Goal: Task Accomplishment & Management: Use online tool/utility

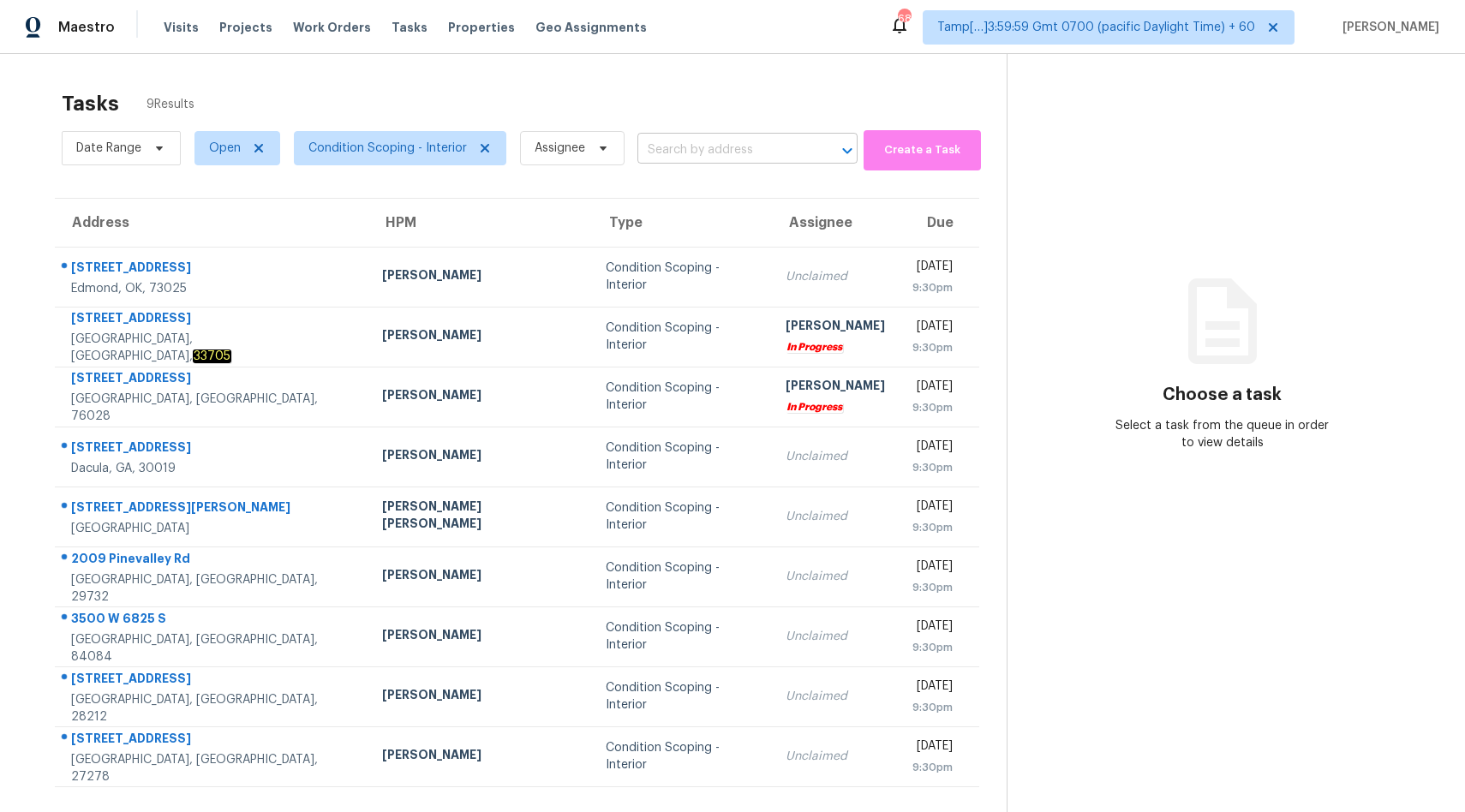
click at [745, 144] on input "text" at bounding box center [723, 150] width 172 height 27
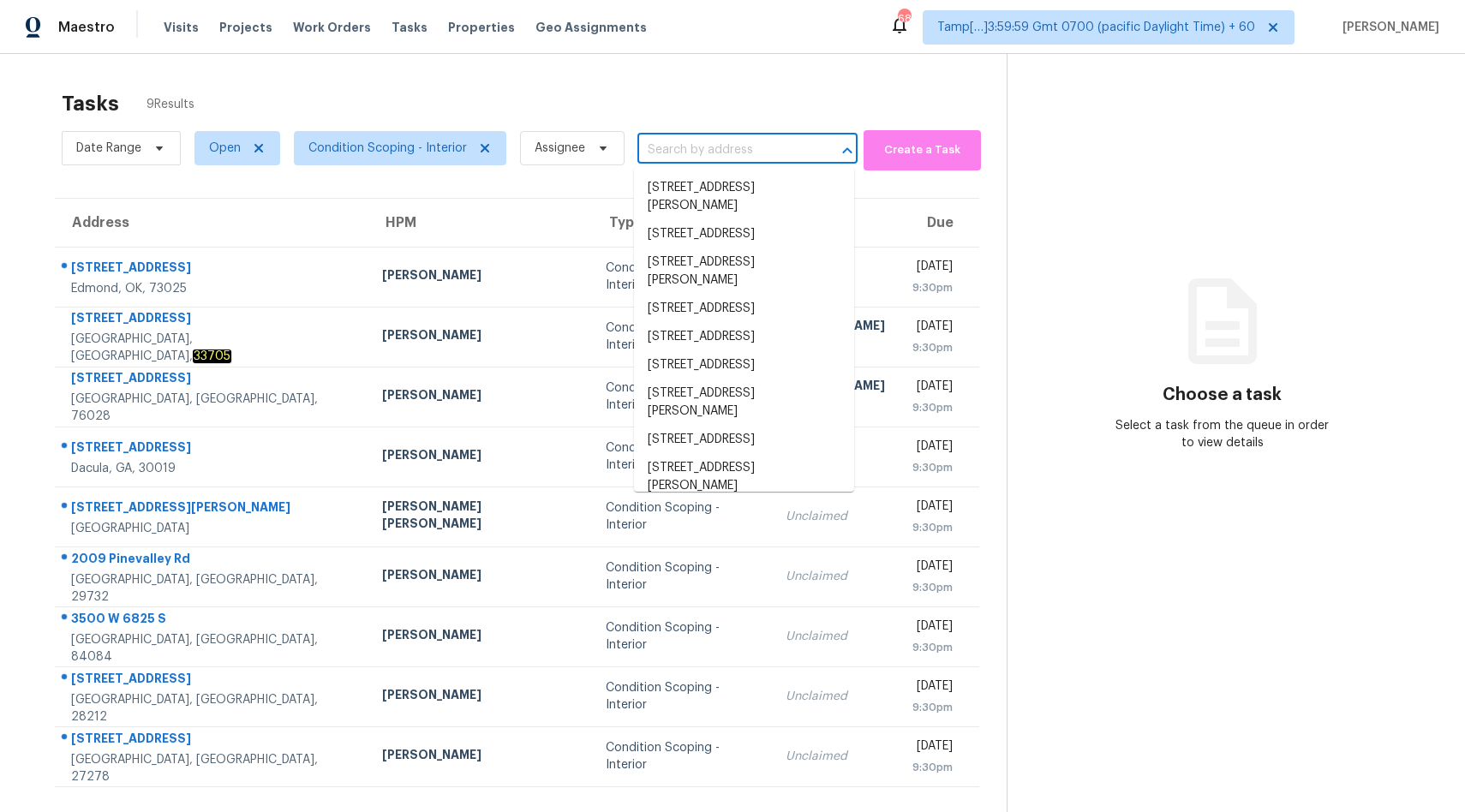
paste input "[STREET_ADDRESS]"
type input "[STREET_ADDRESS]"
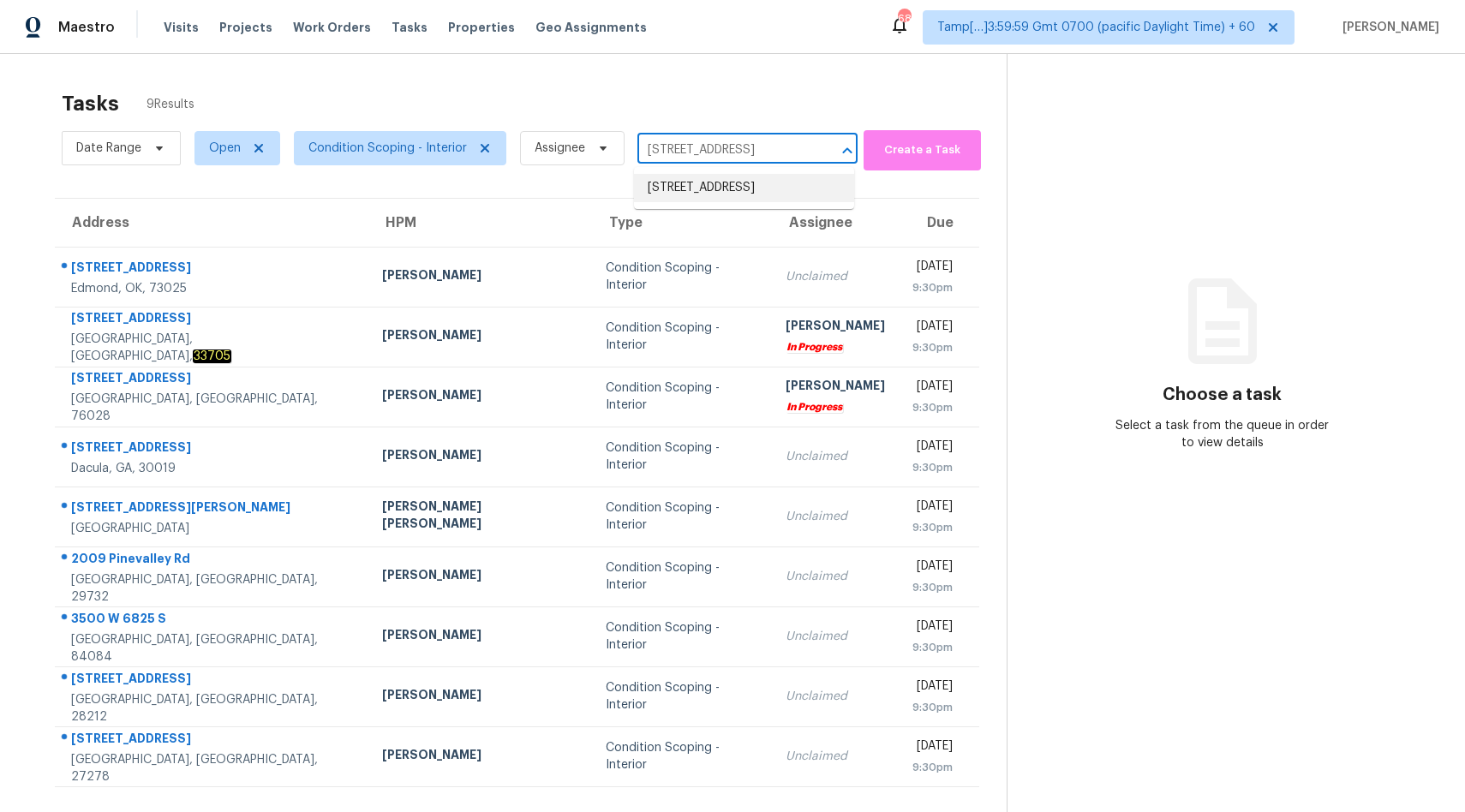
click at [704, 200] on li "[STREET_ADDRESS]" at bounding box center [743, 188] width 220 height 28
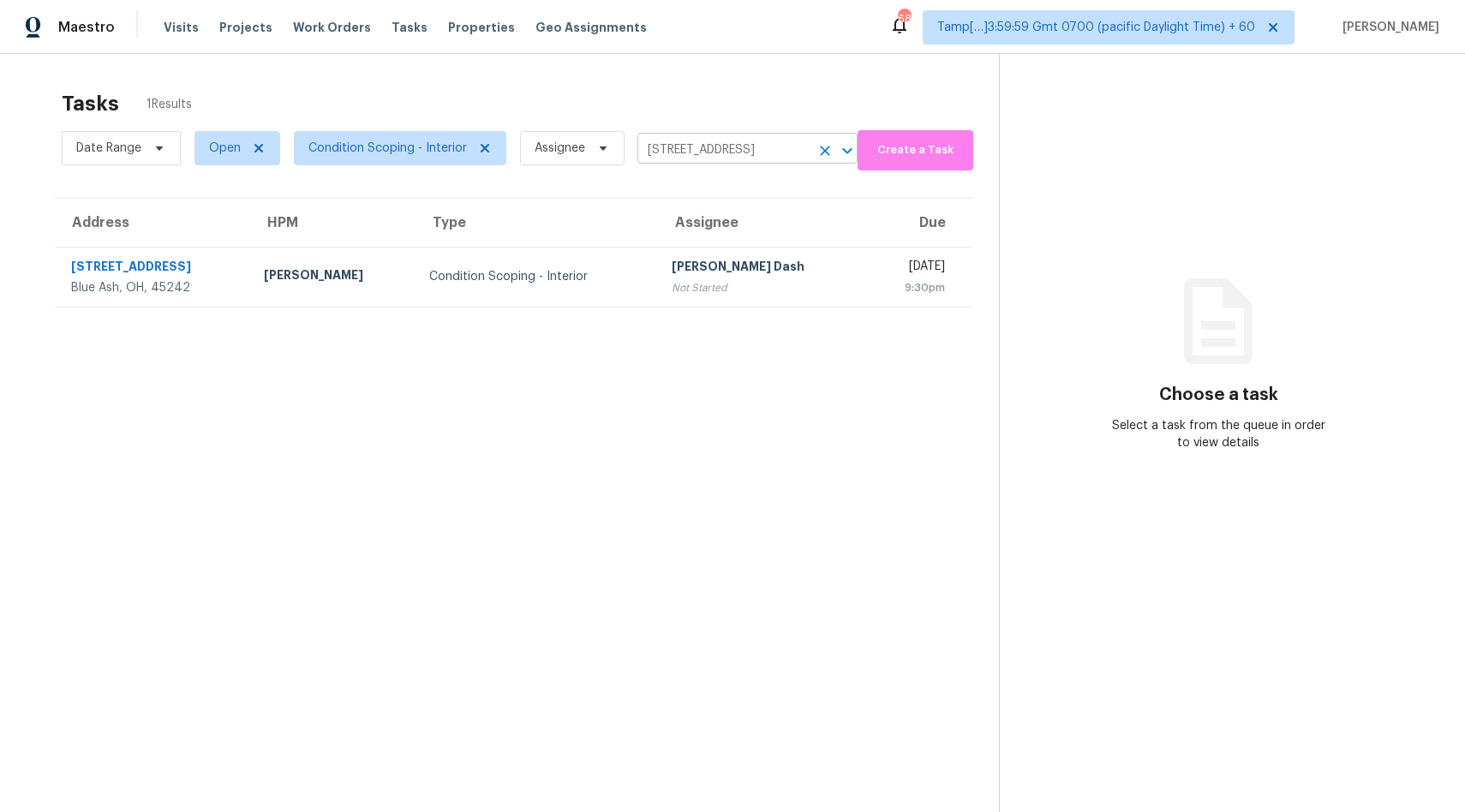
click at [737, 156] on input "[STREET_ADDRESS]" at bounding box center [723, 150] width 172 height 27
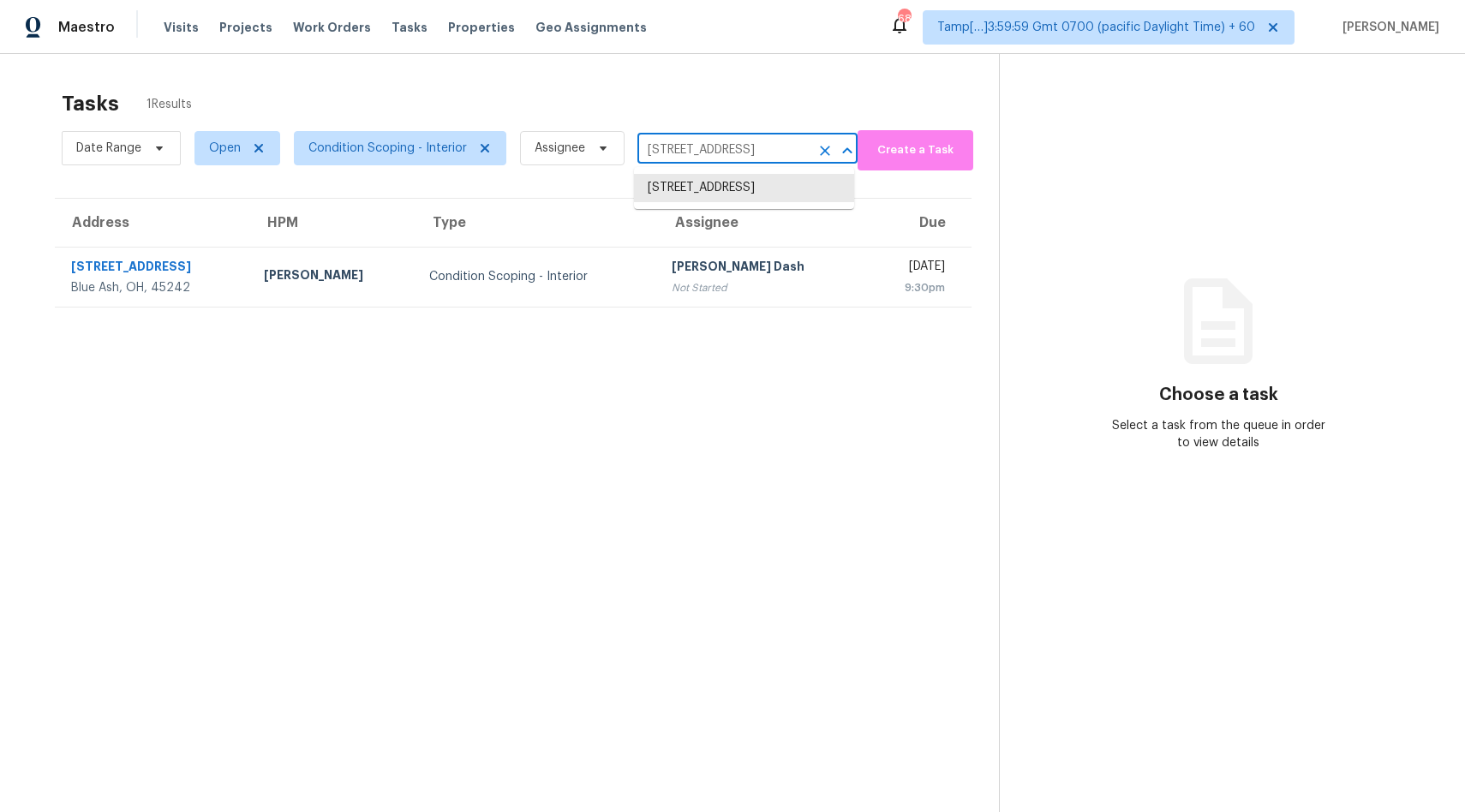
paste input "[STREET_ADDRESS][PERSON_NAME]"
type input "[STREET_ADDRESS][PERSON_NAME]"
click at [712, 189] on li "[STREET_ADDRESS][PERSON_NAME]" at bounding box center [743, 197] width 220 height 46
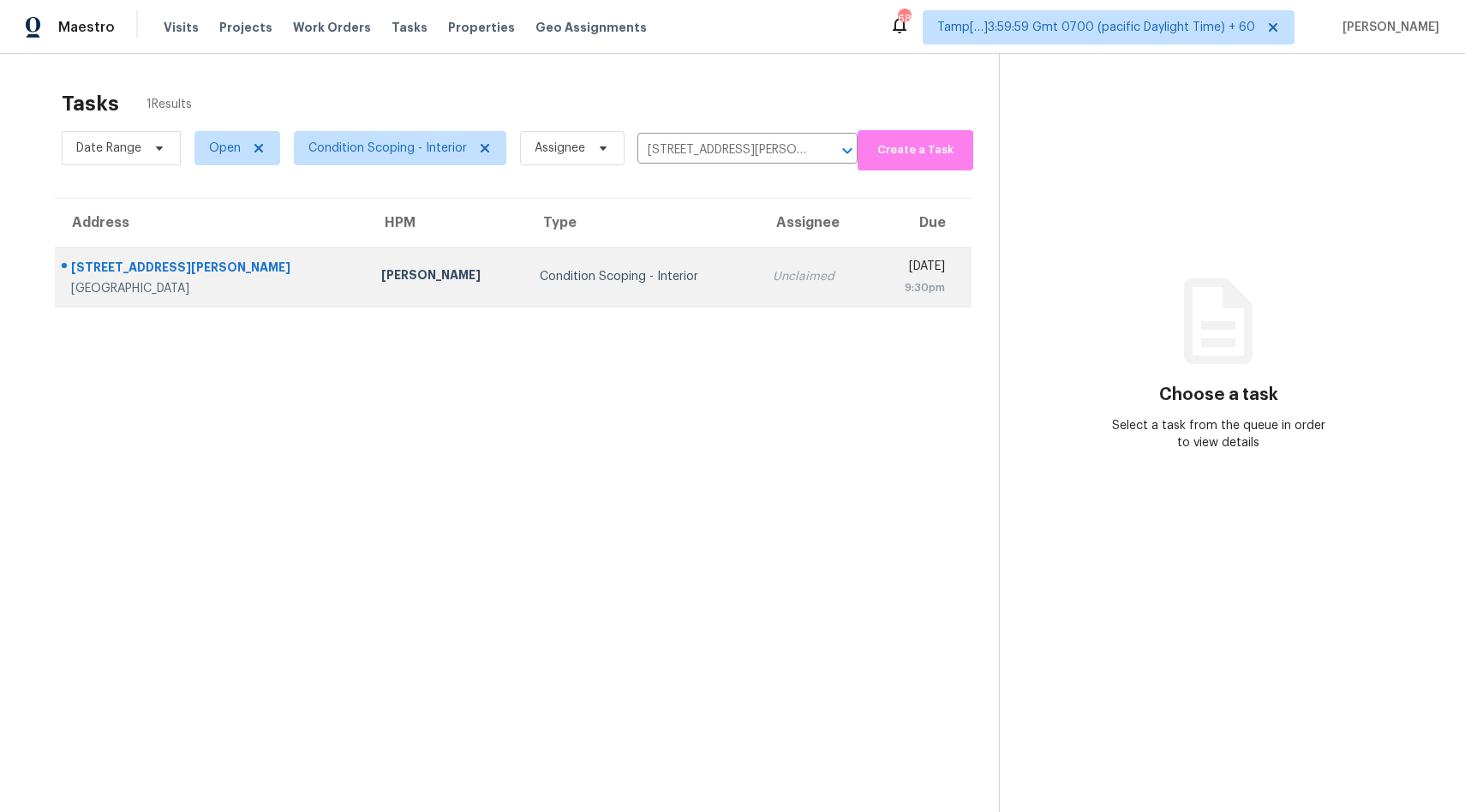
click at [601, 270] on div "Condition Scoping - Interior" at bounding box center [642, 276] width 206 height 17
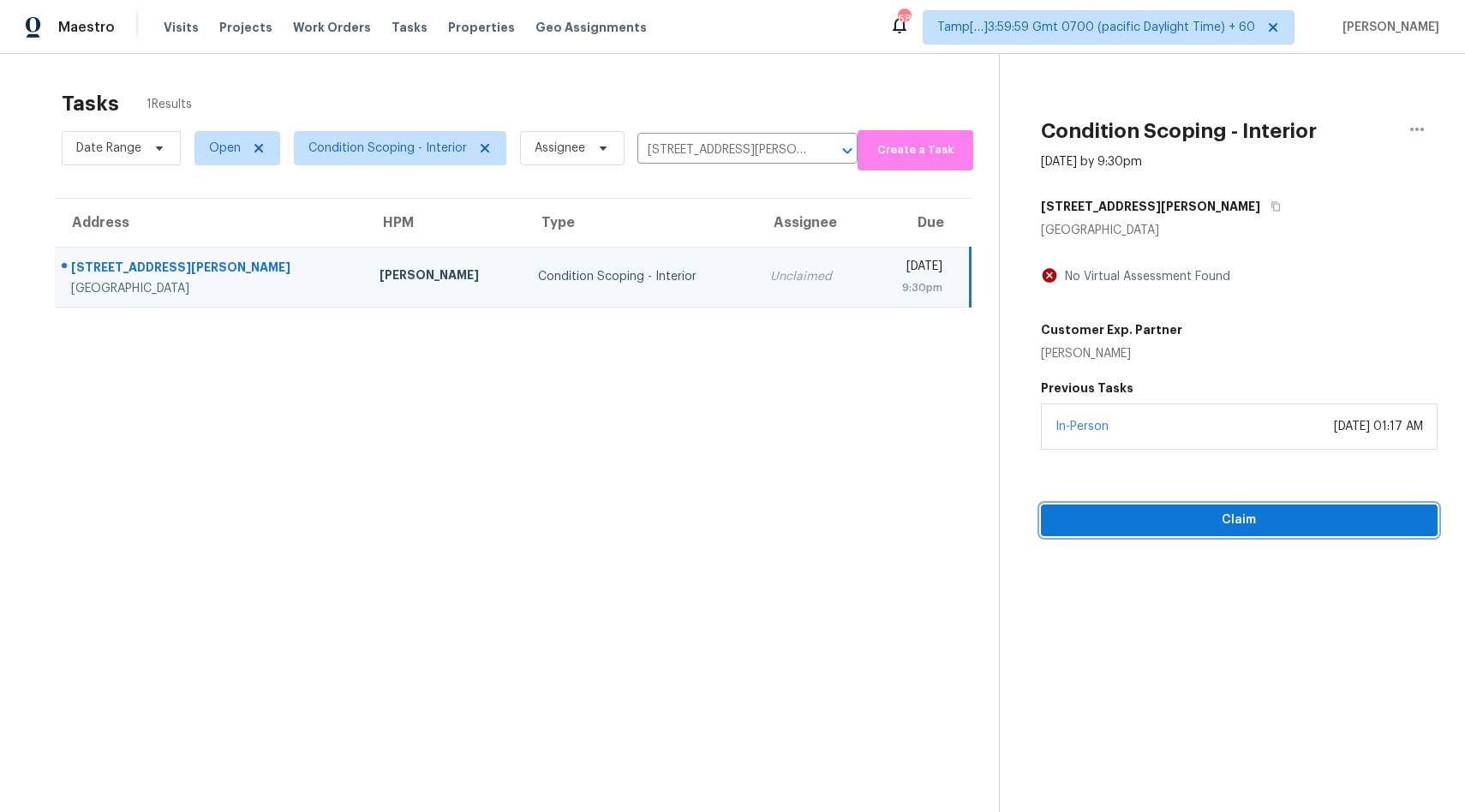
click at [1212, 516] on span "Claim" at bounding box center [1238, 520] width 369 height 22
click at [725, 152] on input "[STREET_ADDRESS][PERSON_NAME]" at bounding box center [723, 150] width 172 height 27
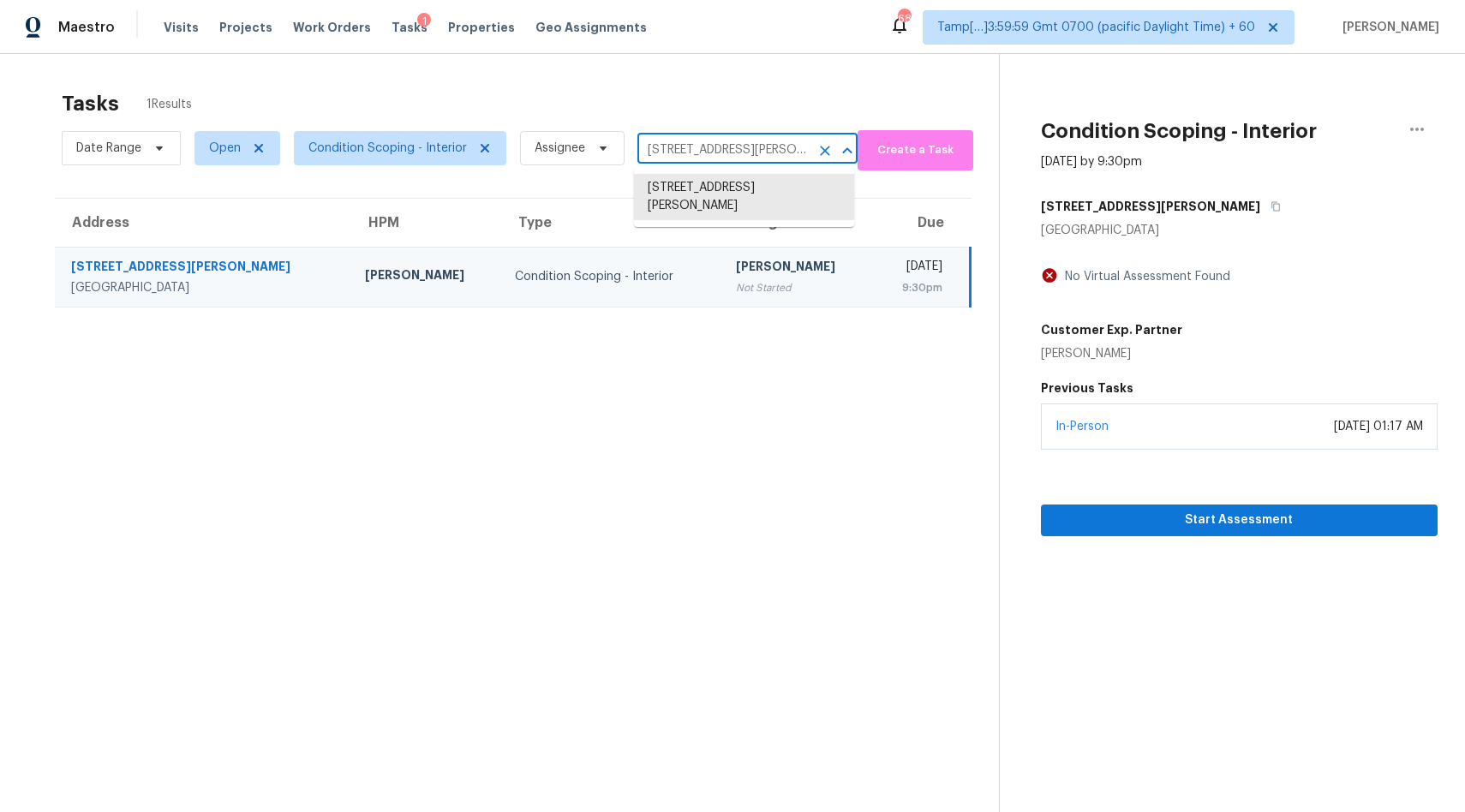
paste input "[STREET_ADDRESS]"
type input "[STREET_ADDRESS]"
click at [726, 195] on li "[STREET_ADDRESS]" at bounding box center [743, 188] width 220 height 28
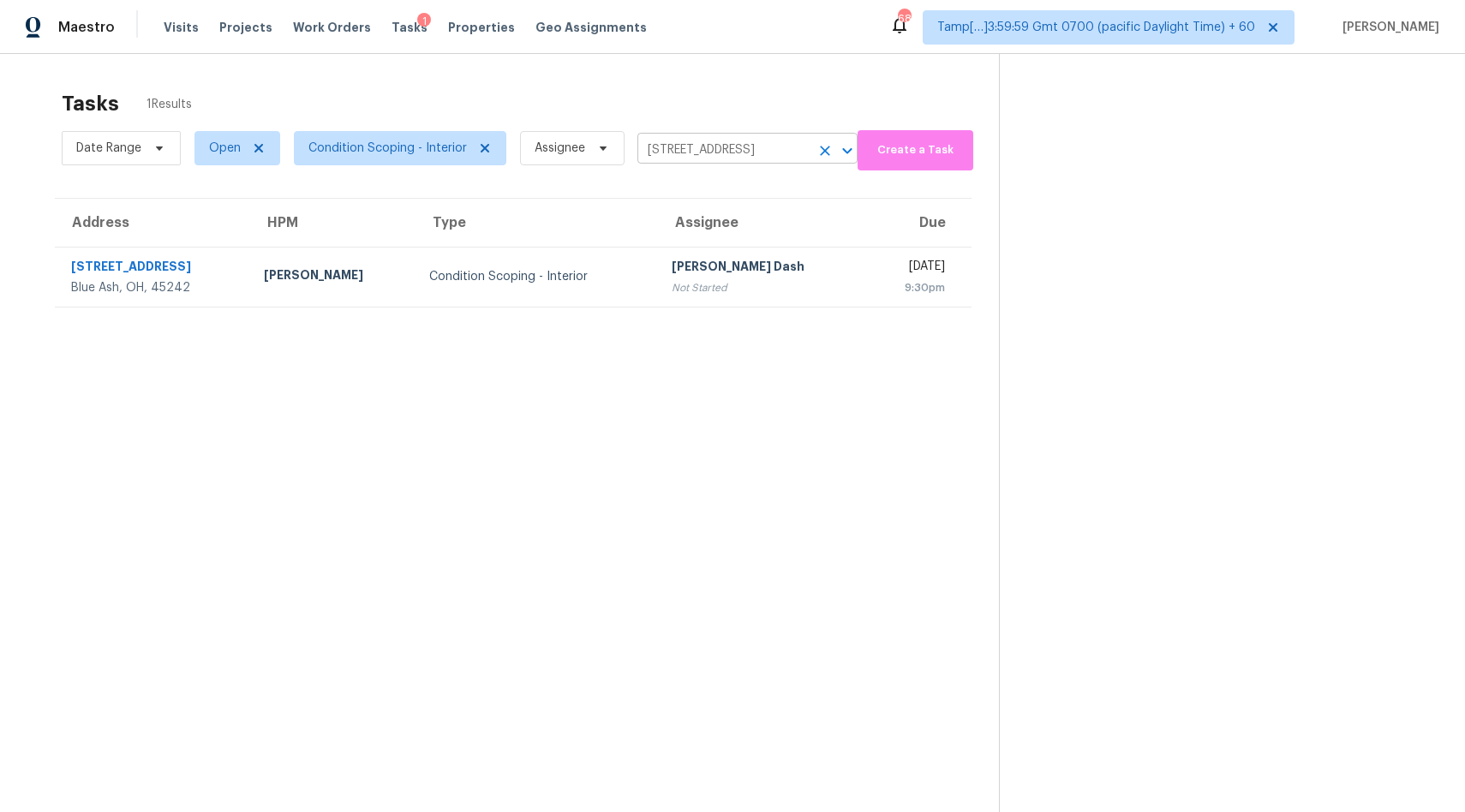
click at [709, 156] on input "[STREET_ADDRESS]" at bounding box center [723, 150] width 172 height 27
click at [816, 154] on icon "Clear" at bounding box center [824, 150] width 17 height 17
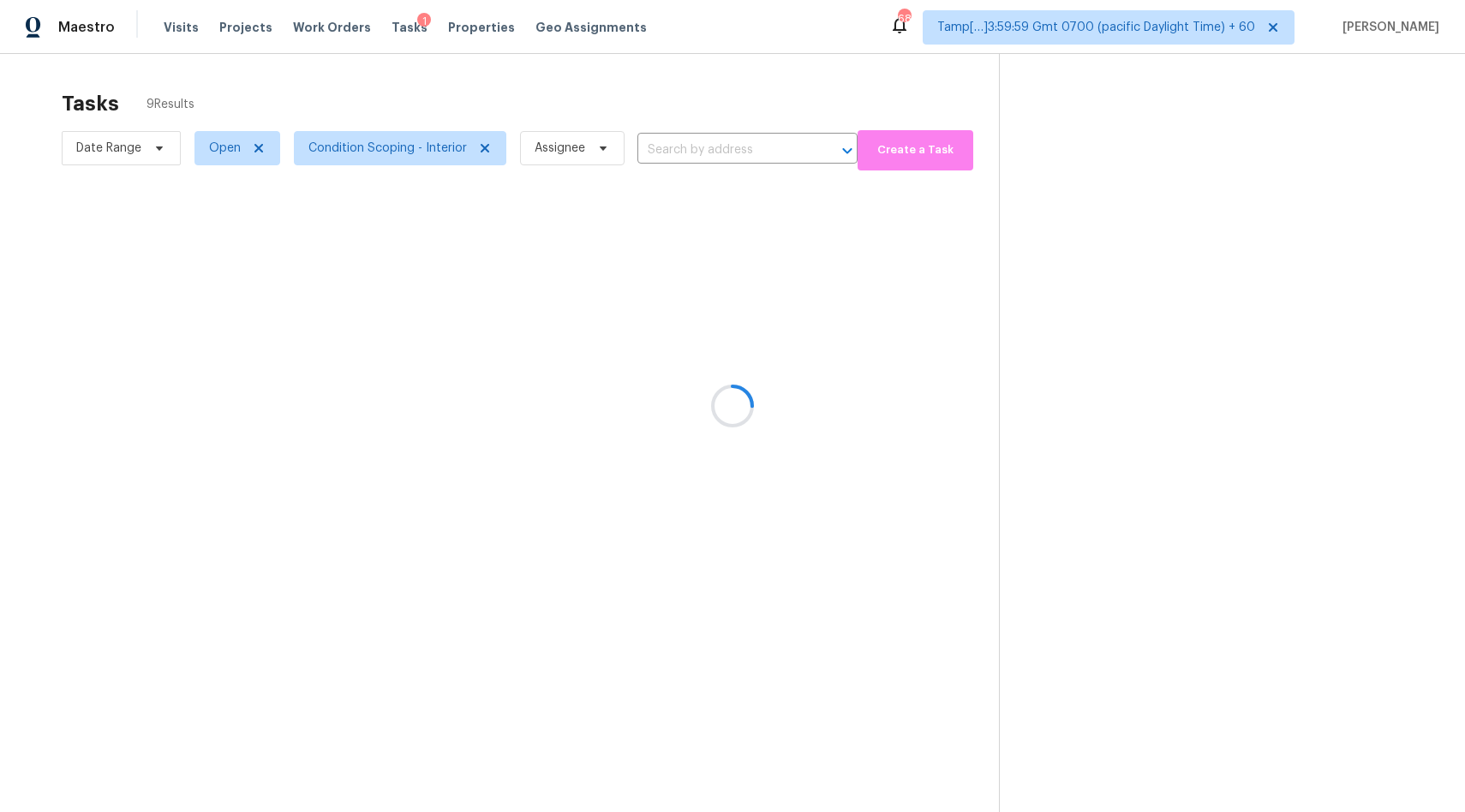
click at [724, 150] on div at bounding box center [732, 406] width 1465 height 812
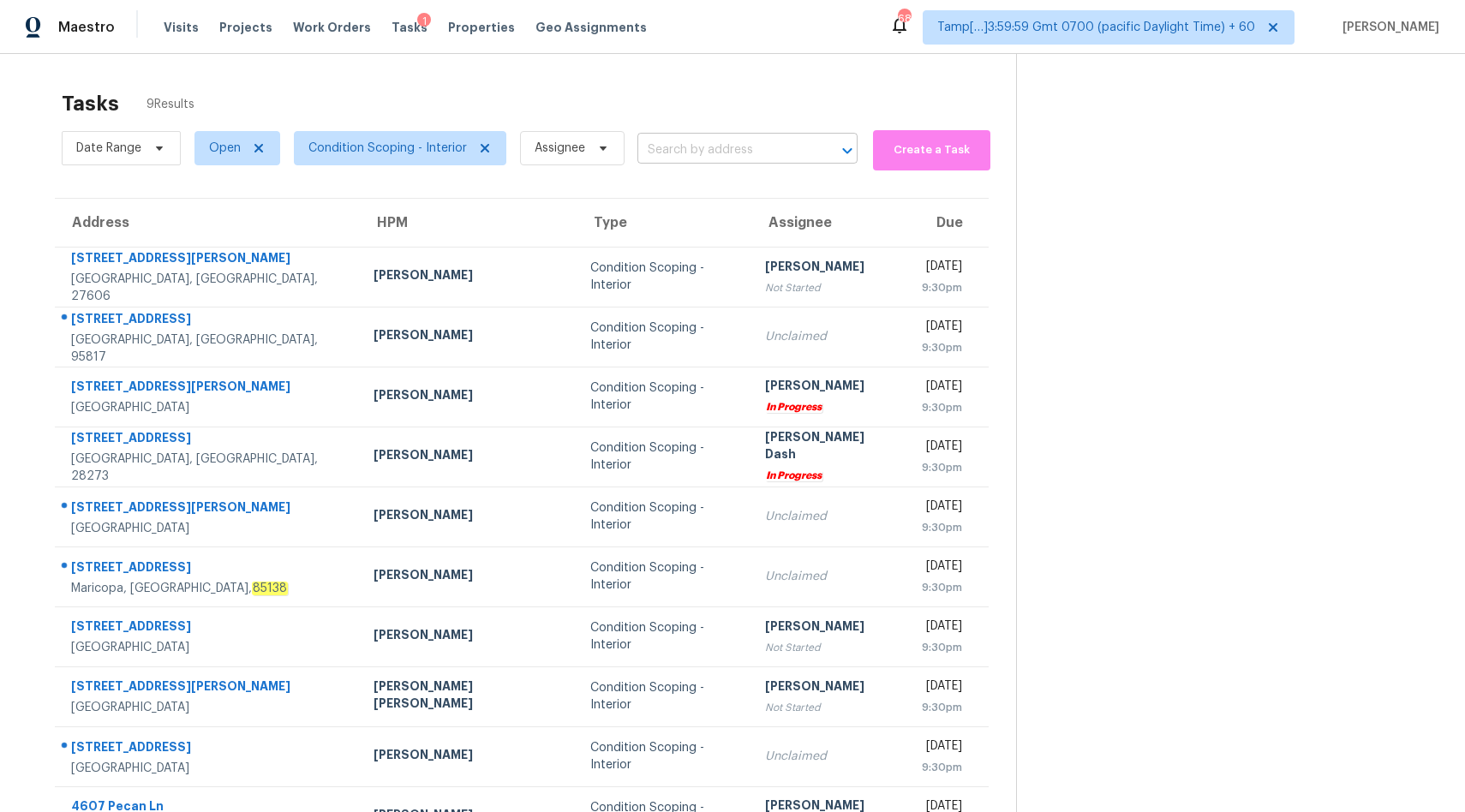
click at [722, 150] on input "text" at bounding box center [723, 150] width 172 height 27
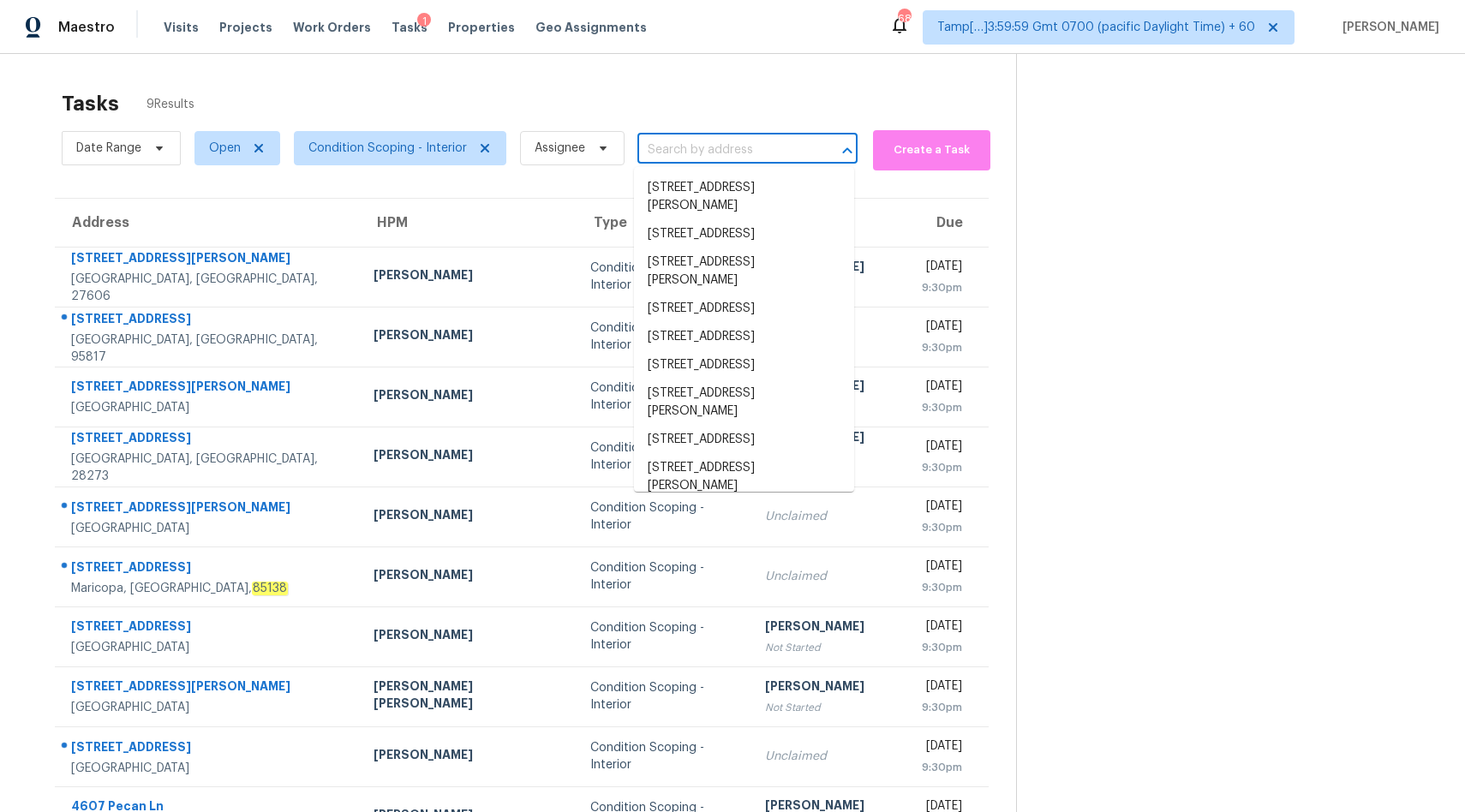
paste input "[STREET_ADDRESS][PERSON_NAME]"
type input "[STREET_ADDRESS][PERSON_NAME]"
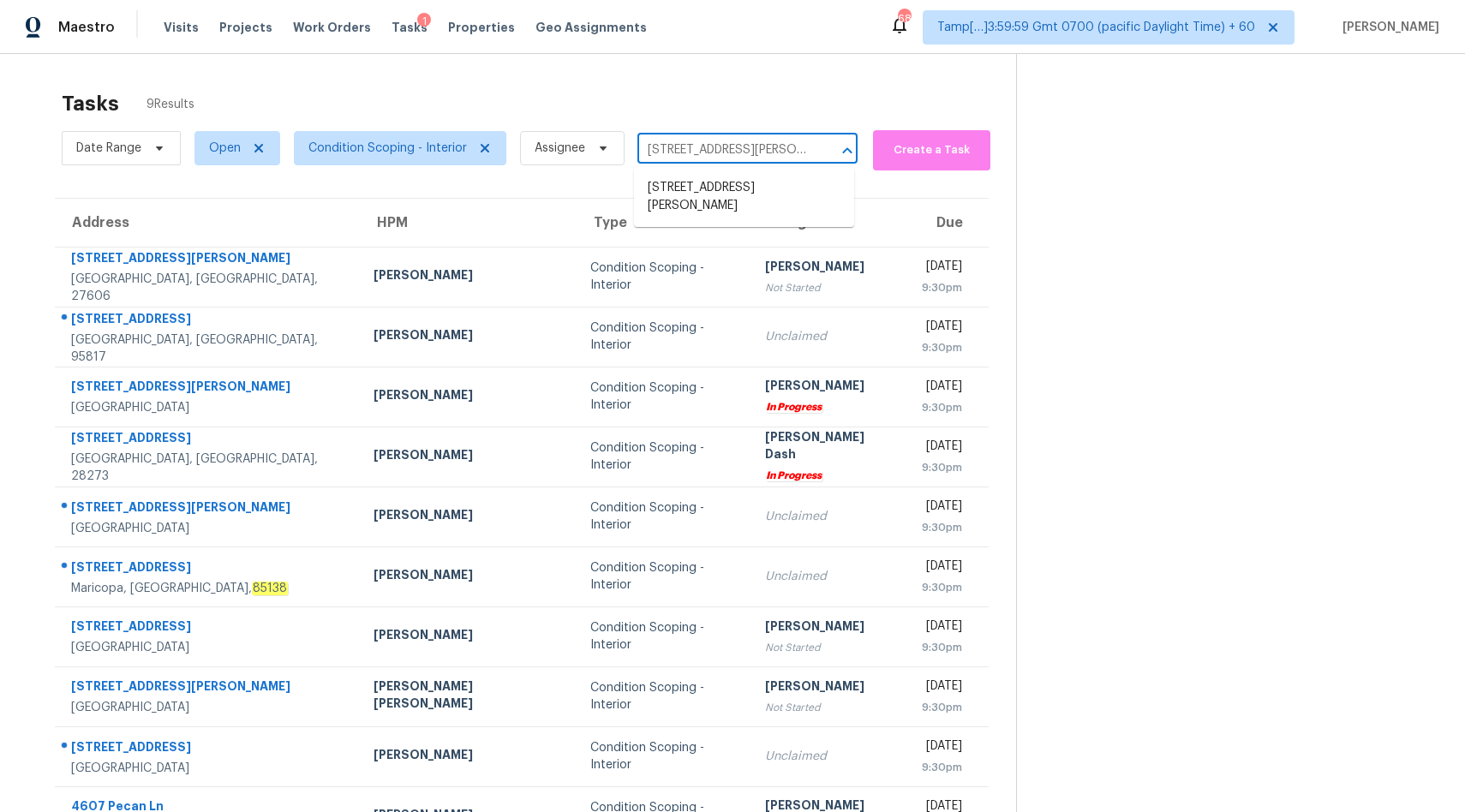
scroll to position [0, 48]
click at [703, 201] on li "[STREET_ADDRESS][PERSON_NAME]" at bounding box center [743, 197] width 220 height 46
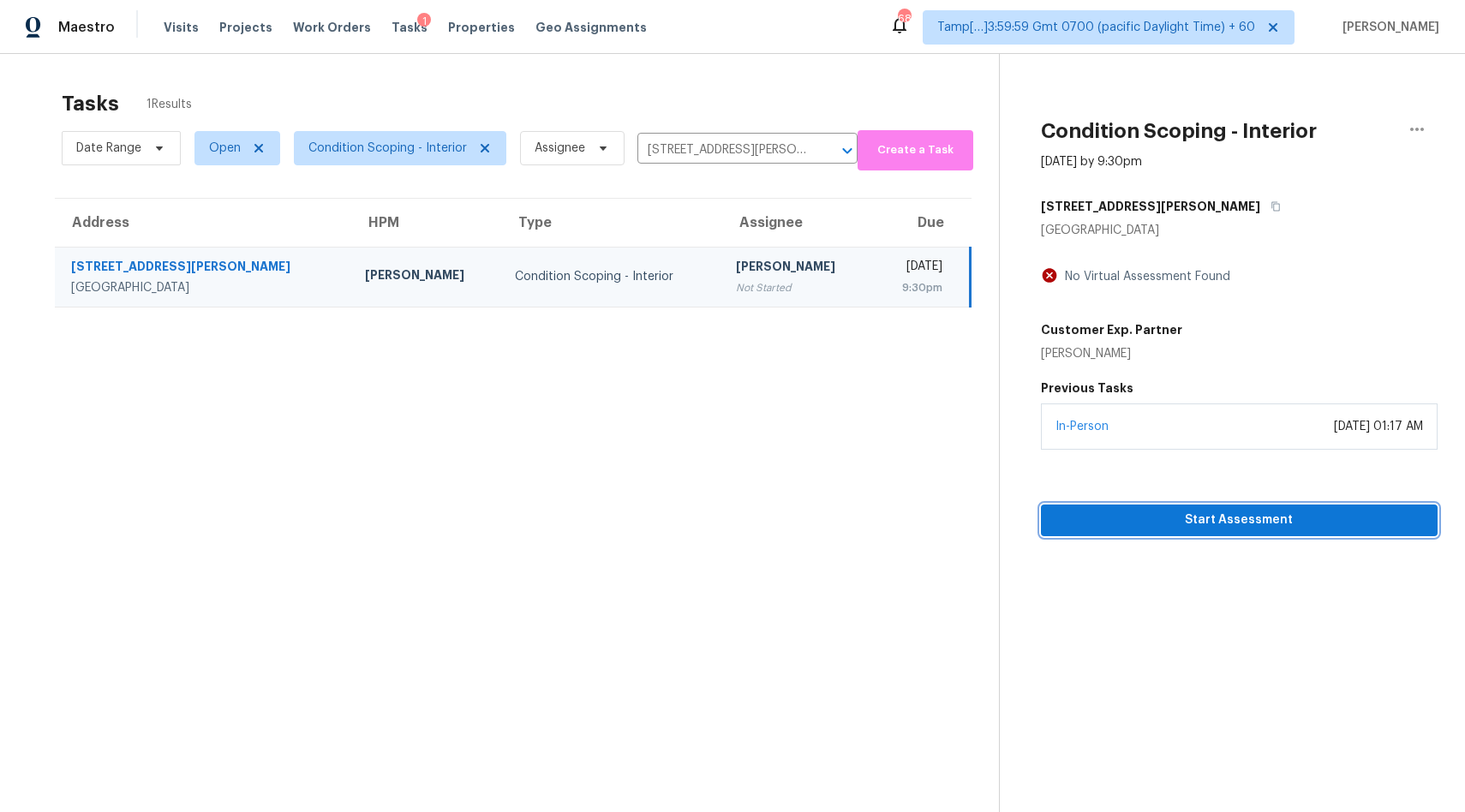
click at [1087, 527] on span "Start Assessment" at bounding box center [1238, 520] width 369 height 22
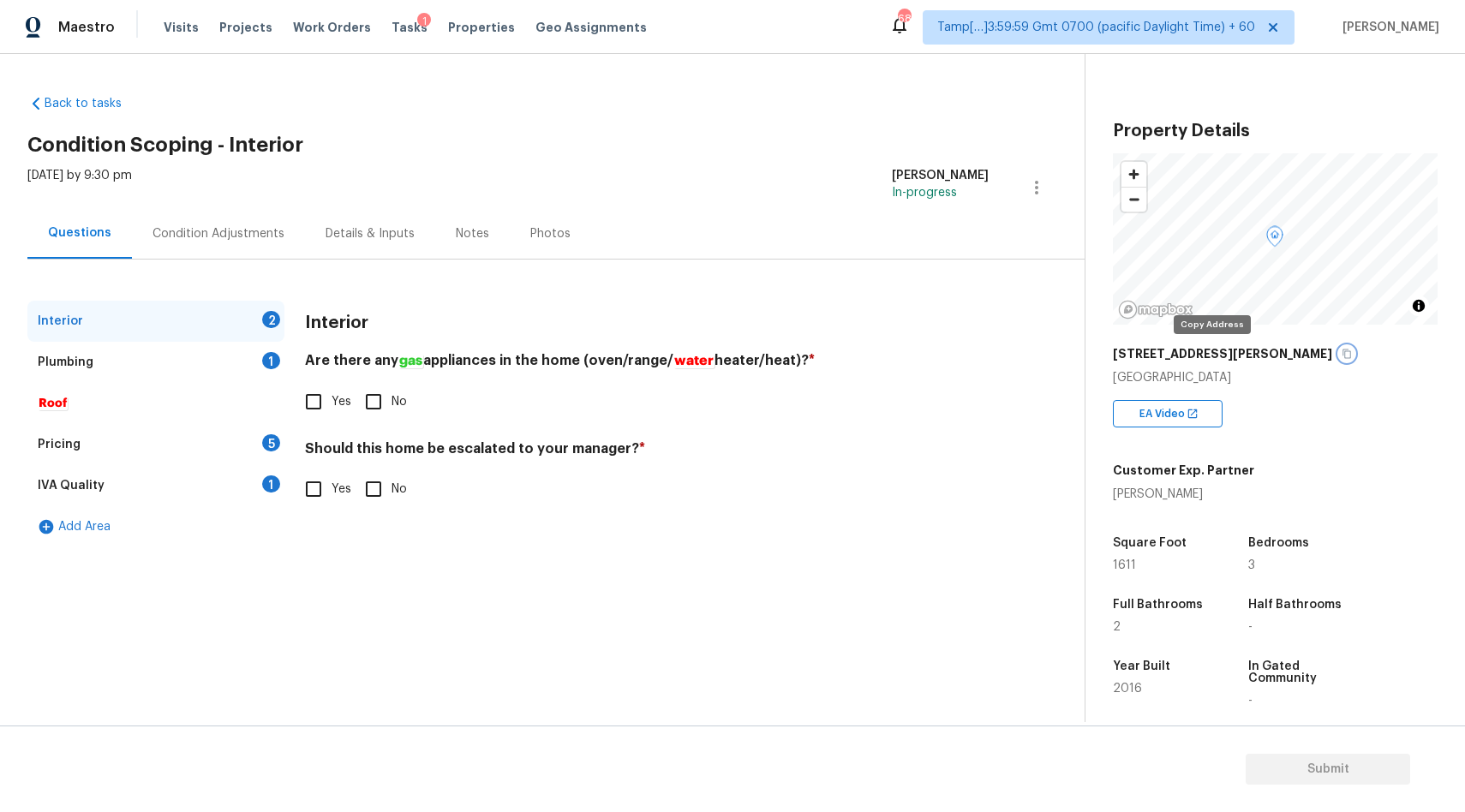
click at [1342, 354] on icon "button" at bounding box center [1347, 353] width 10 height 10
click at [385, 402] on input "No" at bounding box center [373, 402] width 36 height 36
checkbox input "true"
click at [392, 499] on label "No" at bounding box center [381, 489] width 52 height 36
click at [391, 499] on input "No" at bounding box center [373, 489] width 36 height 36
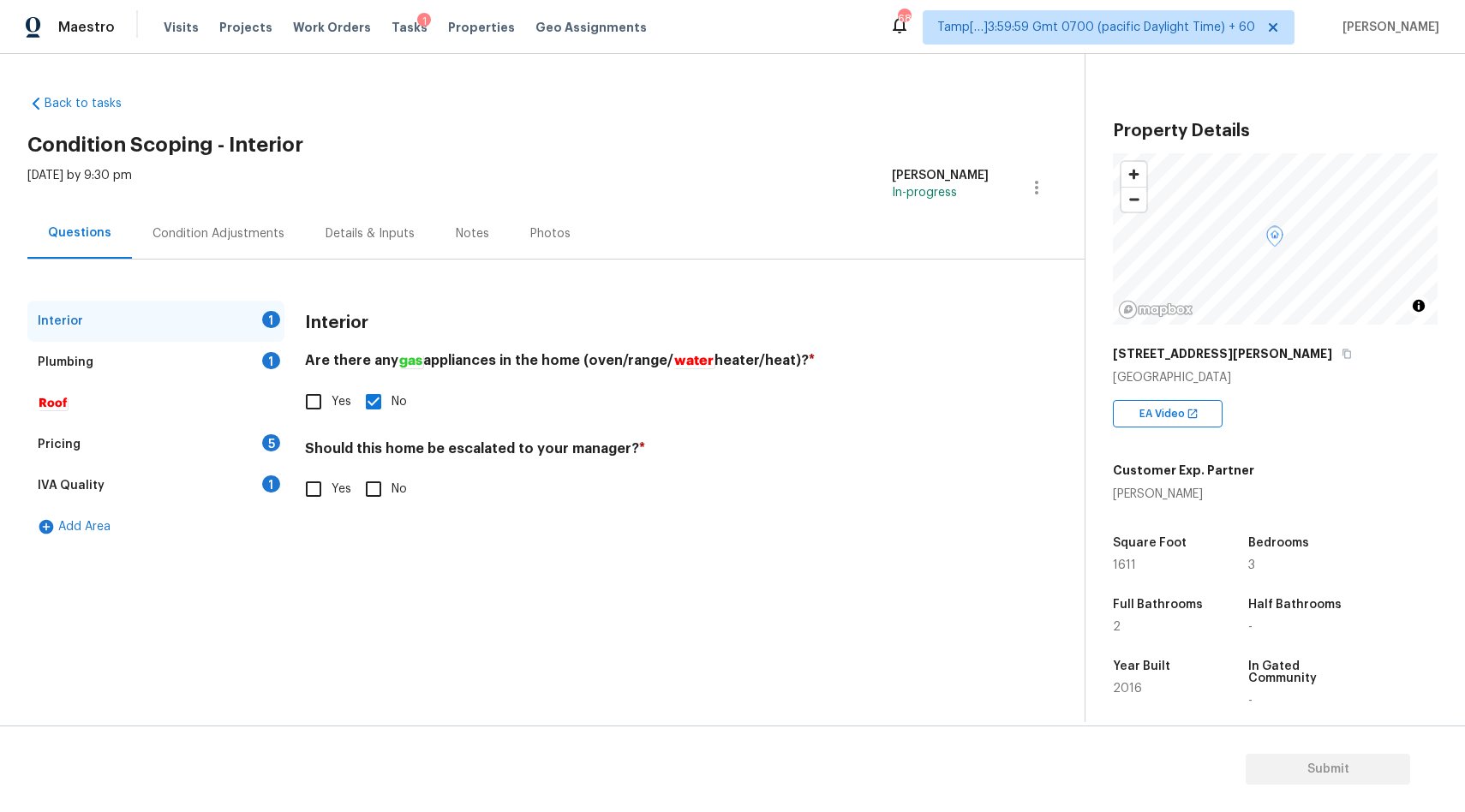
checkbox input "true"
click at [248, 373] on div "Plumbing 1" at bounding box center [156, 361] width 257 height 41
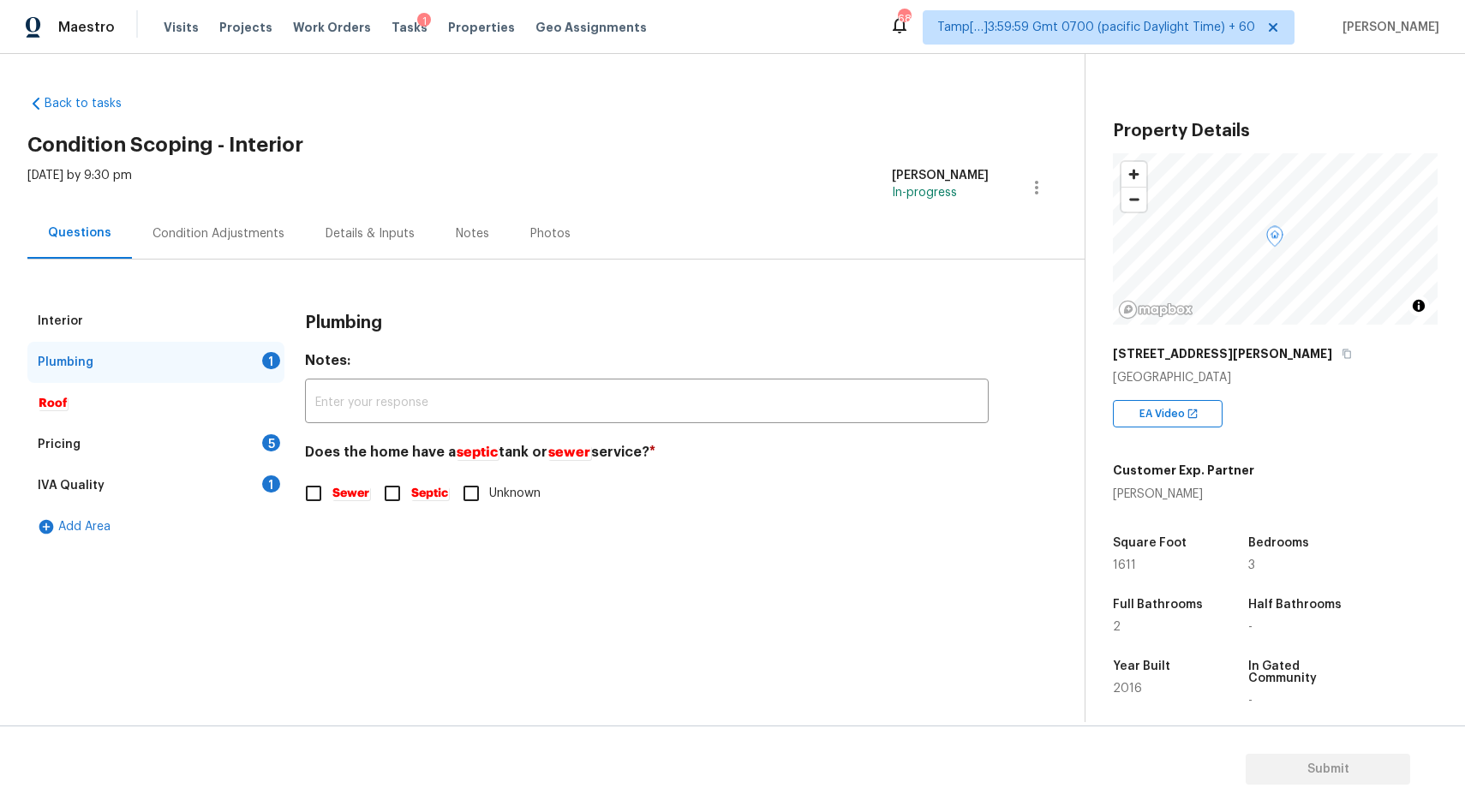
click at [504, 495] on span "Unknown" at bounding box center [515, 494] width 52 height 18
click at [489, 495] on input "Unknown" at bounding box center [471, 494] width 36 height 36
checkbox input "true"
click at [259, 451] on div "Pricing 5" at bounding box center [156, 444] width 257 height 41
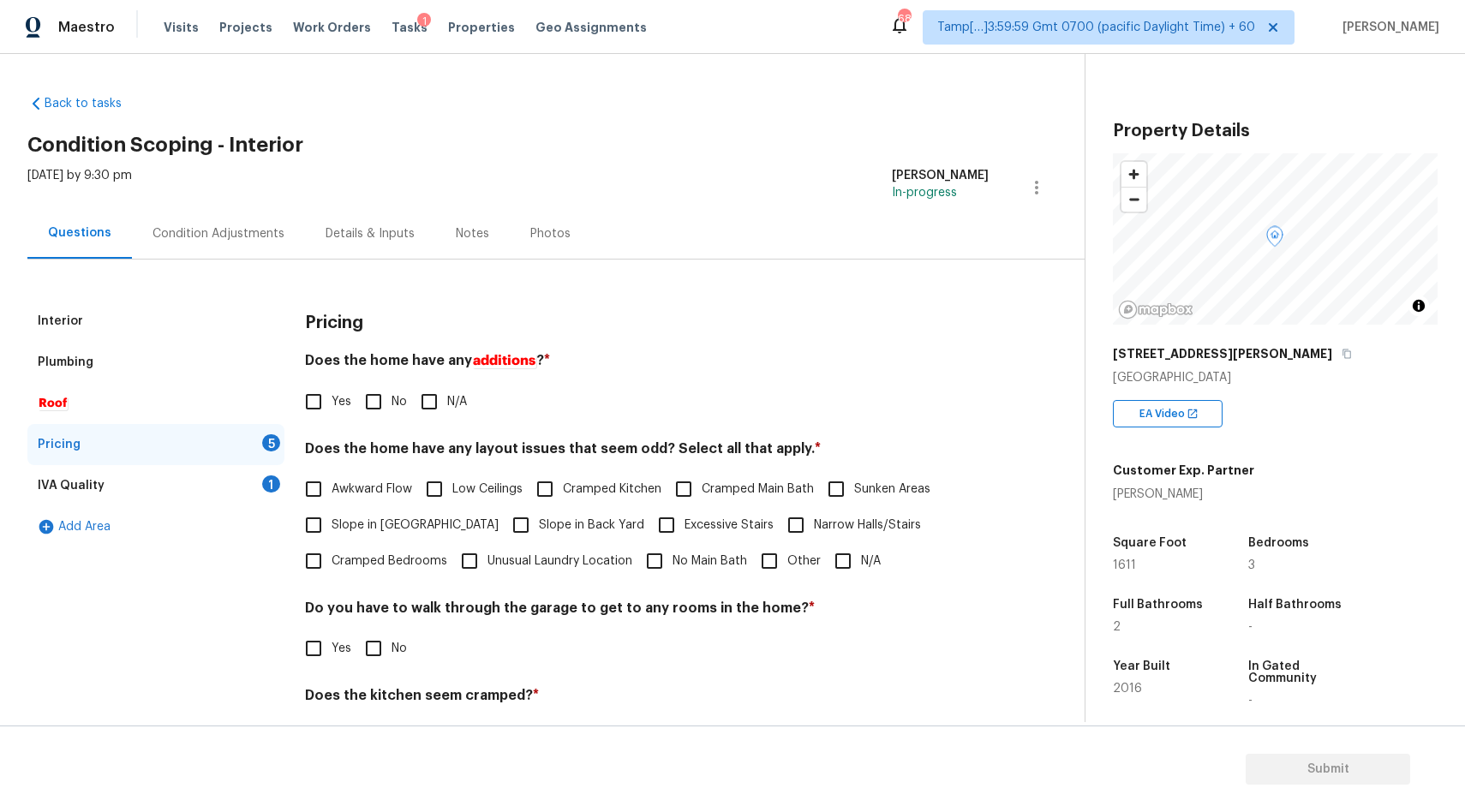
click at [419, 414] on input "N/A" at bounding box center [429, 402] width 36 height 36
checkbox input "true"
click at [846, 568] on input "N/A" at bounding box center [843, 561] width 36 height 36
checkbox input "true"
click at [391, 652] on span "No" at bounding box center [398, 649] width 15 height 18
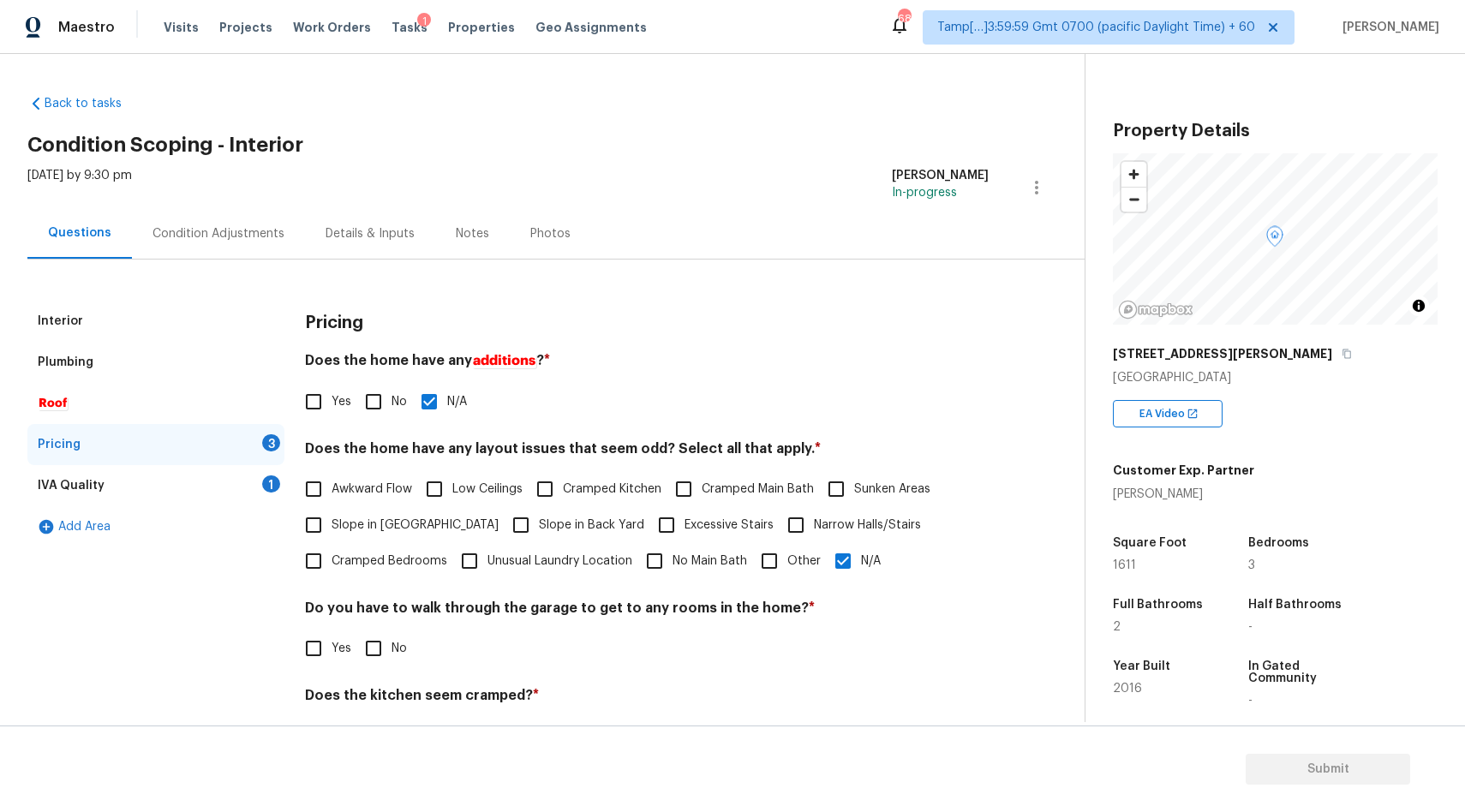
click at [391, 652] on input "No" at bounding box center [373, 648] width 36 height 36
checkbox input "true"
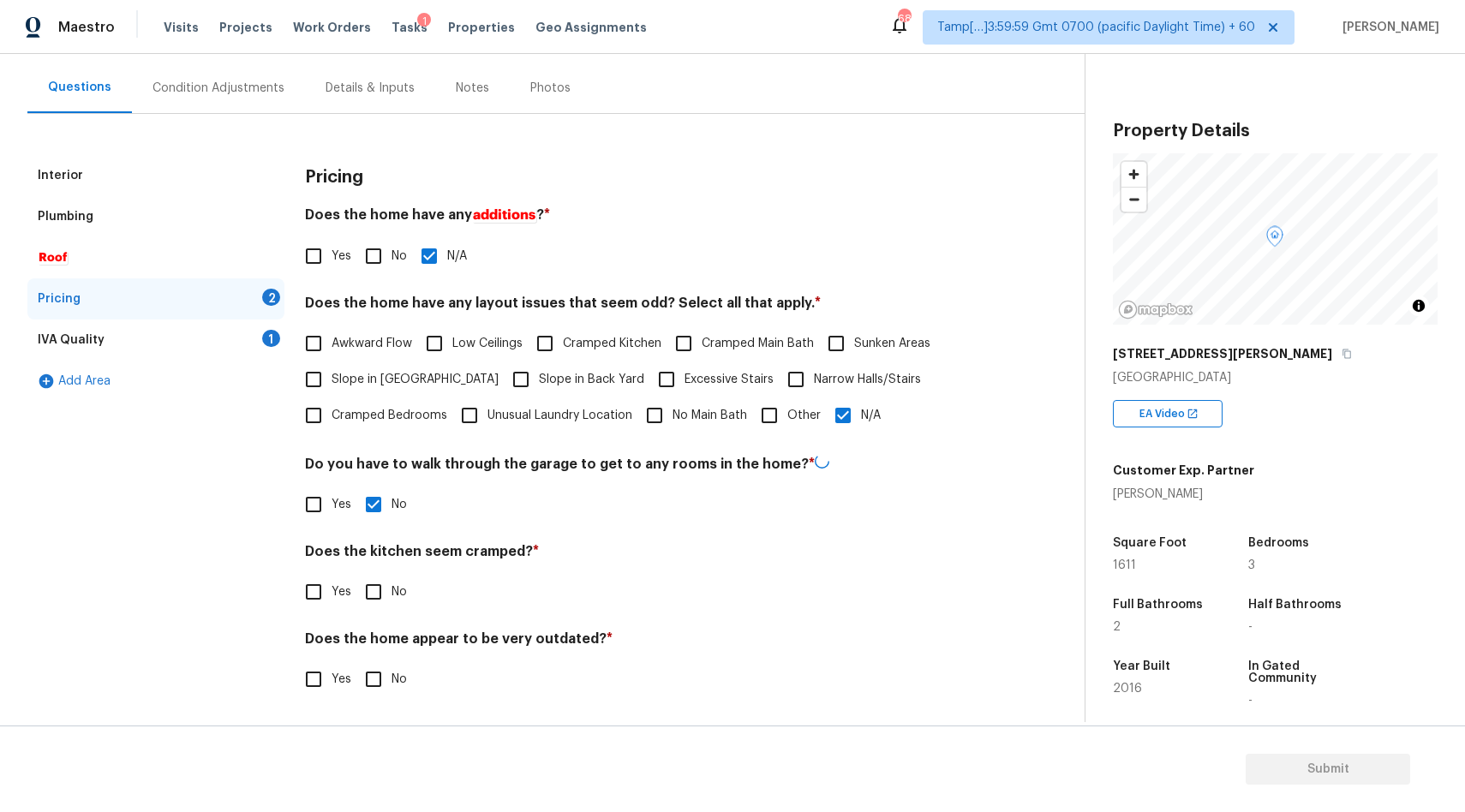
scroll to position [144, 0]
click at [371, 596] on input "No" at bounding box center [373, 592] width 36 height 36
checkbox input "true"
click at [385, 685] on input "No" at bounding box center [373, 679] width 36 height 36
checkbox input "true"
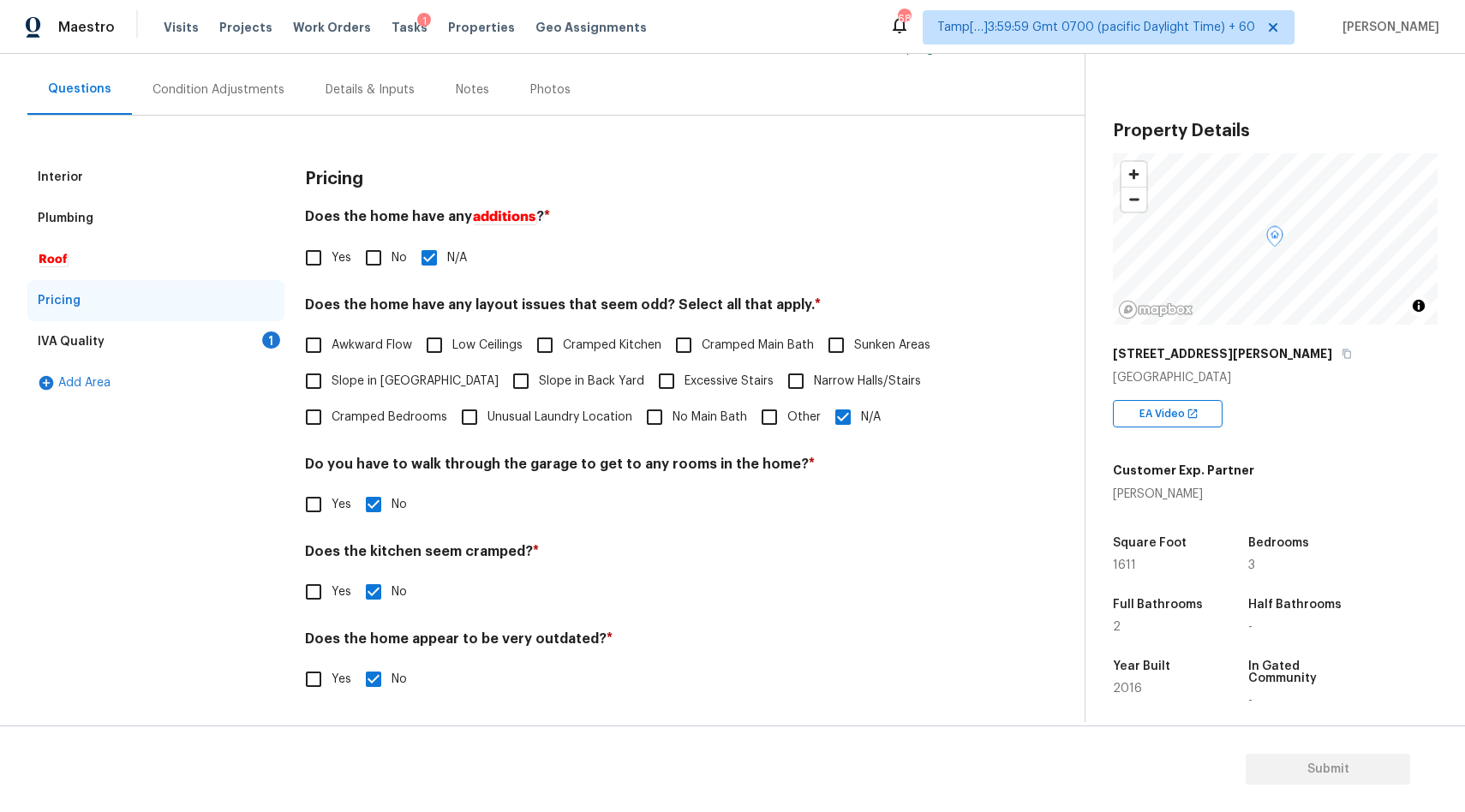
click at [170, 342] on div "IVA Quality 1" at bounding box center [156, 341] width 257 height 41
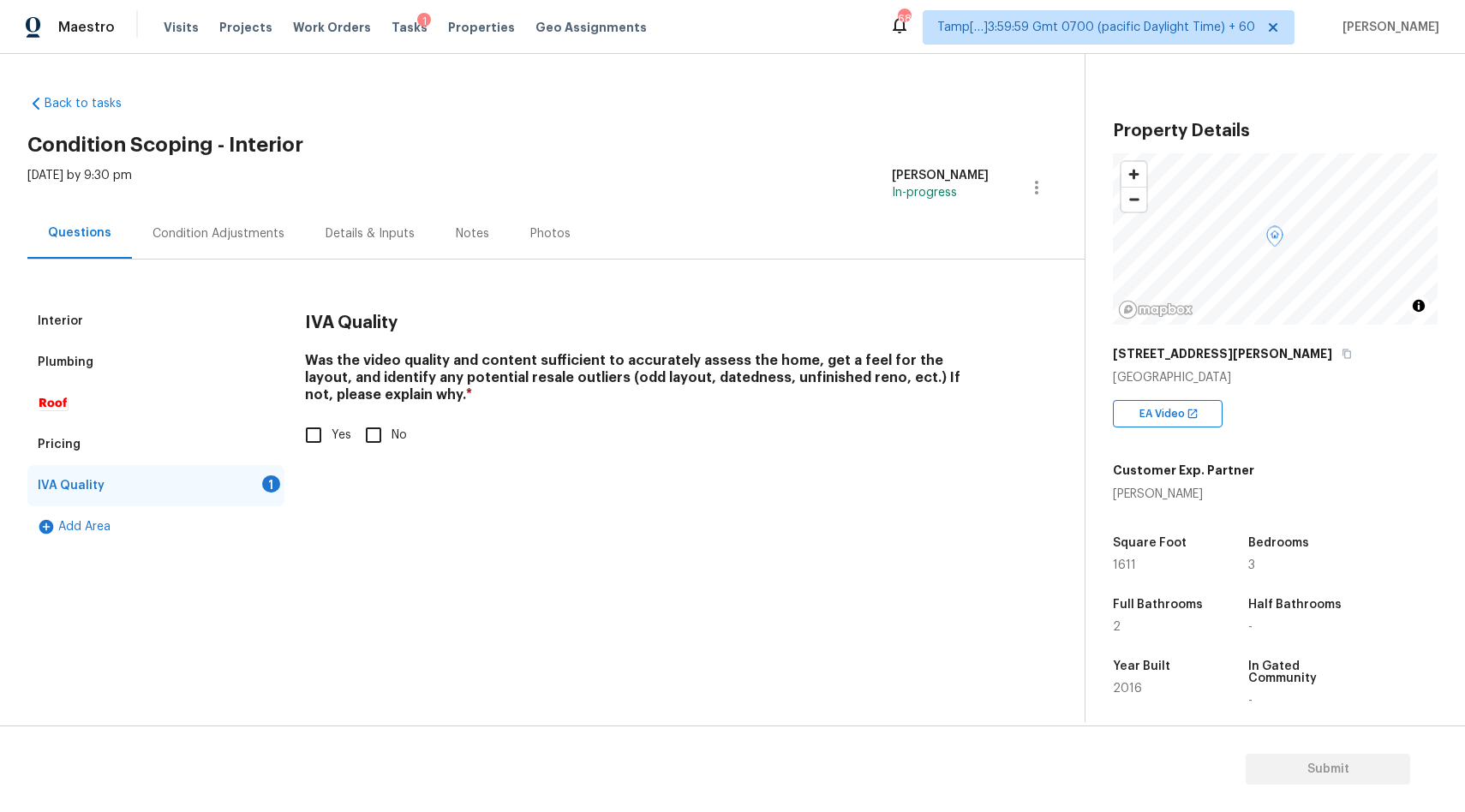
scroll to position [0, 0]
click at [341, 435] on span "Yes" at bounding box center [341, 436] width 20 height 18
click at [331, 435] on input "Yes" at bounding box center [314, 435] width 36 height 36
checkbox input "true"
click at [213, 244] on div "Condition Adjustments" at bounding box center [219, 233] width 173 height 51
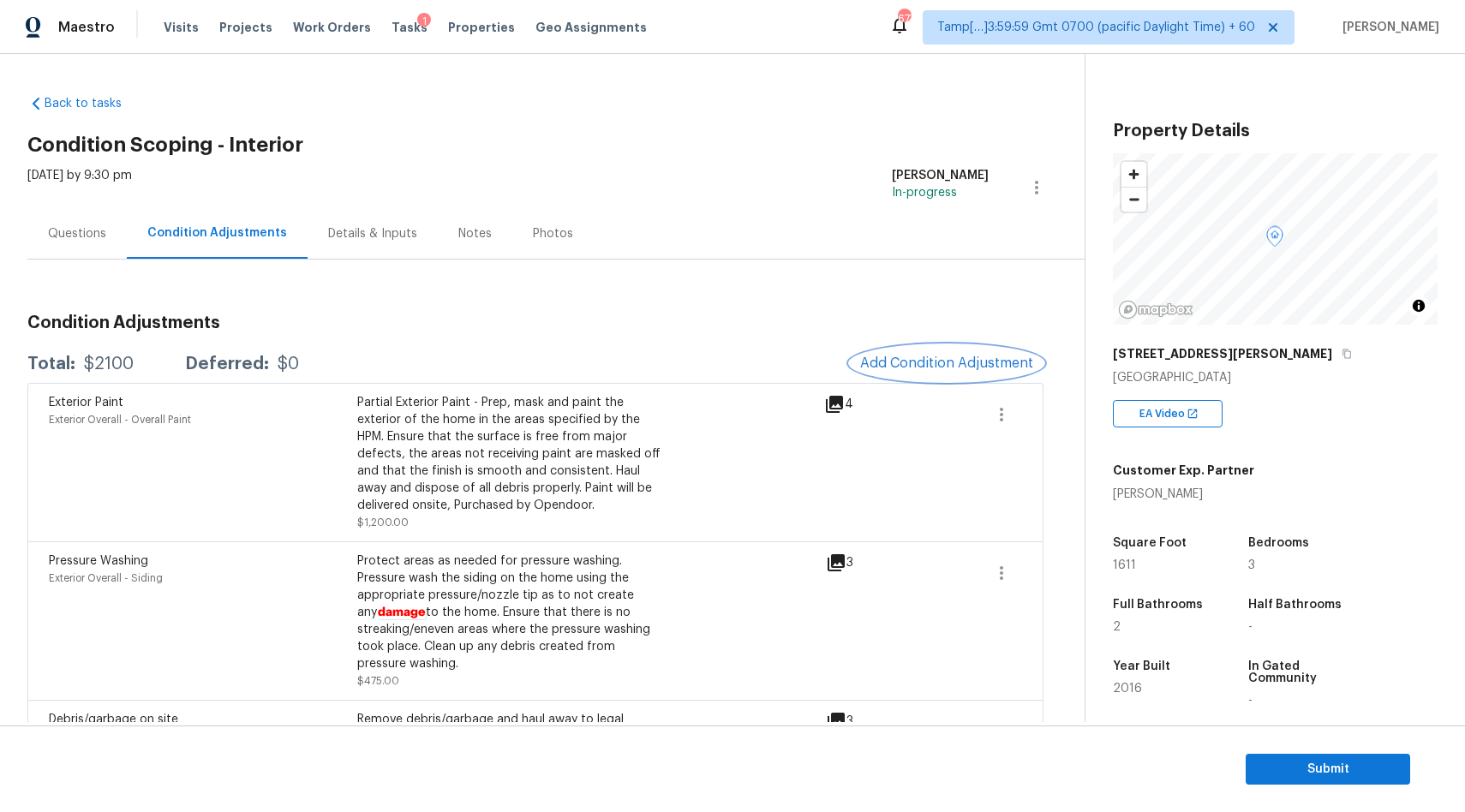
click at [949, 358] on span "Add Condition Adjustment" at bounding box center [946, 362] width 173 height 15
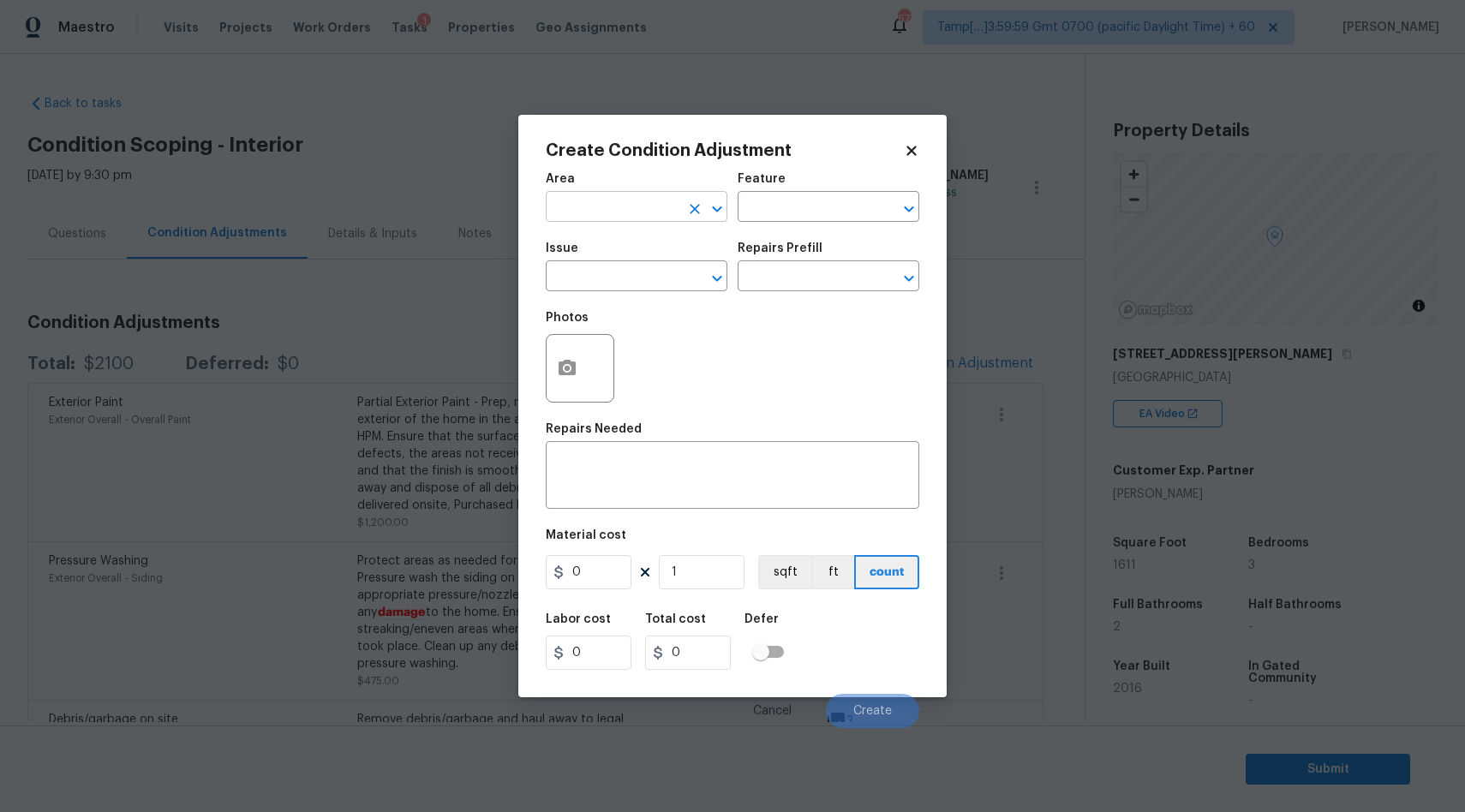
click at [595, 201] on input "text" at bounding box center [612, 208] width 133 height 27
click at [612, 277] on li "Interior Overall" at bounding box center [636, 275] width 181 height 28
type input "Interior Overall"
click at [581, 286] on input "text" at bounding box center [612, 278] width 133 height 27
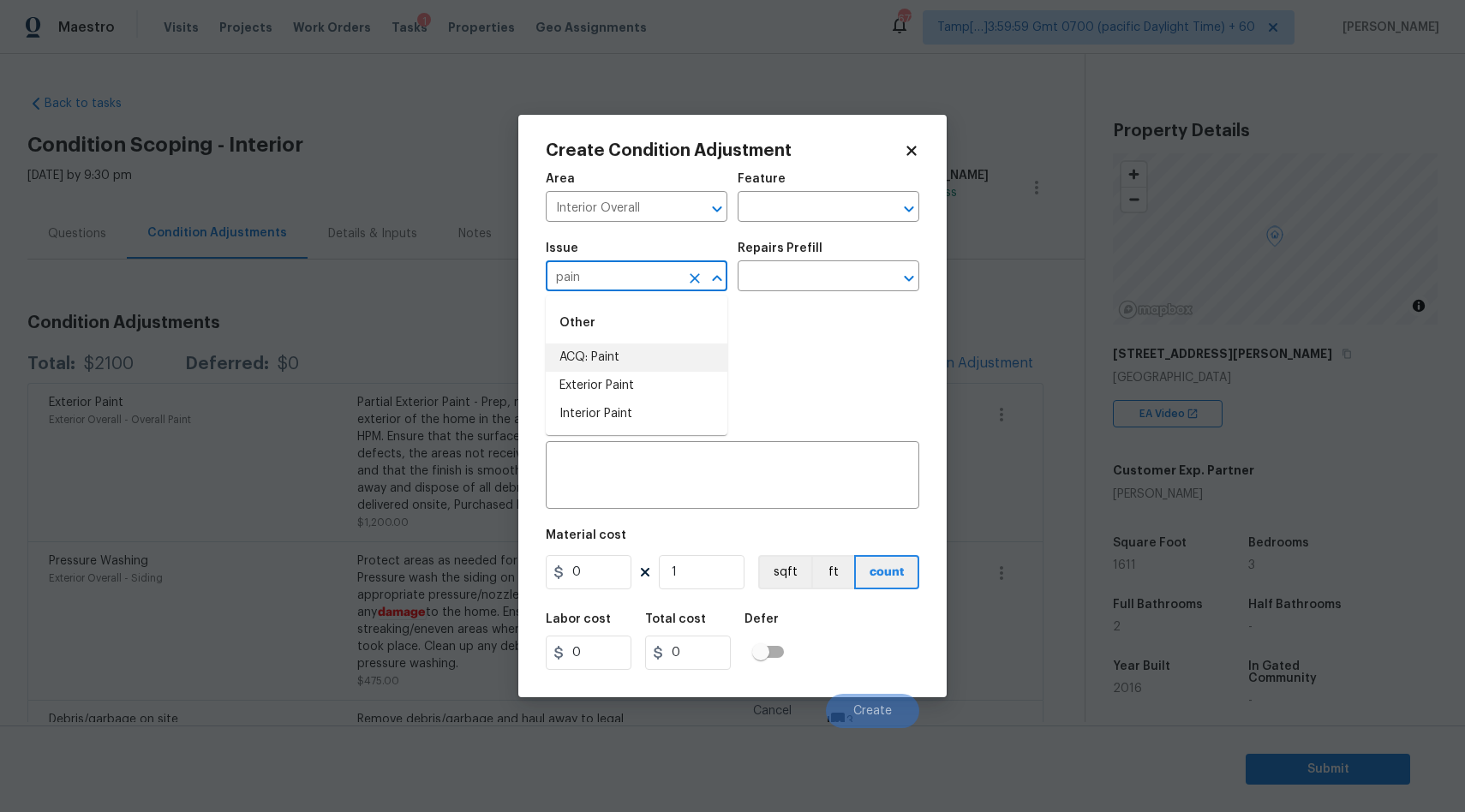
click at [564, 349] on li "ACQ: Paint" at bounding box center [636, 357] width 181 height 28
type input "ACQ: Paint"
click at [773, 271] on input "text" at bounding box center [804, 278] width 133 height 27
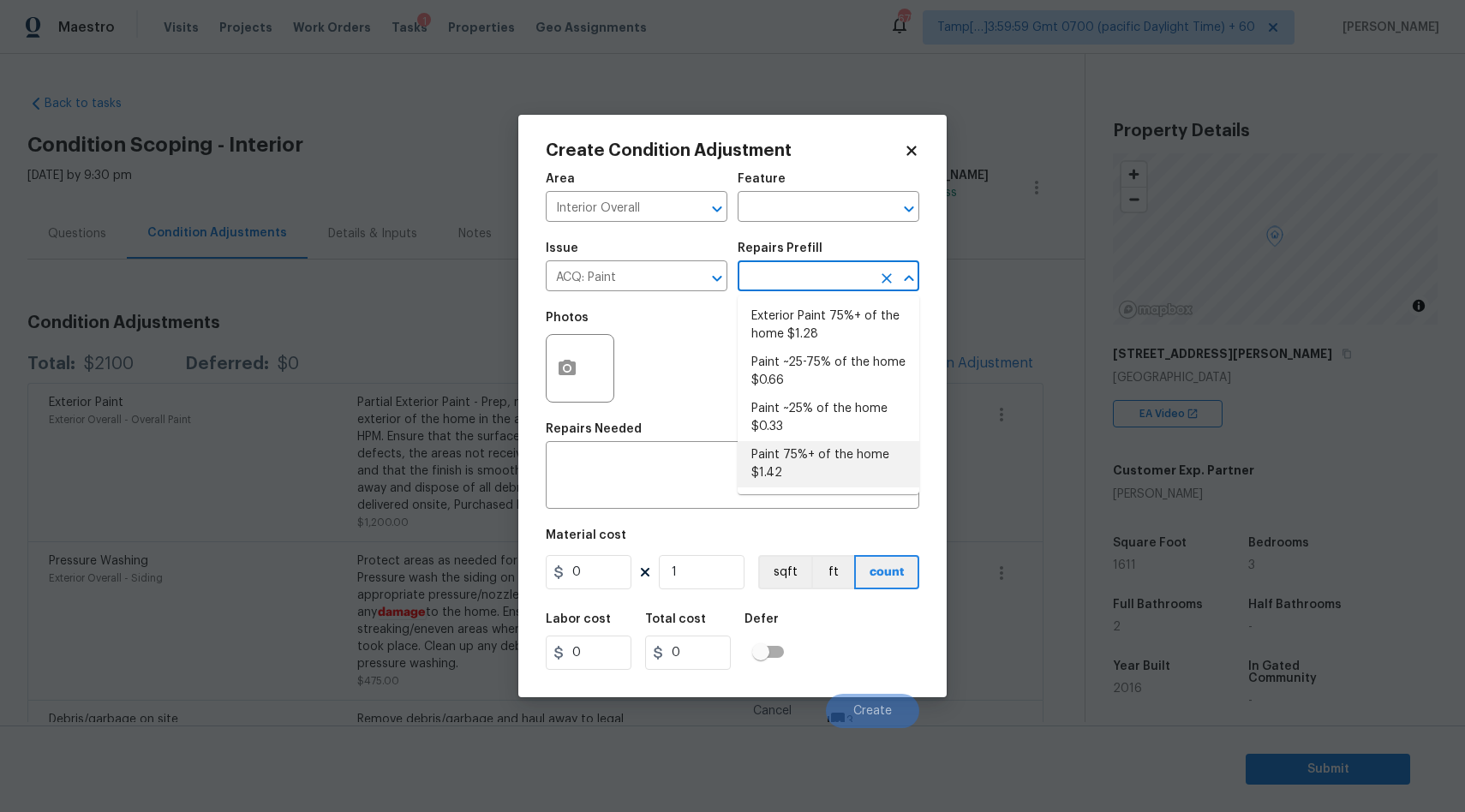
click at [792, 454] on li "Paint 75%+ of the home $1.42" at bounding box center [828, 464] width 181 height 46
type input "Acquisition"
type textarea "Acquisition Scope: 75%+ of the home will likely require interior paint"
type input "1.42"
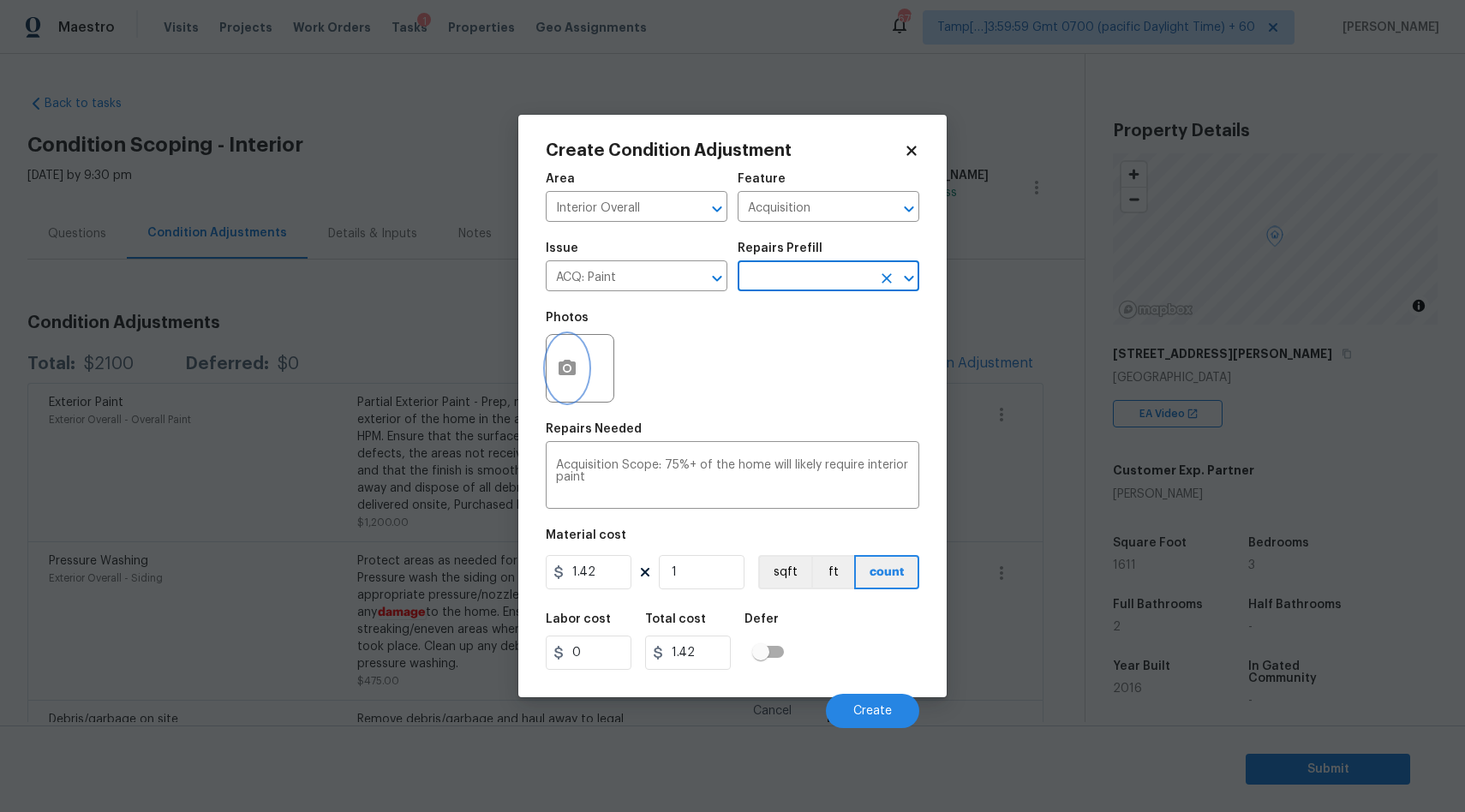
click at [572, 372] on icon "button" at bounding box center [566, 366] width 17 height 15
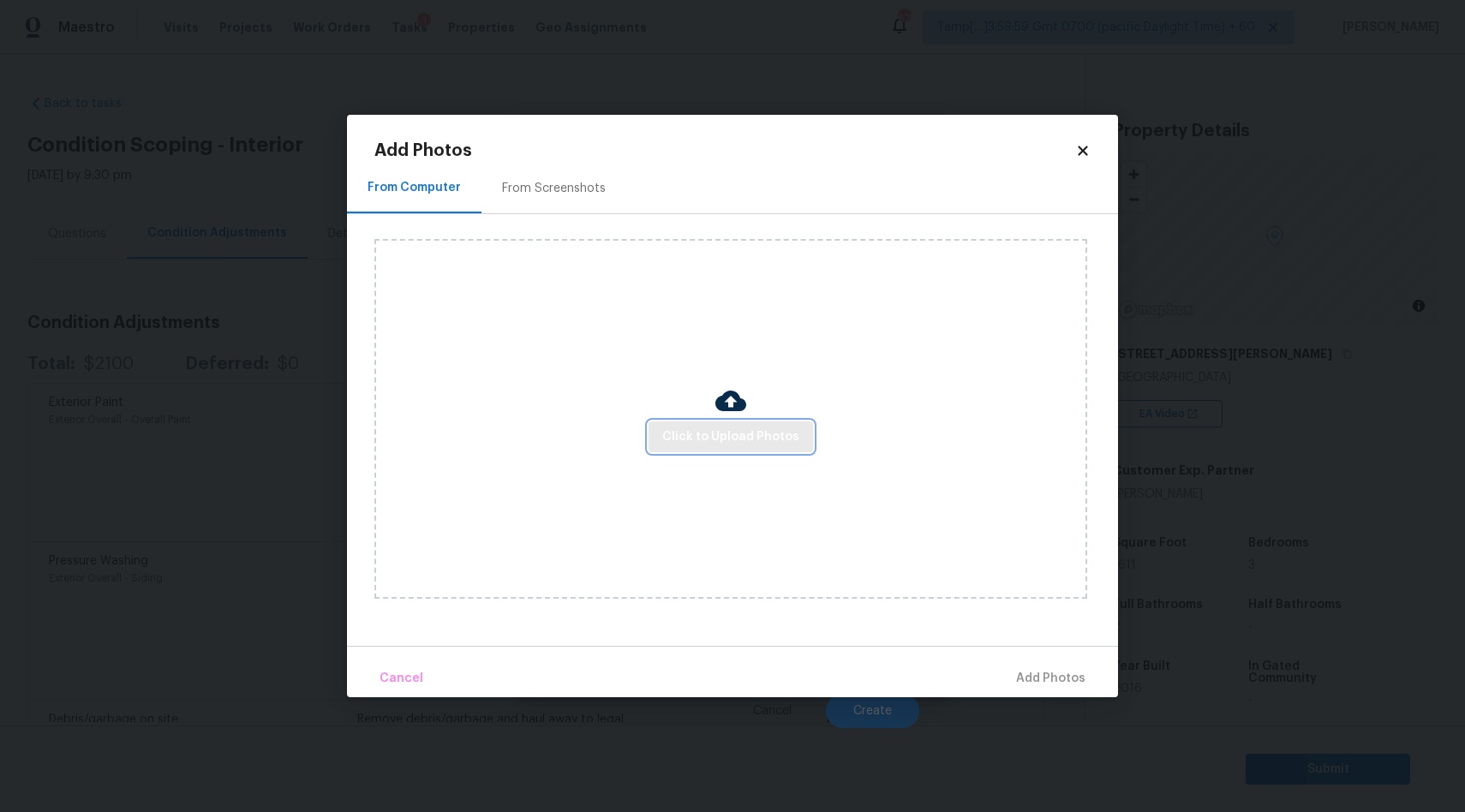
click at [731, 430] on span "Click to Upload Photos" at bounding box center [731, 438] width 137 height 22
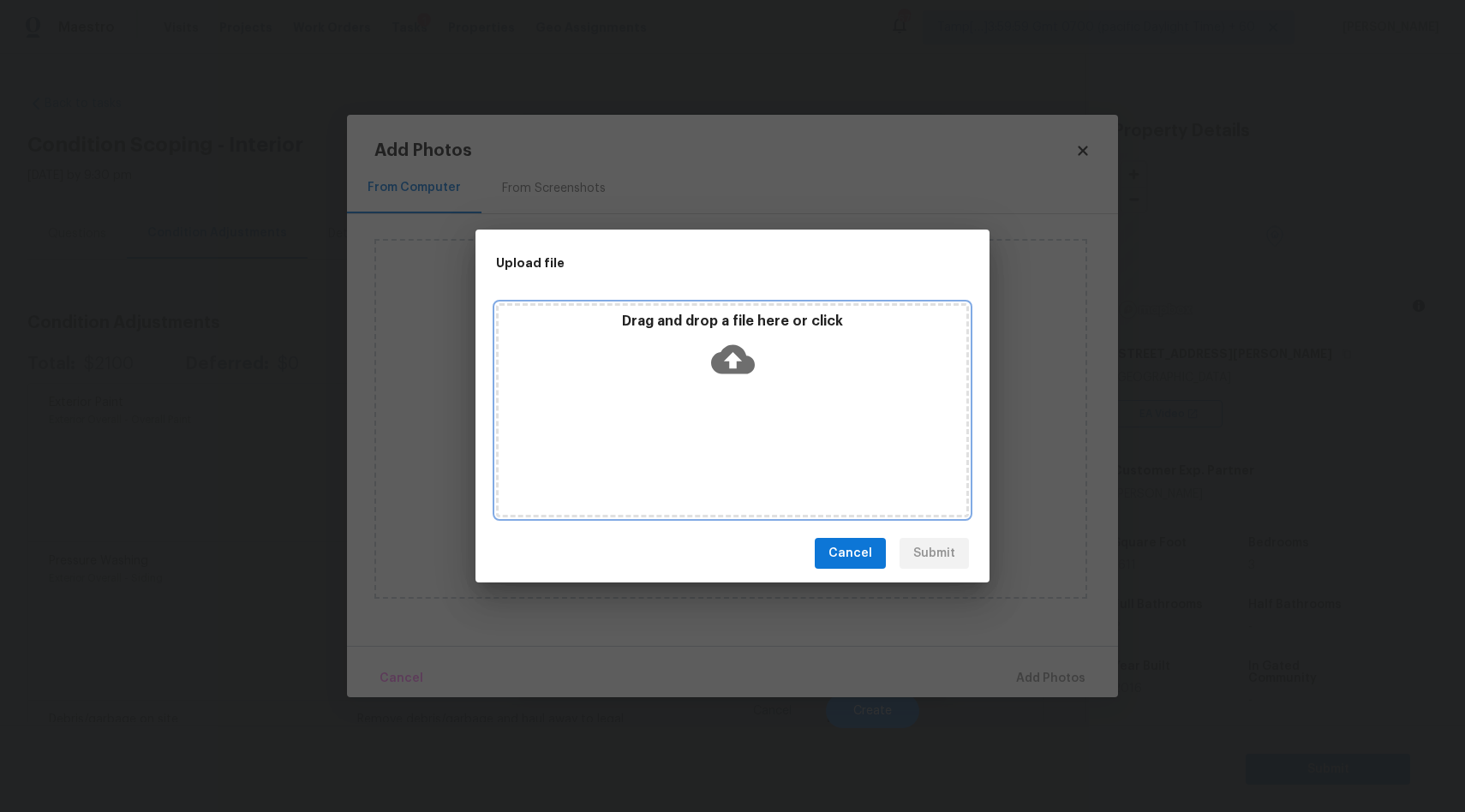
click at [725, 353] on icon at bounding box center [732, 359] width 44 height 29
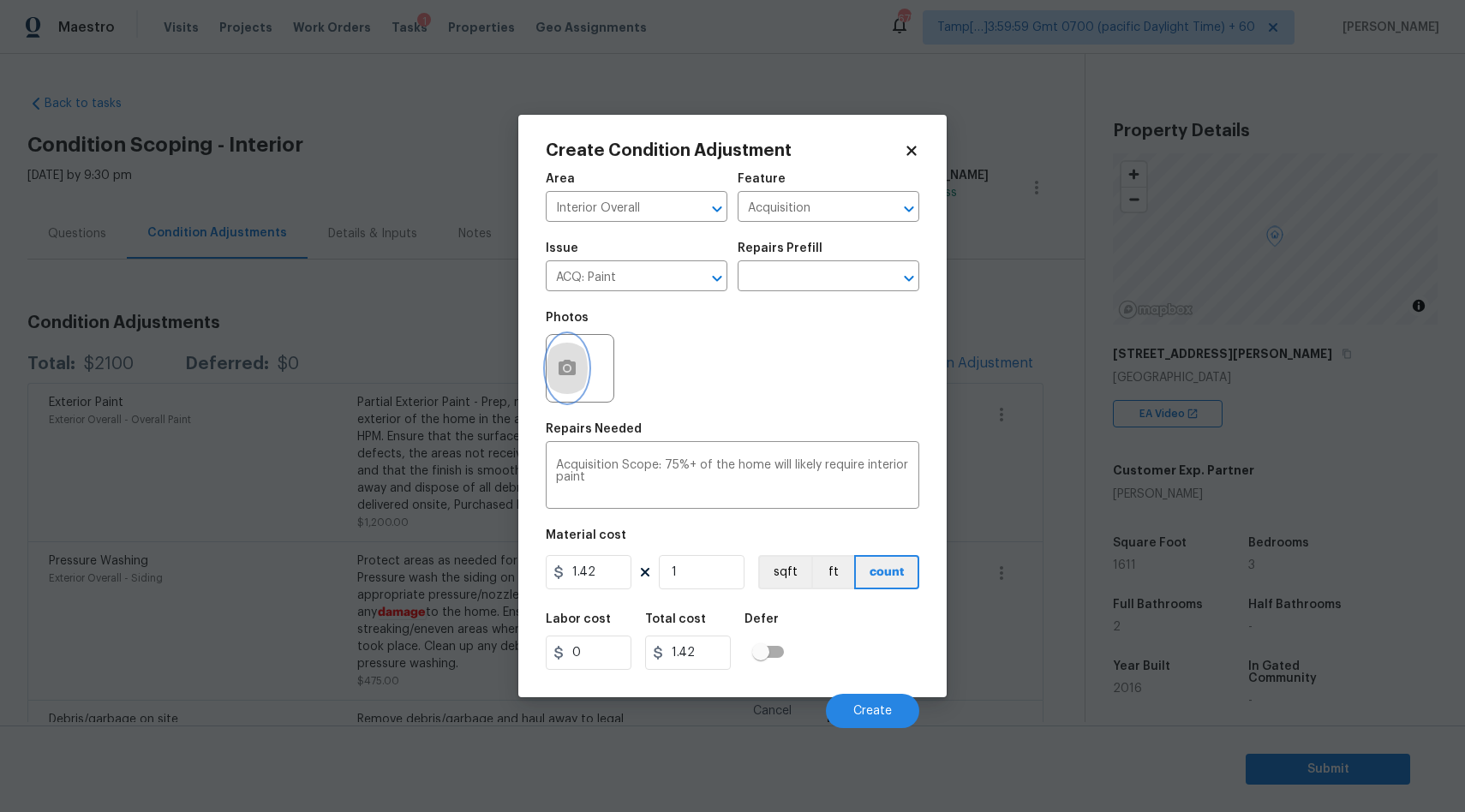
click at [560, 361] on icon "button" at bounding box center [566, 366] width 17 height 15
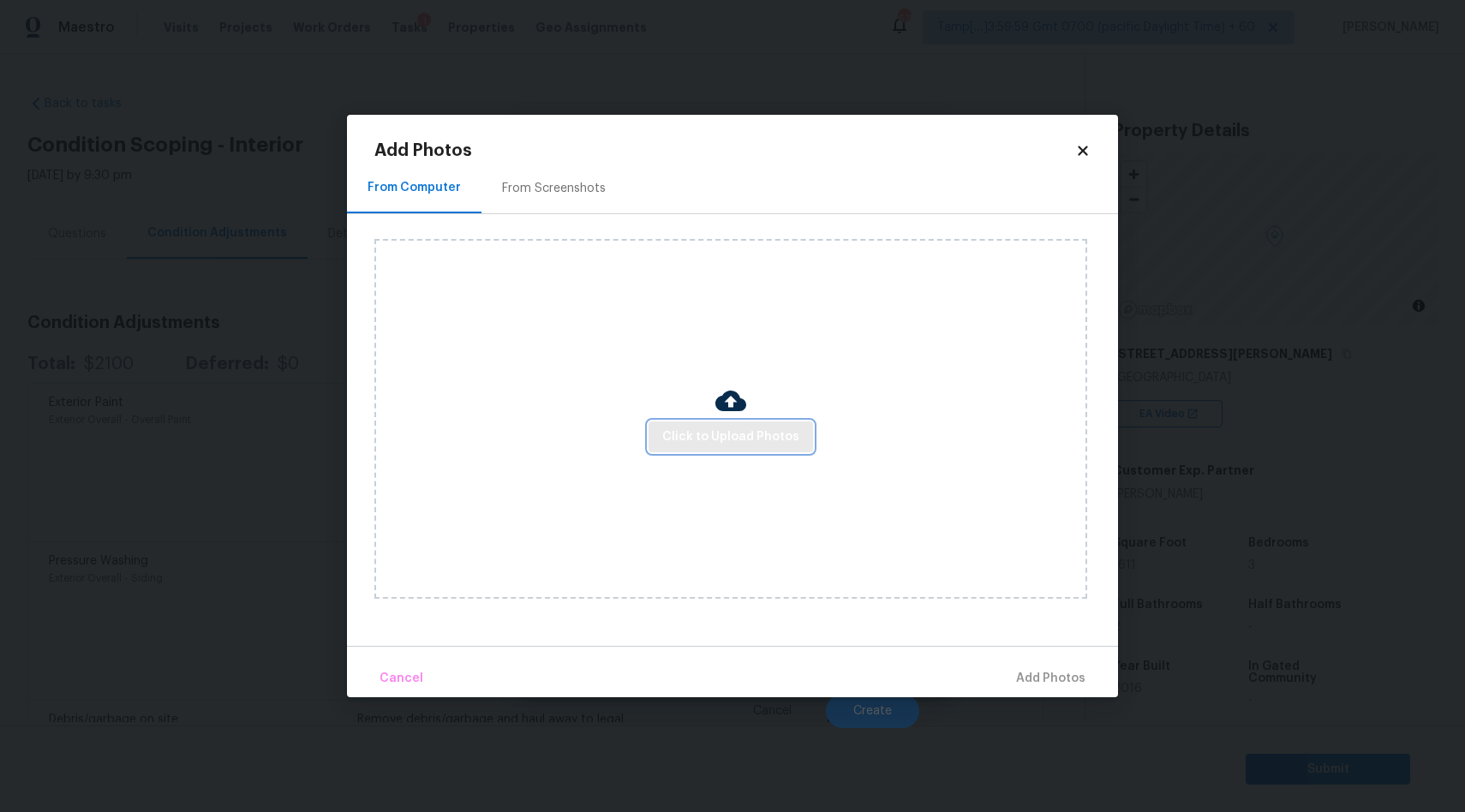
click at [697, 439] on span "Click to Upload Photos" at bounding box center [731, 438] width 137 height 22
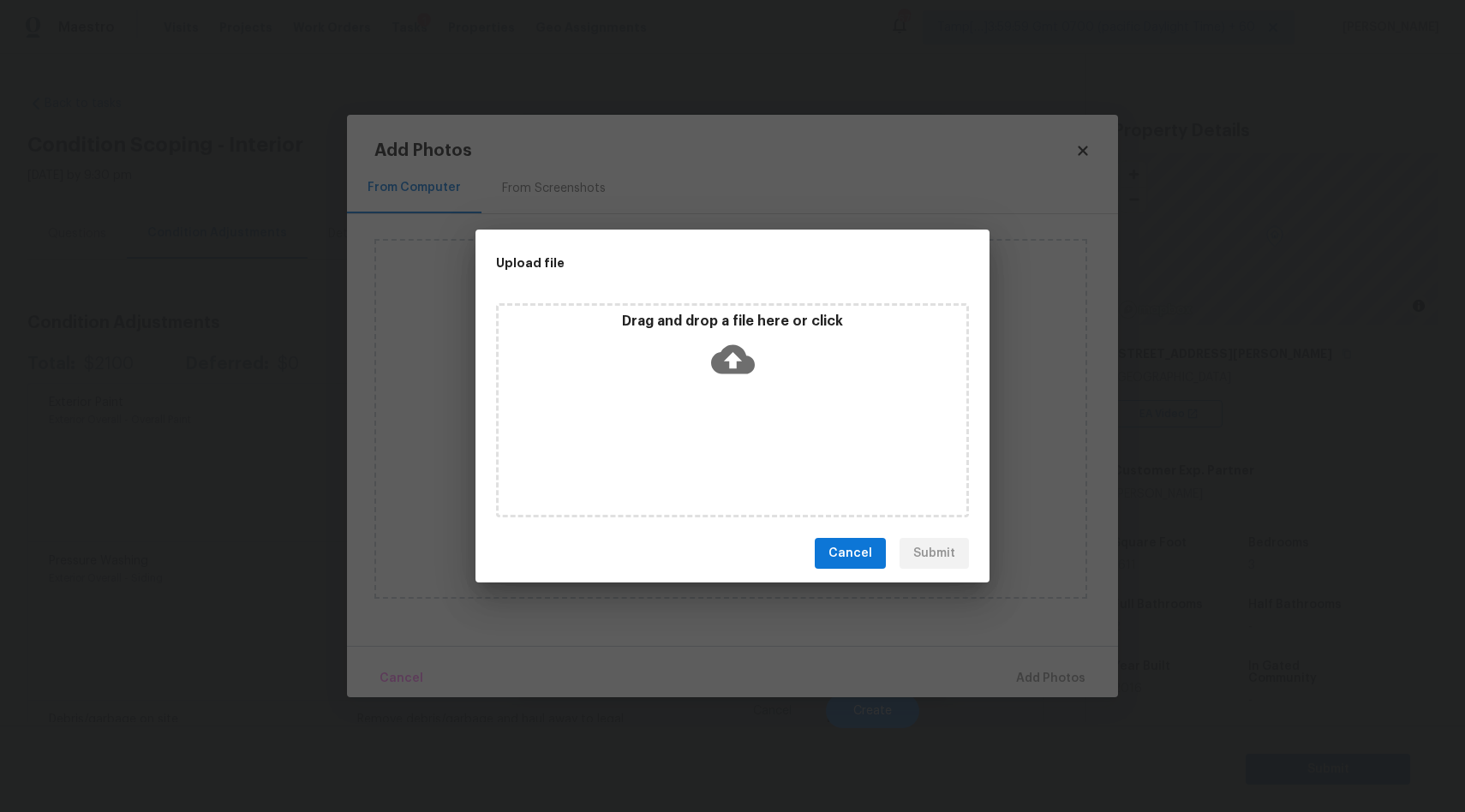
click at [729, 361] on icon at bounding box center [732, 359] width 44 height 44
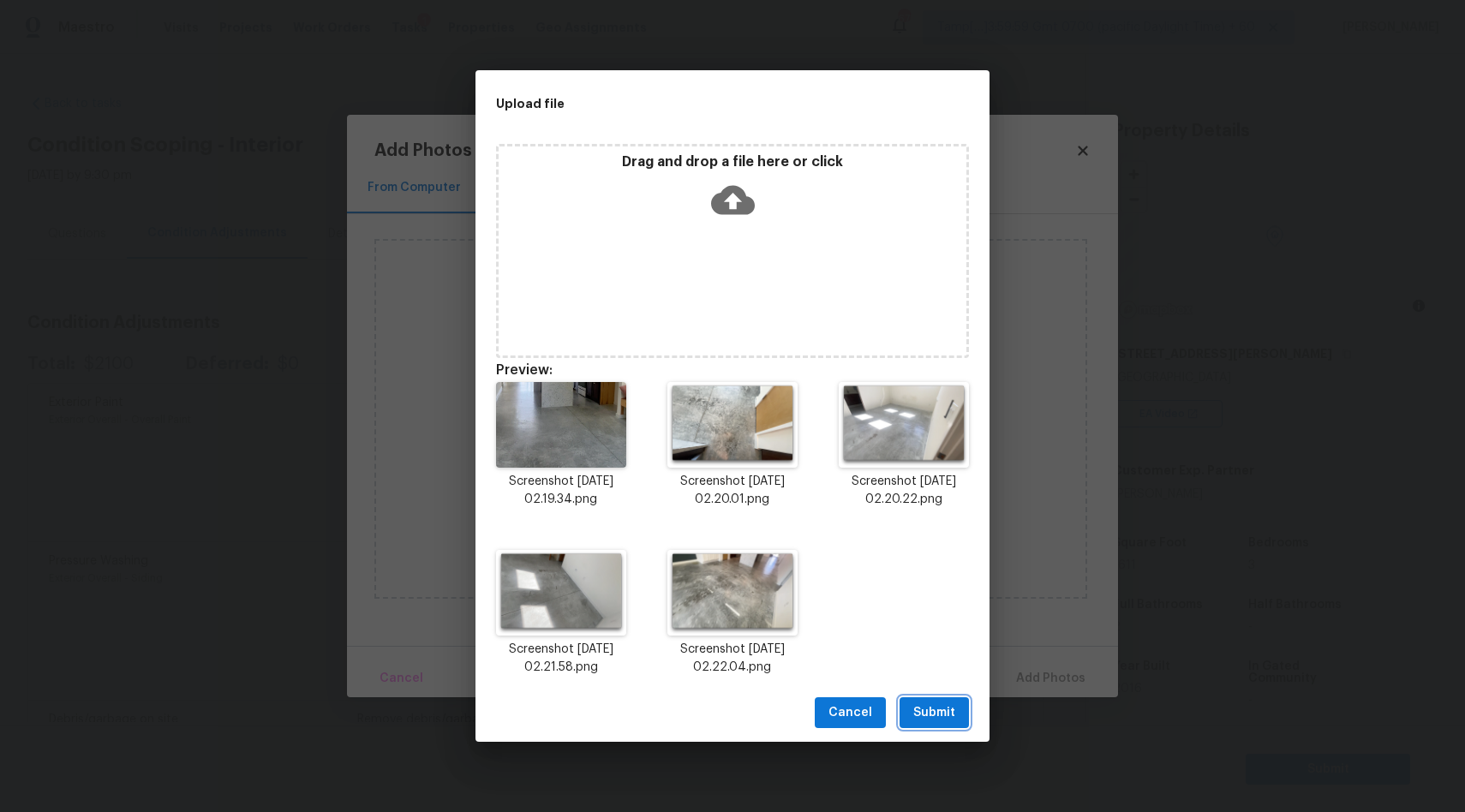
click at [928, 715] on span "Submit" at bounding box center [934, 713] width 42 height 22
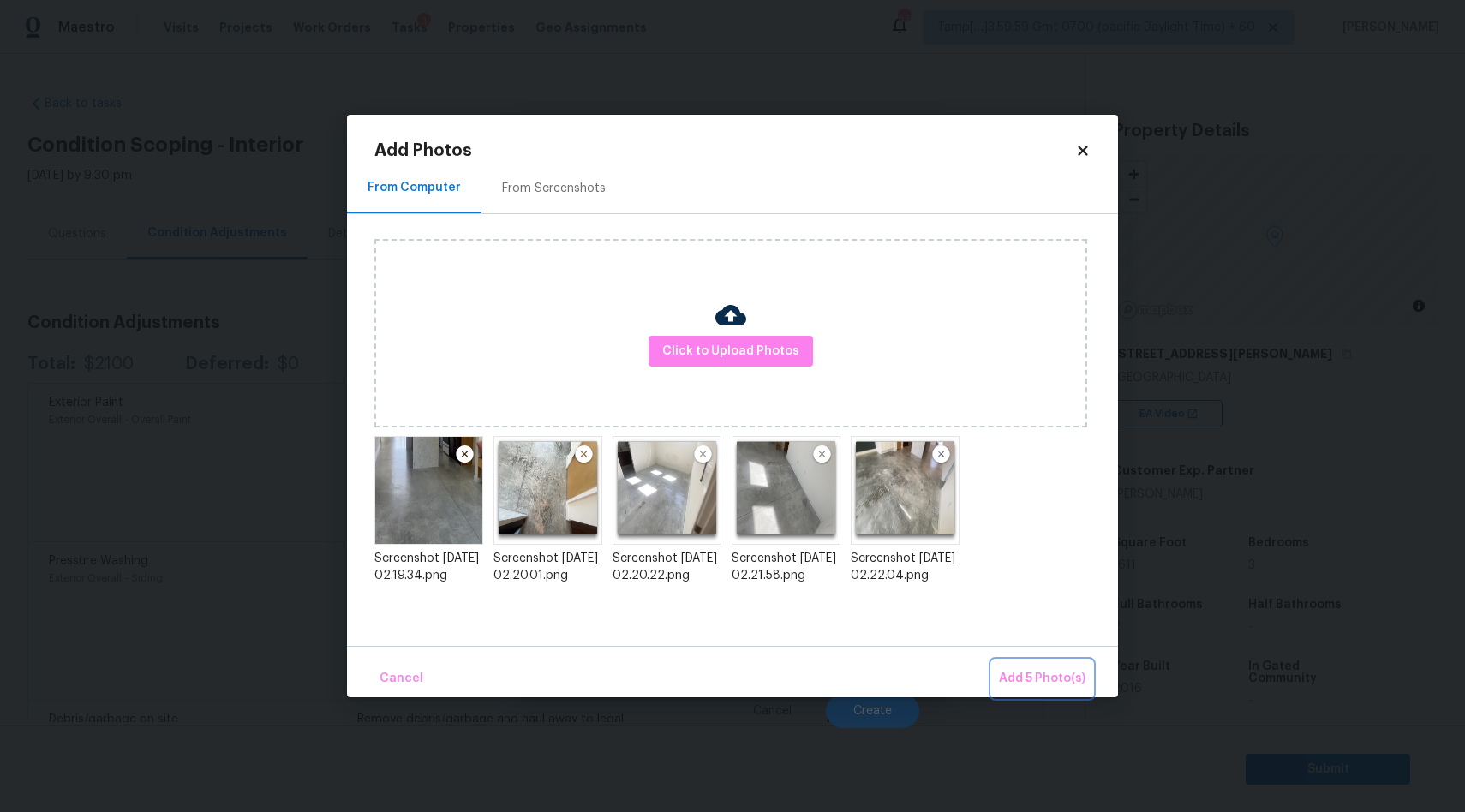
click at [1029, 682] on span "Add 5 Photo(s)" at bounding box center [1041, 679] width 87 height 22
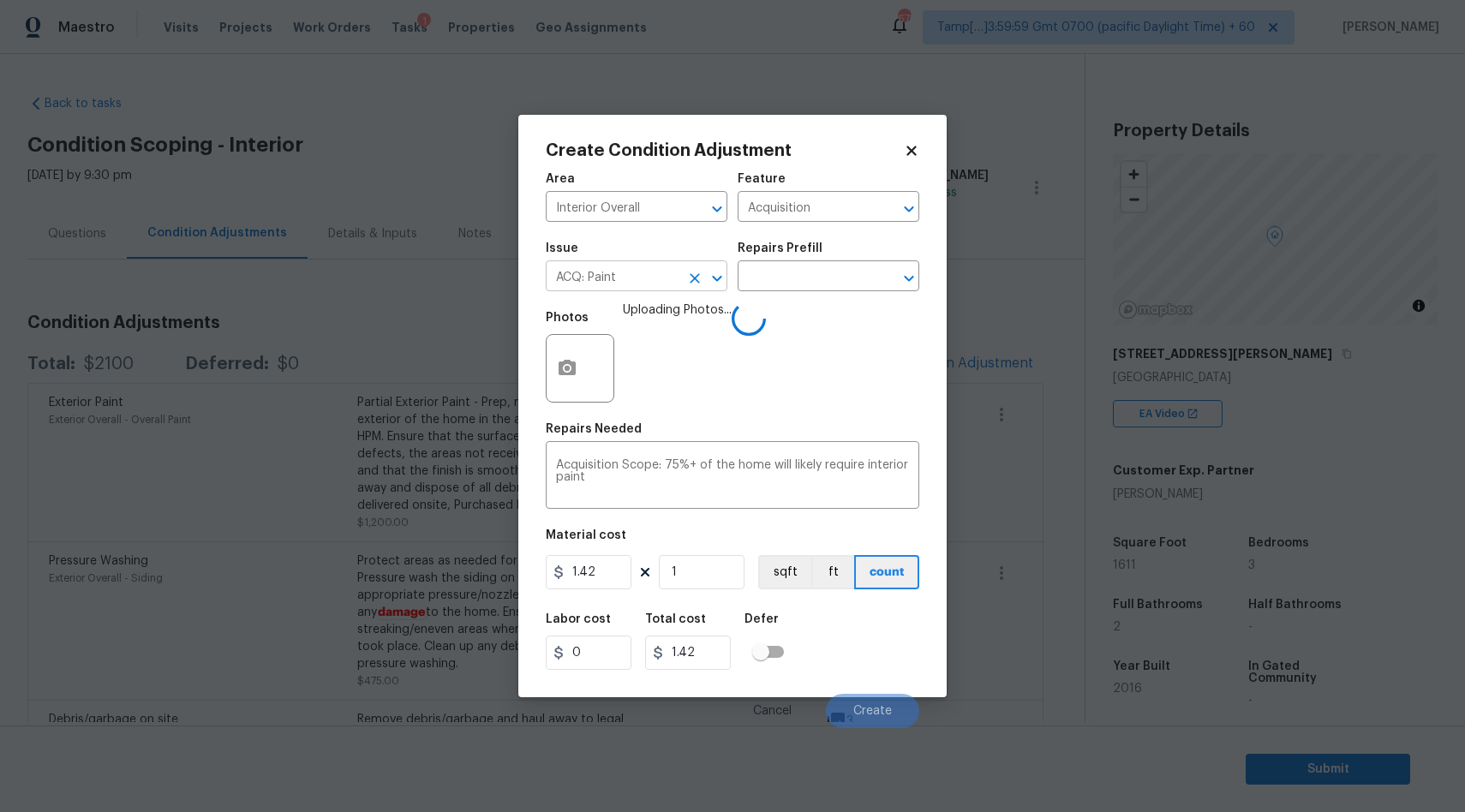
click at [638, 289] on input "ACQ: Paint" at bounding box center [612, 278] width 133 height 27
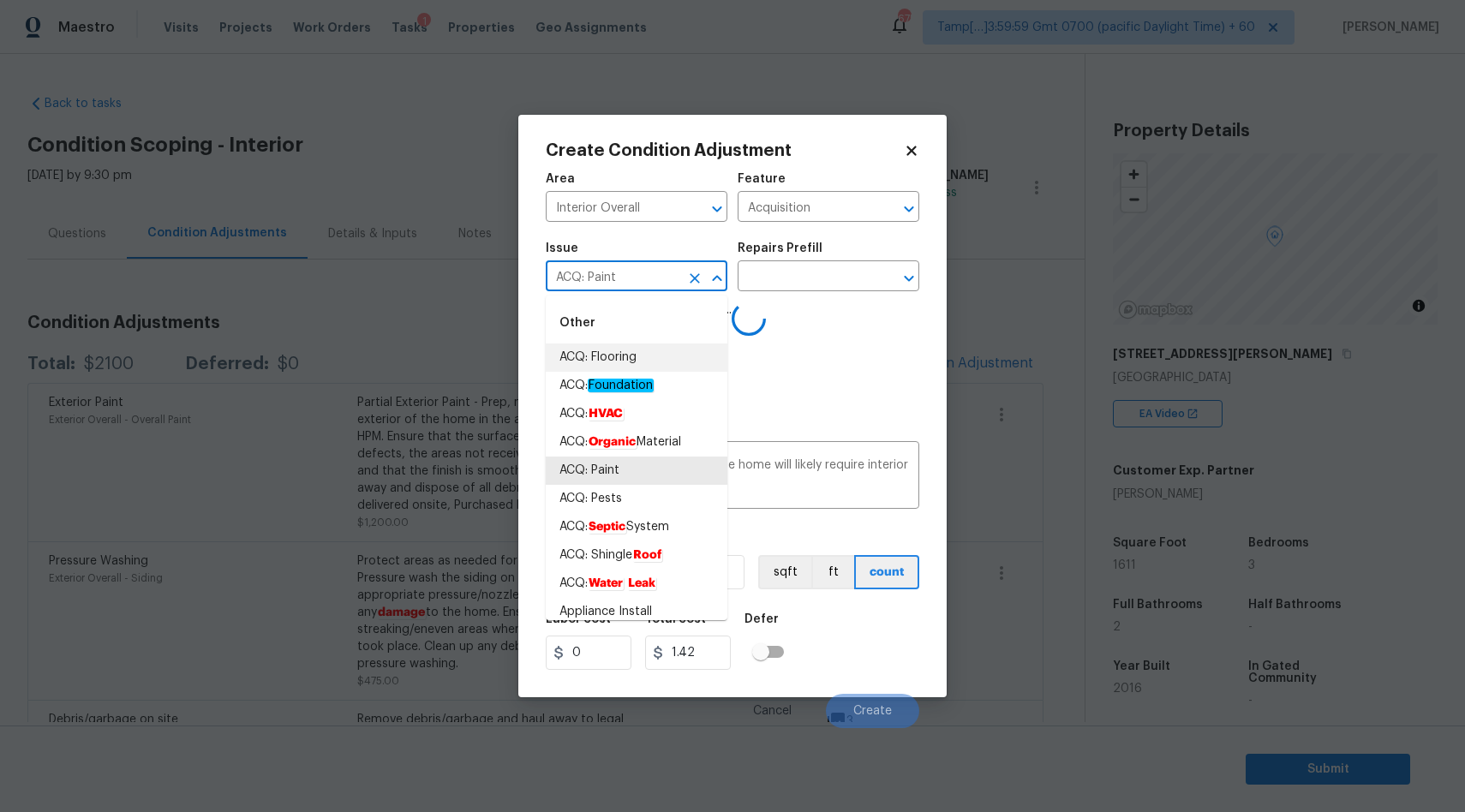
click at [574, 352] on li "ACQ: Flooring" at bounding box center [636, 357] width 181 height 28
type input "ACQ: Flooring"
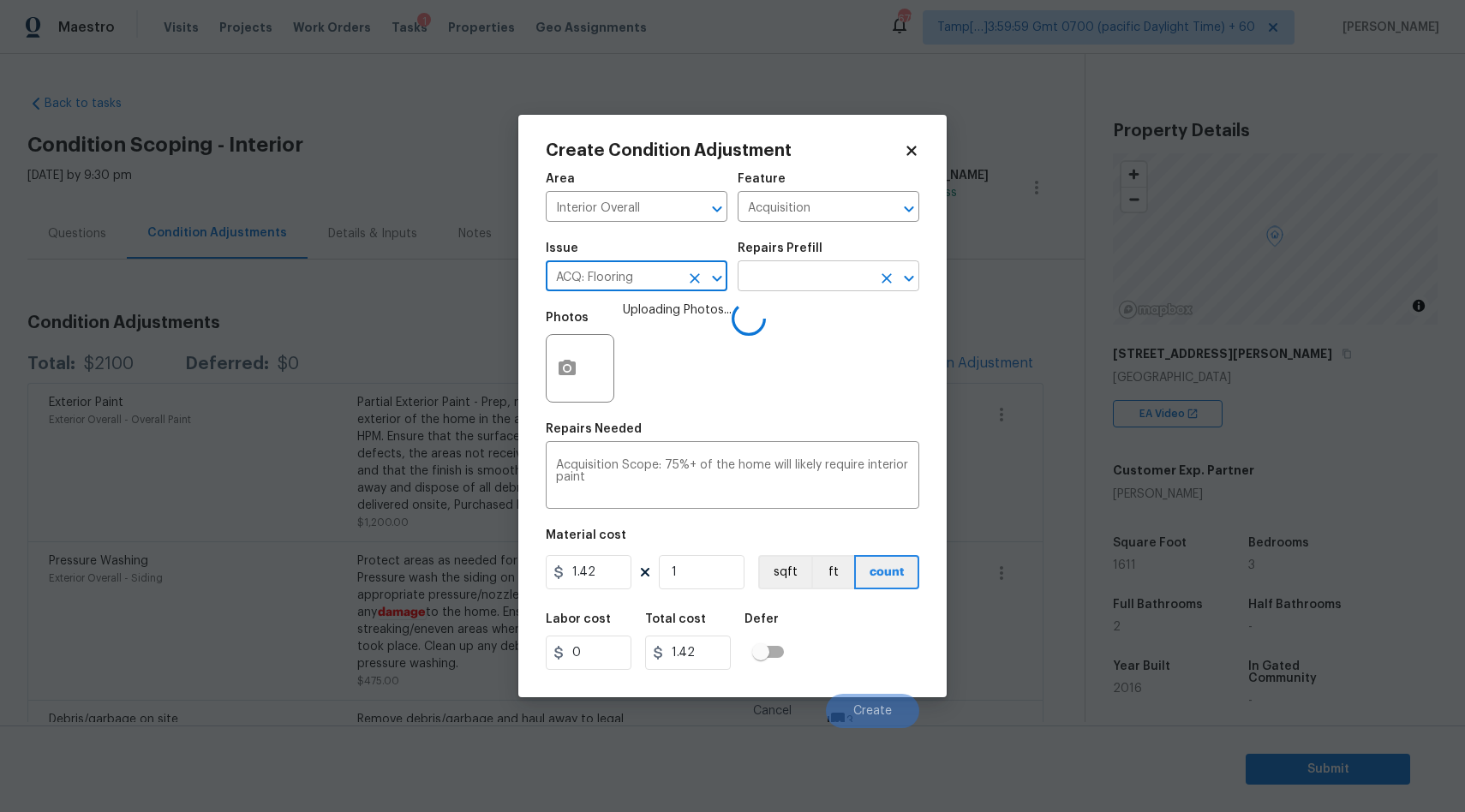
click at [796, 280] on input "text" at bounding box center [804, 278] width 133 height 27
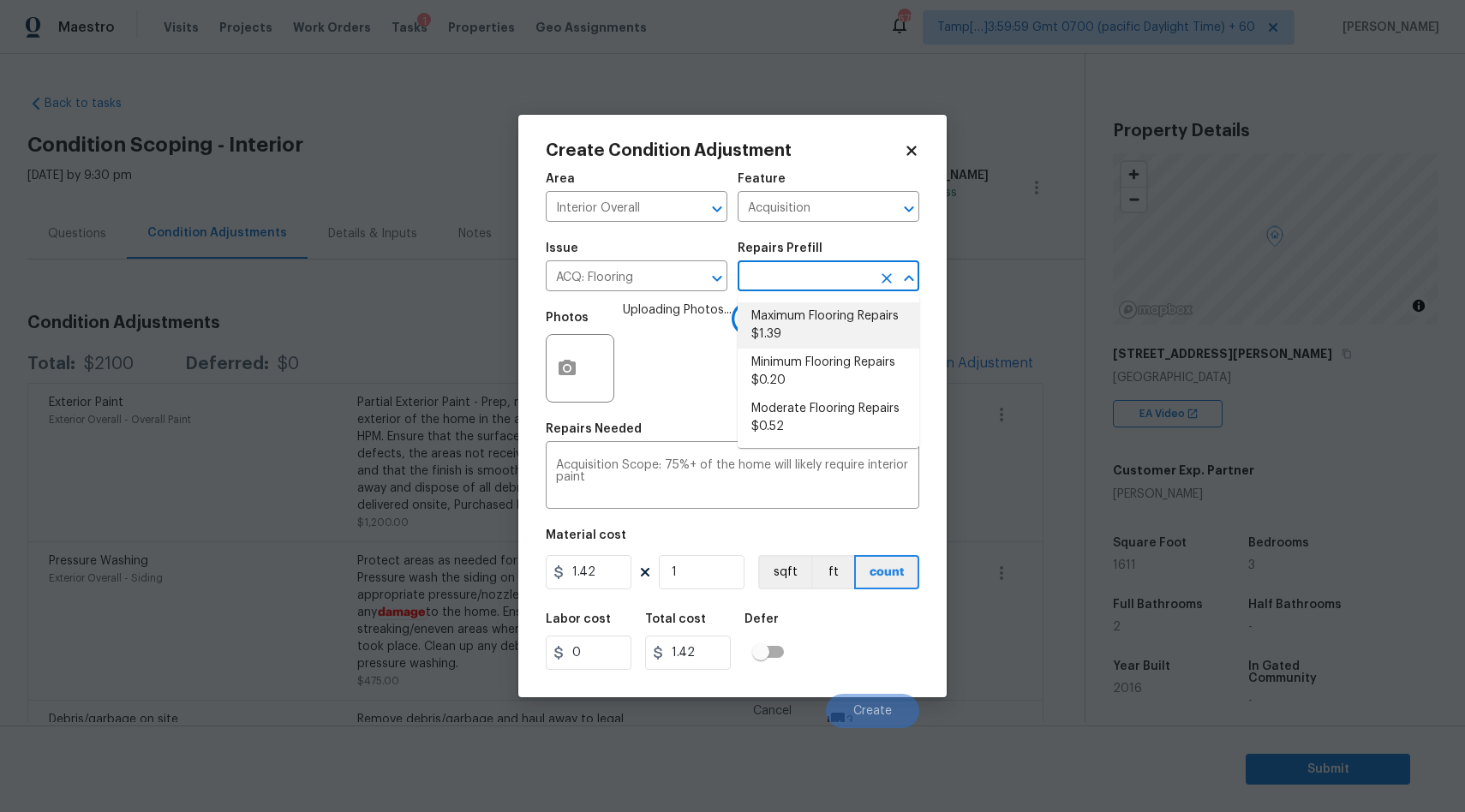
click at [799, 320] on li "Maximum Flooring Repairs $1.39" at bounding box center [828, 325] width 181 height 46
type textarea "Acquisition Scope: Maximum flooring repairs"
type input "1.39"
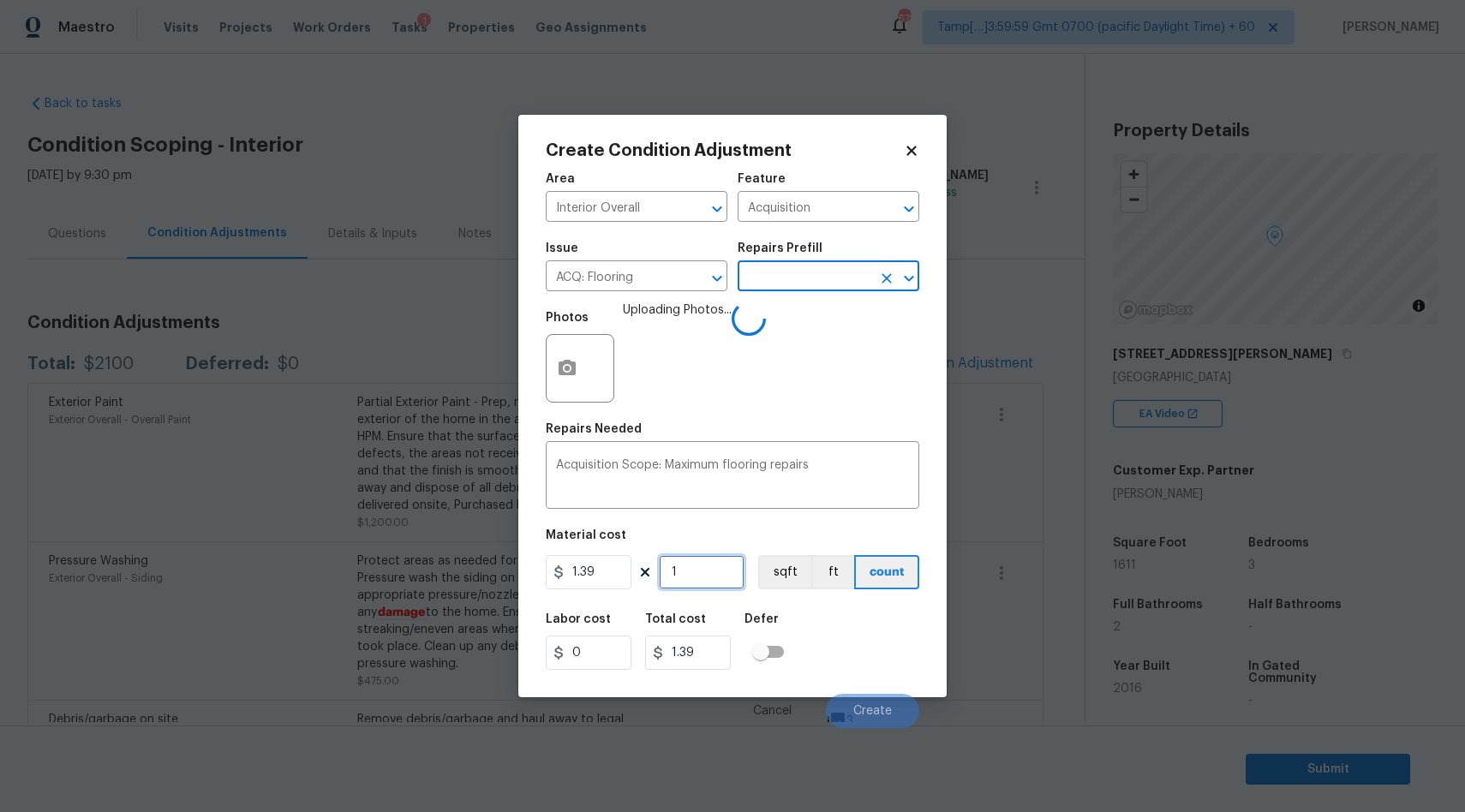
click at [713, 580] on input "1" at bounding box center [702, 572] width 86 height 34
type input "16"
type input "22.24"
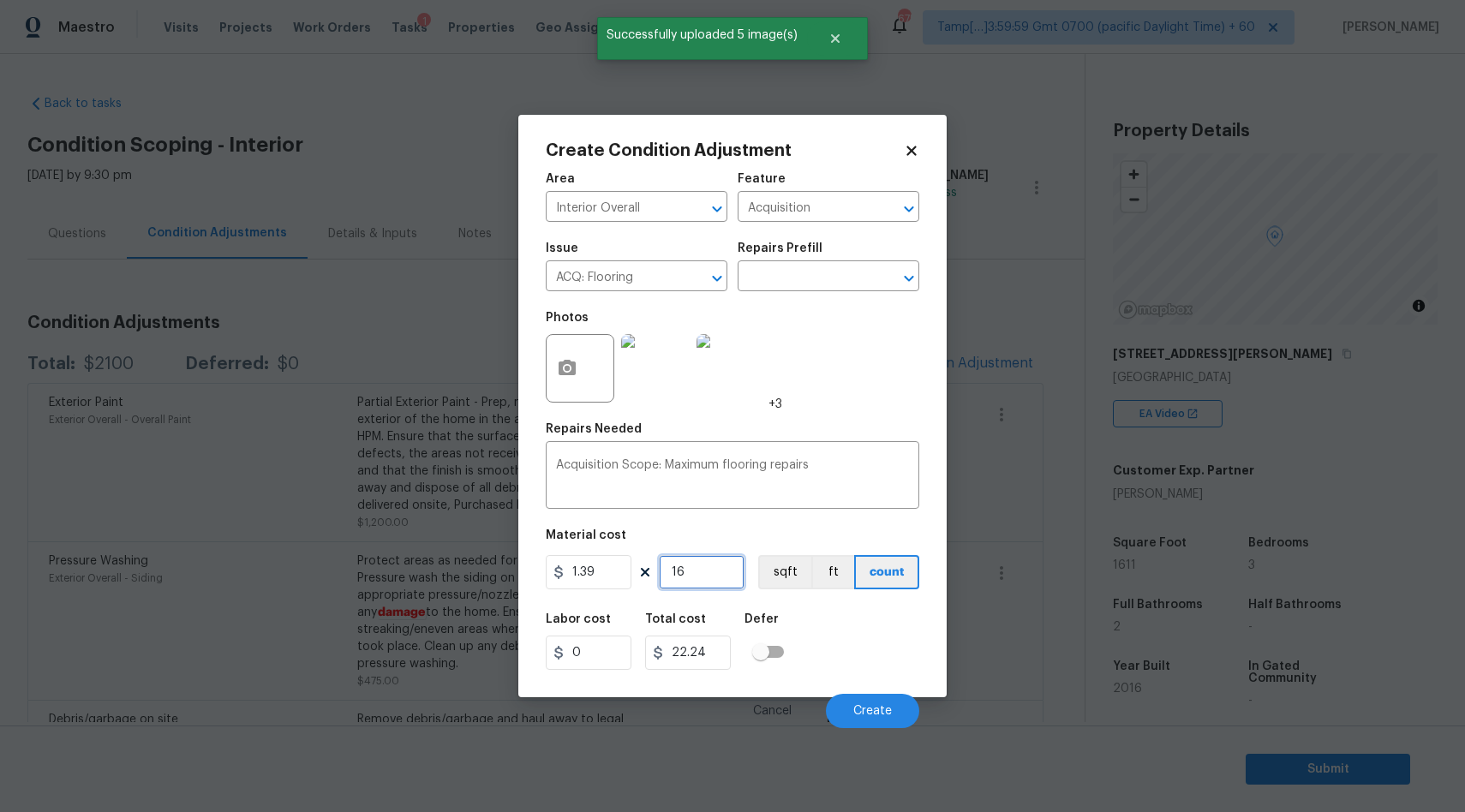
type input "161"
type input "223.79"
type input "1611"
type input "2239.29"
type input "1611"
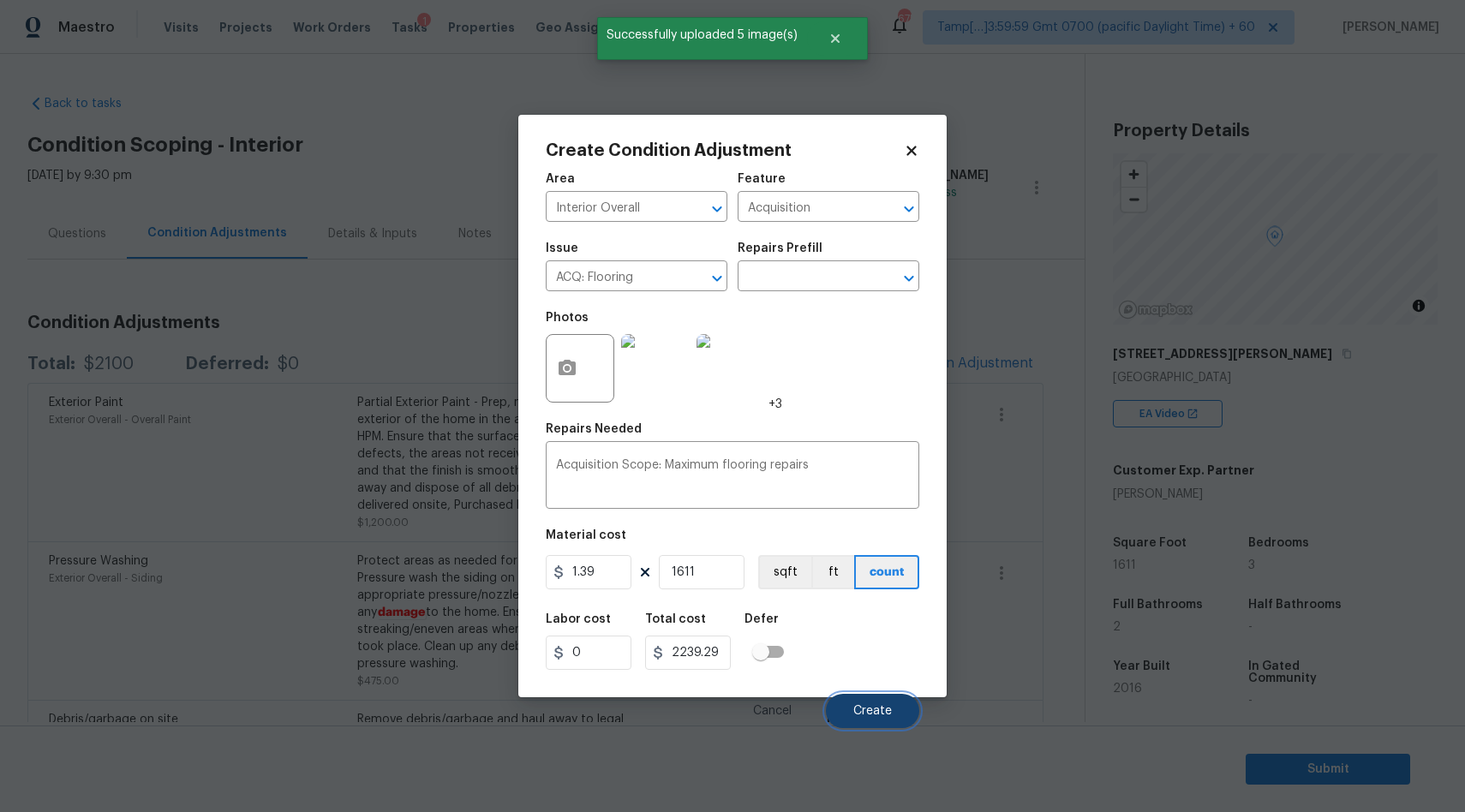
click at [854, 711] on span "Create" at bounding box center [872, 710] width 39 height 13
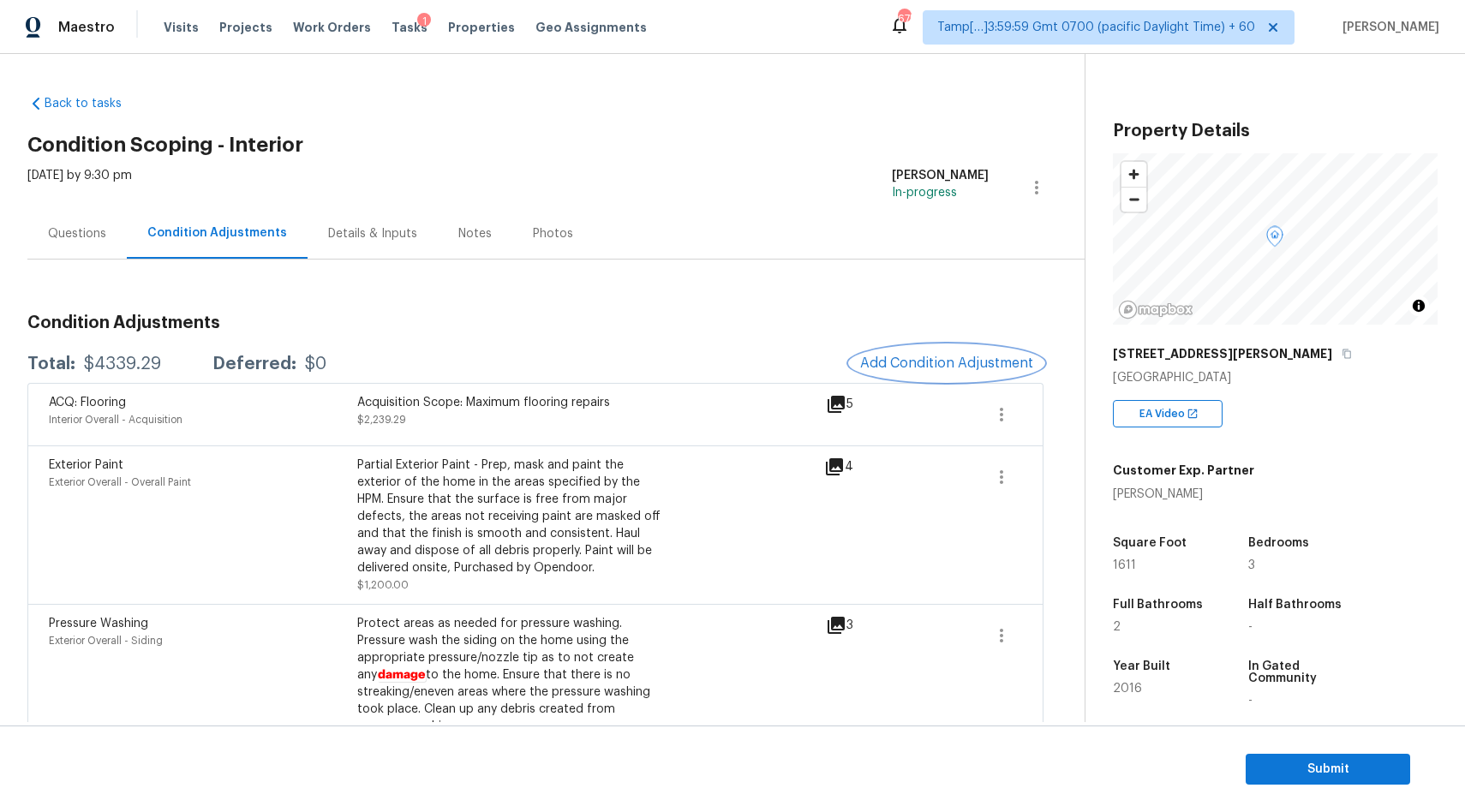
click at [919, 355] on span "Add Condition Adjustment" at bounding box center [946, 362] width 173 height 15
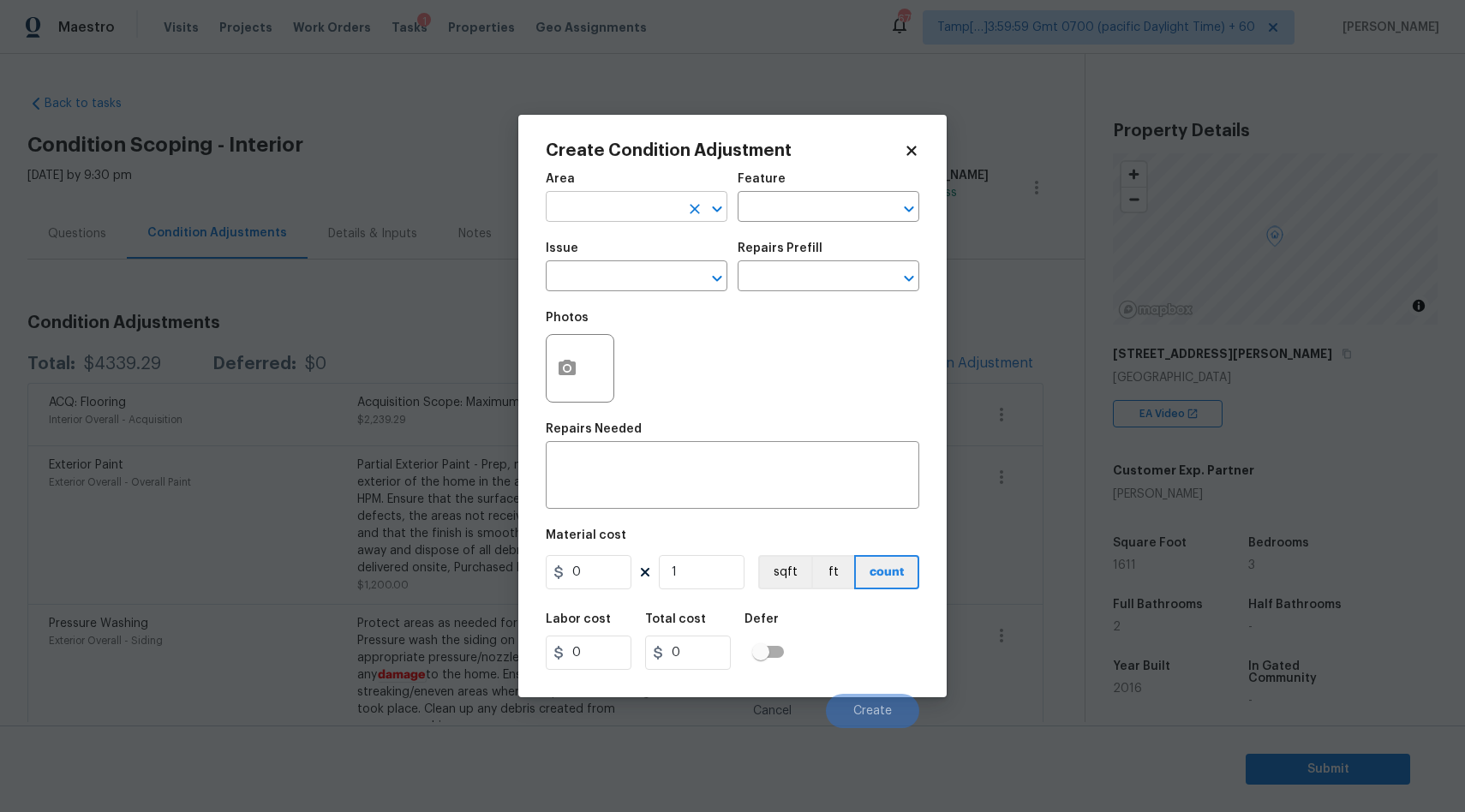
click at [642, 206] on input "text" at bounding box center [612, 208] width 133 height 27
type input "Interior Overall"
click at [628, 261] on div "Issue" at bounding box center [636, 254] width 181 height 22
click at [627, 271] on input "text" at bounding box center [612, 278] width 133 height 27
type input "ACQ: Paint"
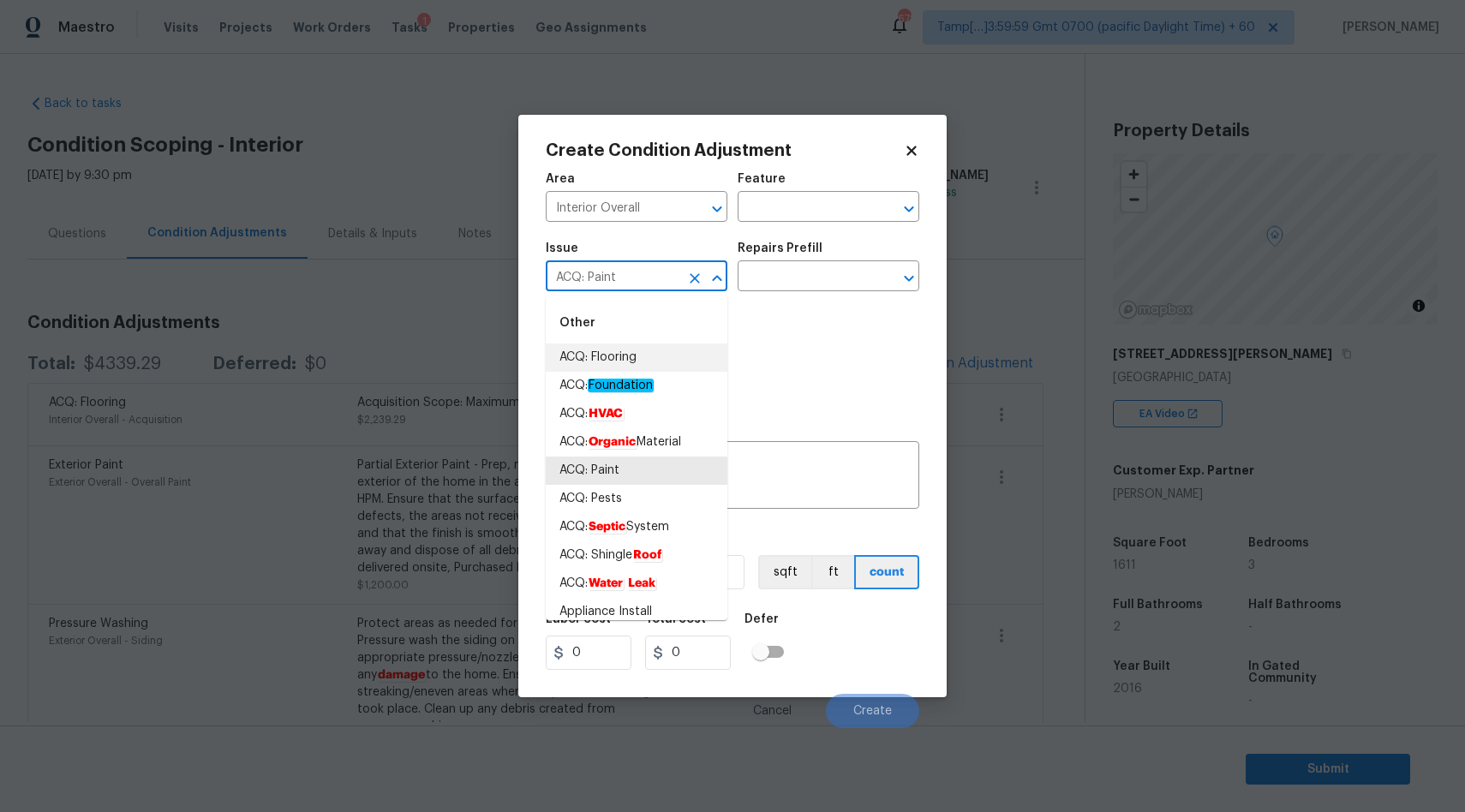
click at [399, 288] on body "Maestro Visits Projects Work Orders Tasks 1 Properties Geo Assignments 672 Tamp…" at bounding box center [732, 406] width 1465 height 812
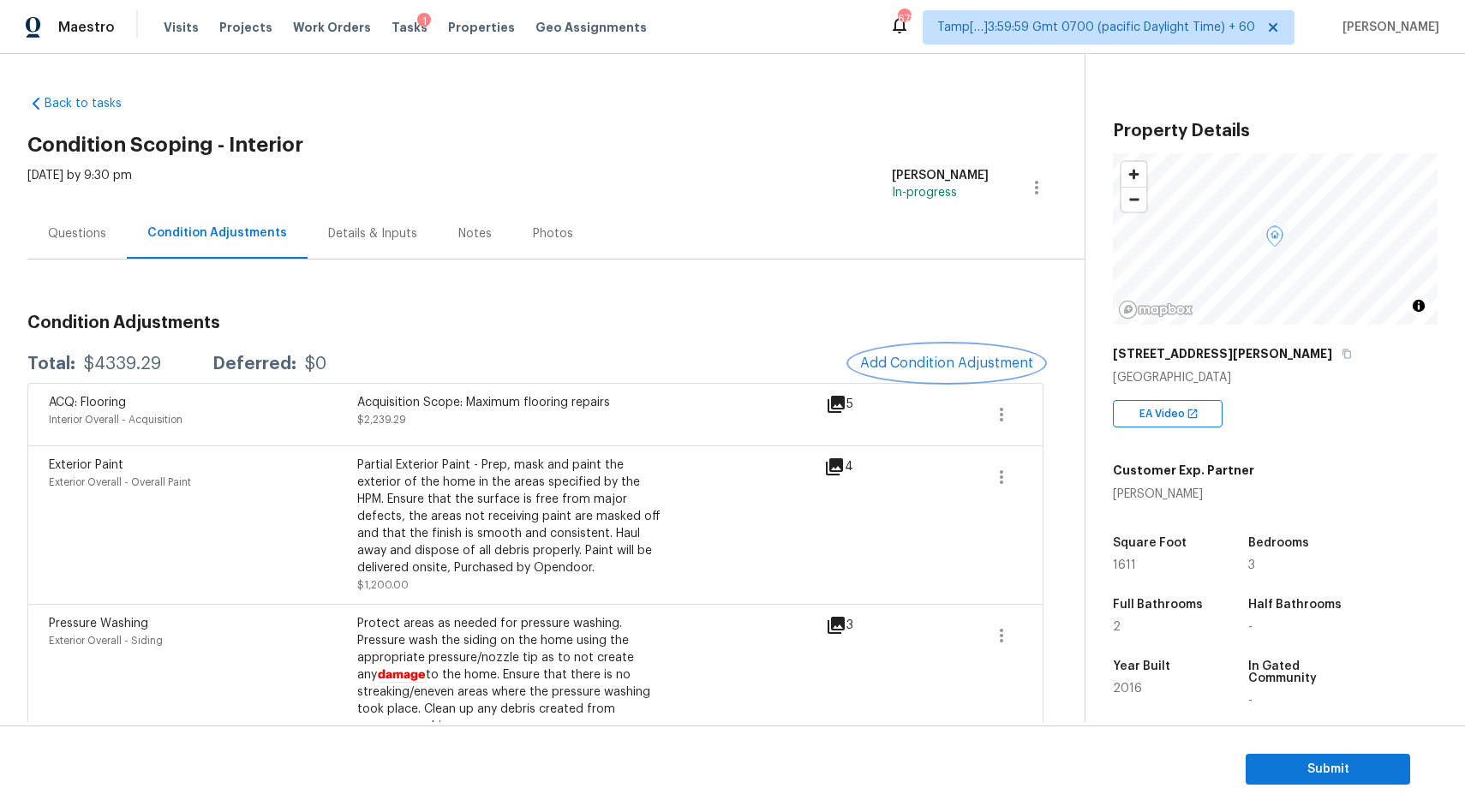
click at [956, 348] on button "Add Condition Adjustment" at bounding box center [946, 363] width 193 height 36
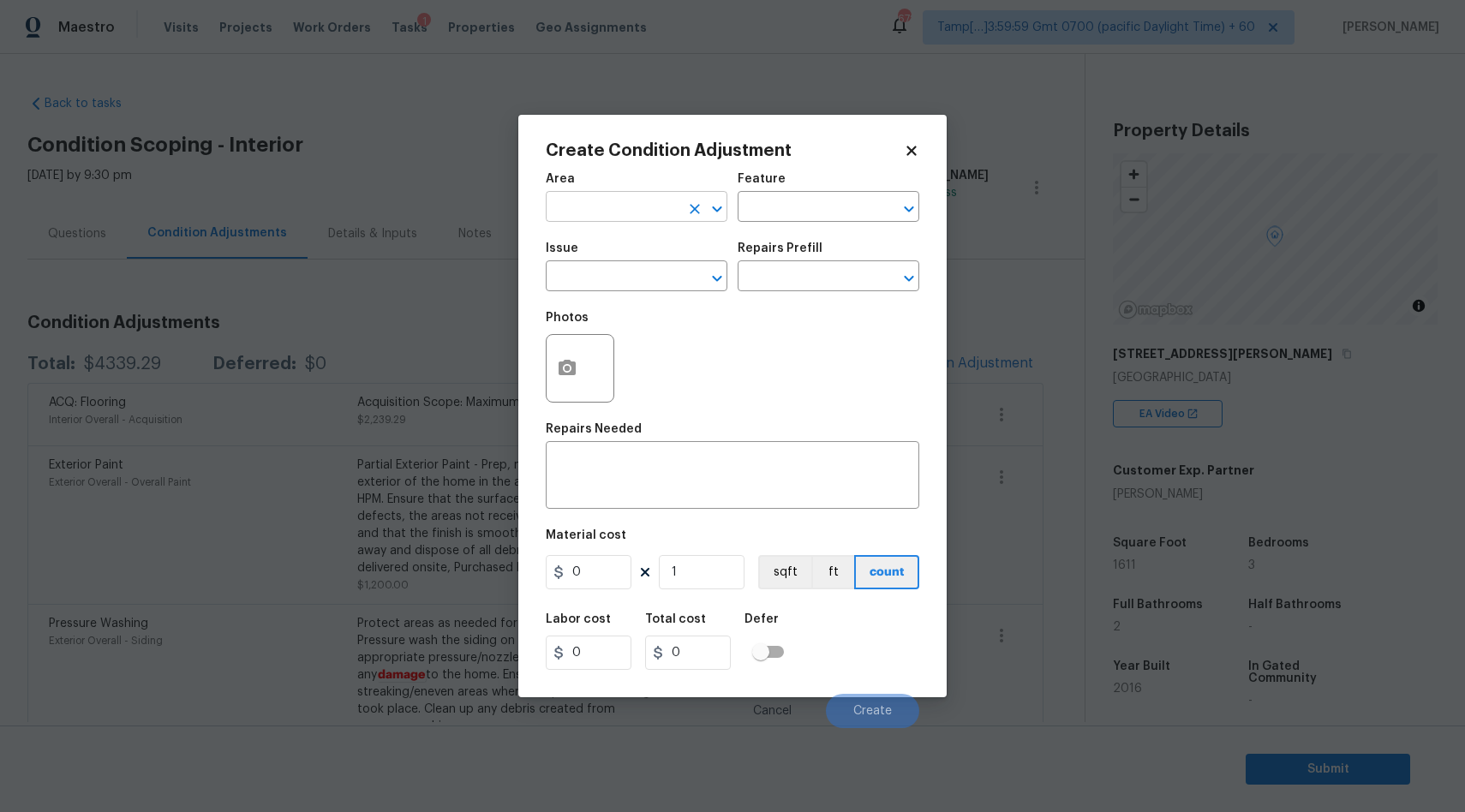
click at [650, 212] on input "text" at bounding box center [612, 208] width 133 height 27
click at [654, 271] on li "Interior Overall" at bounding box center [636, 275] width 181 height 28
type input "Interior Overall"
click at [639, 285] on input "text" at bounding box center [612, 278] width 133 height 27
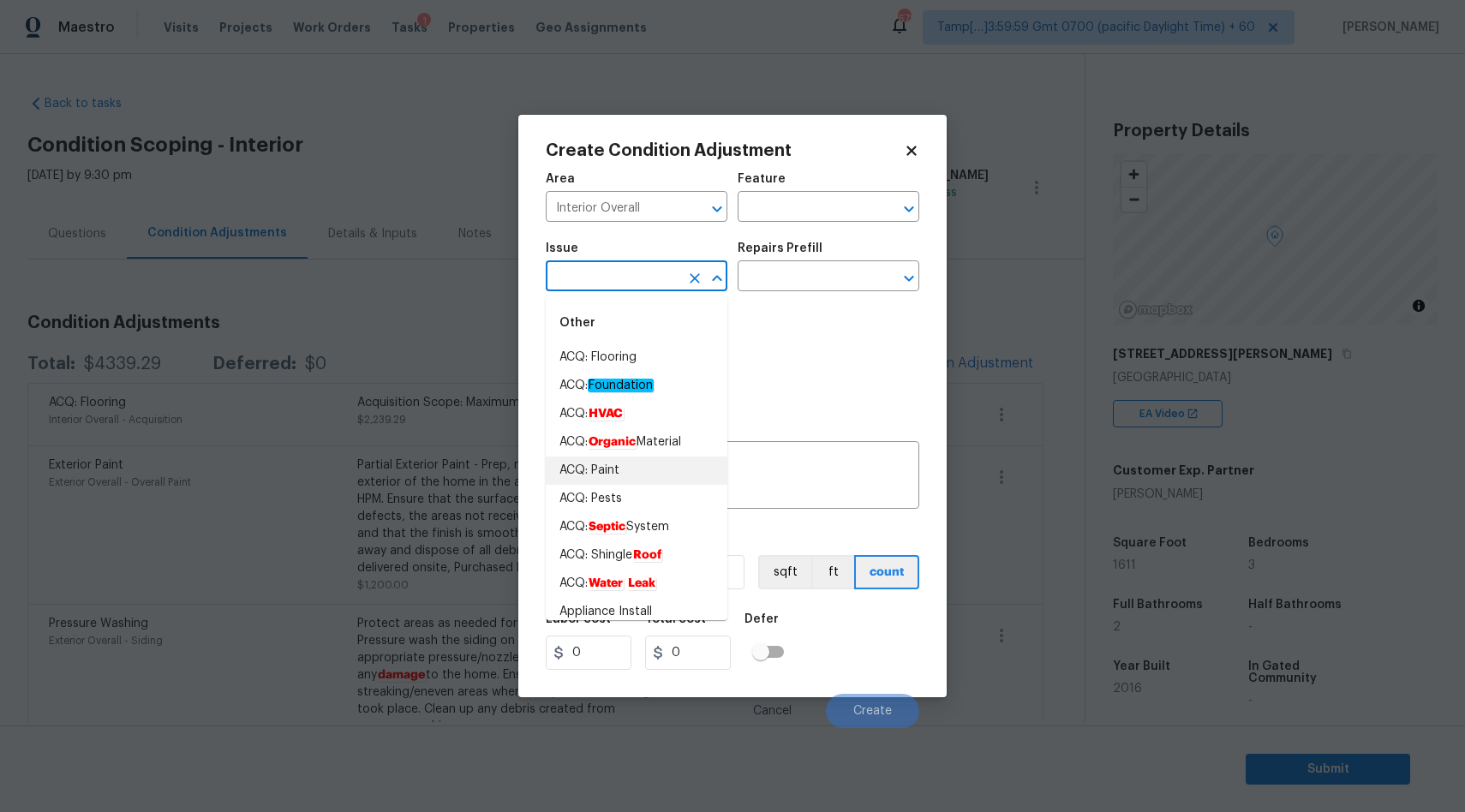
click at [598, 460] on li "ACQ: Paint" at bounding box center [636, 471] width 181 height 28
type input "ACQ: Paint"
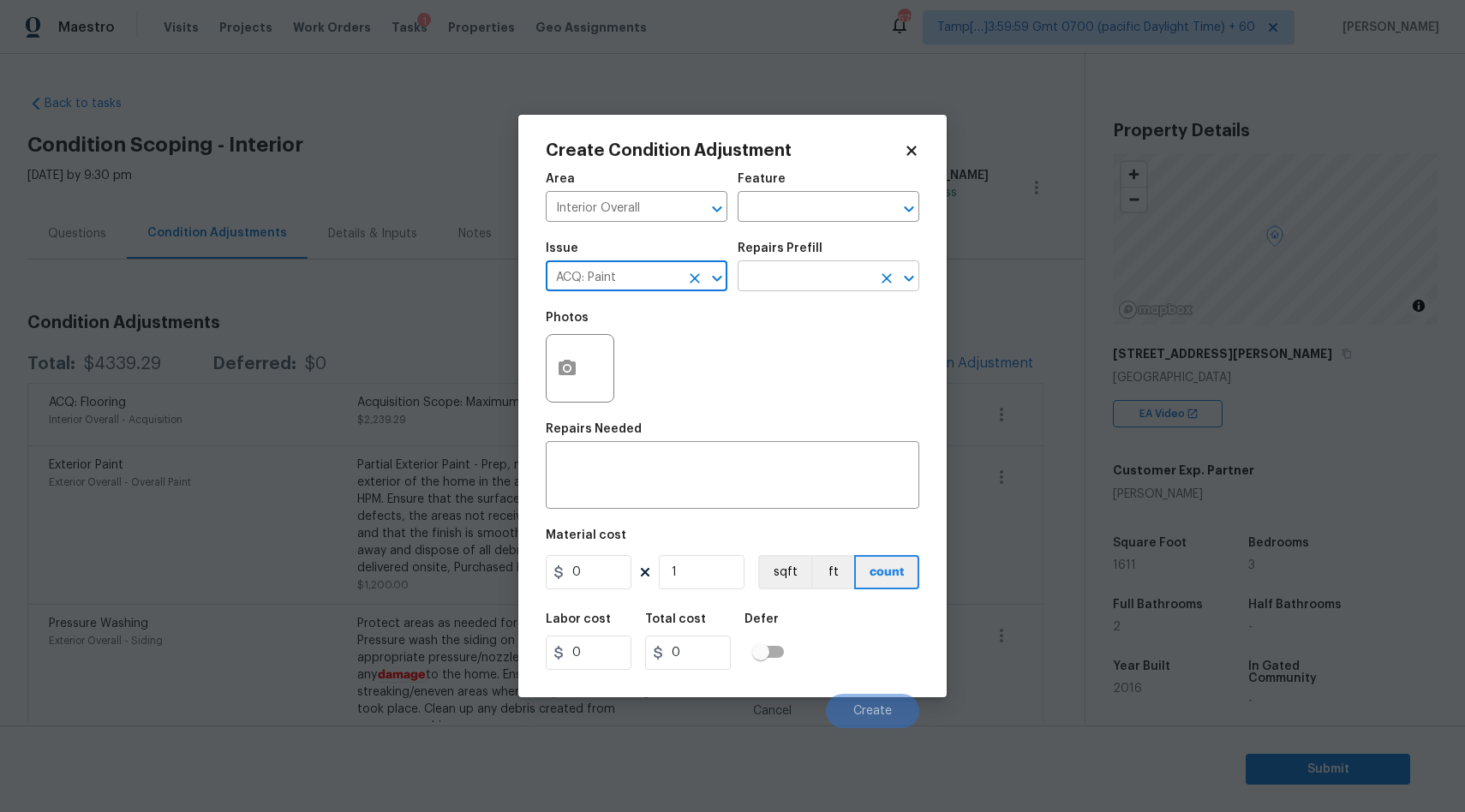
click at [791, 280] on input "text" at bounding box center [804, 278] width 133 height 27
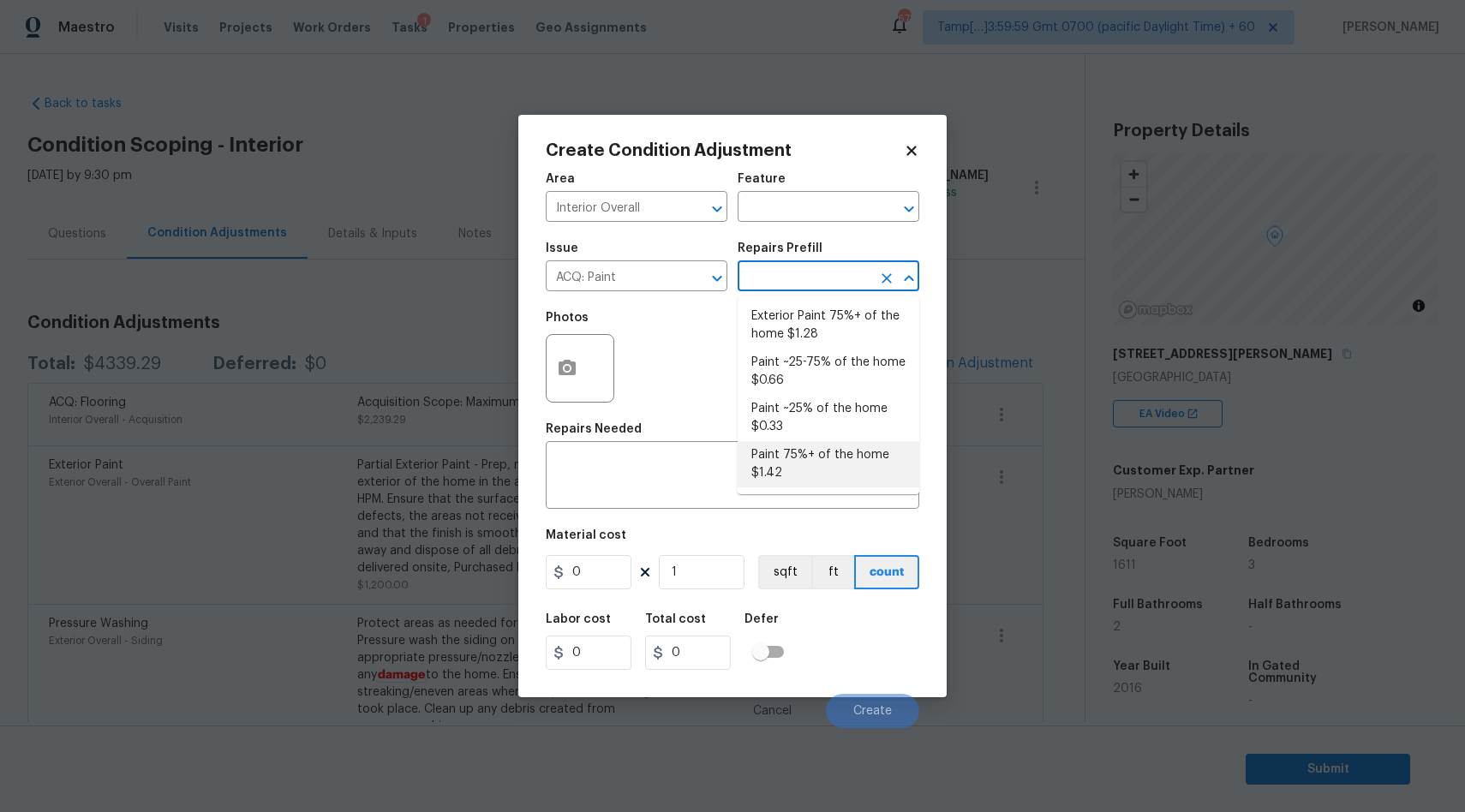
click at [796, 456] on li "Paint 75%+ of the home $1.42" at bounding box center [828, 464] width 181 height 46
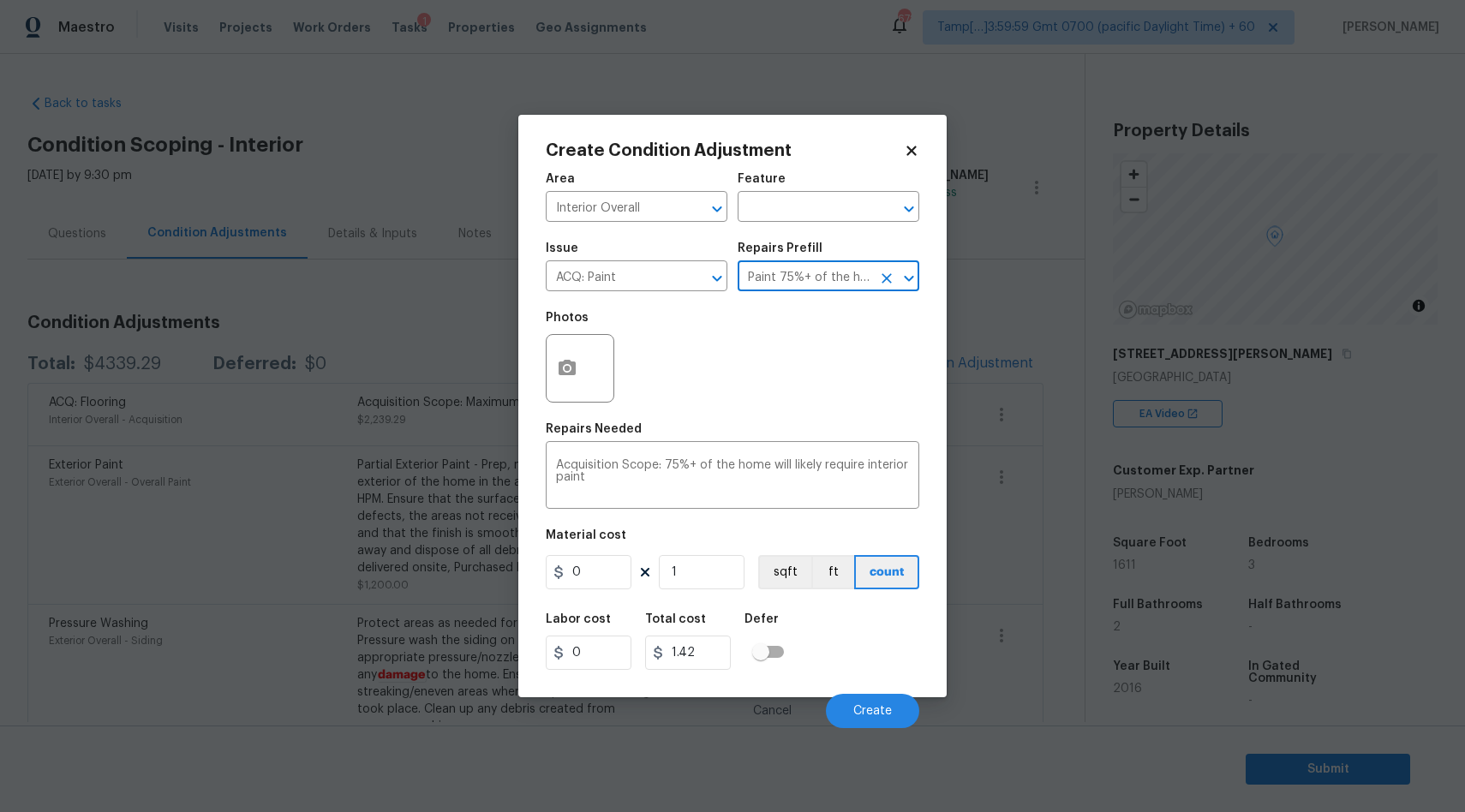
type input "Acquisition"
type textarea "Acquisition Scope: 75%+ of the home will likely require interior paint"
type input "1.42"
click at [571, 371] on icon "button" at bounding box center [566, 366] width 17 height 15
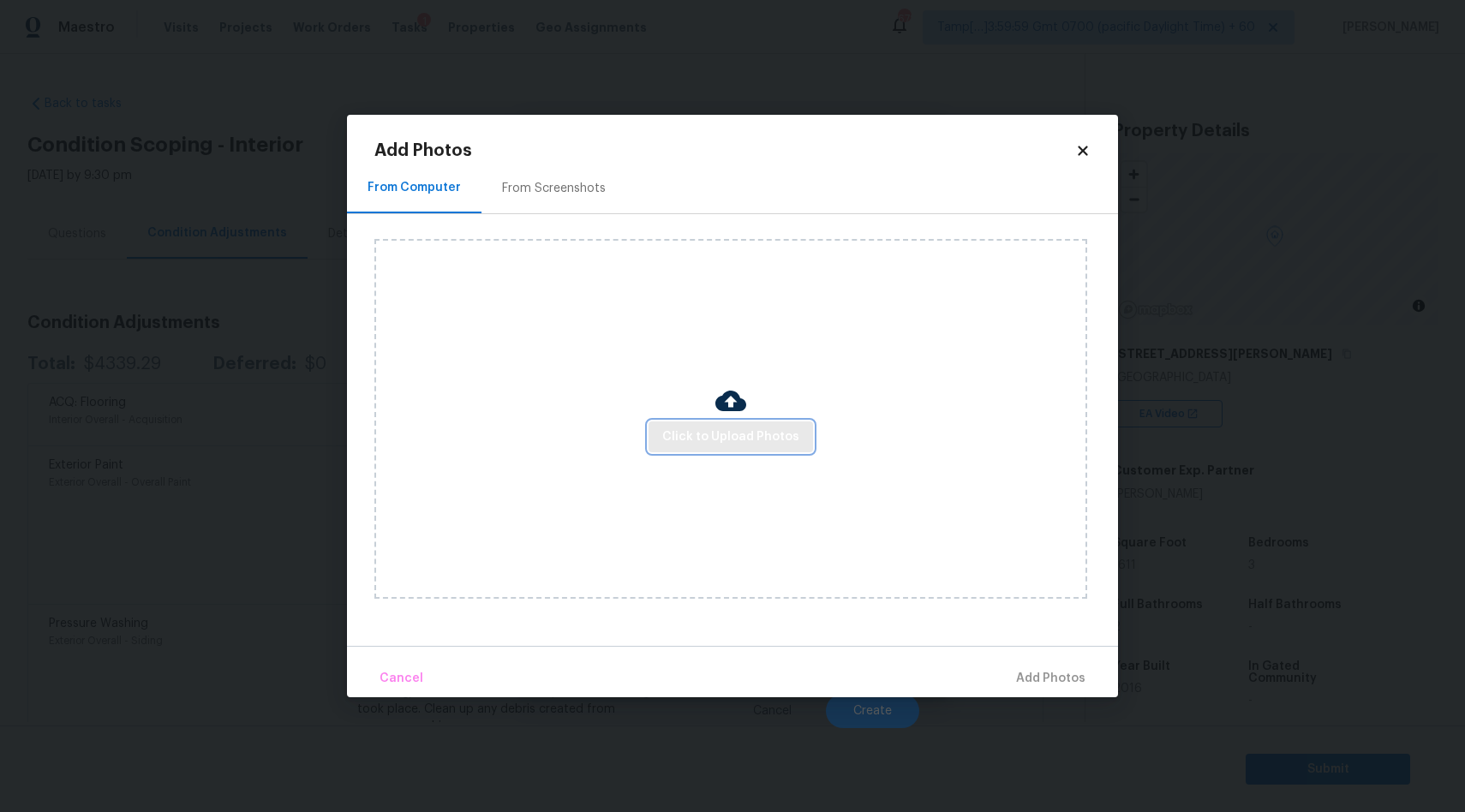
click at [746, 436] on span "Click to Upload Photos" at bounding box center [731, 438] width 137 height 22
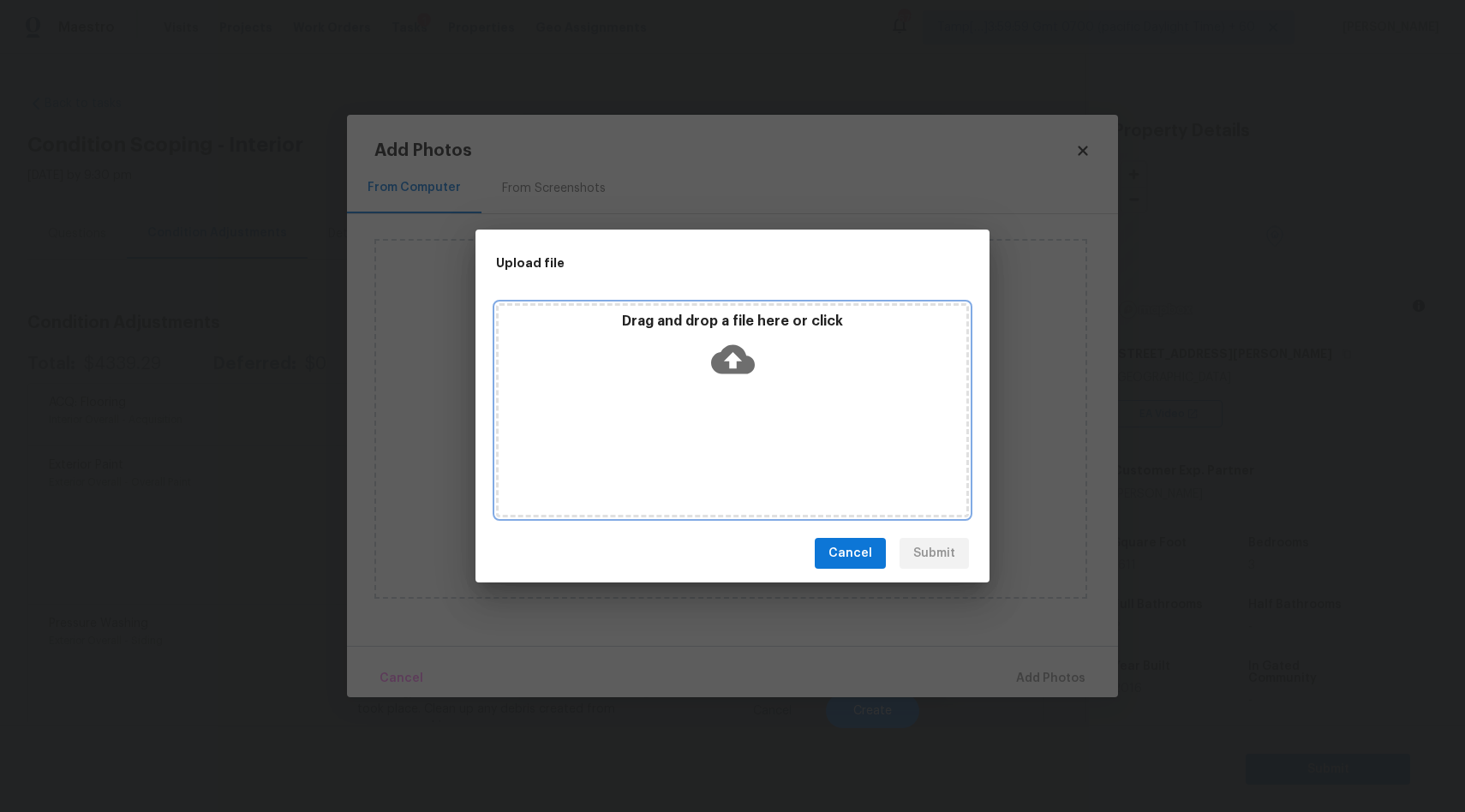
click at [736, 364] on icon at bounding box center [732, 359] width 44 height 29
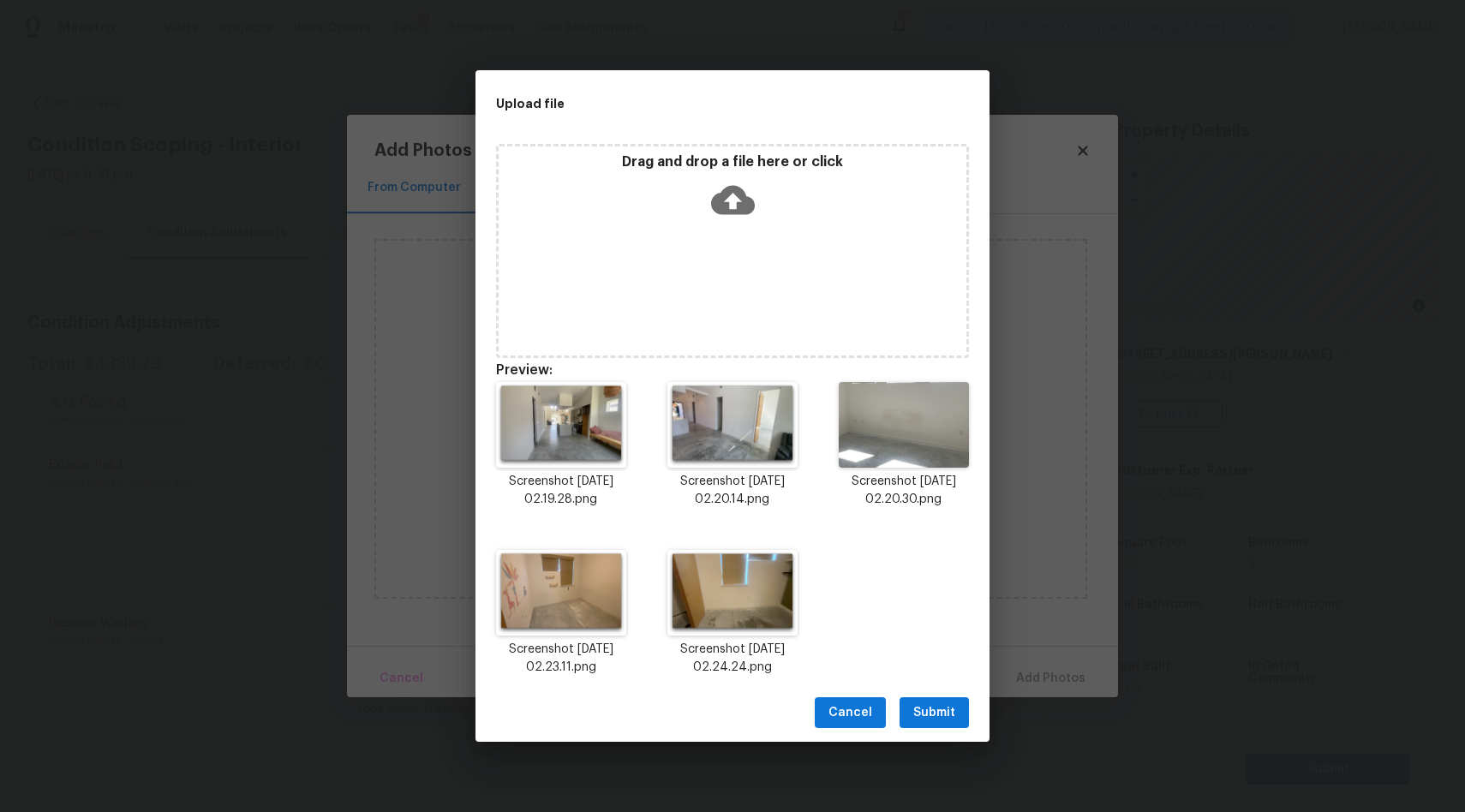
click at [925, 709] on span "Submit" at bounding box center [934, 713] width 42 height 22
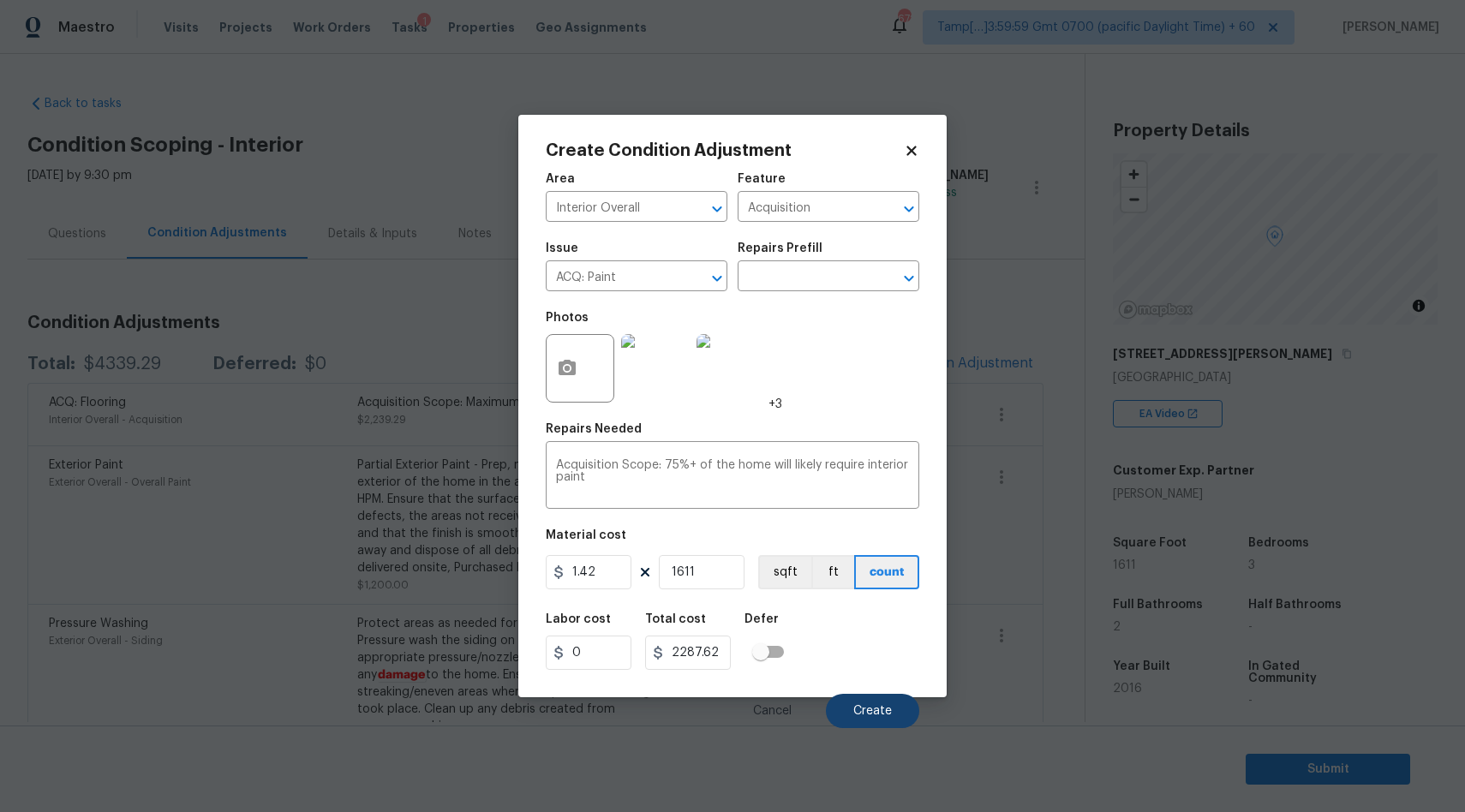
type input "1611"
click at [870, 715] on span "Create" at bounding box center [872, 710] width 39 height 13
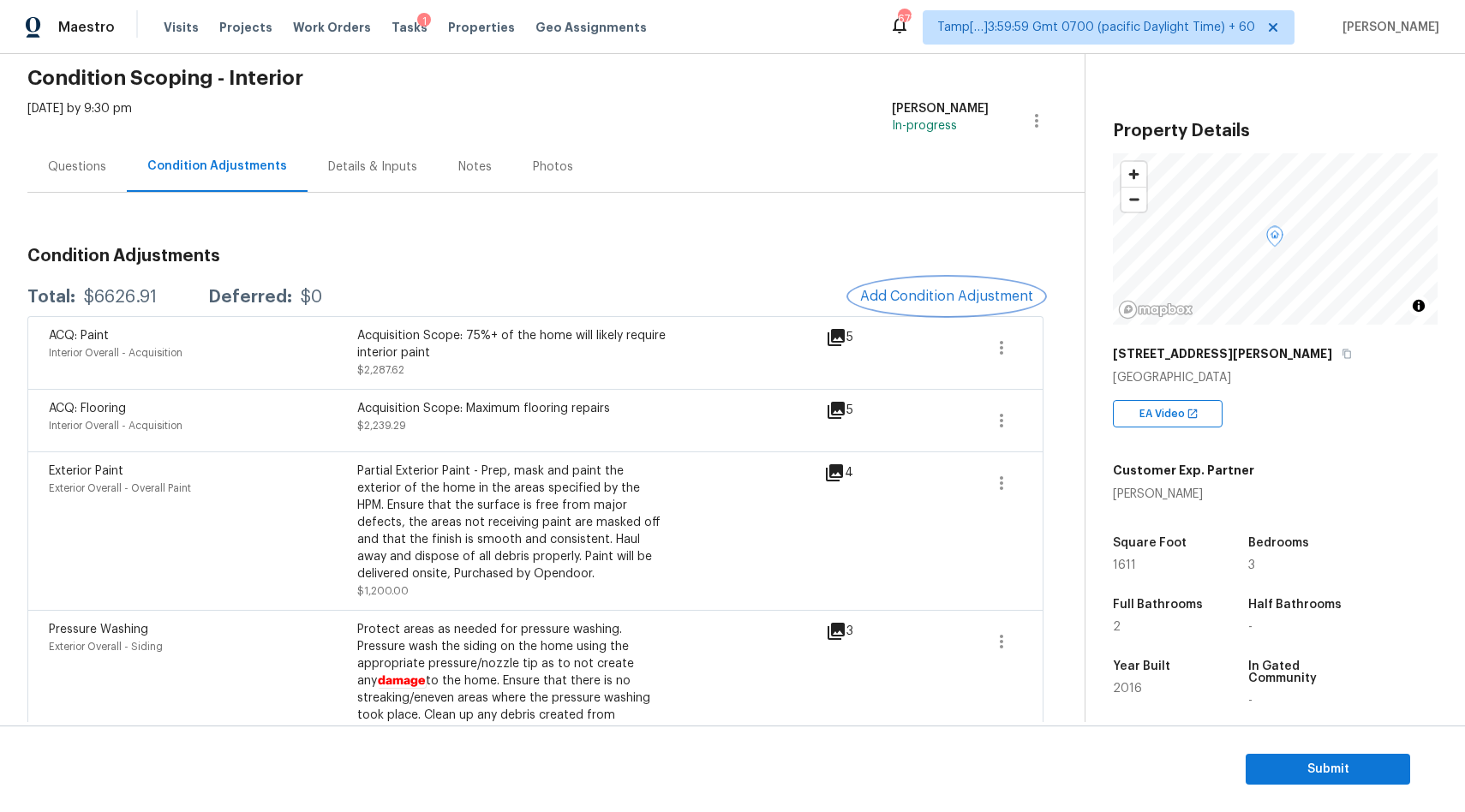
scroll to position [64, 0]
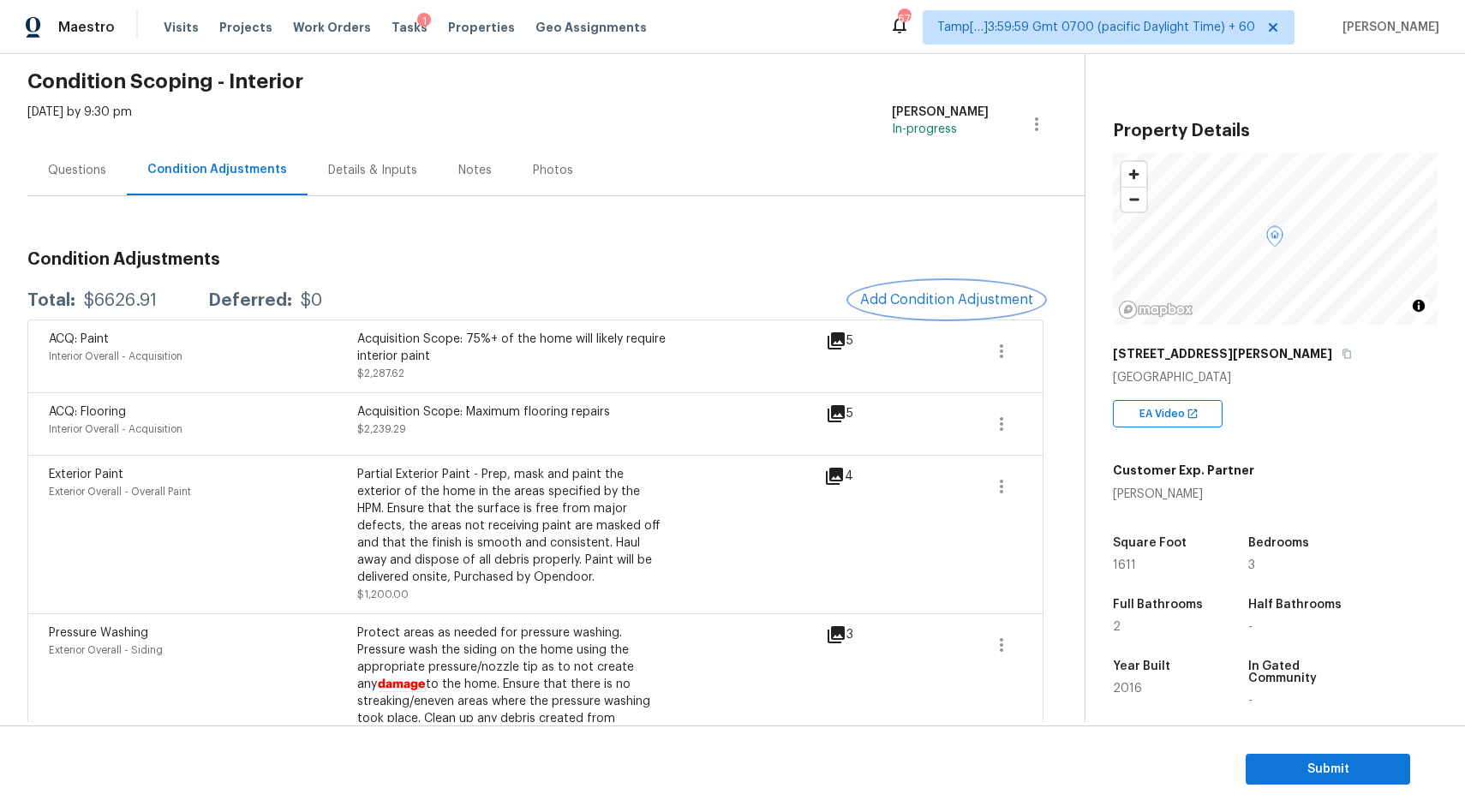
click at [916, 300] on span "Add Condition Adjustment" at bounding box center [946, 299] width 173 height 15
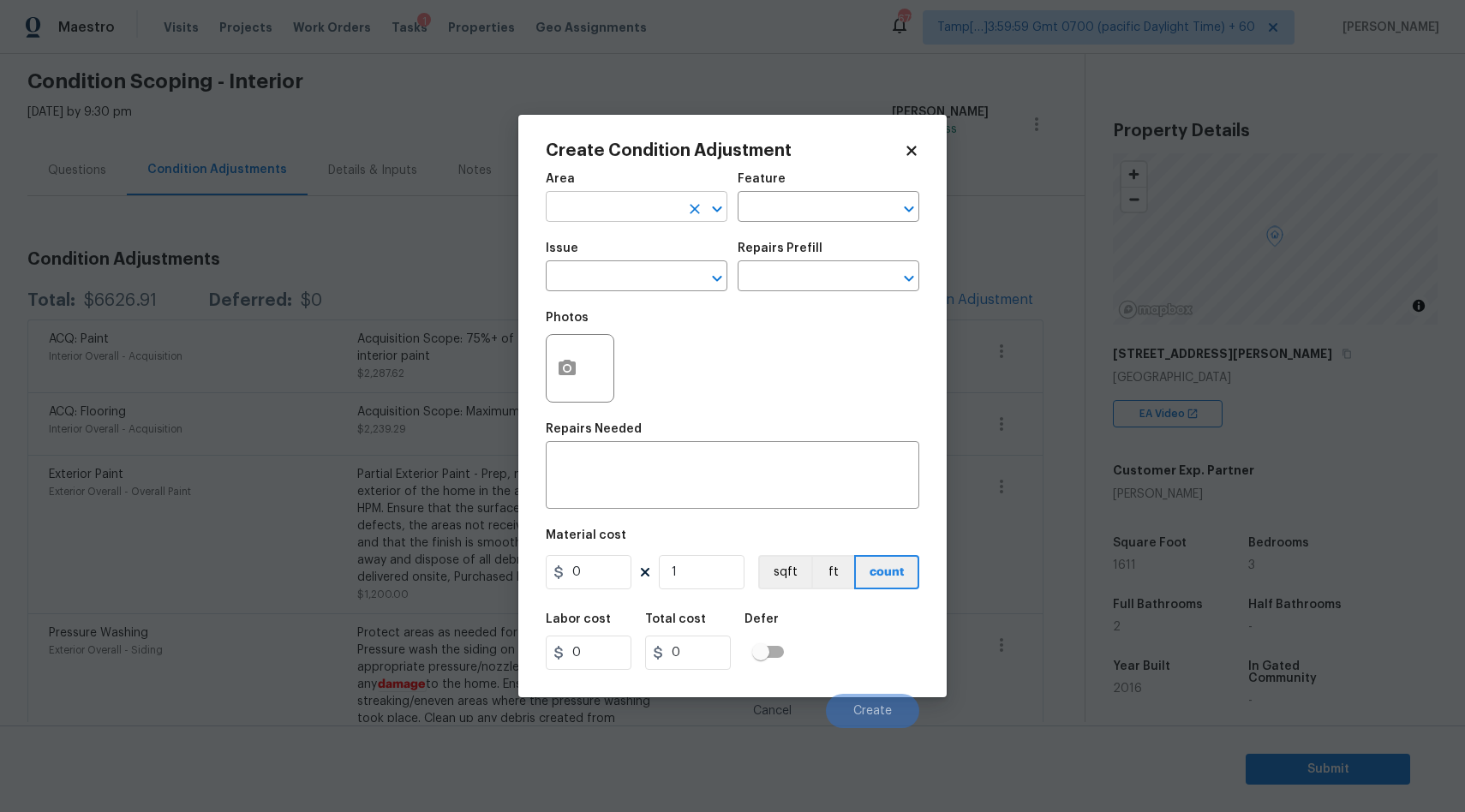
click at [679, 210] on div "​" at bounding box center [636, 208] width 181 height 27
click at [615, 275] on li "Interior Overall" at bounding box center [636, 275] width 181 height 28
type input "Interior Overall"
click at [584, 286] on input "text" at bounding box center [612, 278] width 133 height 27
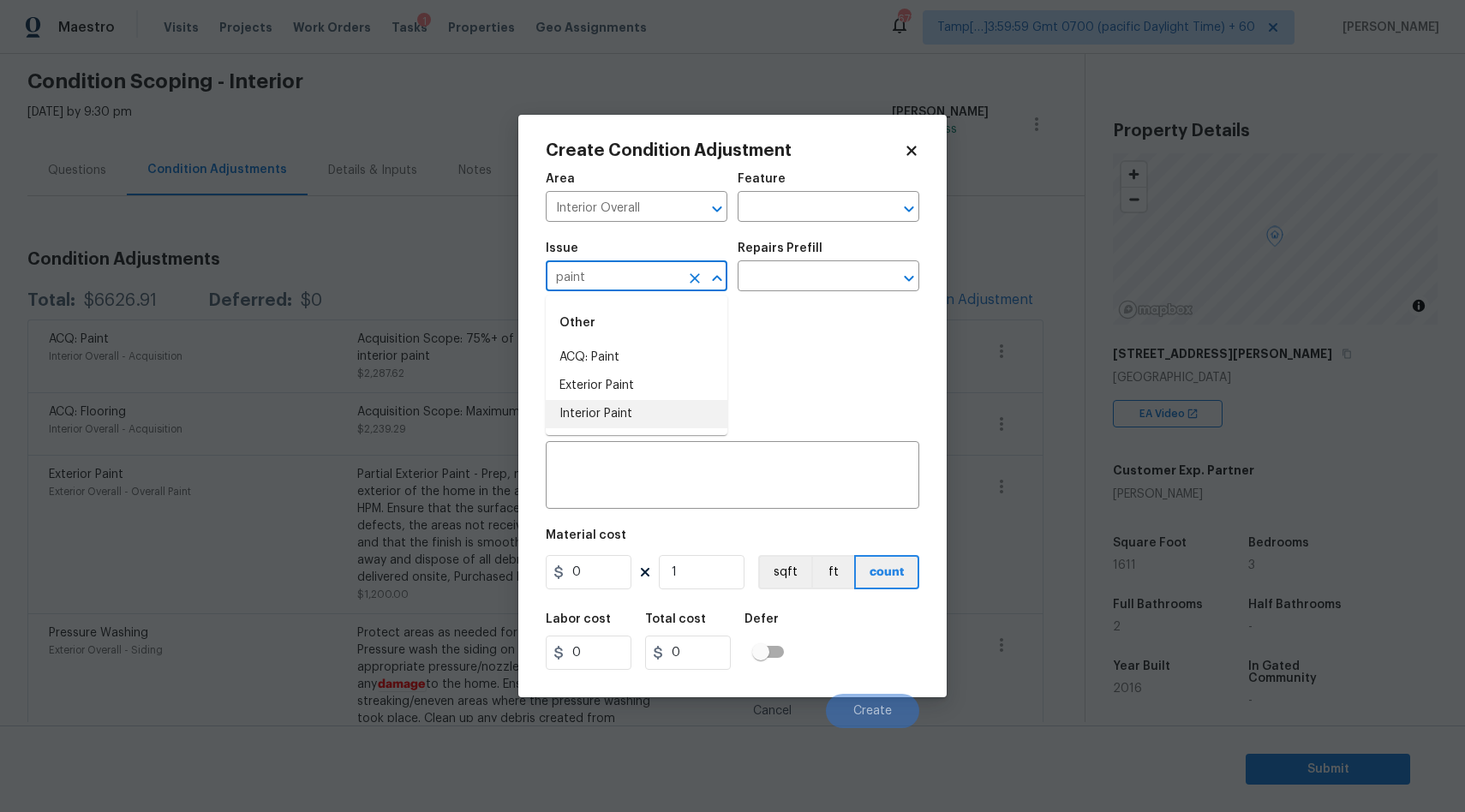
click at [604, 415] on li "Interior Paint" at bounding box center [636, 414] width 181 height 28
type input "Interior Paint"
click at [772, 283] on input "text" at bounding box center [804, 278] width 133 height 27
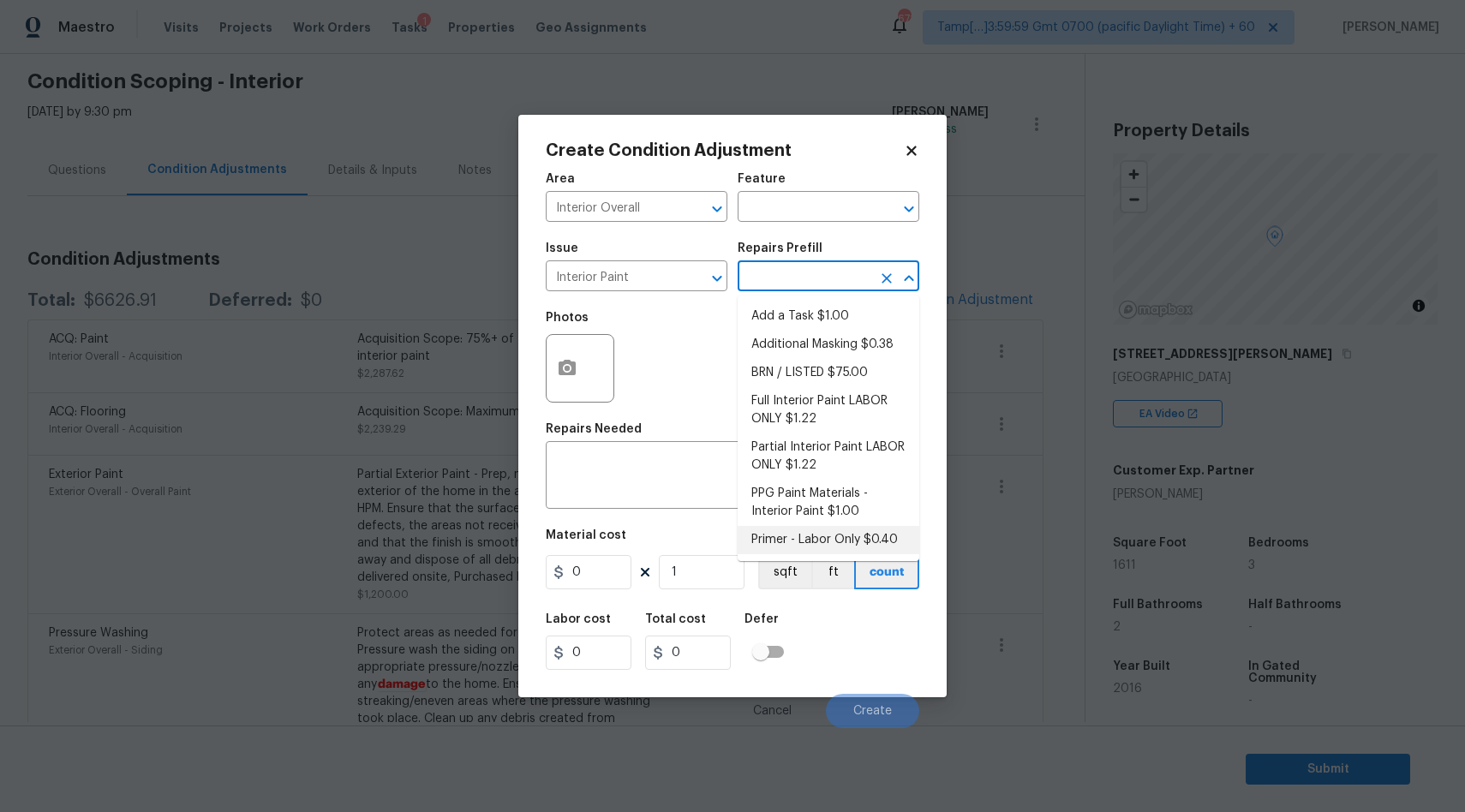
click at [807, 537] on li "Primer - Labor Only $0.40" at bounding box center [828, 539] width 181 height 28
type input "Overall Paint"
type textarea "Interior primer - PRIMER PROVIDED BY OPENDOOR - All nails, screws, drywall anch…"
type input "0.4"
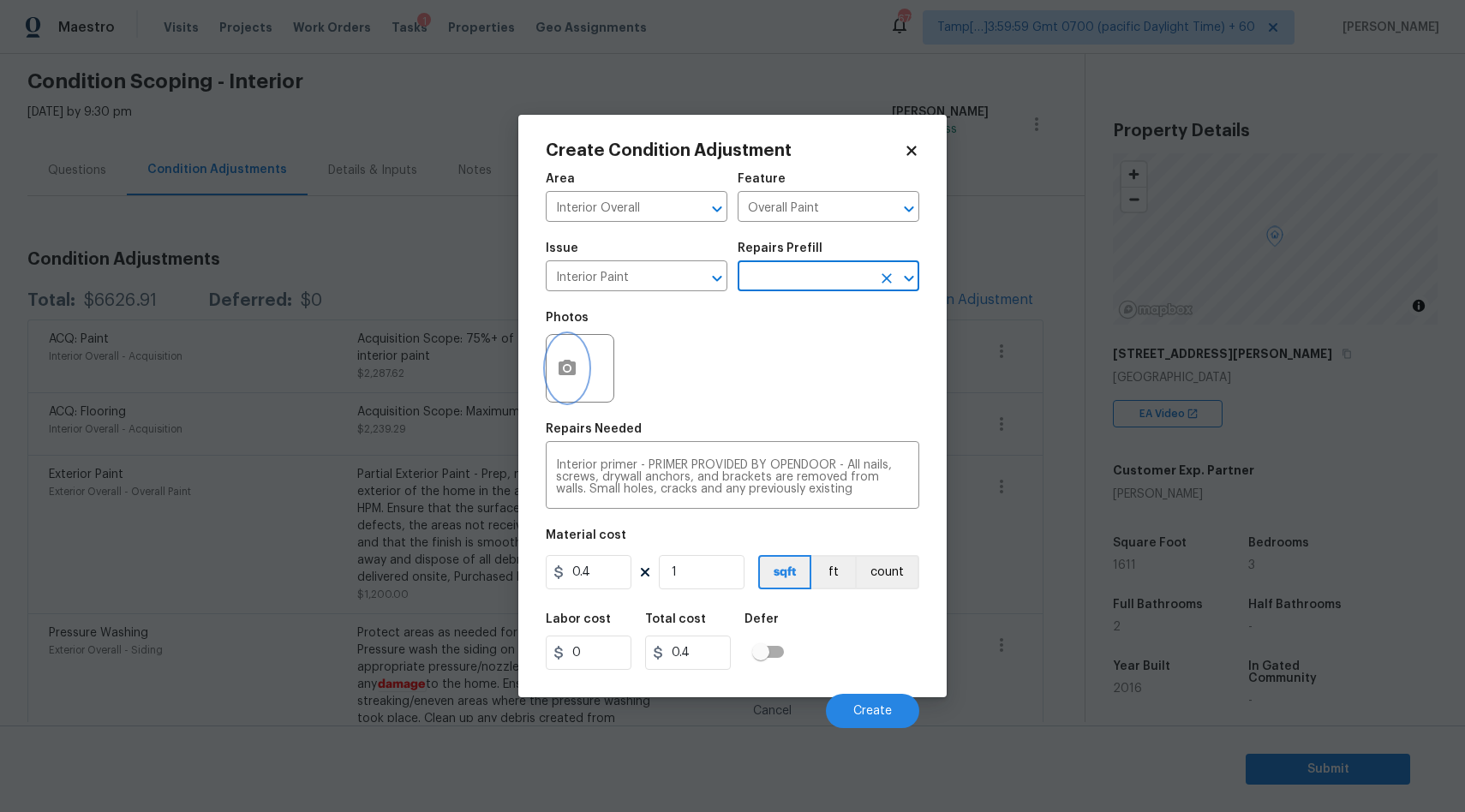
click at [573, 371] on icon "button" at bounding box center [566, 366] width 17 height 15
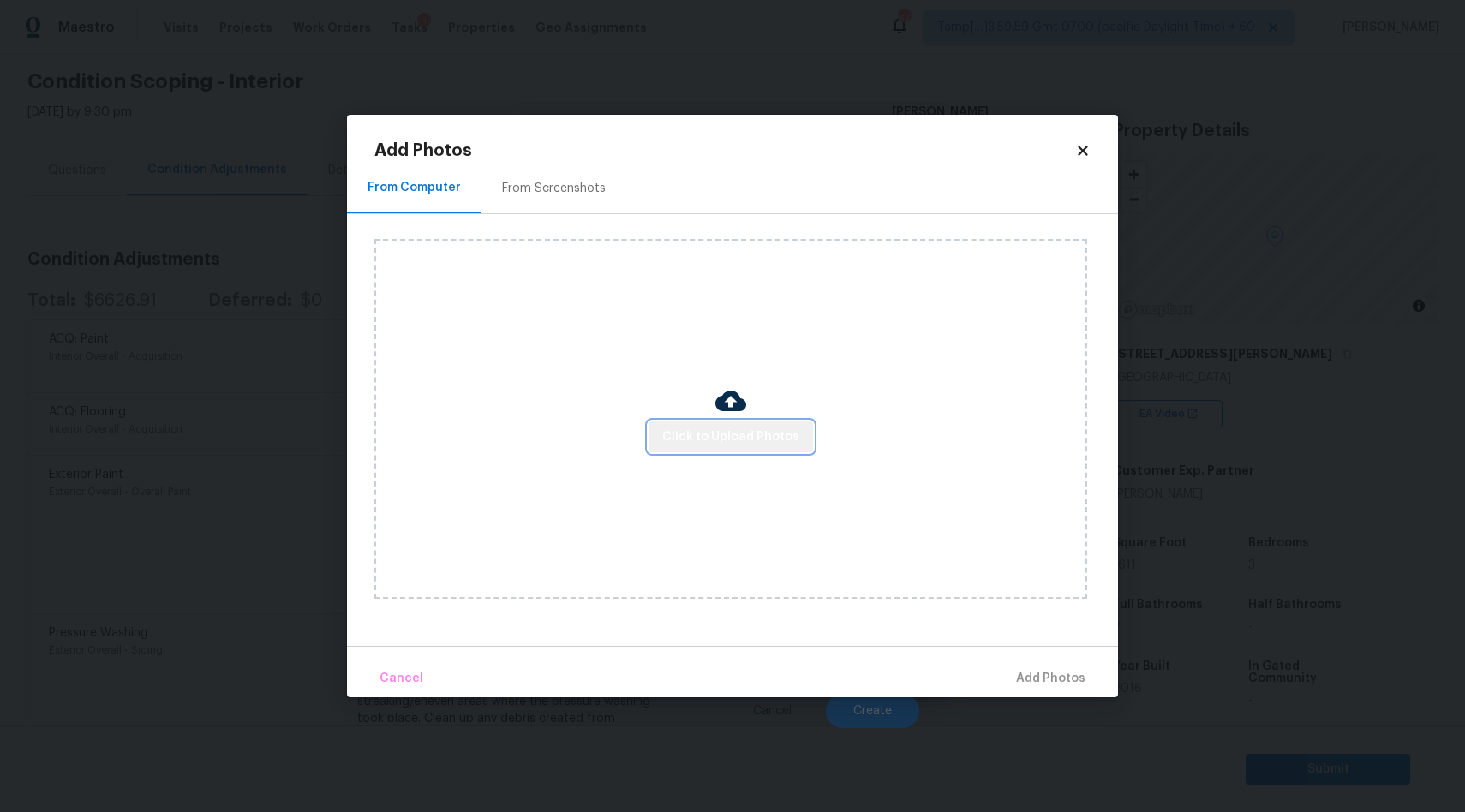
click at [735, 434] on span "Click to Upload Photos" at bounding box center [731, 438] width 137 height 22
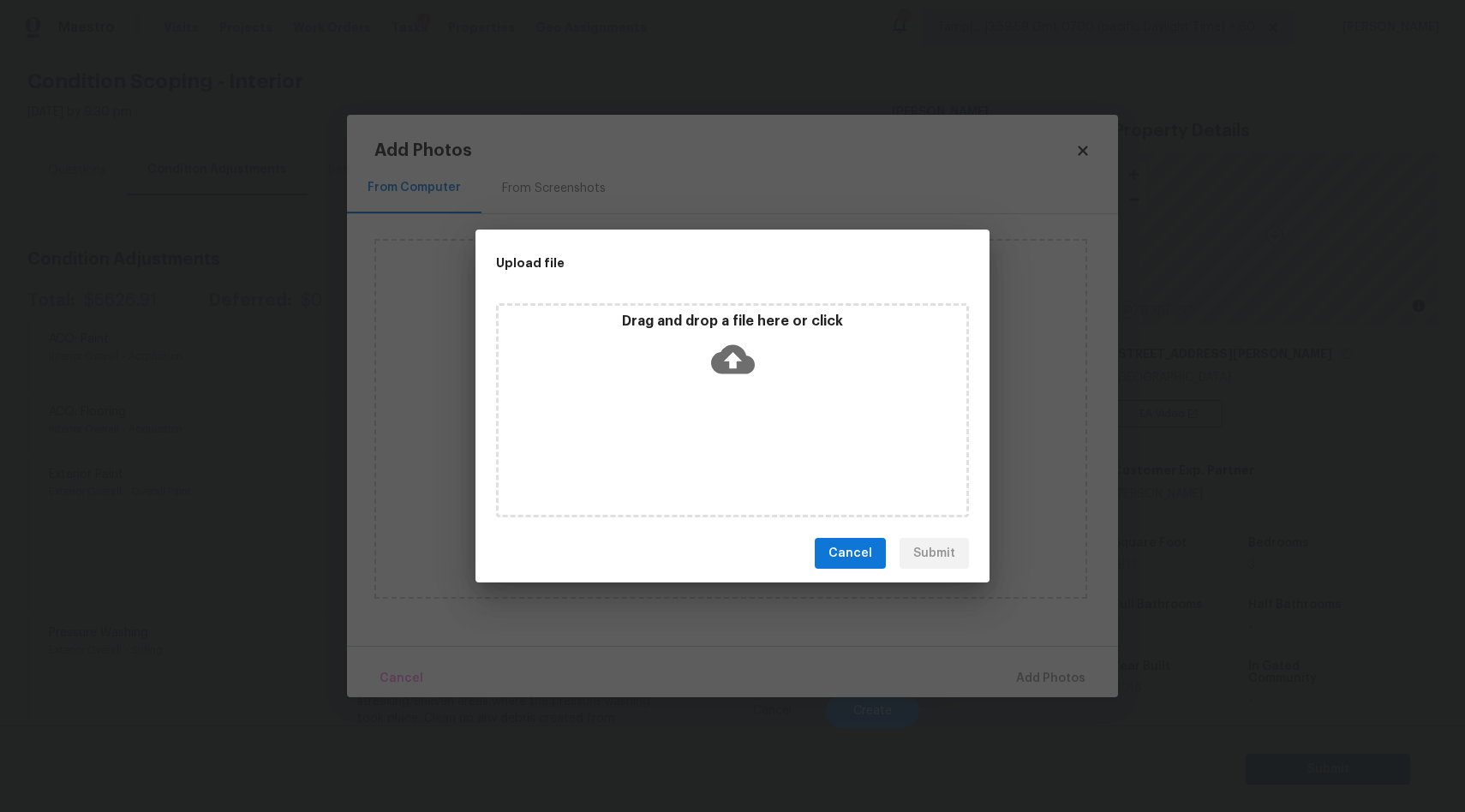
click at [735, 359] on icon at bounding box center [732, 359] width 44 height 44
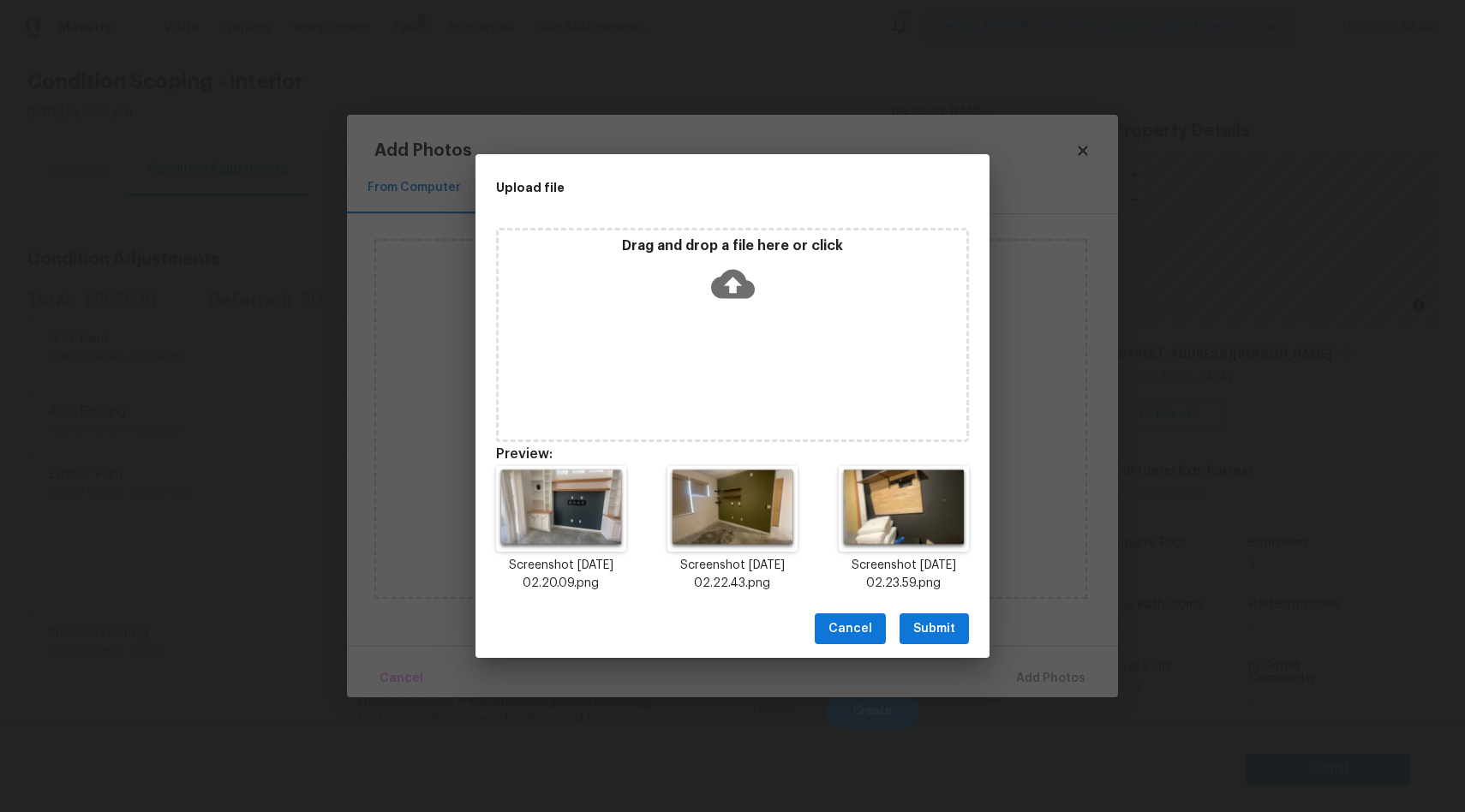
click at [931, 626] on span "Submit" at bounding box center [934, 629] width 42 height 22
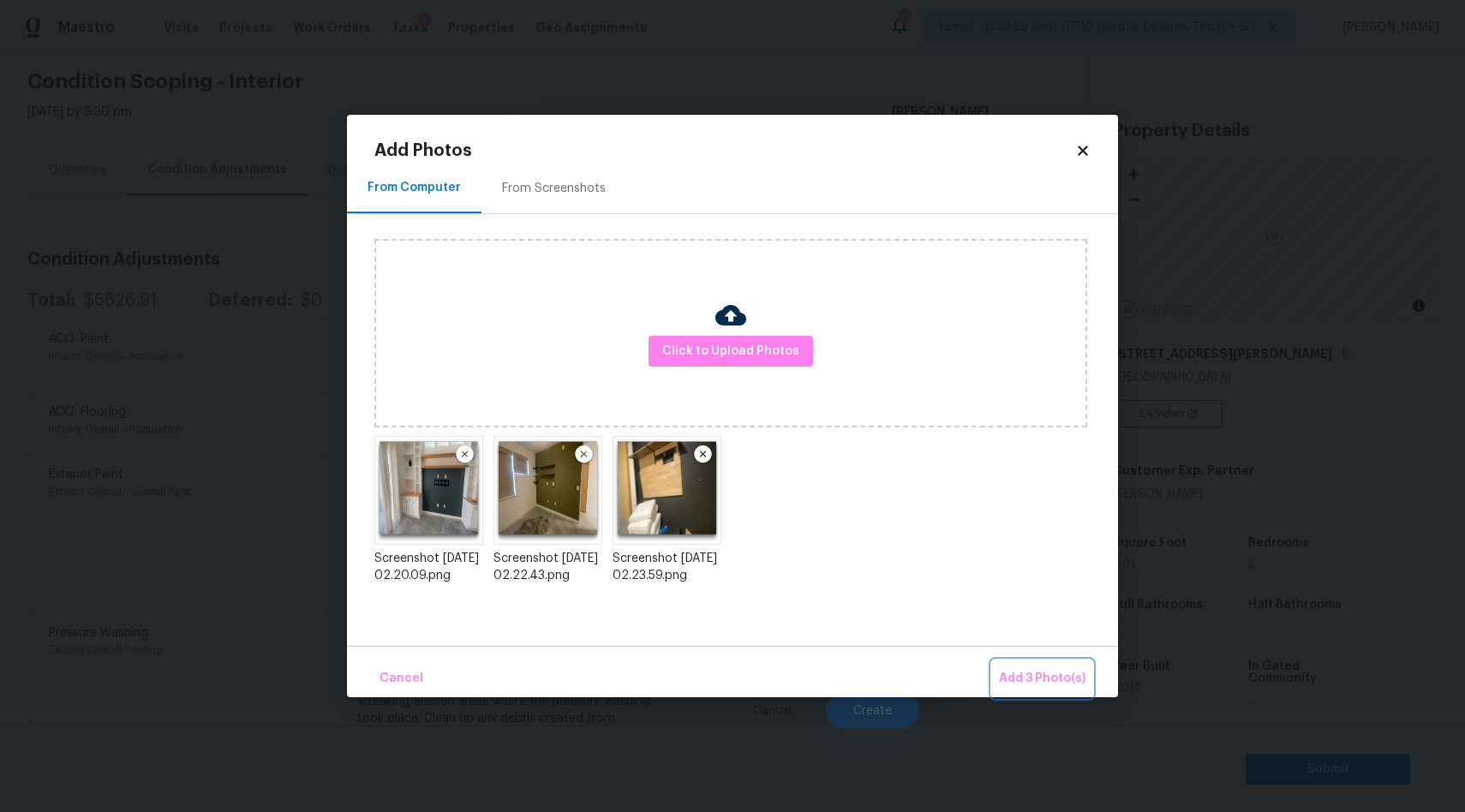
click at [1042, 673] on span "Add 3 Photo(s)" at bounding box center [1041, 679] width 87 height 22
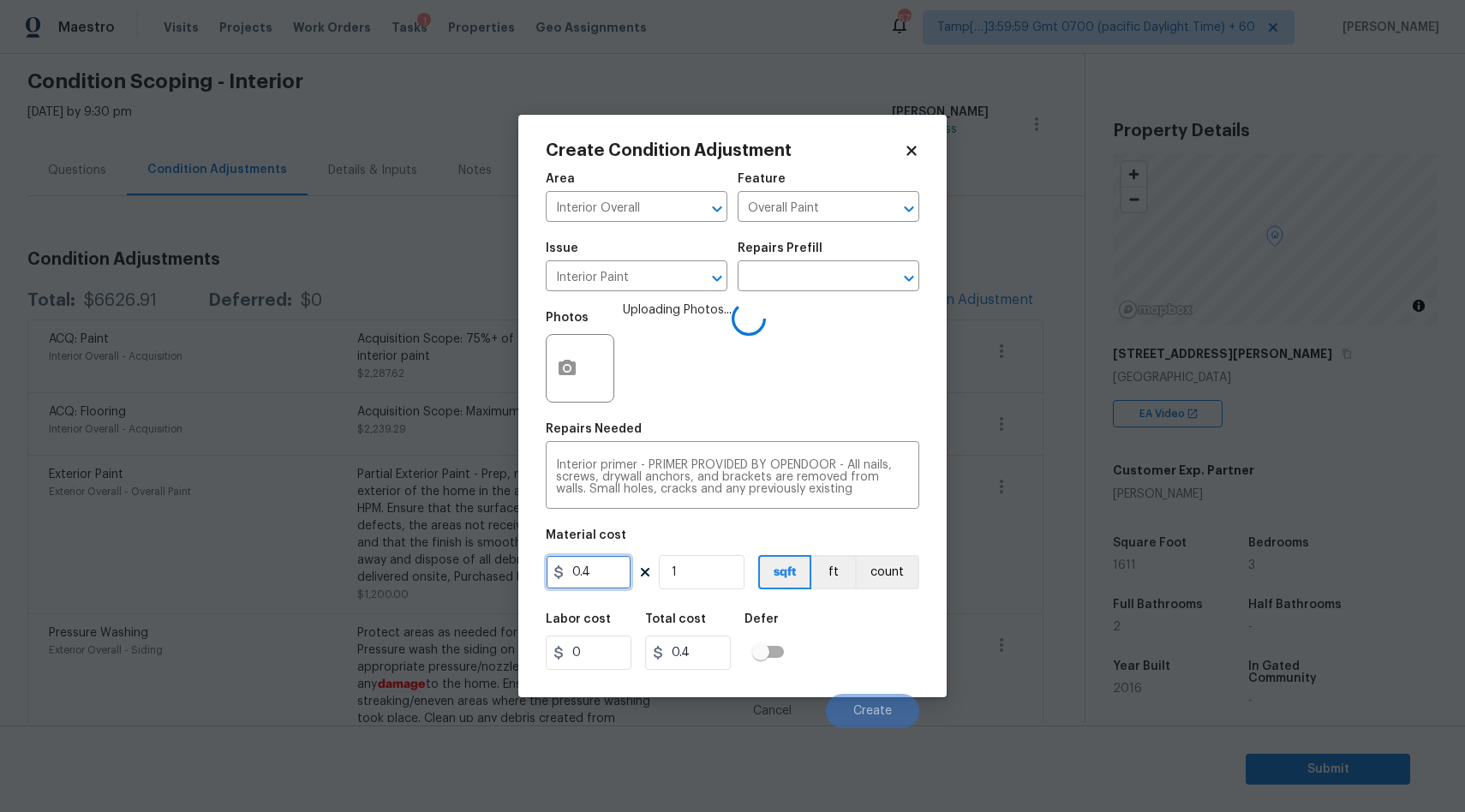
drag, startPoint x: 596, startPoint y: 573, endPoint x: 547, endPoint y: 573, distance: 49.0
click at [547, 573] on input "0.4" at bounding box center [588, 572] width 86 height 34
type input "300"
click at [876, 706] on span "Create" at bounding box center [872, 710] width 39 height 13
type input "300"
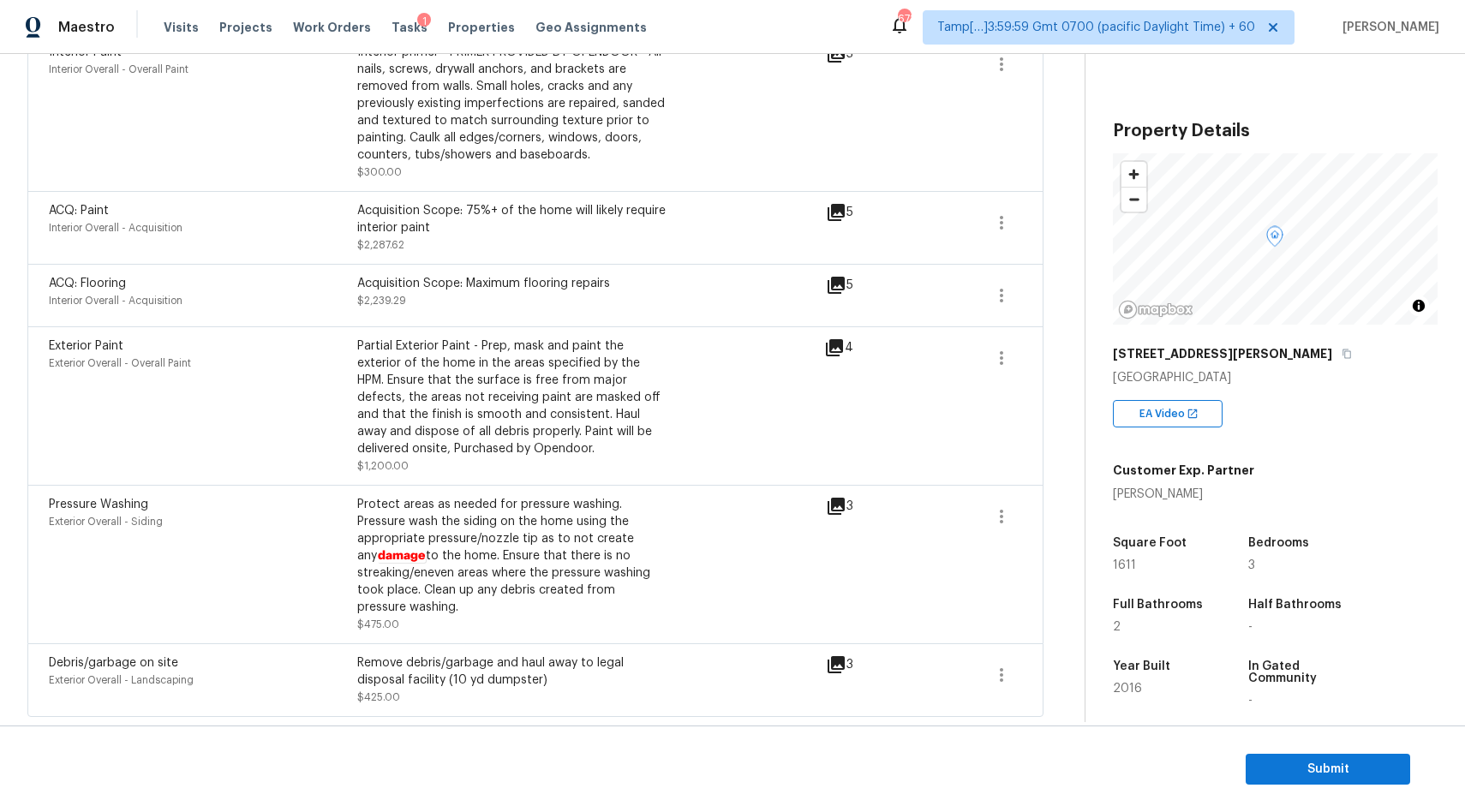
scroll to position [0, 0]
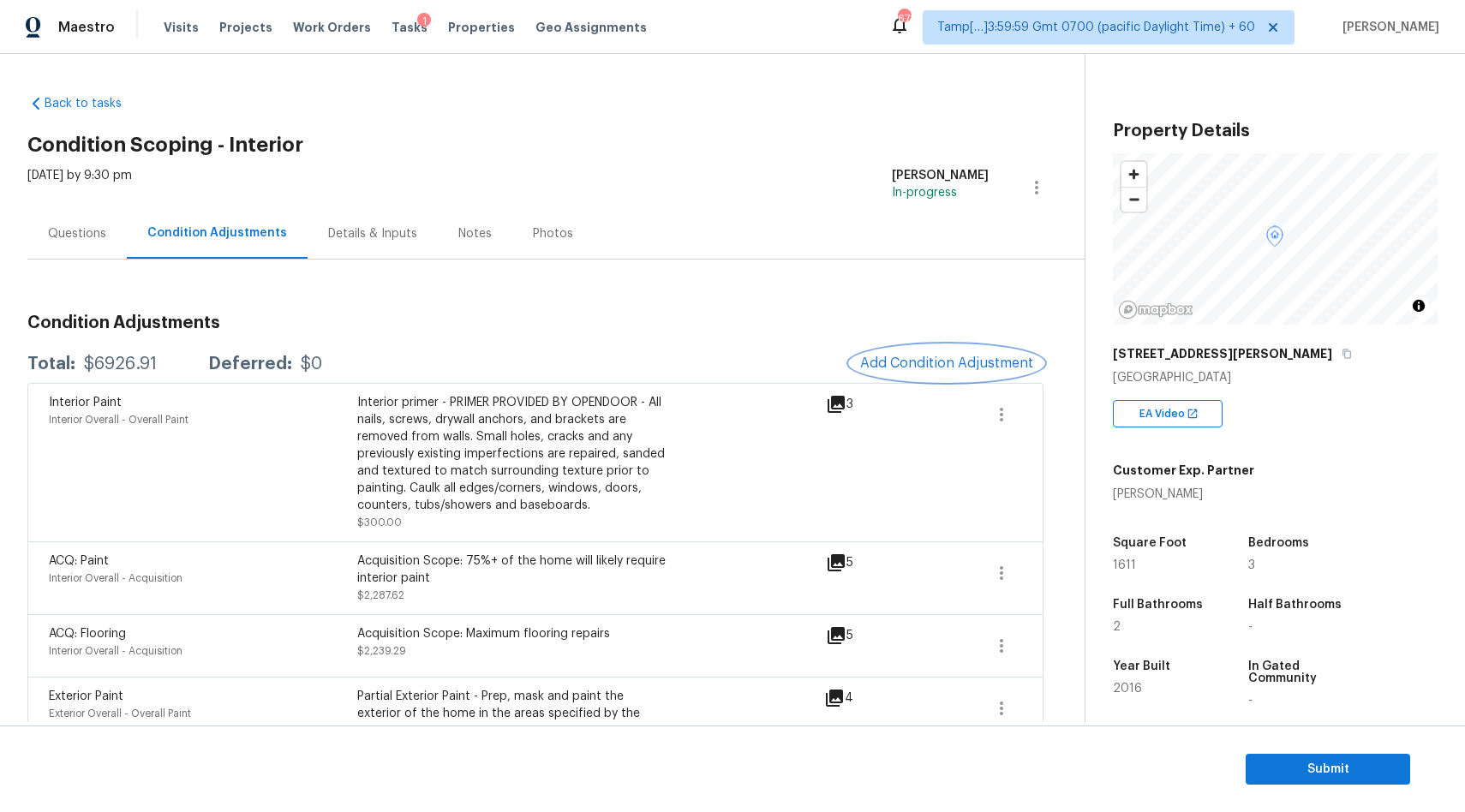
click at [900, 367] on span "Add Condition Adjustment" at bounding box center [946, 362] width 173 height 15
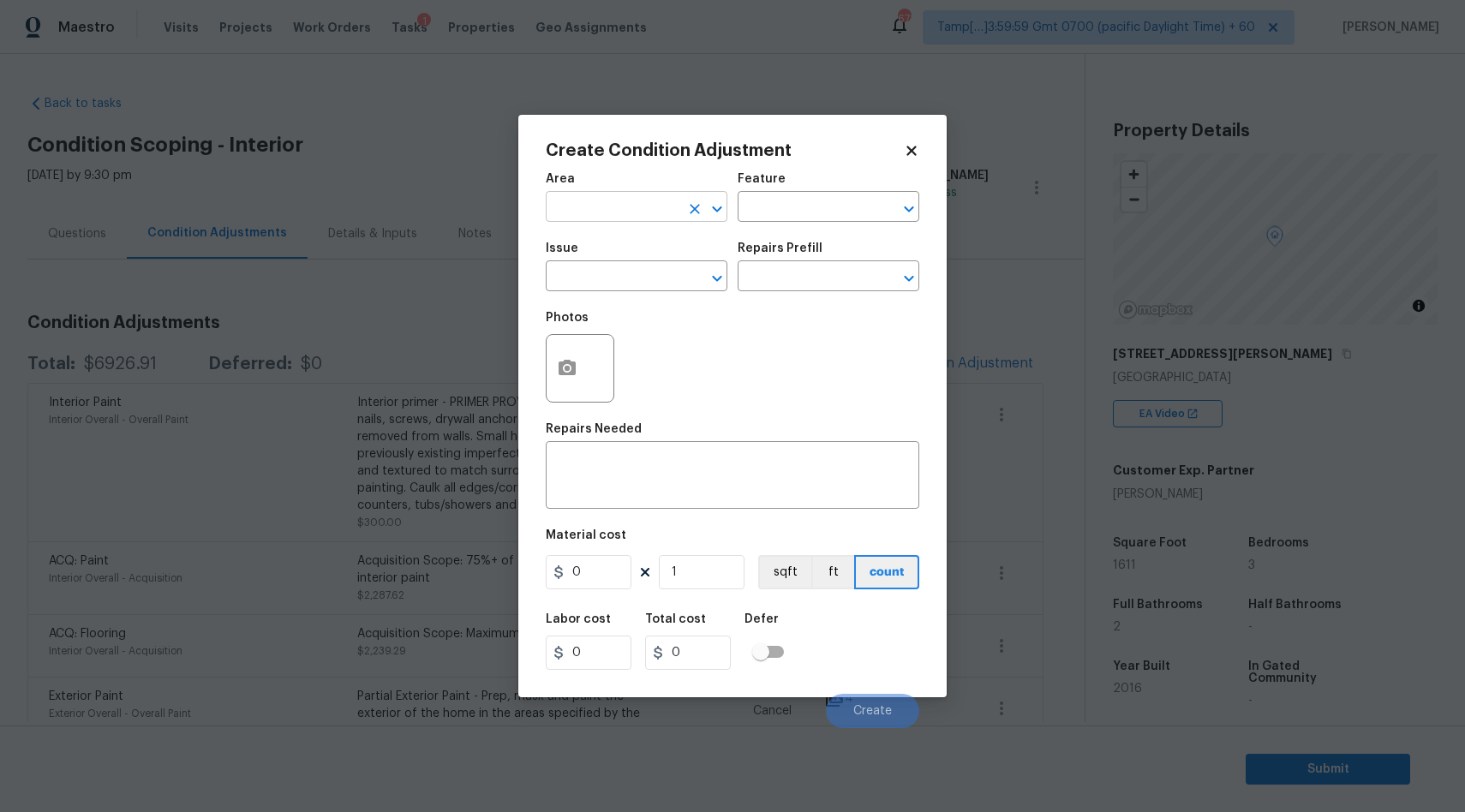
click at [655, 206] on input "text" at bounding box center [612, 208] width 133 height 27
click at [633, 282] on li "Interior Overall" at bounding box center [636, 275] width 181 height 28
type input "Interior Overall"
click at [653, 272] on input "text" at bounding box center [612, 278] width 133 height 27
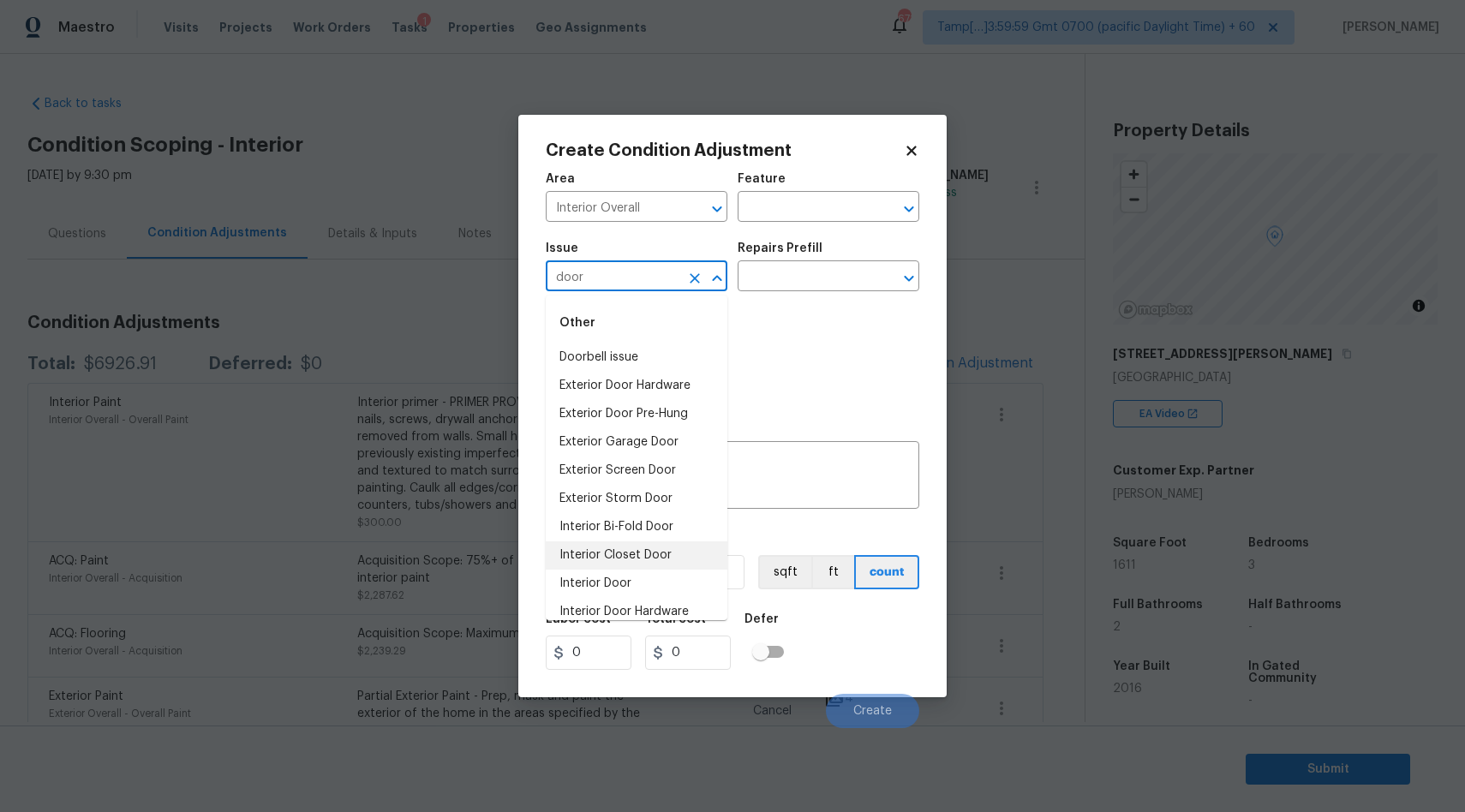
click at [636, 548] on li "Interior Closet Door" at bounding box center [636, 555] width 181 height 28
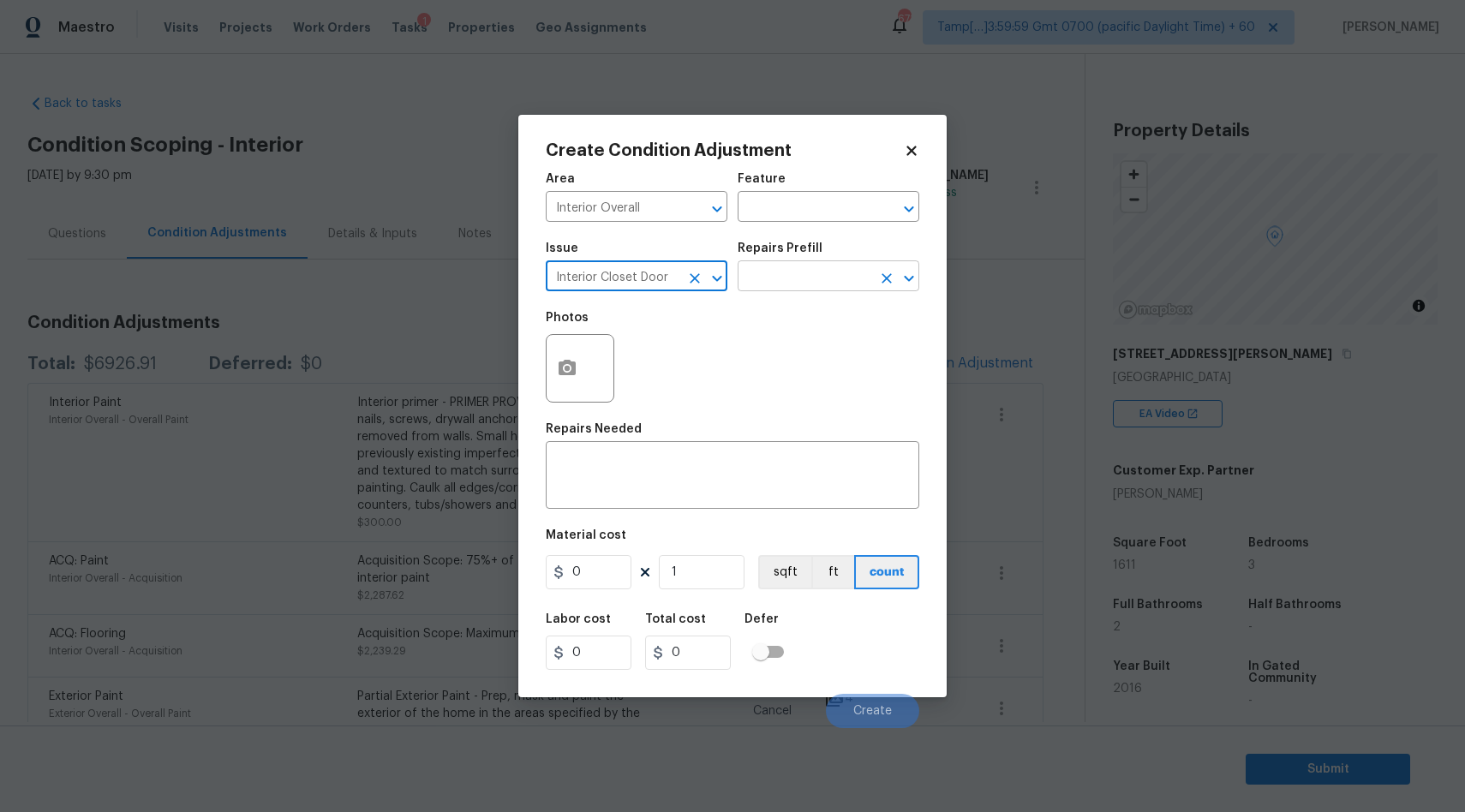
type input "Interior Closet Door"
click at [776, 280] on input "text" at bounding box center [804, 278] width 133 height 27
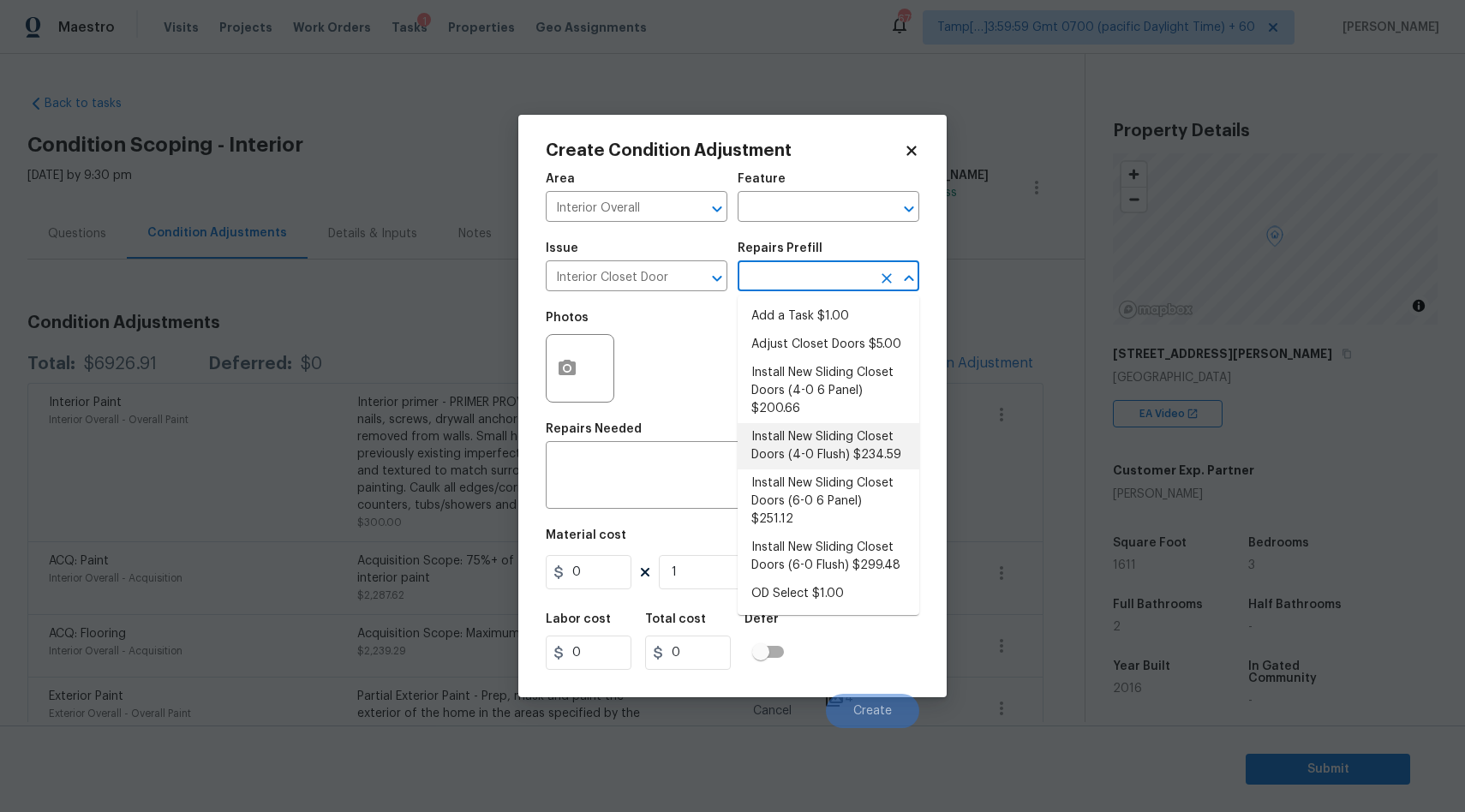
click at [801, 439] on li "Install New Sliding Closet Doors (4-0 Flush) $234.59" at bounding box center [828, 446] width 181 height 46
type input "Interior Door"
type textarea "Remove the existing door (if present). Install a new 4-0 bi-fold flush panel in…"
type input "234.59"
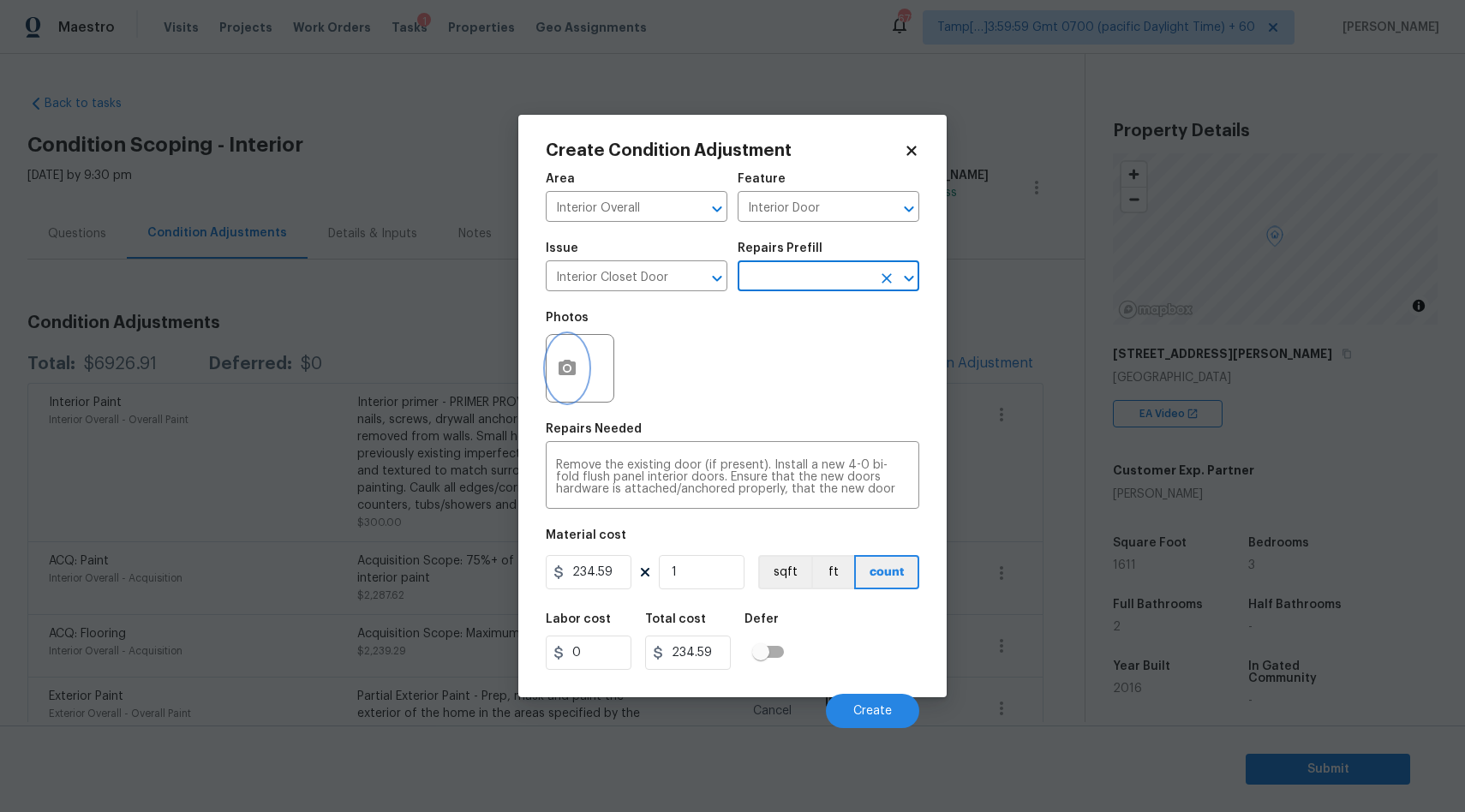
click at [558, 365] on icon "button" at bounding box center [566, 366] width 17 height 15
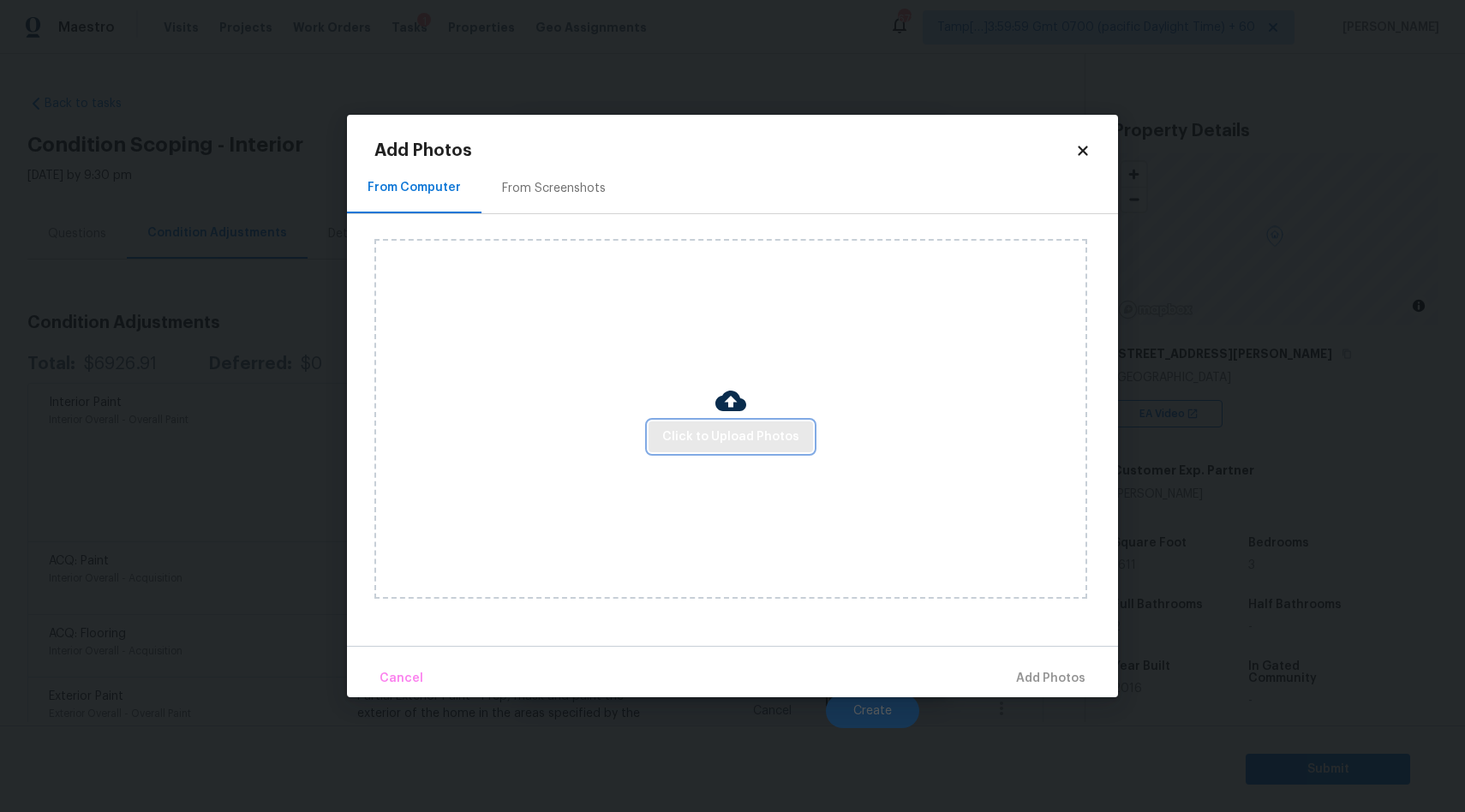
click at [746, 427] on span "Click to Upload Photos" at bounding box center [731, 438] width 137 height 22
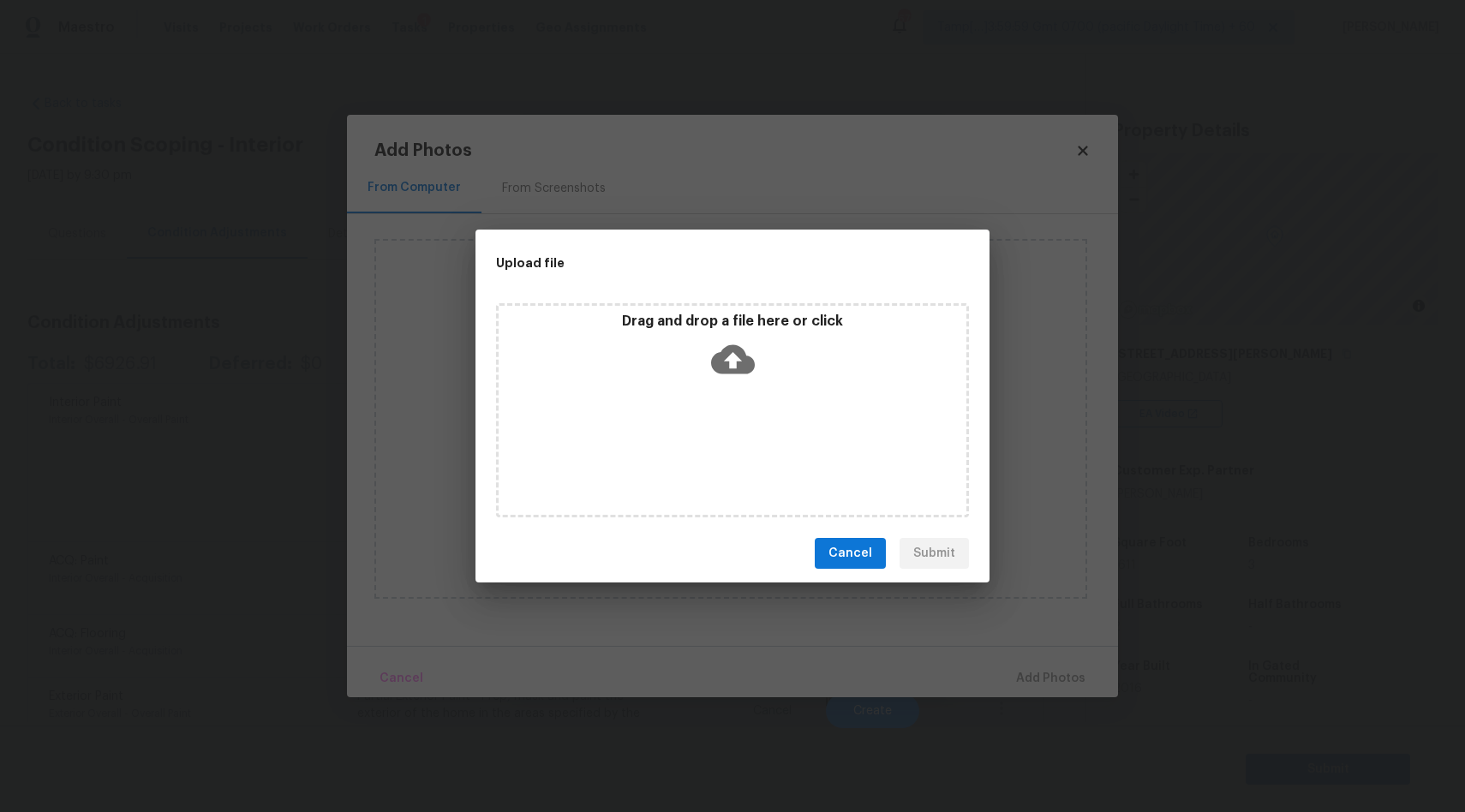
click at [718, 349] on icon at bounding box center [732, 359] width 44 height 44
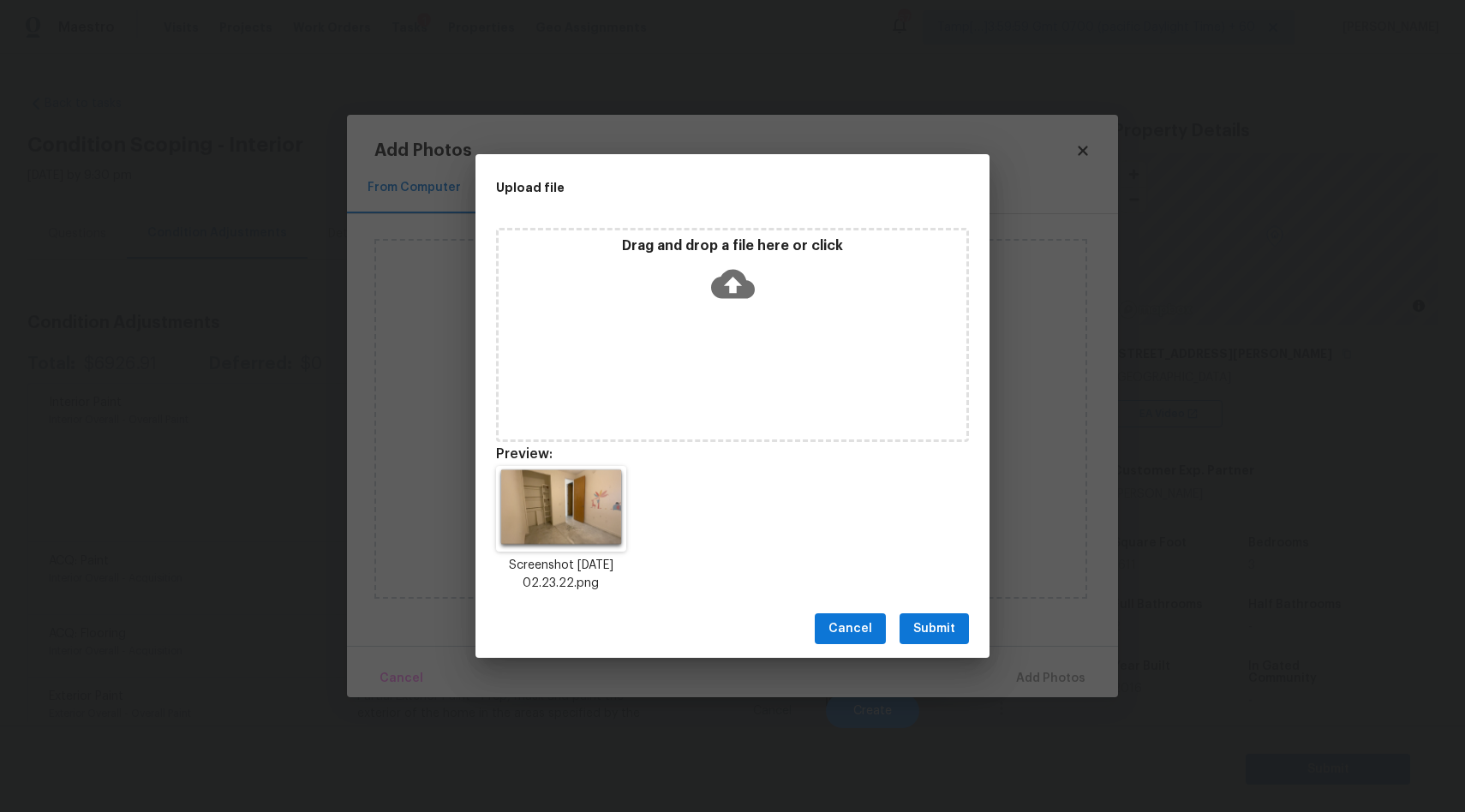
click at [963, 629] on button "Submit" at bounding box center [935, 629] width 70 height 32
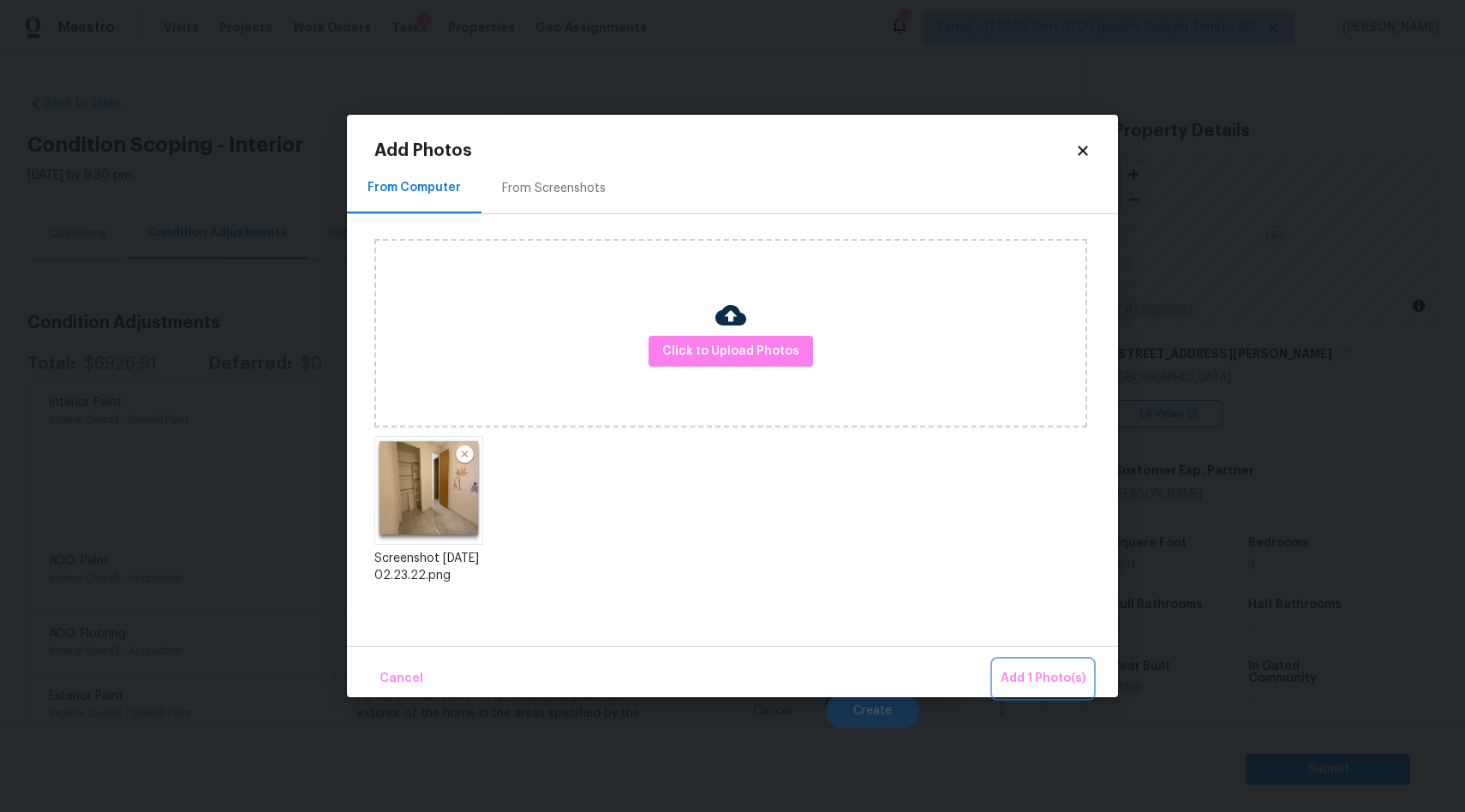
click at [1050, 677] on span "Add 1 Photo(s)" at bounding box center [1042, 679] width 85 height 22
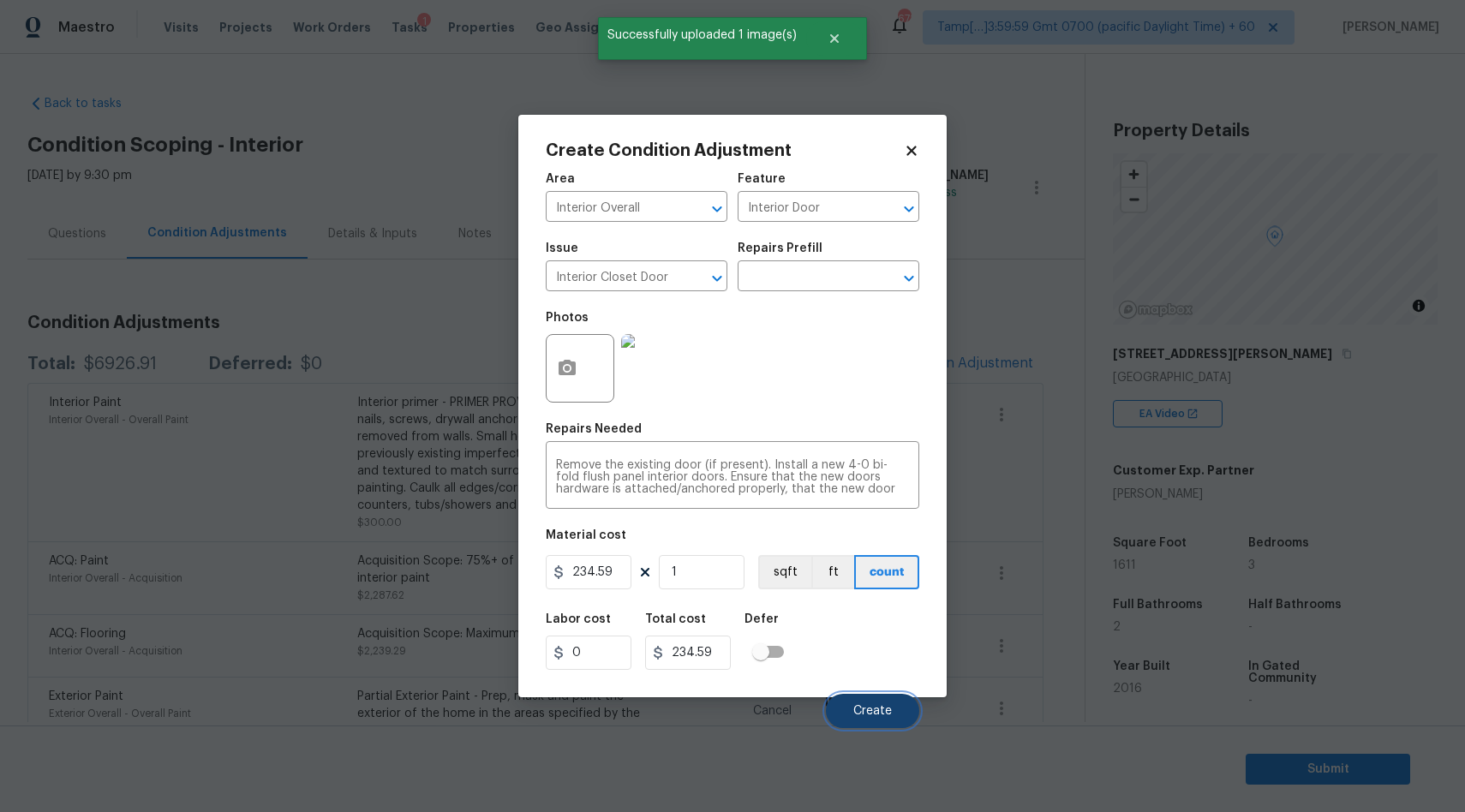
click at [857, 710] on span "Create" at bounding box center [872, 710] width 39 height 13
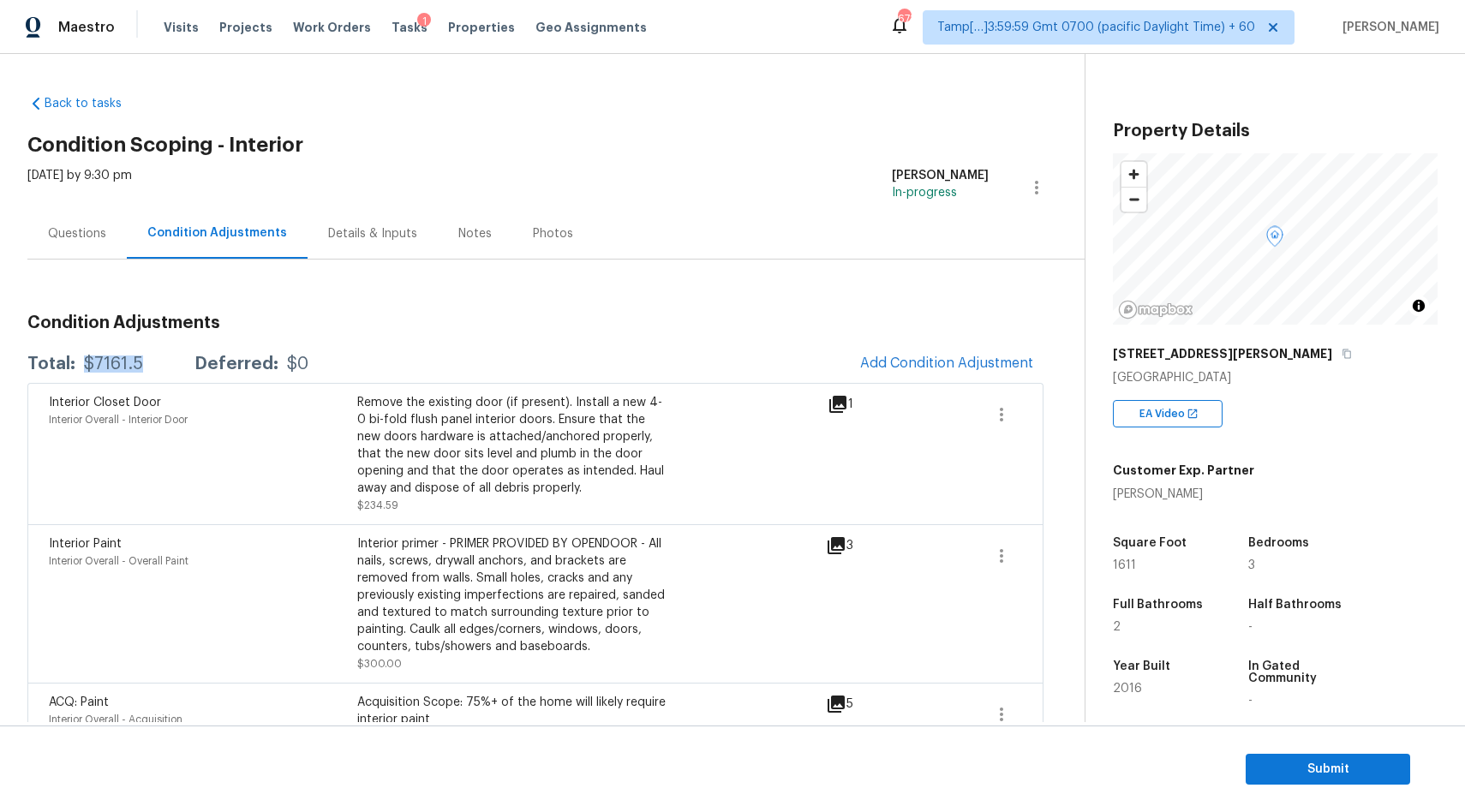
drag, startPoint x: 84, startPoint y: 359, endPoint x: 163, endPoint y: 360, distance: 79.0
click at [163, 360] on div "Total: $7161.5 Deferred: $0" at bounding box center [168, 363] width 281 height 17
copy div "$7161.5"
click at [1343, 353] on icon "button" at bounding box center [1347, 353] width 9 height 9
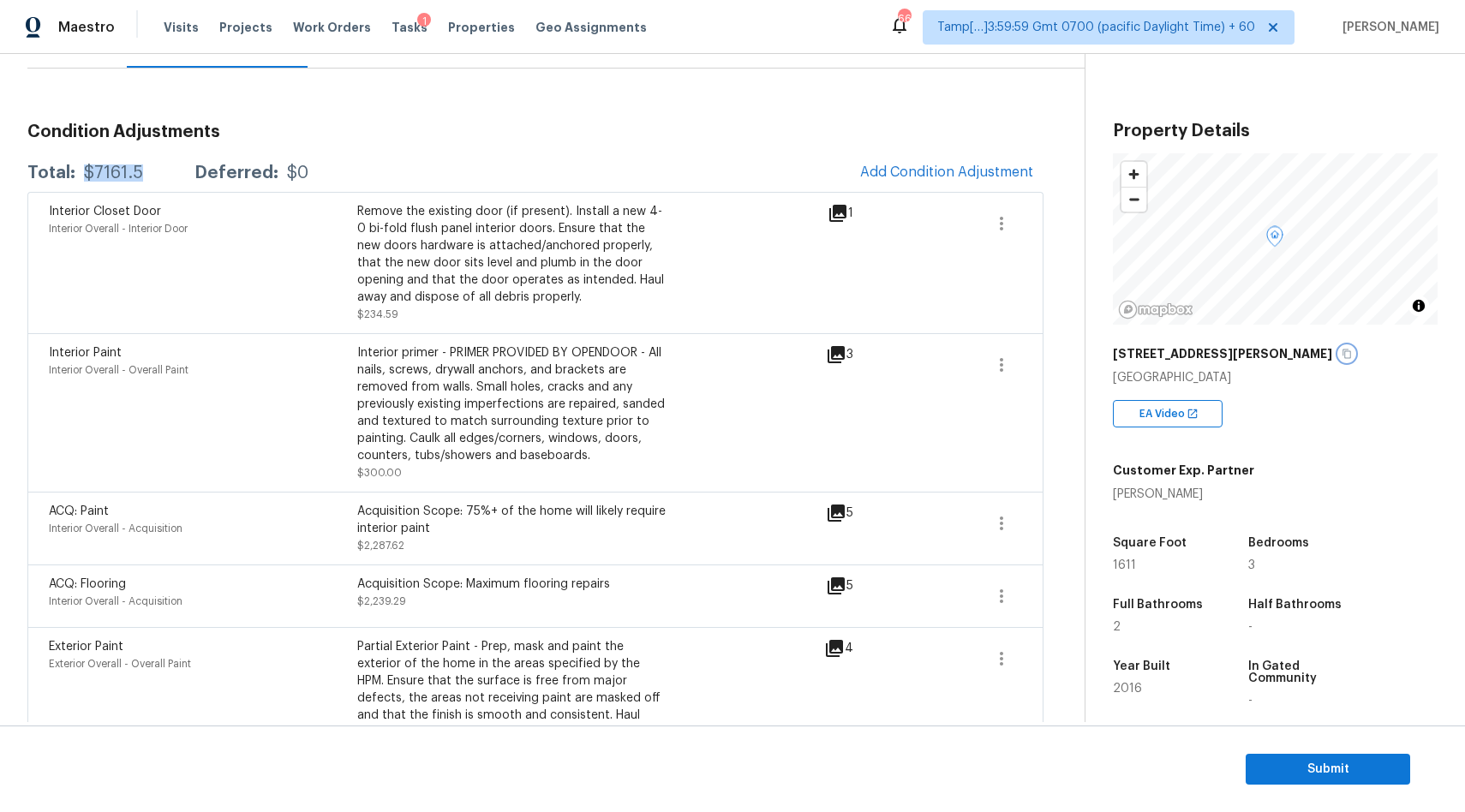
scroll to position [195, 0]
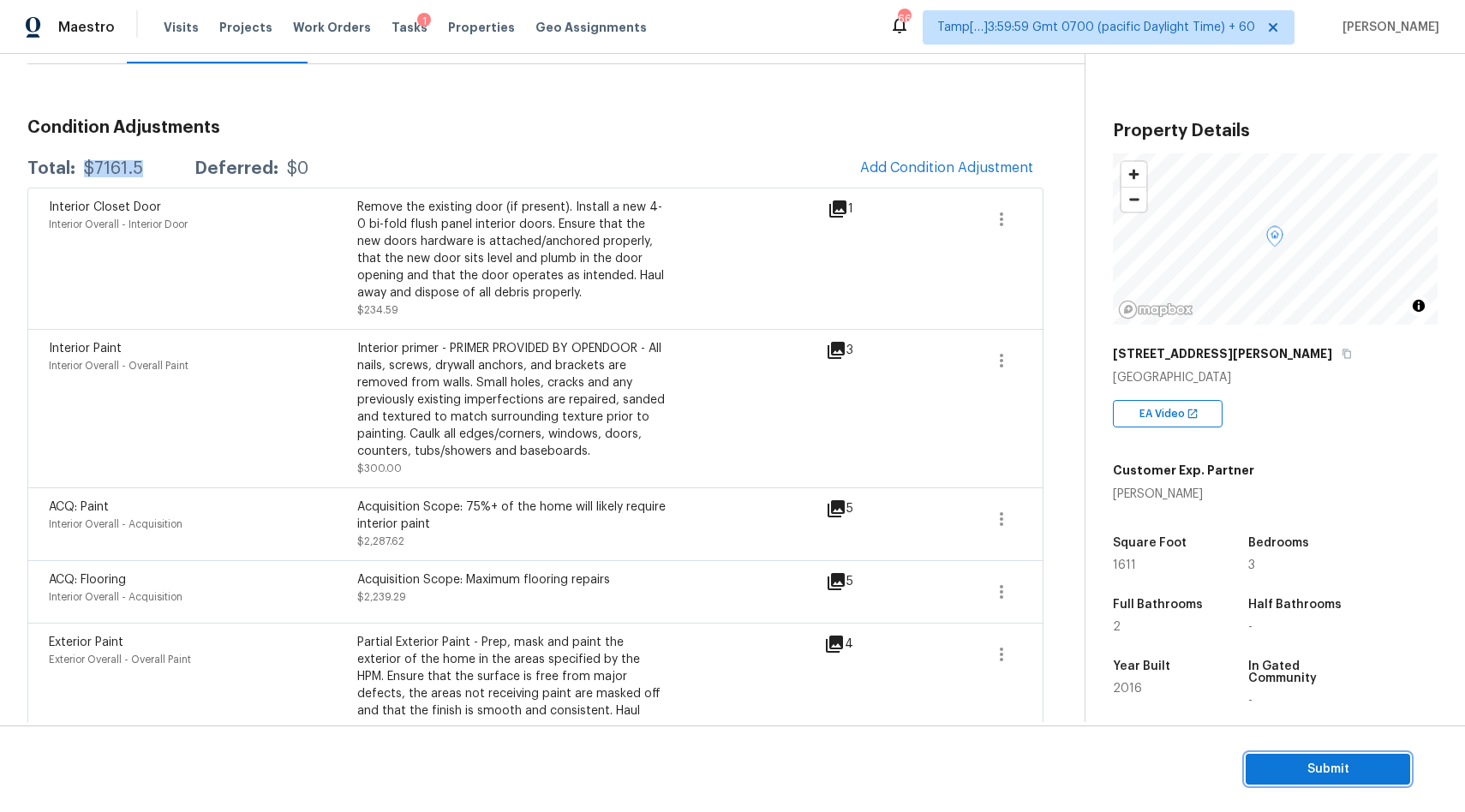
click at [1287, 761] on span "Submit" at bounding box center [1328, 770] width 137 height 22
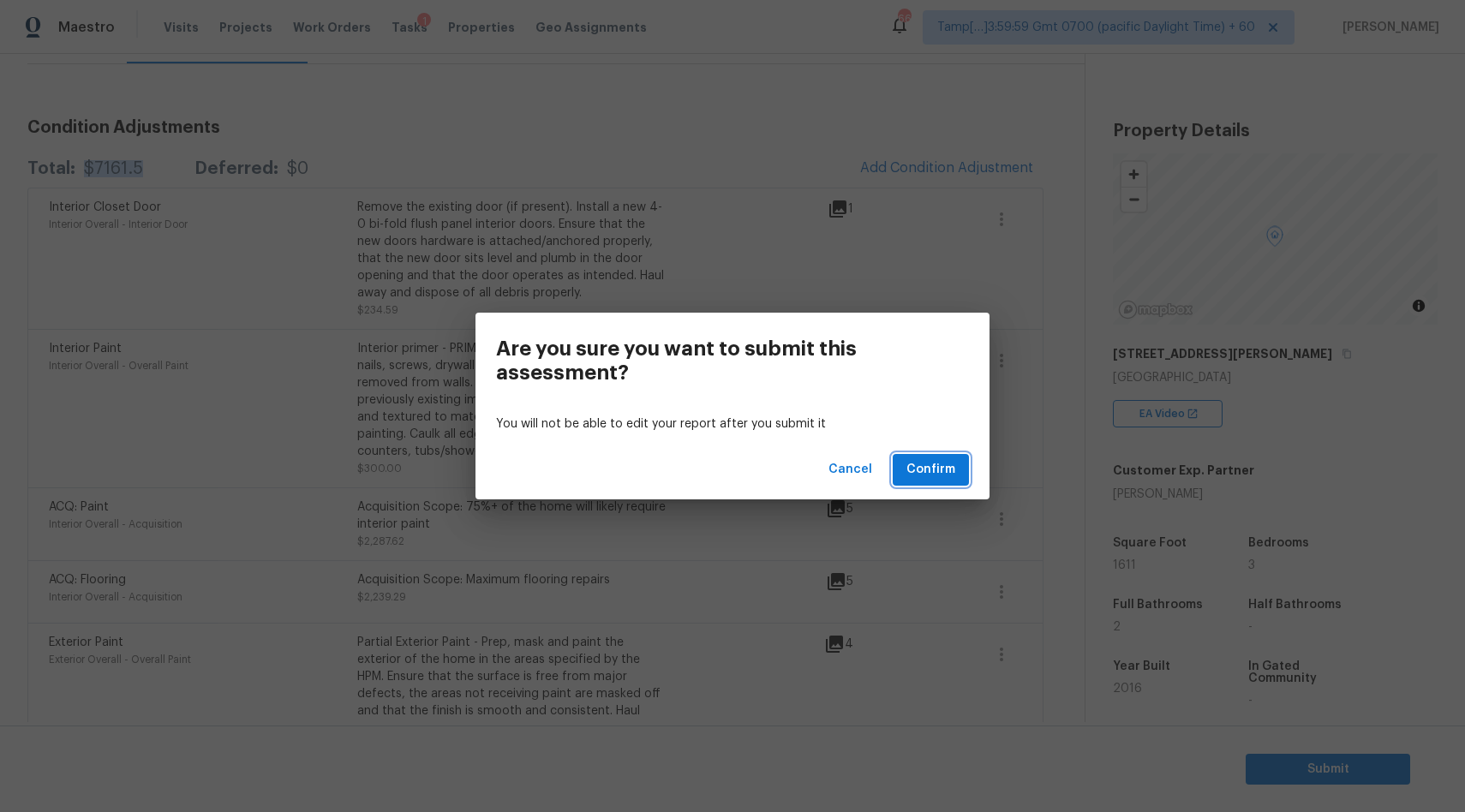
click at [939, 471] on span "Confirm" at bounding box center [931, 470] width 49 height 22
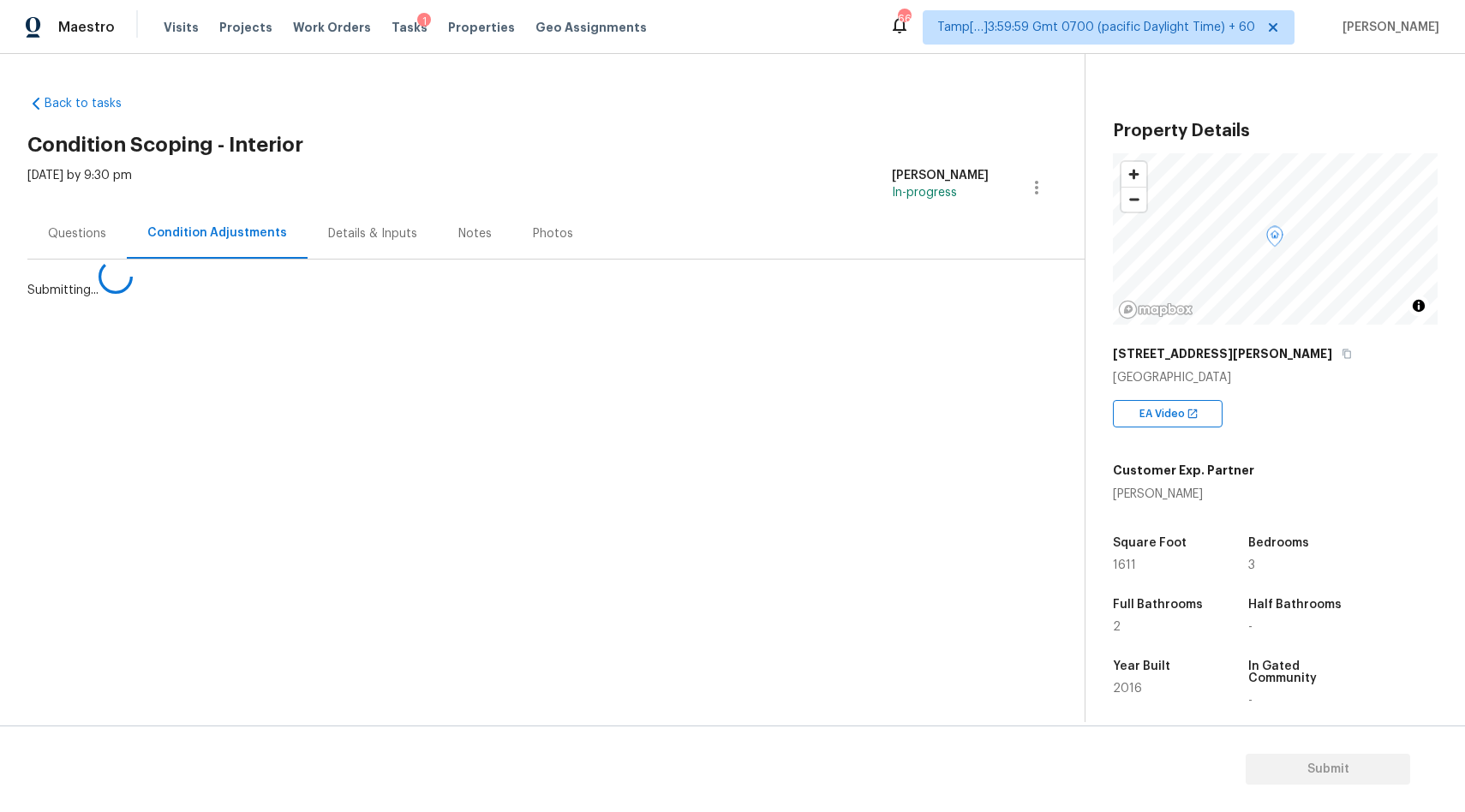
scroll to position [0, 0]
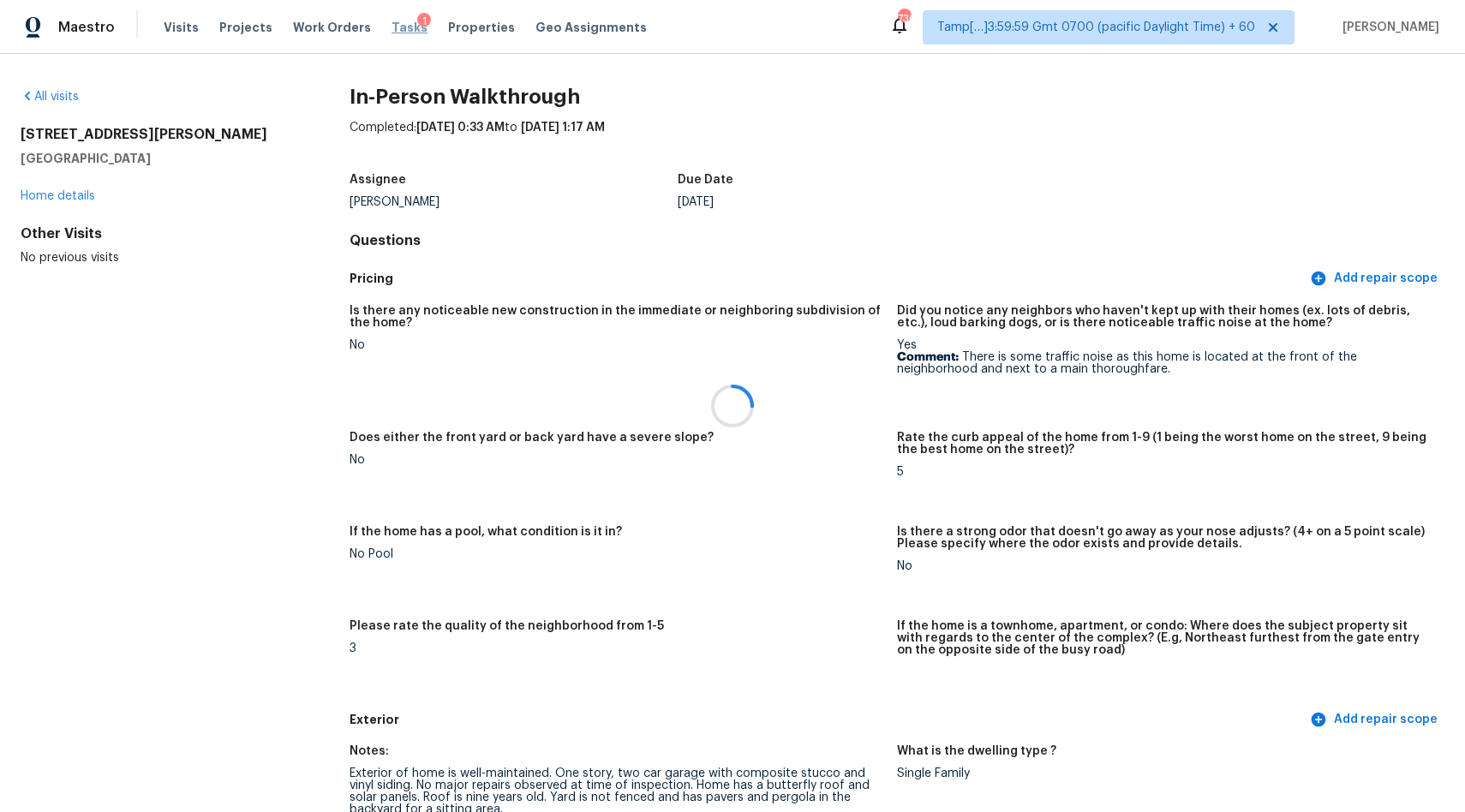
click at [397, 27] on div at bounding box center [732, 406] width 1465 height 812
click at [389, 28] on div at bounding box center [732, 406] width 1465 height 812
click at [392, 28] on span "Tasks" at bounding box center [409, 28] width 36 height 12
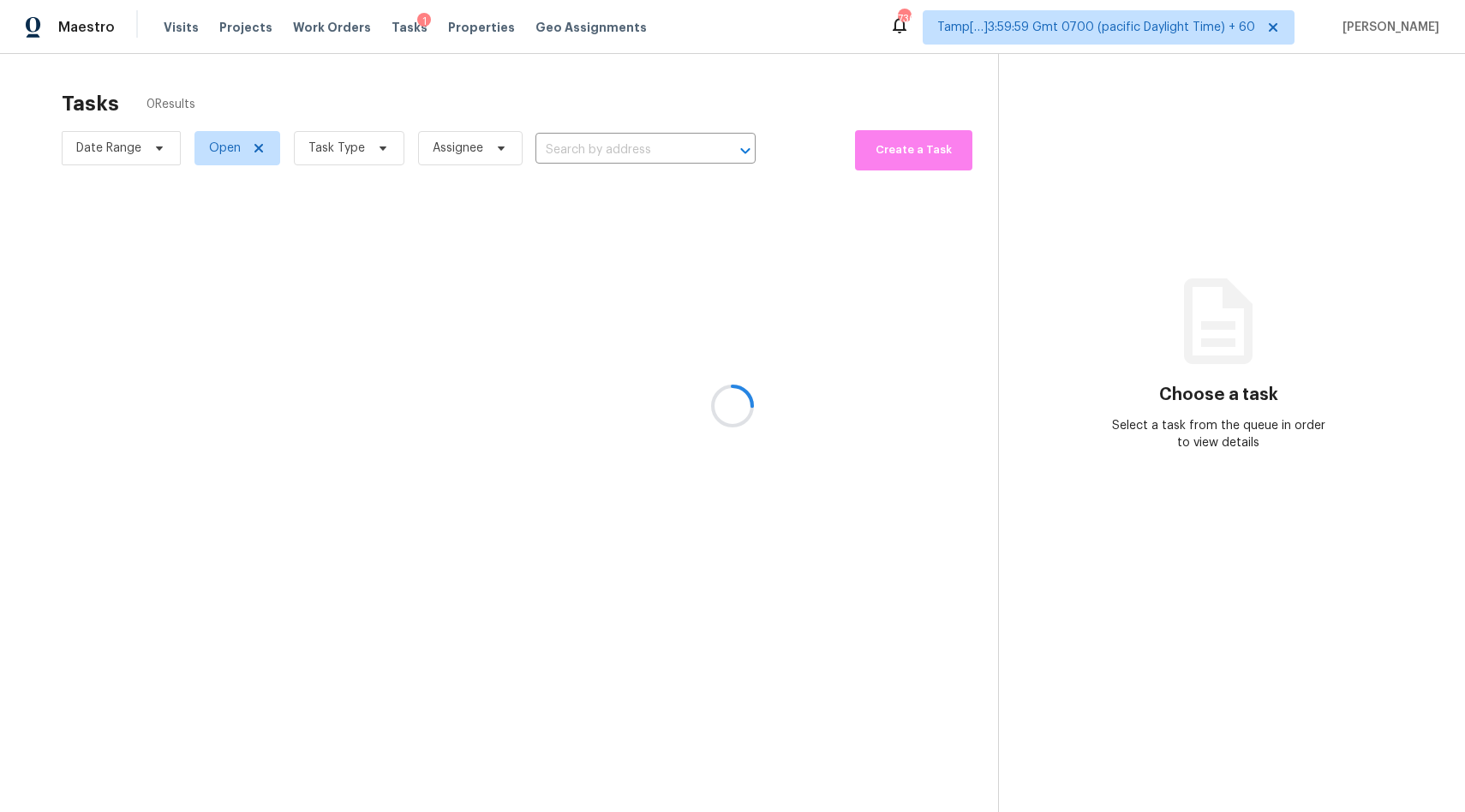
click at [624, 148] on div at bounding box center [732, 406] width 1465 height 812
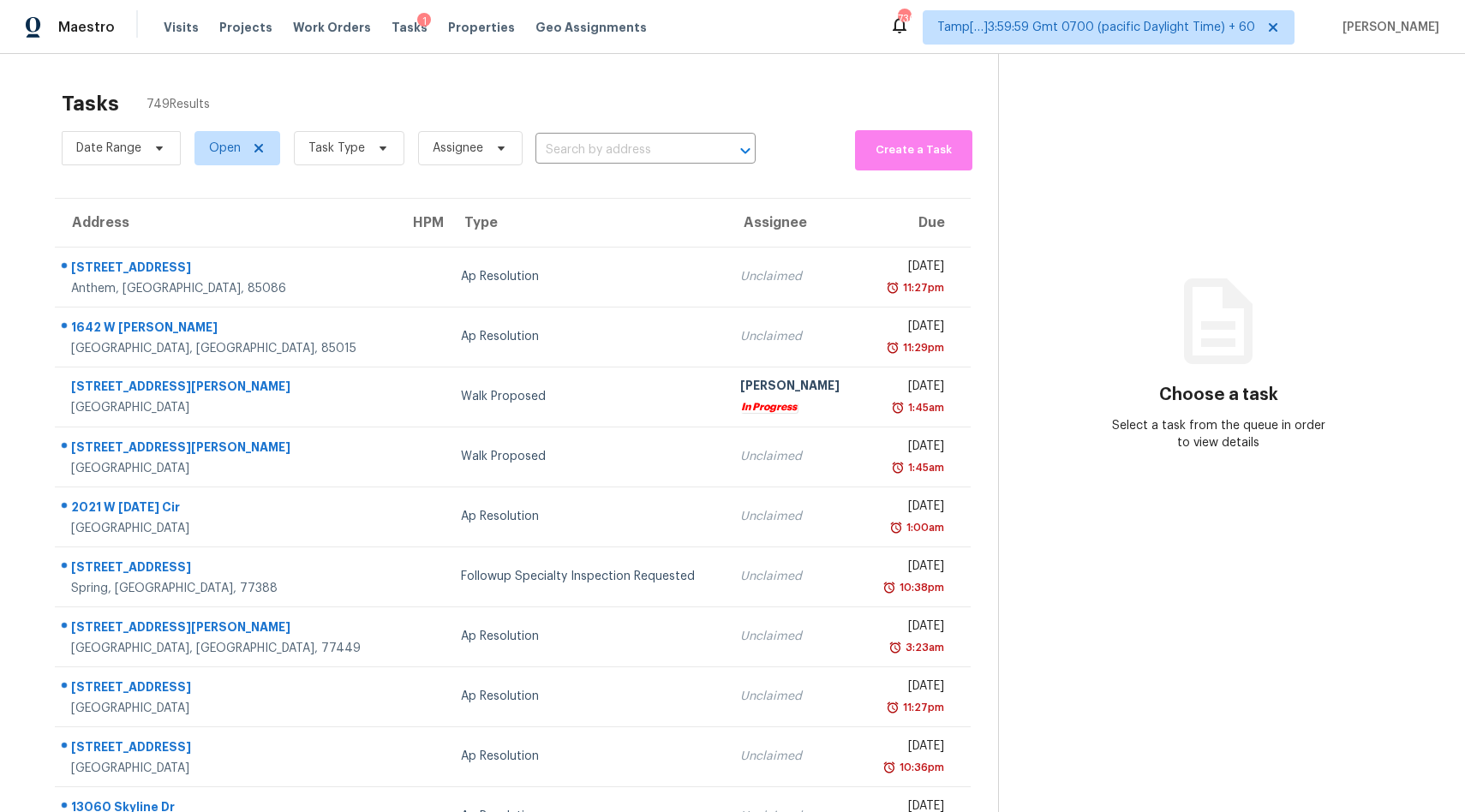
click at [624, 148] on input "text" at bounding box center [621, 150] width 172 height 27
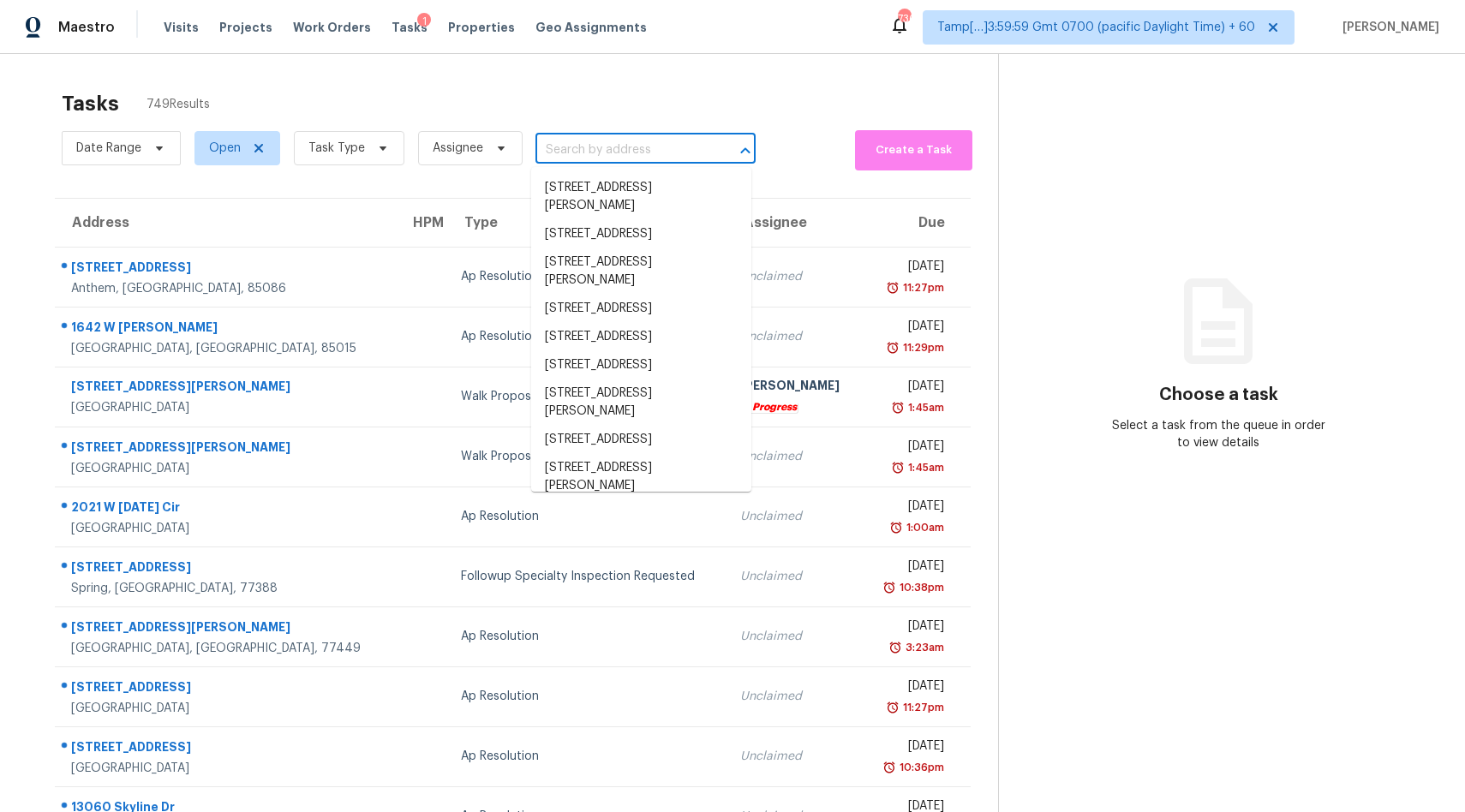
paste input "3340 43rd St, Sacramento, CA 95817"
type input "3340 43rd St, Sacramento, CA 95817"
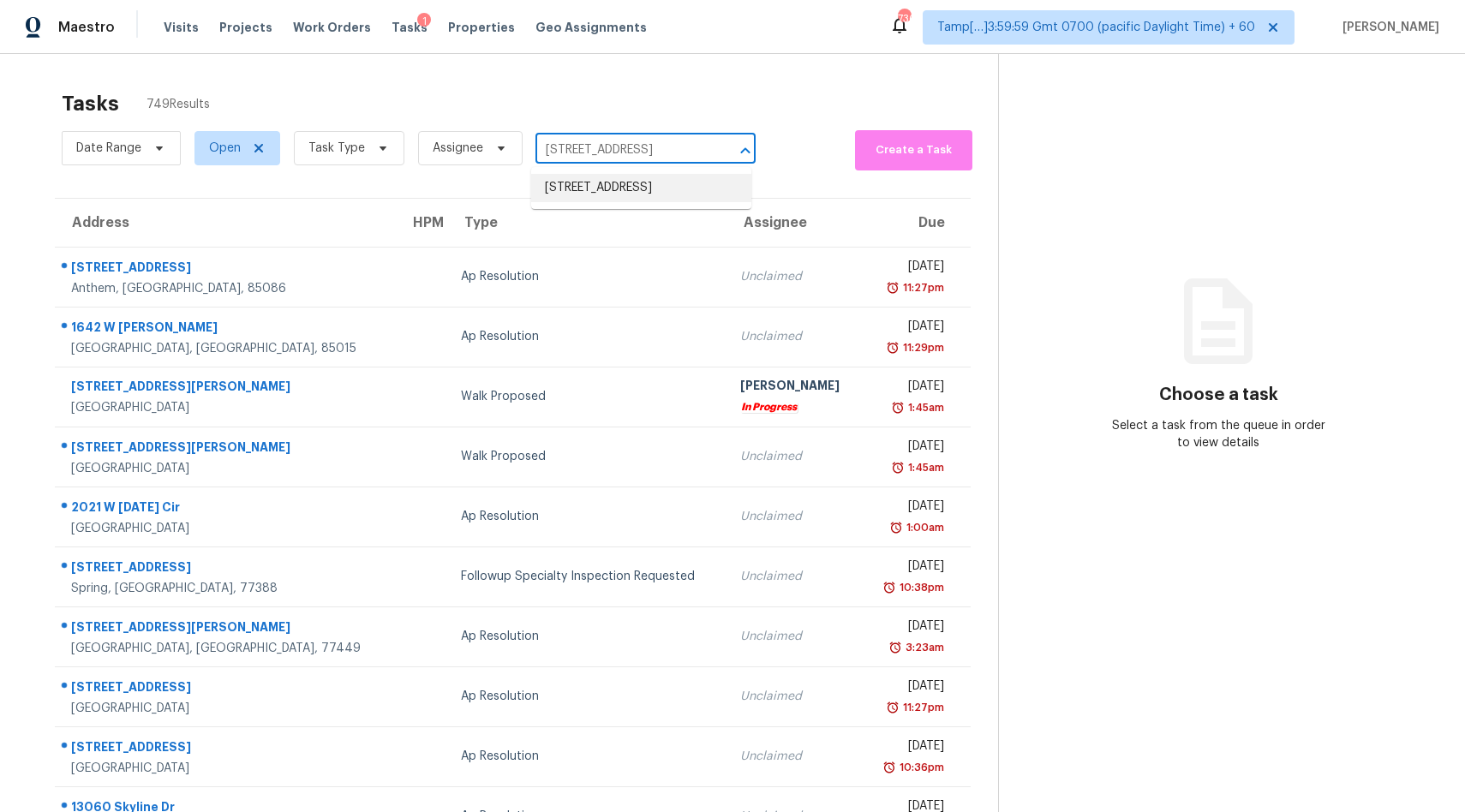
click at [585, 199] on li "3340 43rd St, Sacramento, CA 95817" at bounding box center [641, 188] width 220 height 28
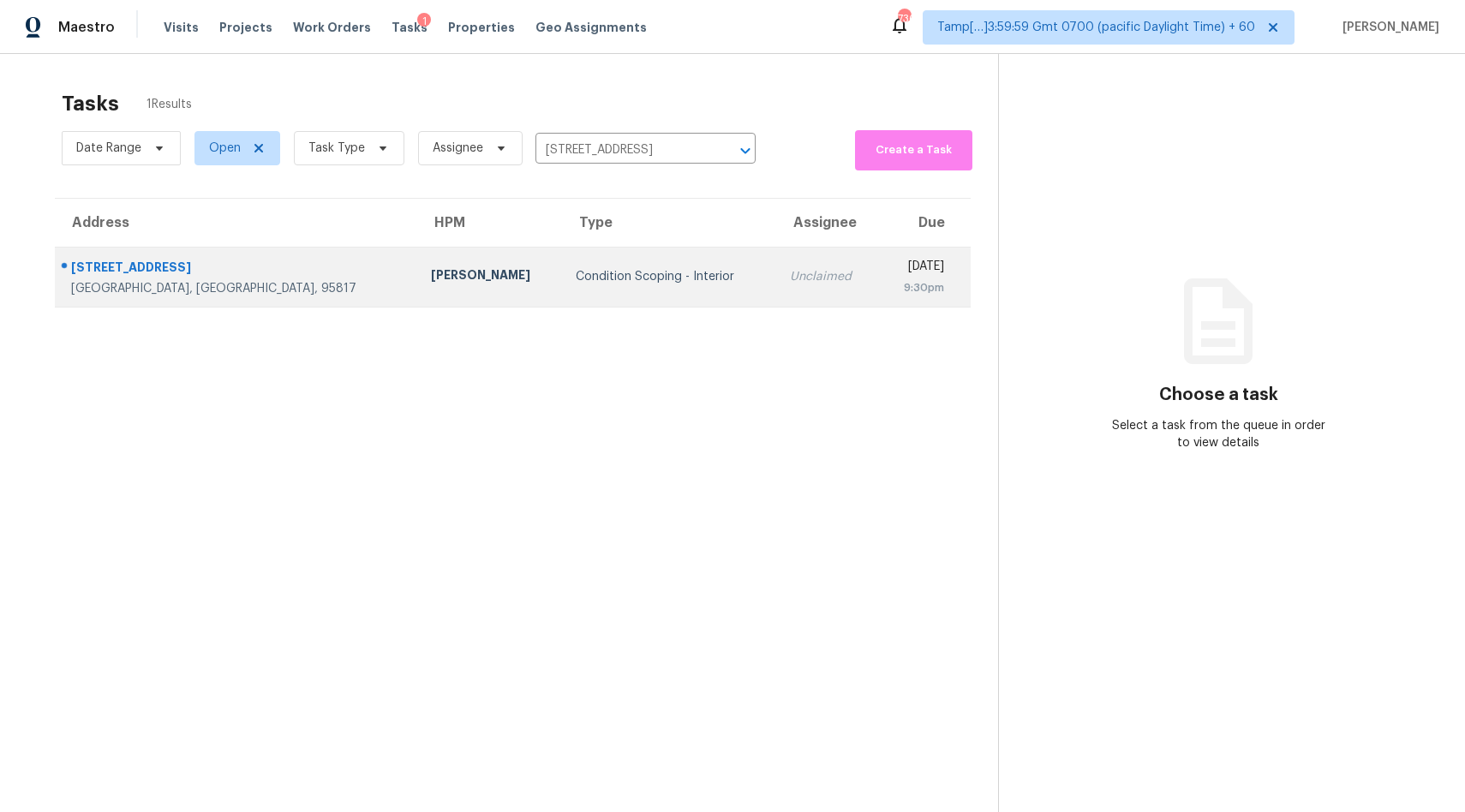
click at [612, 282] on div "Condition Scoping - Interior" at bounding box center [668, 276] width 186 height 17
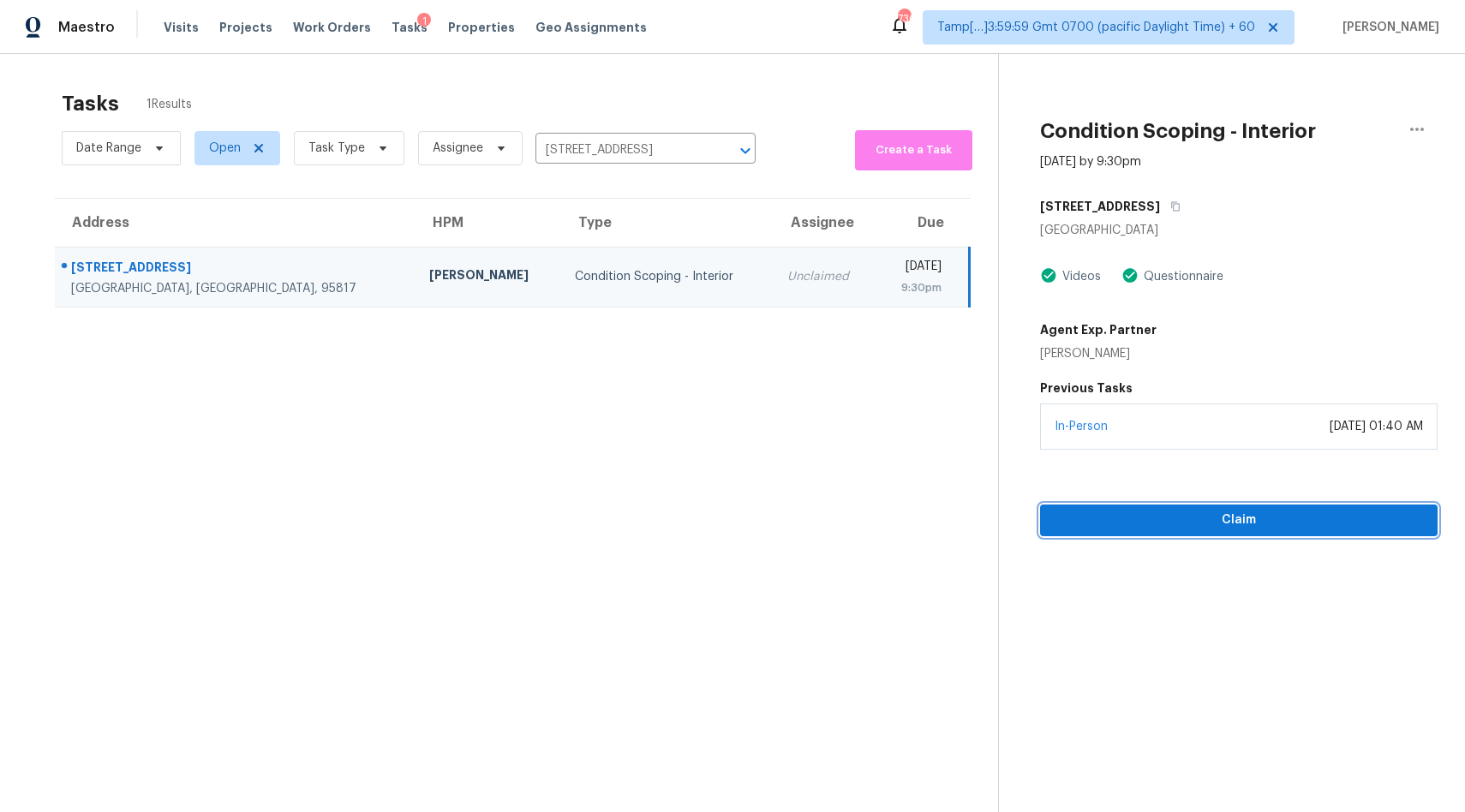
click at [1232, 526] on span "Claim" at bounding box center [1239, 520] width 370 height 22
click at [648, 156] on input "3340 43rd St, Sacramento, CA 95817" at bounding box center [621, 150] width 172 height 27
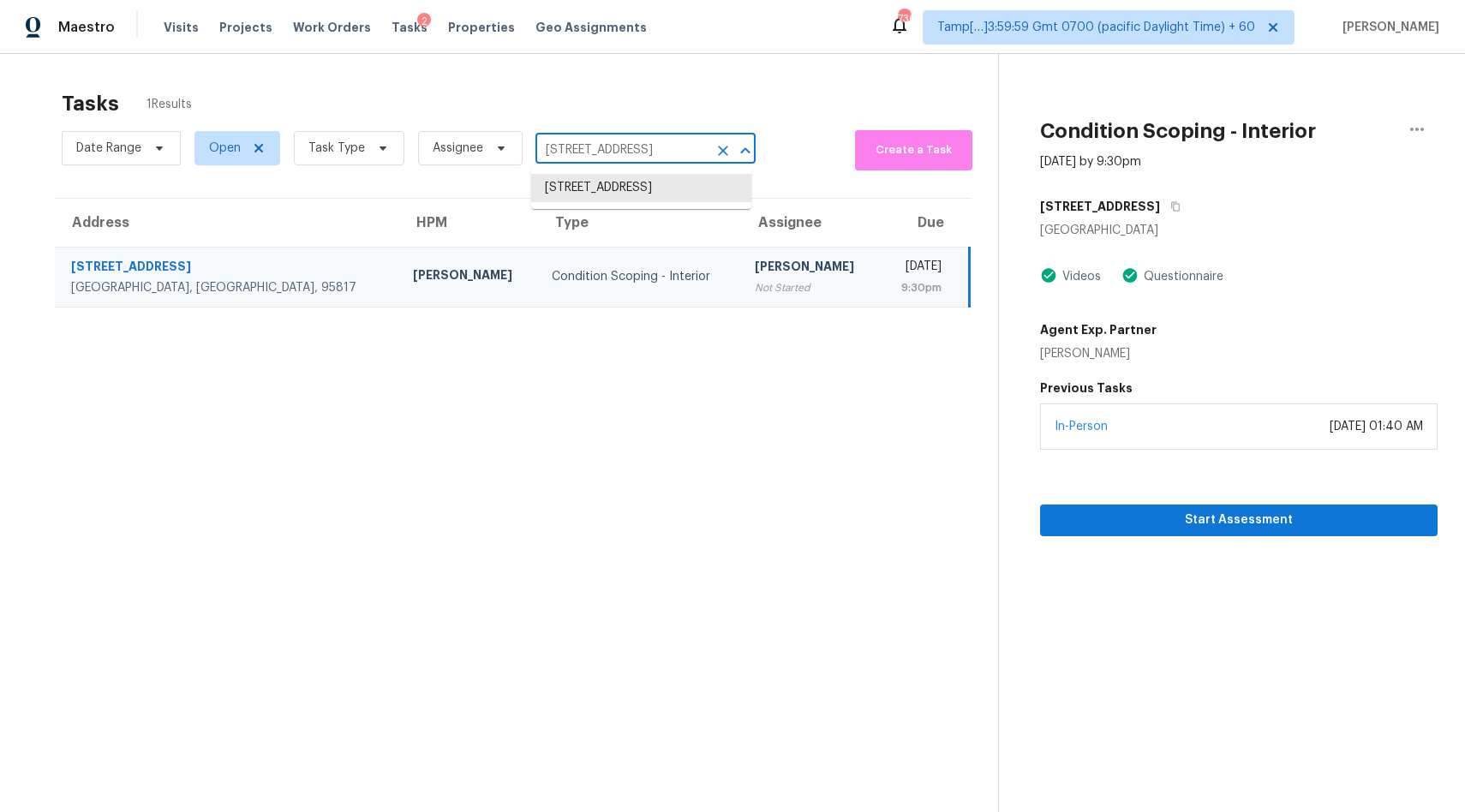
paste input "6343 Central Blvd Unit NO, Whitestown, IN 46075"
type input "3"
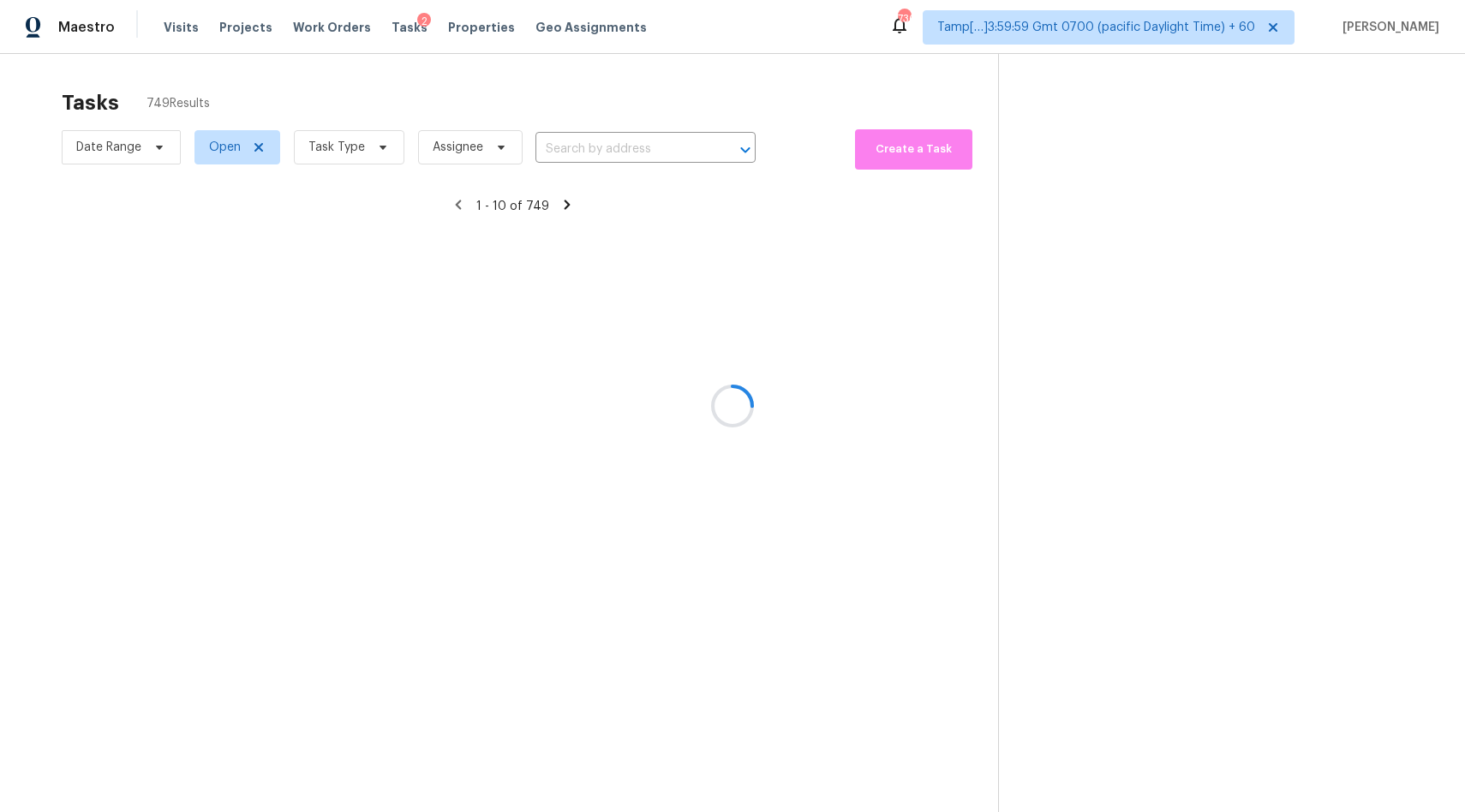
click at [638, 150] on div at bounding box center [732, 406] width 1465 height 812
click at [599, 142] on div at bounding box center [732, 406] width 1465 height 812
click at [600, 153] on div at bounding box center [732, 406] width 1465 height 812
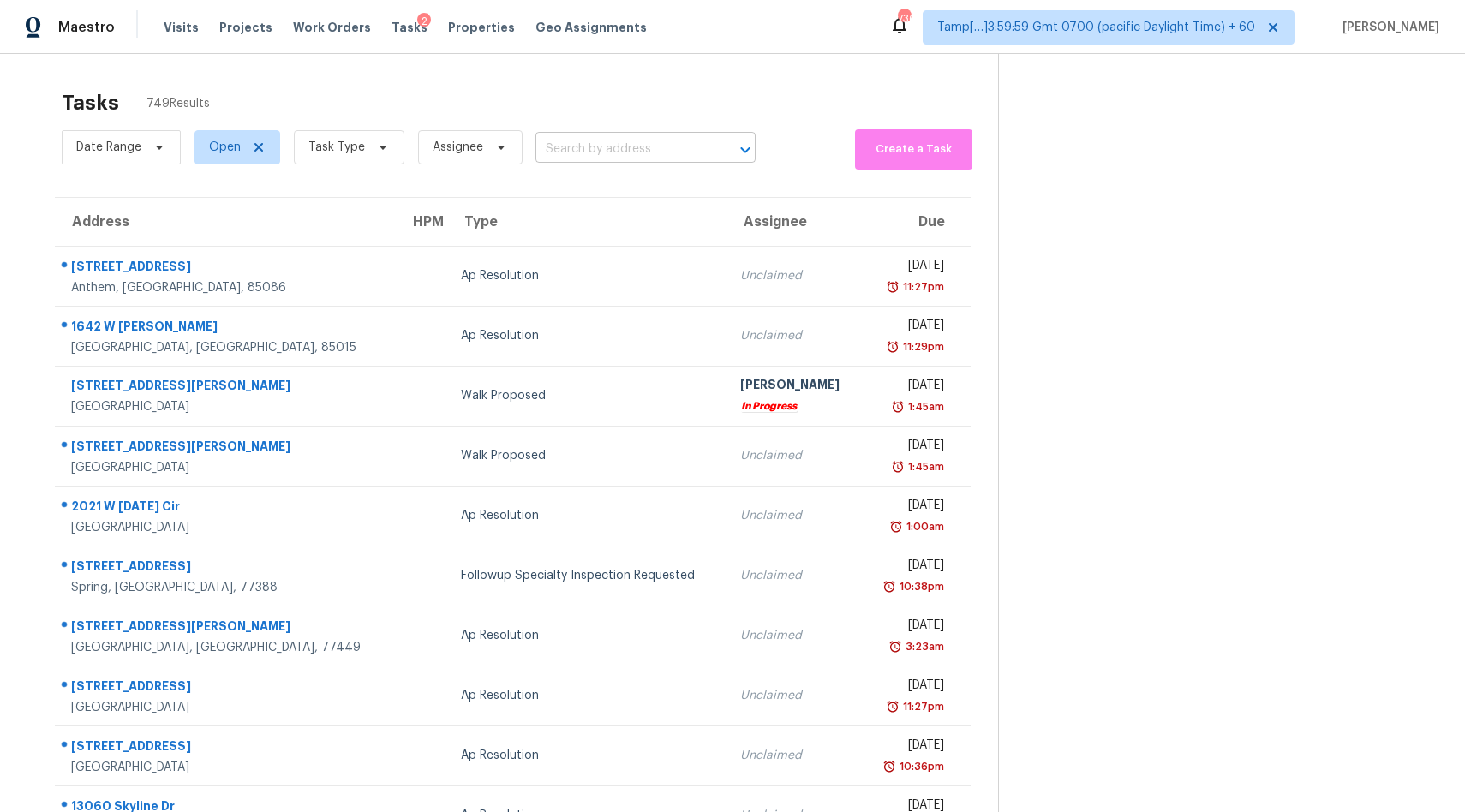
click at [677, 160] on input "text" at bounding box center [621, 149] width 172 height 27
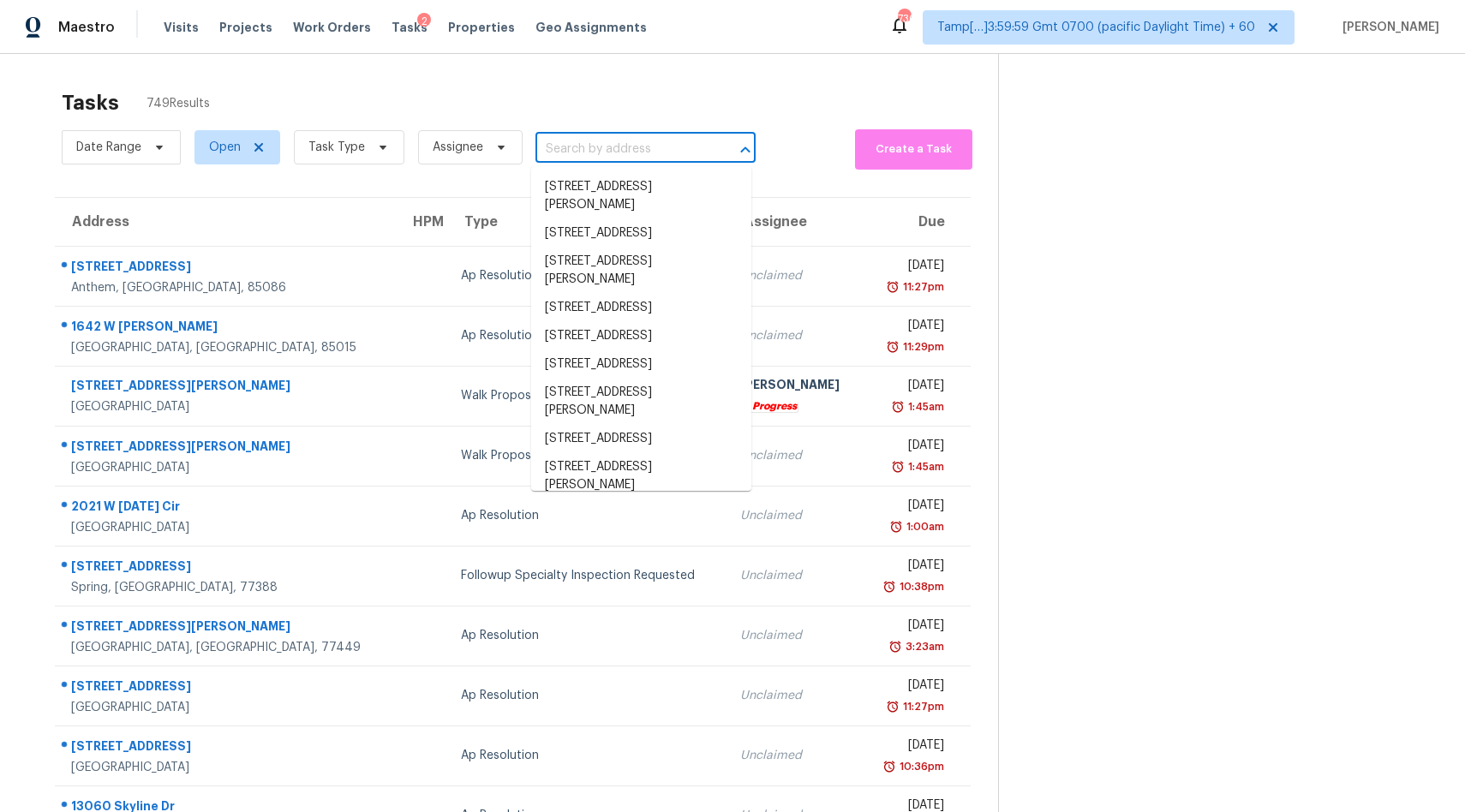
paste input "6343 Central Blvd Unit NO, Whitestown, IN 46075"
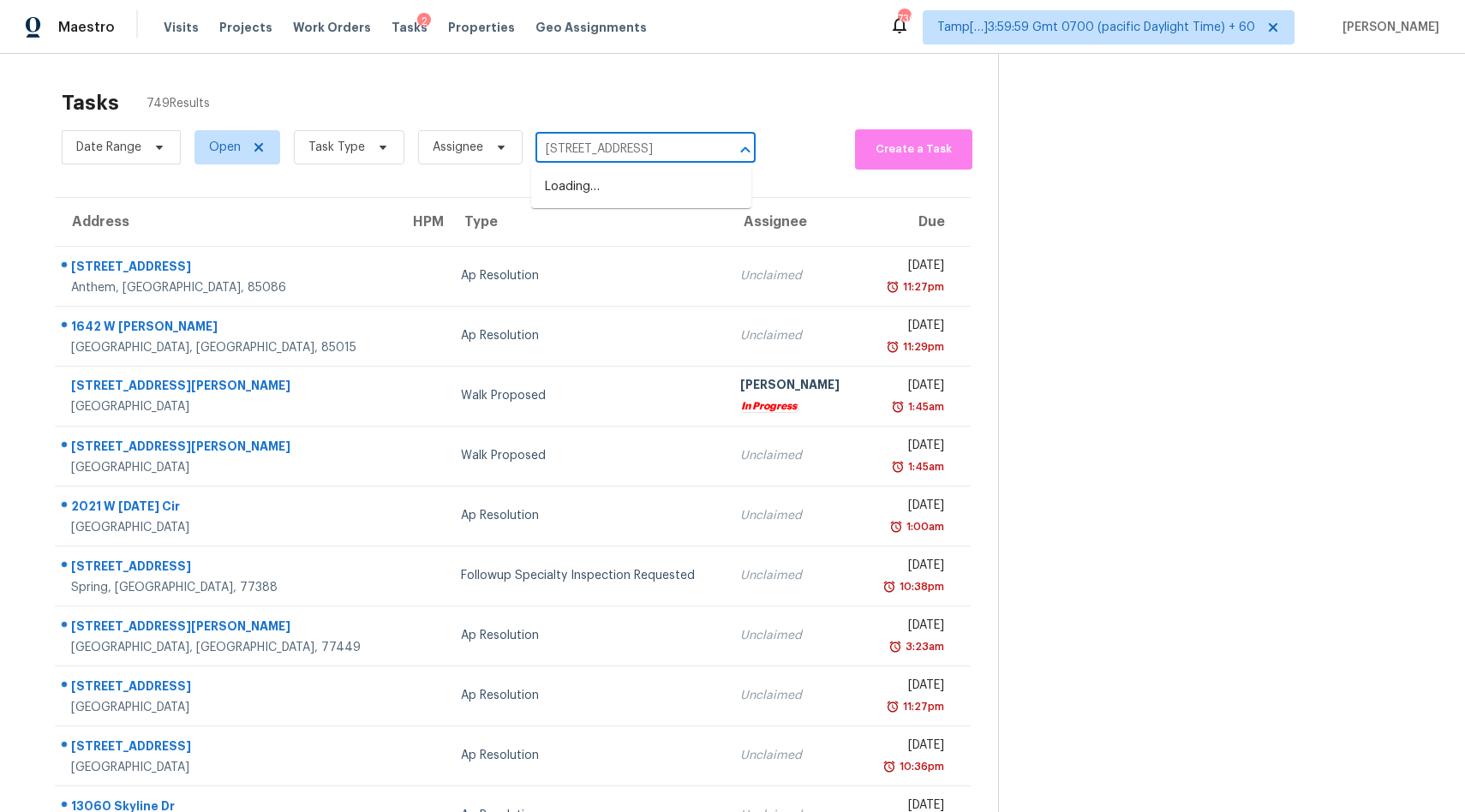
type input "6343 Central Blvd"
click at [648, 195] on li "6343 Central Blvd Unit NO, Whitestown, IN 46075" at bounding box center [641, 187] width 220 height 28
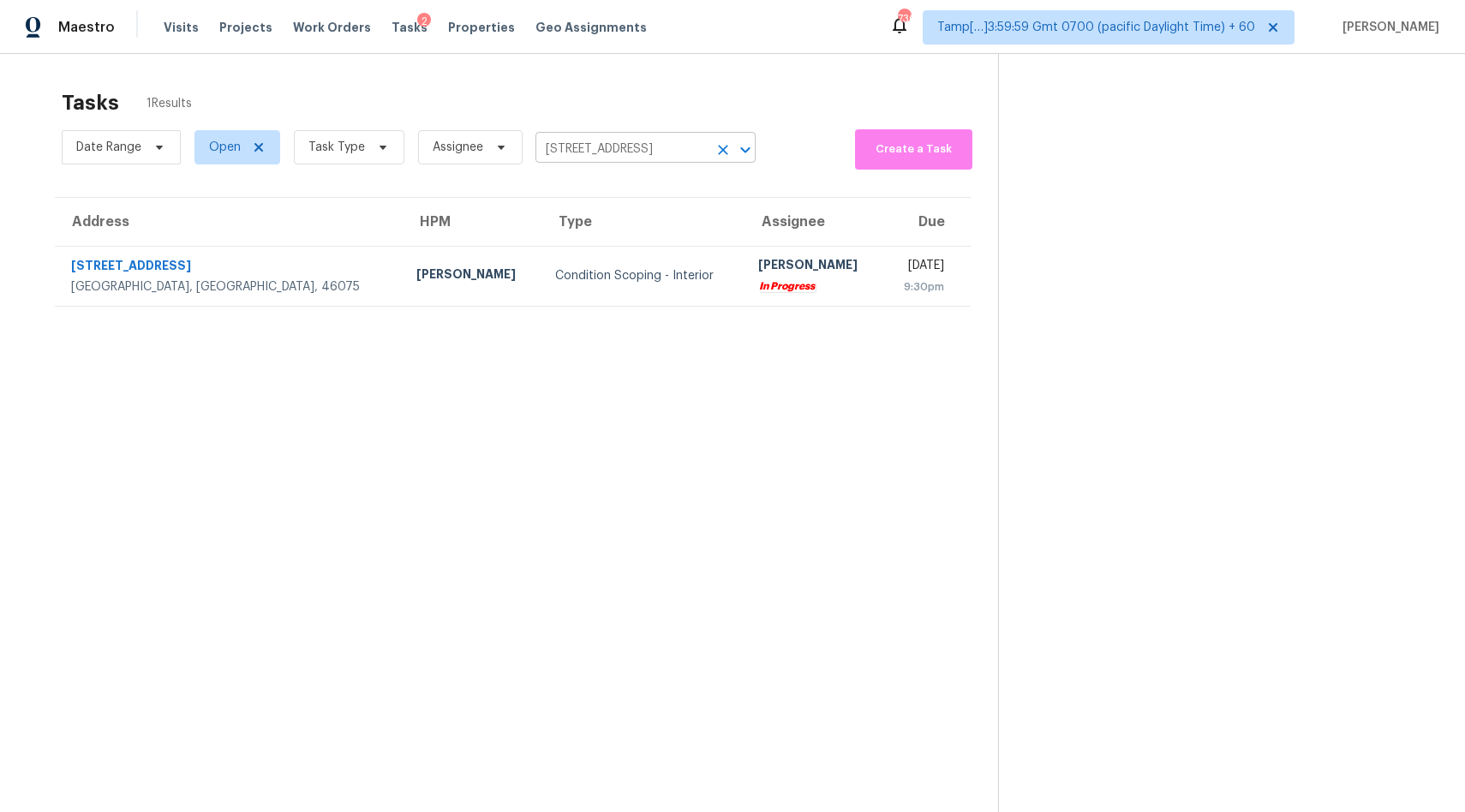
click at [654, 145] on input "6343 Central Blvd Unit NO, Whitestown, IN 46075" at bounding box center [621, 149] width 172 height 27
paste input "337 Rhapsody Ln, Boiling Springs, SC 29316"
type input "337 Rhapsody Ln, Boiling Springs, SC 29316"
click at [618, 201] on li "337 Rhapsody Ln, Boiling Springs, SC 29316" at bounding box center [641, 187] width 220 height 28
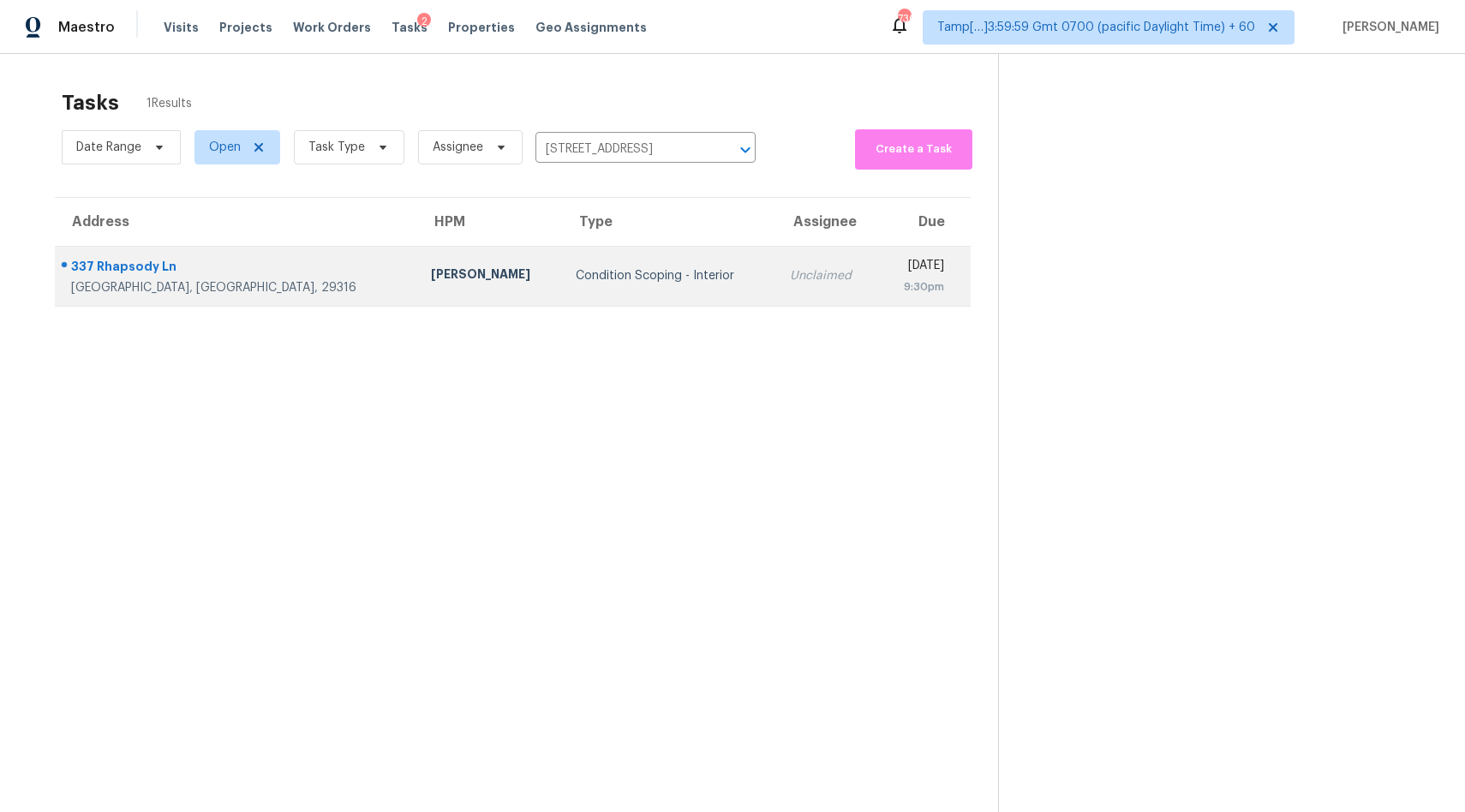
click at [637, 280] on div "Condition Scoping - Interior" at bounding box center [668, 276] width 186 height 17
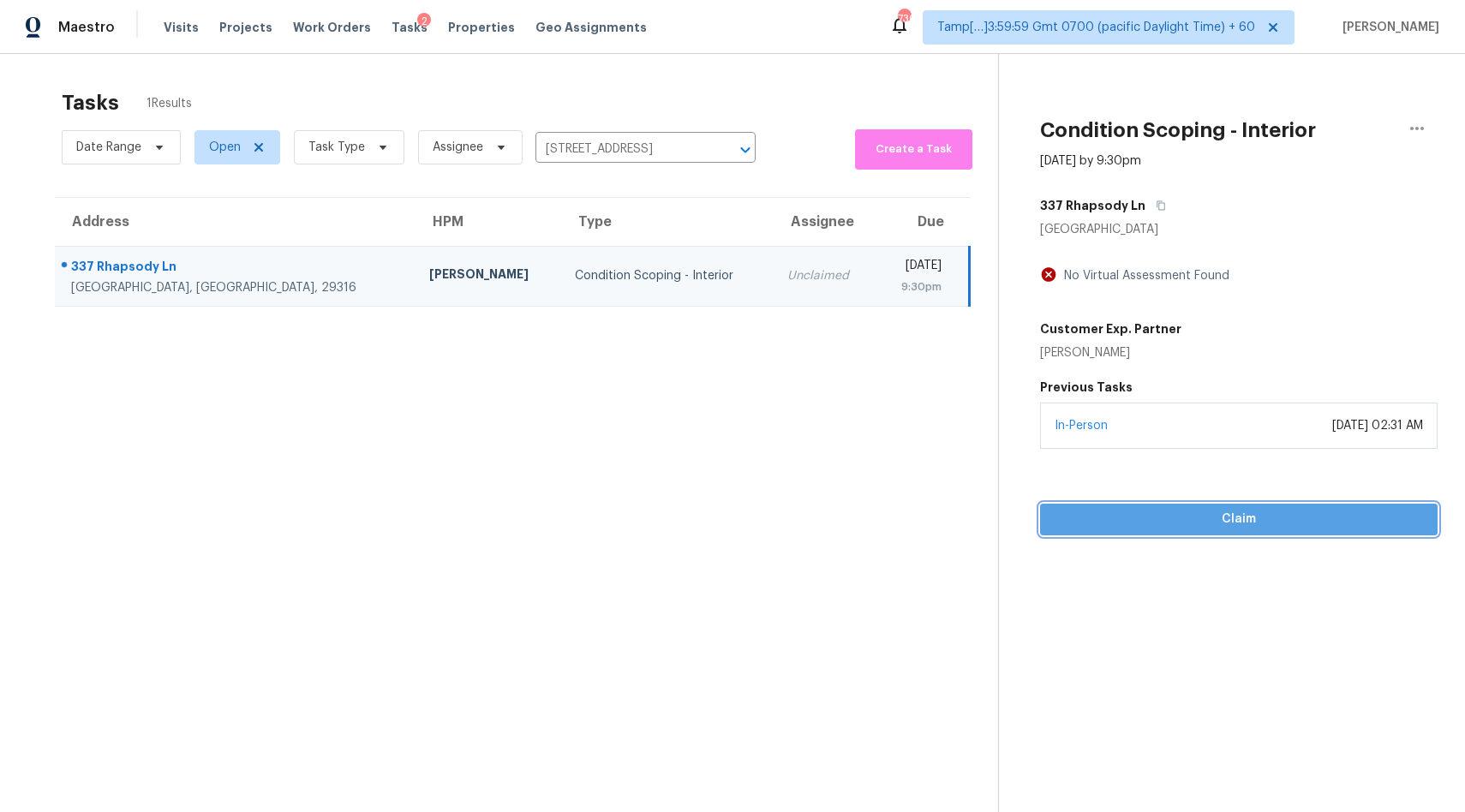
click at [1226, 516] on span "Claim" at bounding box center [1239, 519] width 370 height 22
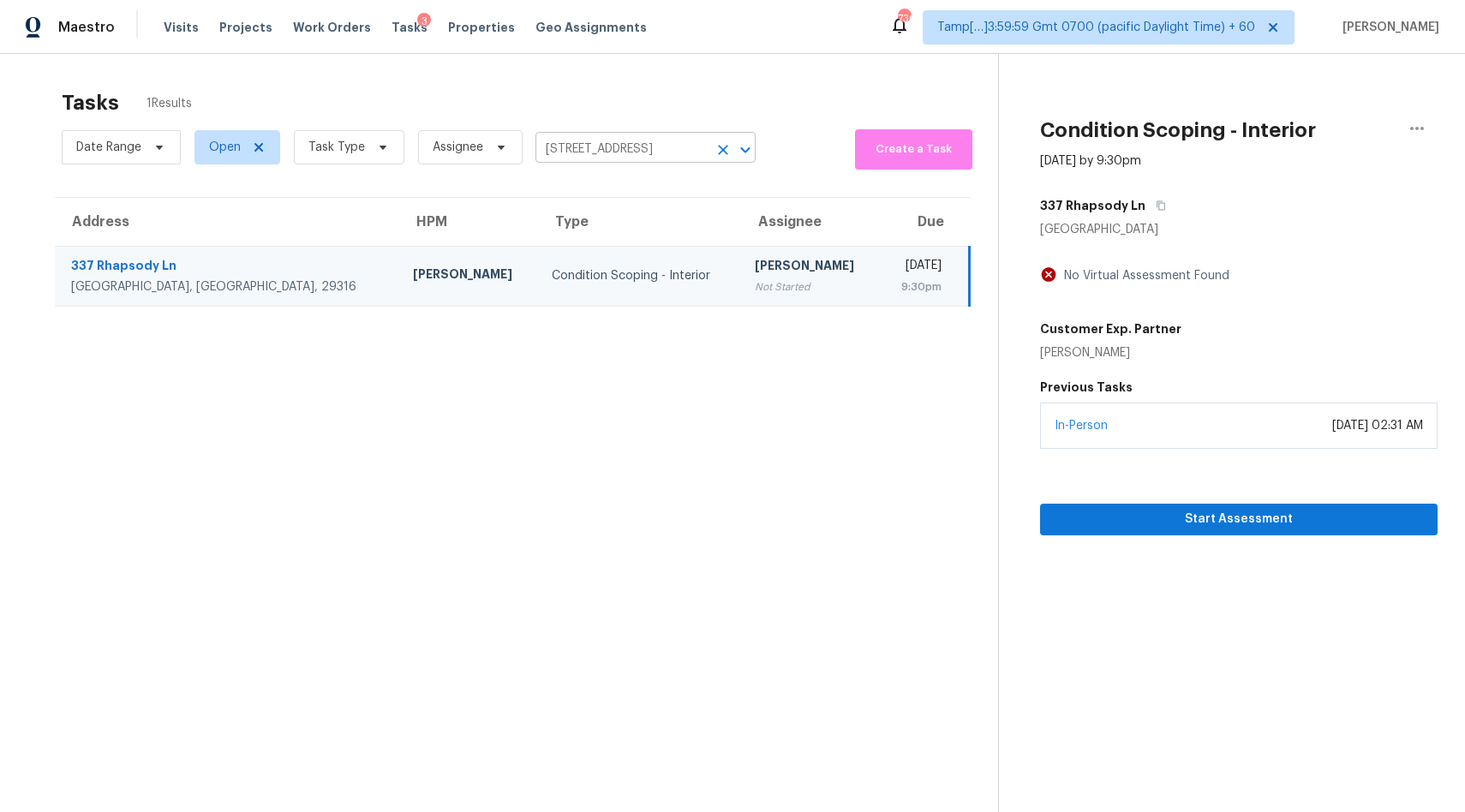
click at [633, 147] on input "337 Rhapsody Ln, Boiling Springs, SC 29316" at bounding box center [621, 149] width 172 height 27
paste input "017 E Idlewild Ave, Tampa, FL 33610"
type input "3017 E Idlewild Ave, Tampa, FL 33610"
click at [599, 195] on span "3017 E Idlewild Ave, Tampa, FL 33610" at bounding box center [616, 187] width 144 height 18
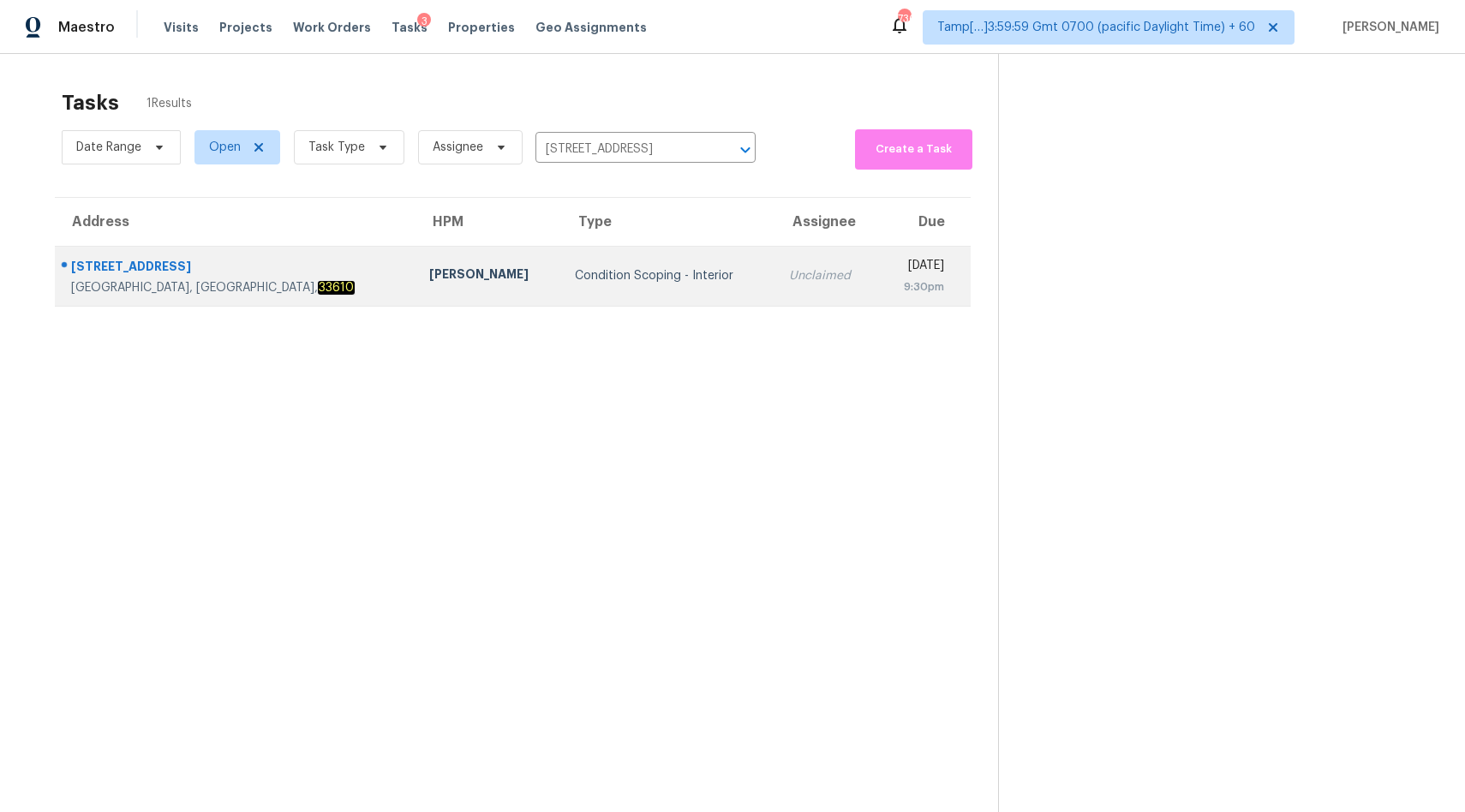
click at [605, 254] on td "Condition Scoping - Interior" at bounding box center [668, 276] width 214 height 60
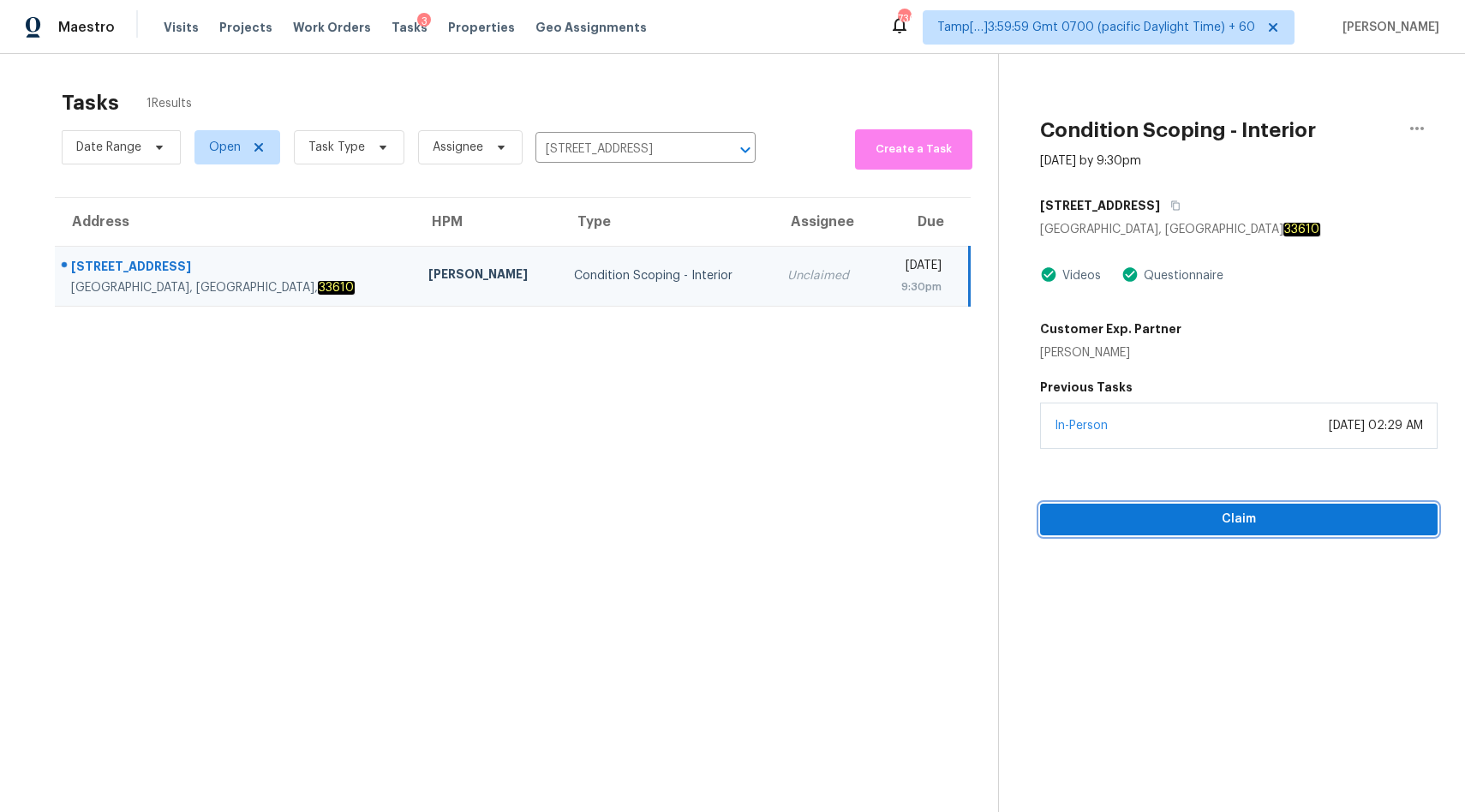
click at [1236, 518] on span "Claim" at bounding box center [1239, 519] width 370 height 22
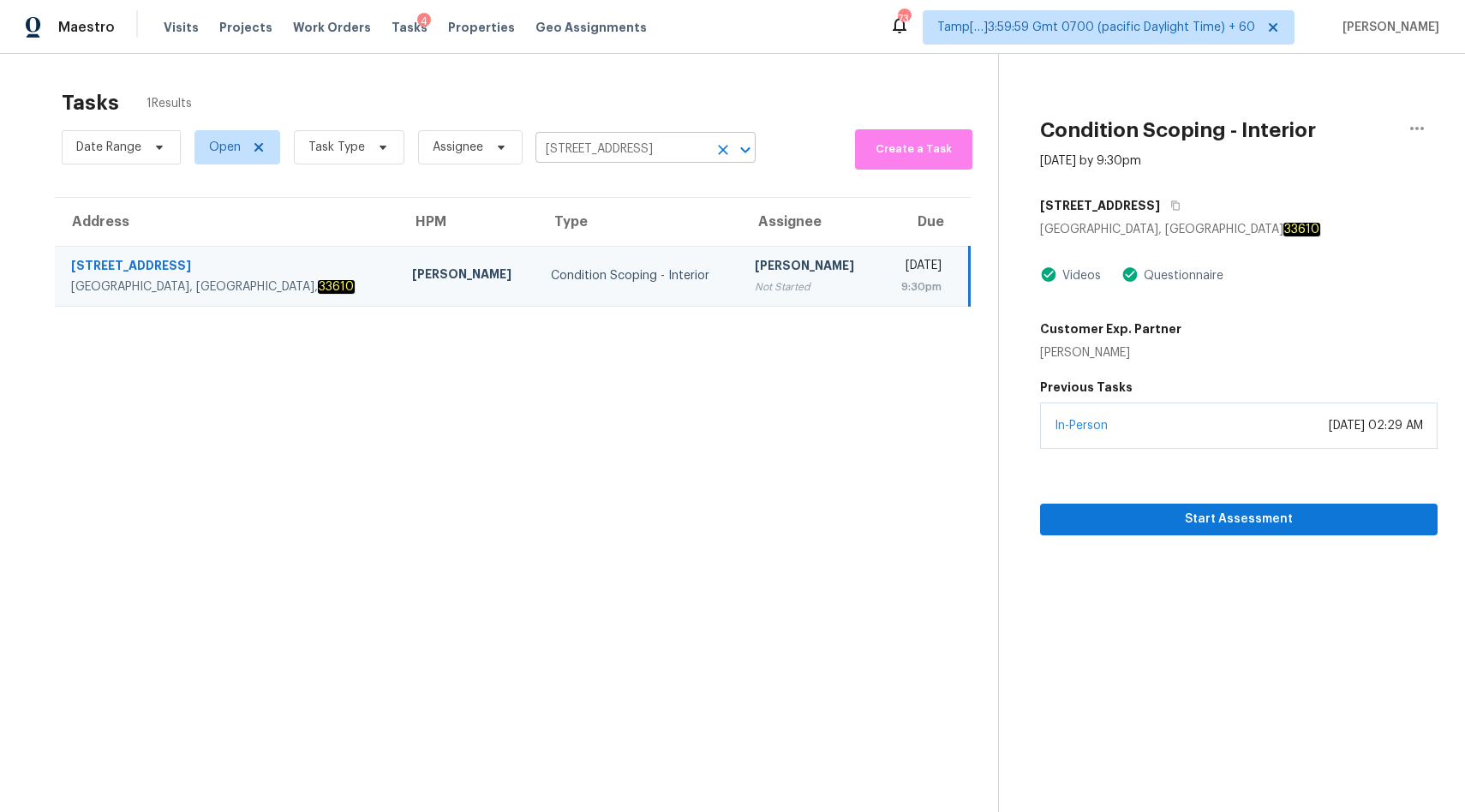
click at [642, 156] on input "3017 E Idlewild Ave, Tampa, FL 33610" at bounding box center [621, 149] width 172 height 27
paste input "340 43rd St, Sacramento, CA 95817"
type input "3340 43rd St, Sacramento, CA 95817"
click at [606, 196] on li "3340 43rd St, Sacramento, CA 95817" at bounding box center [641, 187] width 220 height 28
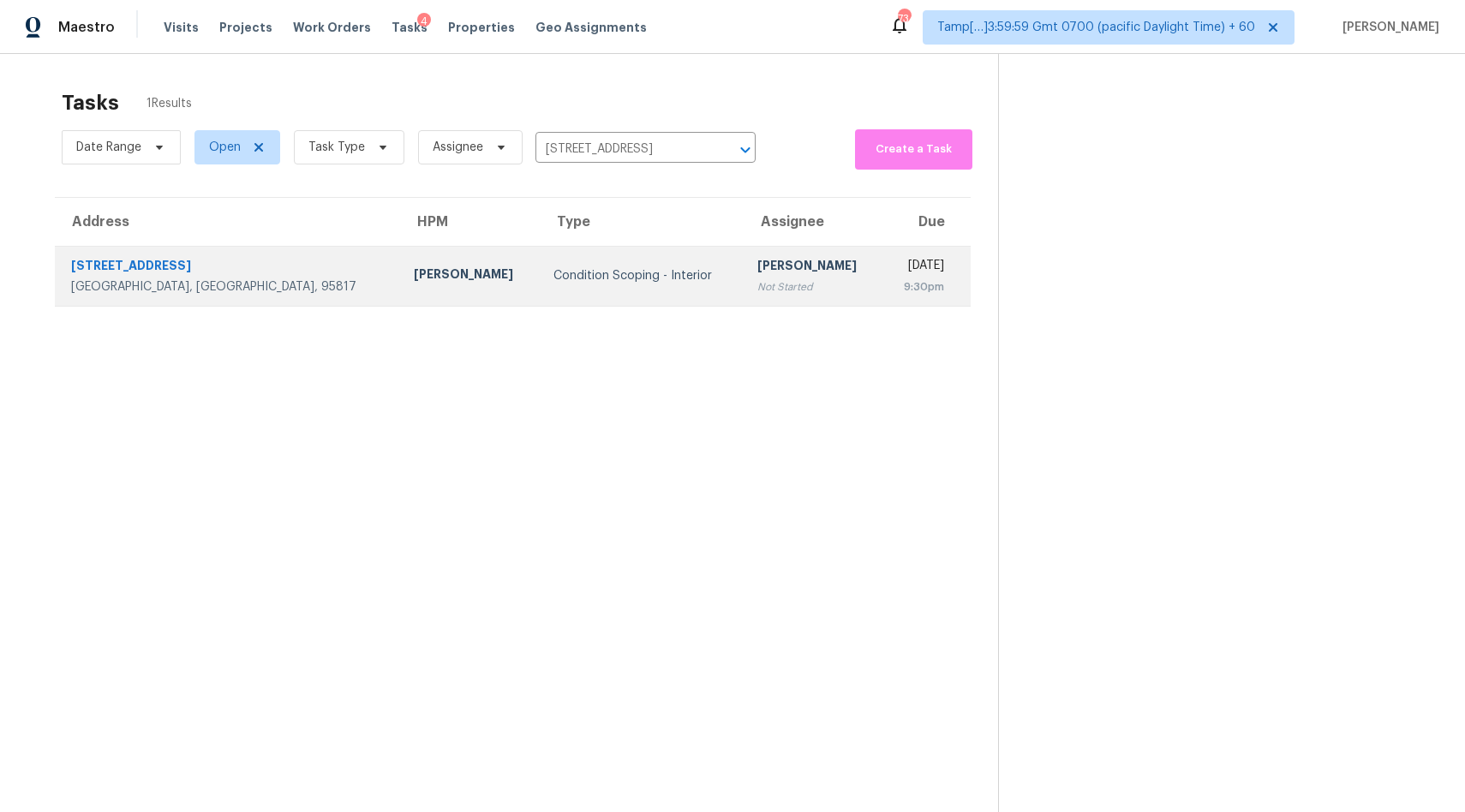
click at [757, 279] on div "Not Started" at bounding box center [813, 287] width 111 height 17
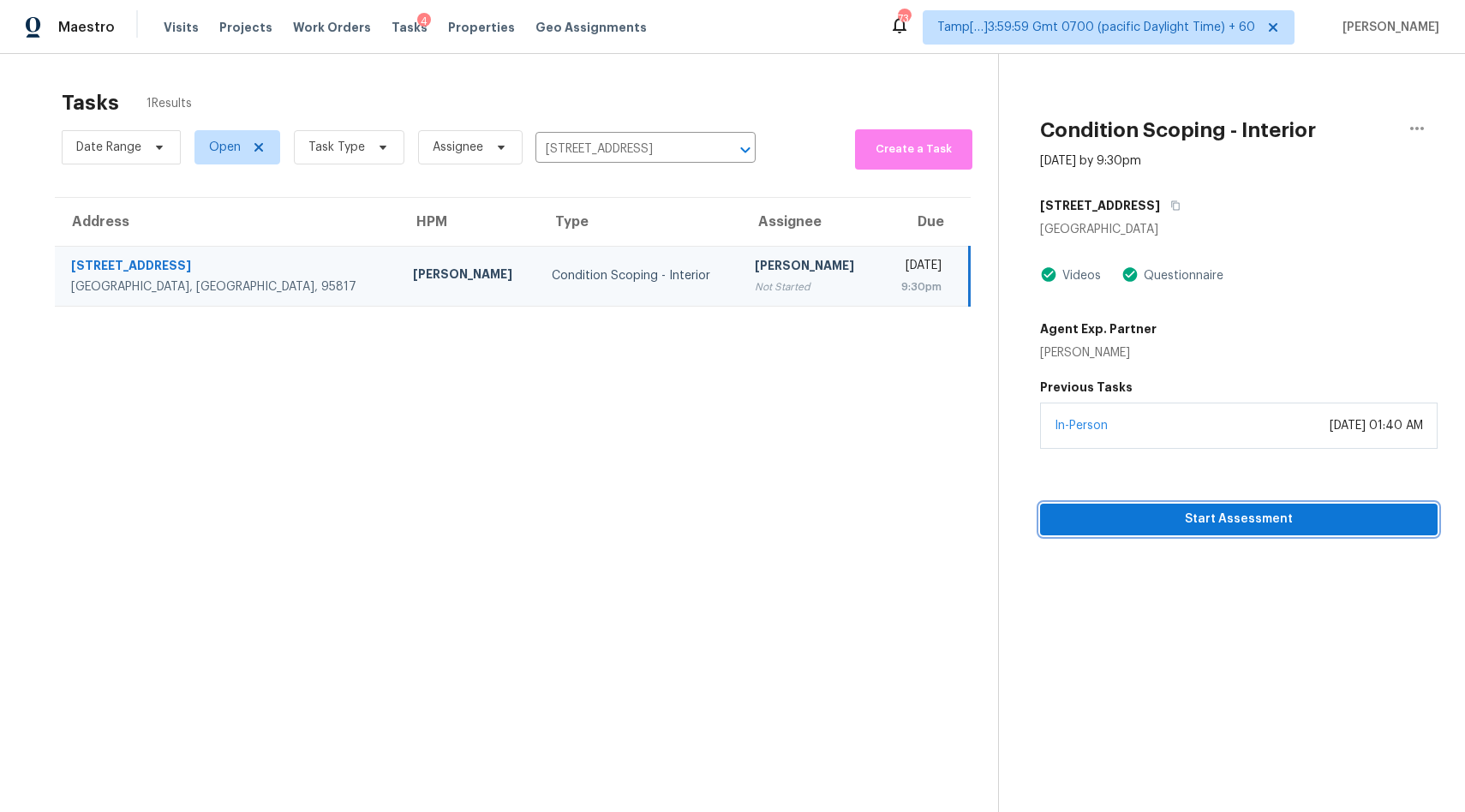
click at [1167, 520] on span "Start Assessment" at bounding box center [1239, 519] width 370 height 22
click at [622, 134] on div "Date Range Open Task Type Assignee 3340 43rd St, Sacramento, CA 95817 ​" at bounding box center [408, 147] width 694 height 45
click at [622, 149] on input "3340 43rd St, Sacramento, CA 95817" at bounding box center [621, 149] width 172 height 27
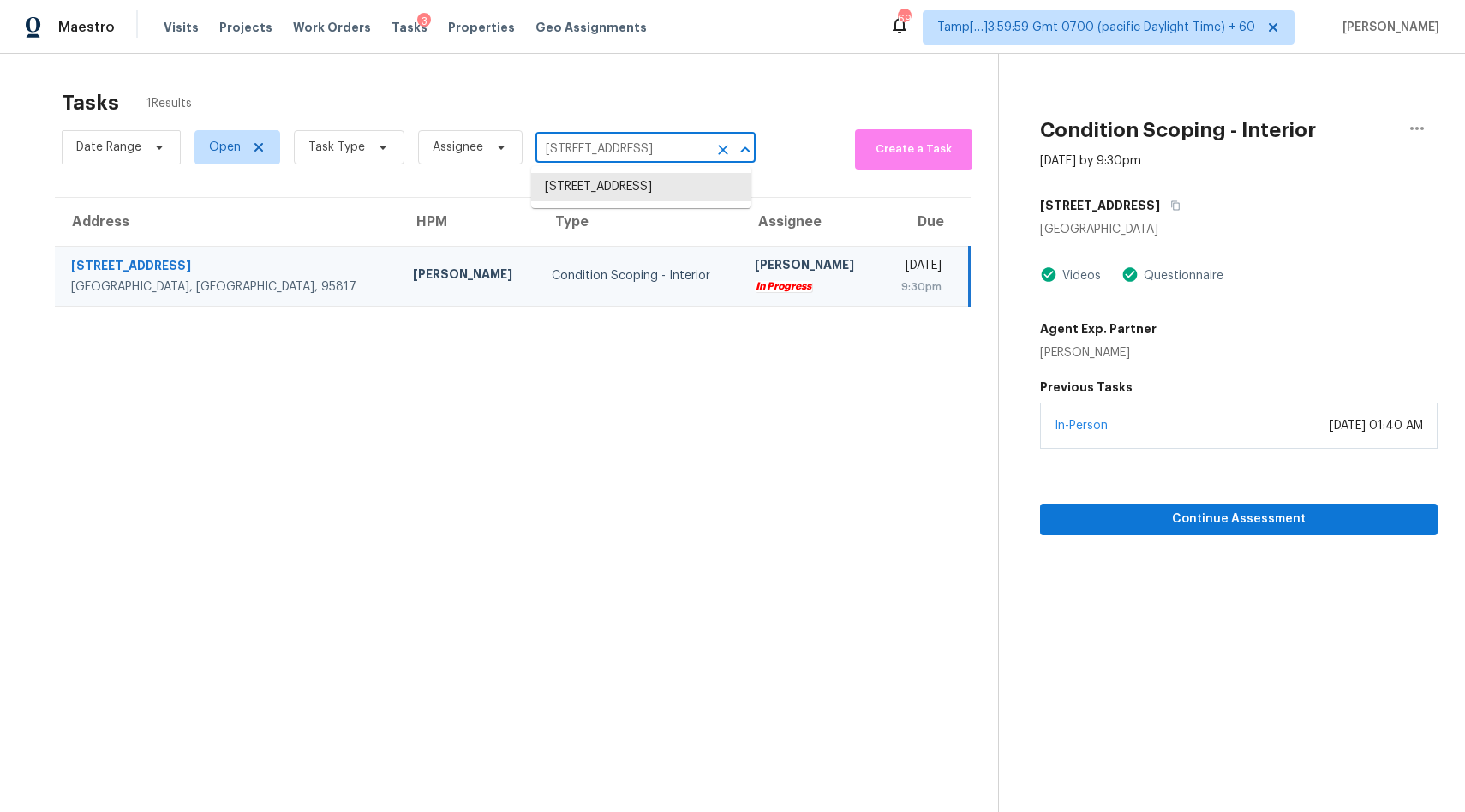
paste input "7 Rhapsody Ln, Boiling Springs, SC 29316"
type input "337 Rhapsody Ln, Boiling Springs, SC 29316"
click at [595, 201] on li "337 Rhapsody Ln, Boiling Springs, SC 29316" at bounding box center [641, 187] width 220 height 28
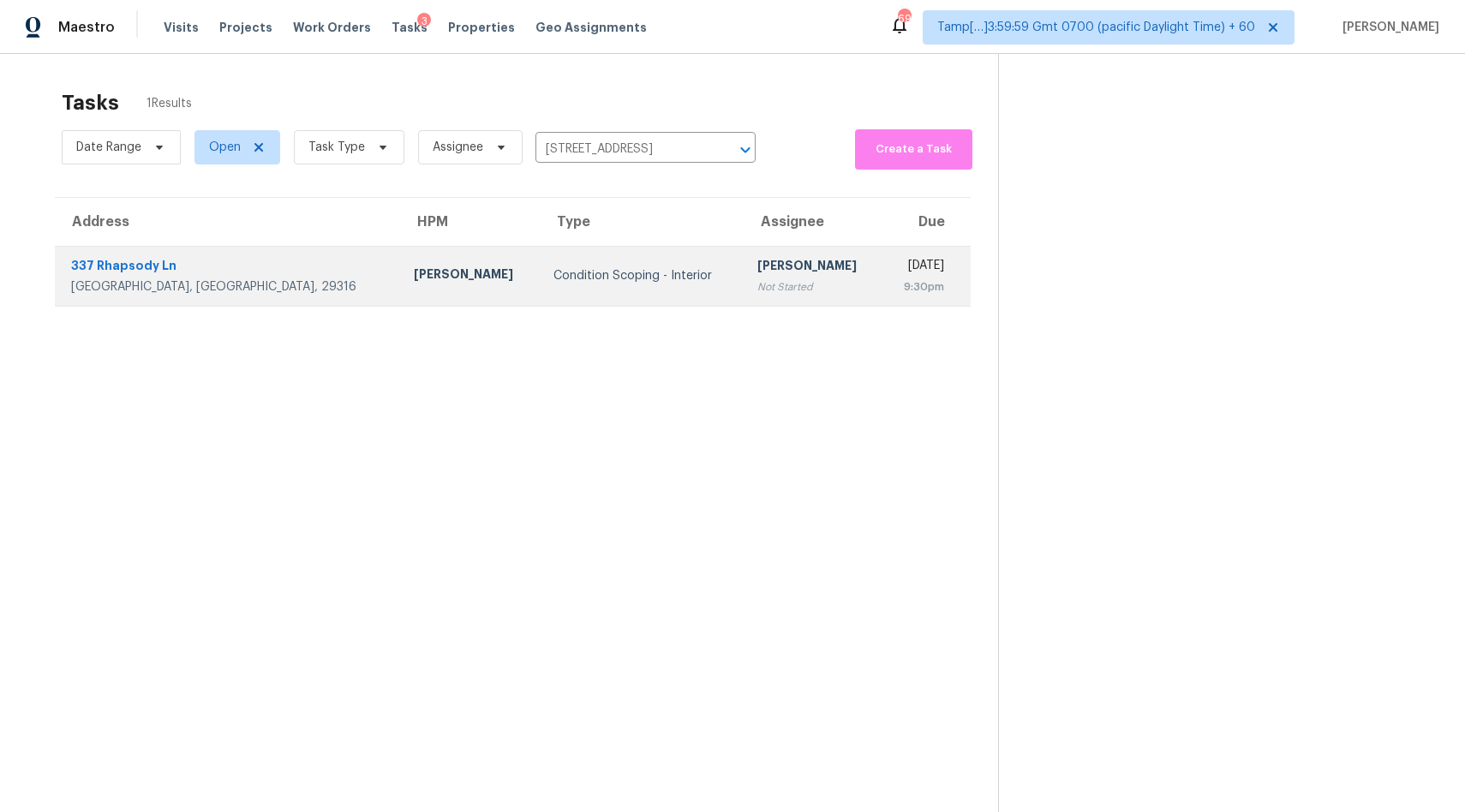
click at [587, 264] on td "Condition Scoping - Interior" at bounding box center [641, 276] width 204 height 60
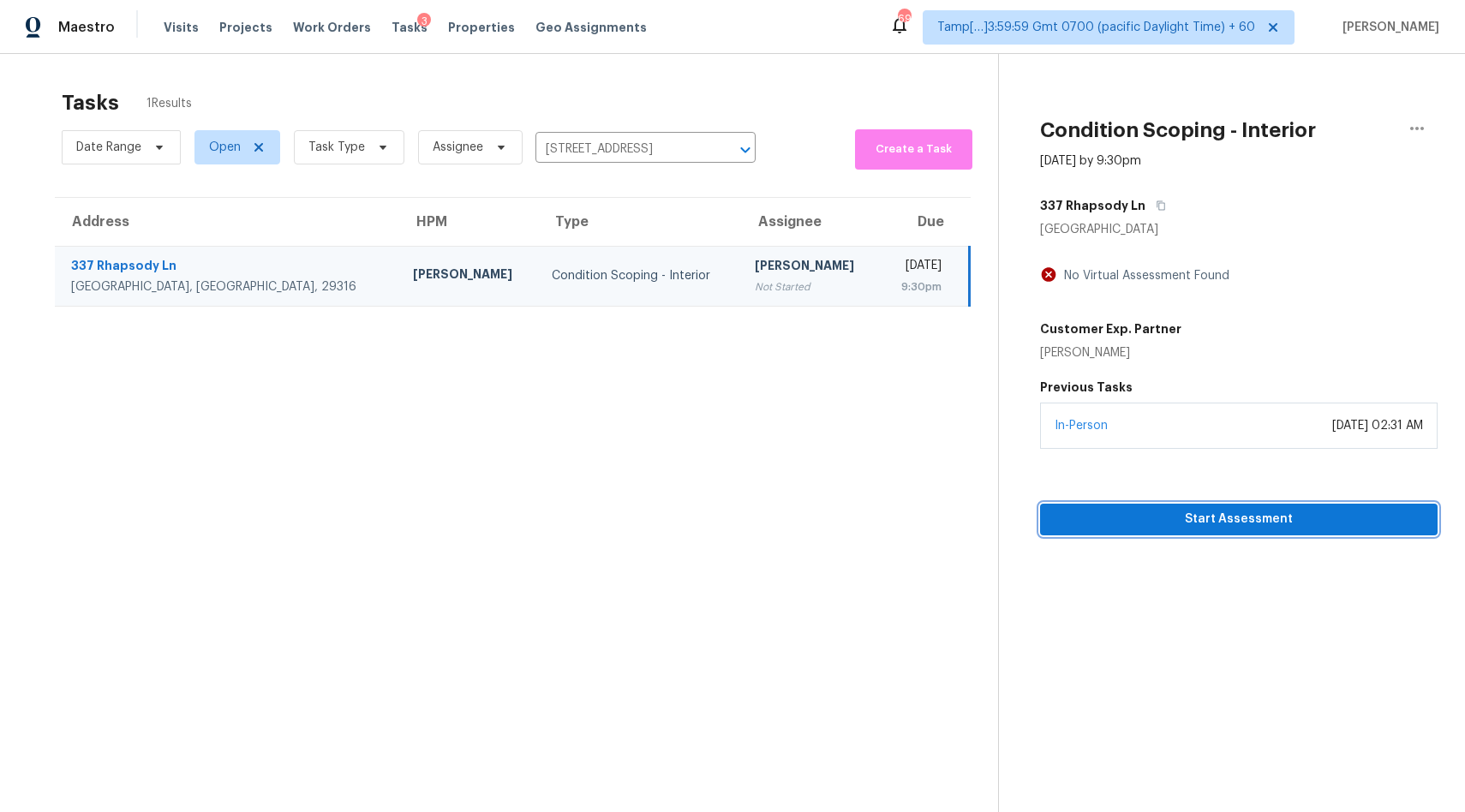
click at [1127, 521] on span "Start Assessment" at bounding box center [1239, 519] width 370 height 22
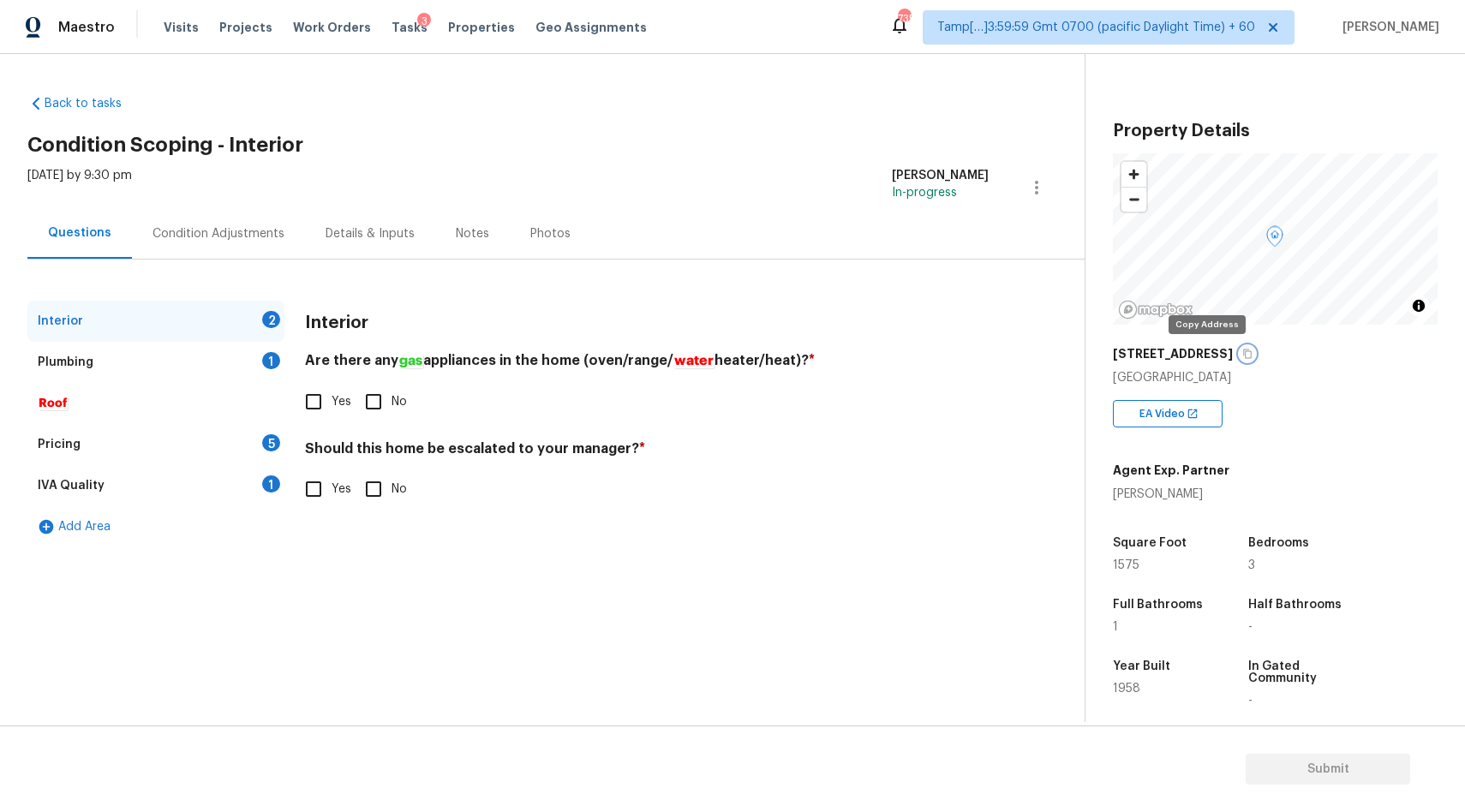
click at [1242, 353] on icon "button" at bounding box center [1247, 353] width 10 height 10
click at [333, 409] on span "Yes" at bounding box center [341, 402] width 20 height 18
click at [331, 409] on input "Yes" at bounding box center [314, 402] width 36 height 36
checkbox input "true"
click at [313, 480] on input "Yes" at bounding box center [314, 489] width 36 height 36
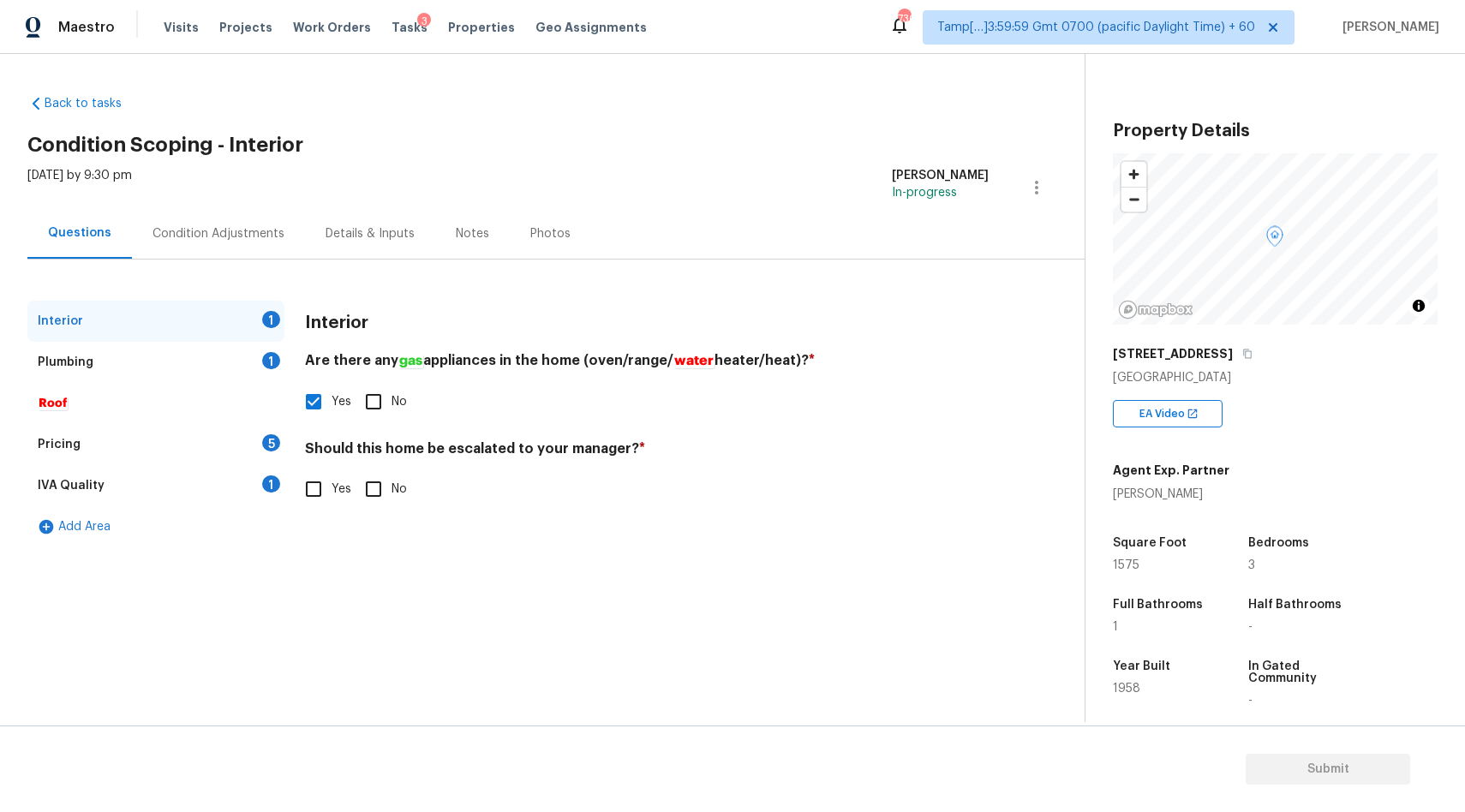
checkbox input "true"
click at [381, 543] on input "text" at bounding box center [646, 532] width 684 height 40
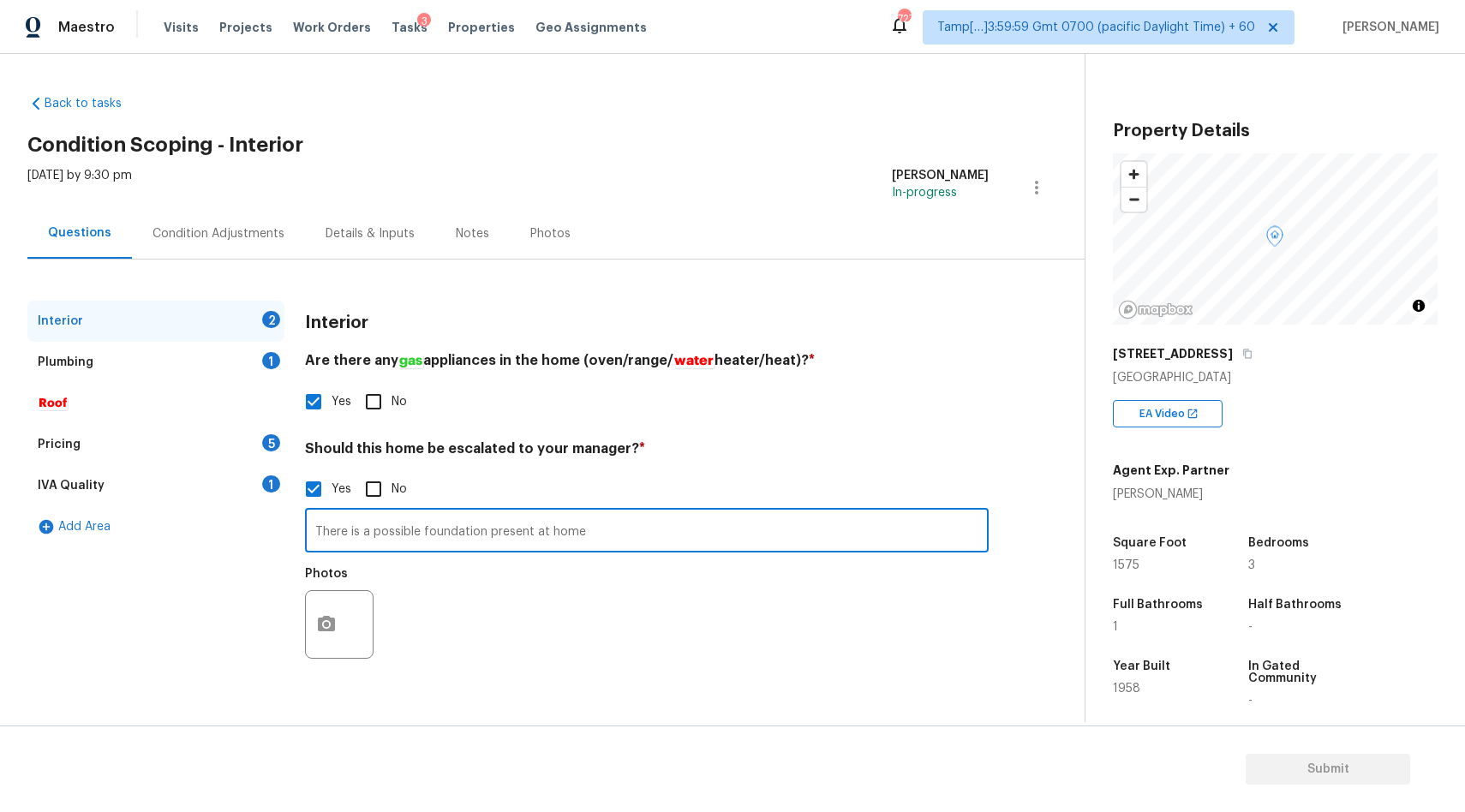
type input "There is a possible foundation present at home"
click at [334, 605] on button "button" at bounding box center [325, 627] width 41 height 67
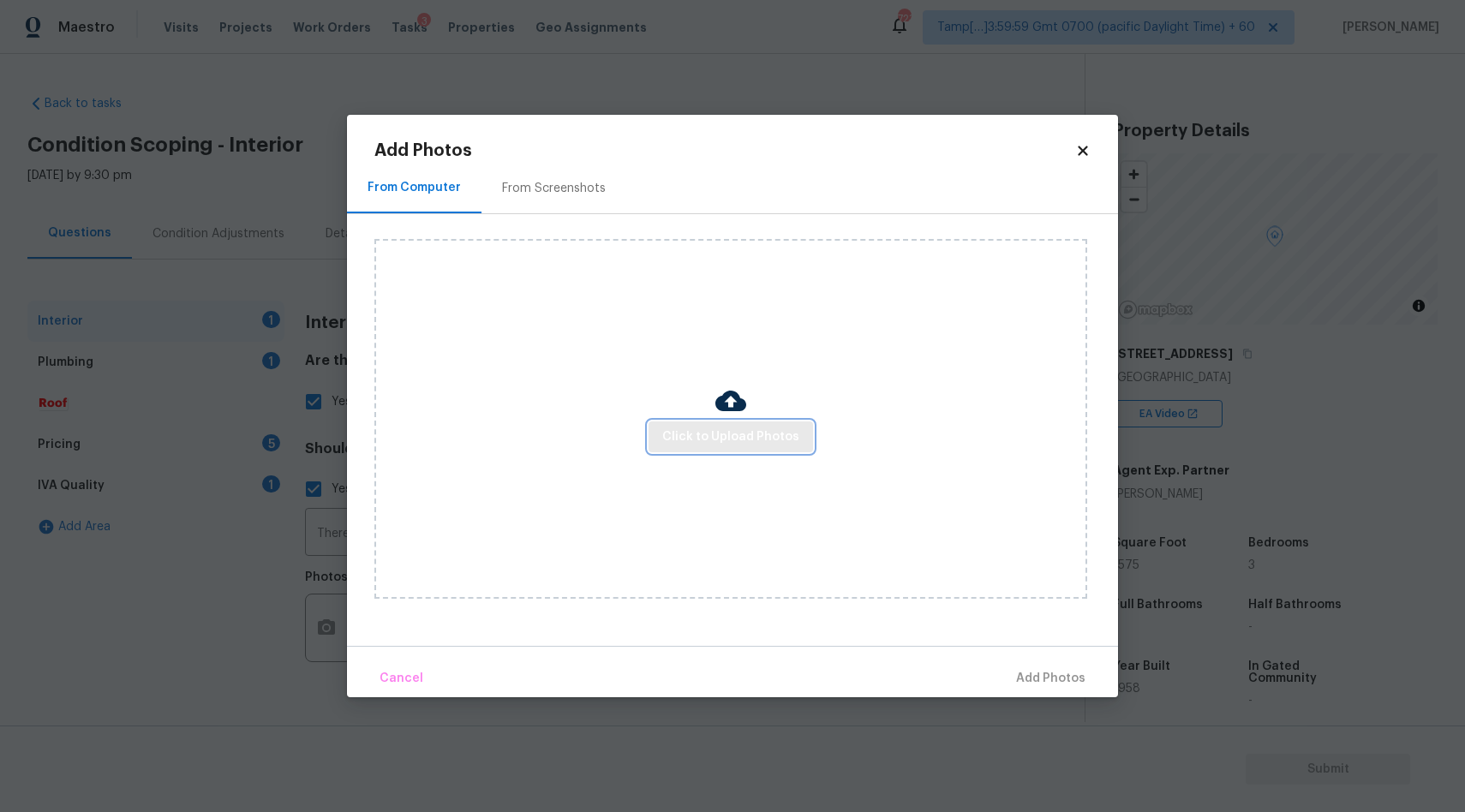
click at [691, 442] on span "Click to Upload Photos" at bounding box center [731, 438] width 137 height 22
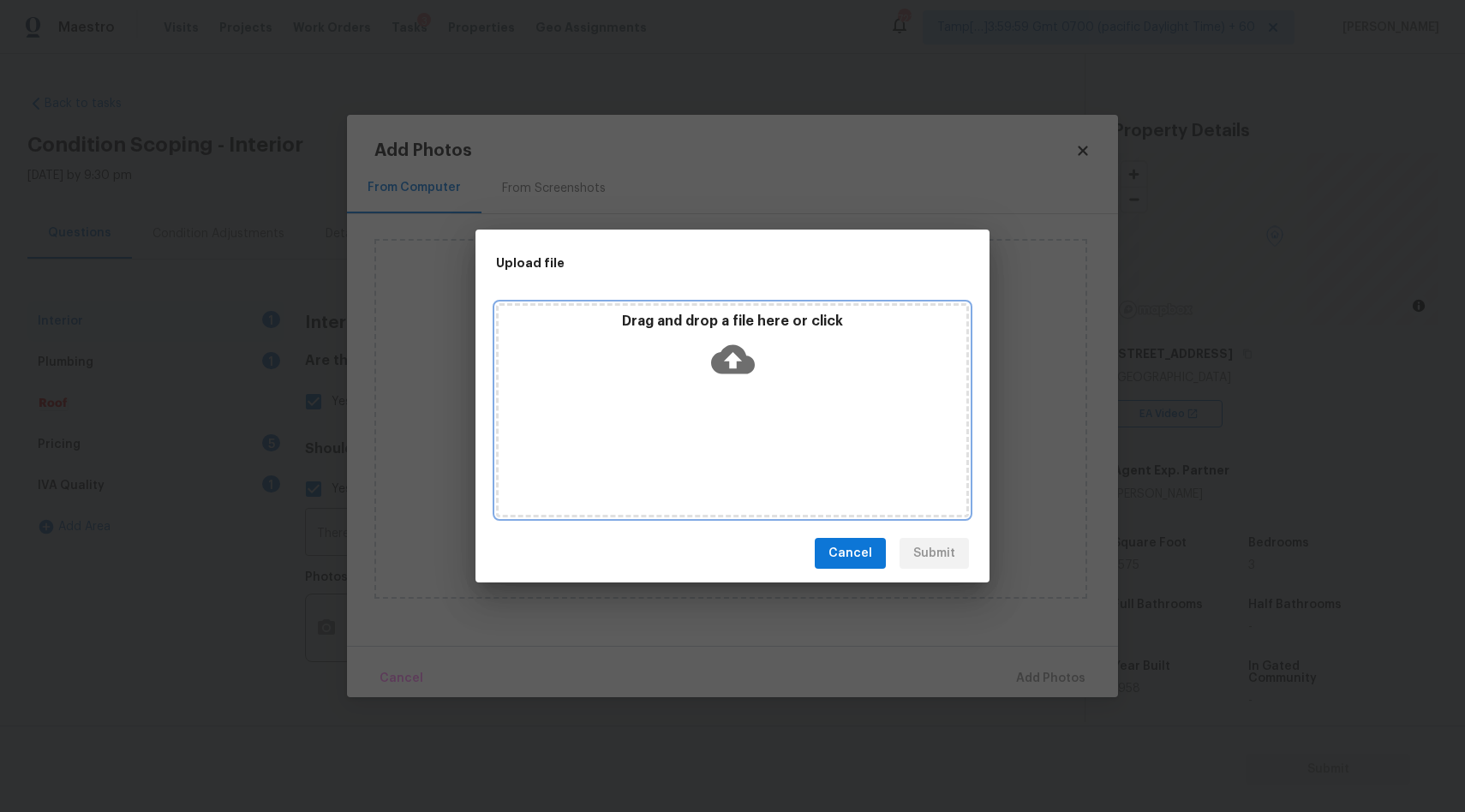
click at [728, 358] on icon at bounding box center [732, 359] width 44 height 44
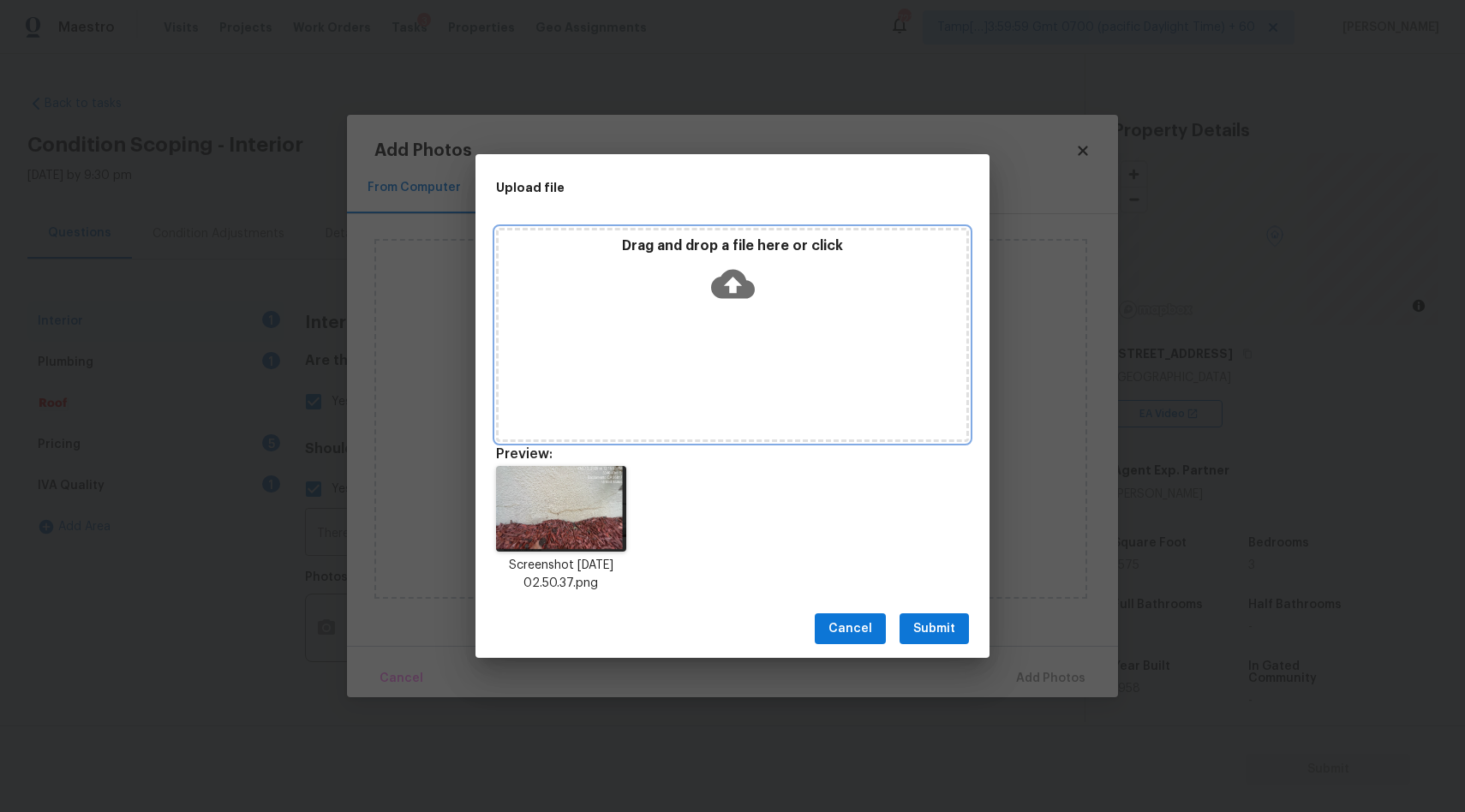
click at [721, 277] on icon at bounding box center [732, 284] width 44 height 29
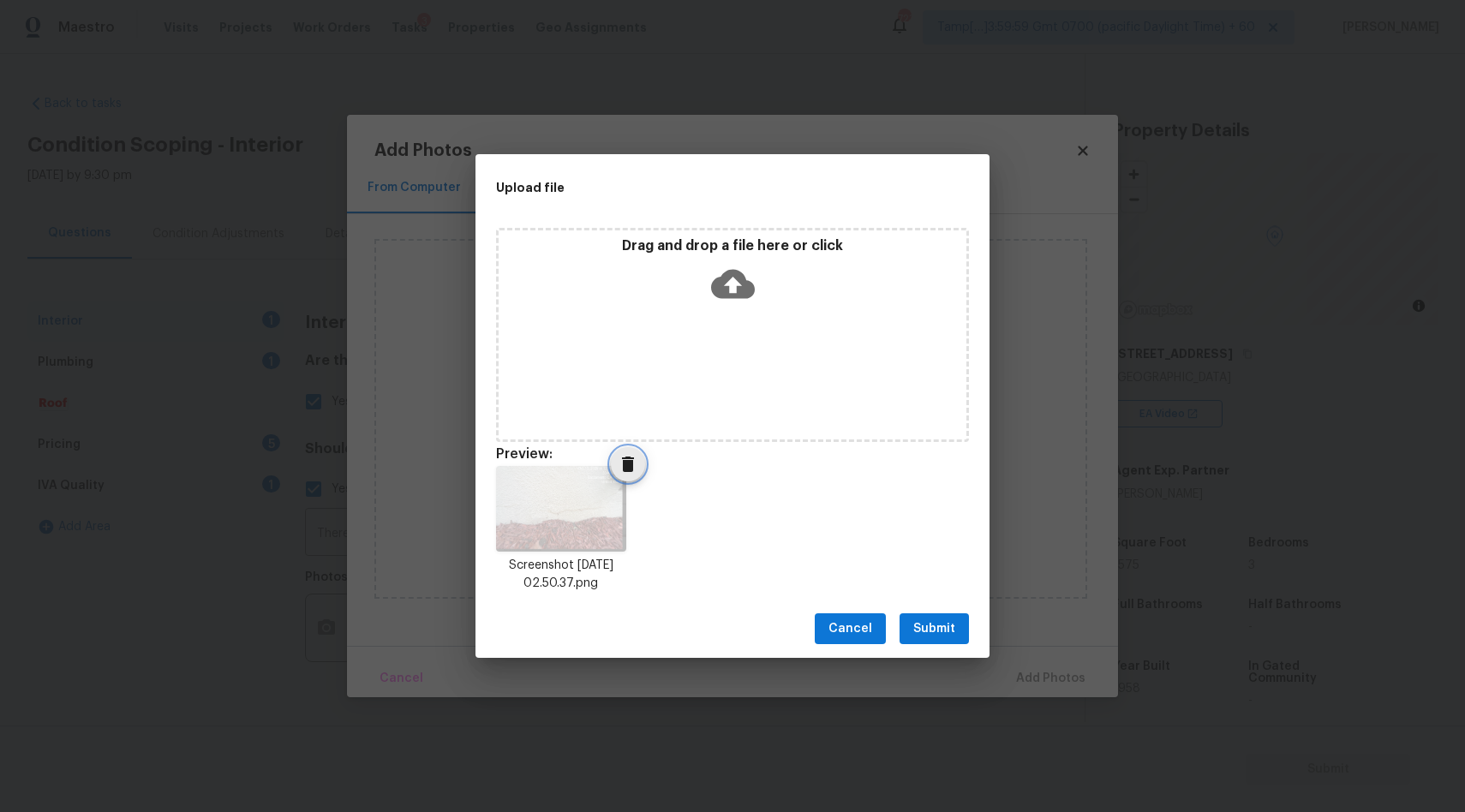
click at [627, 462] on icon "Delete" at bounding box center [628, 464] width 12 height 15
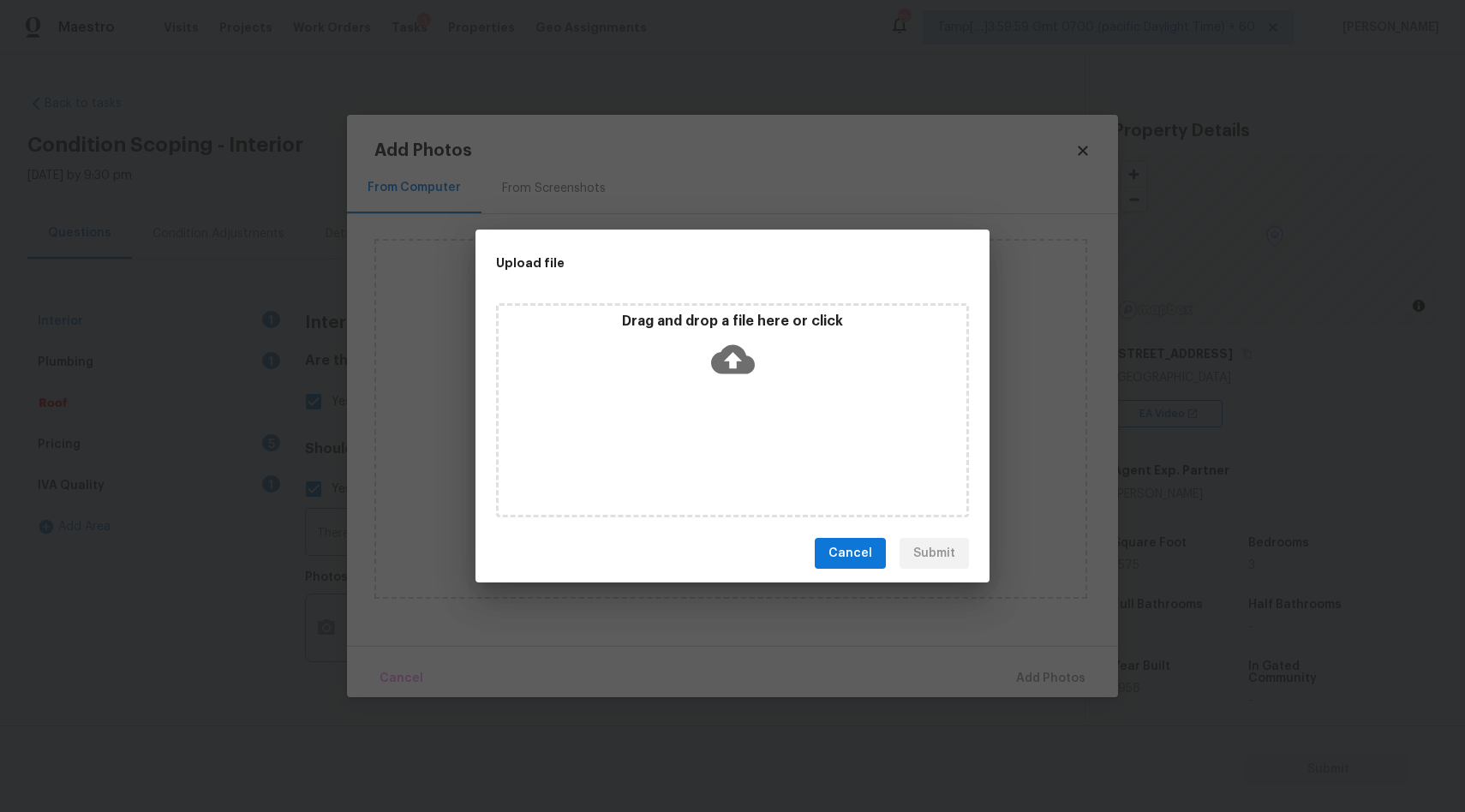
click at [732, 350] on icon at bounding box center [732, 359] width 44 height 29
click at [729, 357] on icon at bounding box center [732, 359] width 44 height 44
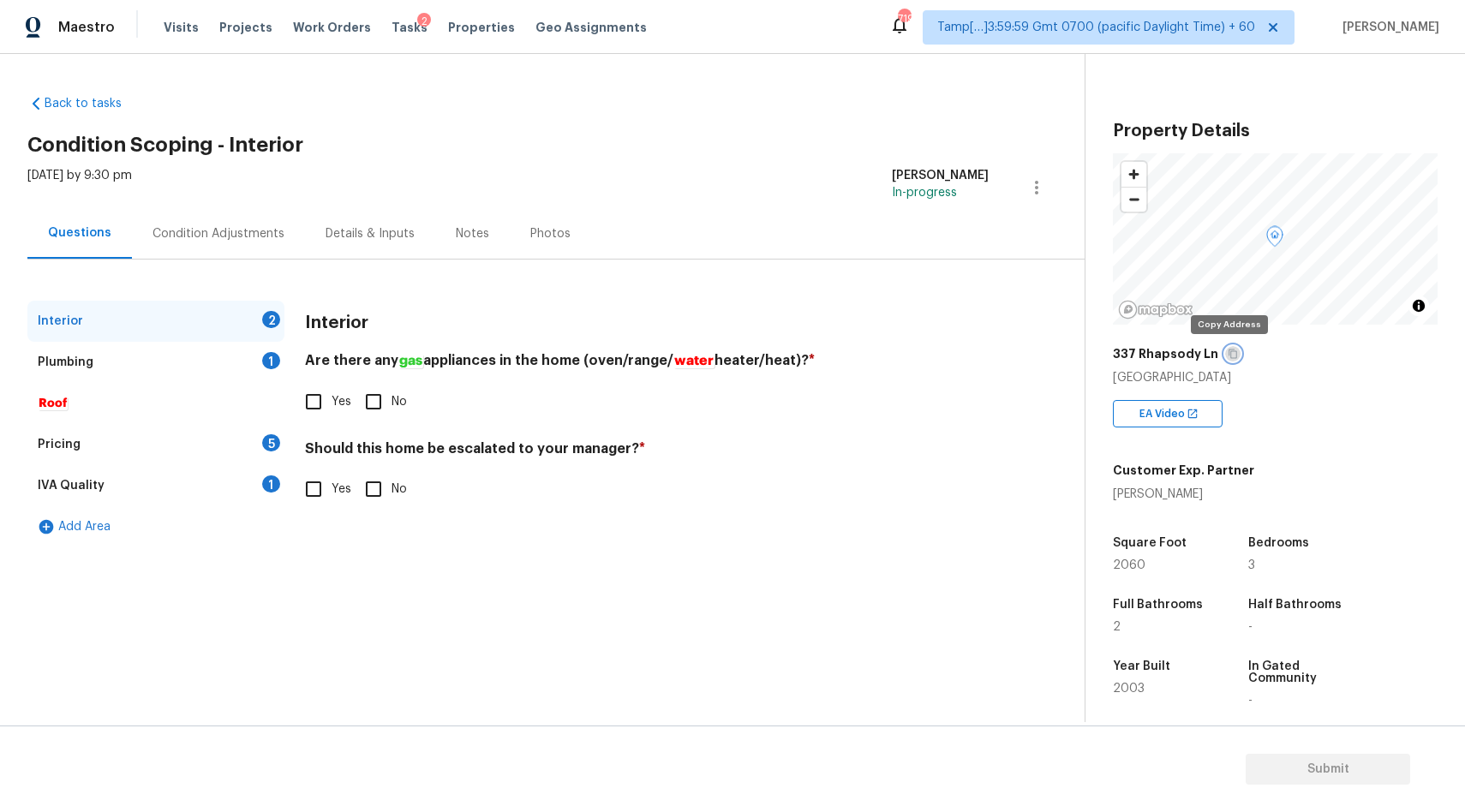
click at [1228, 355] on icon "button" at bounding box center [1232, 353] width 10 height 10
click at [199, 362] on div "Plumbing 1" at bounding box center [156, 361] width 257 height 41
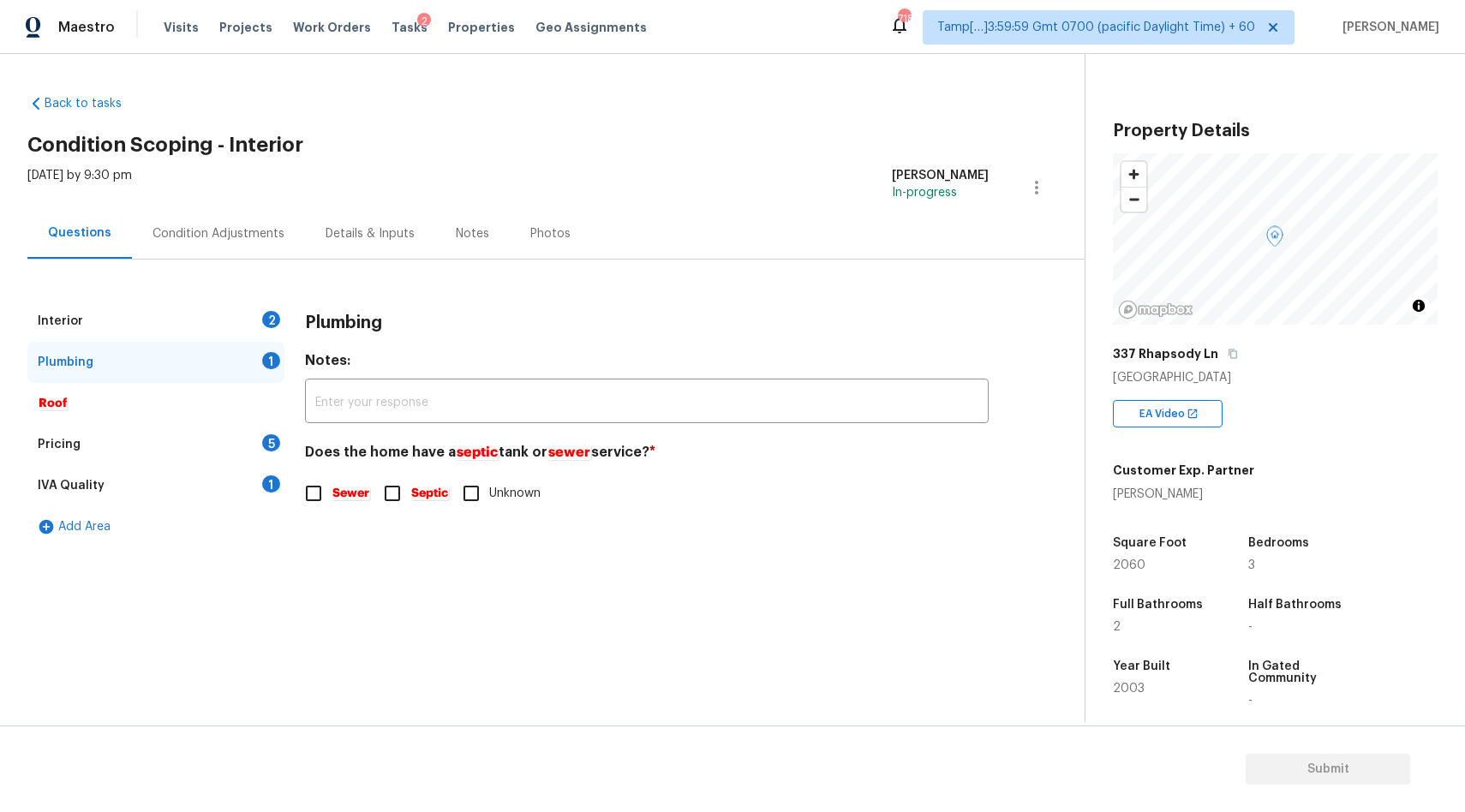
click at [126, 444] on div "Pricing 5" at bounding box center [156, 444] width 257 height 41
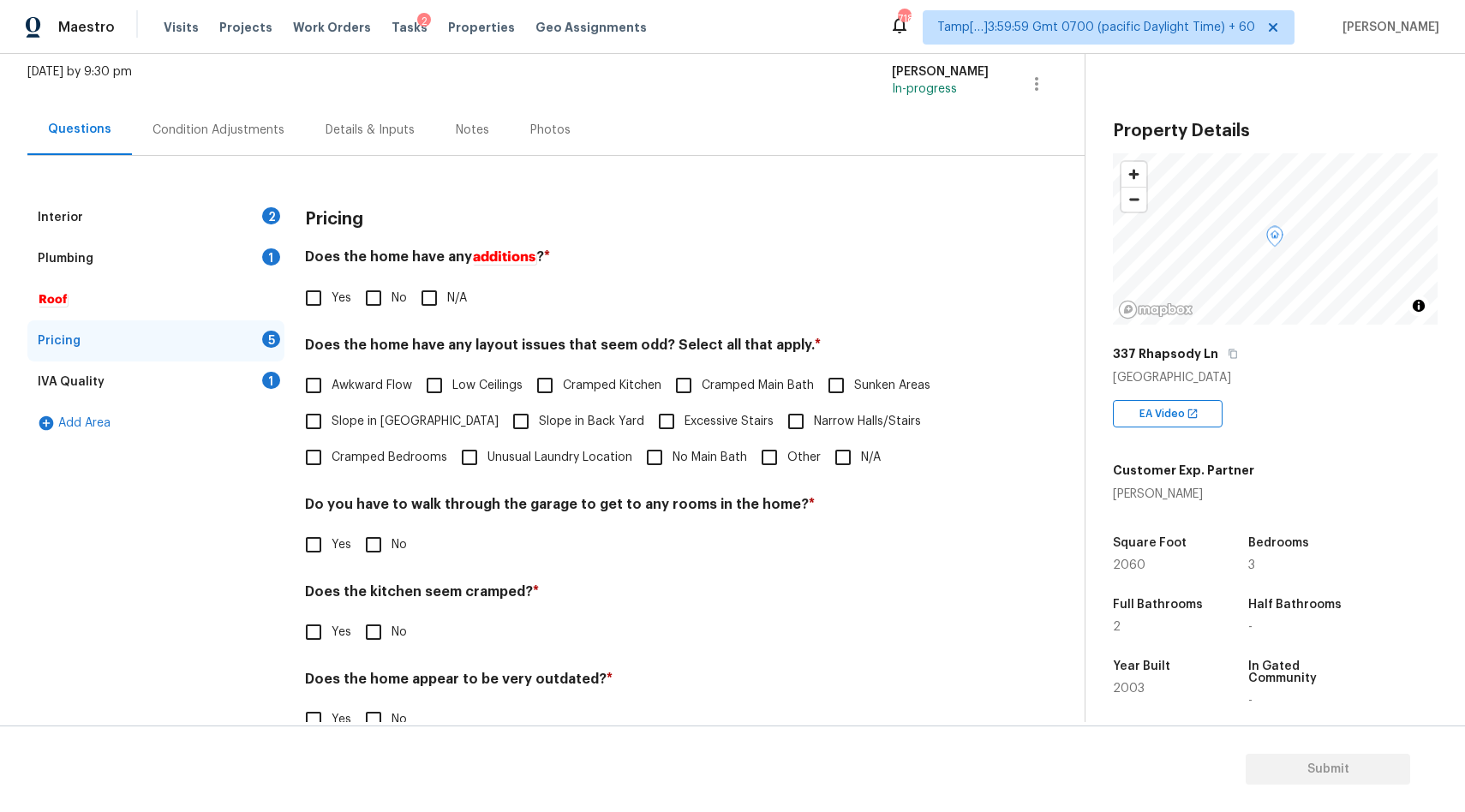
scroll to position [144, 0]
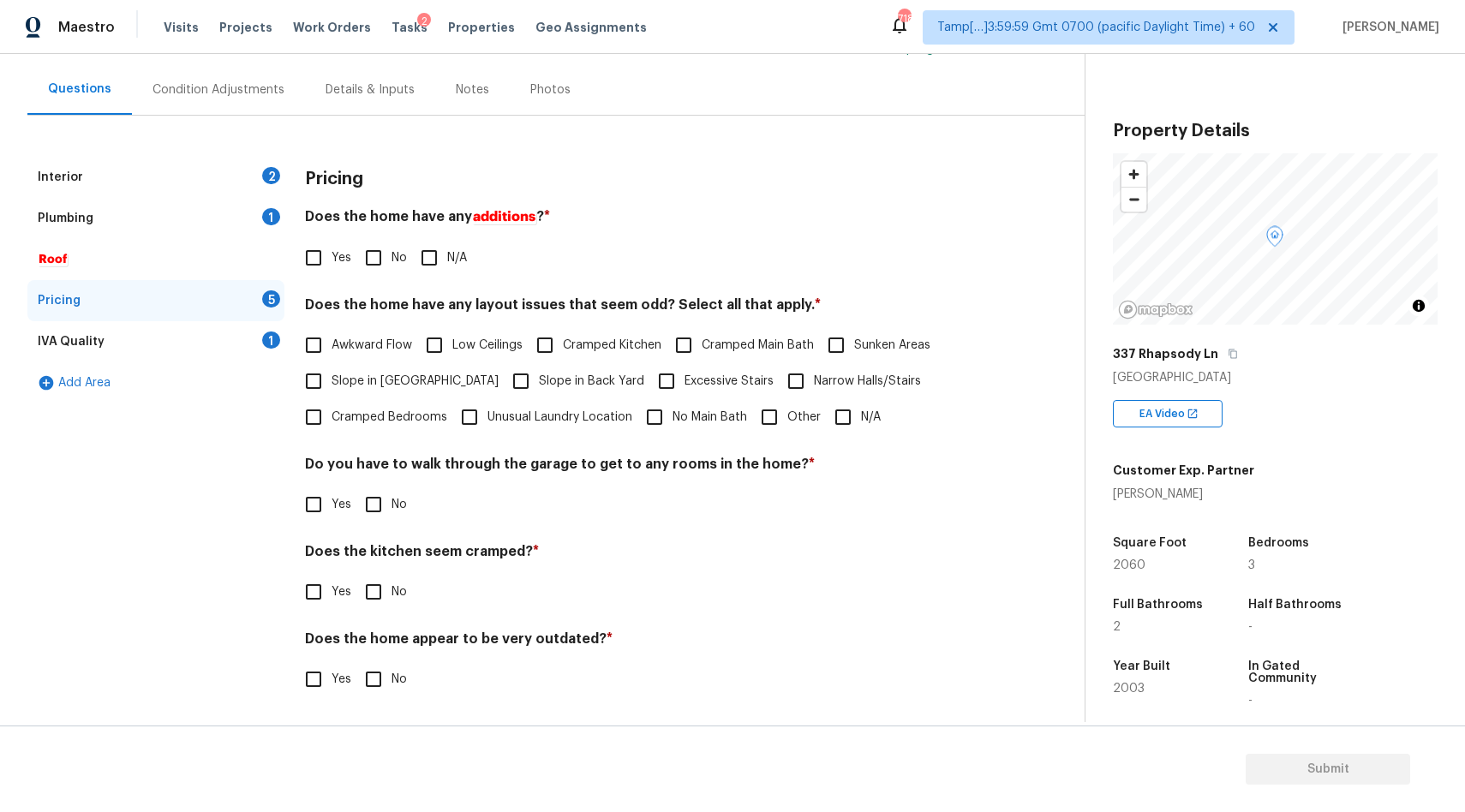
click at [164, 175] on div "Interior 2" at bounding box center [156, 176] width 257 height 41
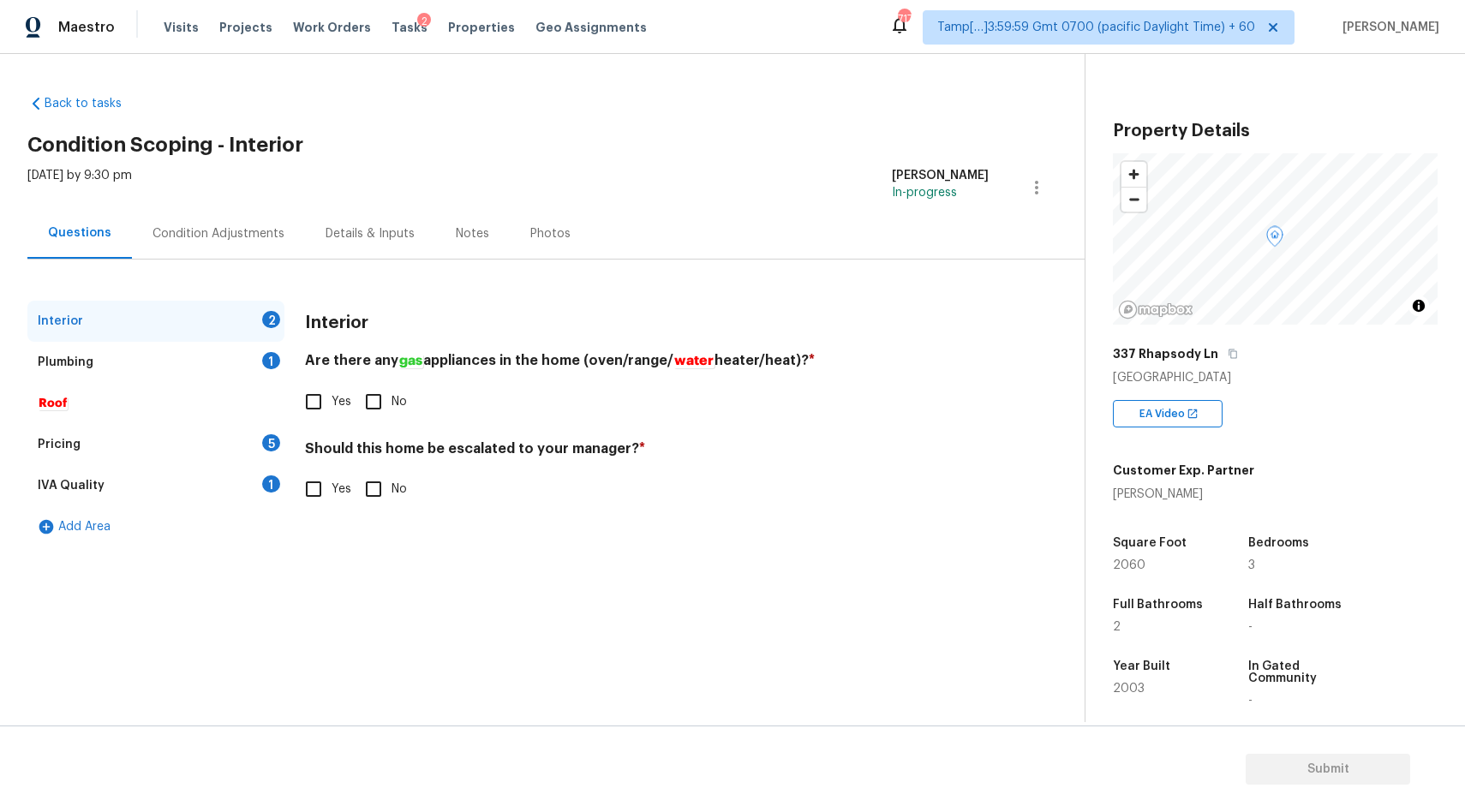
click at [313, 413] on input "Yes" at bounding box center [314, 402] width 36 height 36
checkbox input "true"
click at [372, 499] on input "No" at bounding box center [373, 489] width 36 height 36
checkbox input "true"
click at [232, 364] on div "Plumbing 1" at bounding box center [156, 361] width 257 height 41
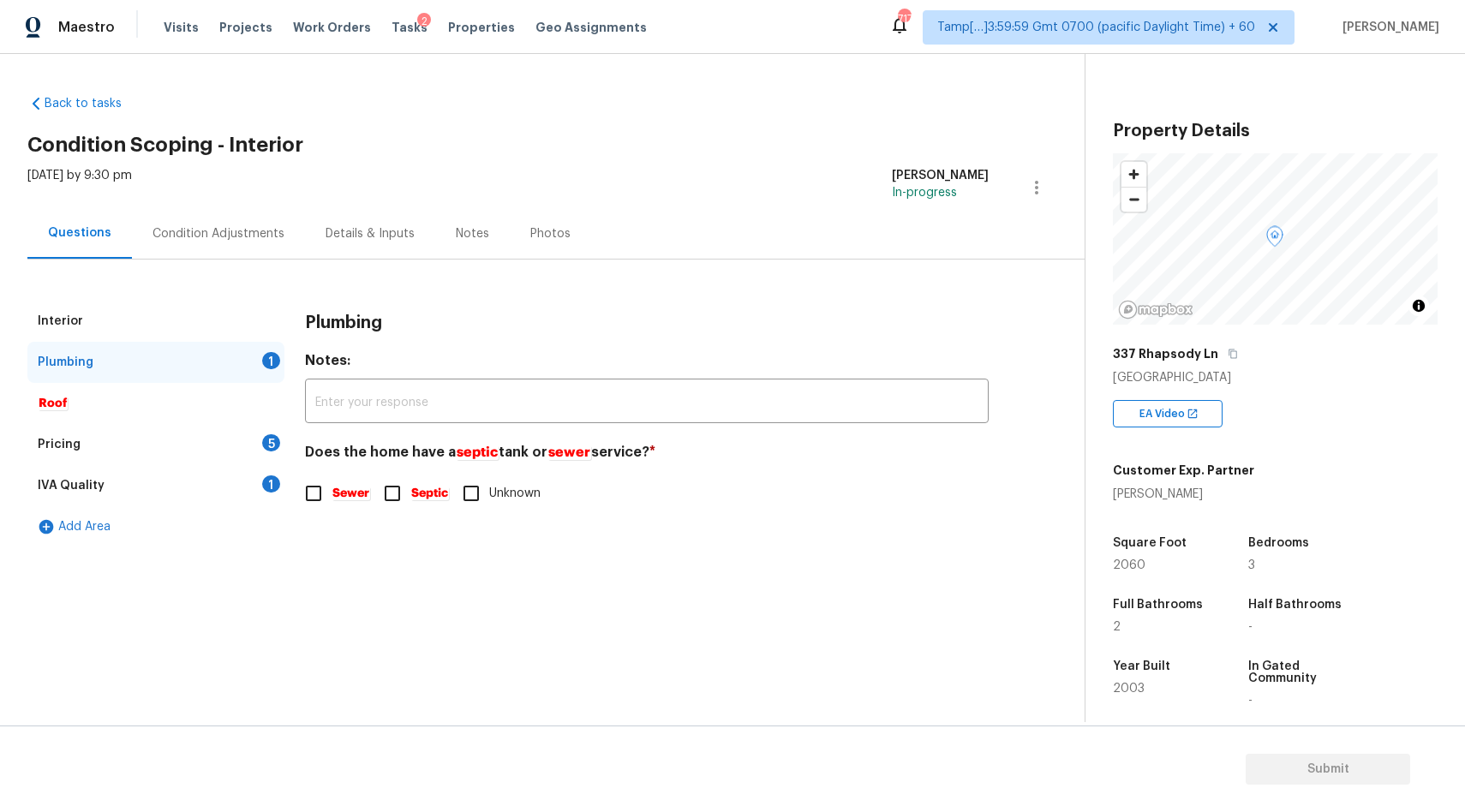
click at [333, 499] on em "Sewer" at bounding box center [350, 494] width 39 height 14
click at [331, 499] on input "Sewer" at bounding box center [314, 494] width 36 height 36
checkbox input "true"
click at [169, 436] on div "Pricing 5" at bounding box center [156, 444] width 257 height 41
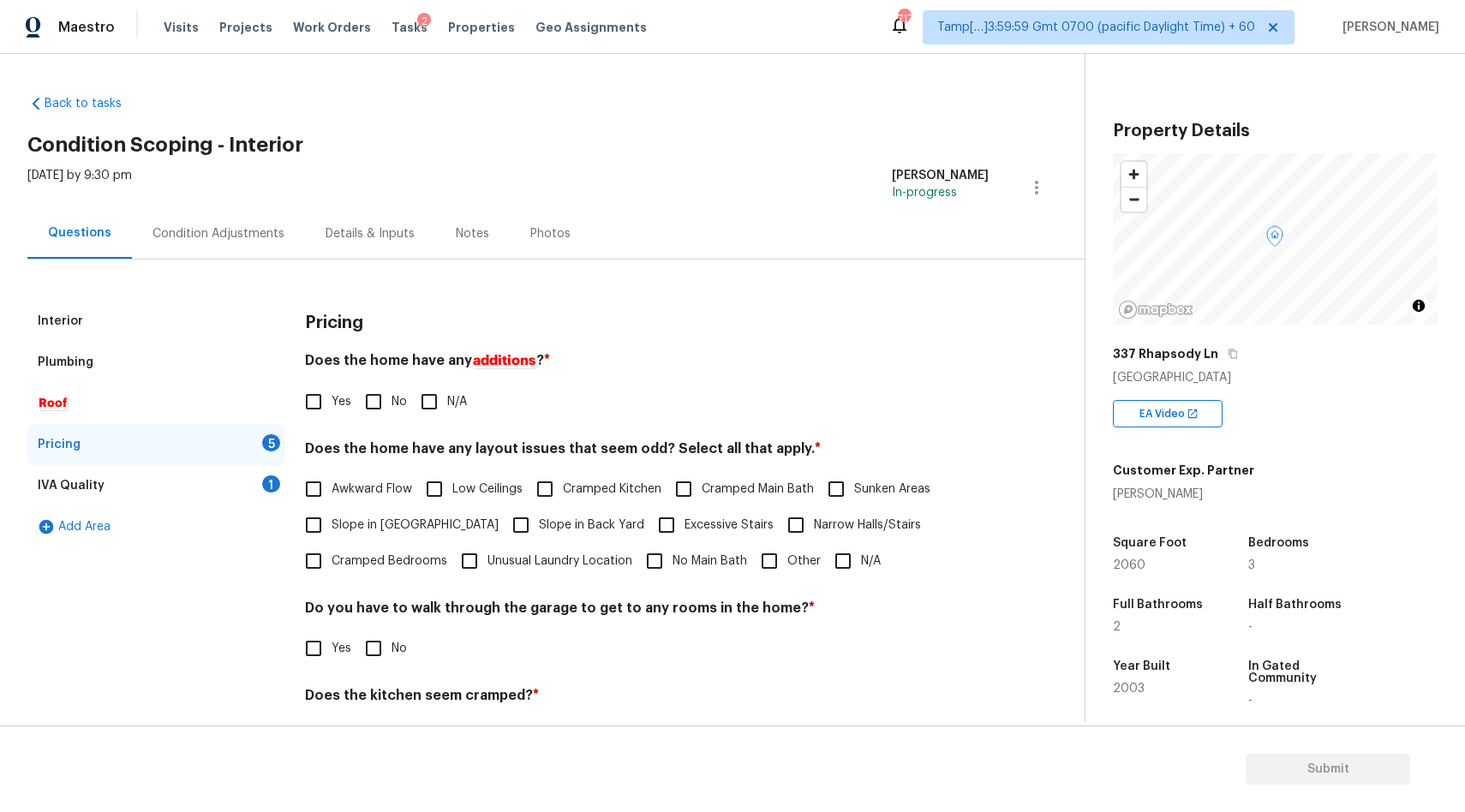
click at [389, 393] on input "No" at bounding box center [373, 402] width 36 height 36
checkbox input "true"
click at [838, 556] on input "N/A" at bounding box center [843, 561] width 36 height 36
checkbox input "true"
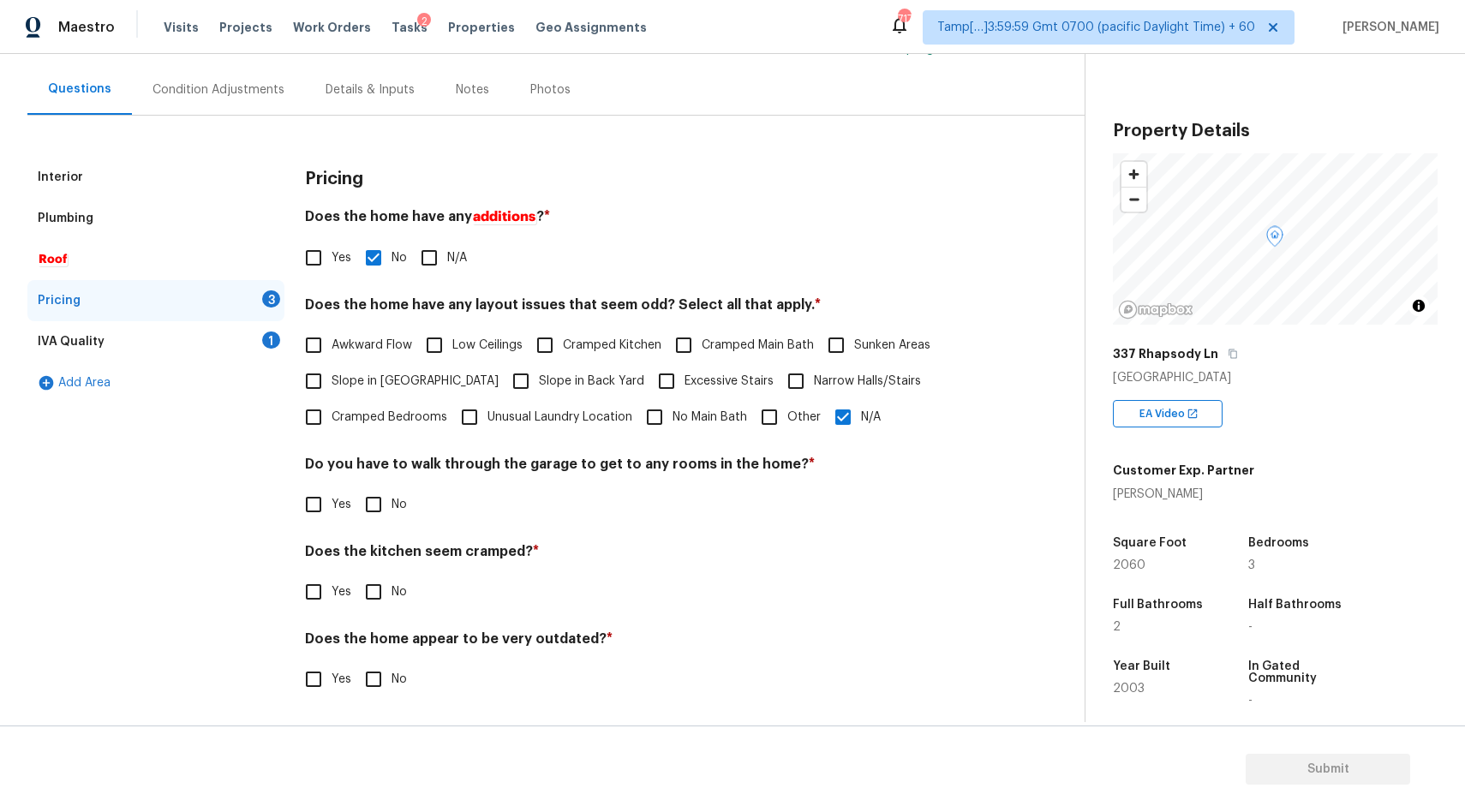
click at [384, 507] on input "No" at bounding box center [373, 505] width 36 height 36
checkbox input "true"
click at [389, 590] on input "No" at bounding box center [373, 592] width 36 height 36
checkbox input "true"
click at [385, 689] on input "No" at bounding box center [373, 679] width 36 height 36
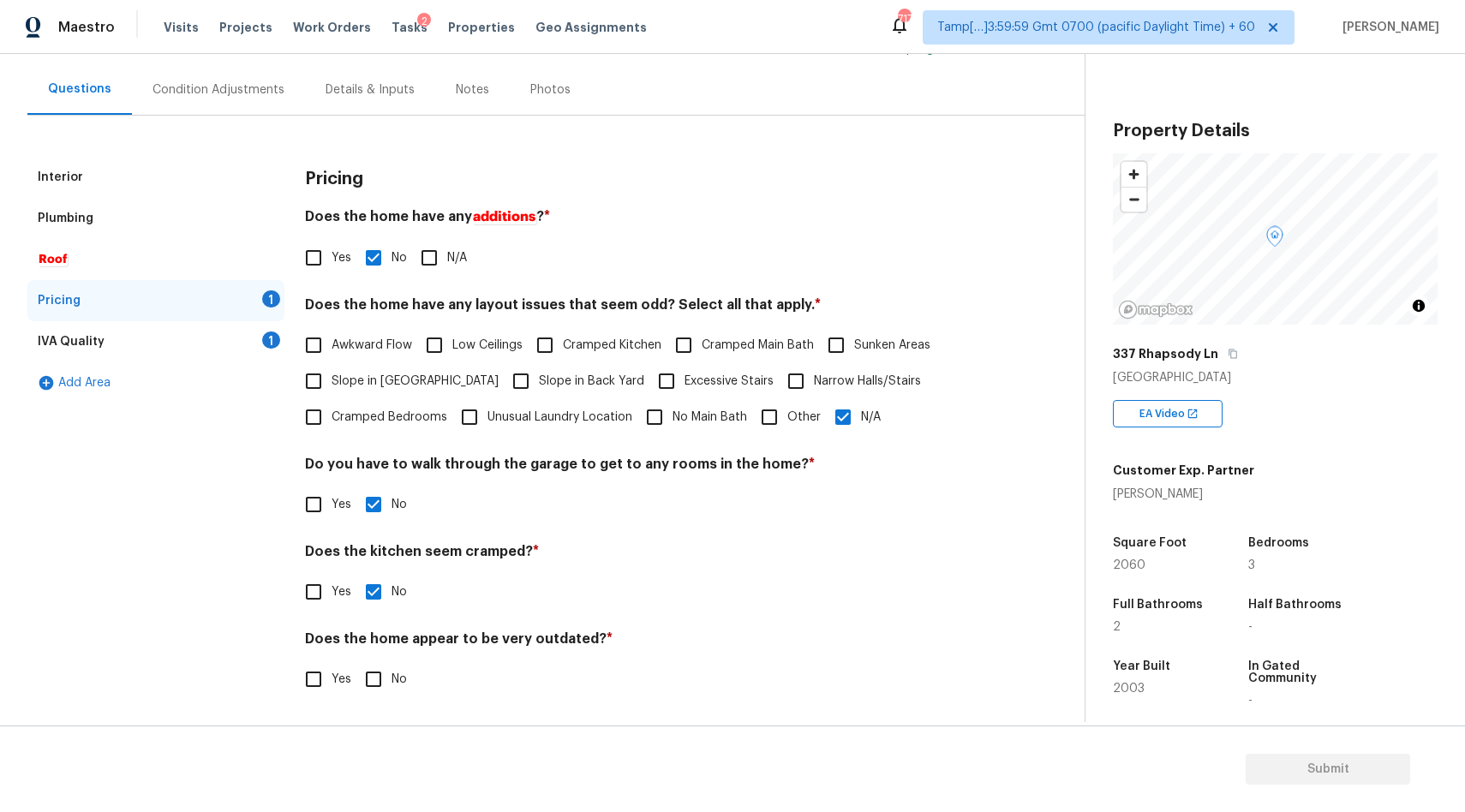
checkbox input "true"
click at [150, 326] on div "IVA Quality 1" at bounding box center [156, 341] width 257 height 41
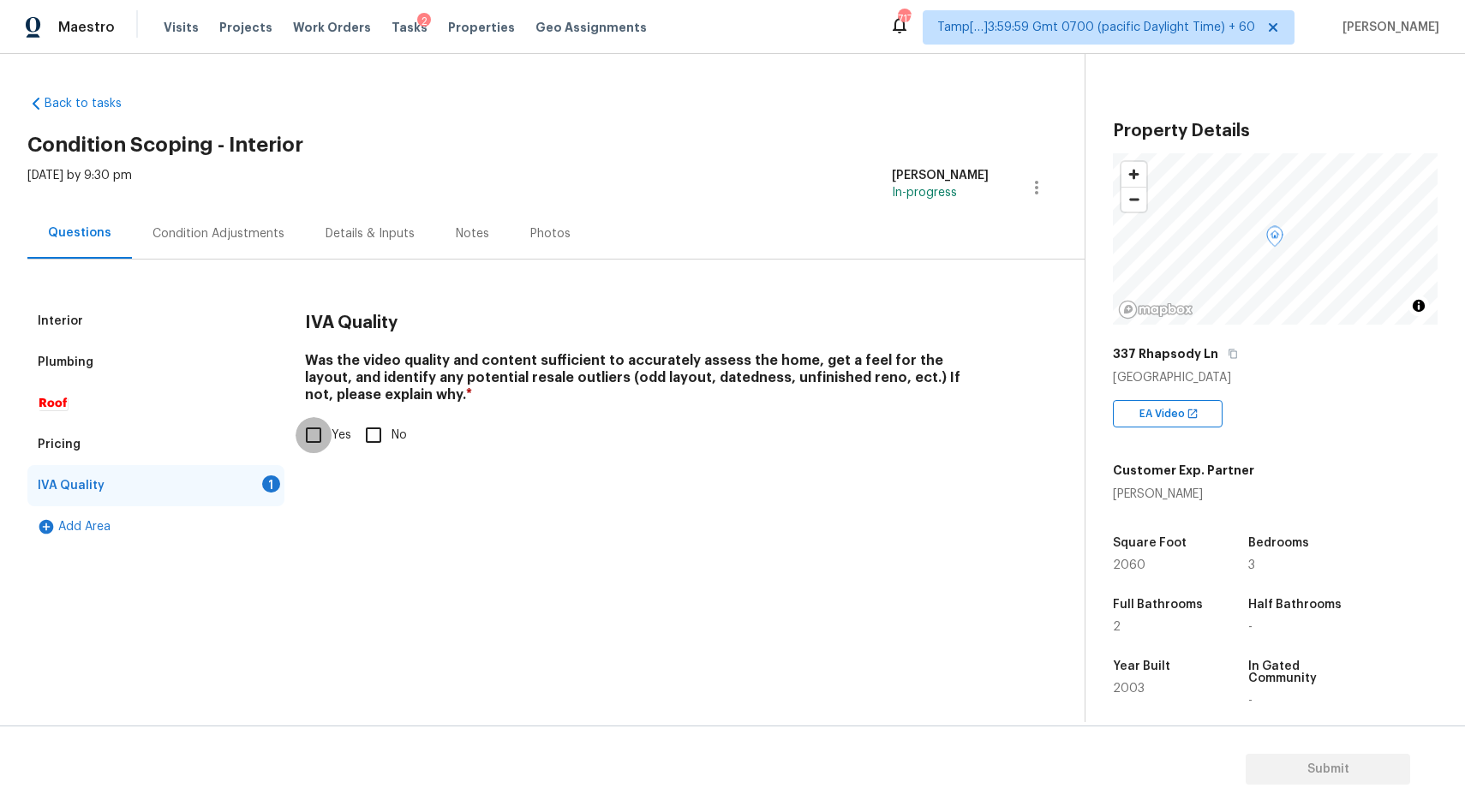
click at [311, 446] on input "Yes" at bounding box center [314, 435] width 36 height 36
checkbox input "true"
click at [237, 239] on div "Condition Adjustments" at bounding box center [218, 233] width 132 height 17
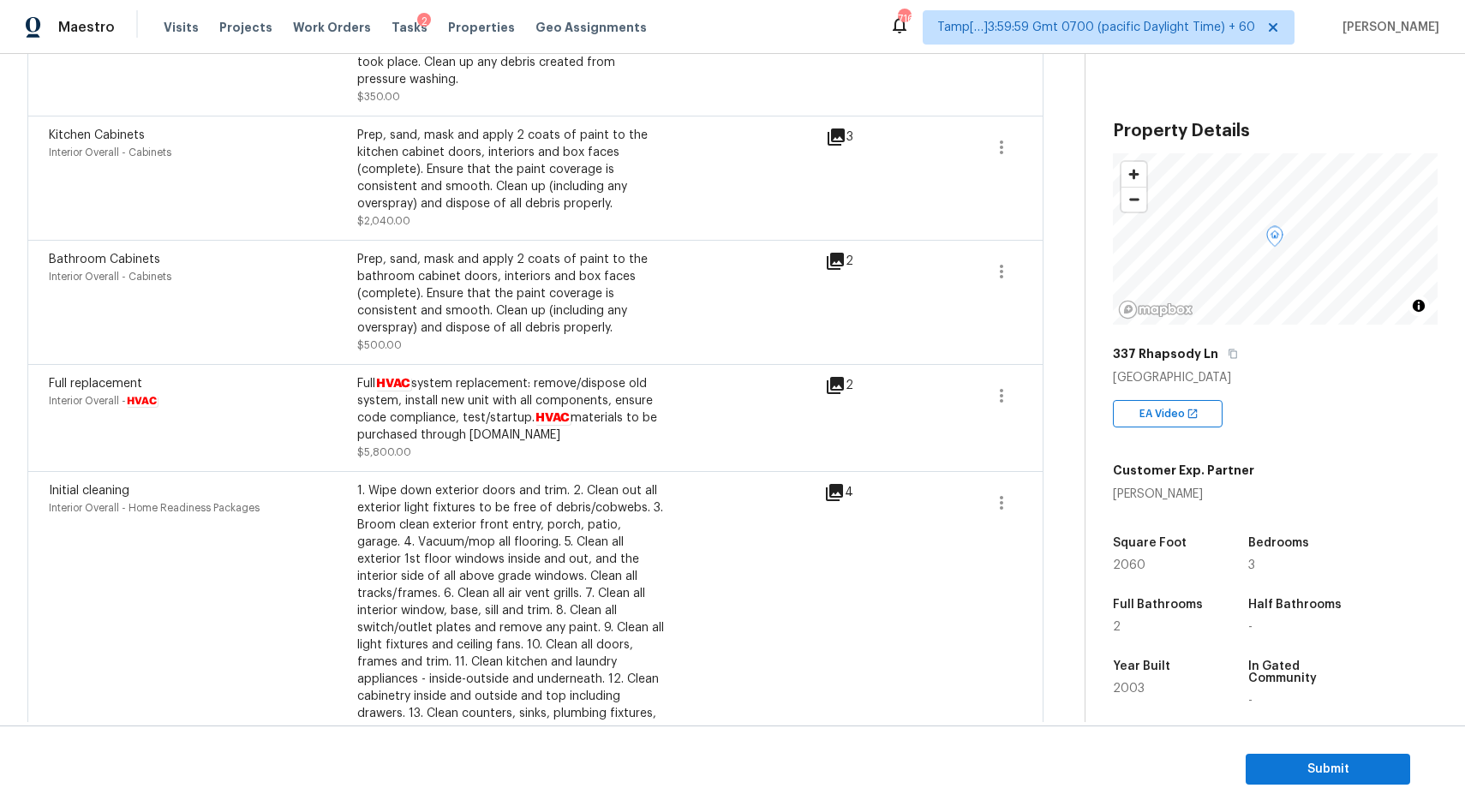
scroll to position [1107, 0]
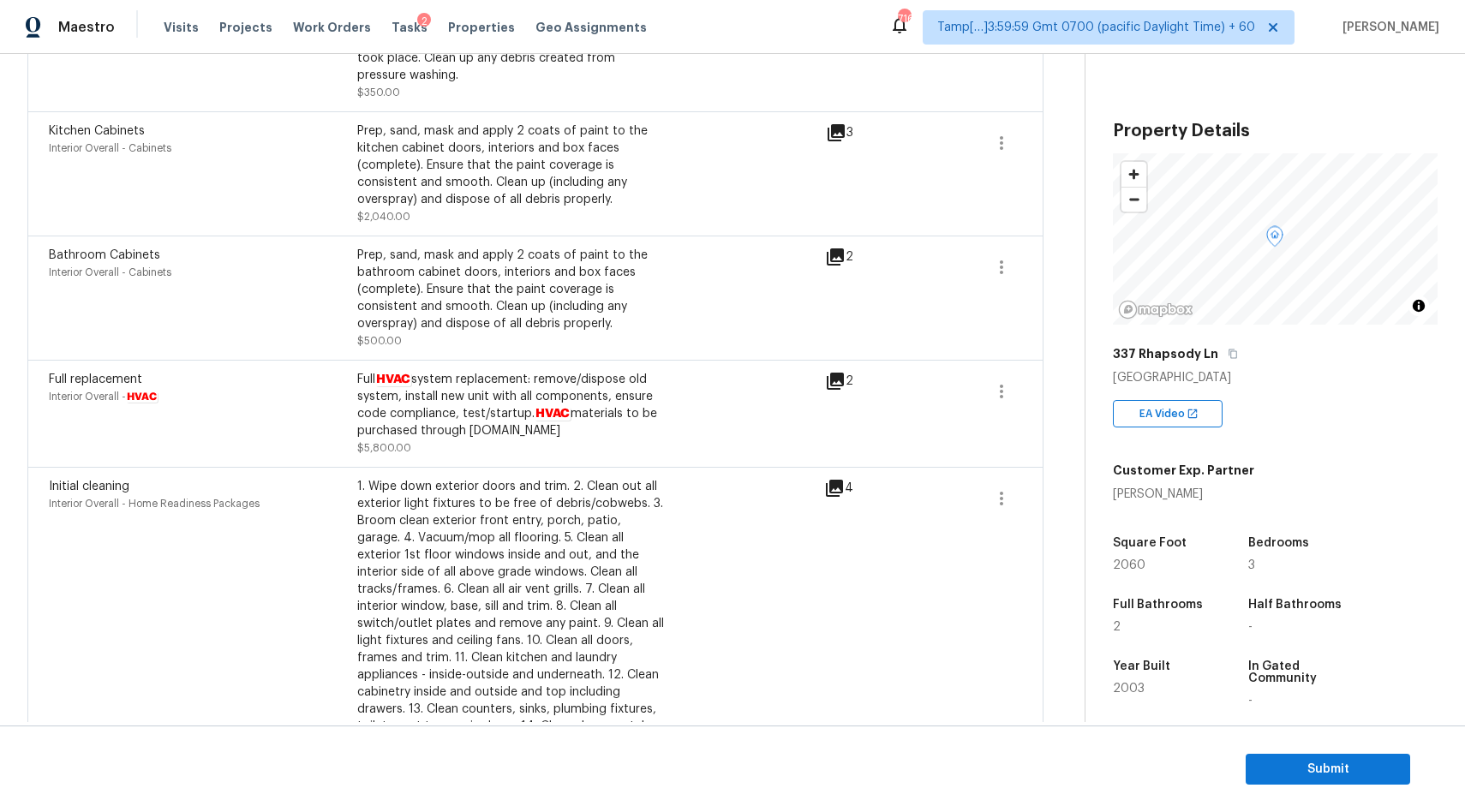
click at [842, 385] on icon at bounding box center [834, 380] width 17 height 17
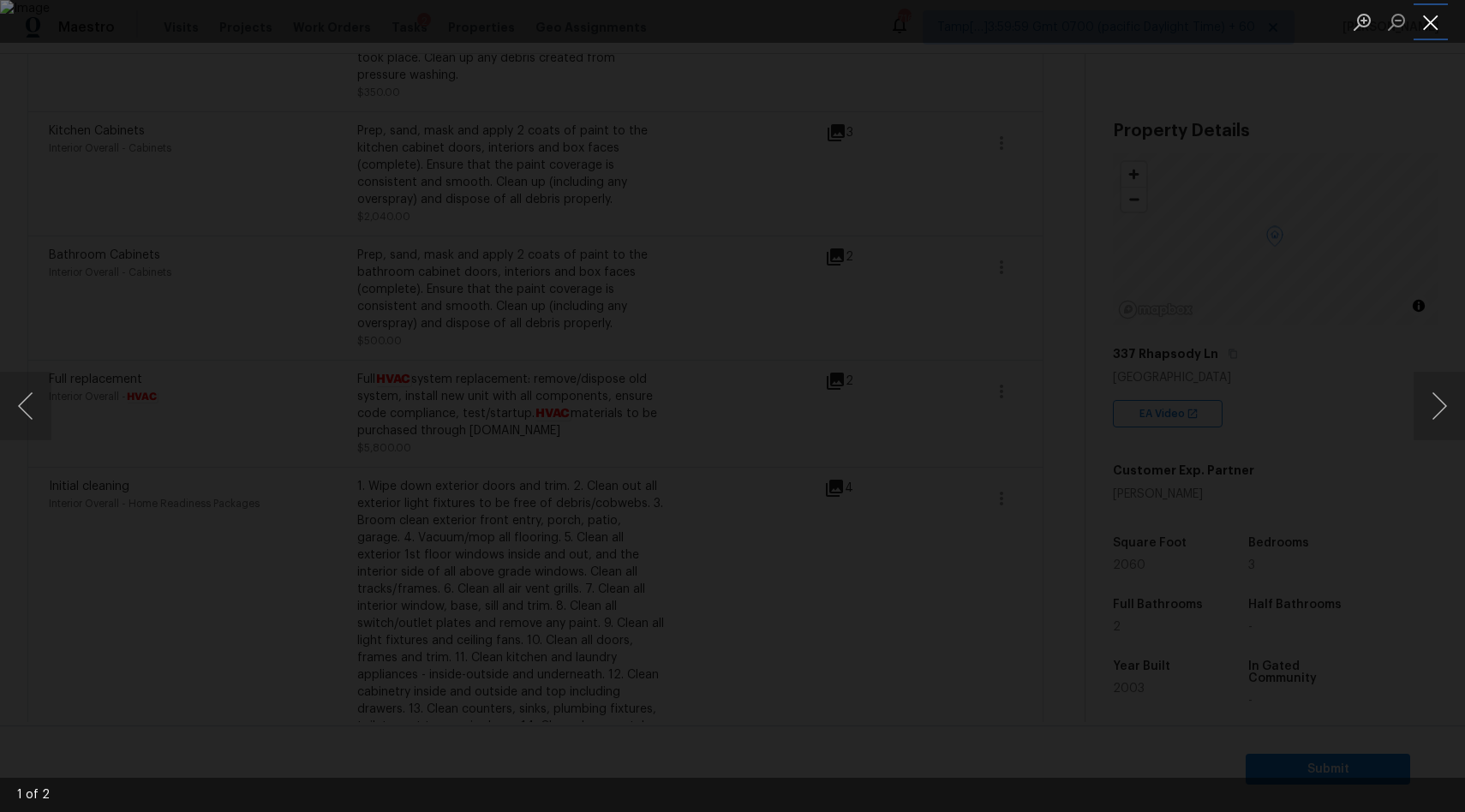
click at [1440, 25] on button "Close lightbox" at bounding box center [1430, 22] width 34 height 30
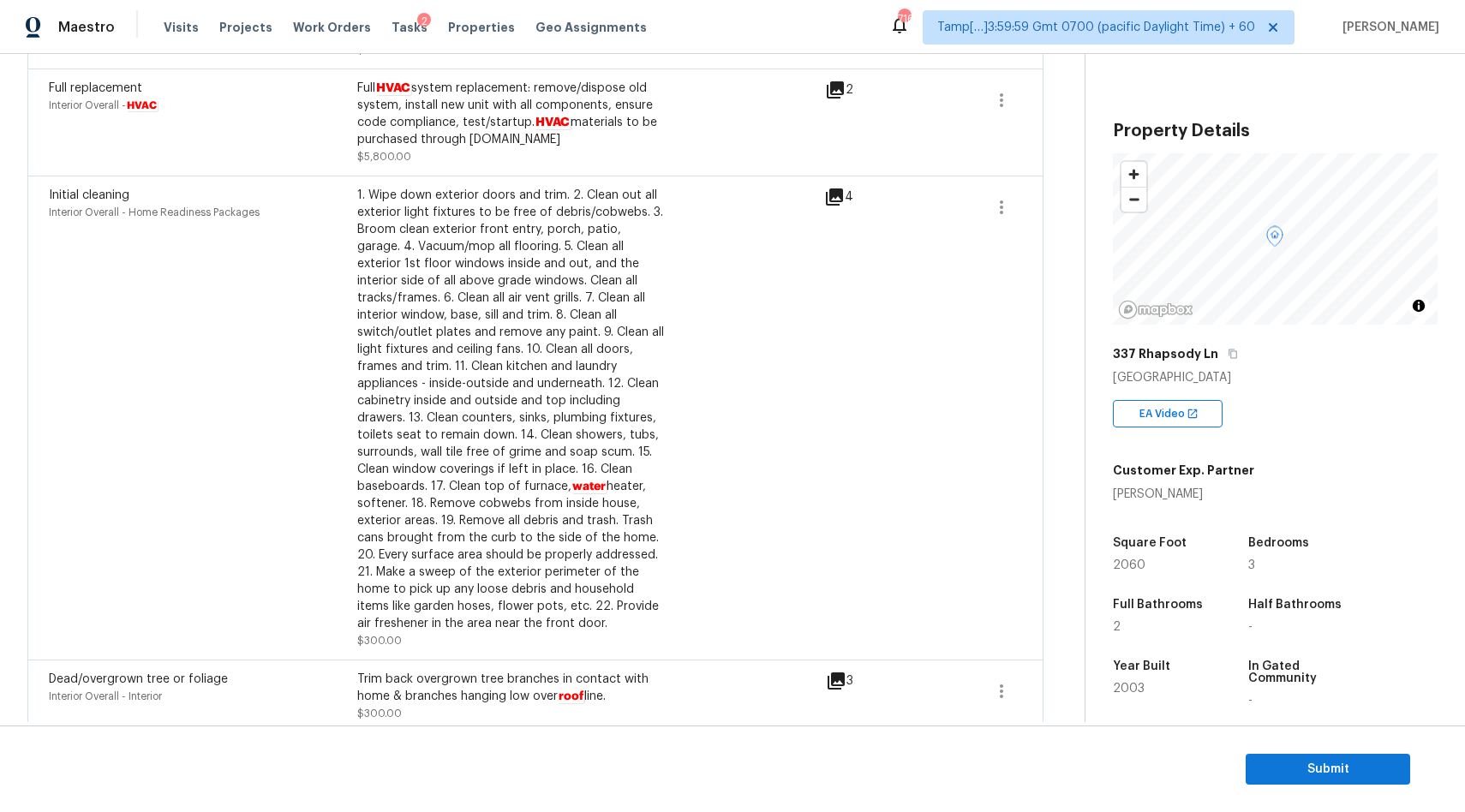
scroll to position [1411, 0]
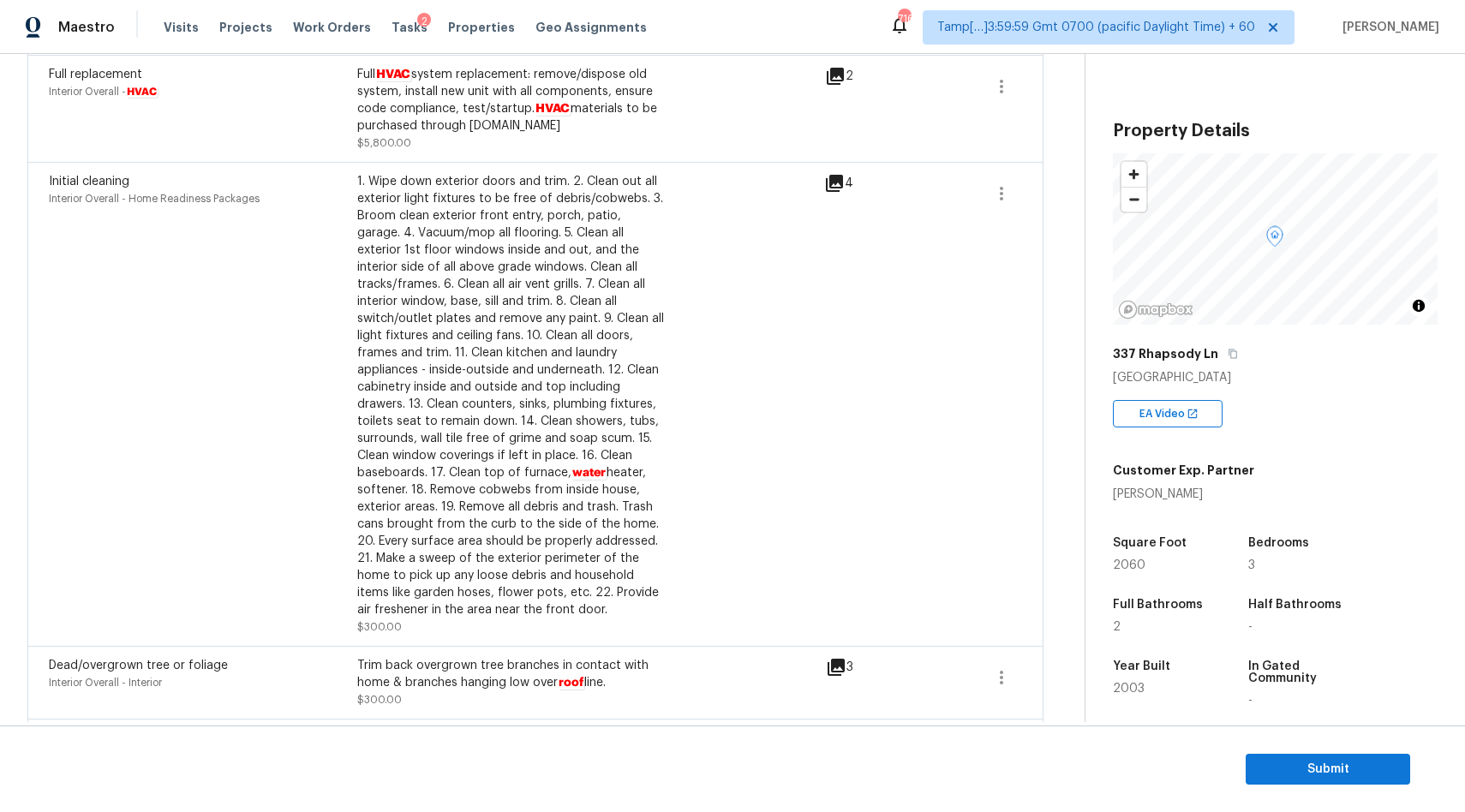
click at [834, 191] on icon at bounding box center [834, 183] width 21 height 21
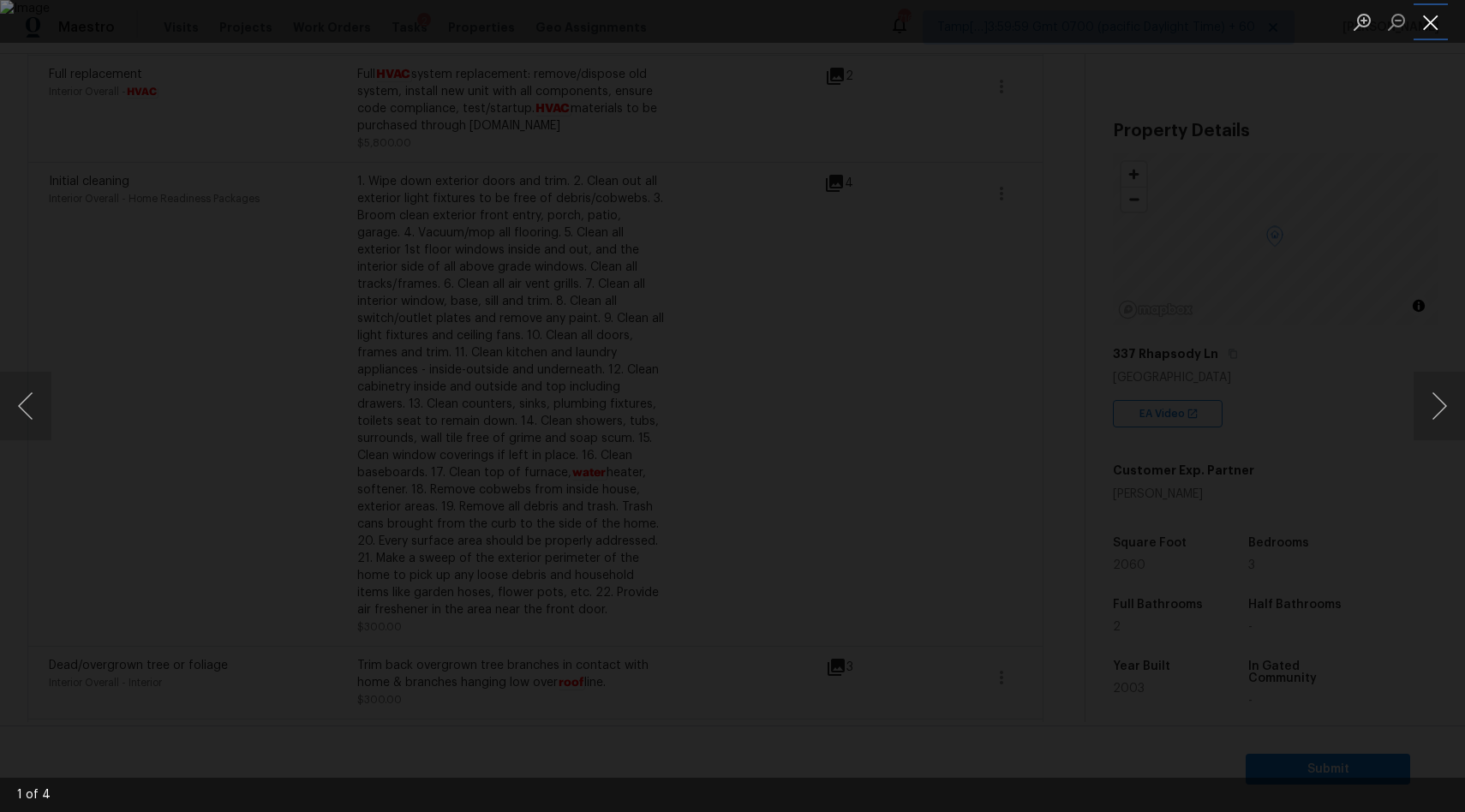
click at [1435, 11] on button "Close lightbox" at bounding box center [1430, 22] width 34 height 30
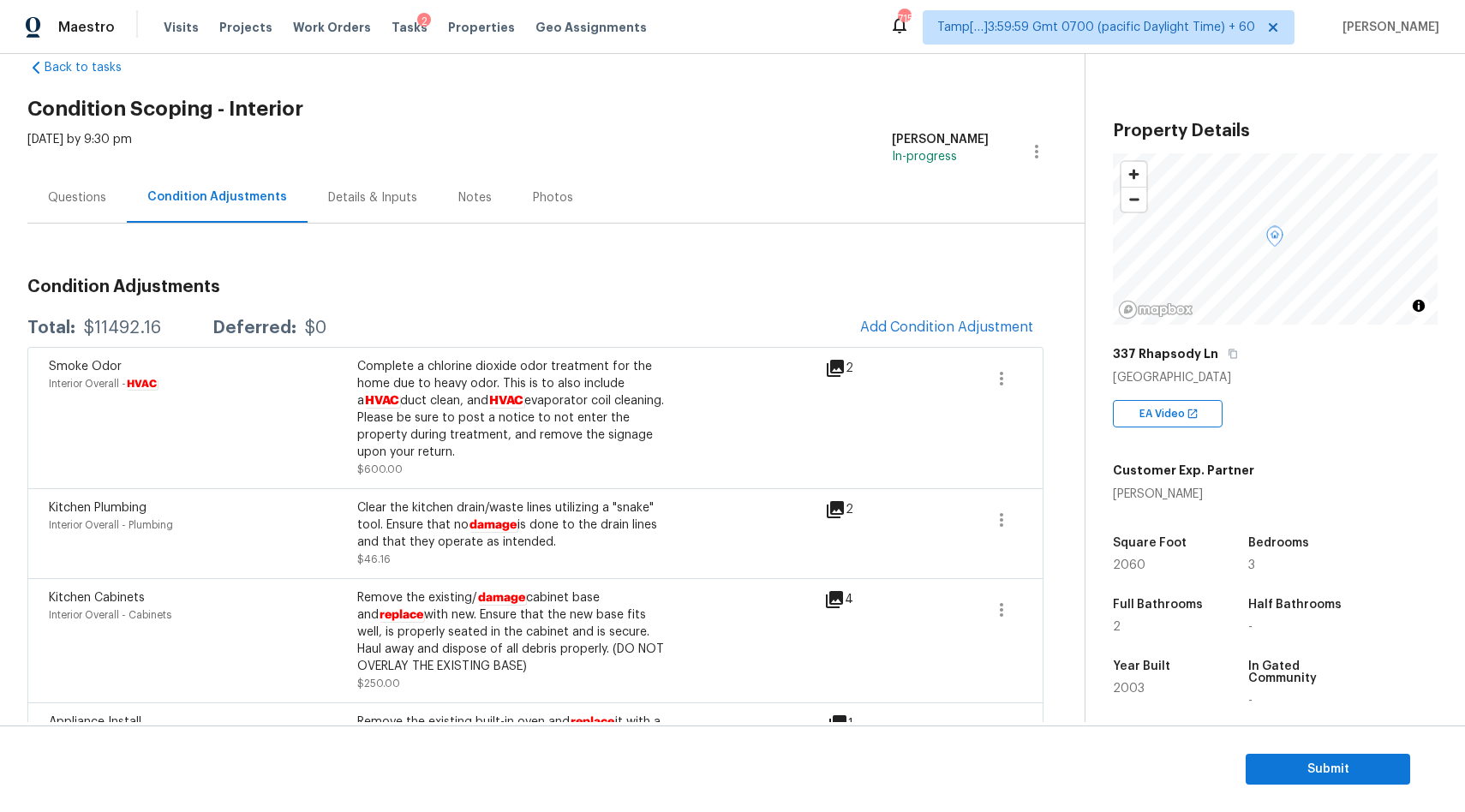
scroll to position [0, 0]
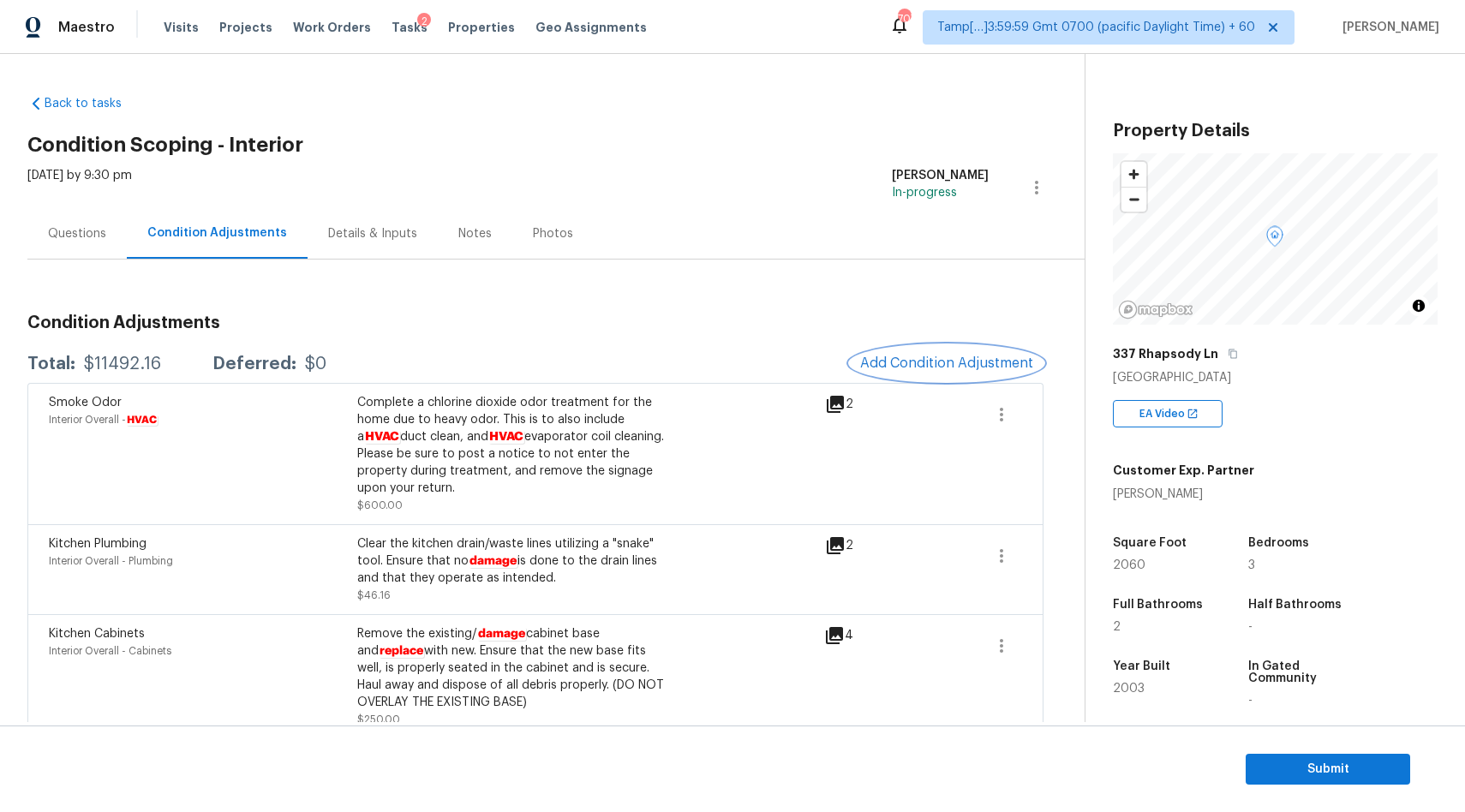
click at [958, 355] on span "Add Condition Adjustment" at bounding box center [946, 362] width 173 height 15
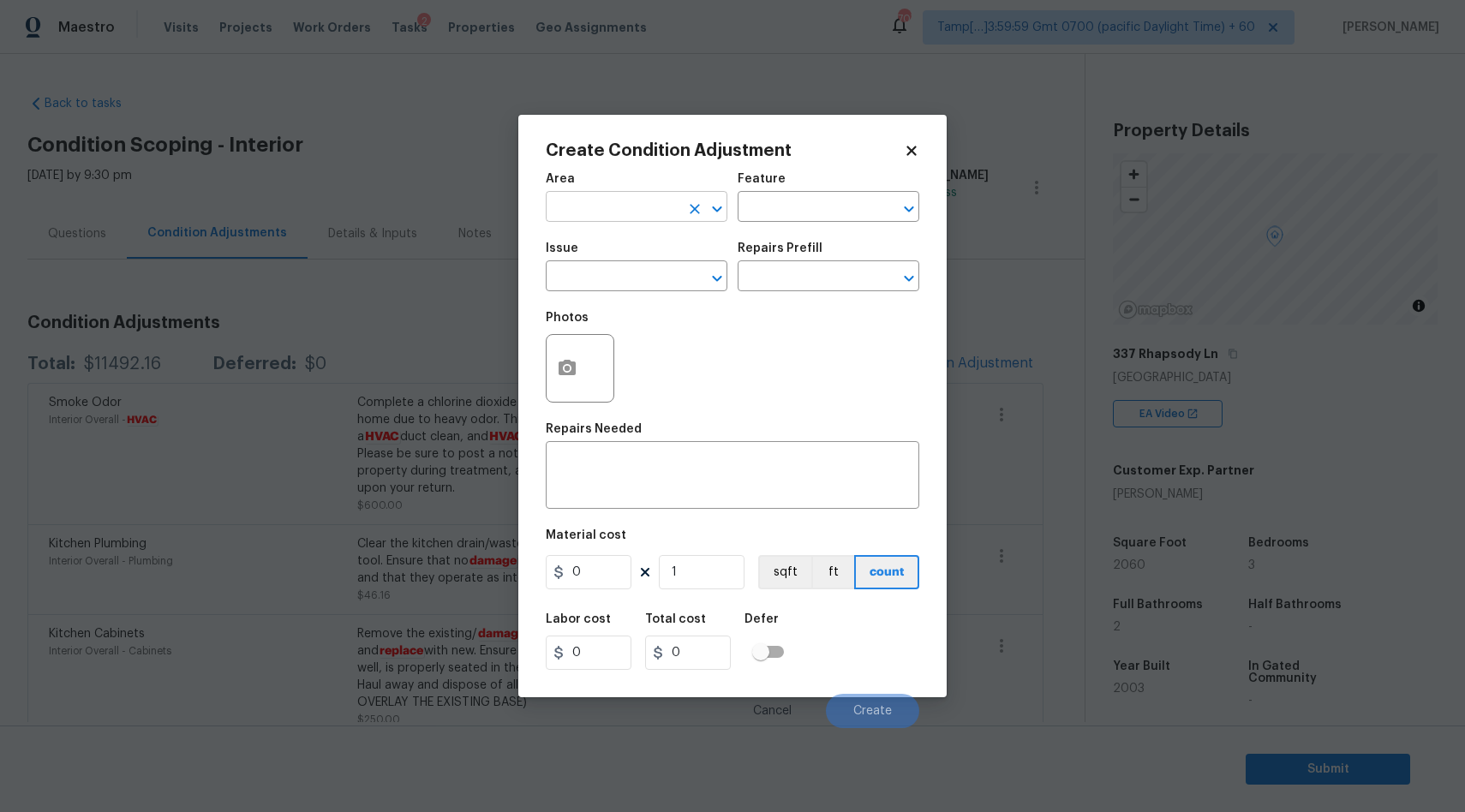
click at [655, 209] on input "text" at bounding box center [612, 208] width 133 height 27
click at [630, 269] on li "Interior Overall" at bounding box center [636, 275] width 181 height 28
type input "Interior Overall"
click at [589, 273] on input "text" at bounding box center [612, 278] width 133 height 27
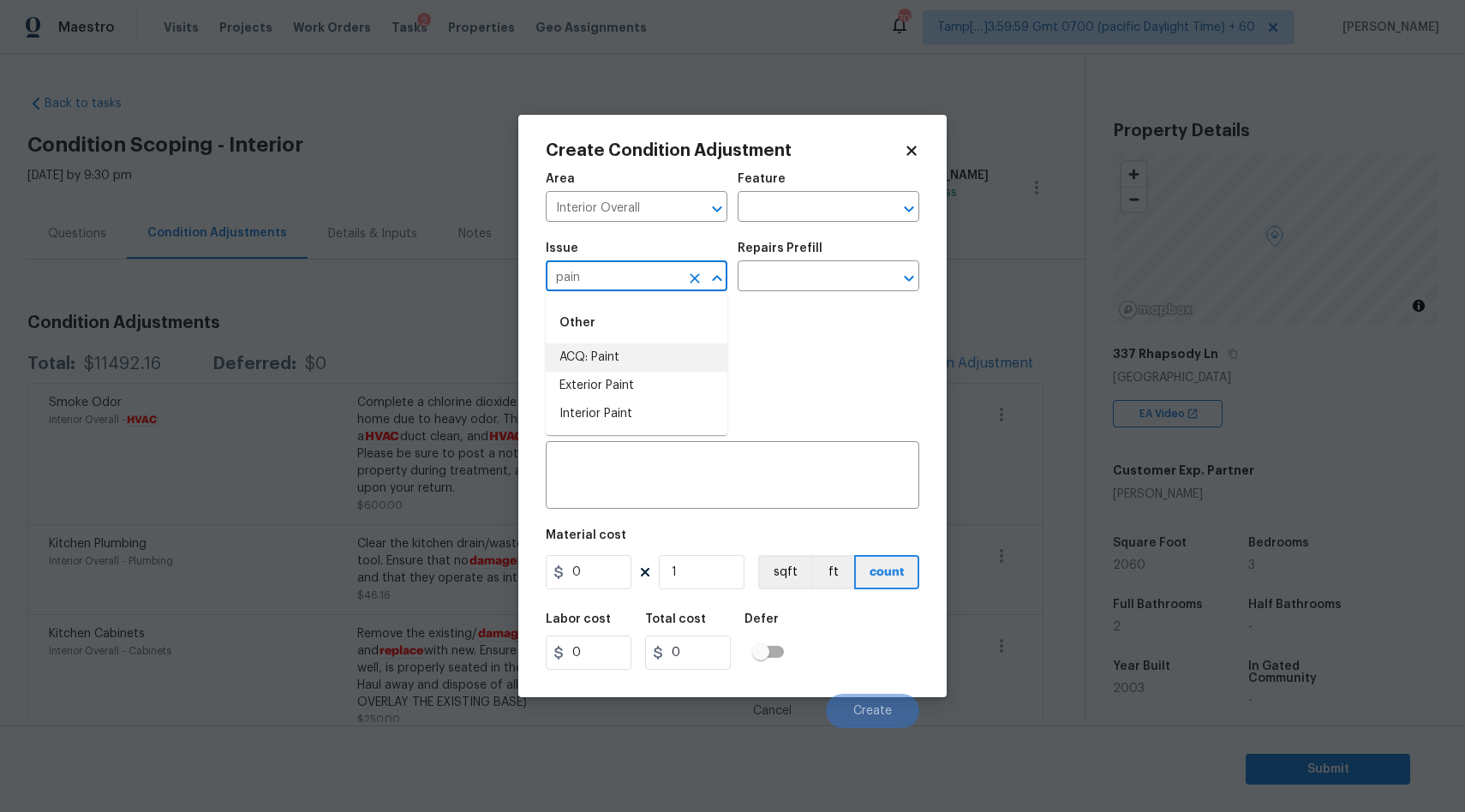
click at [607, 349] on li "ACQ: Paint" at bounding box center [636, 357] width 181 height 28
type input "ACQ: Paint"
click at [777, 272] on input "text" at bounding box center [804, 278] width 133 height 27
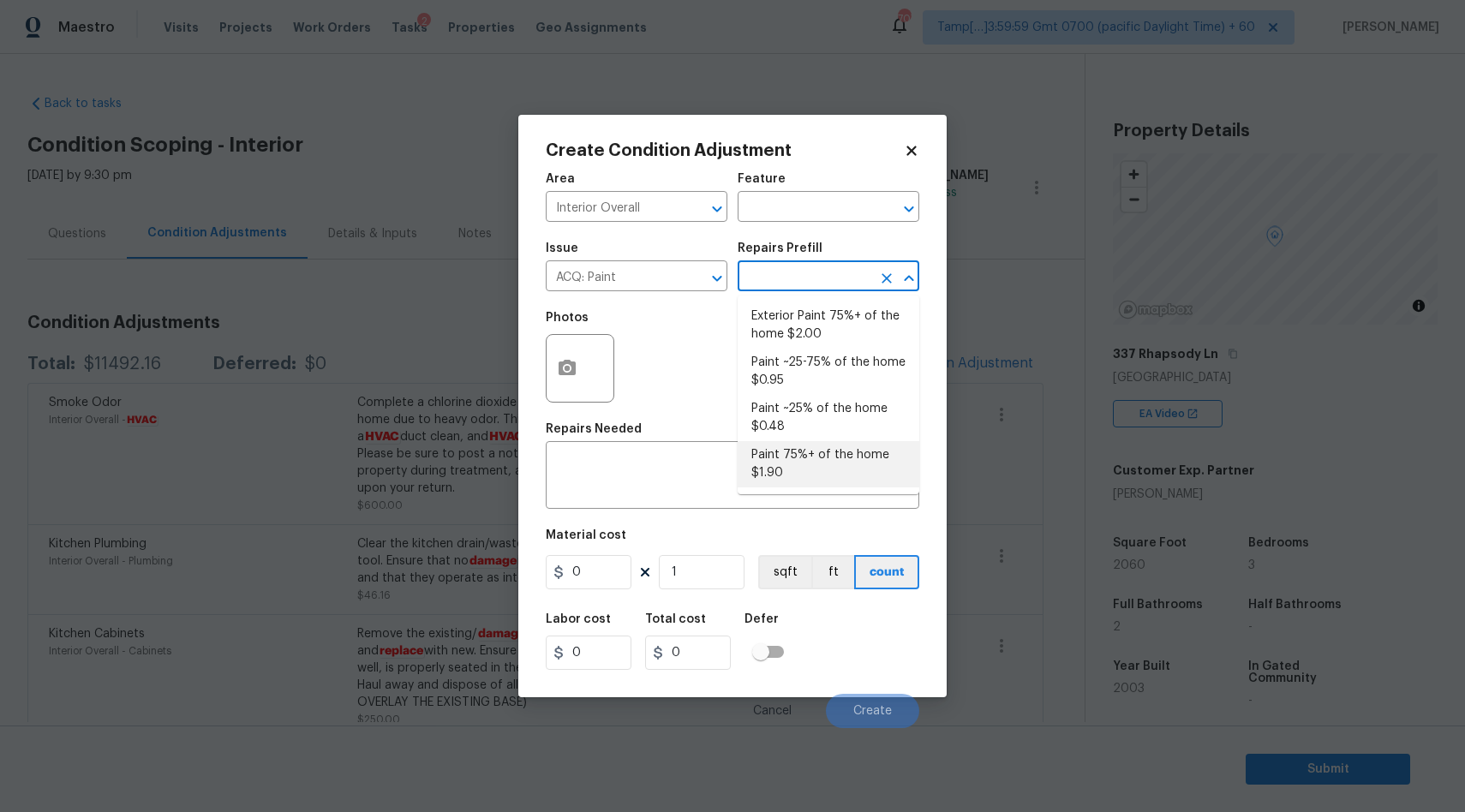
click at [785, 464] on li "Paint 75%+ of the home $1.90" at bounding box center [828, 464] width 181 height 46
type input "Acquisition"
type textarea "Acquisition Scope: 75%+ of the home will likely require interior paint"
type input "1.9"
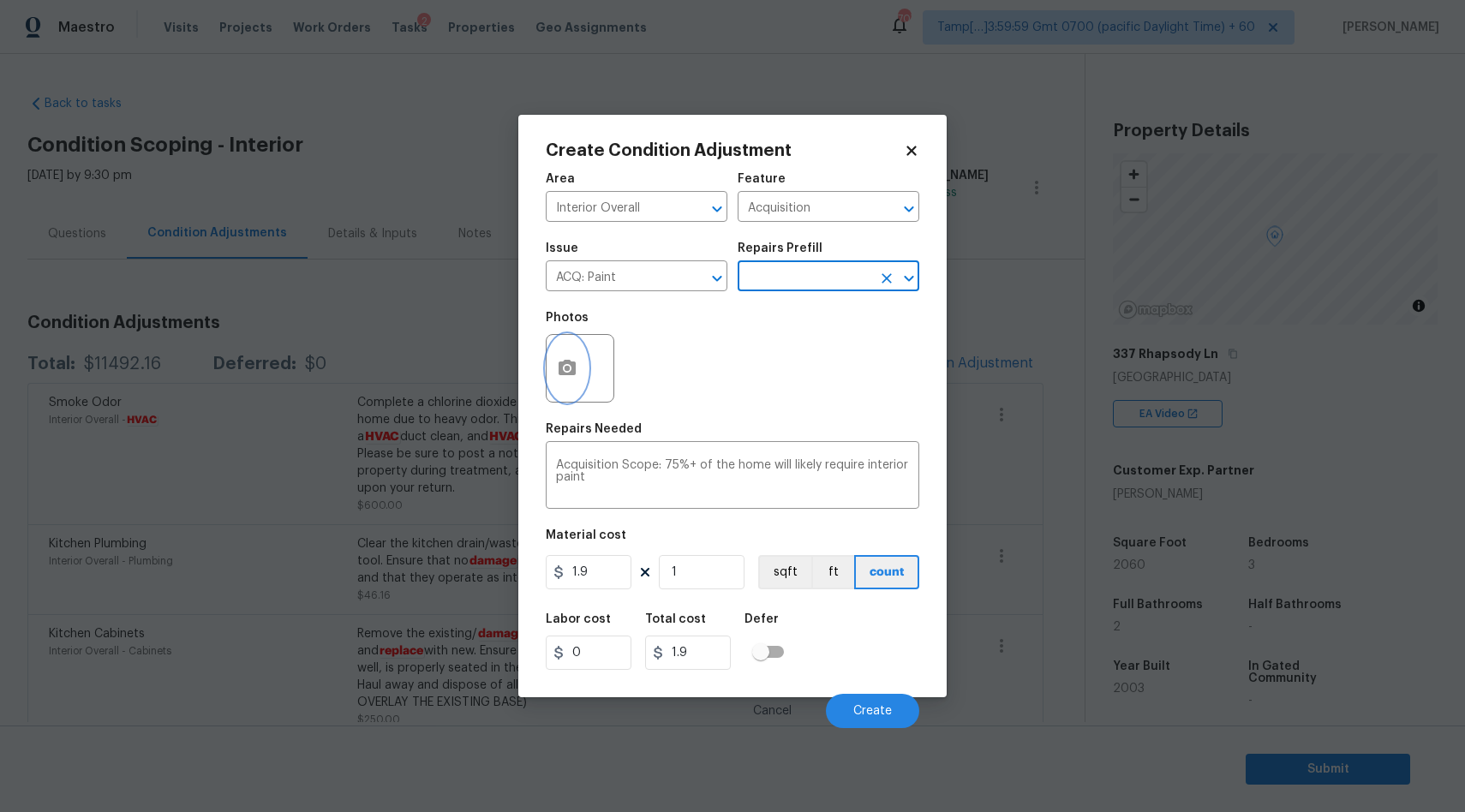
click at [580, 378] on button "button" at bounding box center [566, 367] width 41 height 67
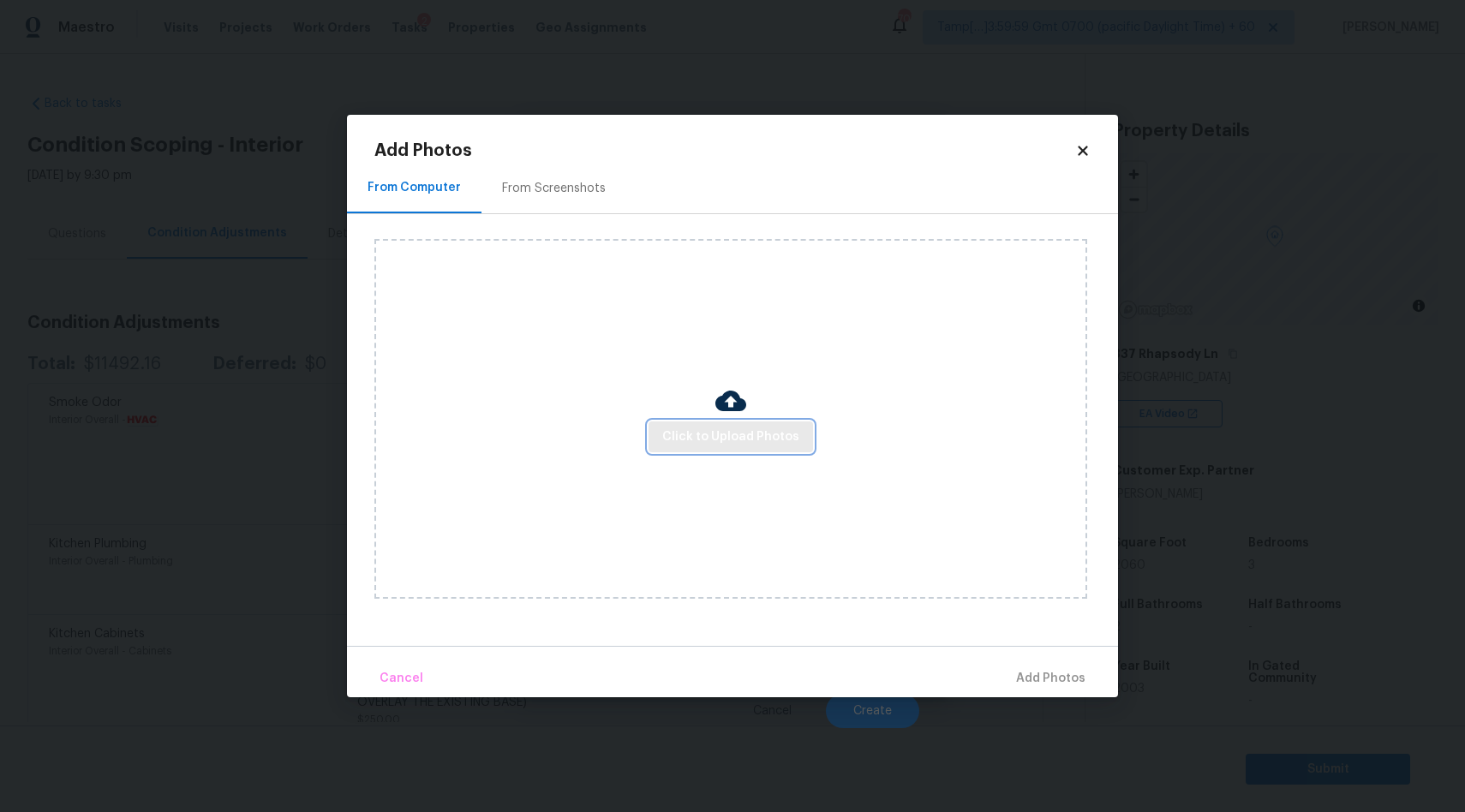
click at [746, 439] on span "Click to Upload Photos" at bounding box center [731, 438] width 137 height 22
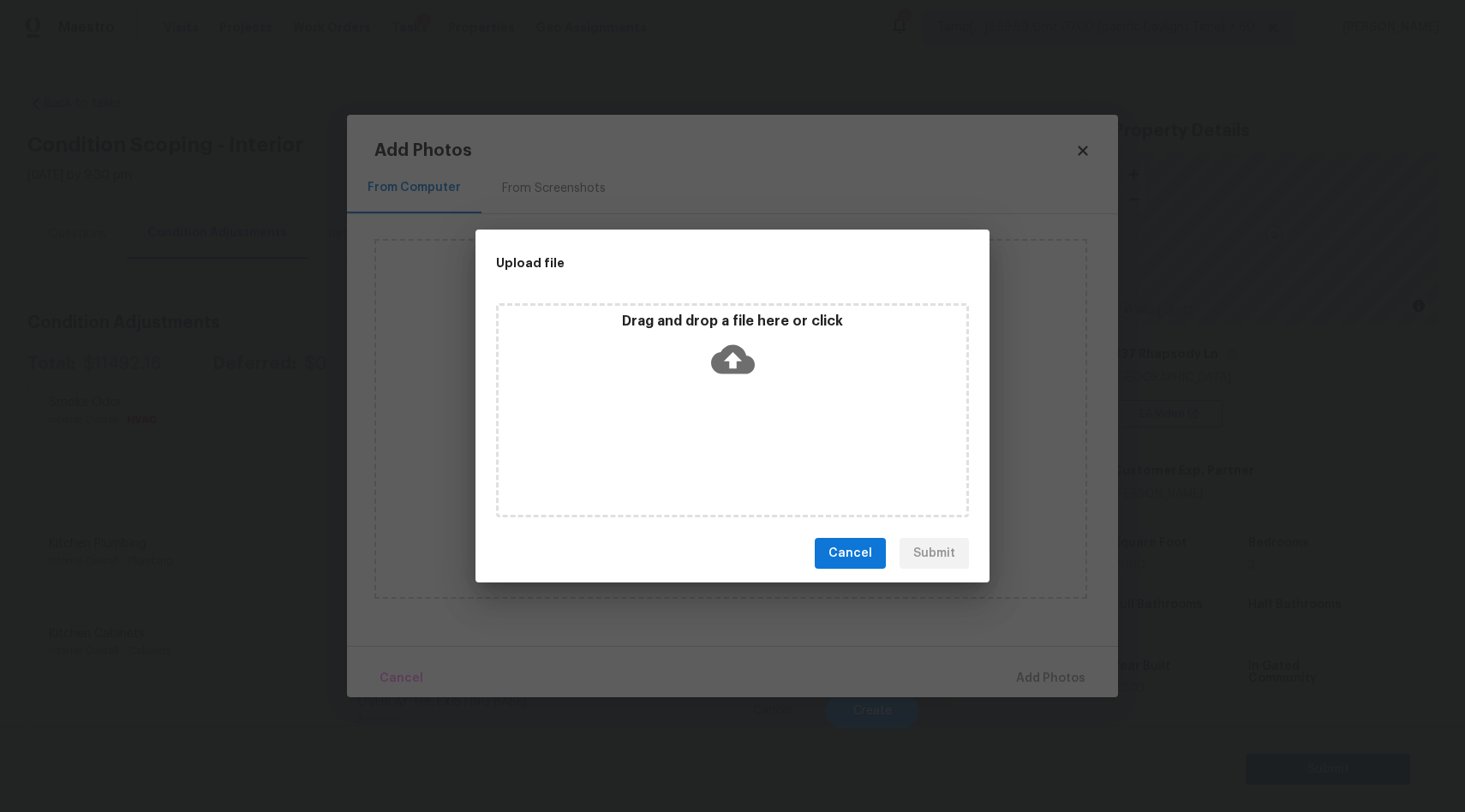
click at [719, 353] on icon at bounding box center [732, 359] width 44 height 29
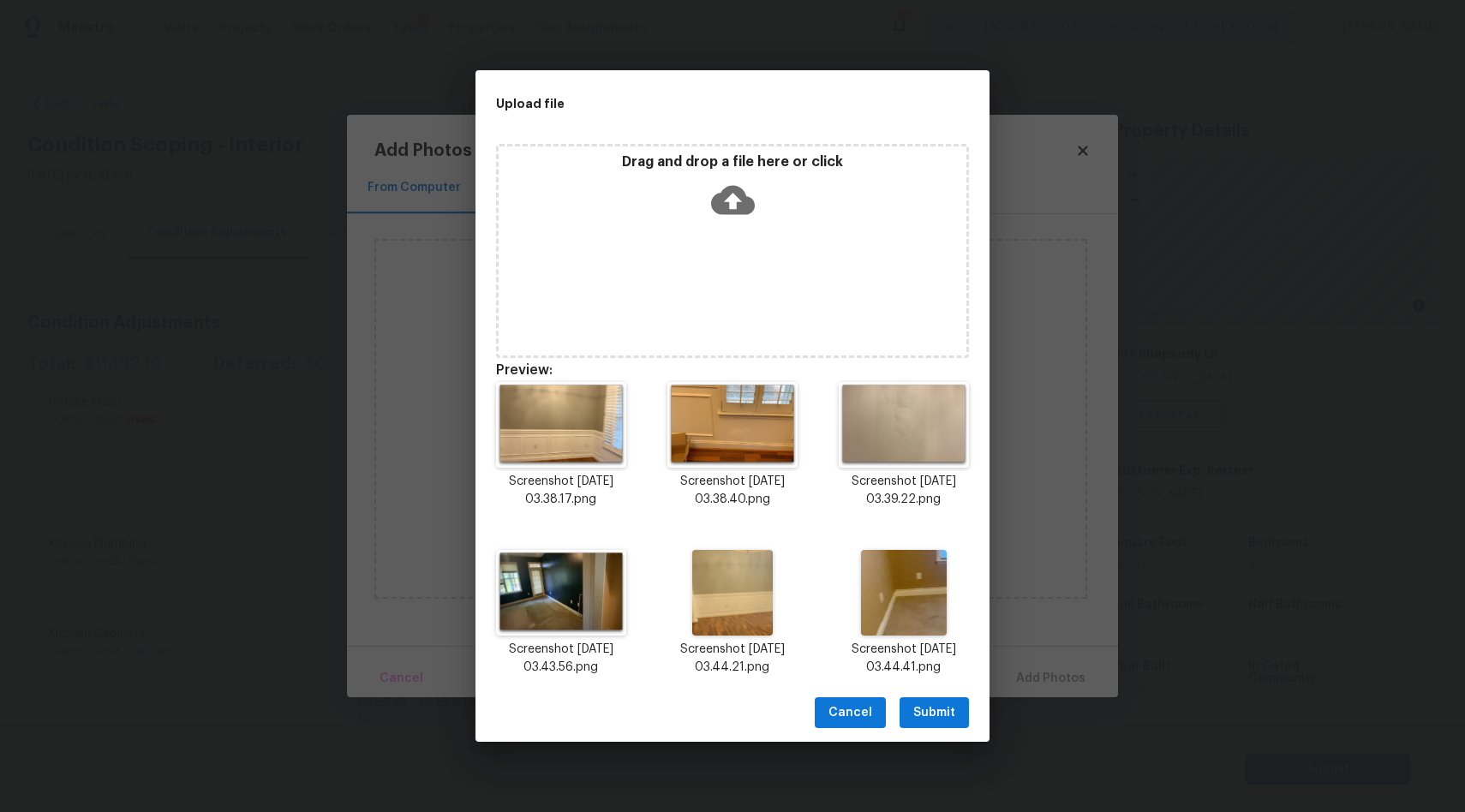
click at [947, 710] on span "Submit" at bounding box center [934, 713] width 42 height 22
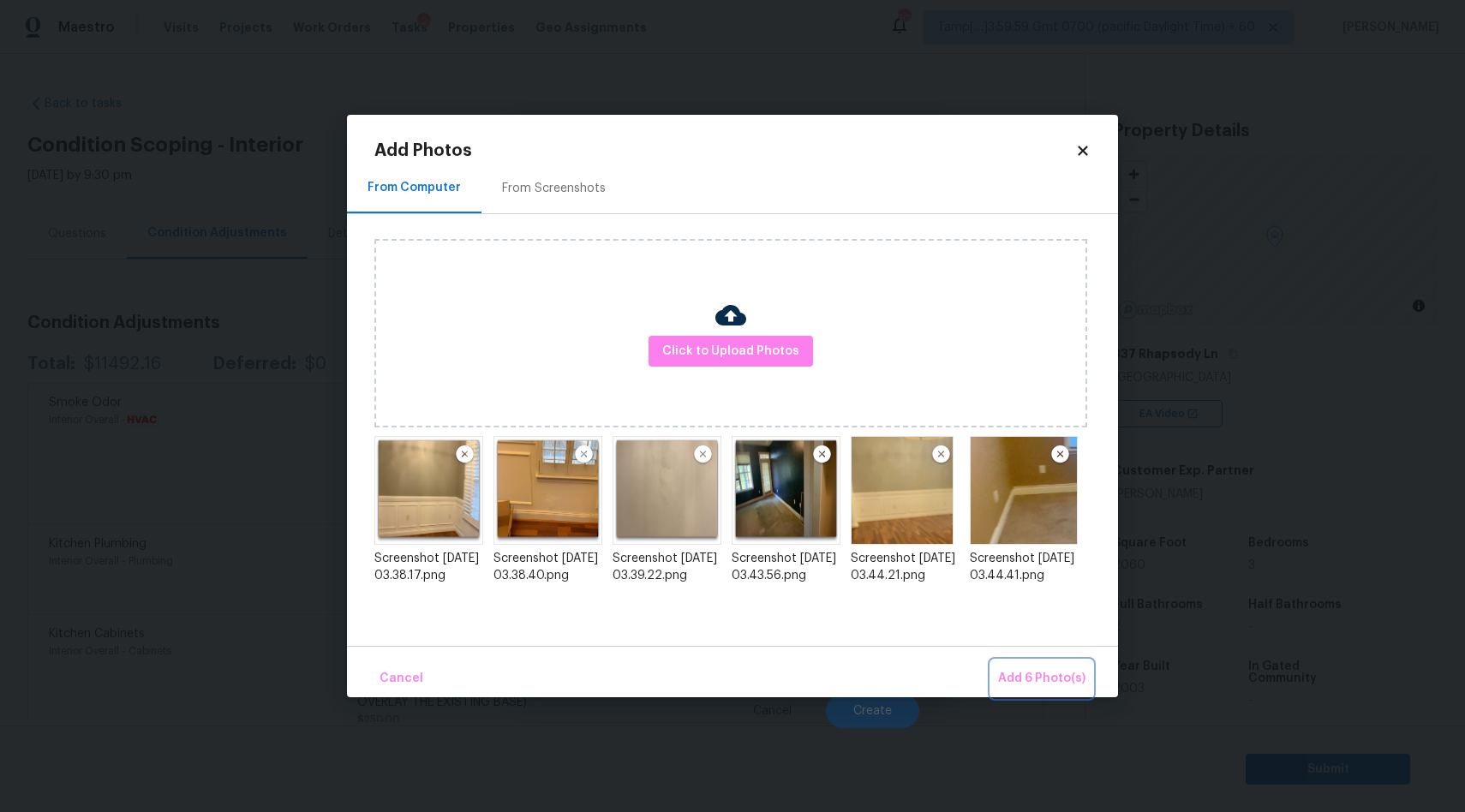
click at [1056, 679] on span "Add 6 Photo(s)" at bounding box center [1042, 679] width 88 height 22
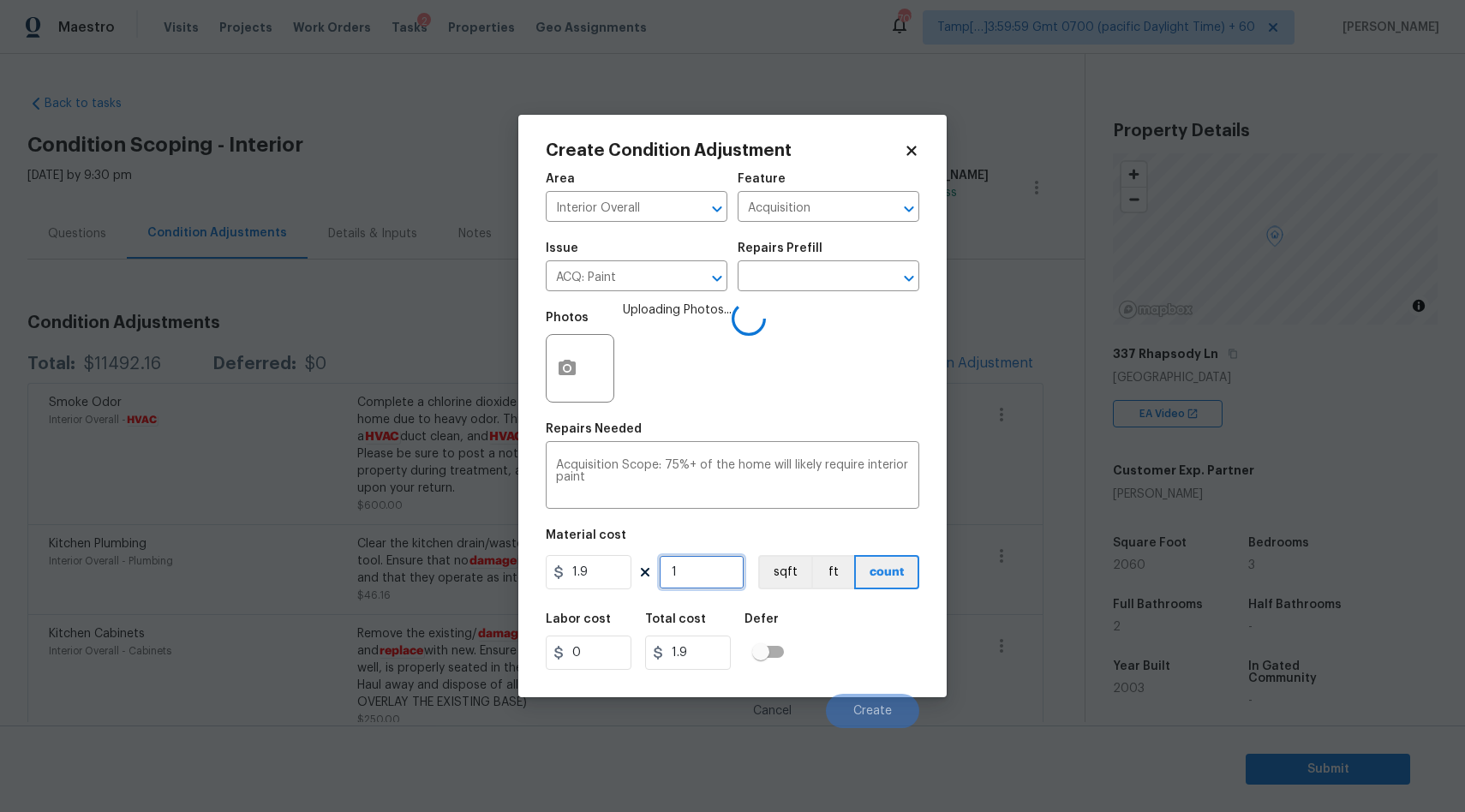
click at [699, 573] on input "1" at bounding box center [702, 572] width 86 height 34
type input "0"
type input "2"
type input "3.8"
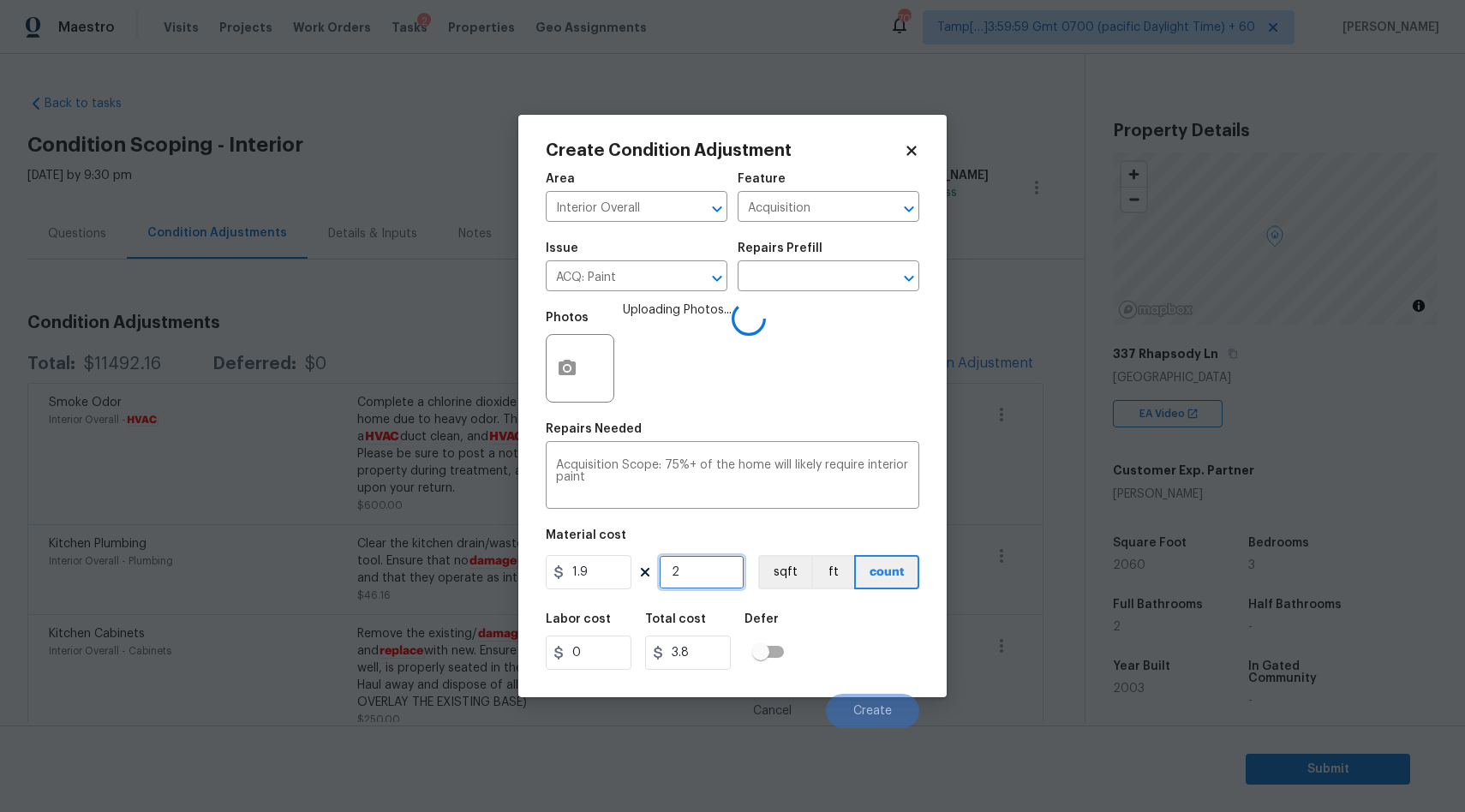
type input "20"
type input "38"
type input "206"
type input "391.4"
type input "2060"
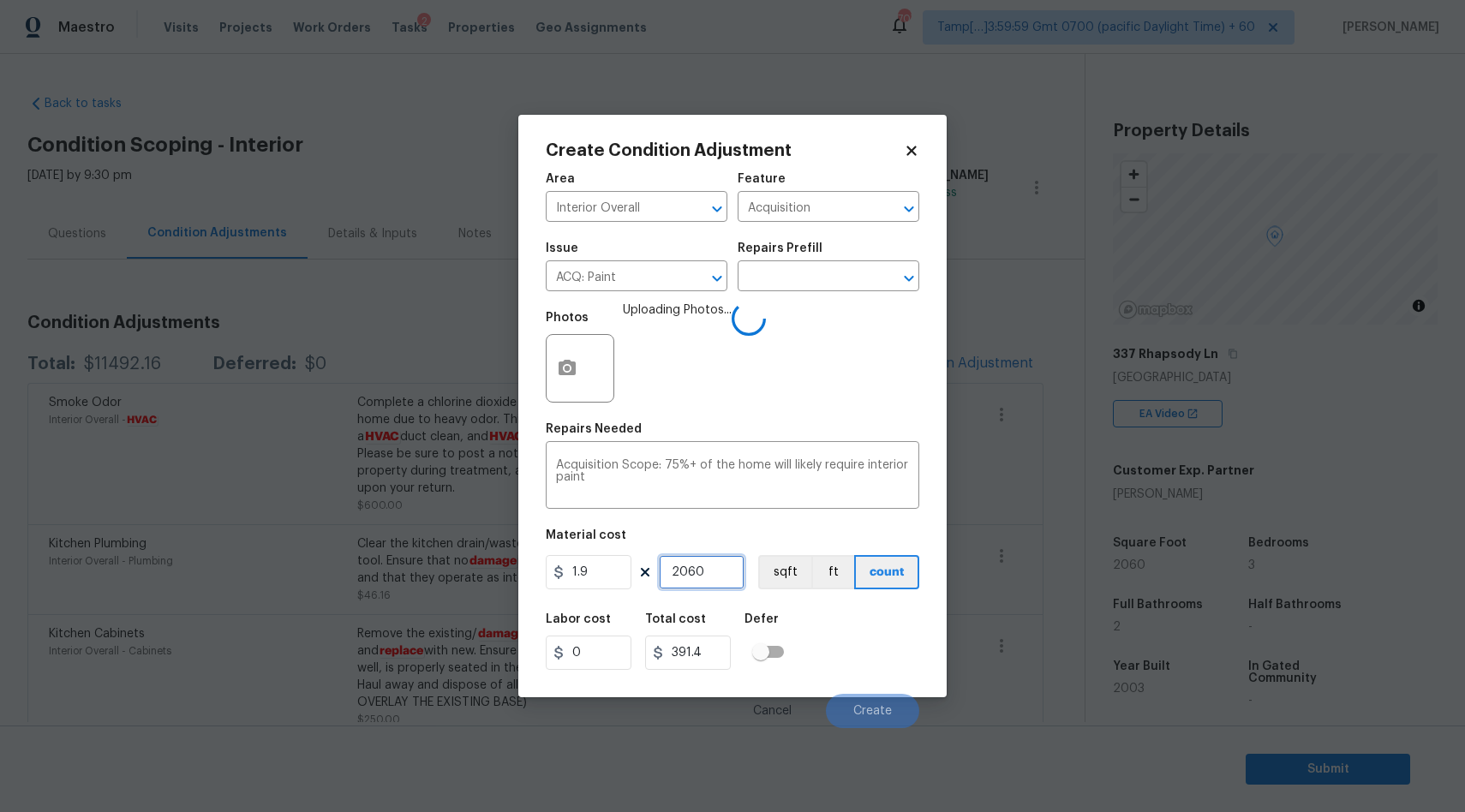
type input "3914"
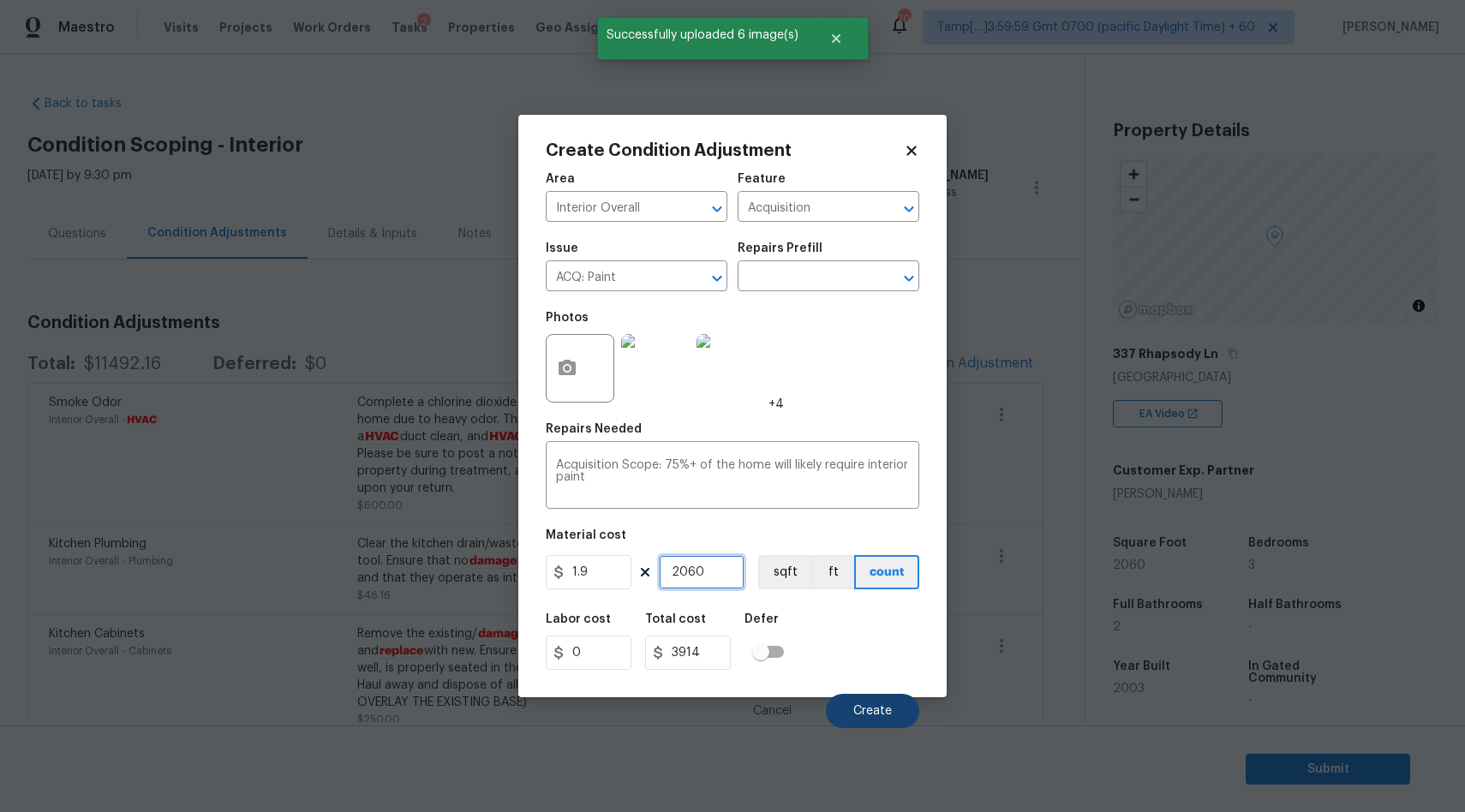
type input "2060"
click at [845, 721] on button "Create" at bounding box center [873, 710] width 94 height 34
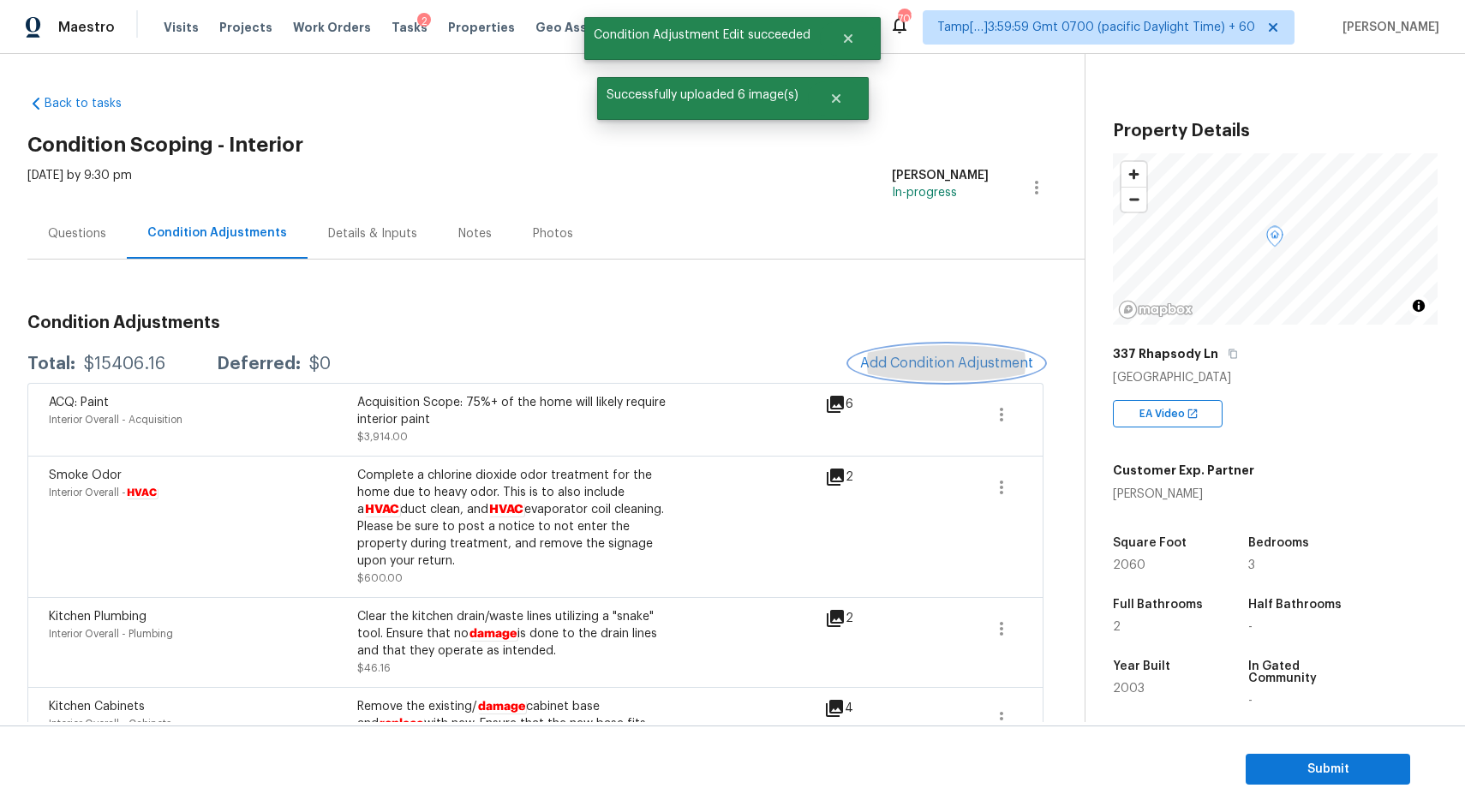
click at [938, 371] on button "Add Condition Adjustment" at bounding box center [946, 363] width 193 height 36
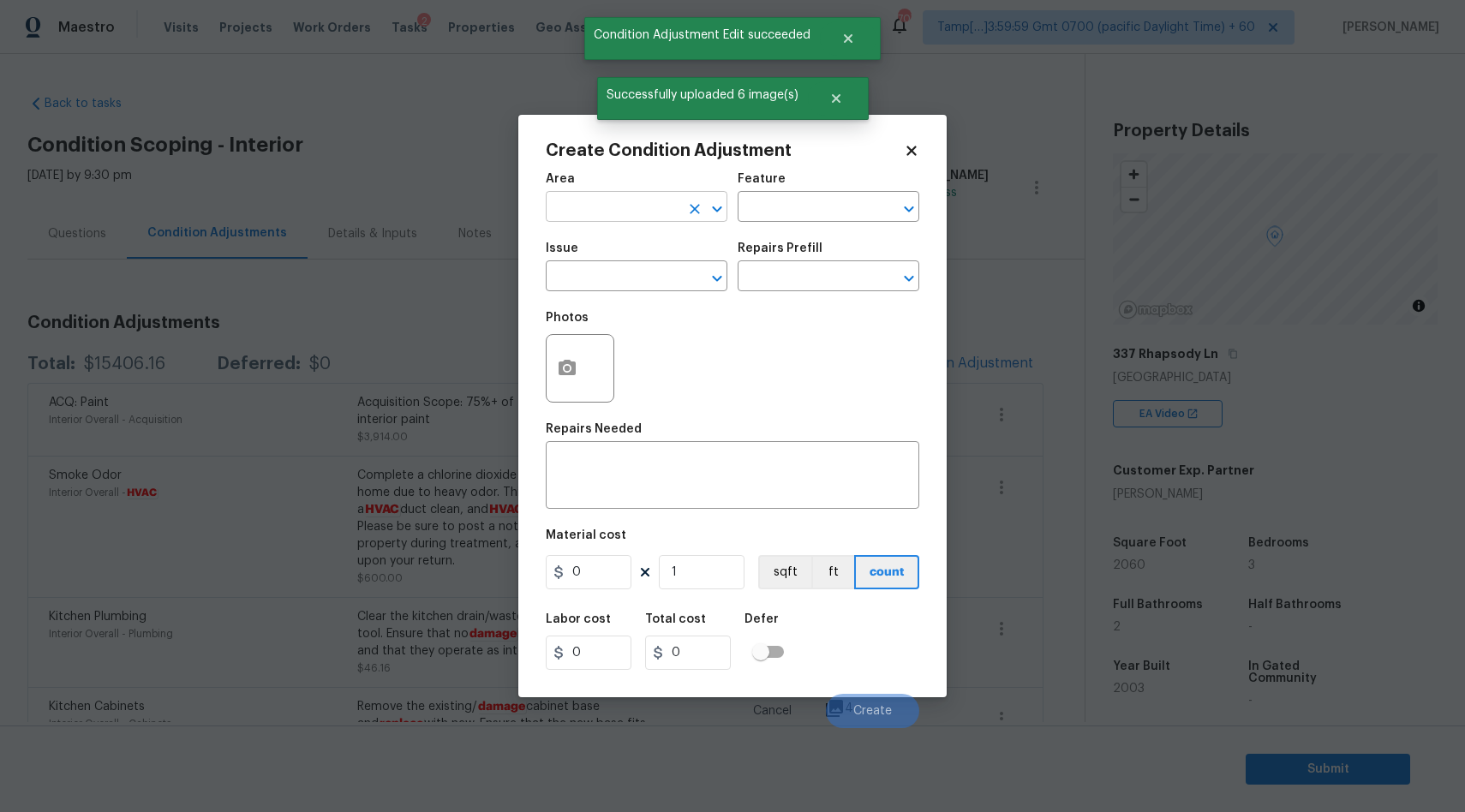
click at [649, 197] on input "text" at bounding box center [612, 208] width 133 height 27
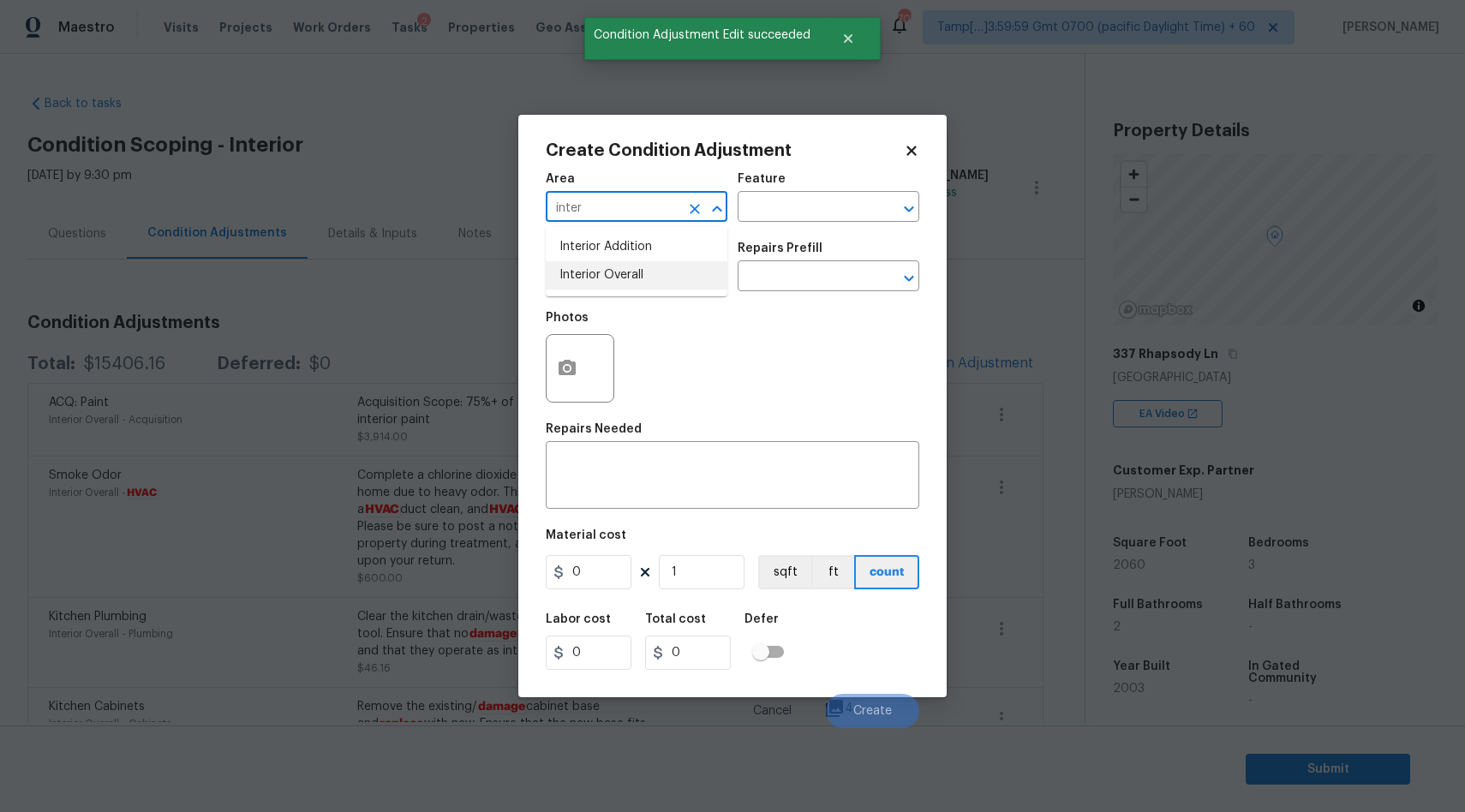
click at [620, 275] on li "Interior Overall" at bounding box center [636, 275] width 181 height 28
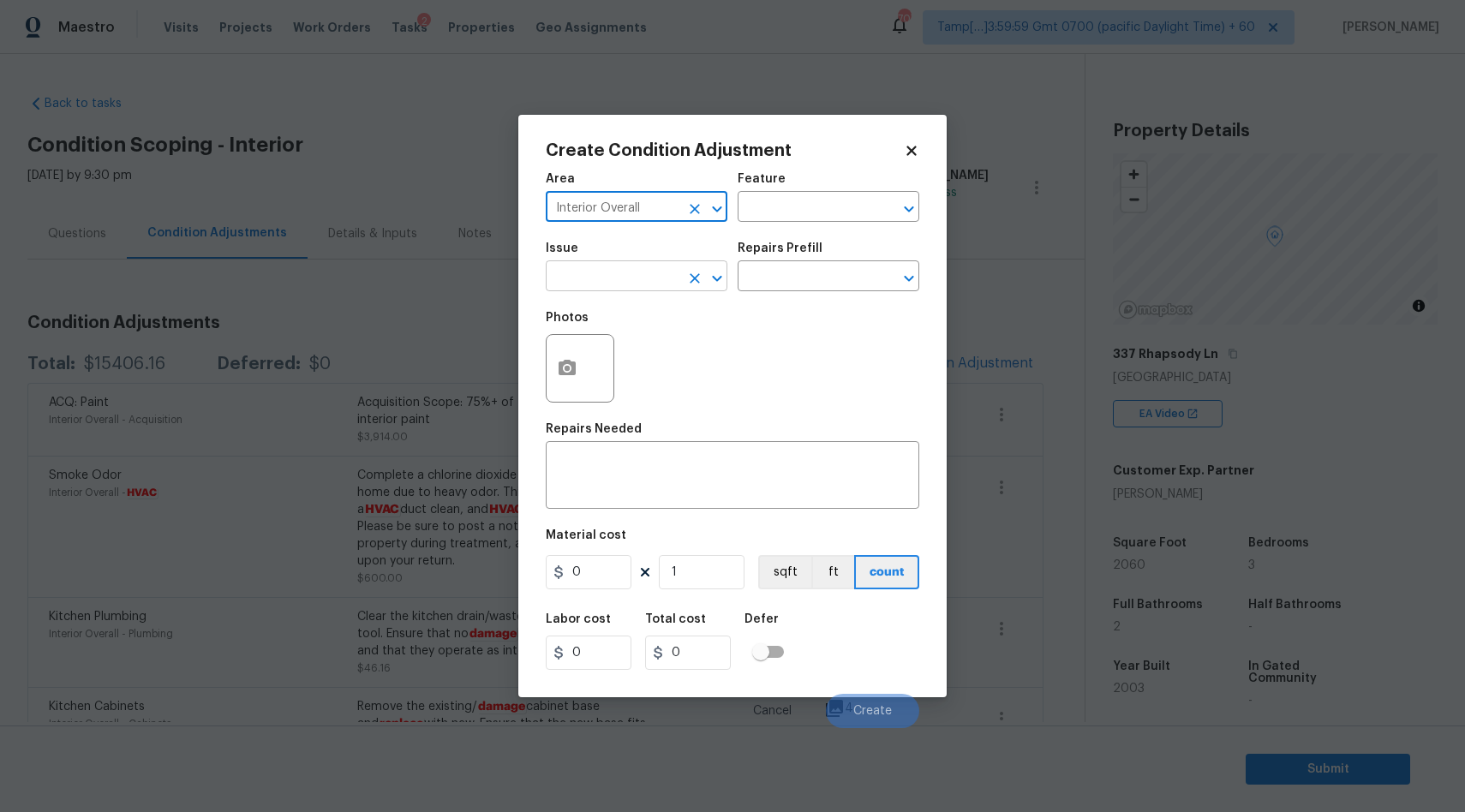
type input "Interior Overall"
click at [587, 275] on input "text" at bounding box center [612, 278] width 133 height 27
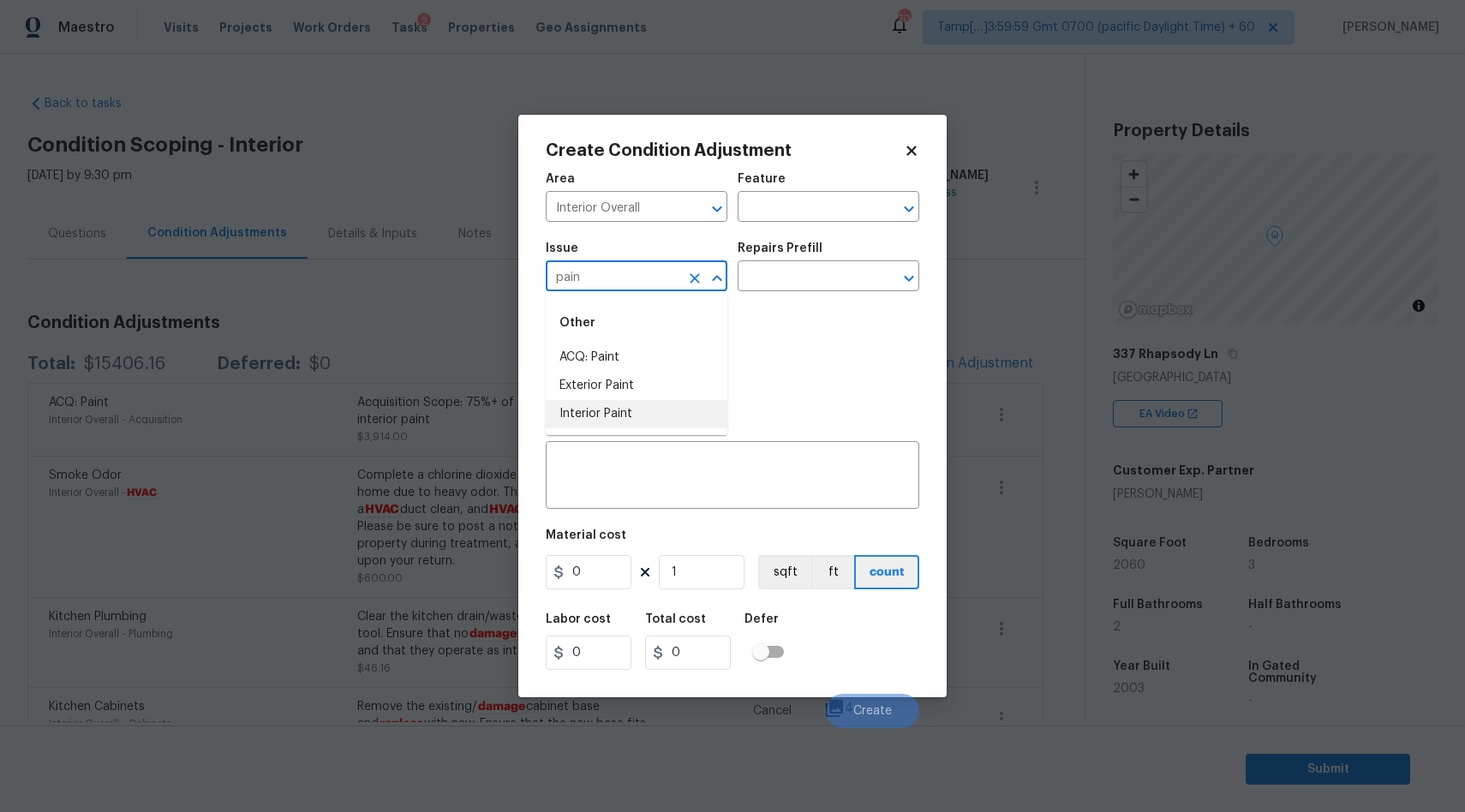
click at [590, 421] on li "Interior Paint" at bounding box center [636, 414] width 181 height 28
type input "Interior Paint"
click at [810, 285] on input "text" at bounding box center [804, 278] width 133 height 27
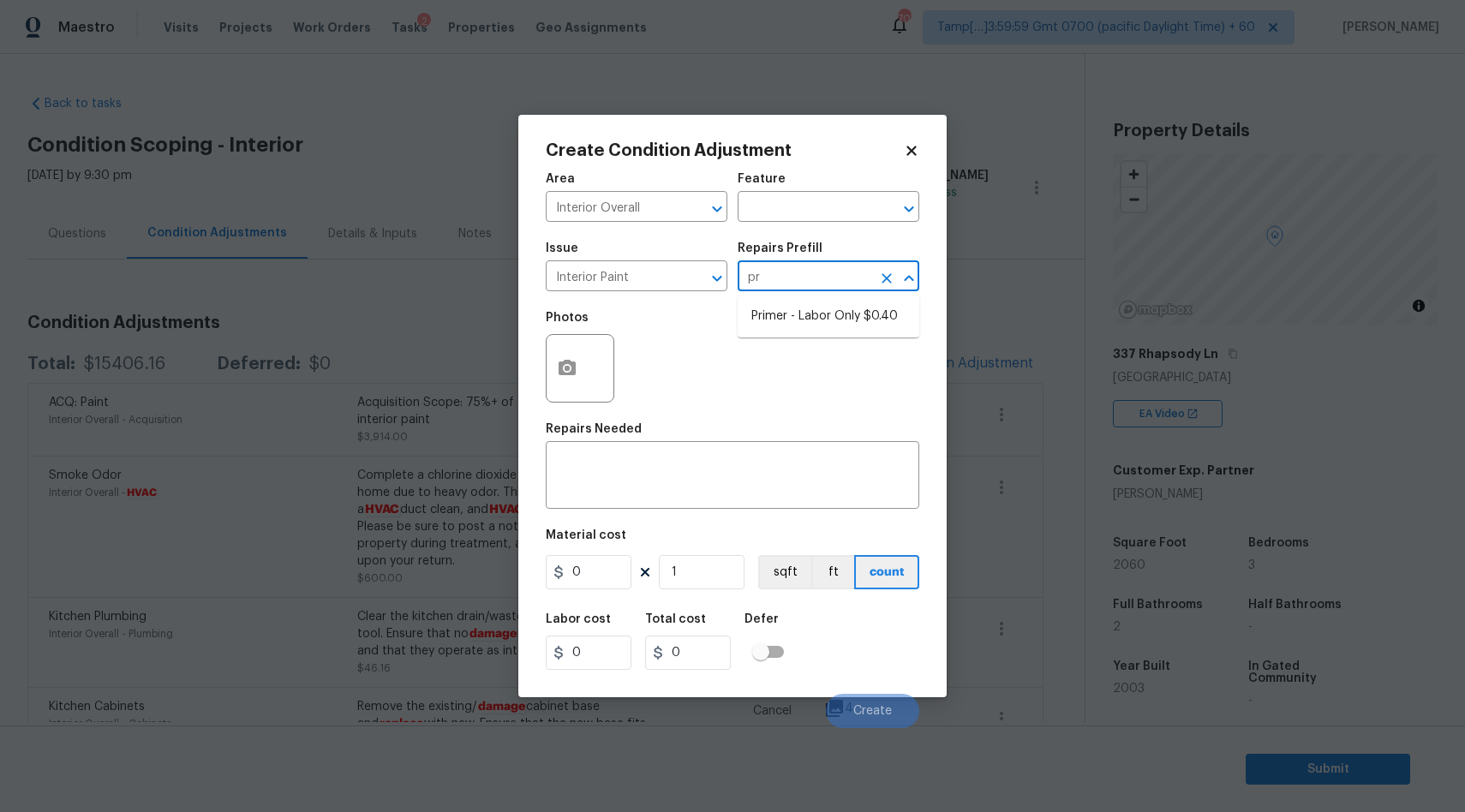
type input "pri"
click at [822, 310] on li "Primer - Labor Only $0.40" at bounding box center [828, 316] width 181 height 28
type input "Overall Paint"
type textarea "Interior primer - PRIMER PROVIDED BY OPENDOOR - All nails, screws, drywall anch…"
type input "0.4"
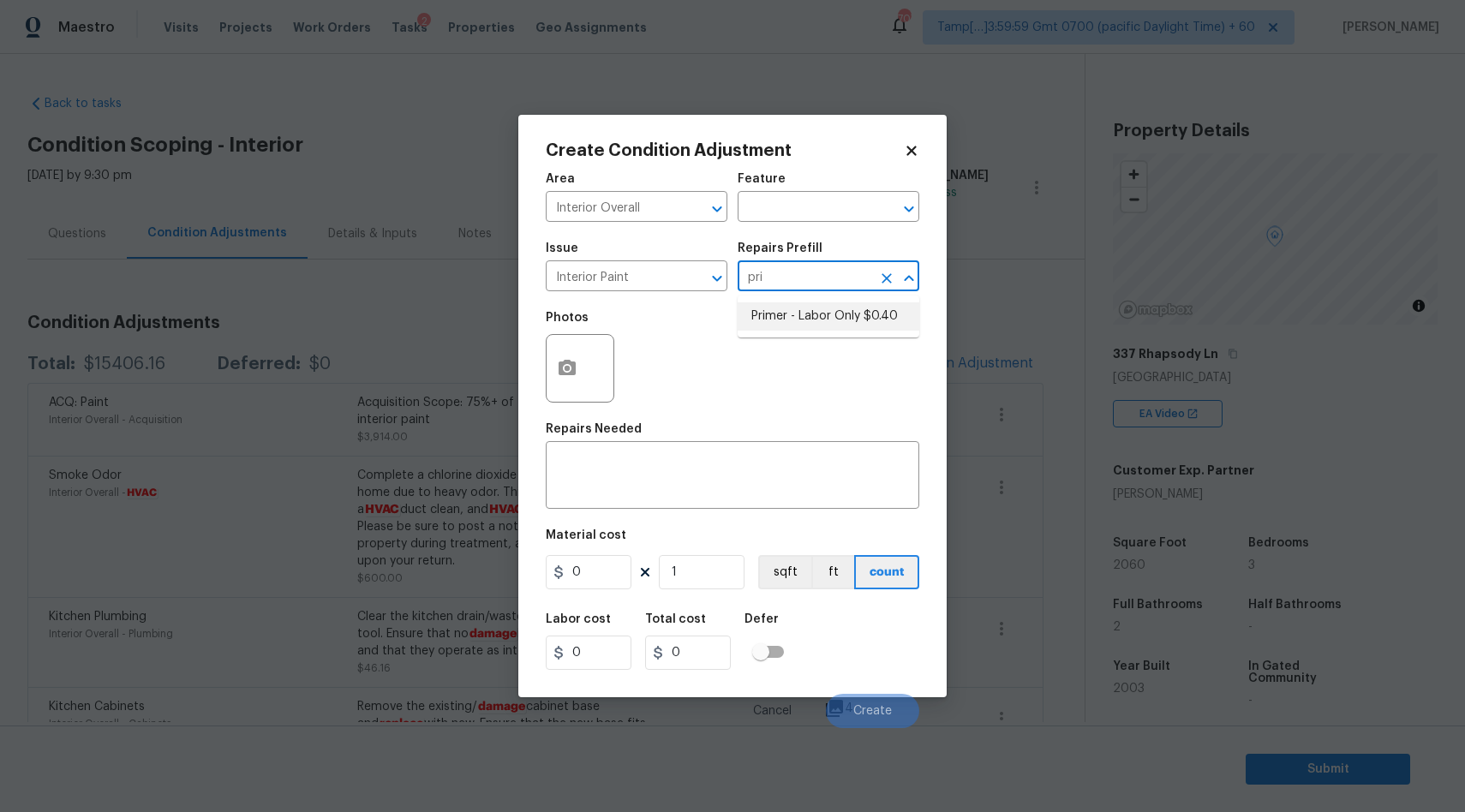
type input "0.4"
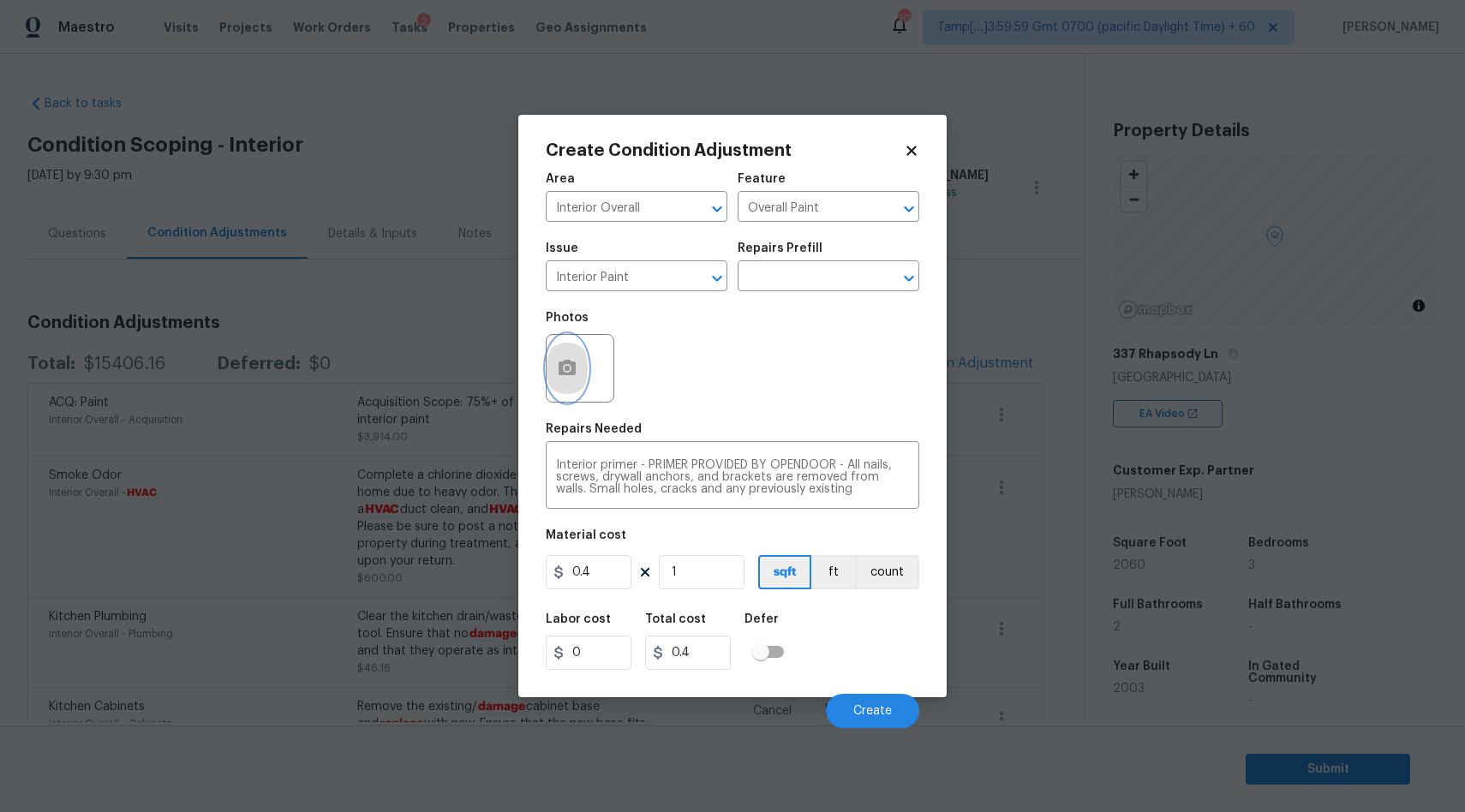
click at [574, 375] on icon "button" at bounding box center [566, 366] width 17 height 15
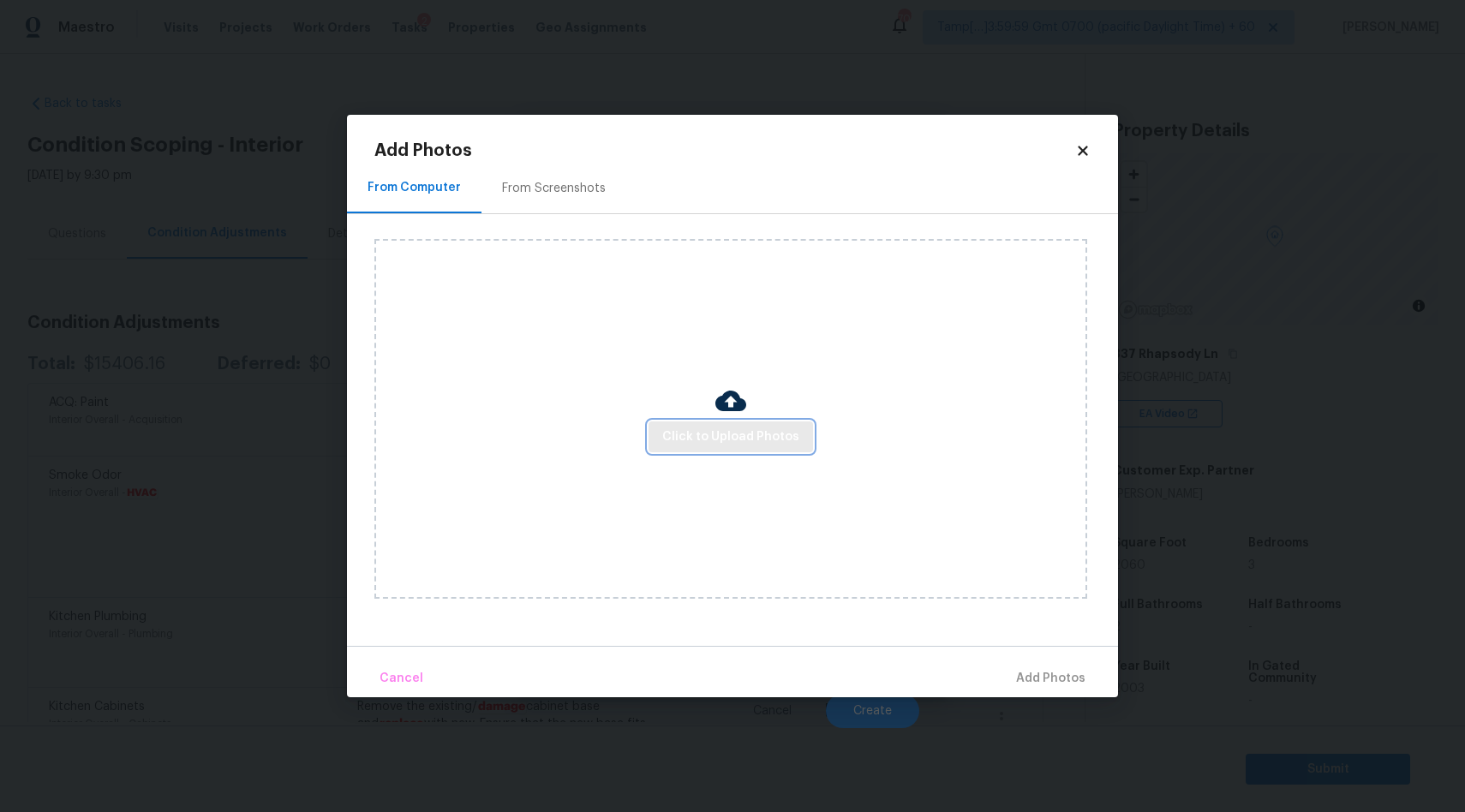
click at [731, 437] on span "Click to Upload Photos" at bounding box center [731, 438] width 137 height 22
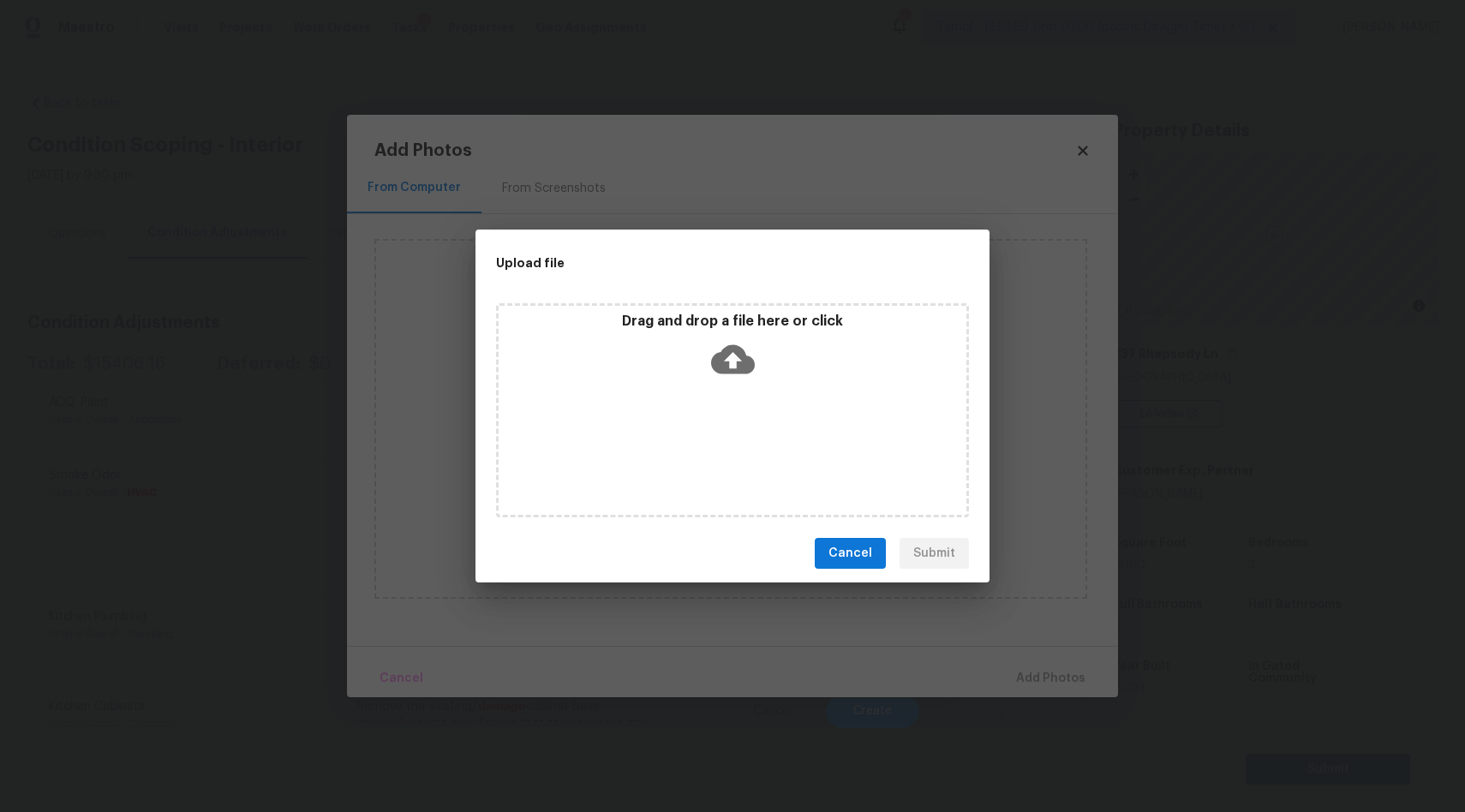
click at [731, 359] on icon at bounding box center [732, 359] width 44 height 44
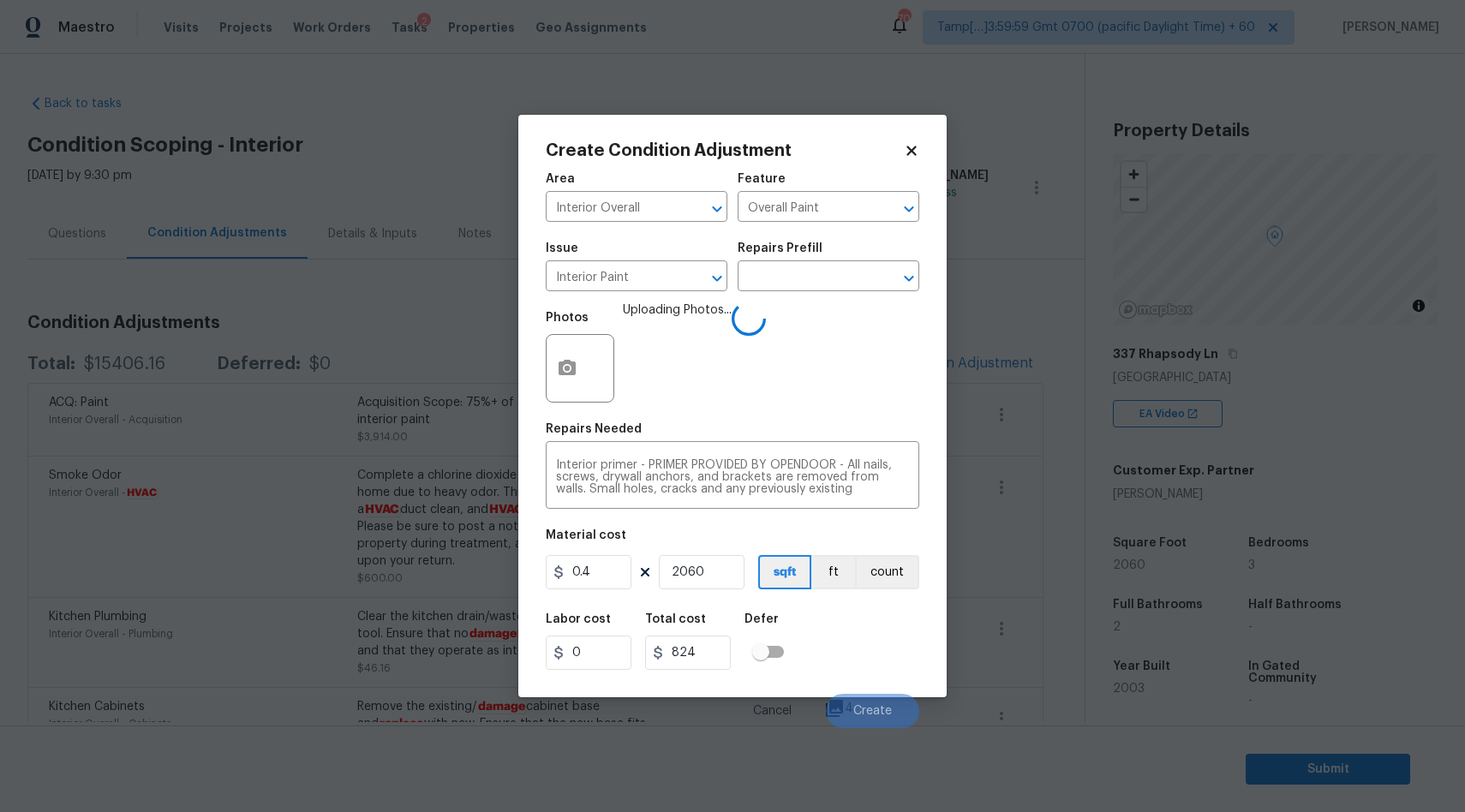
type input "2060"
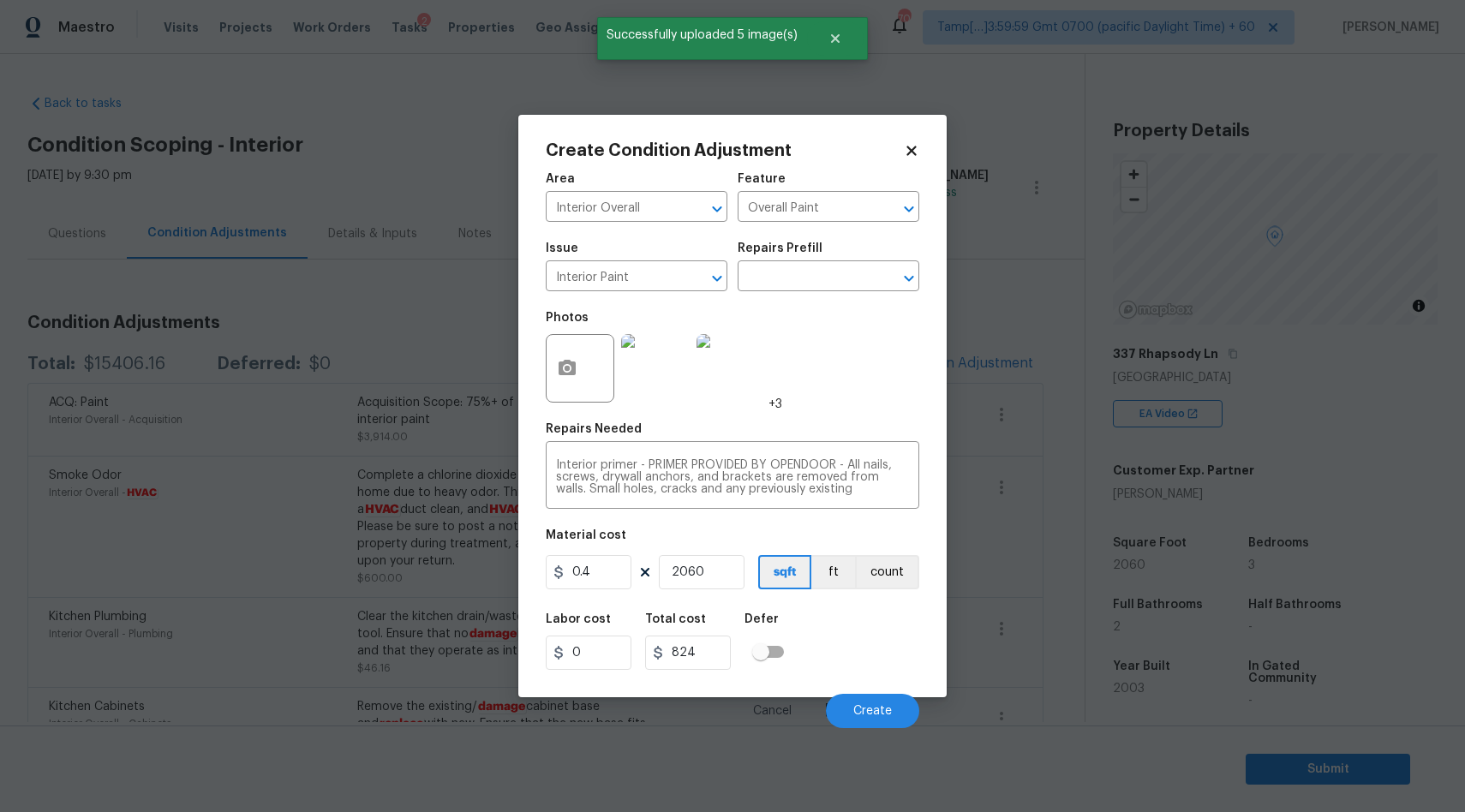
click at [645, 375] on img at bounding box center [655, 368] width 69 height 69
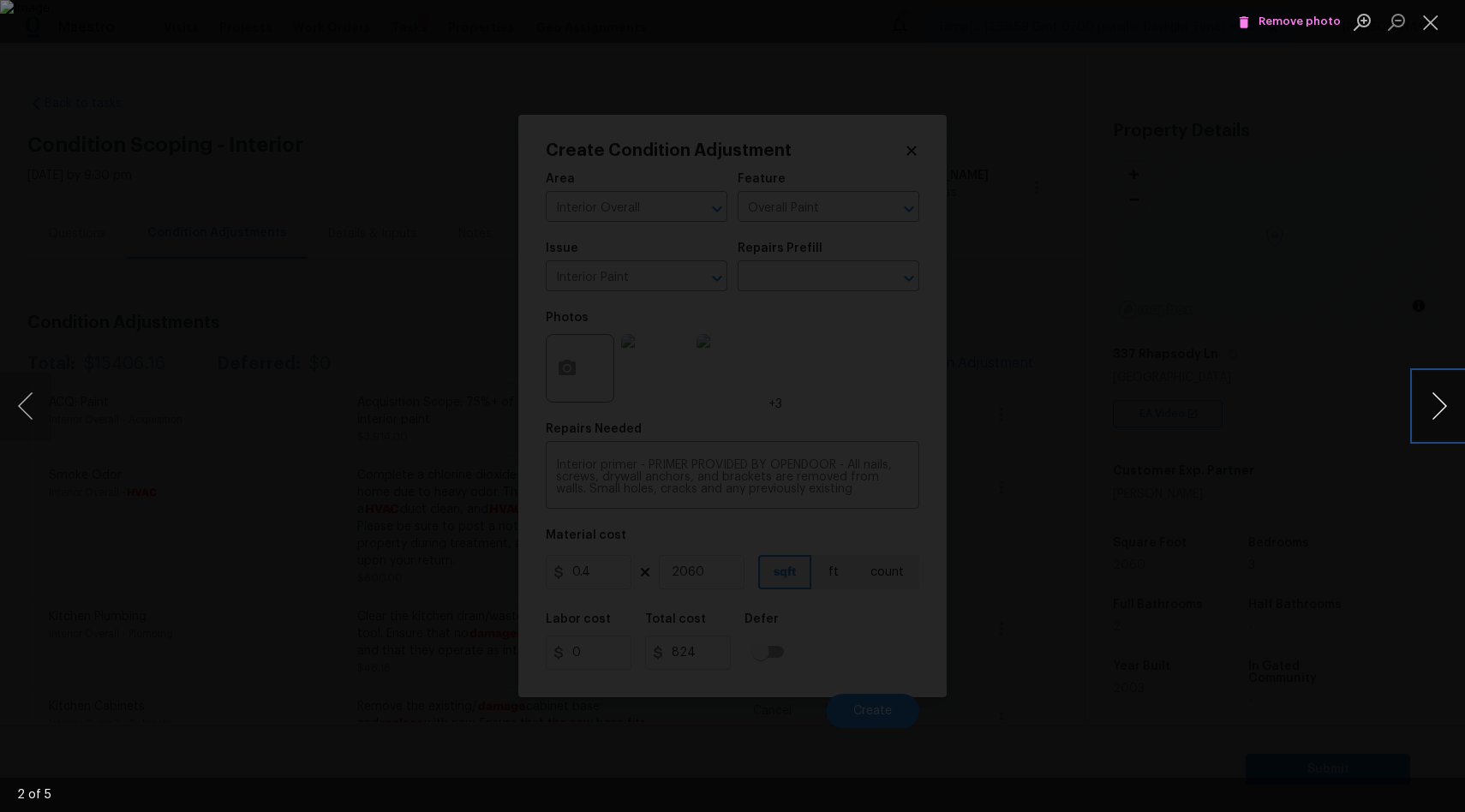
click at [1441, 402] on button "Next image" at bounding box center [1439, 406] width 52 height 69
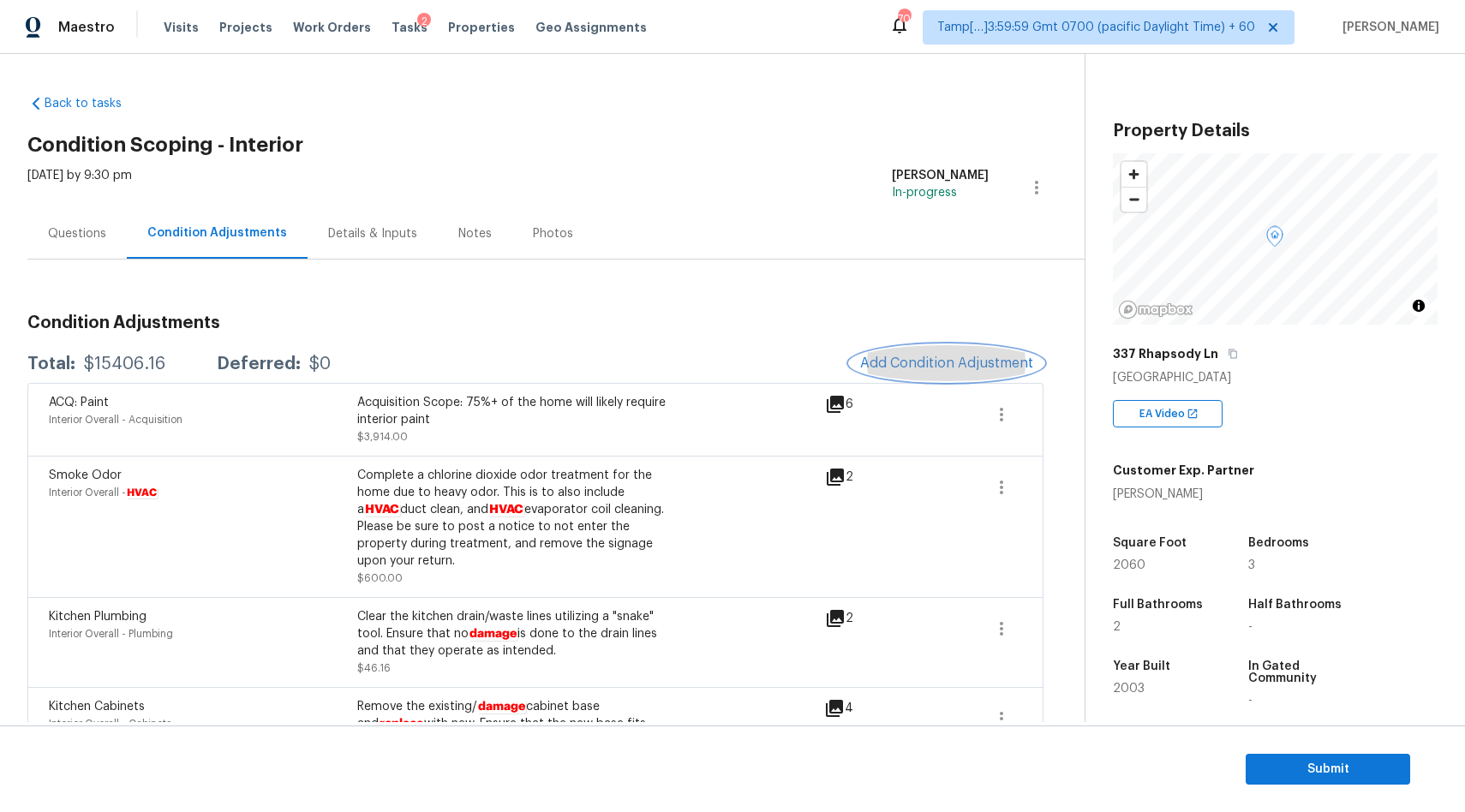
click at [959, 353] on button "Add Condition Adjustment" at bounding box center [946, 363] width 193 height 36
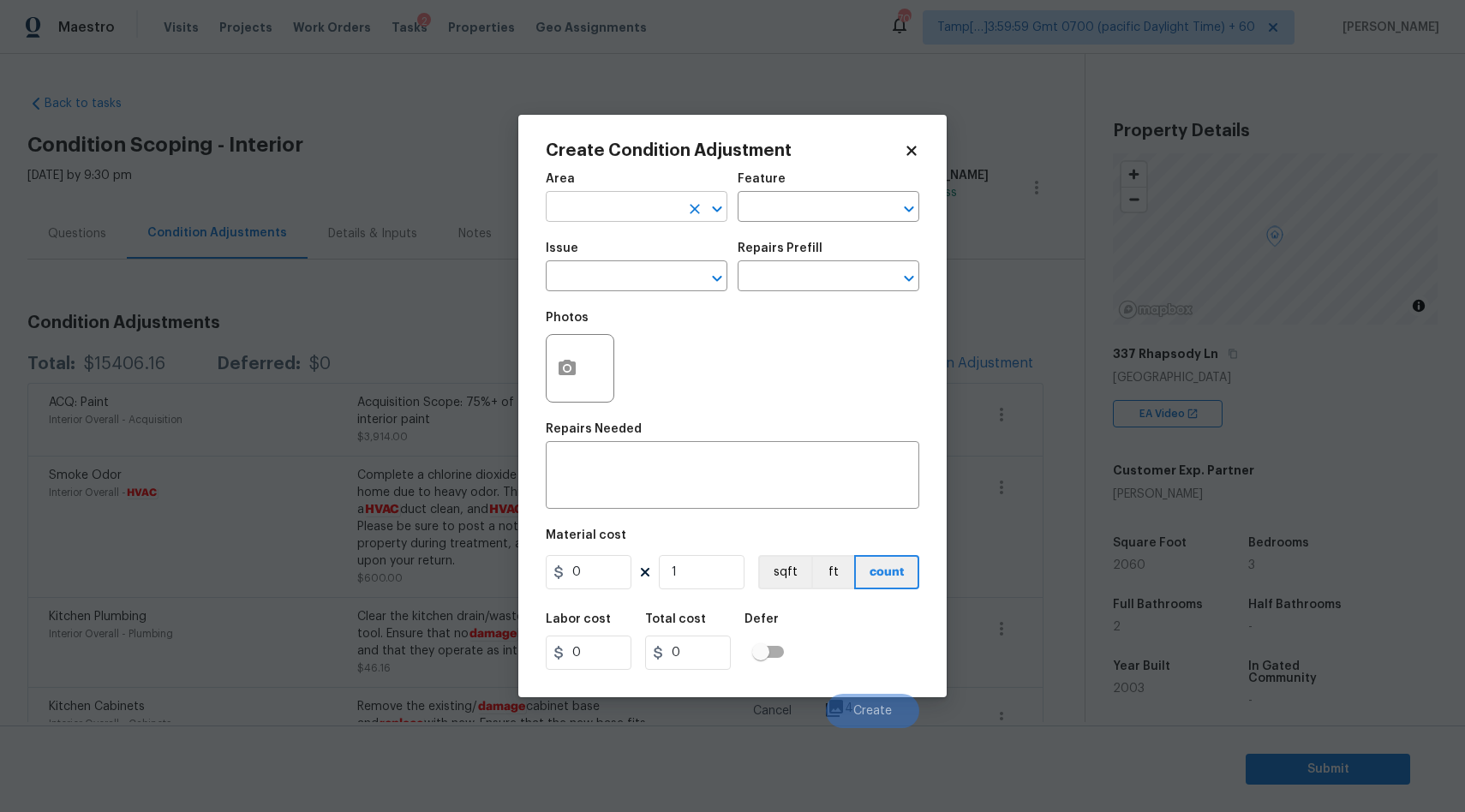
click at [632, 210] on input "text" at bounding box center [612, 208] width 133 height 27
click at [667, 278] on li "Interior Overall" at bounding box center [636, 275] width 181 height 28
type input "Interior Overall"
click at [626, 277] on input "text" at bounding box center [612, 278] width 133 height 27
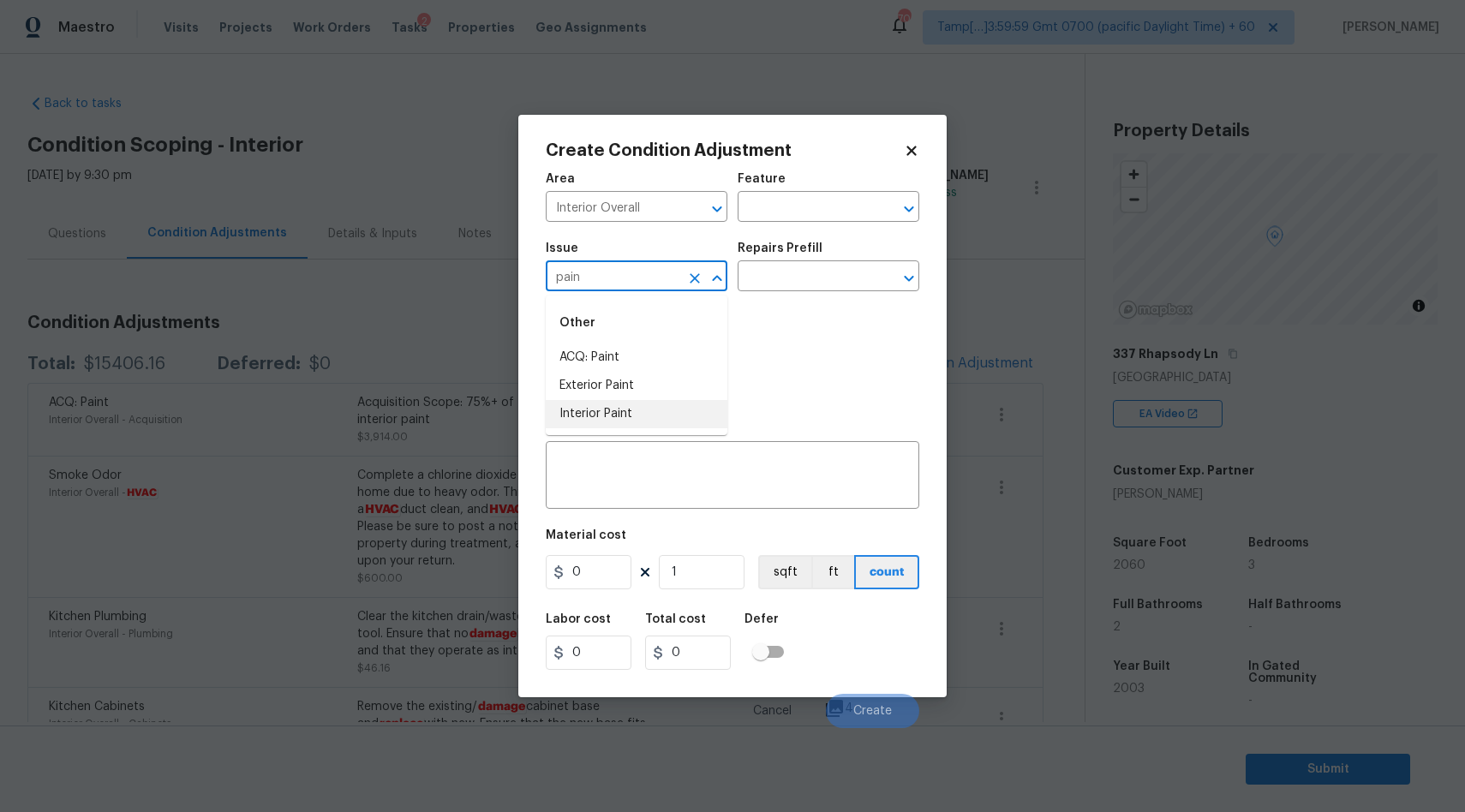
click at [649, 416] on li "Interior Paint" at bounding box center [636, 414] width 181 height 28
type input "Interior Paint"
click at [799, 288] on input "text" at bounding box center [804, 278] width 133 height 27
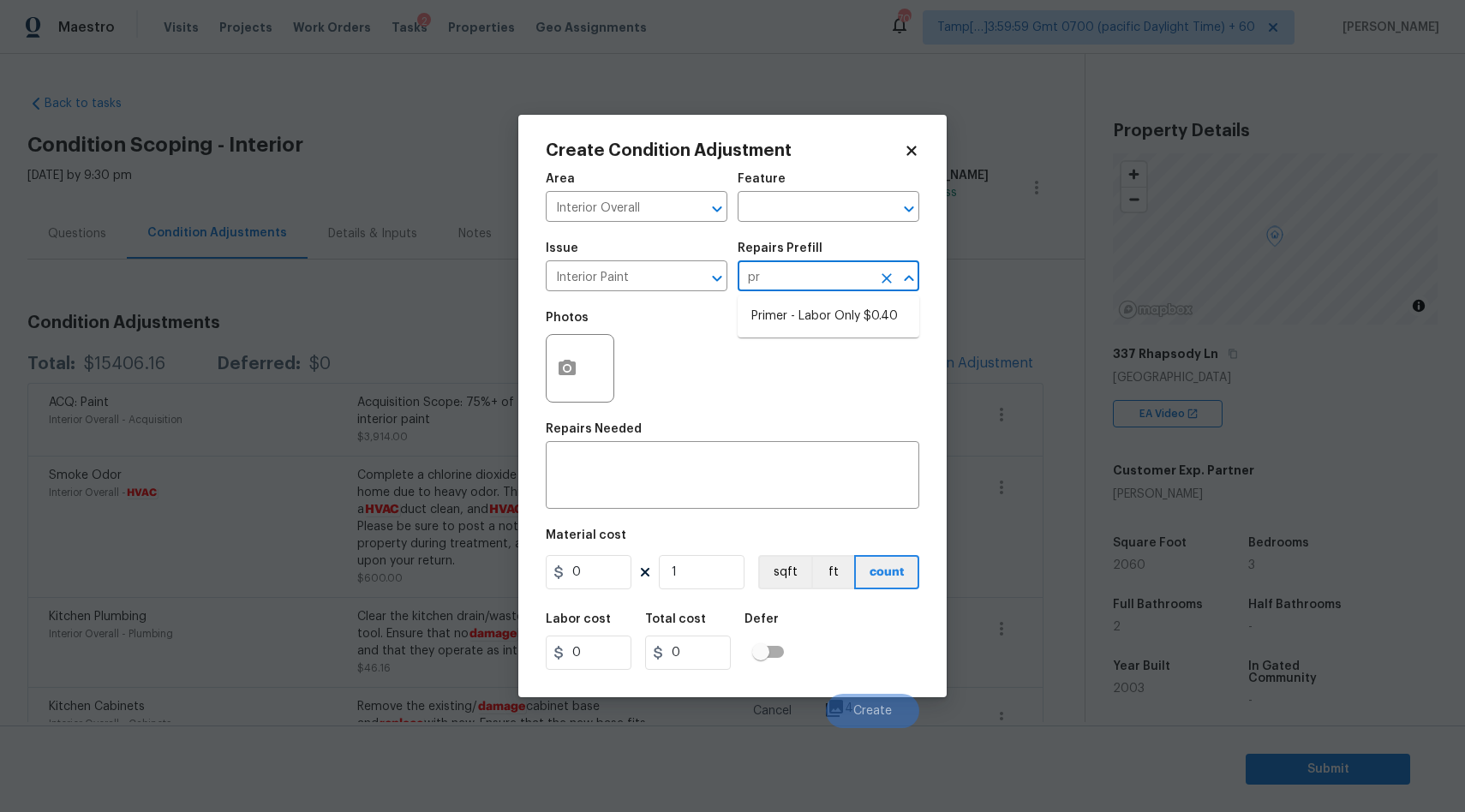
type input "pri"
click at [838, 330] on ul "Primer - Labor Only $0.40" at bounding box center [828, 316] width 181 height 42
click at [774, 319] on li "Primer - Labor Only $0.40" at bounding box center [828, 316] width 181 height 28
type input "Overall Paint"
type textarea "Interior primer - PRIMER PROVIDED BY OPENDOOR - All nails, screws, drywall anch…"
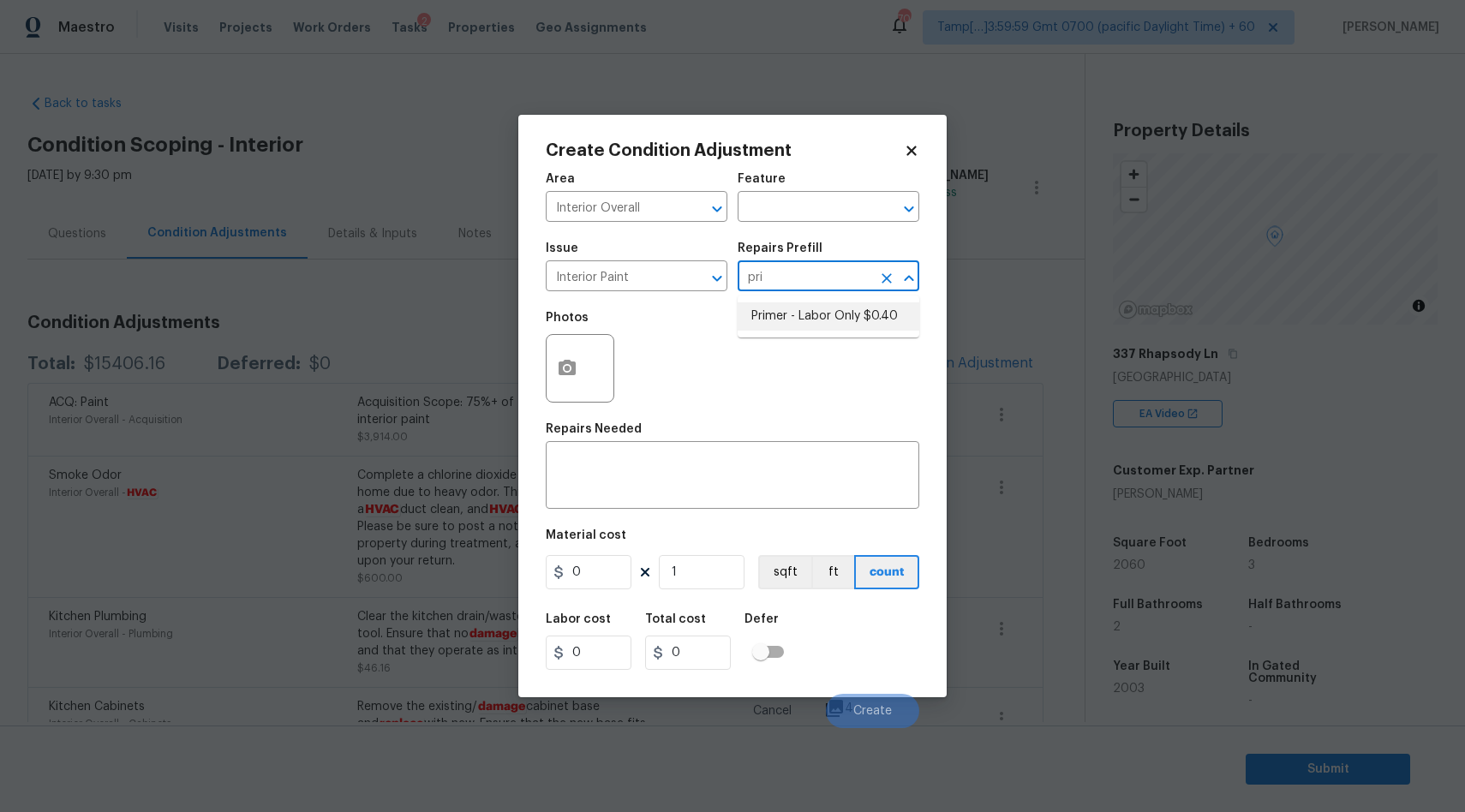
type input "0.4"
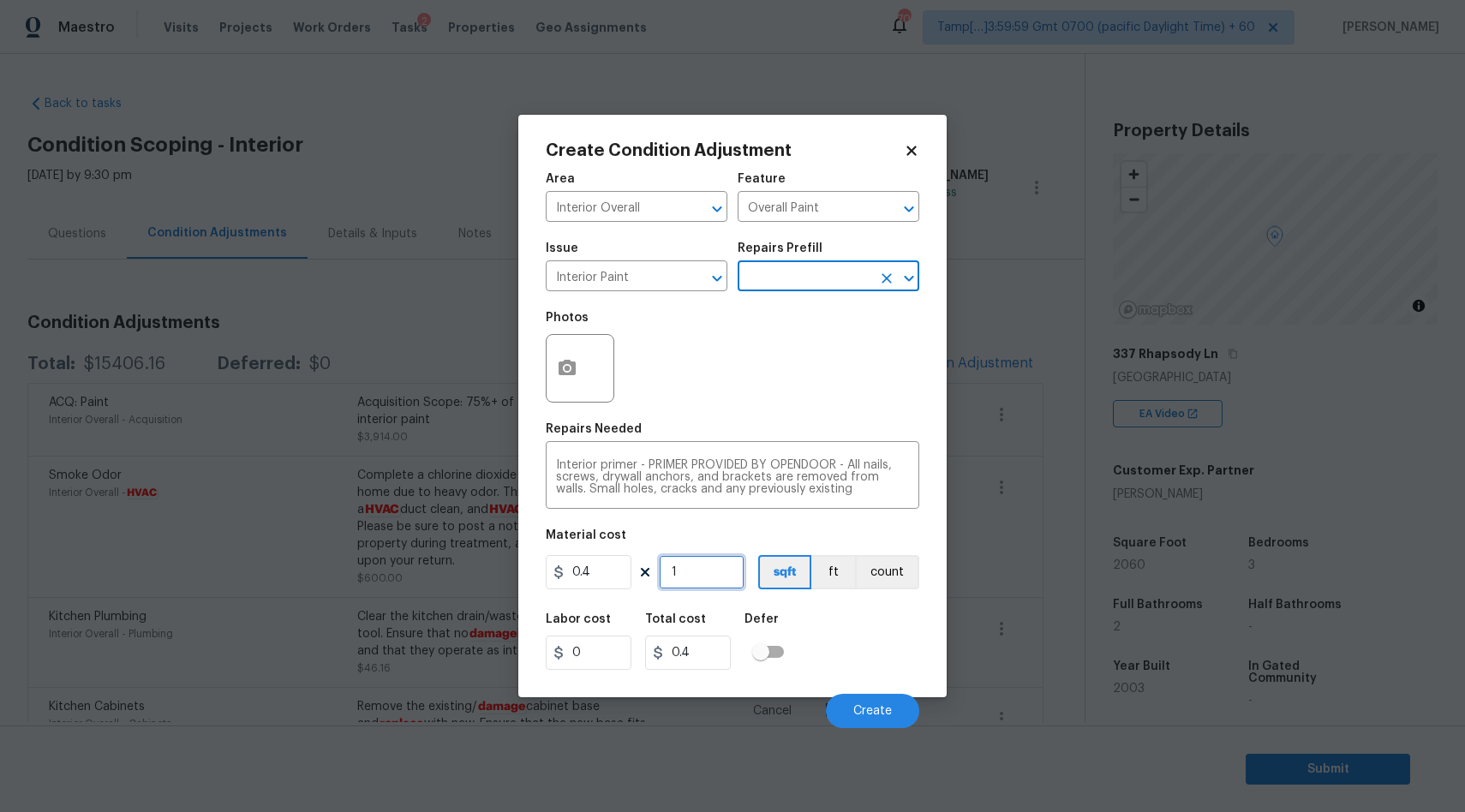
click at [704, 573] on input "1" at bounding box center [702, 572] width 86 height 34
type input "0"
type input "2"
type input "0.8"
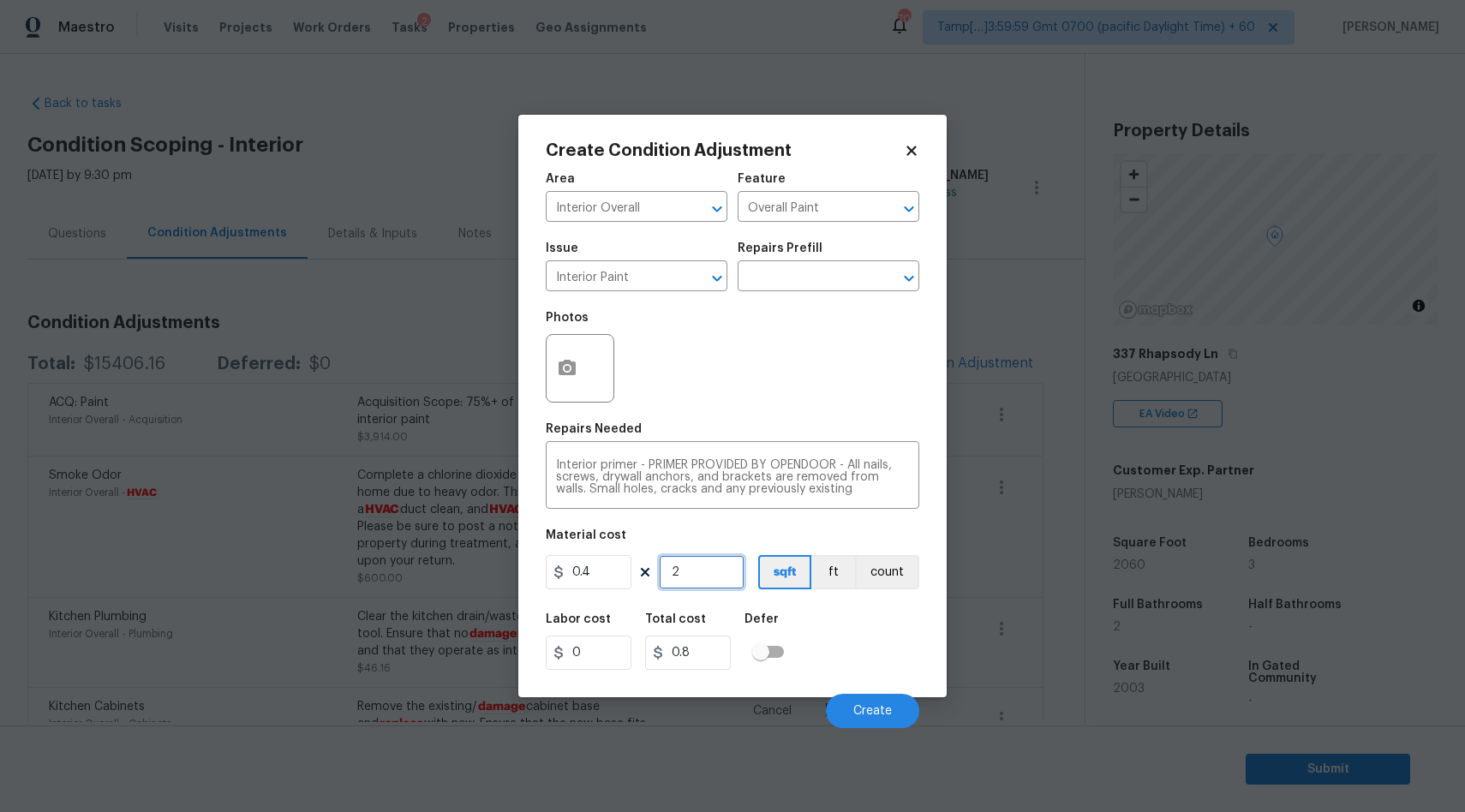
type input "20"
type input "8"
type input "206"
type input "82.4"
type input "2060"
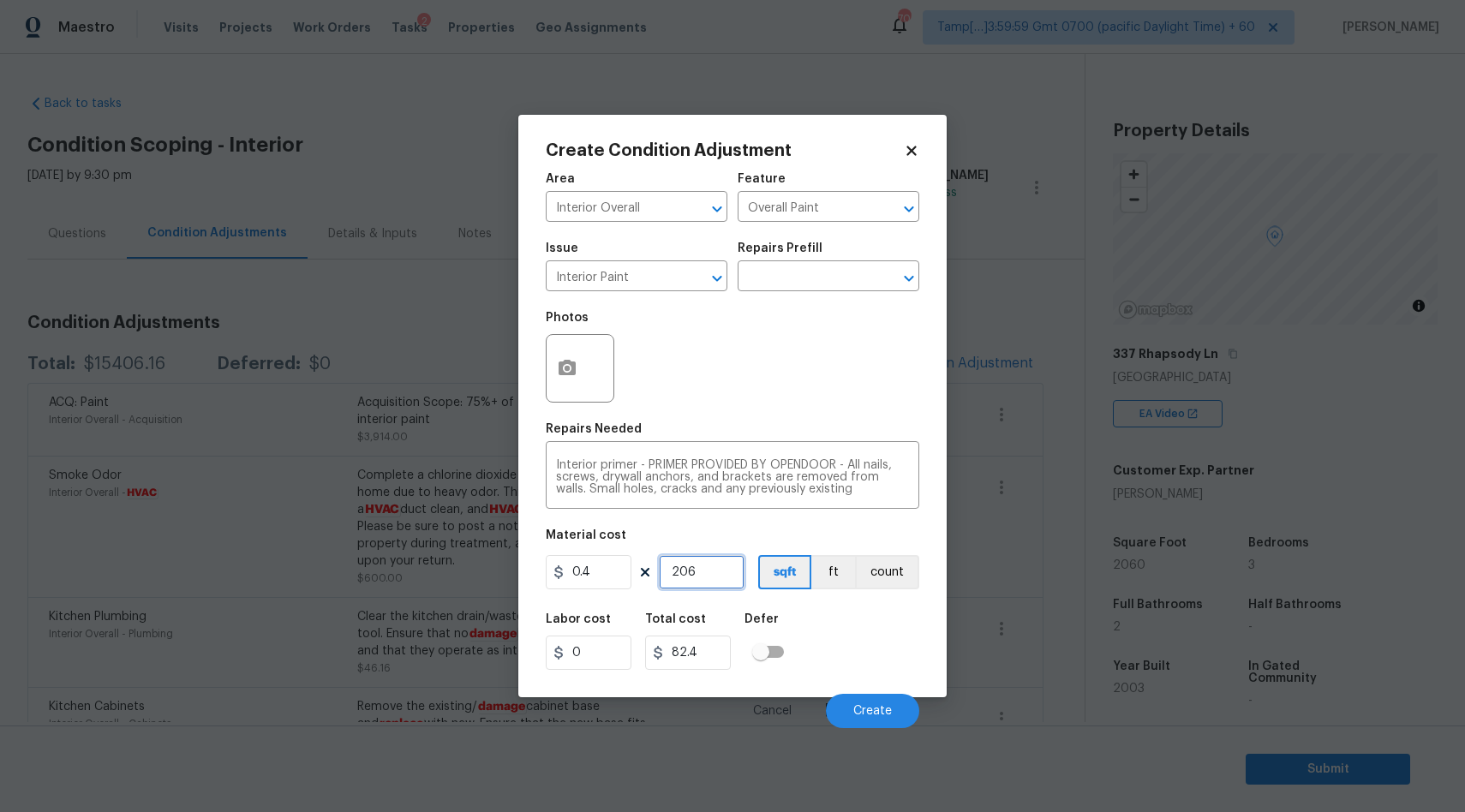
type input "824"
type input "2060"
click at [571, 366] on icon "button" at bounding box center [566, 366] width 17 height 15
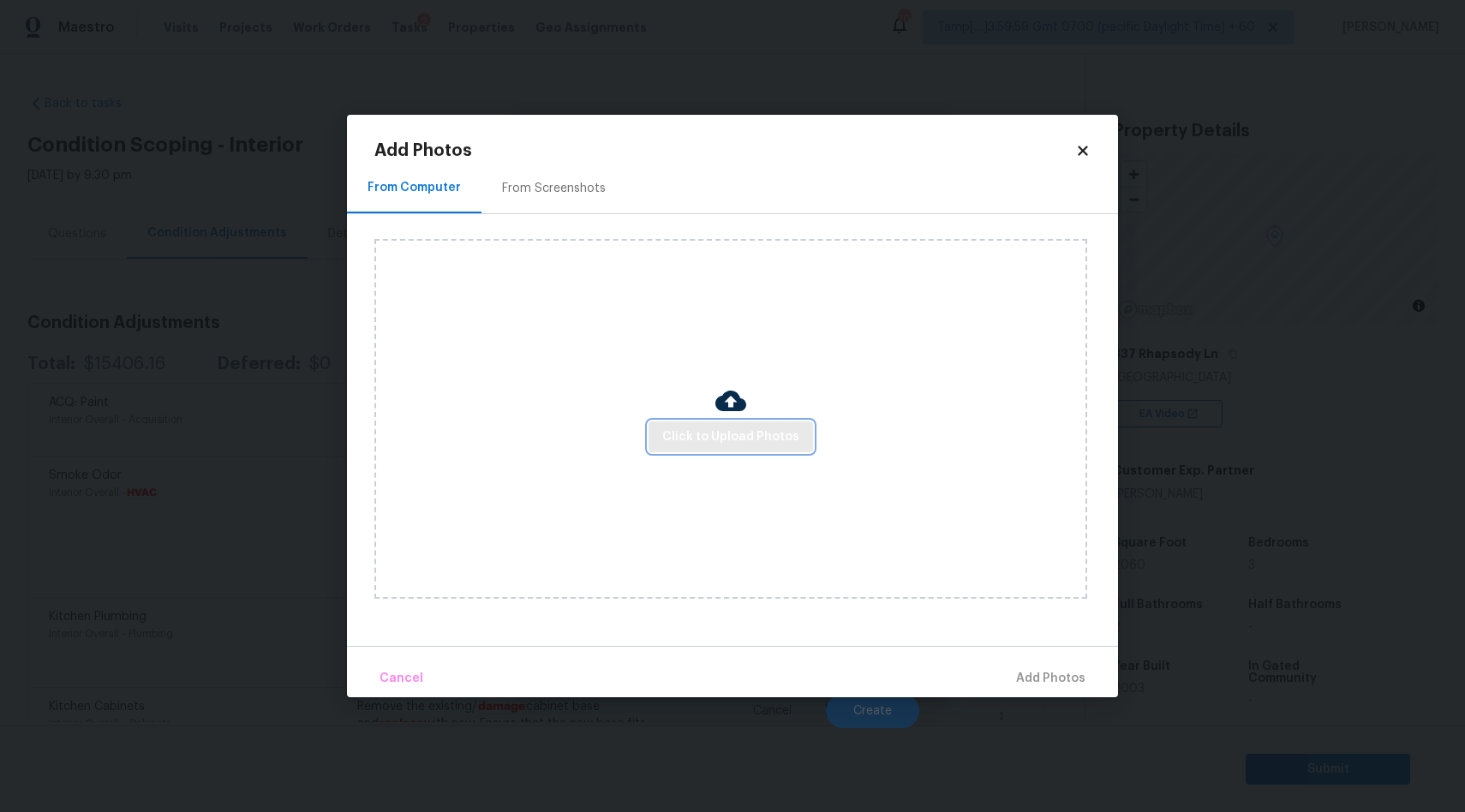
click at [709, 442] on span "Click to Upload Photos" at bounding box center [731, 438] width 137 height 22
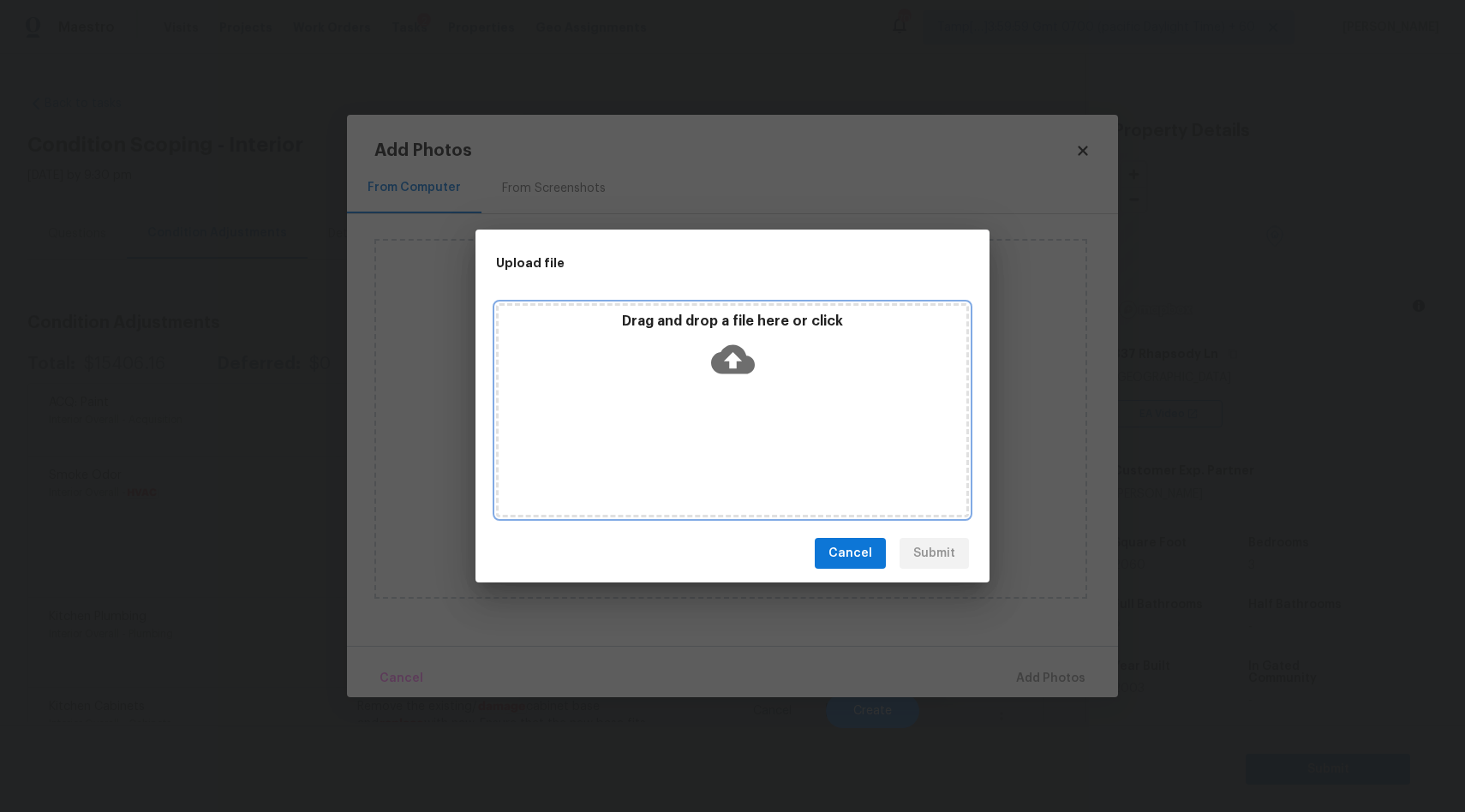
click at [736, 347] on icon at bounding box center [732, 359] width 44 height 29
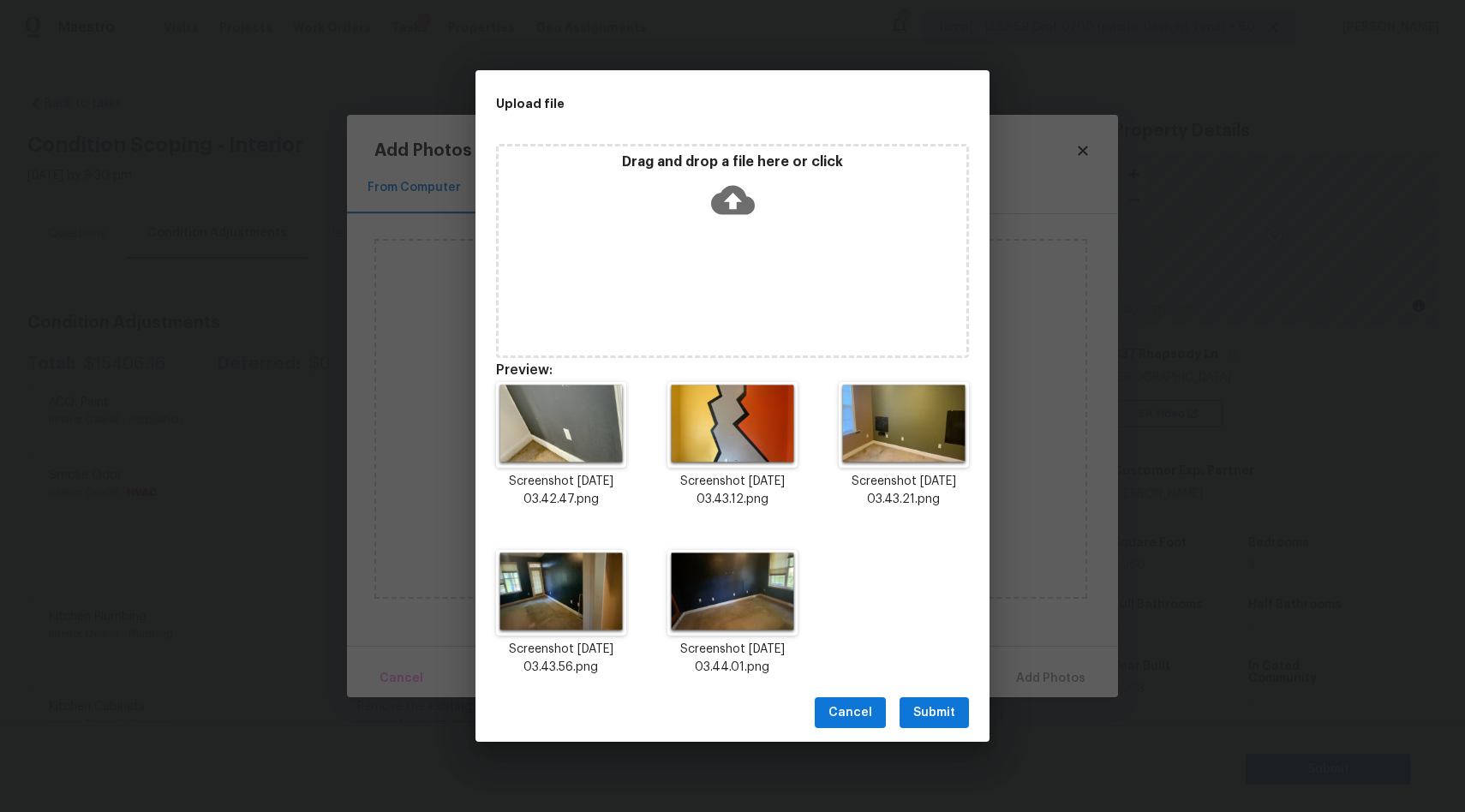
click at [931, 714] on span "Submit" at bounding box center [934, 713] width 42 height 22
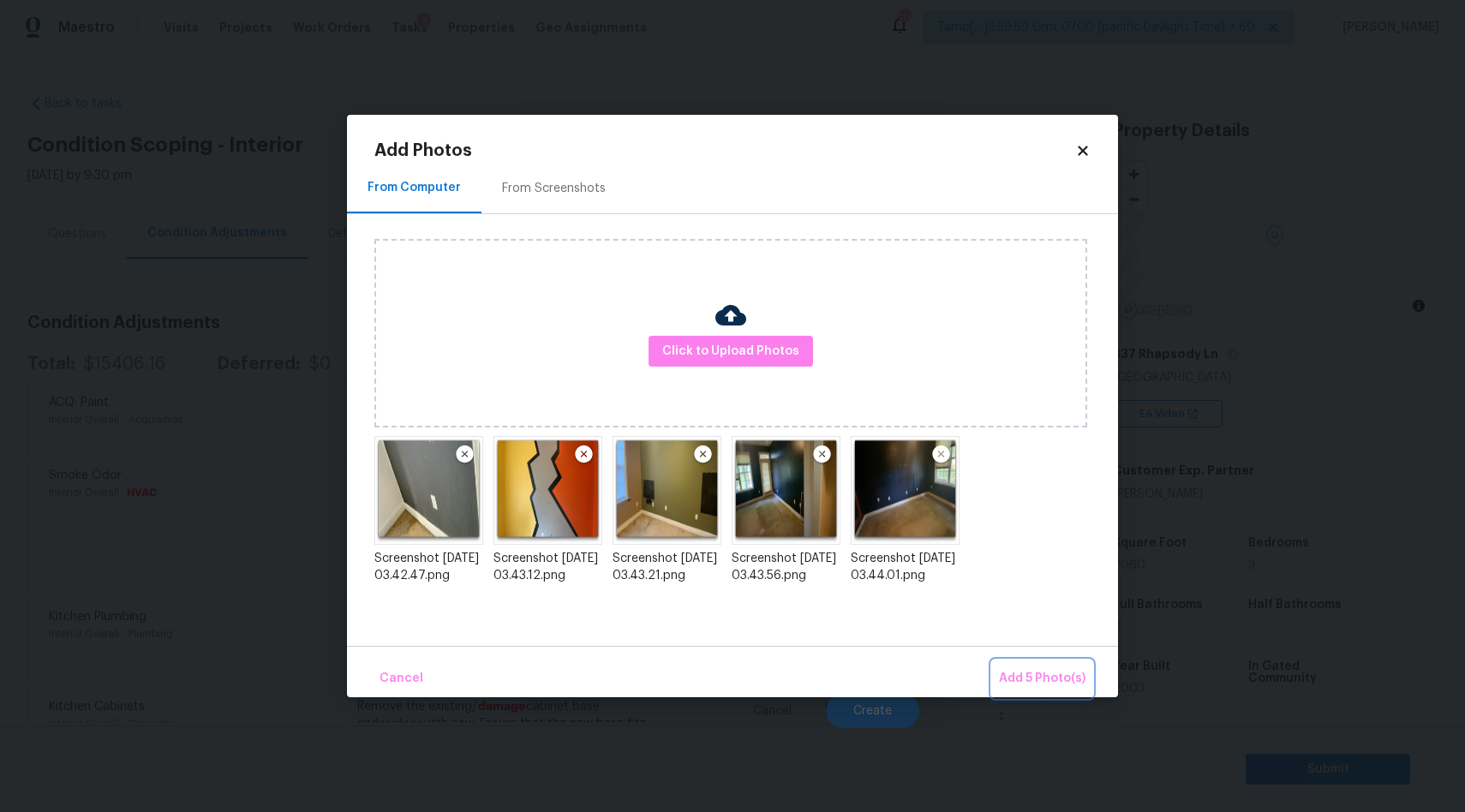
click at [1024, 679] on span "Add 5 Photo(s)" at bounding box center [1041, 679] width 87 height 22
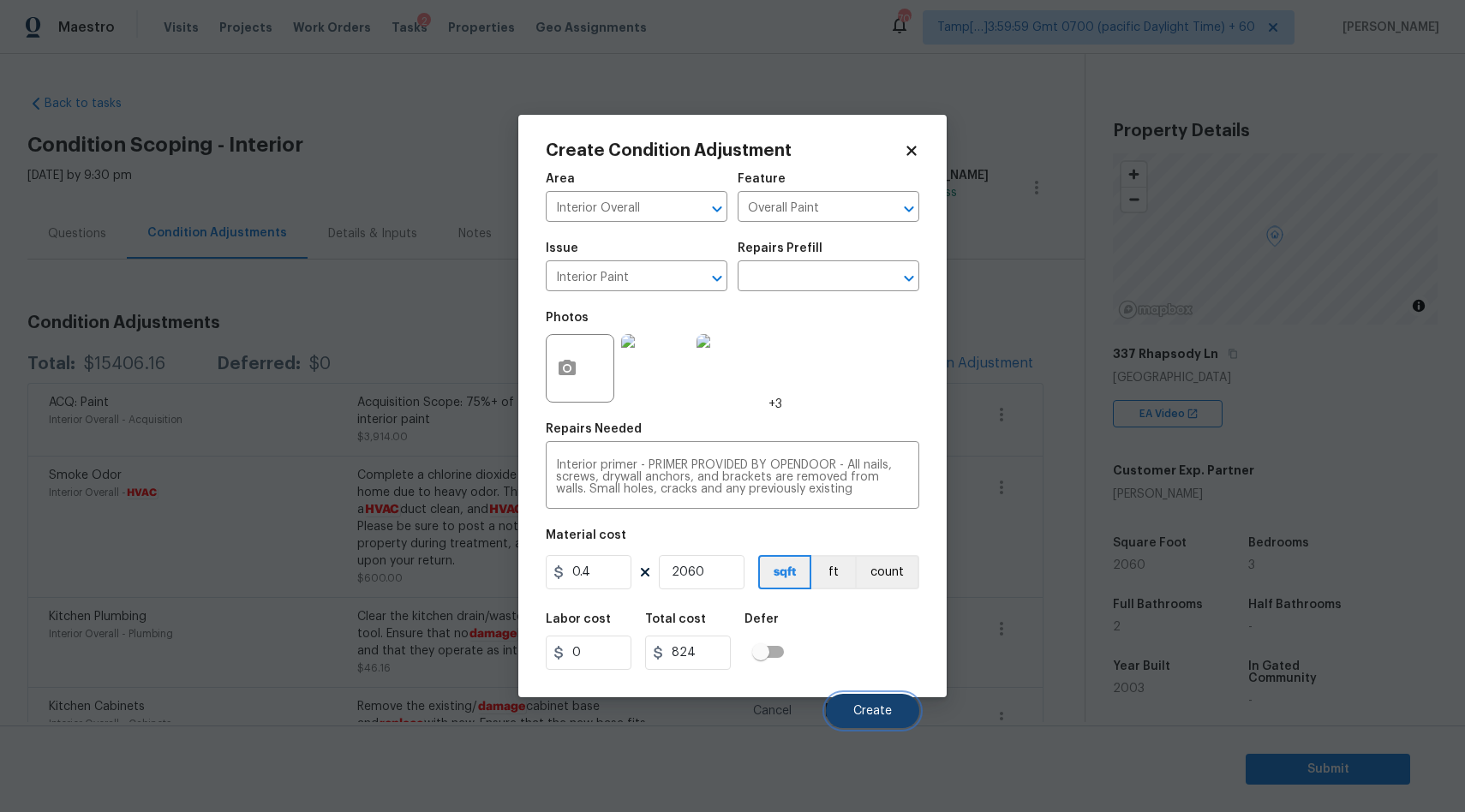
click at [866, 711] on span "Create" at bounding box center [872, 710] width 39 height 13
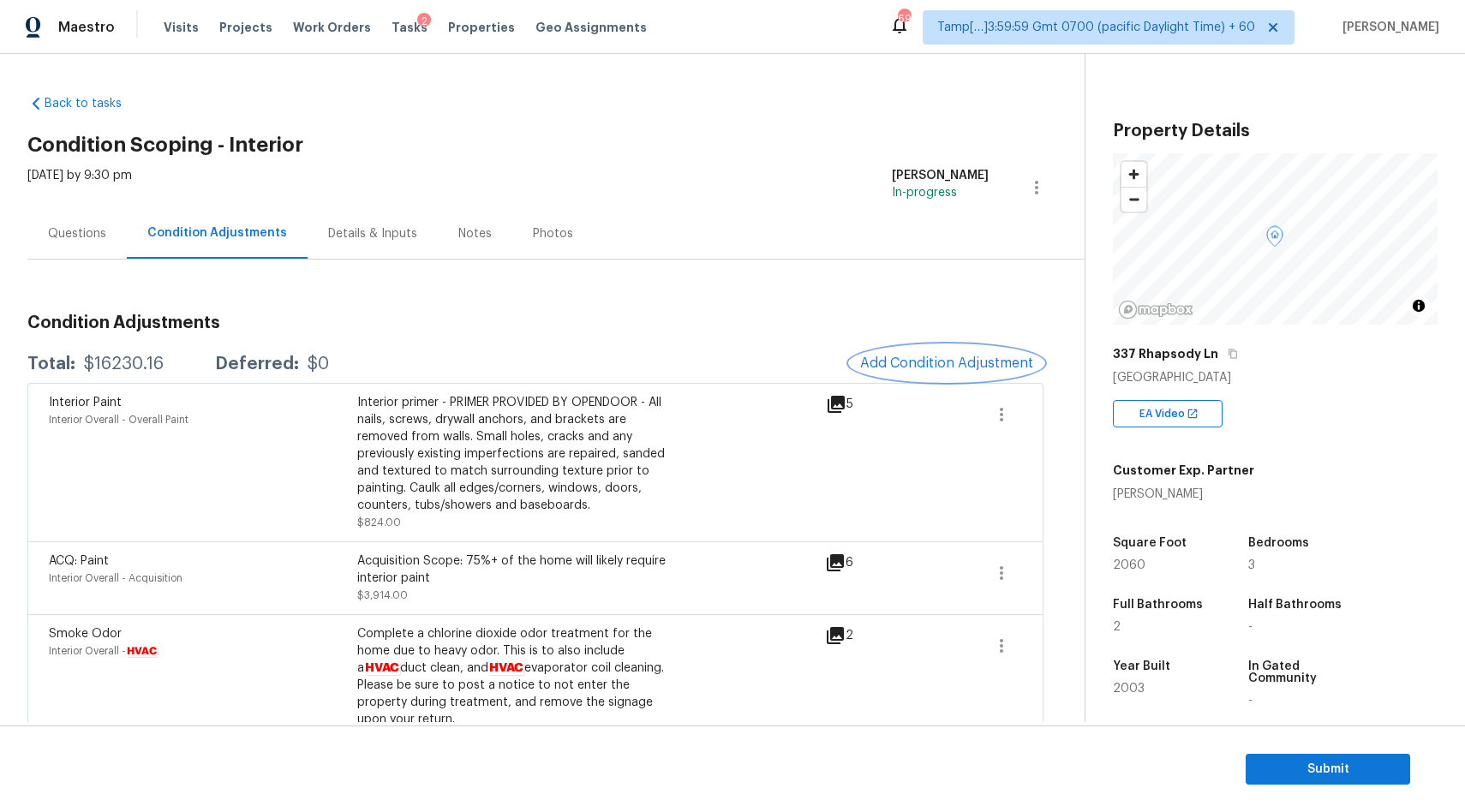
click at [983, 359] on span "Add Condition Adjustment" at bounding box center [946, 362] width 173 height 15
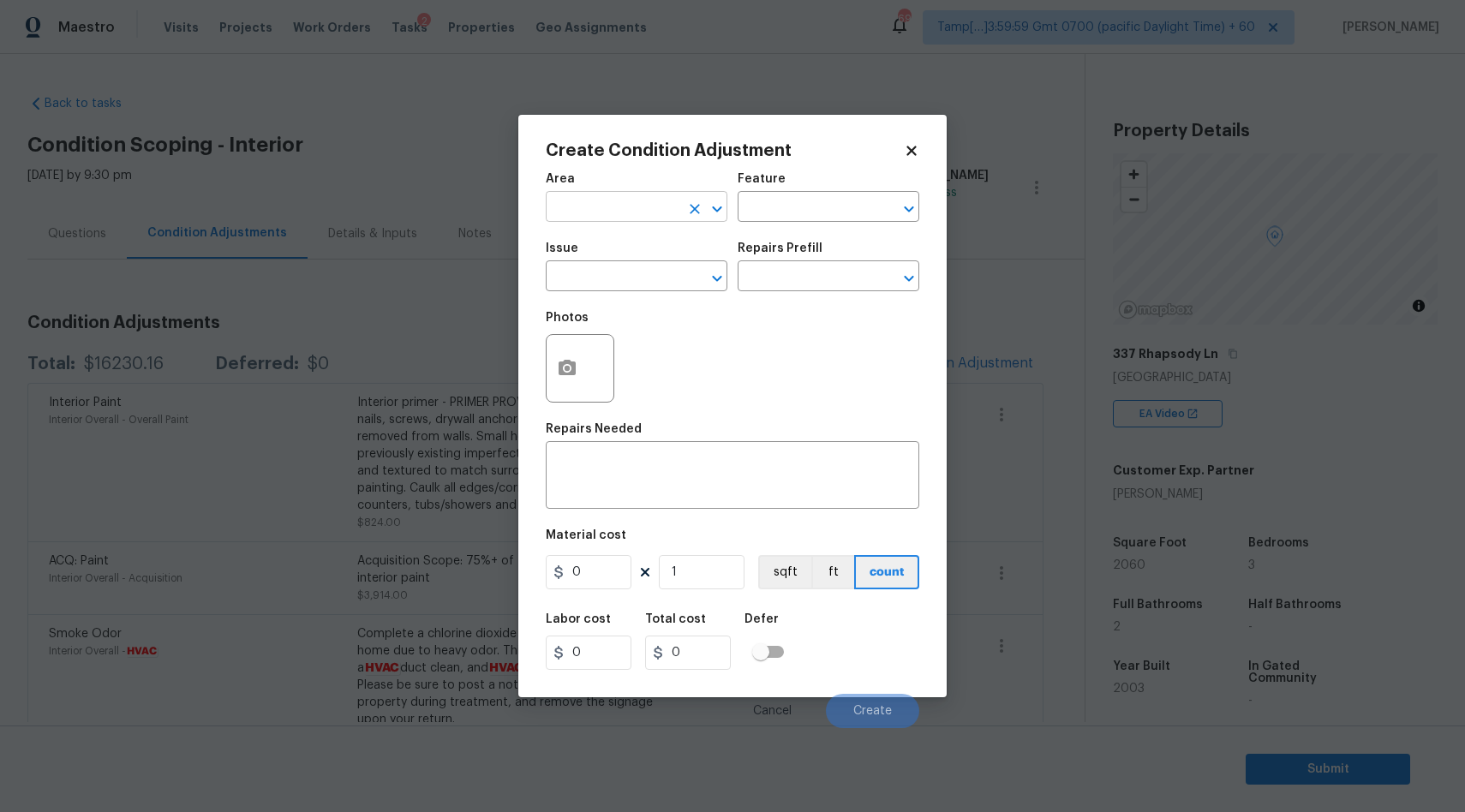
click at [668, 212] on input "text" at bounding box center [612, 208] width 133 height 27
click at [594, 269] on li "Interior Overall" at bounding box center [636, 275] width 181 height 28
type input "Interior Overall"
click at [594, 269] on input "text" at bounding box center [612, 278] width 133 height 27
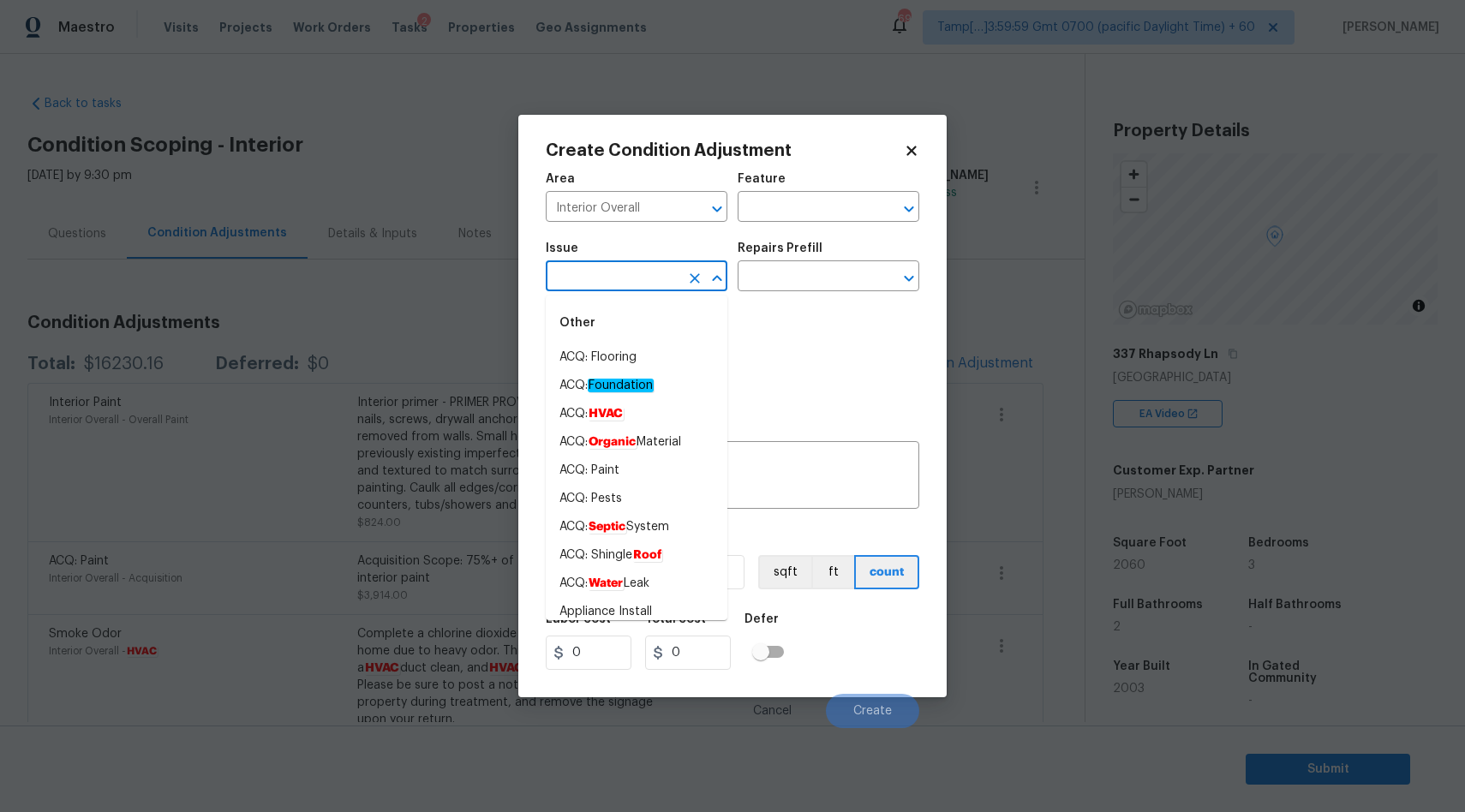
click at [594, 269] on input "text" at bounding box center [612, 278] width 133 height 27
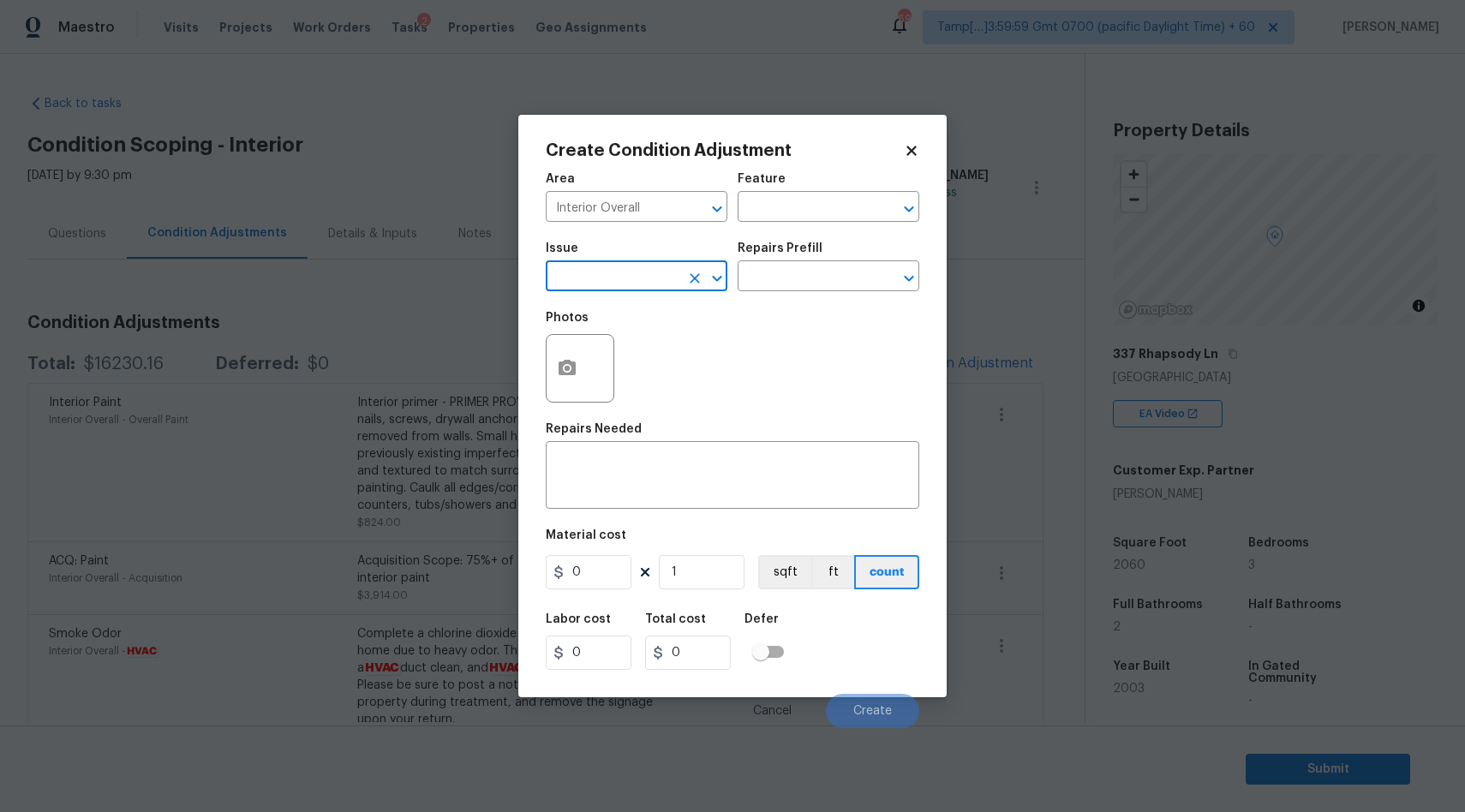
click at [594, 269] on input "text" at bounding box center [612, 278] width 133 height 27
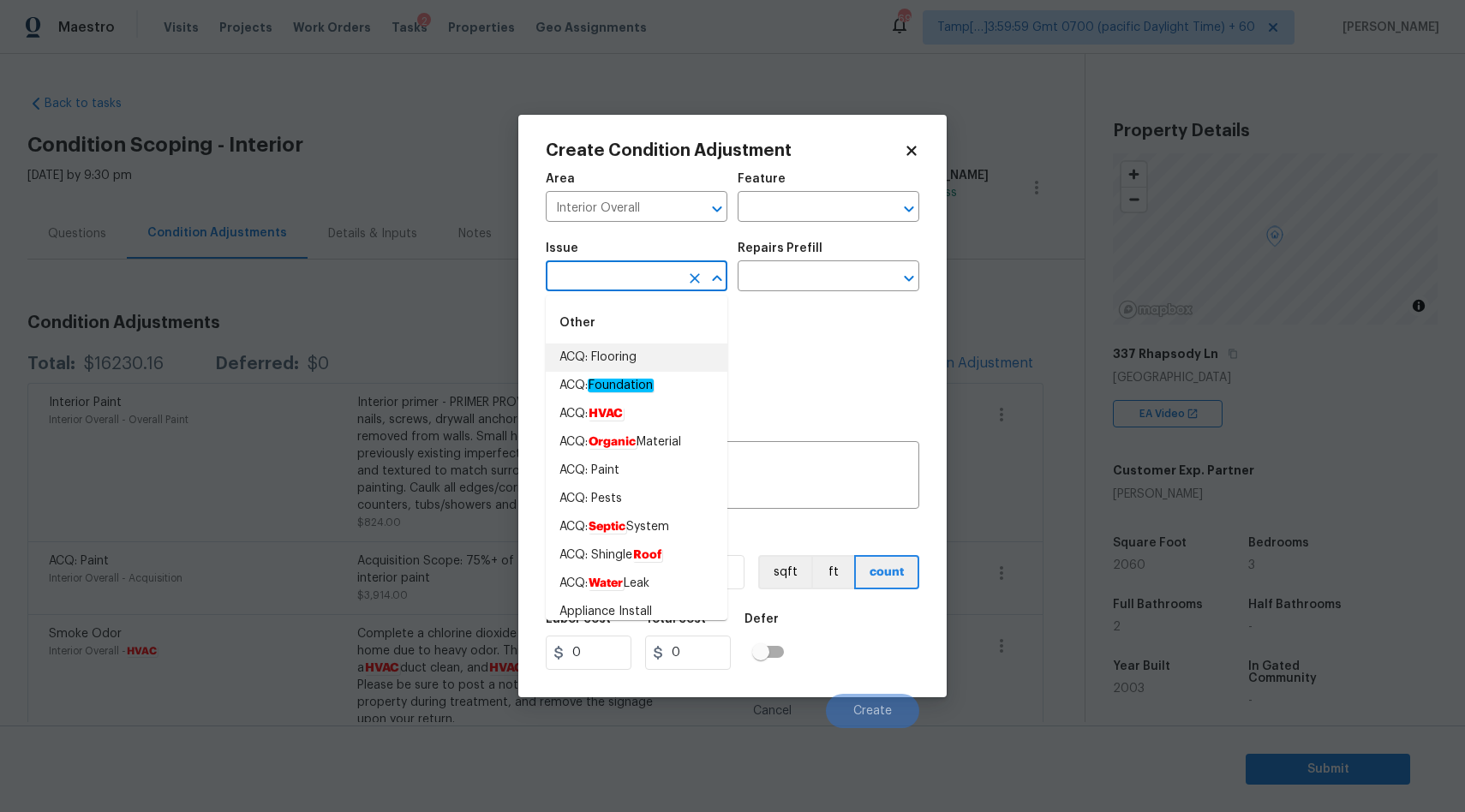
click at [611, 366] on li "ACQ: Flooring" at bounding box center [636, 357] width 181 height 28
type input "ACQ: Flooring"
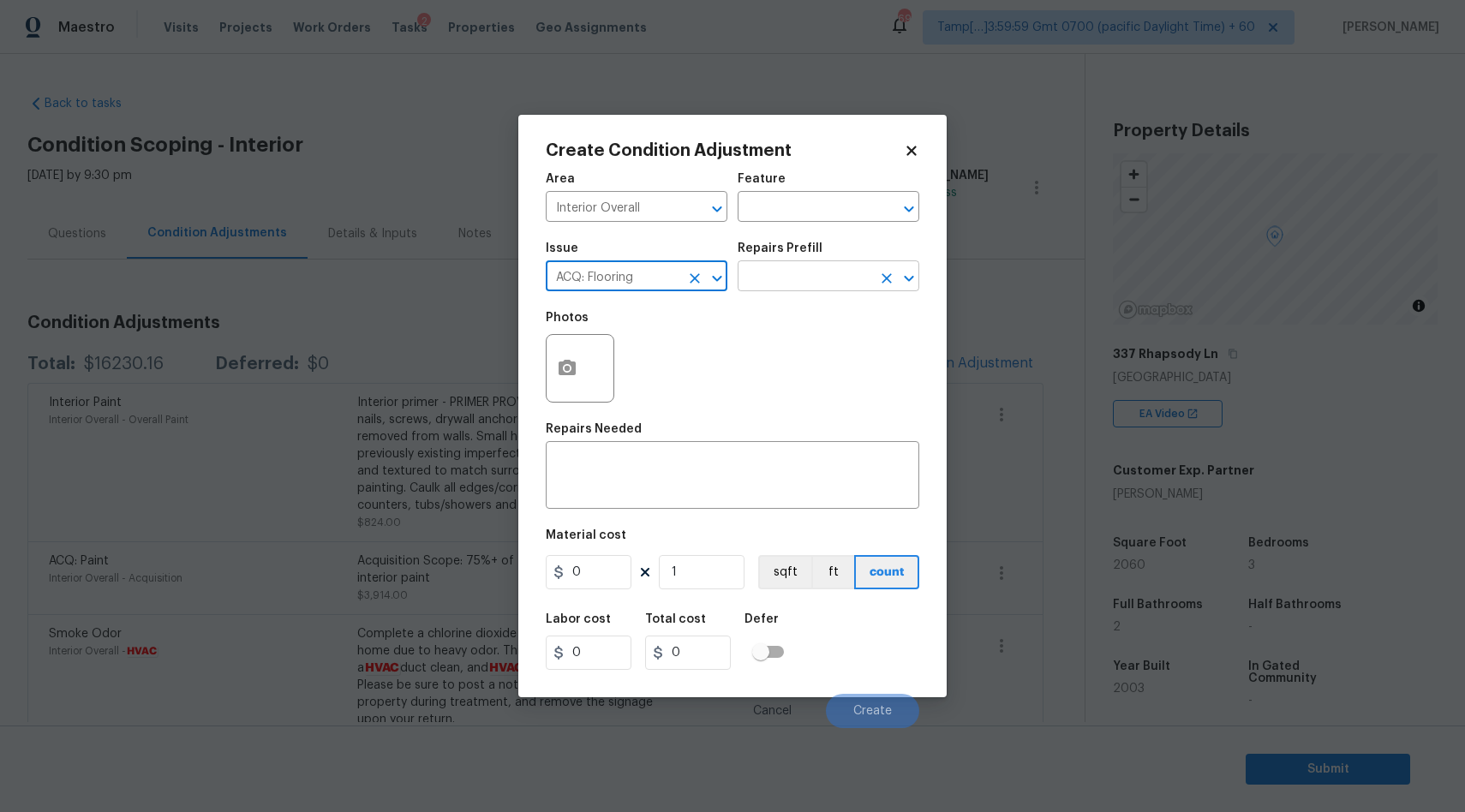
click at [844, 280] on input "text" at bounding box center [804, 278] width 133 height 27
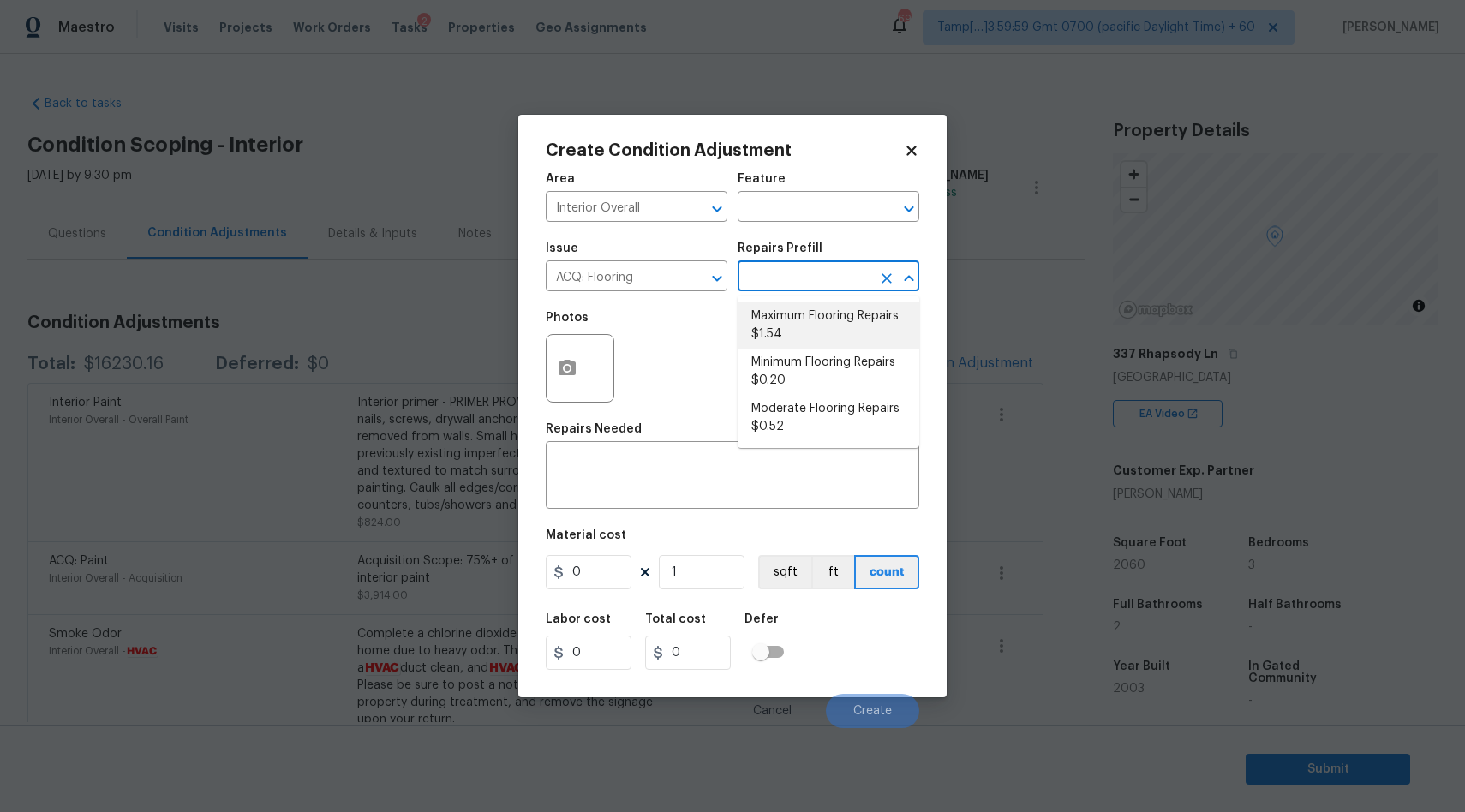
click at [801, 328] on li "Maximum Flooring Repairs $1.54" at bounding box center [828, 325] width 181 height 46
type input "Acquisition"
type textarea "Acquisition Scope: Maximum flooring repairs"
type input "1.54"
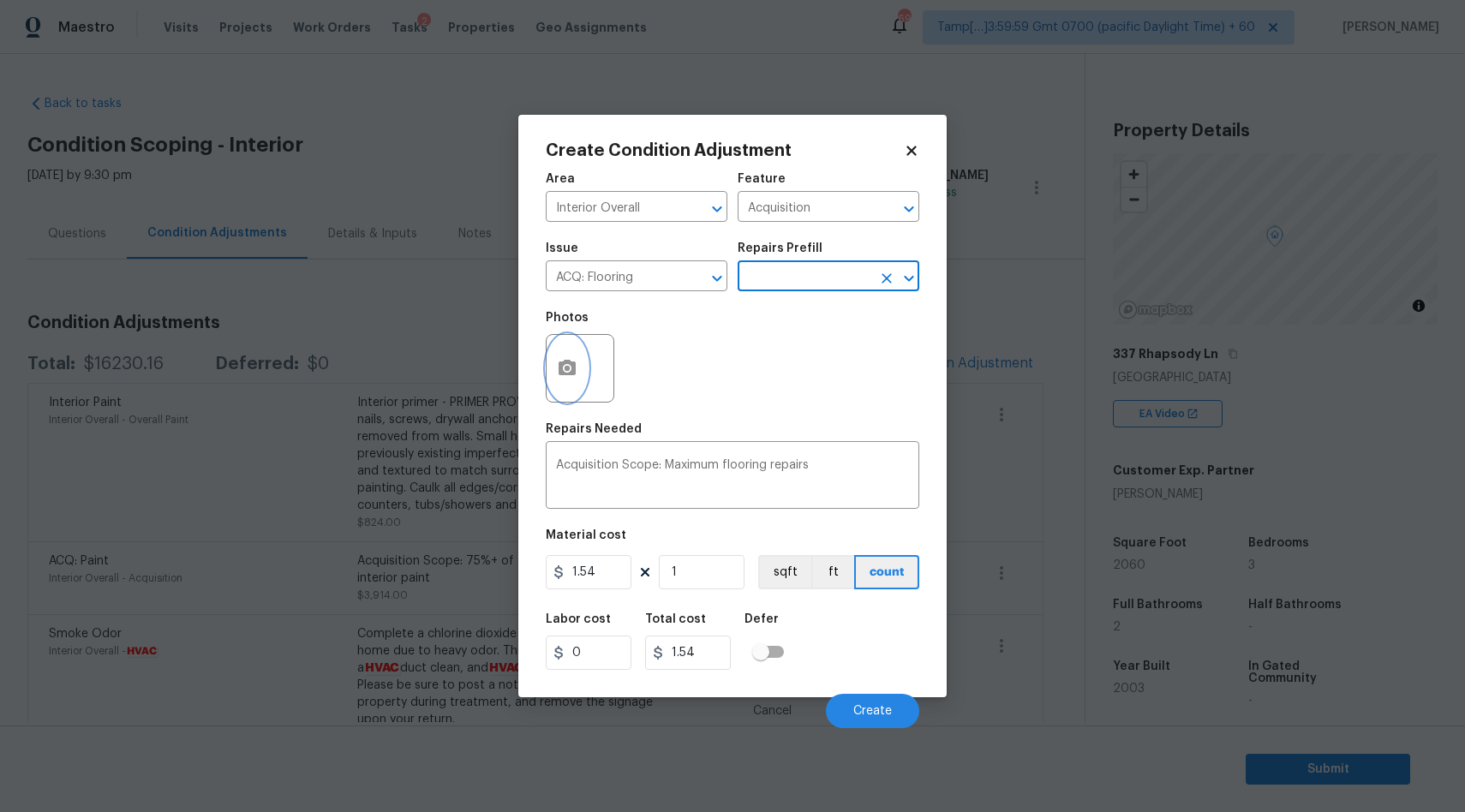
click at [566, 361] on icon "button" at bounding box center [566, 366] width 17 height 15
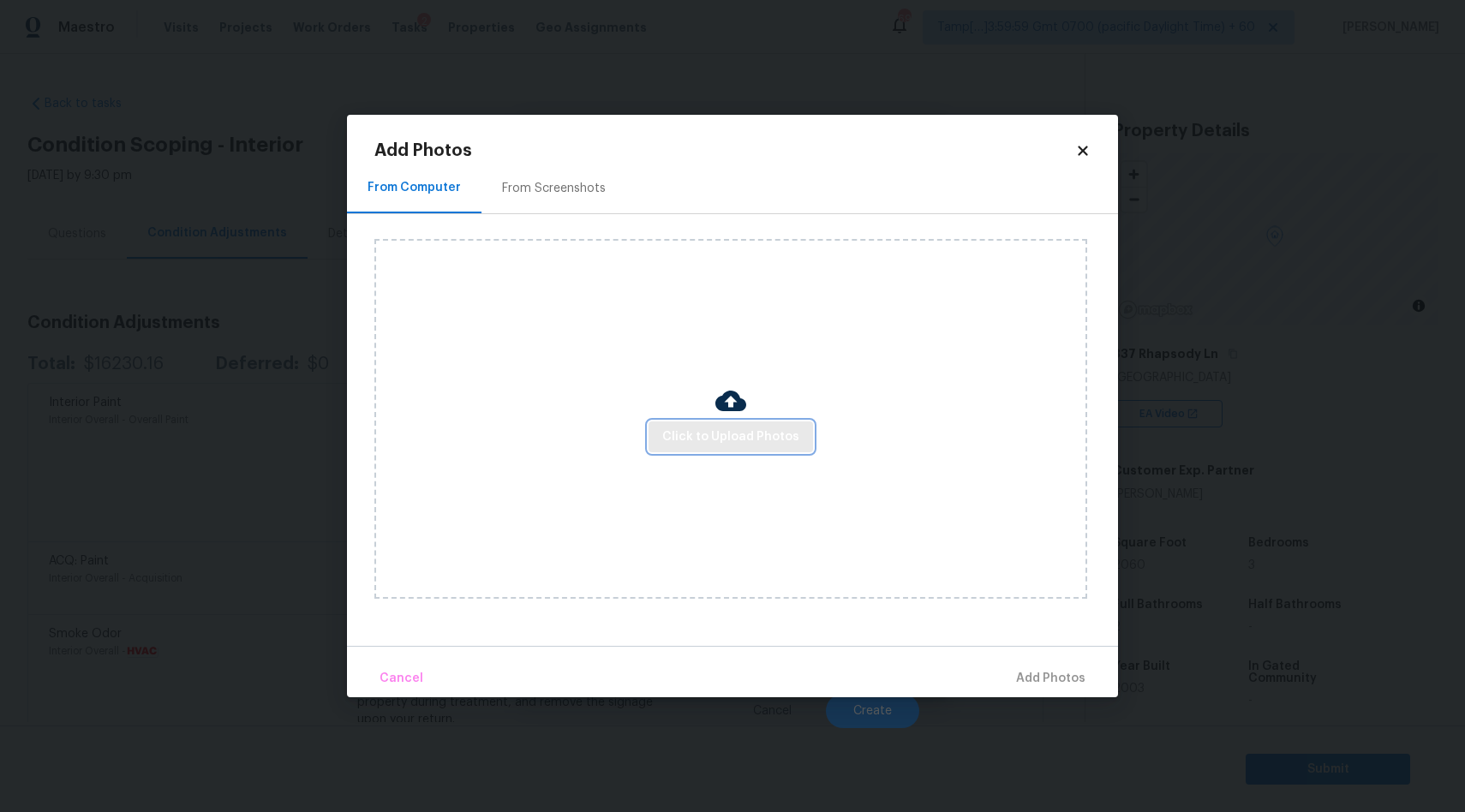
click at [766, 434] on span "Click to Upload Photos" at bounding box center [731, 438] width 137 height 22
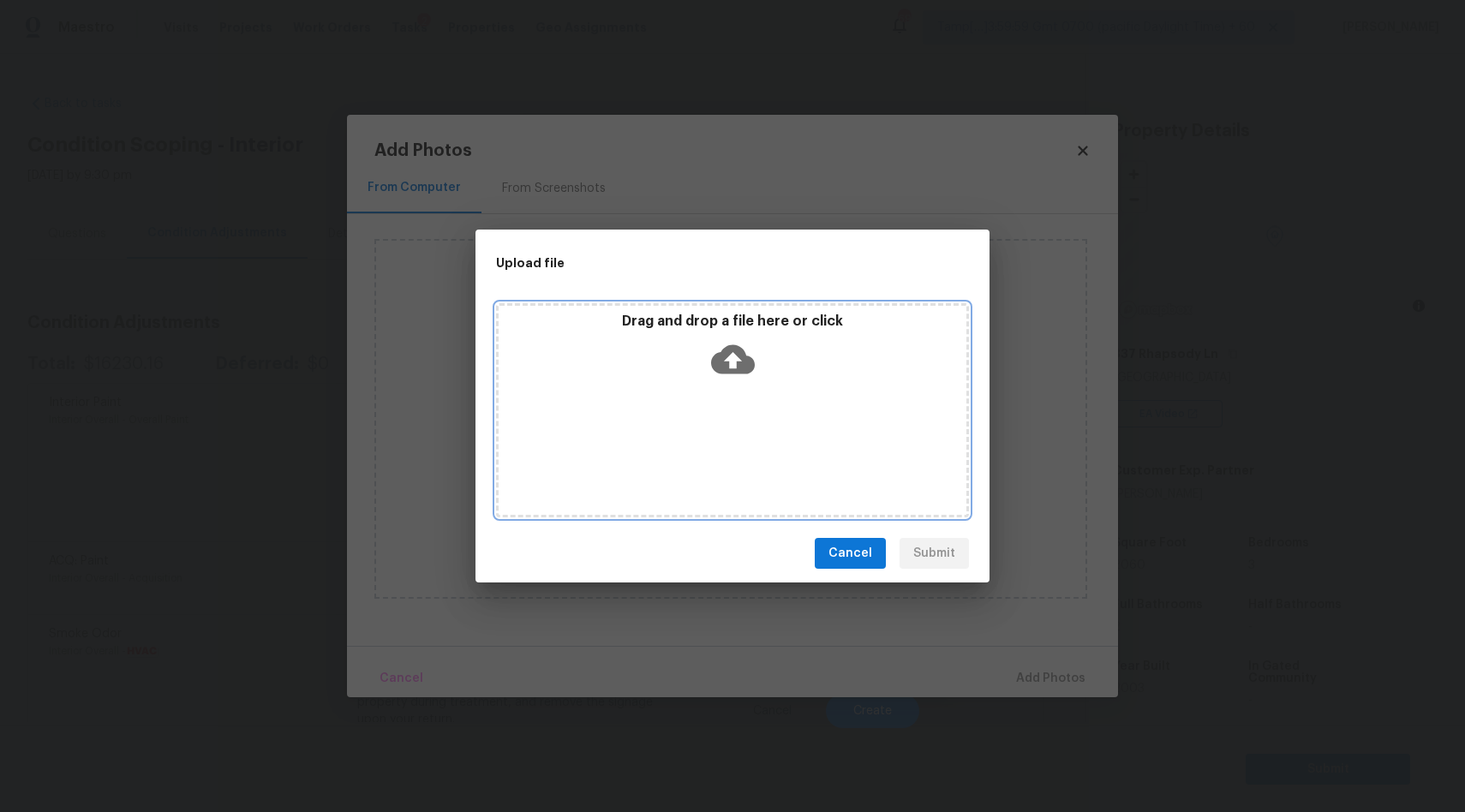
click at [727, 358] on icon at bounding box center [732, 359] width 44 height 44
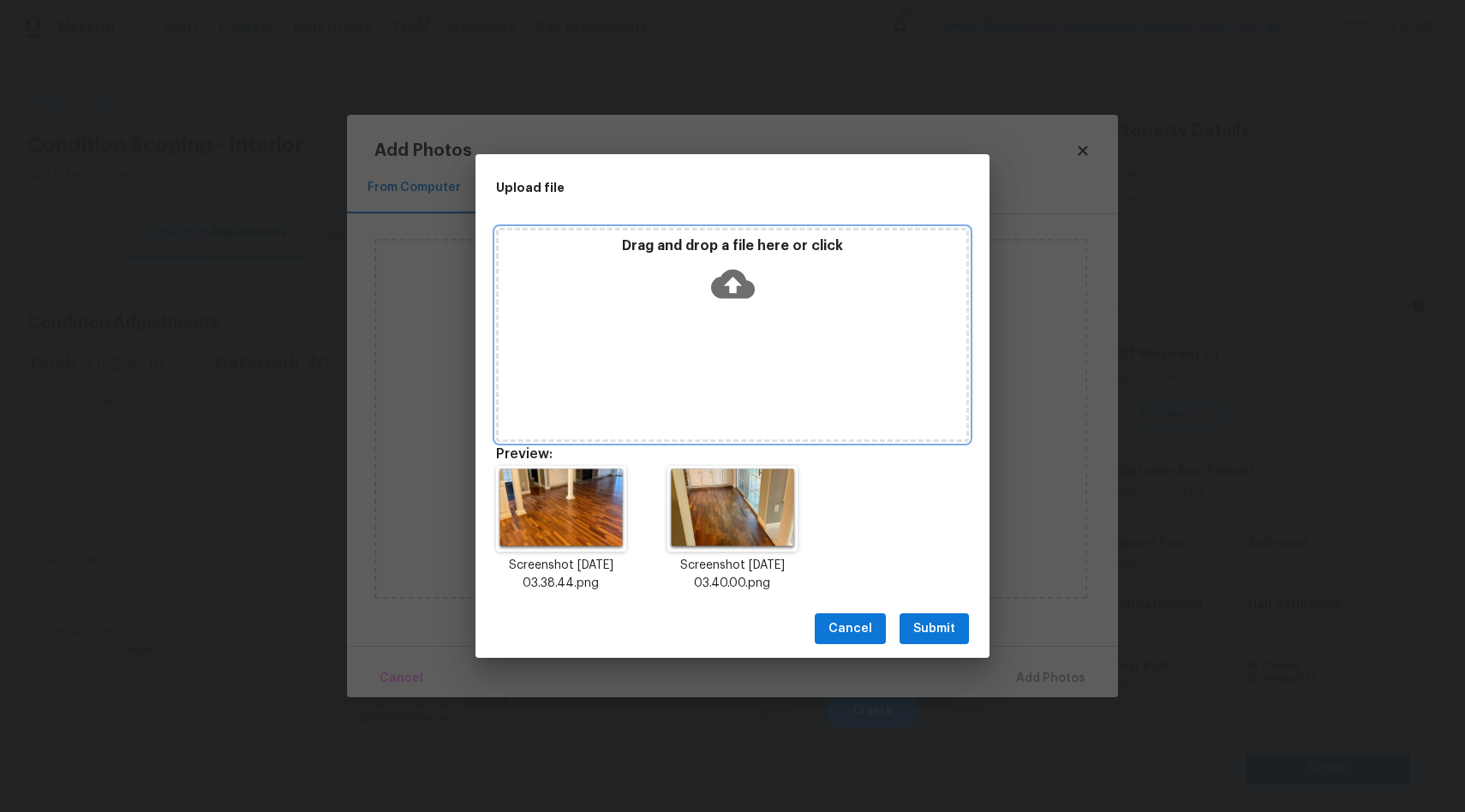
click at [732, 294] on icon at bounding box center [732, 284] width 44 height 29
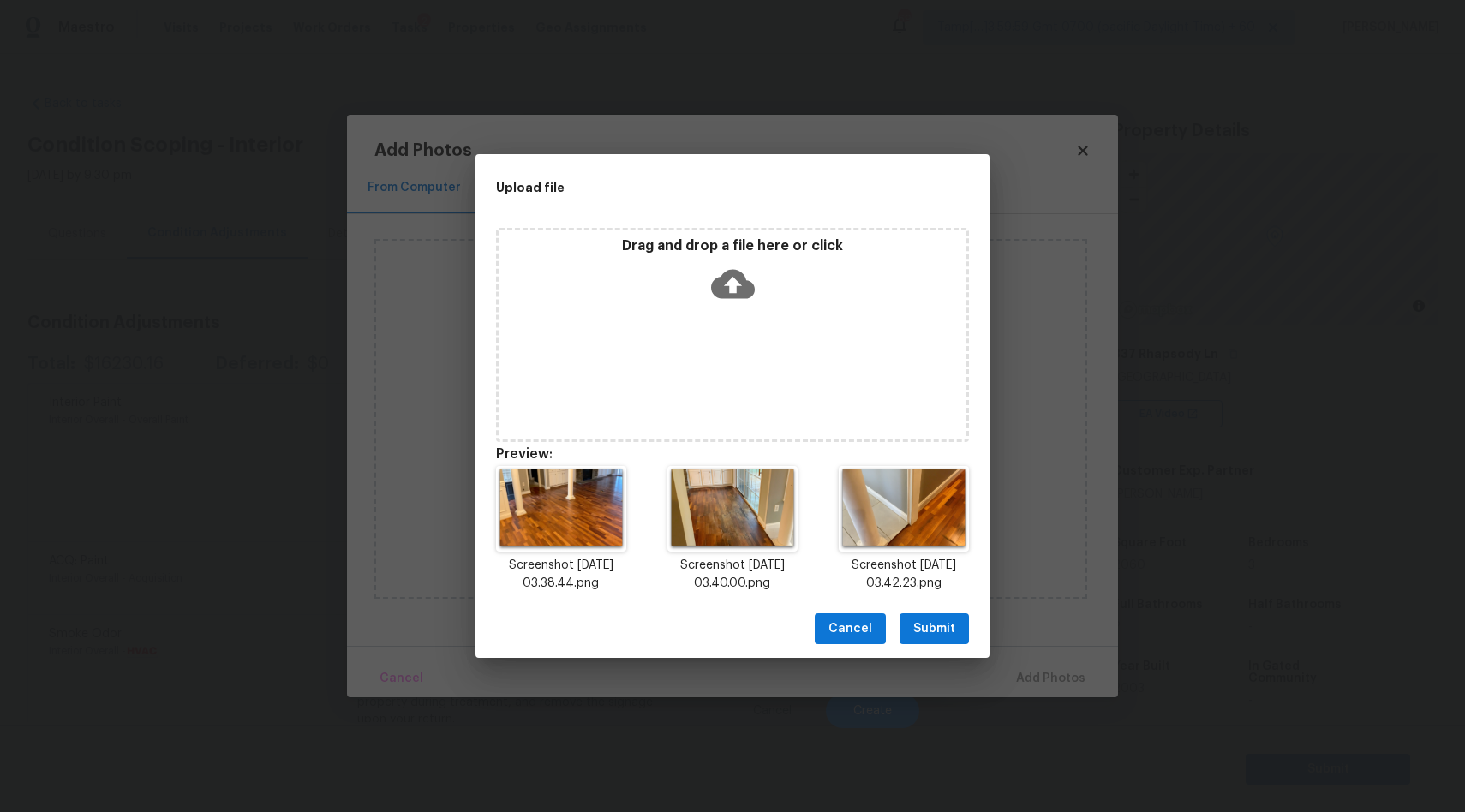
click at [733, 279] on icon at bounding box center [732, 284] width 44 height 44
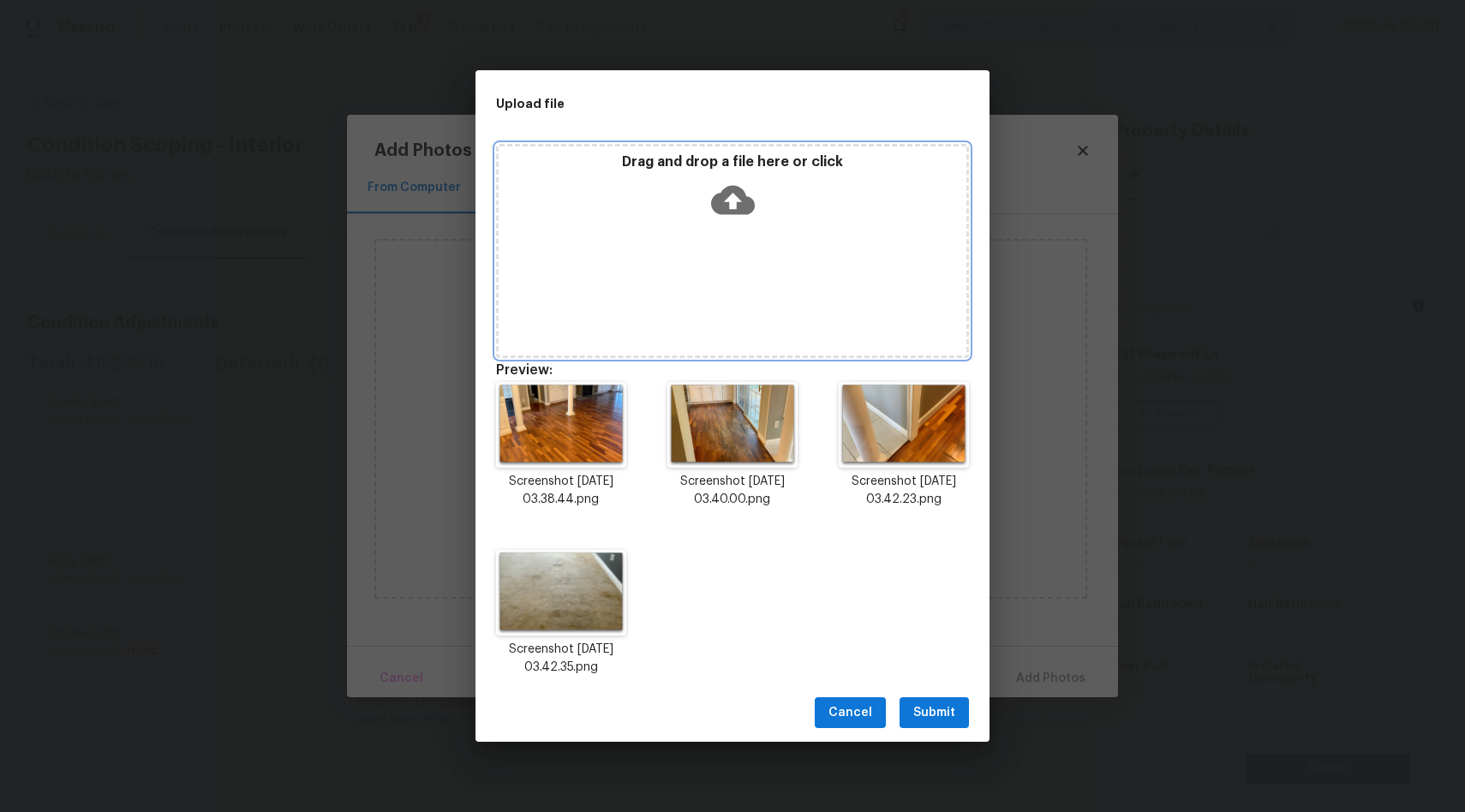
click at [743, 198] on icon at bounding box center [732, 200] width 44 height 29
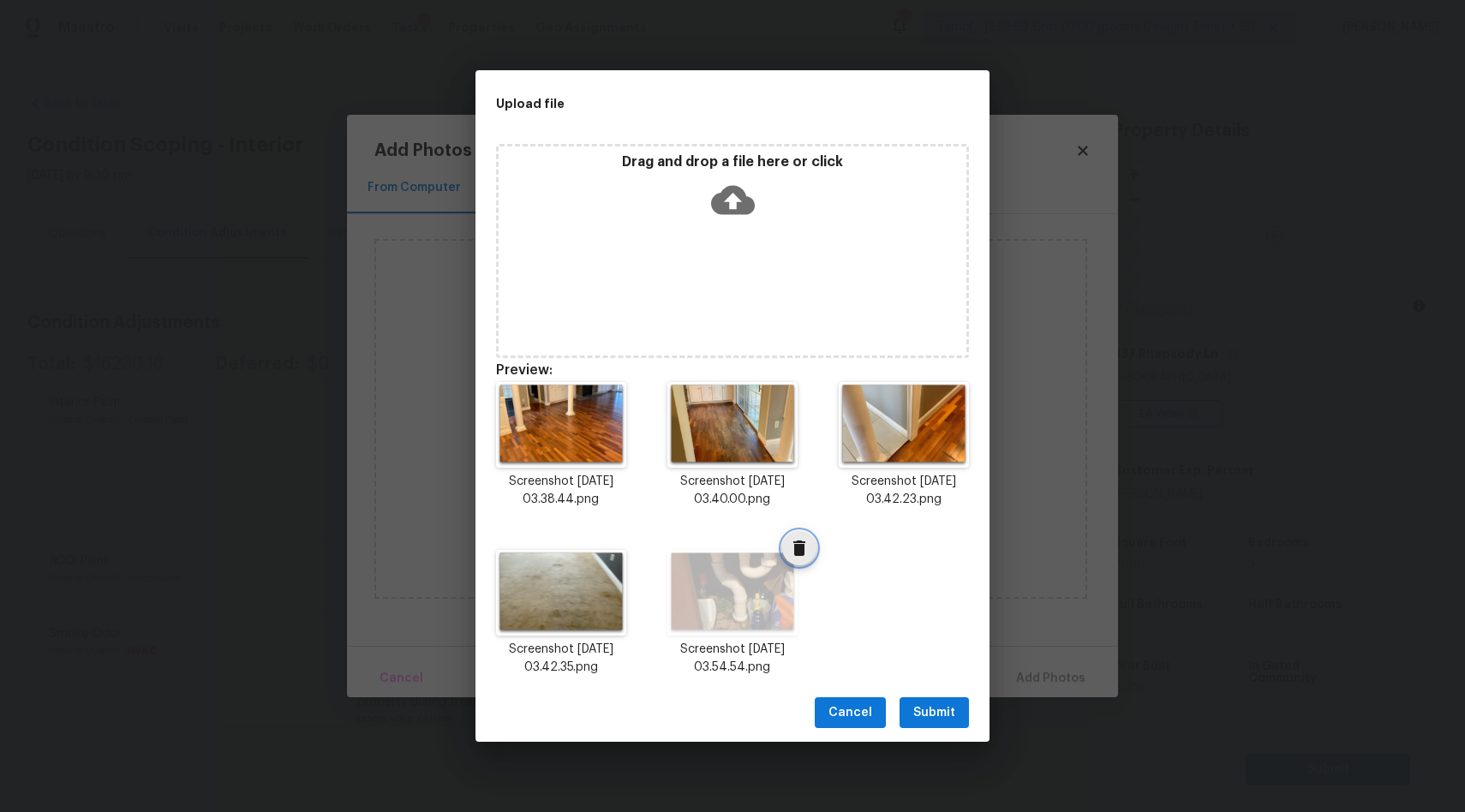
click at [803, 550] on icon "Delete" at bounding box center [799, 547] width 12 height 15
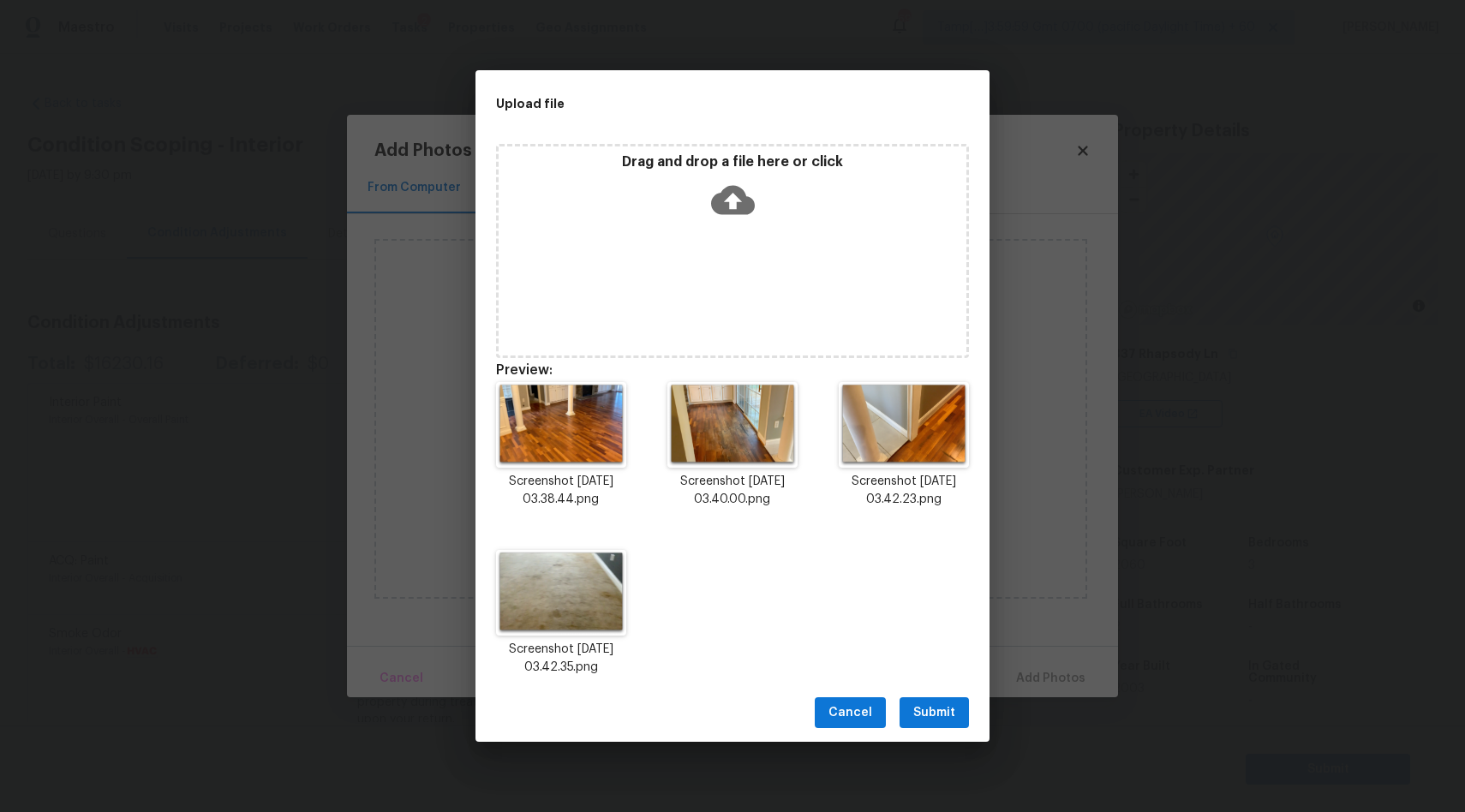
click at [934, 713] on span "Submit" at bounding box center [934, 713] width 42 height 22
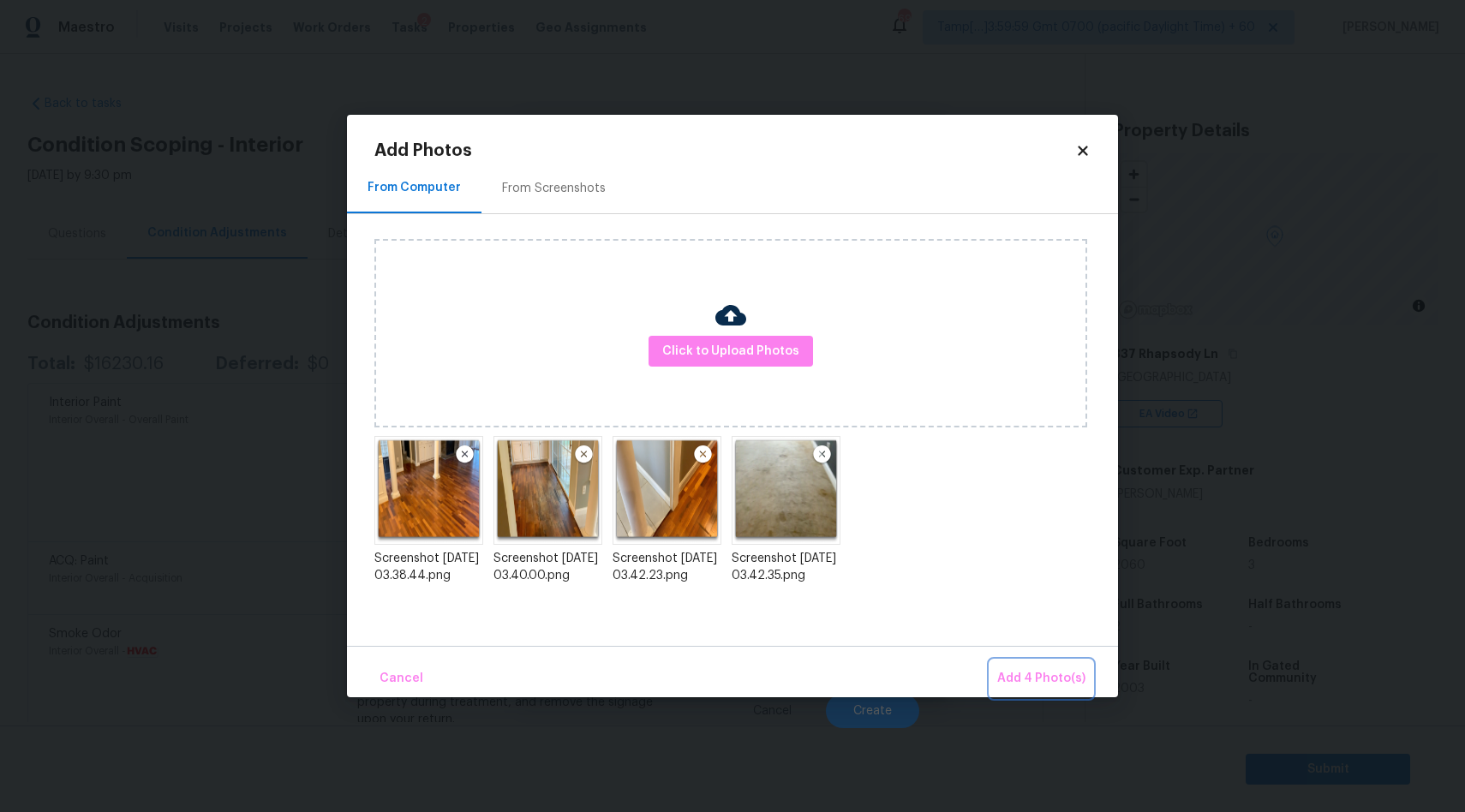
click at [1028, 682] on span "Add 4 Photo(s)" at bounding box center [1041, 679] width 89 height 22
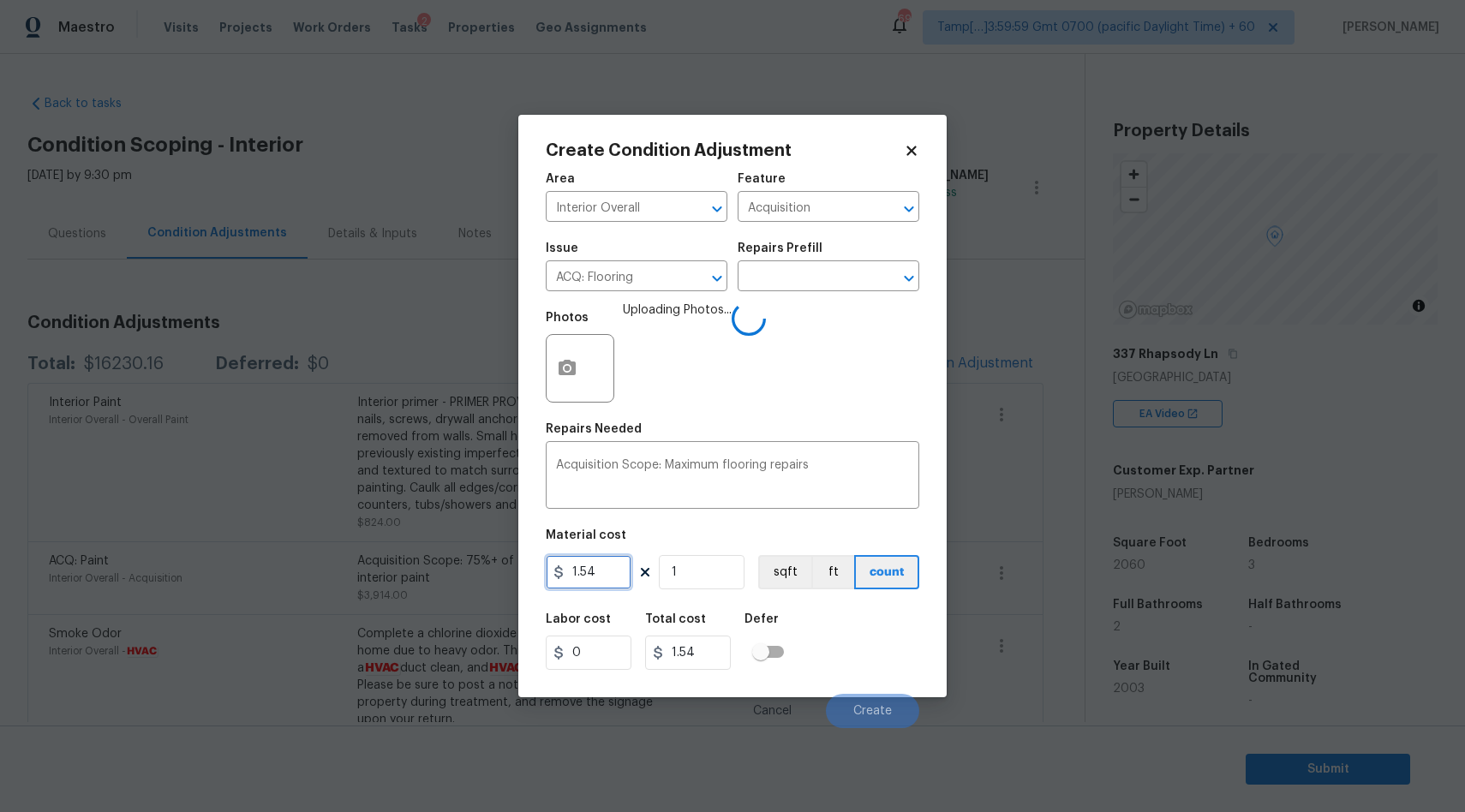
click at [611, 573] on input "1.54" at bounding box center [588, 572] width 86 height 34
type input "5"
click at [700, 579] on input "1" at bounding box center [702, 572] width 86 height 34
type input "5"
type input "0"
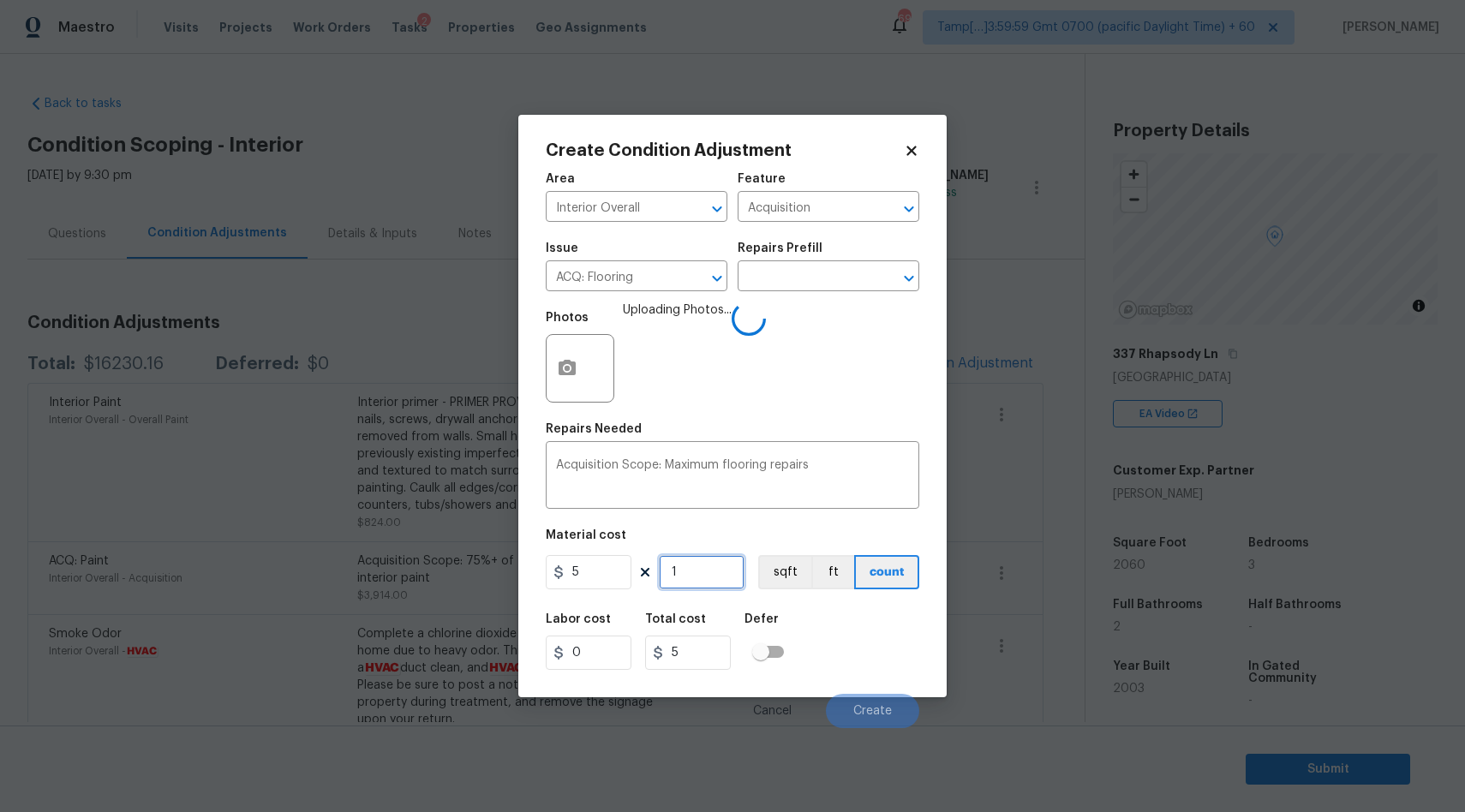
type input "0"
type input "2"
type input "10"
type input "20"
type input "100"
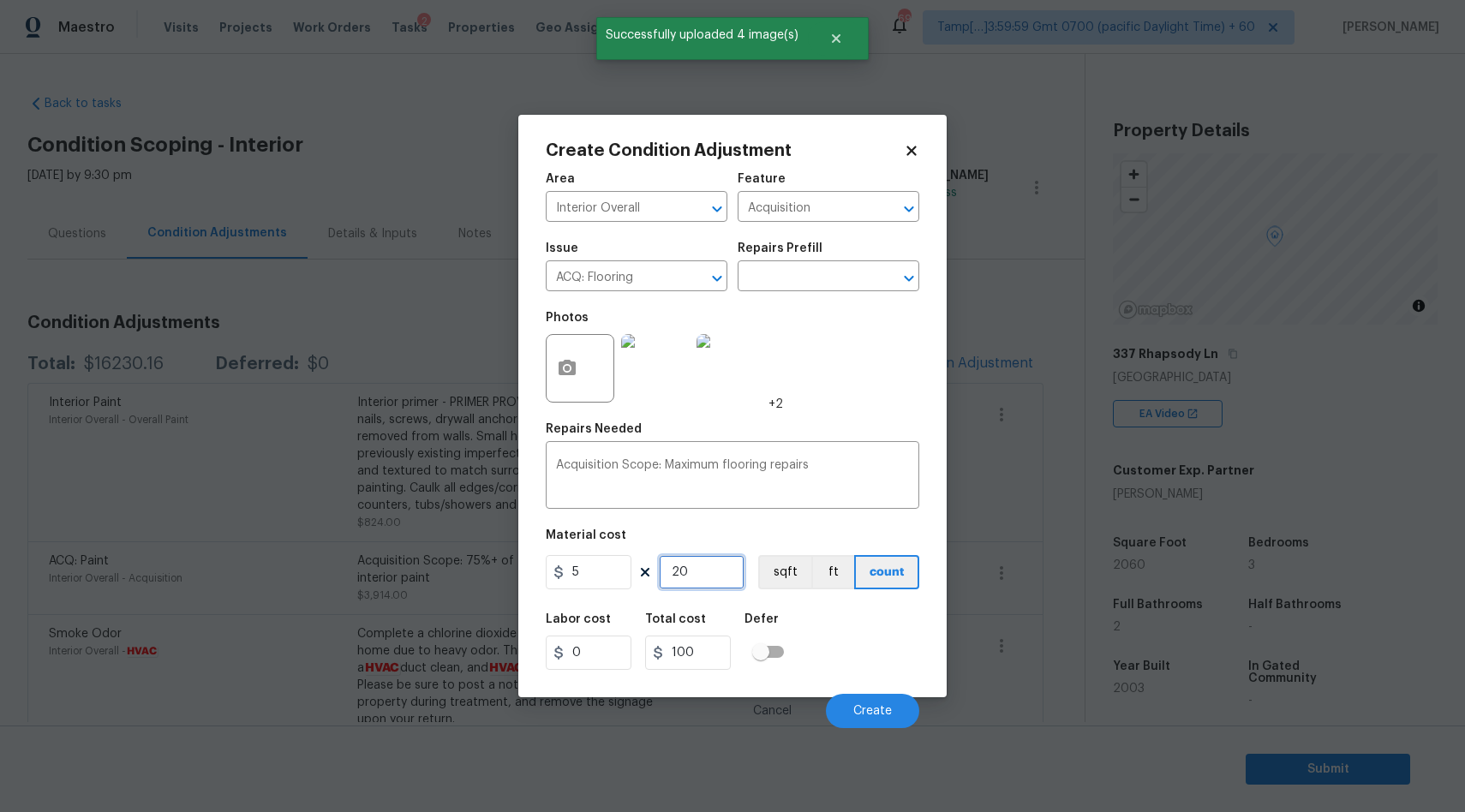
type input "206"
type input "1030"
type input "2060"
type input "10300"
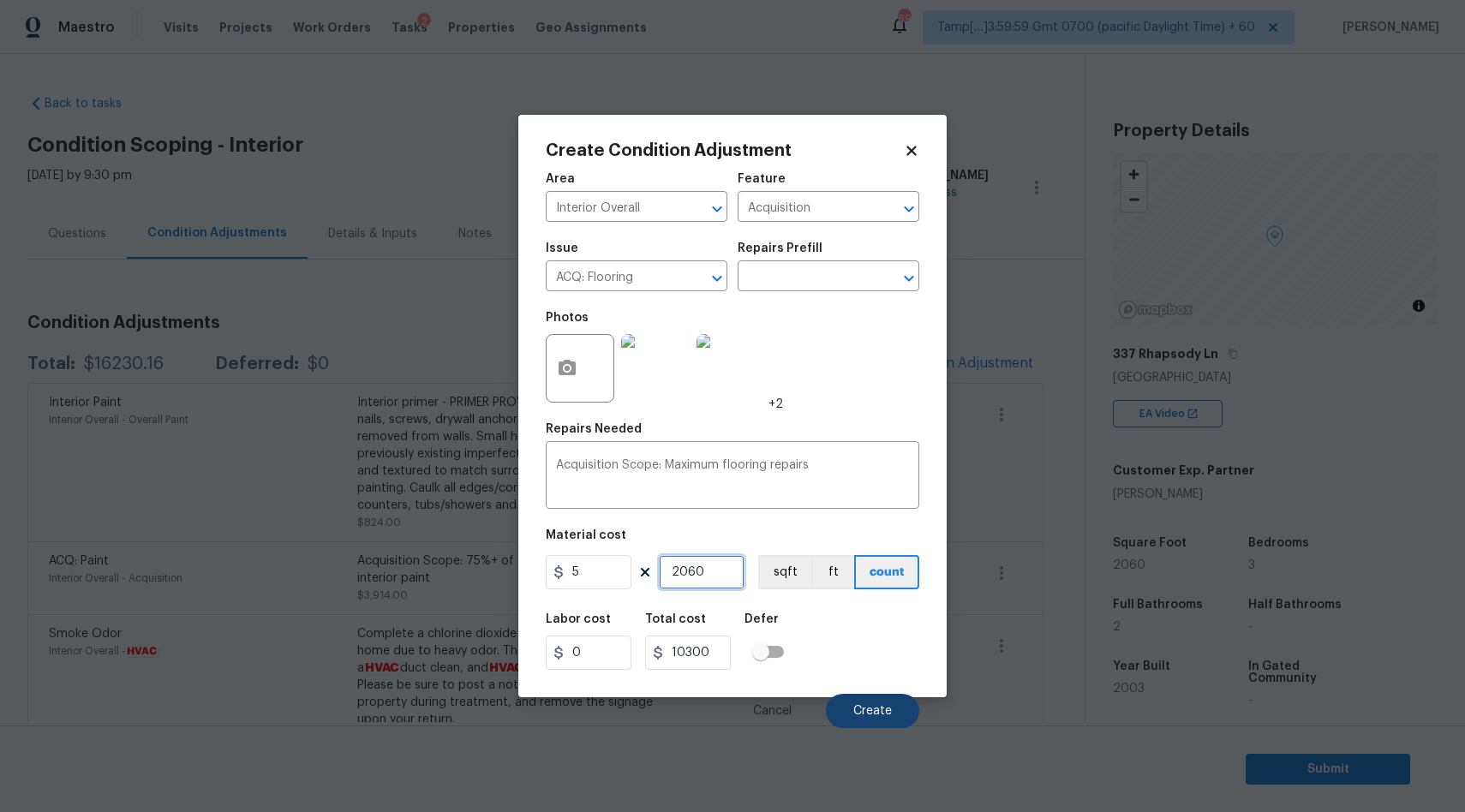
type input "2060"
click at [864, 711] on span "Create" at bounding box center [872, 710] width 39 height 13
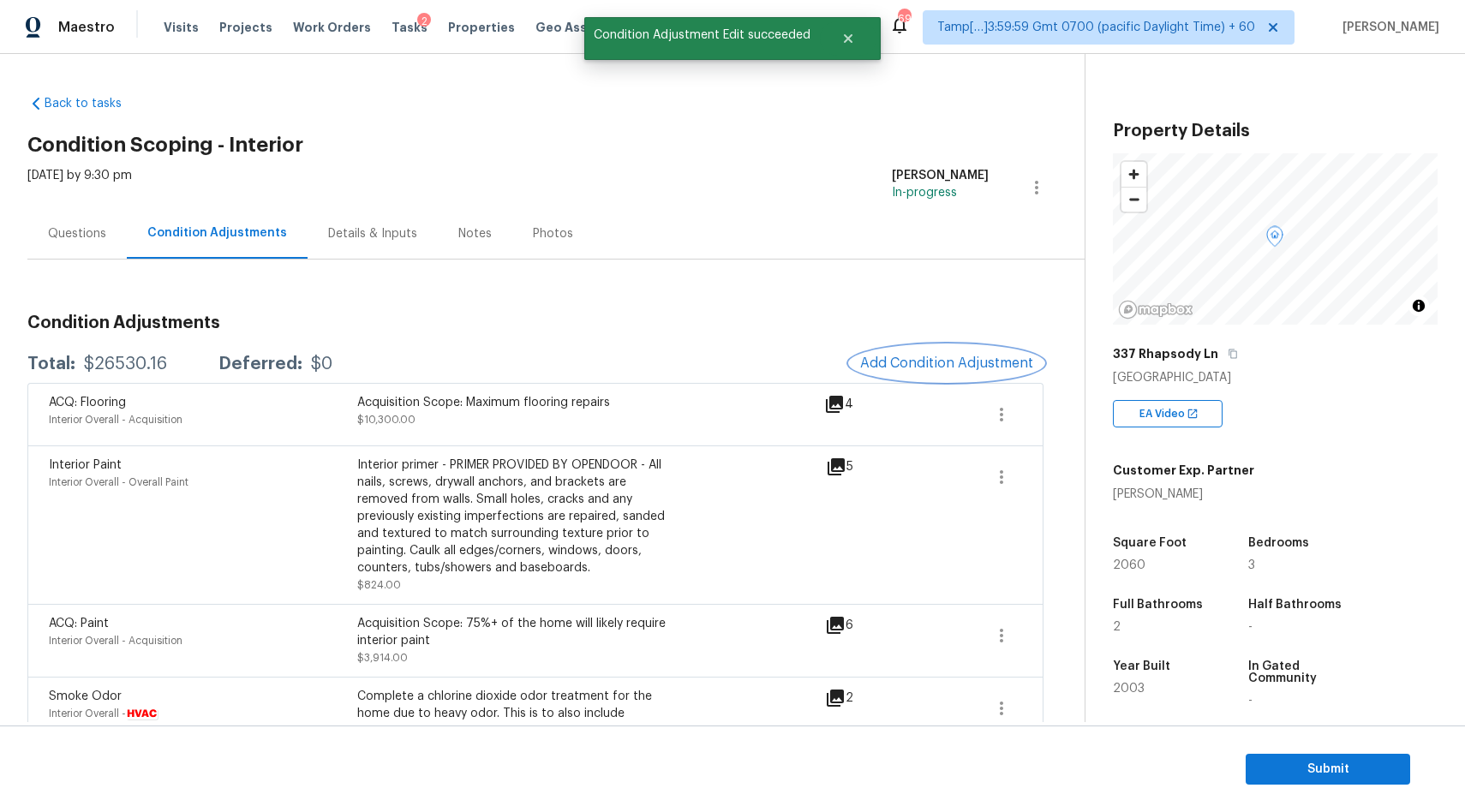
click at [947, 368] on span "Add Condition Adjustment" at bounding box center [946, 362] width 173 height 15
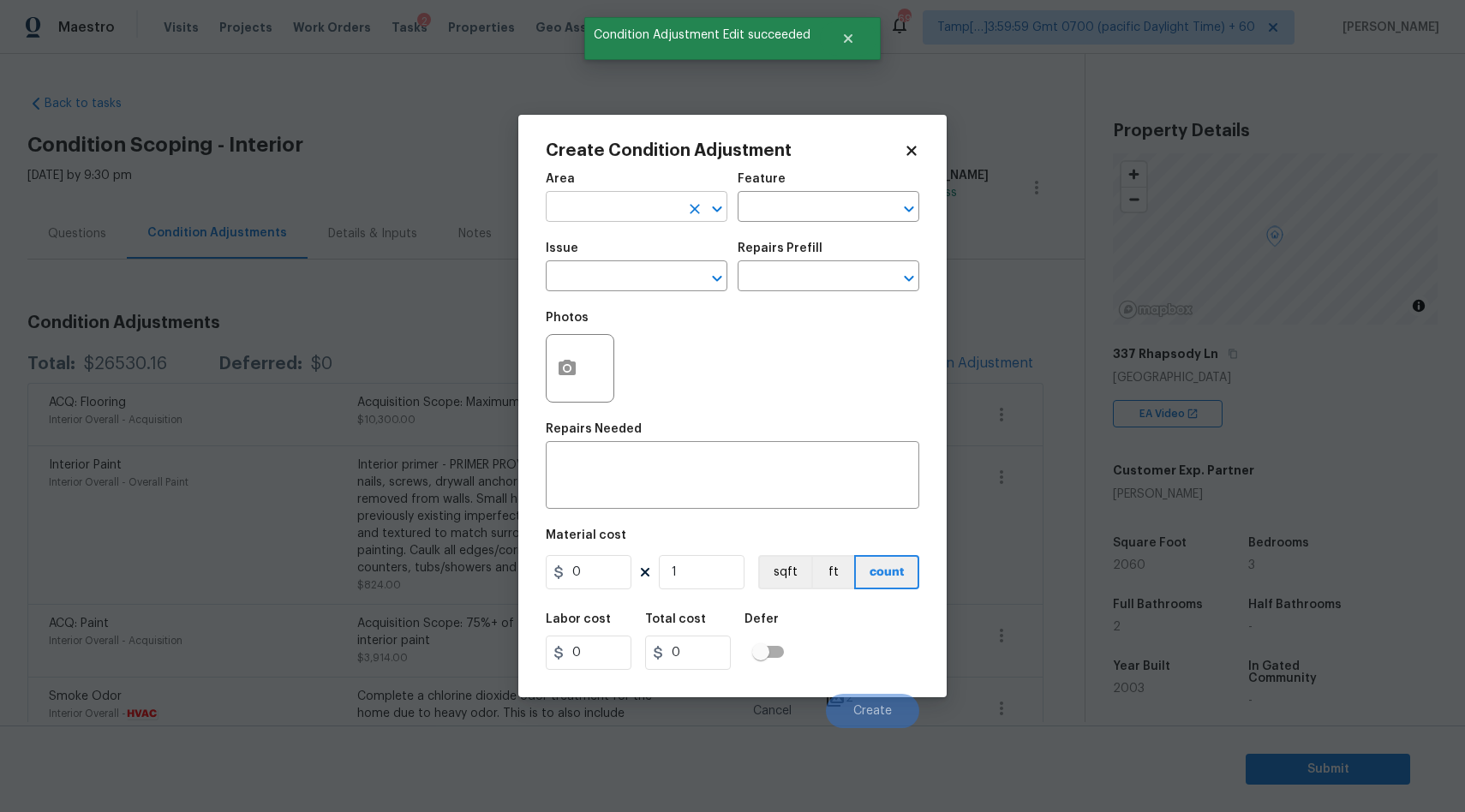
click at [604, 201] on input "text" at bounding box center [612, 208] width 133 height 27
click at [612, 276] on li "Interior Overall" at bounding box center [636, 275] width 181 height 28
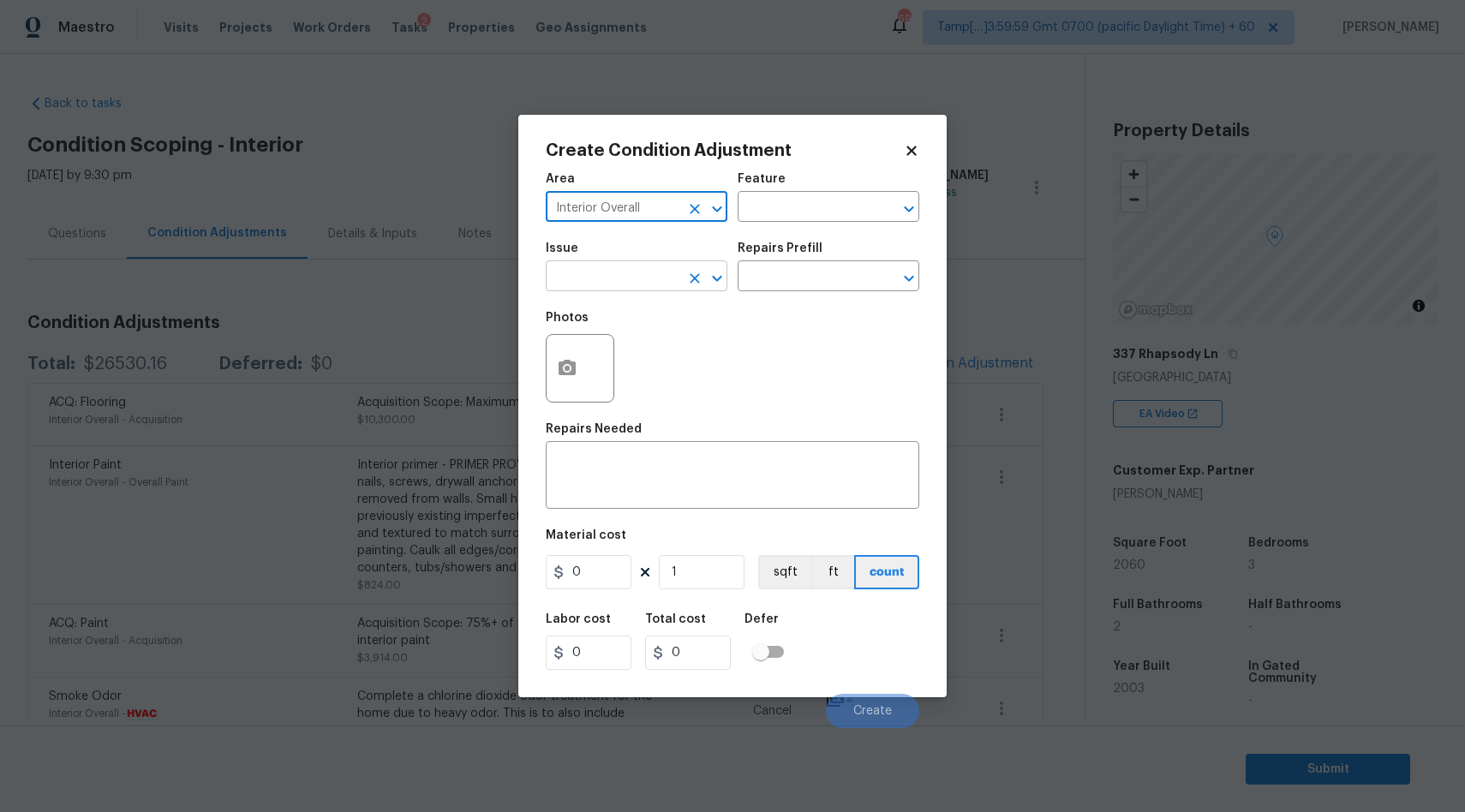
type input "Interior Overall"
click at [609, 277] on input "text" at bounding box center [612, 278] width 133 height 27
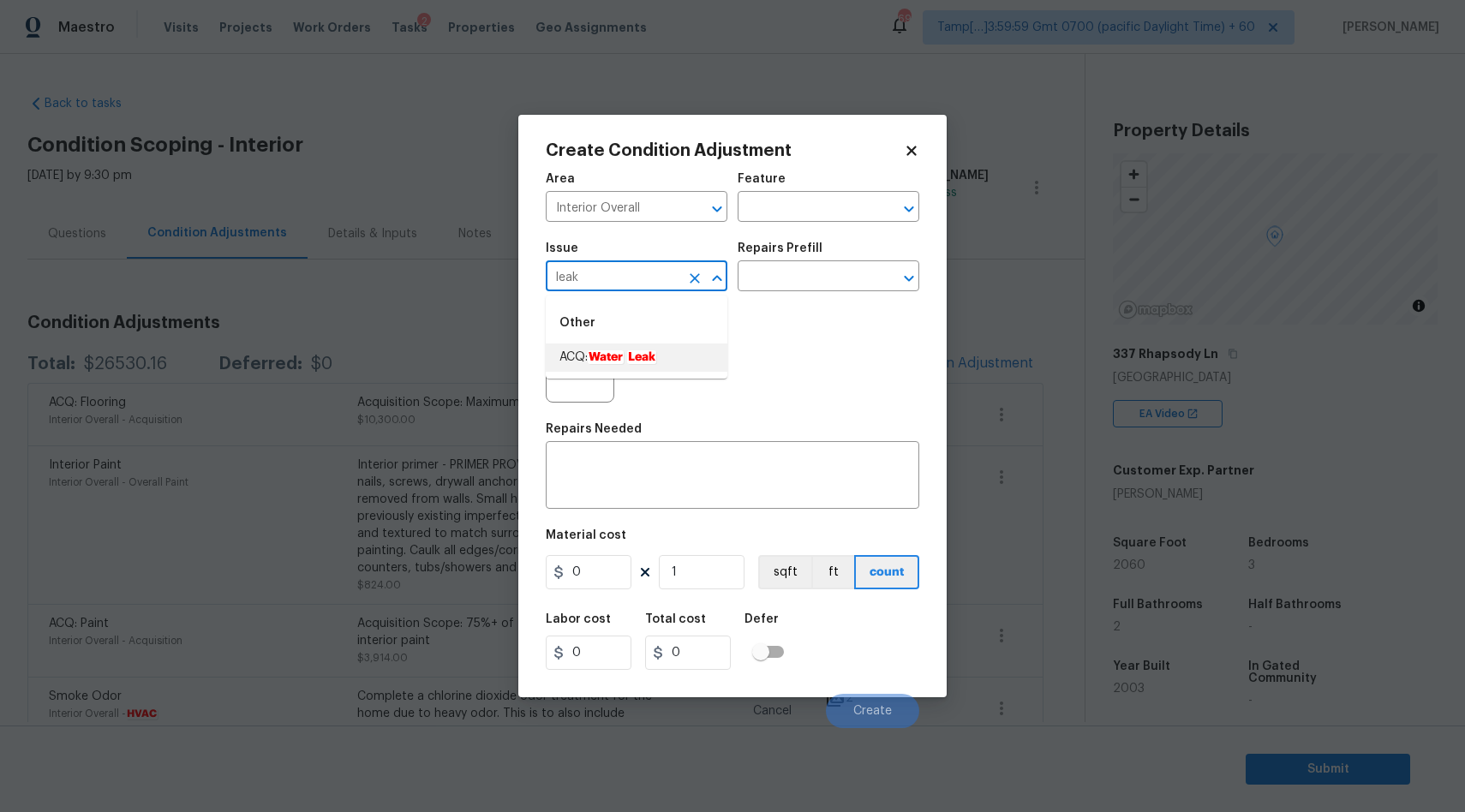
click at [605, 353] on em "Water" at bounding box center [605, 357] width 36 height 14
type input "ACQ: Water Leak"
click at [819, 286] on input "text" at bounding box center [804, 278] width 133 height 27
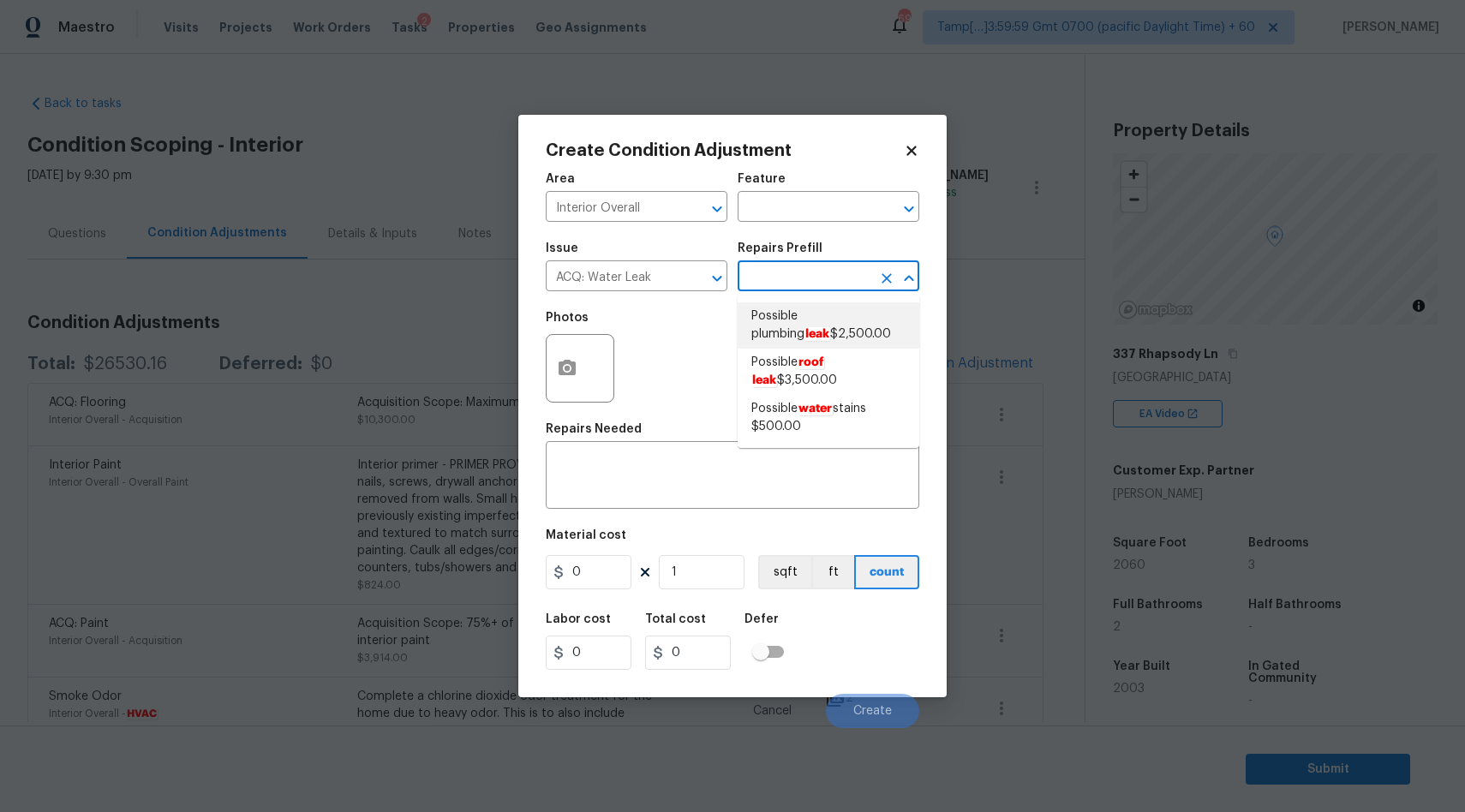
click at [812, 327] on span "Possible plumbing leak $2,500.00" at bounding box center [828, 325] width 154 height 36
type input "Acquisition"
type textarea "Acquisition Scope: Possible plumbing leak"
type input "2500"
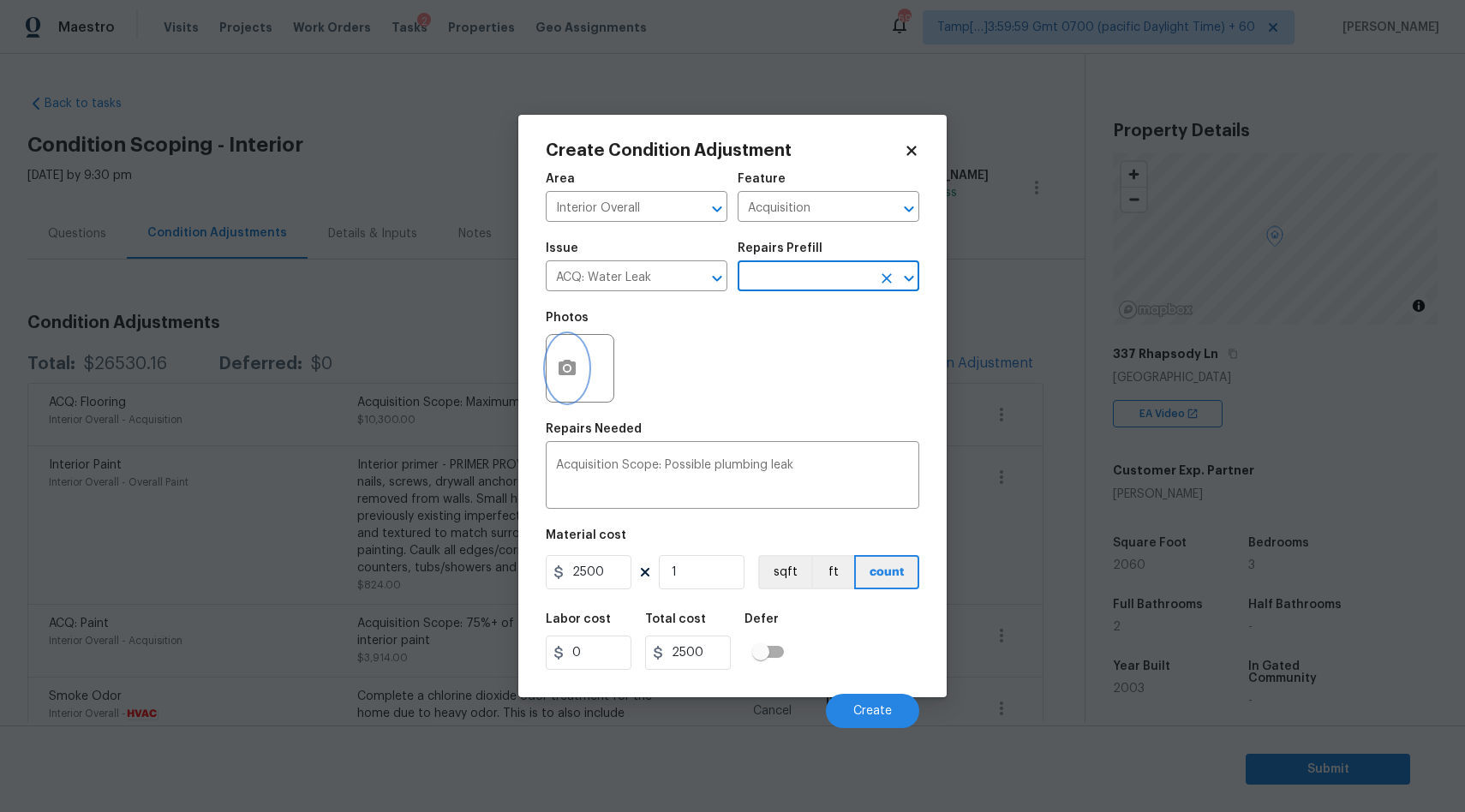
click at [573, 360] on icon "button" at bounding box center [566, 368] width 21 height 21
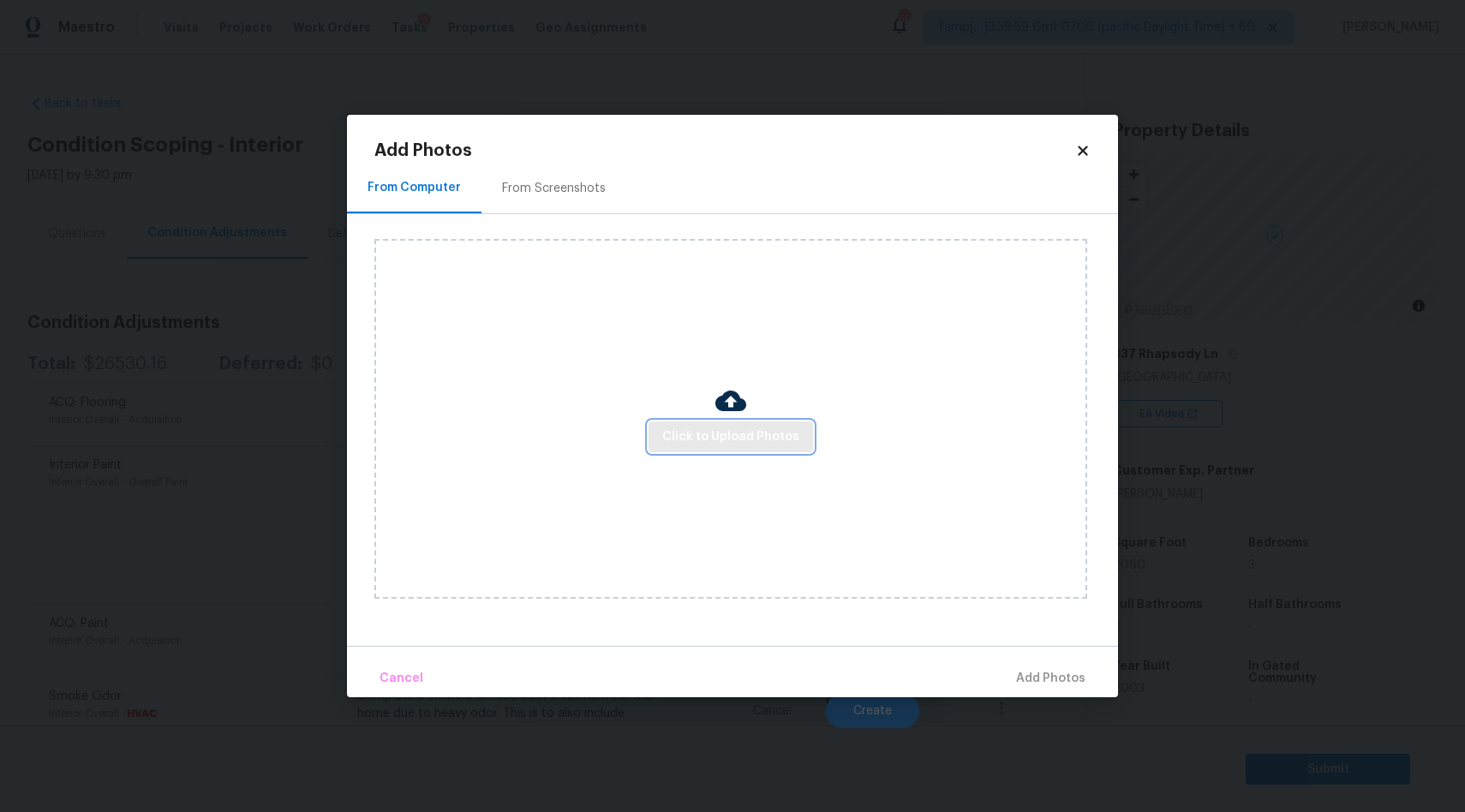
click at [775, 441] on span "Click to Upload Photos" at bounding box center [731, 438] width 137 height 22
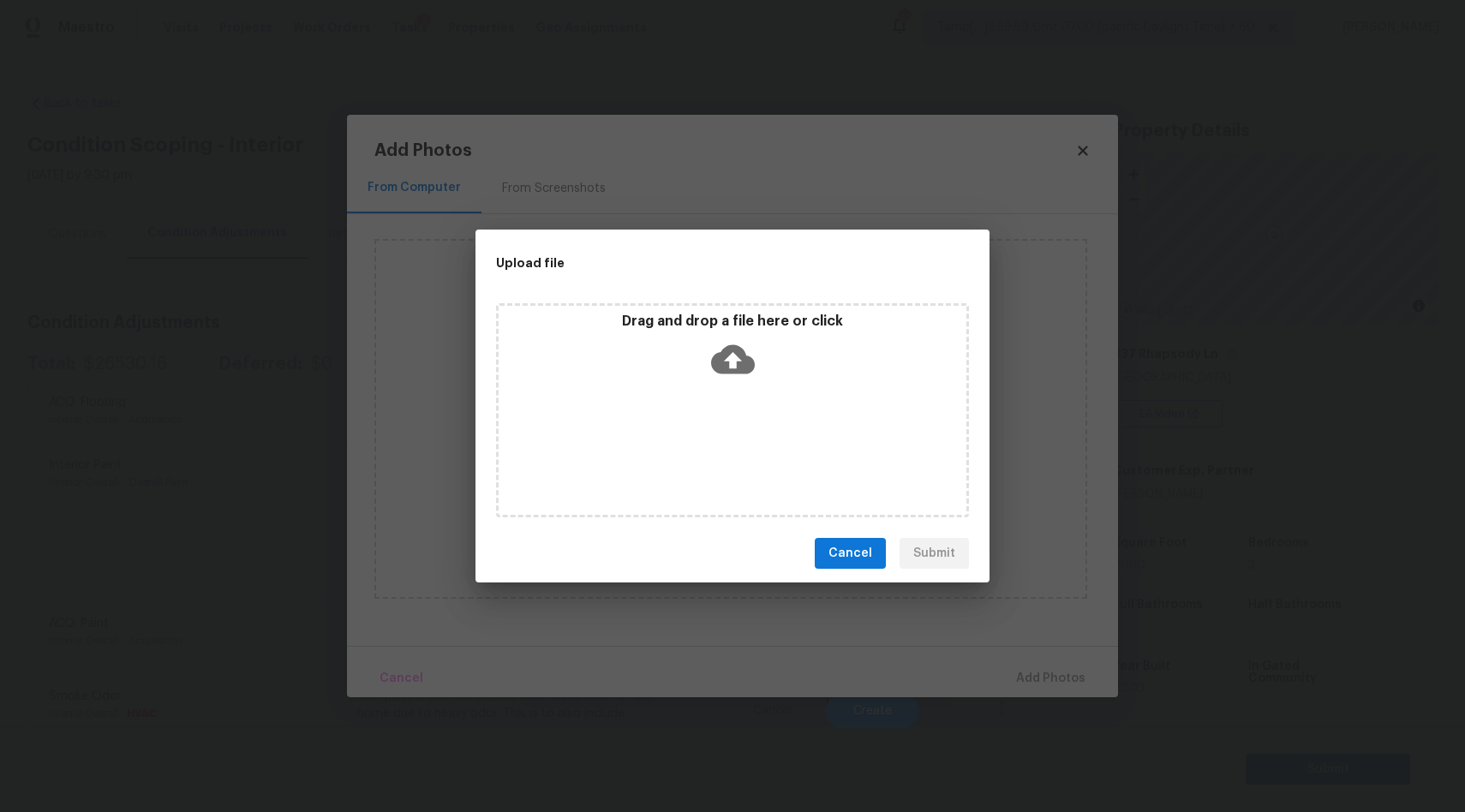
click at [739, 359] on icon at bounding box center [732, 359] width 44 height 44
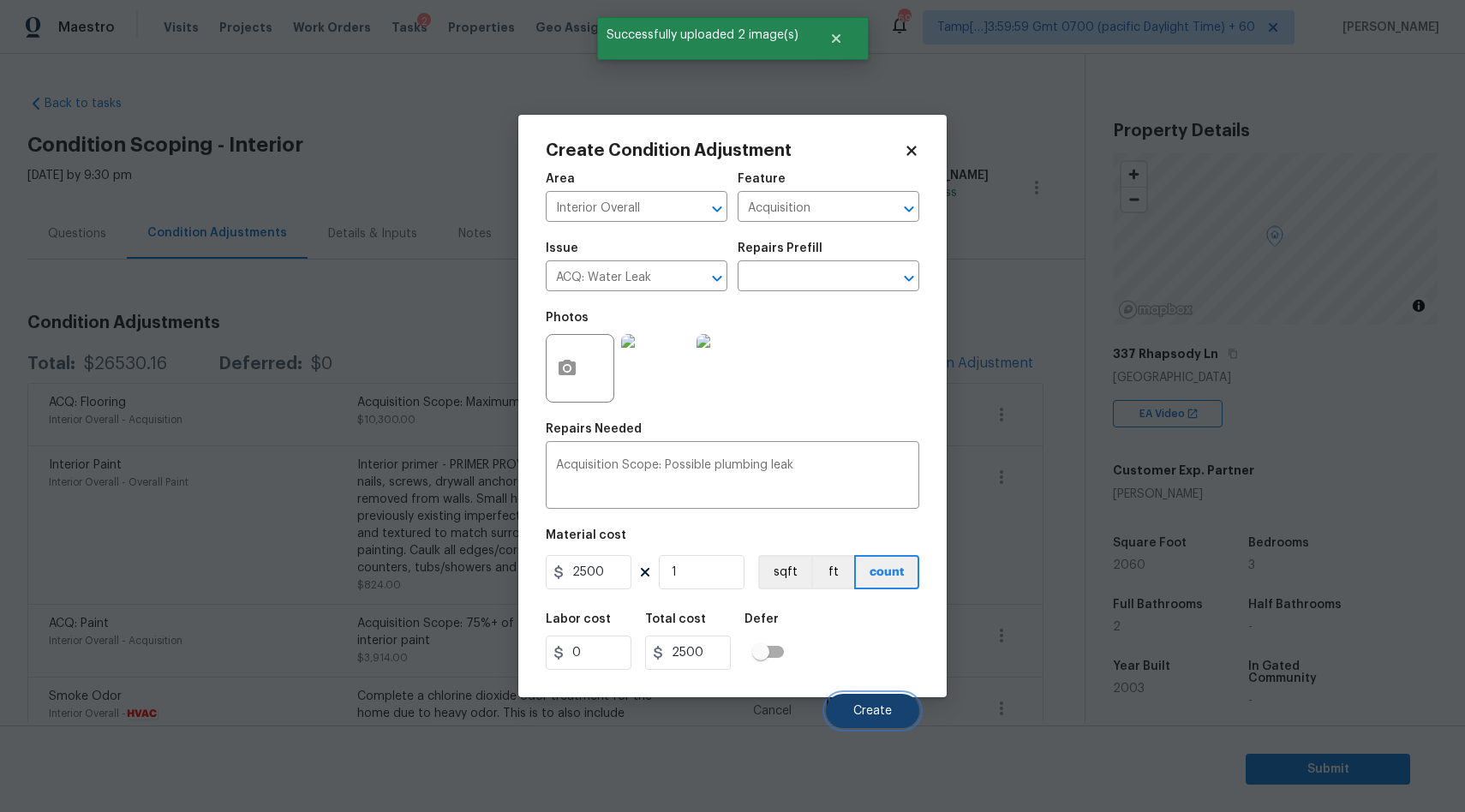
click at [875, 707] on span "Create" at bounding box center [872, 710] width 39 height 13
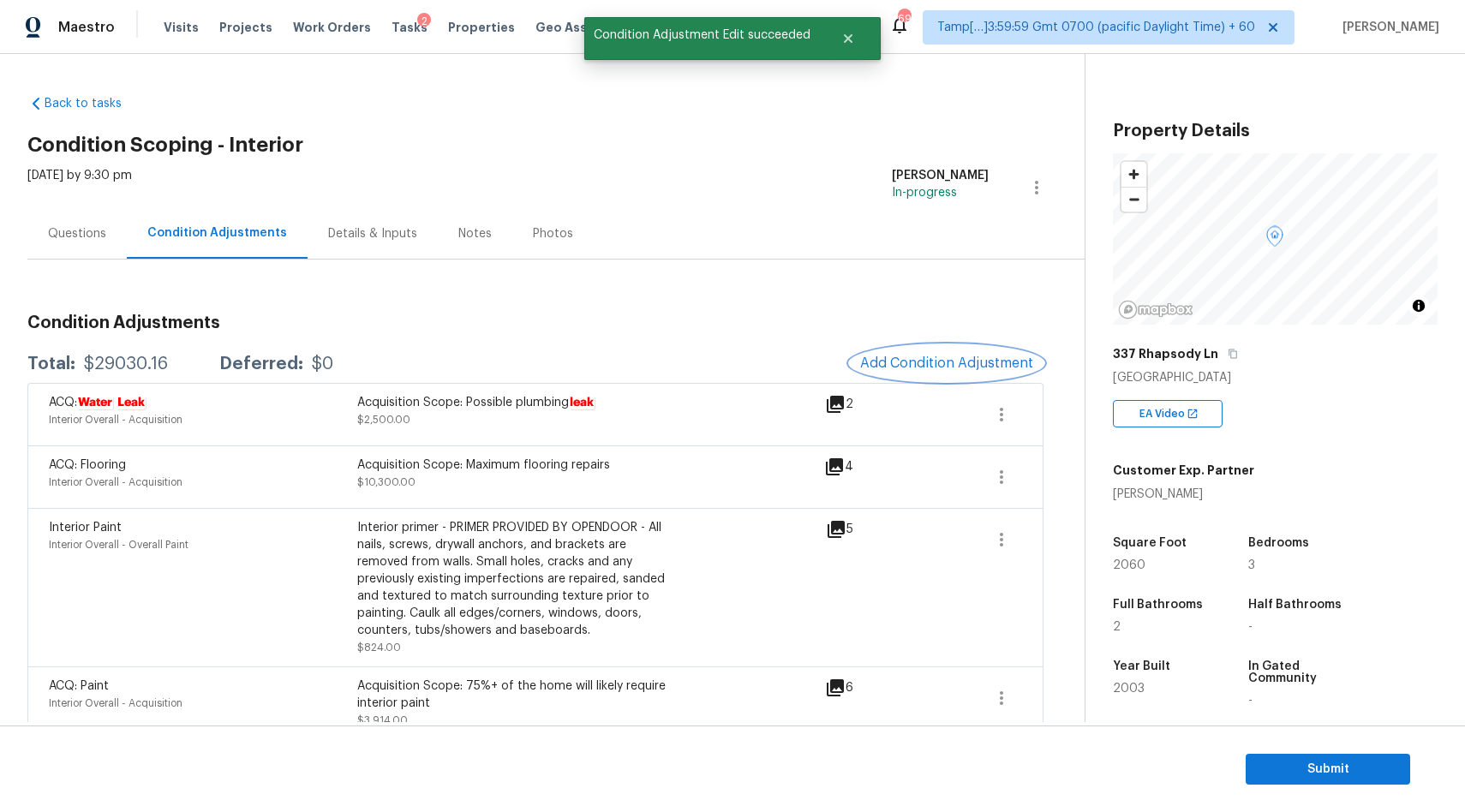
click at [905, 371] on span "Add Condition Adjustment" at bounding box center [946, 362] width 173 height 15
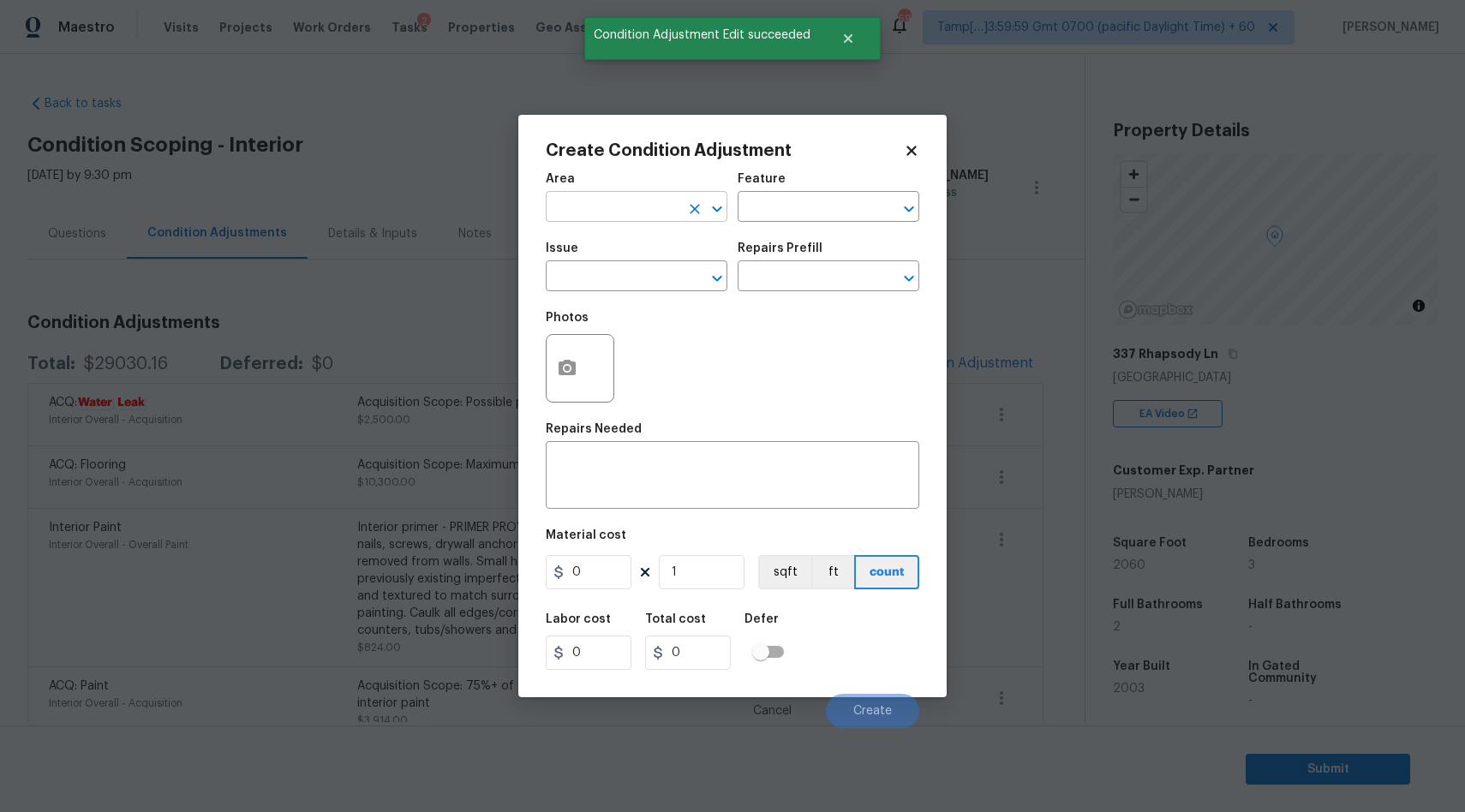
click at [579, 202] on input "text" at bounding box center [612, 208] width 133 height 27
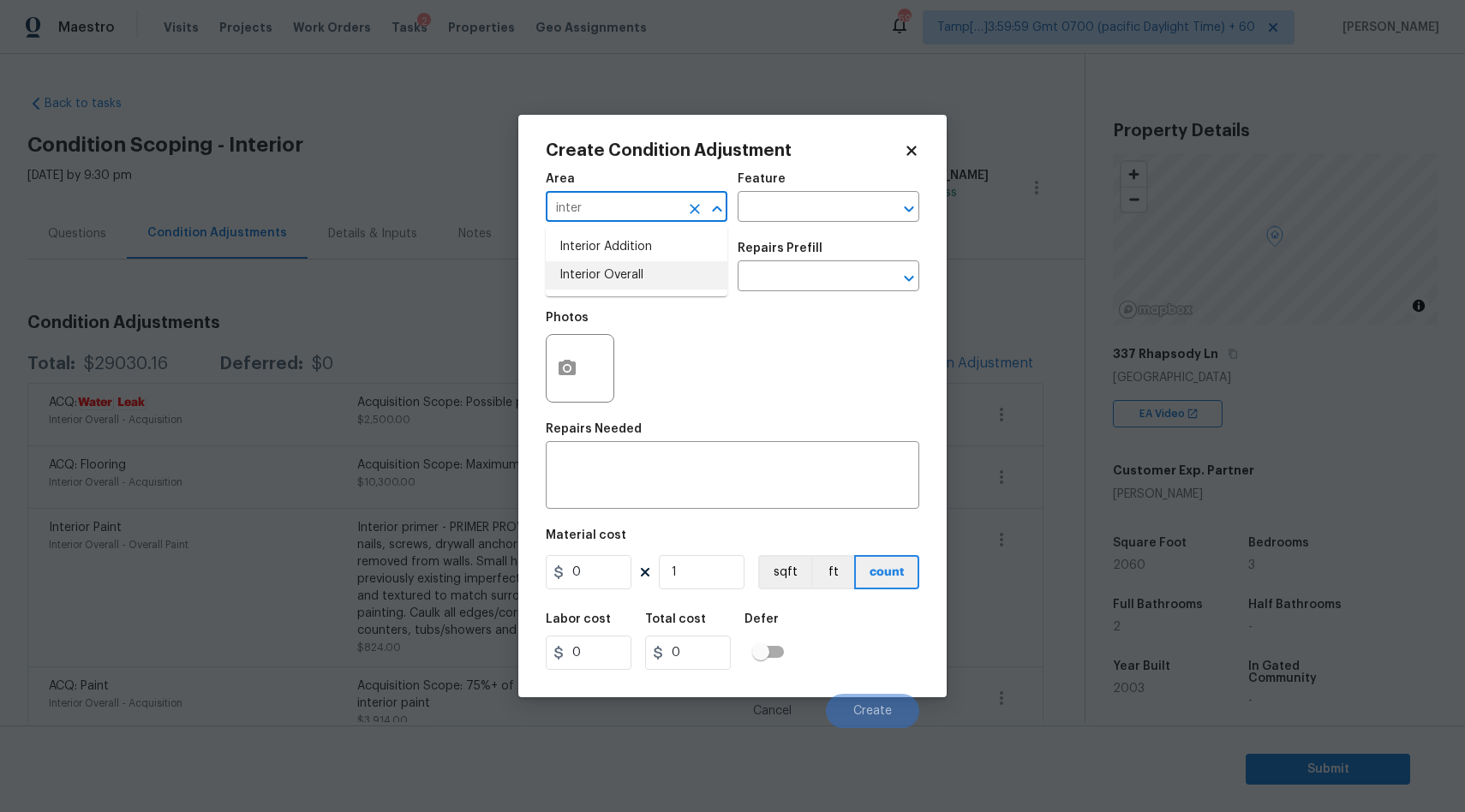
click at [580, 280] on li "Interior Overall" at bounding box center [636, 275] width 181 height 28
type input "Interior Overall"
click at [585, 286] on input "text" at bounding box center [612, 278] width 133 height 27
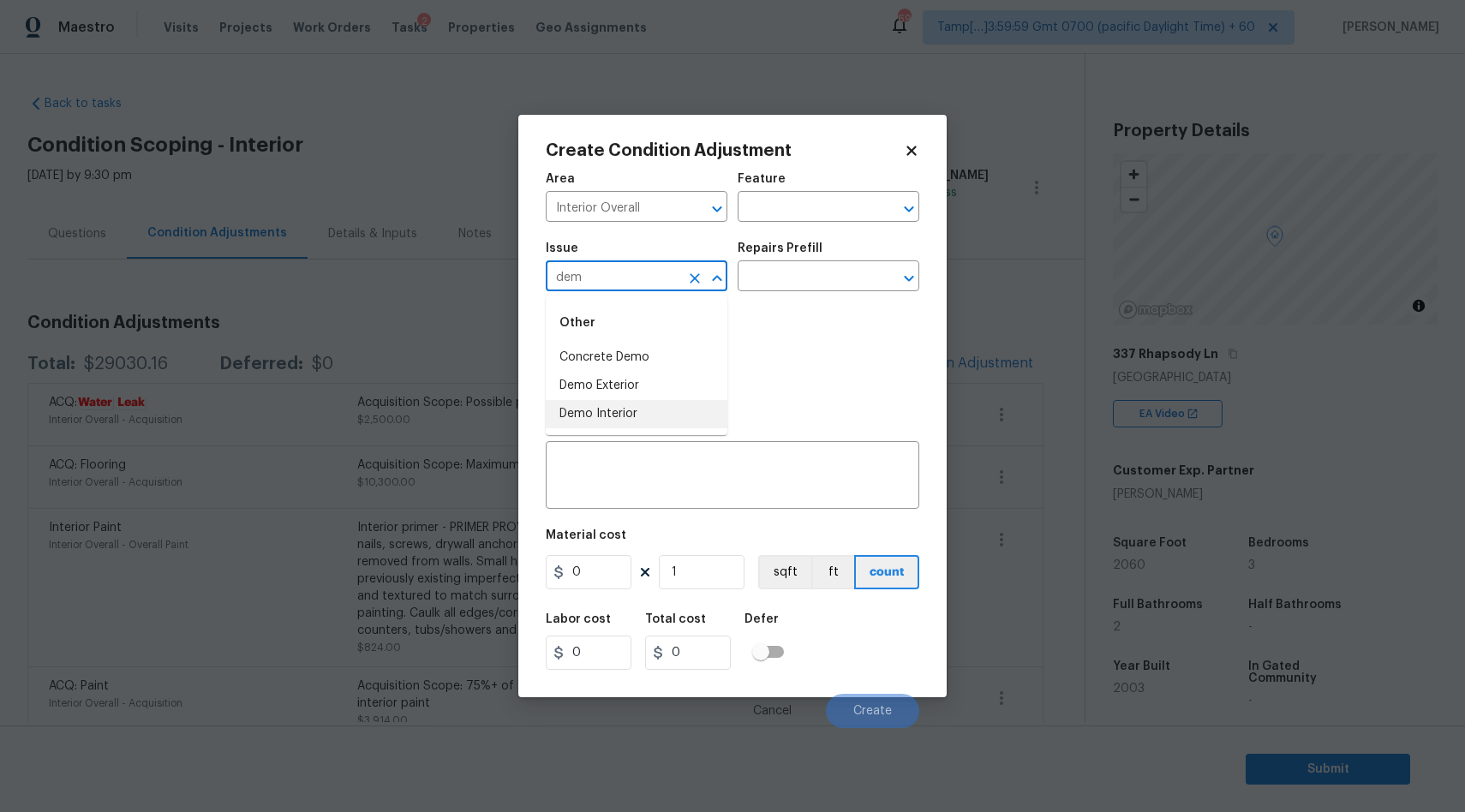
click at [614, 417] on li "Demo Interior" at bounding box center [636, 414] width 181 height 28
type input "Demo Interior"
click at [797, 273] on input "text" at bounding box center [804, 278] width 133 height 27
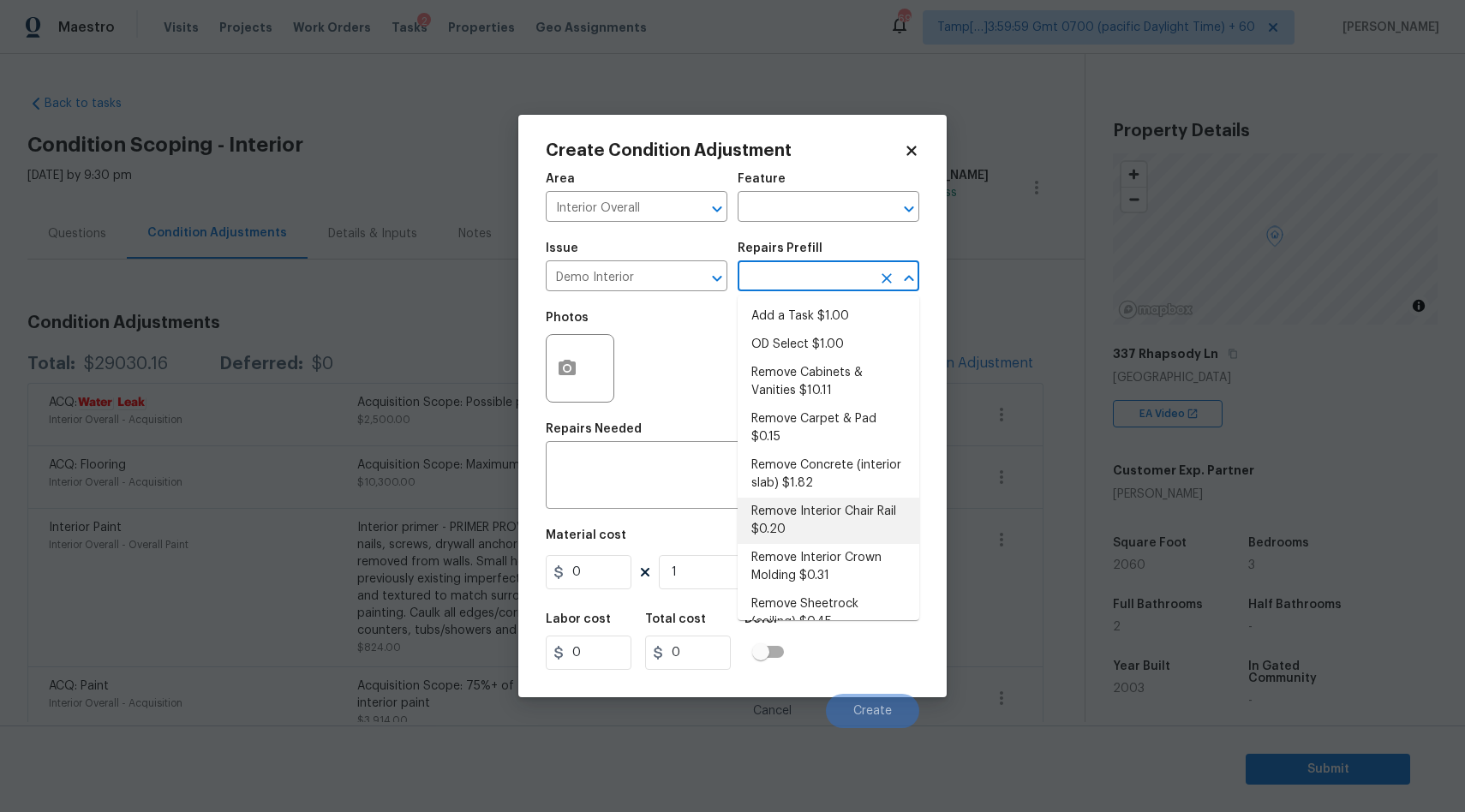
click at [676, 362] on div "Photos" at bounding box center [732, 357] width 373 height 111
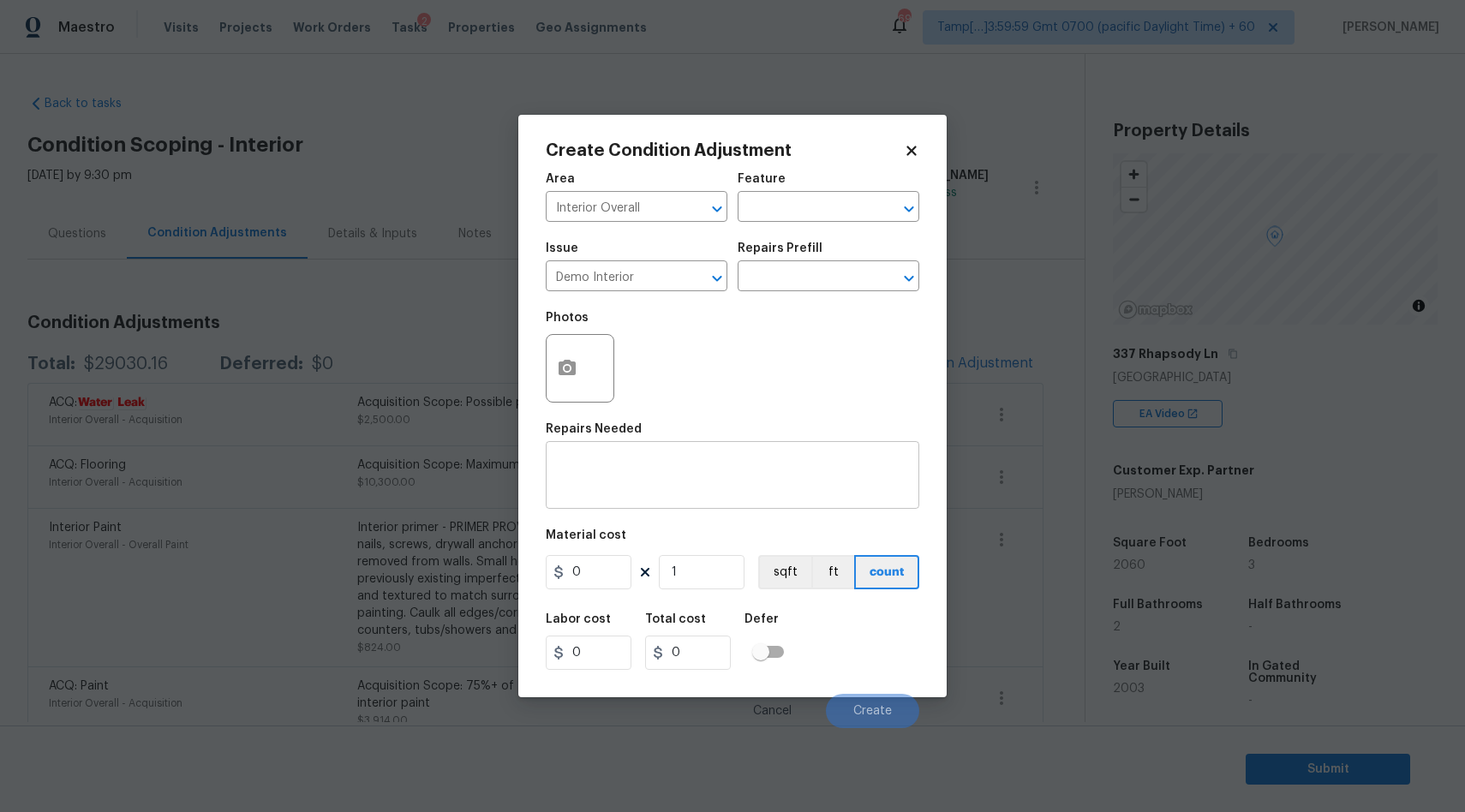
click at [635, 486] on textarea at bounding box center [732, 477] width 353 height 36
click at [611, 483] on textarea at bounding box center [732, 477] width 353 height 36
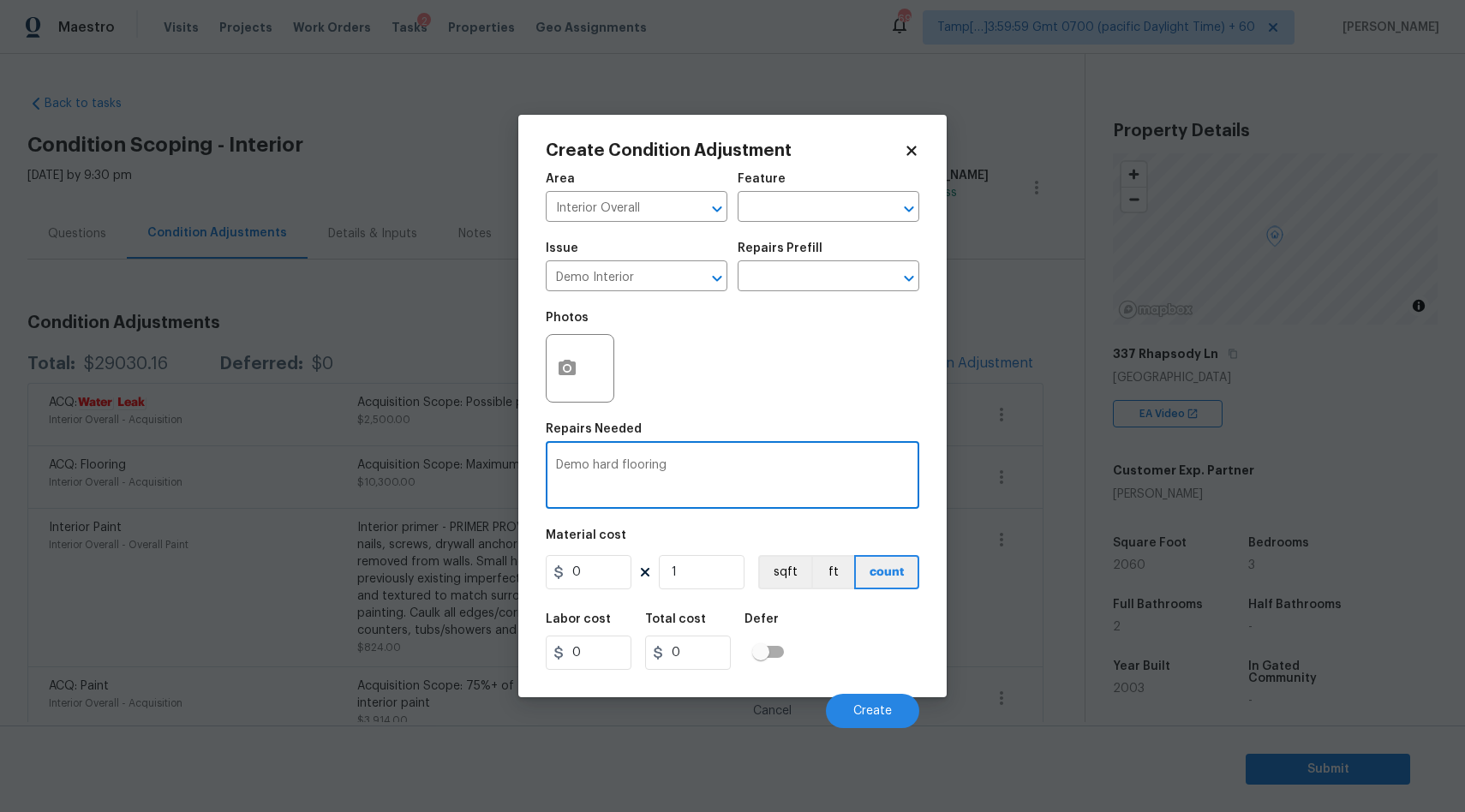
type textarea "Demo hard flooring"
click at [603, 572] on input "0" at bounding box center [588, 572] width 86 height 34
type input "2"
click at [692, 576] on input "1" at bounding box center [702, 572] width 86 height 34
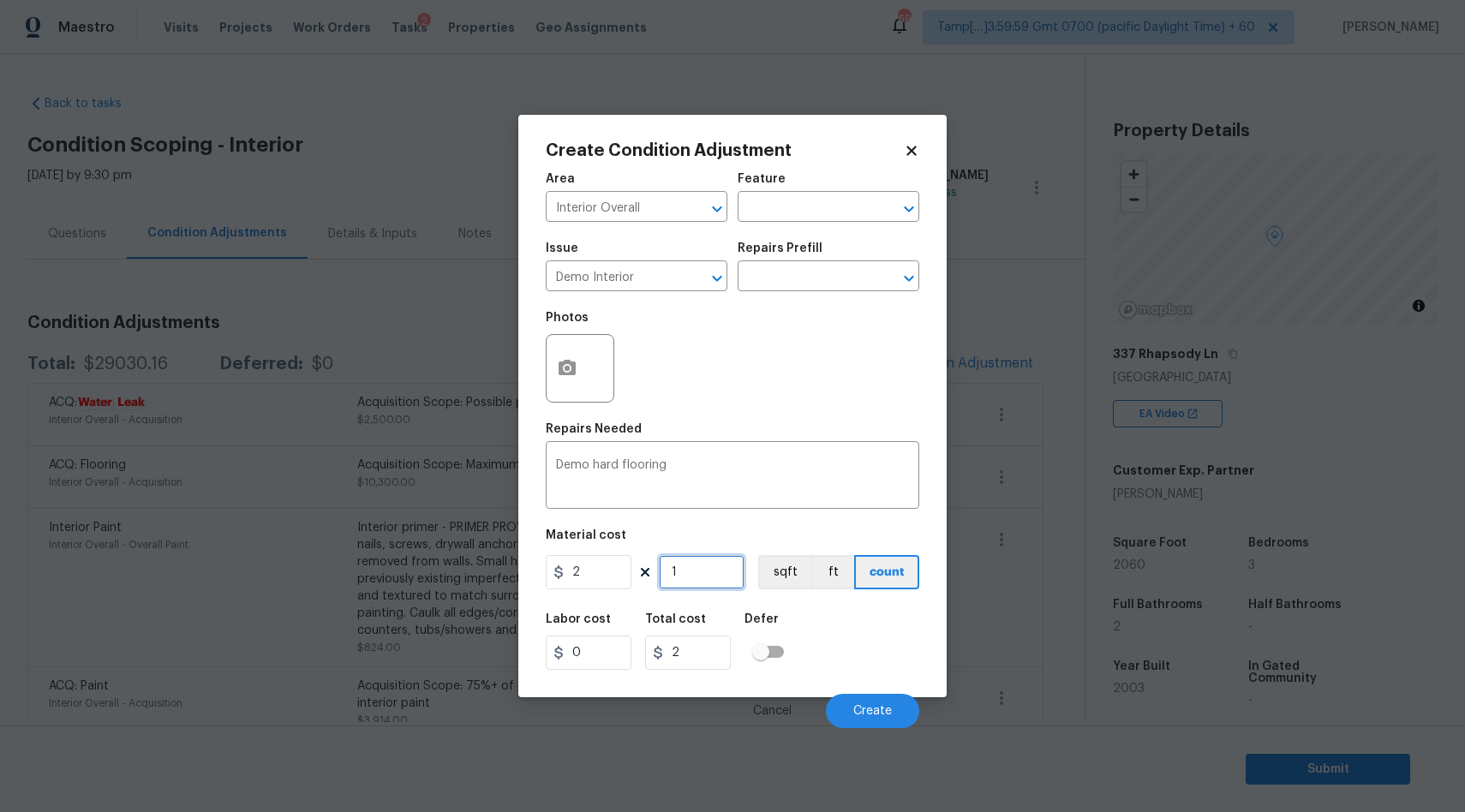
type input "0"
type input "2"
type input "4"
type input "20"
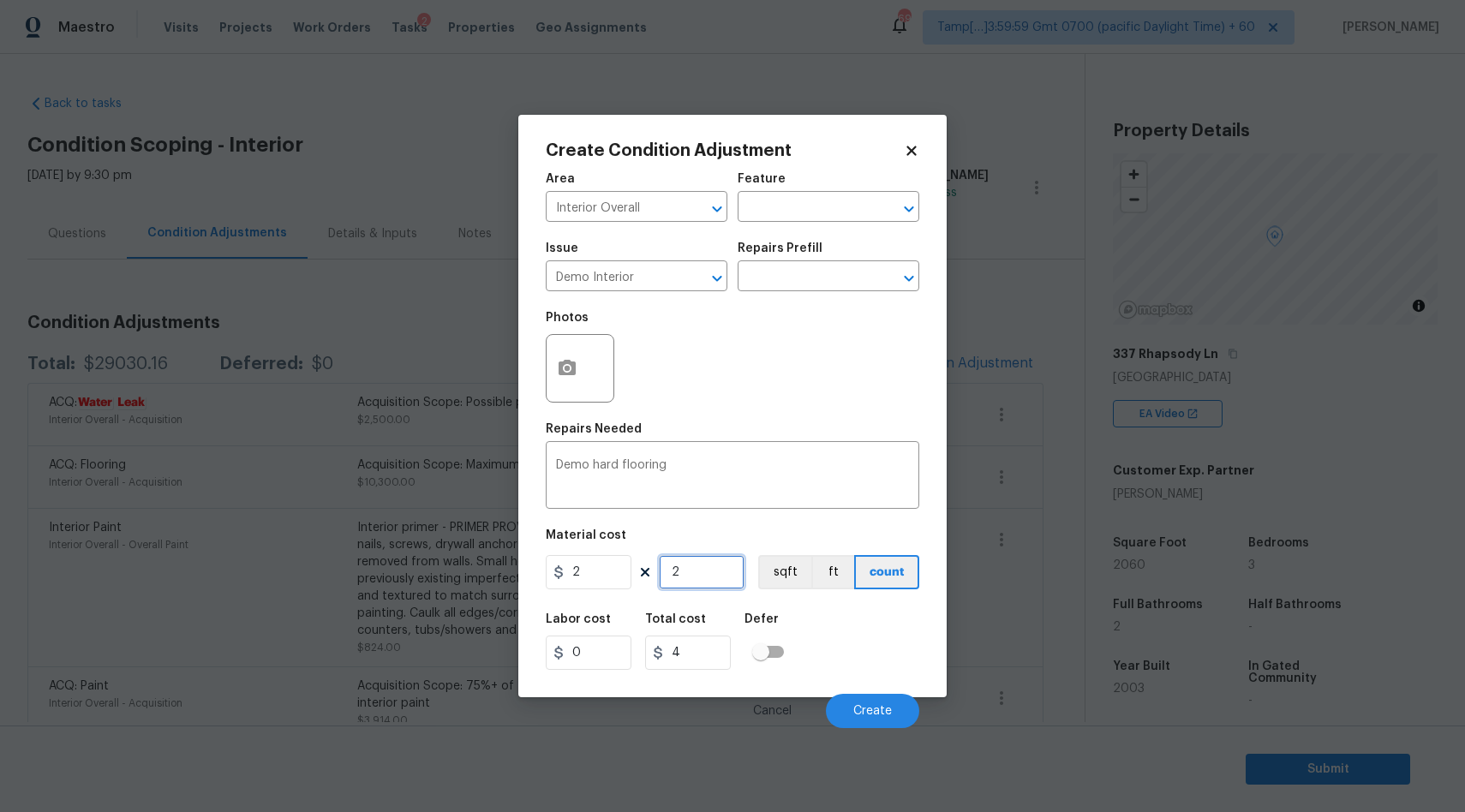
type input "40"
type input "206"
type input "412"
type input "2060"
type input "4120"
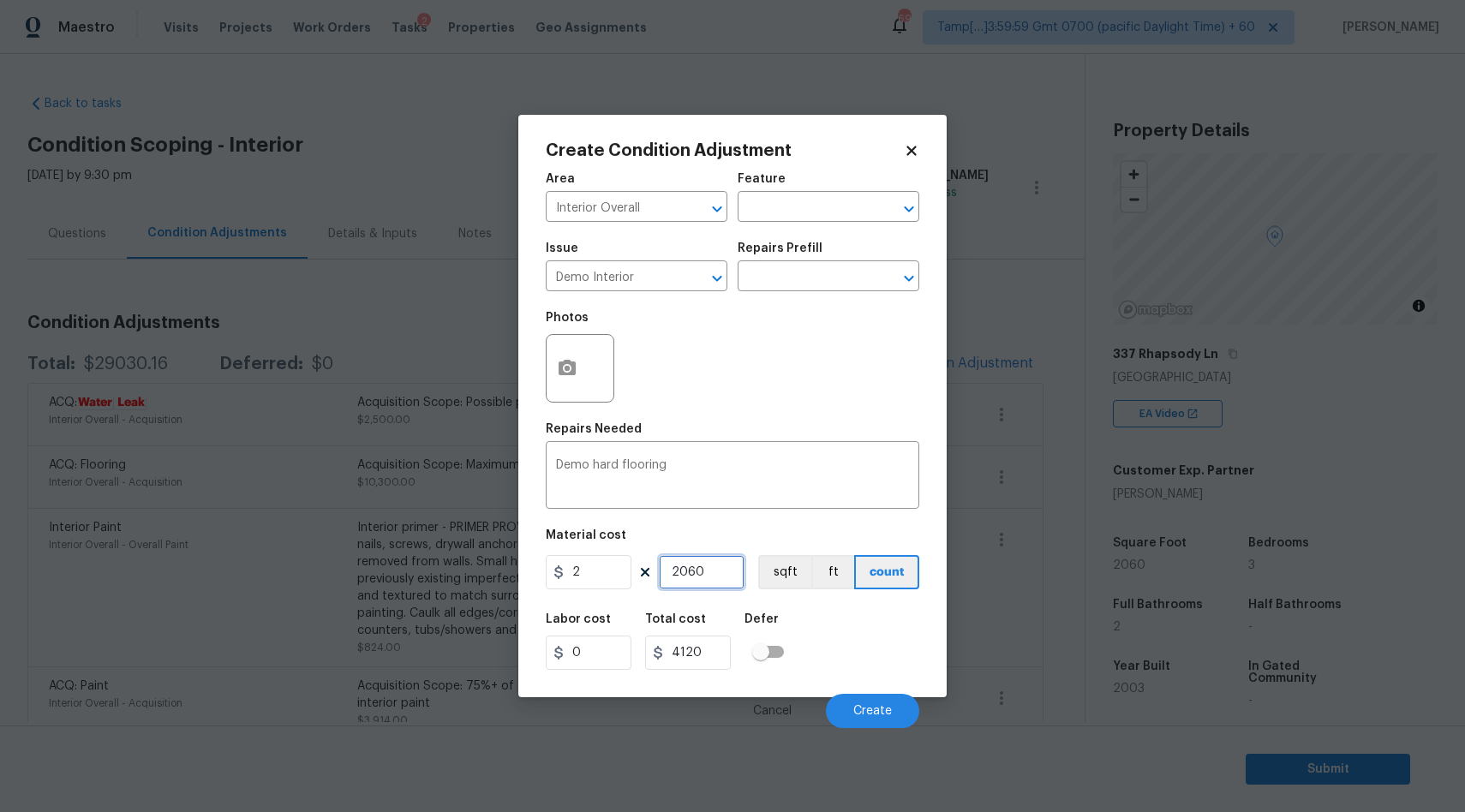
type input "2060"
click at [876, 711] on span "Create" at bounding box center [872, 710] width 39 height 13
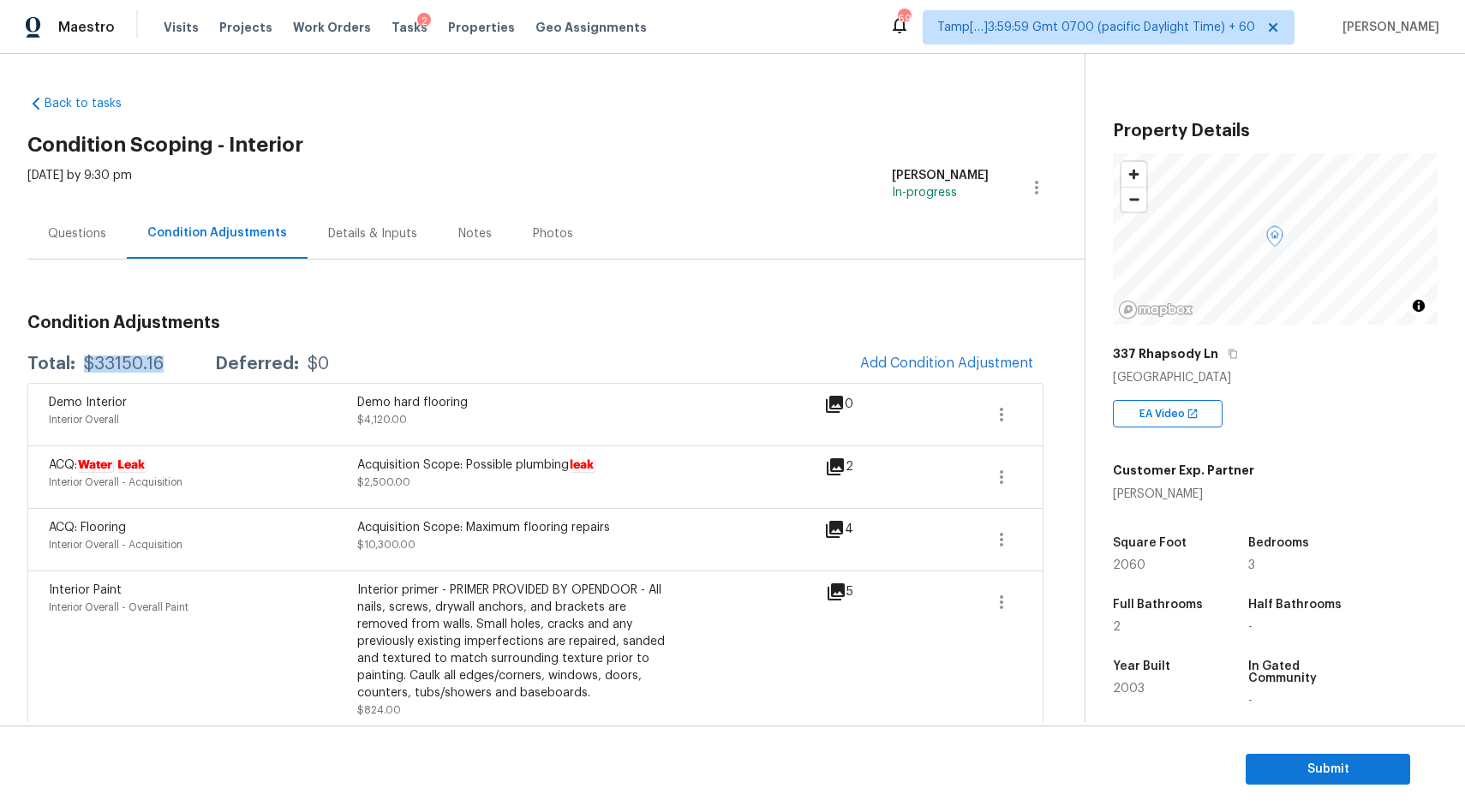
drag, startPoint x: 81, startPoint y: 363, endPoint x: 182, endPoint y: 365, distance: 101.0
click at [182, 365] on div "Total: $33150.16 Deferred: $0" at bounding box center [178, 363] width 302 height 17
copy div "$33150.16"
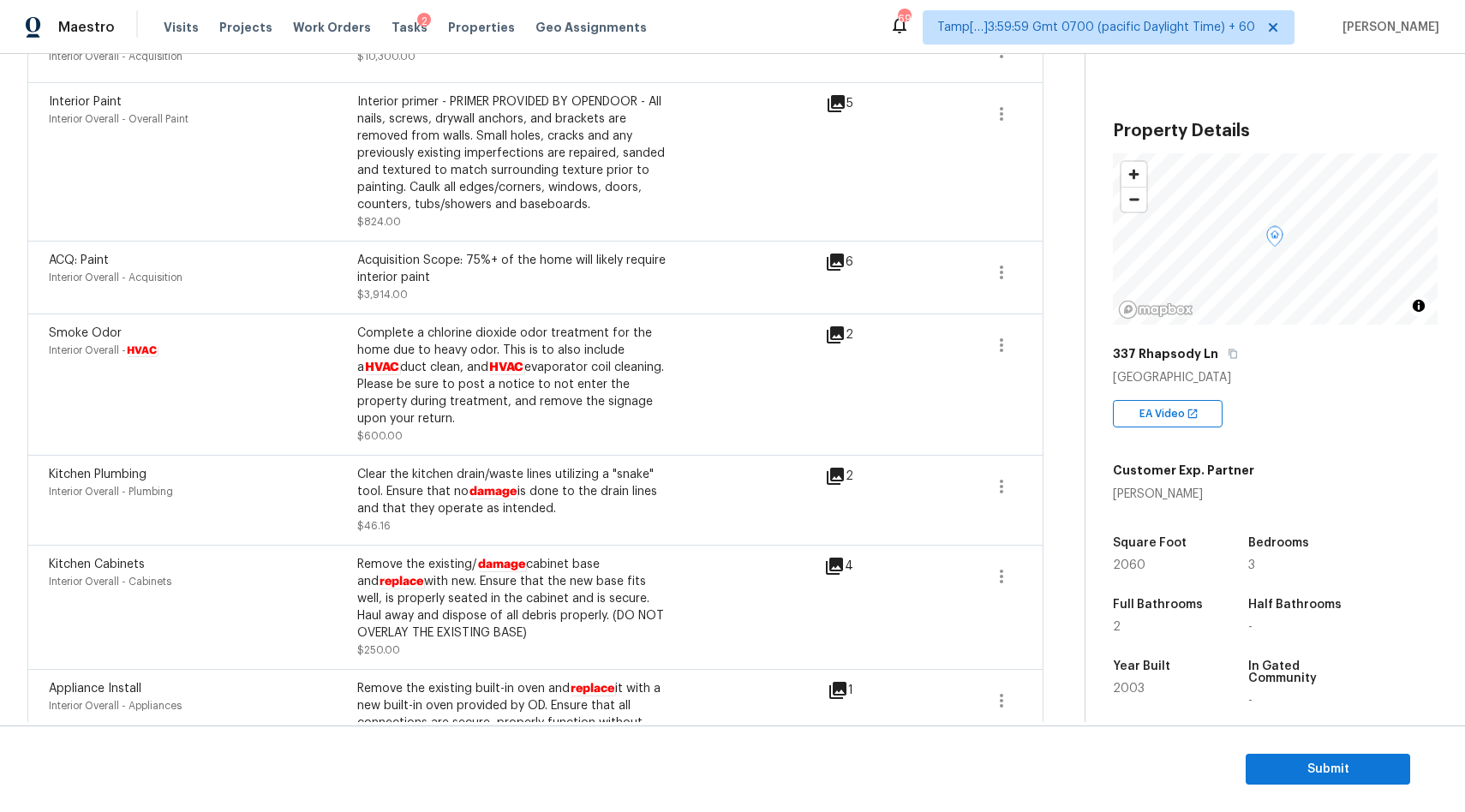
scroll to position [503, 0]
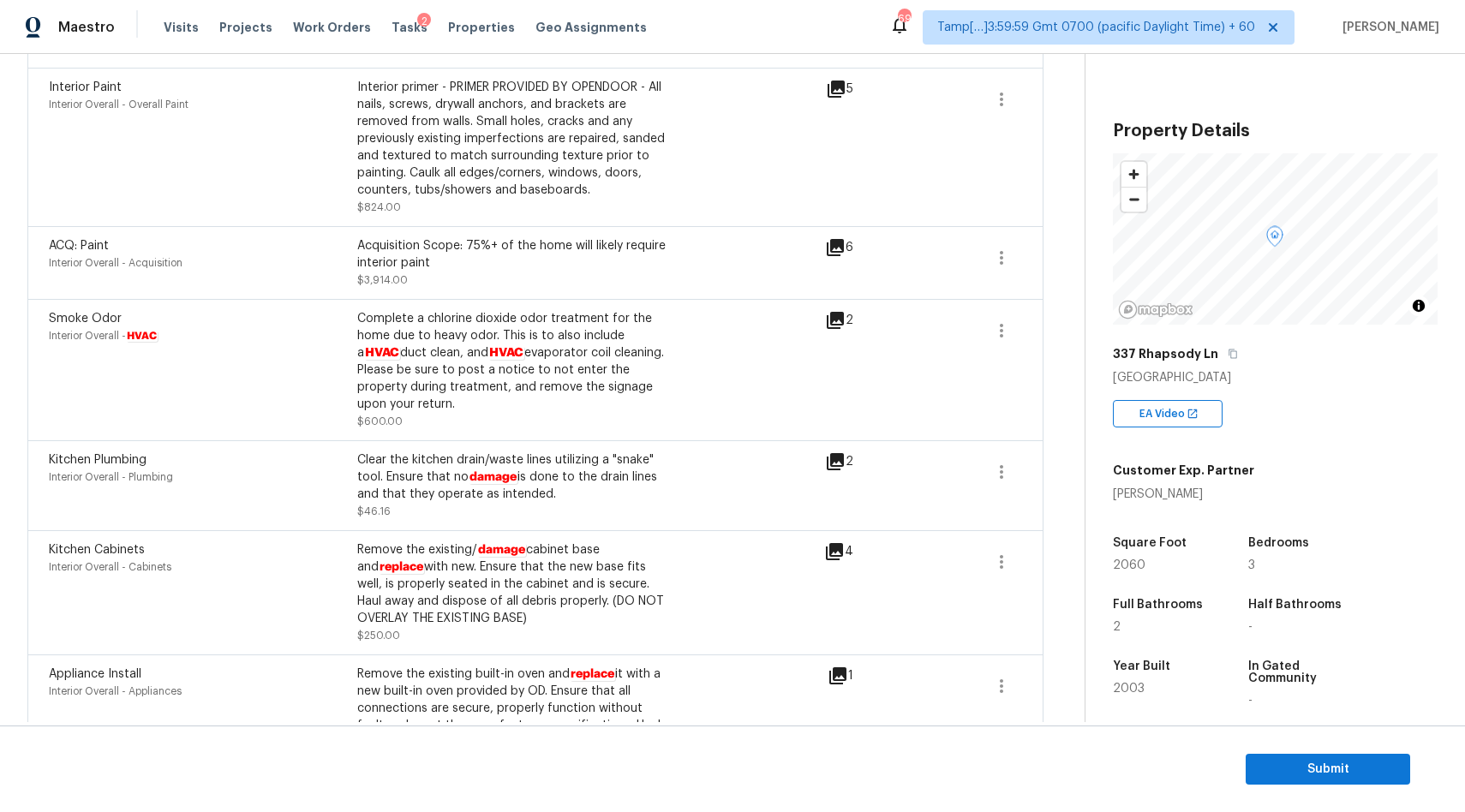
click at [833, 464] on icon at bounding box center [834, 461] width 17 height 17
click at [834, 556] on icon at bounding box center [834, 551] width 21 height 21
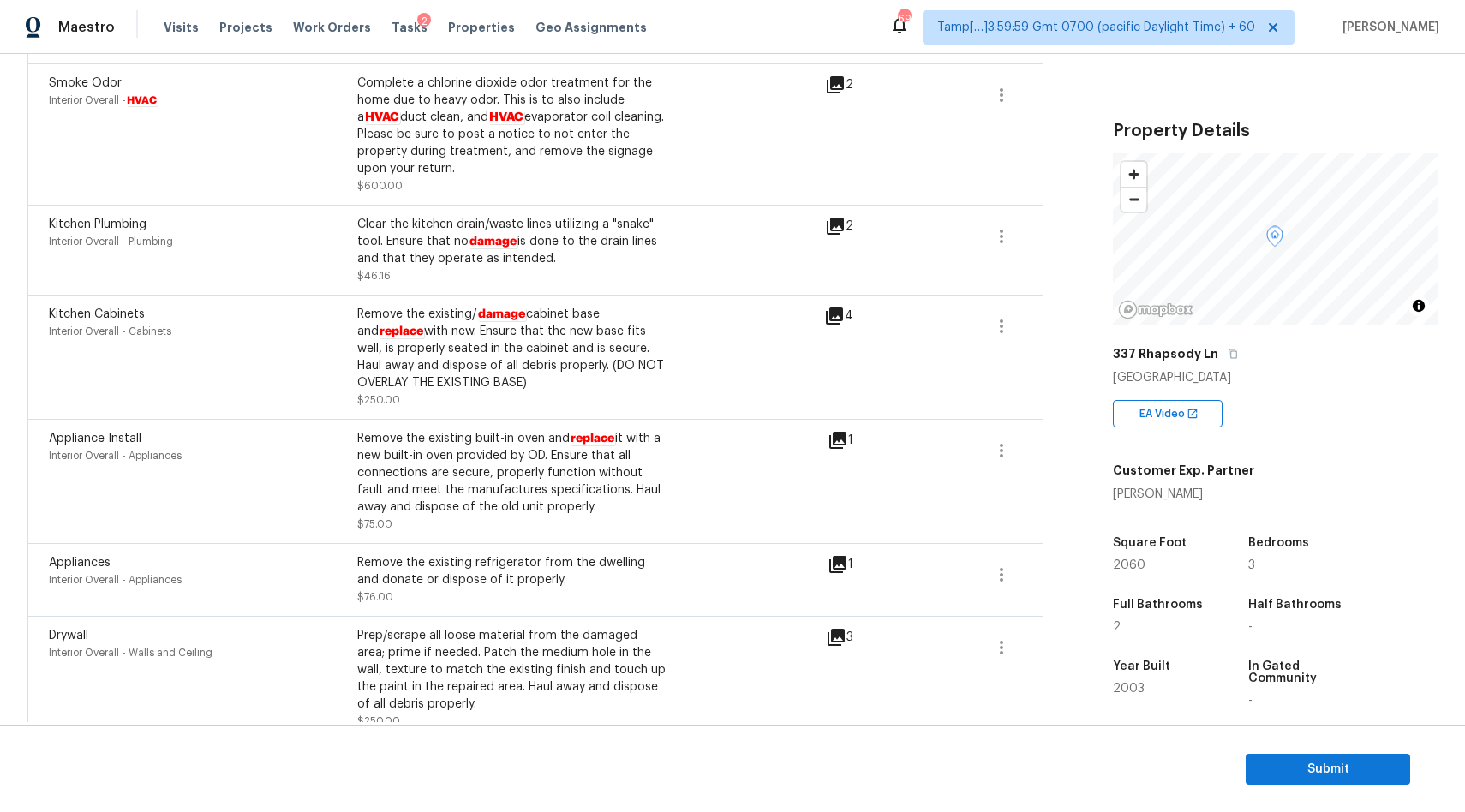
scroll to position [750, 0]
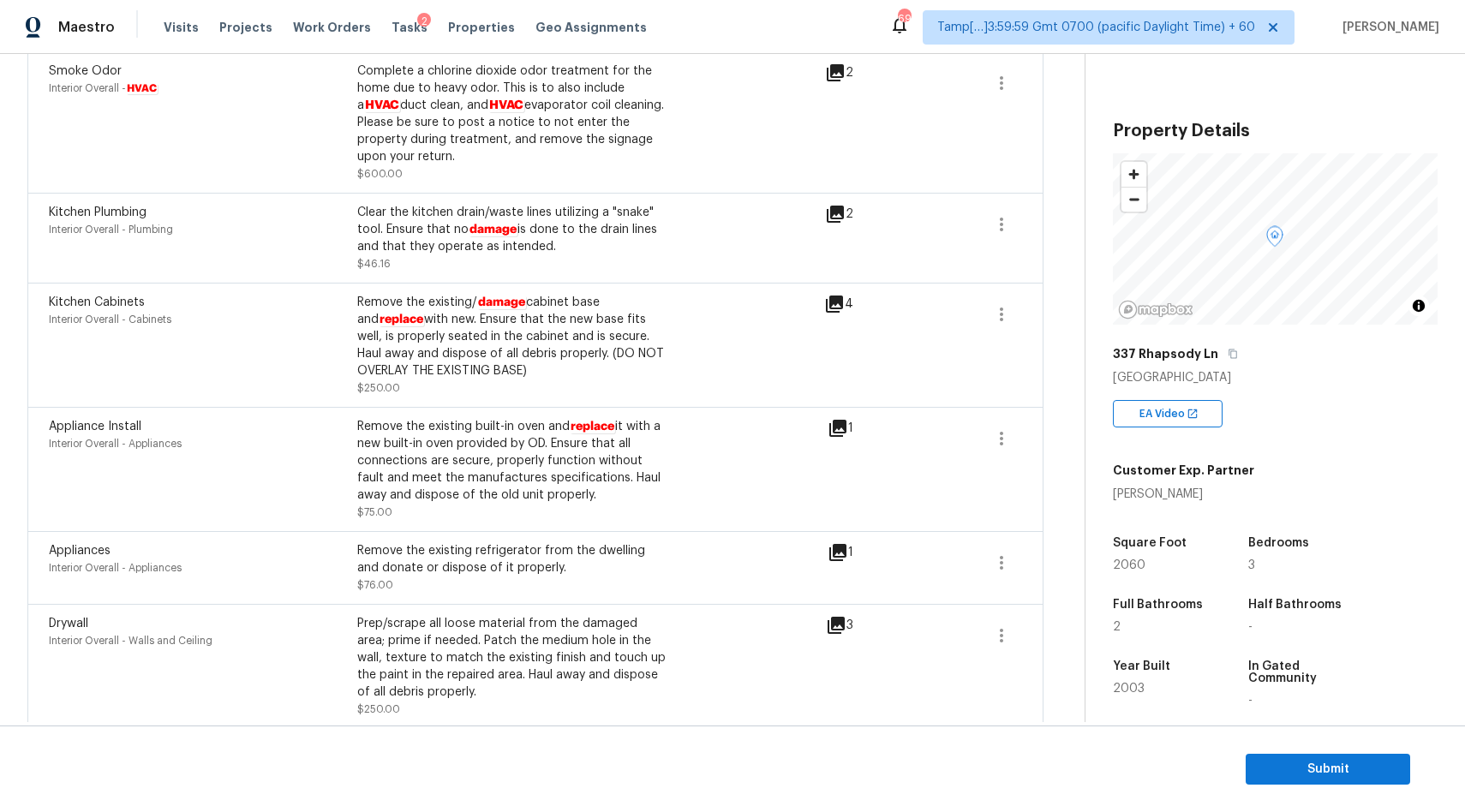
click at [845, 429] on icon at bounding box center [837, 428] width 17 height 17
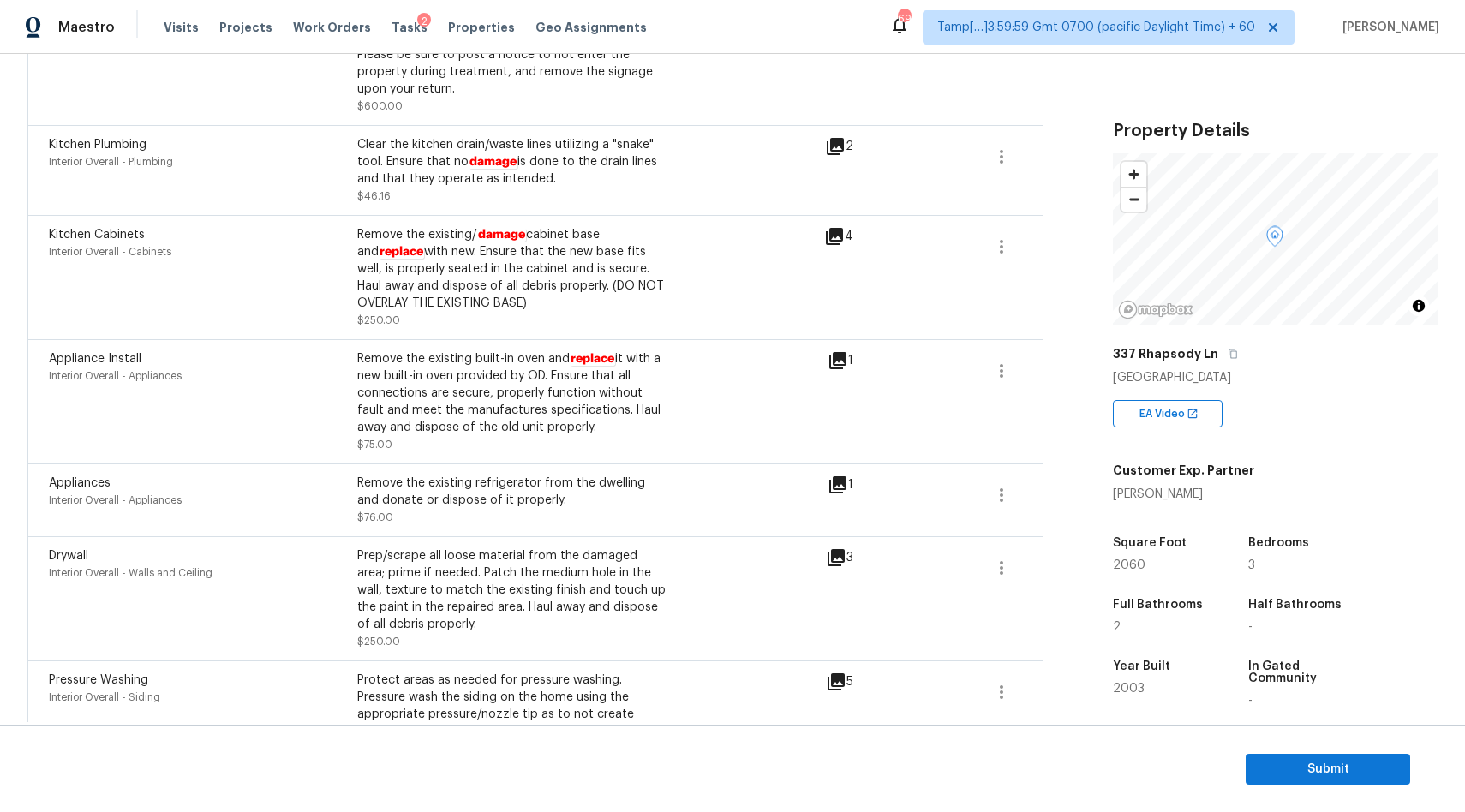
click at [839, 489] on icon at bounding box center [837, 484] width 17 height 17
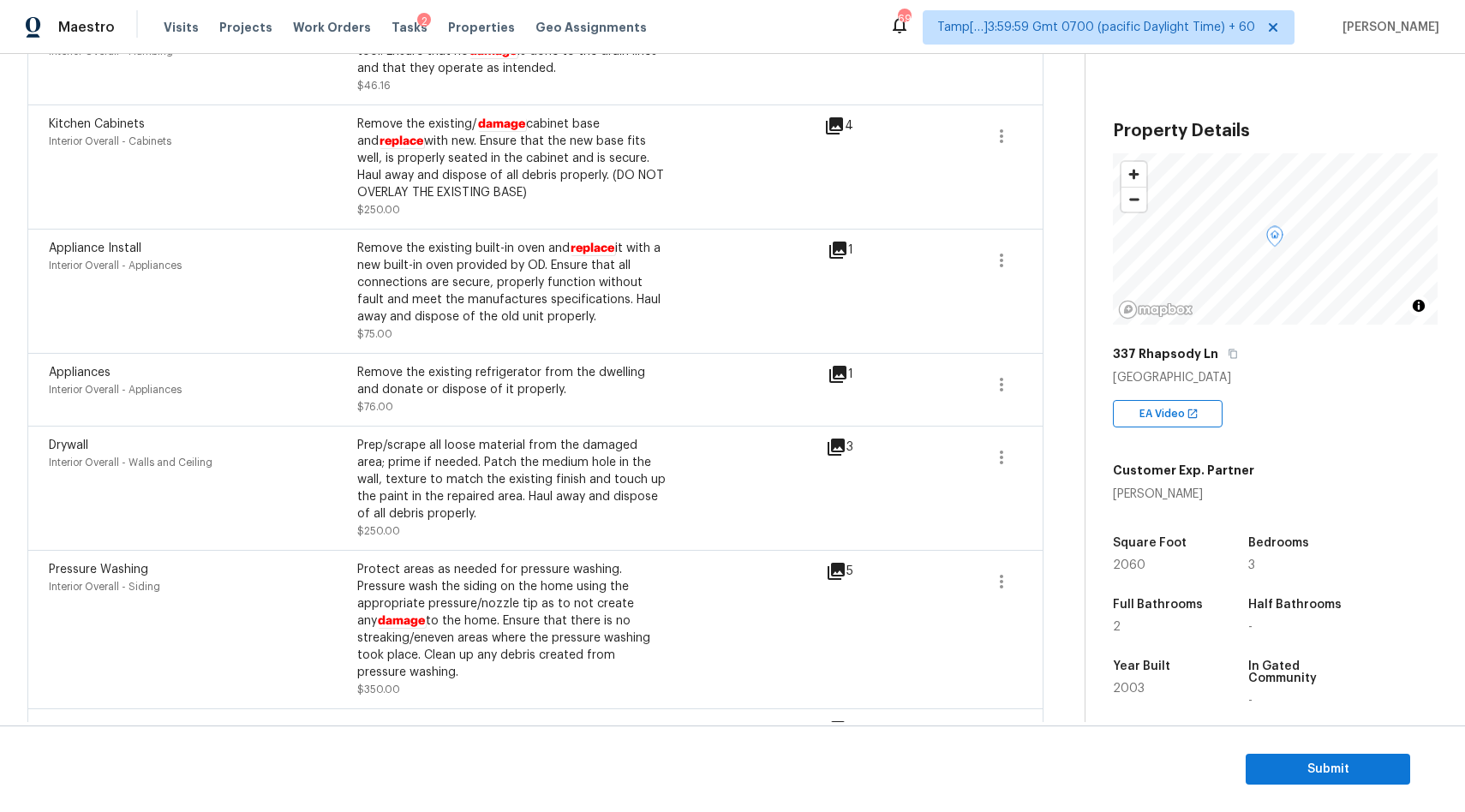
scroll to position [929, 0]
click at [839, 455] on icon at bounding box center [835, 446] width 17 height 17
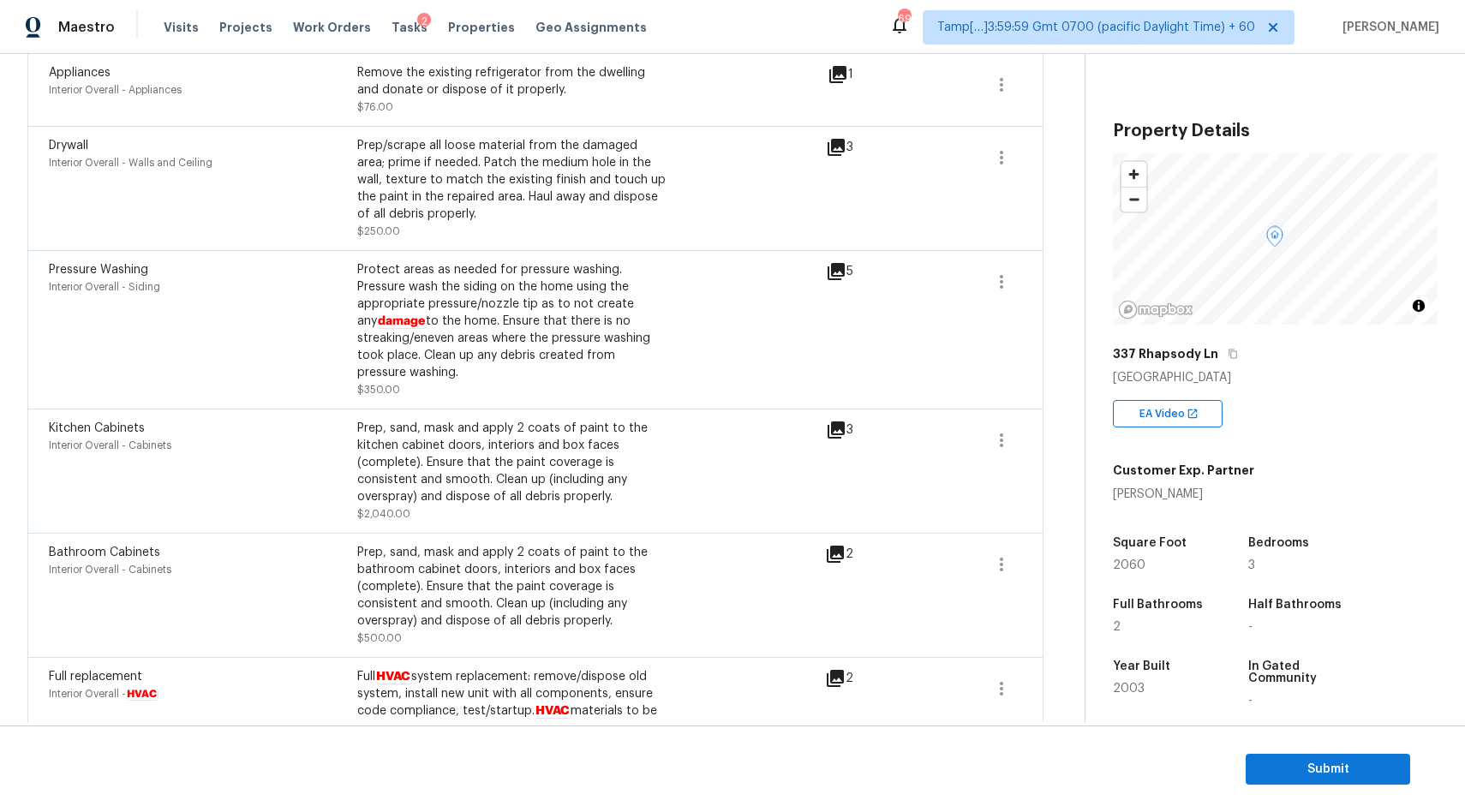
scroll to position [1231, 0]
click at [845, 435] on icon at bounding box center [836, 427] width 21 height 21
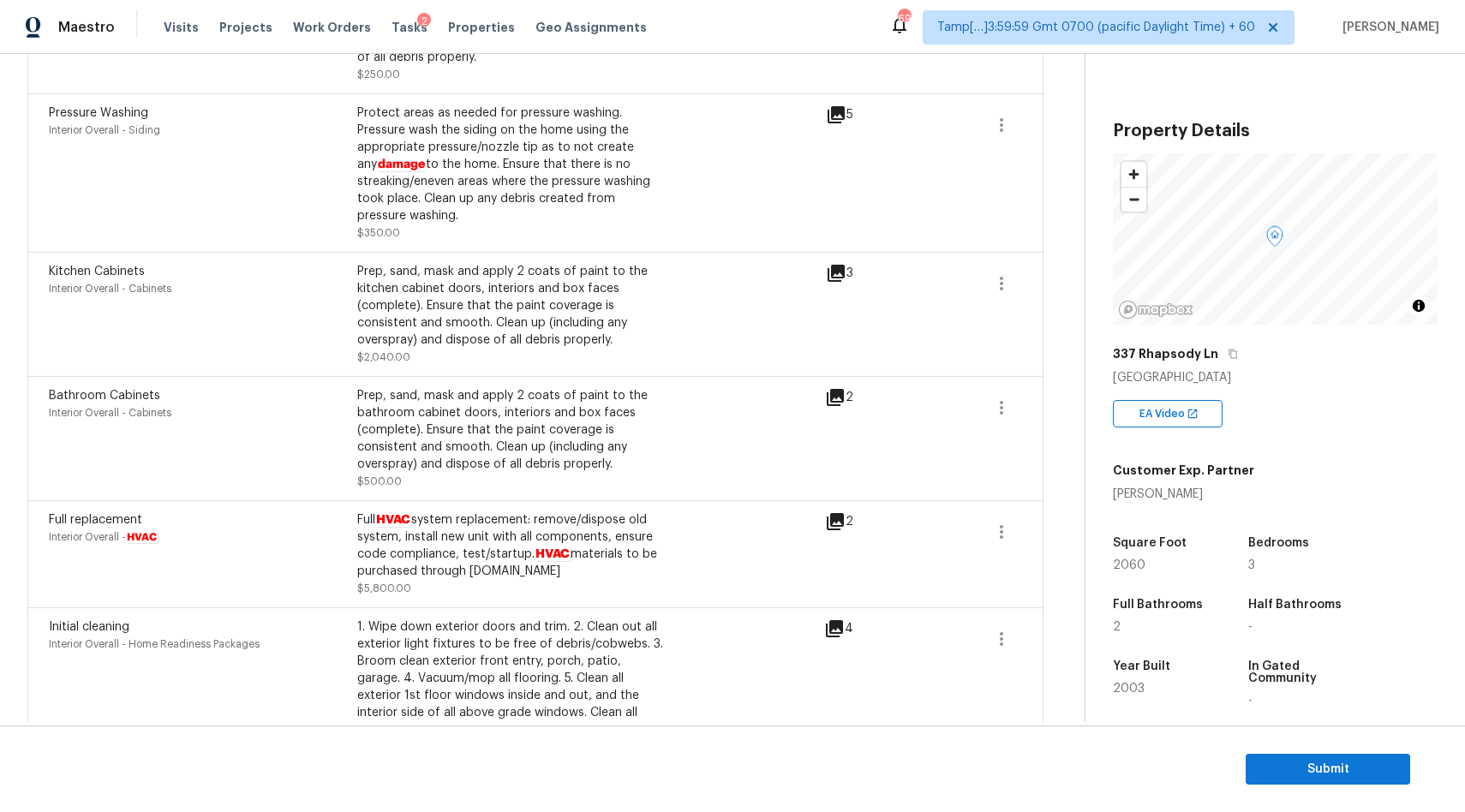
scroll to position [1404, 0]
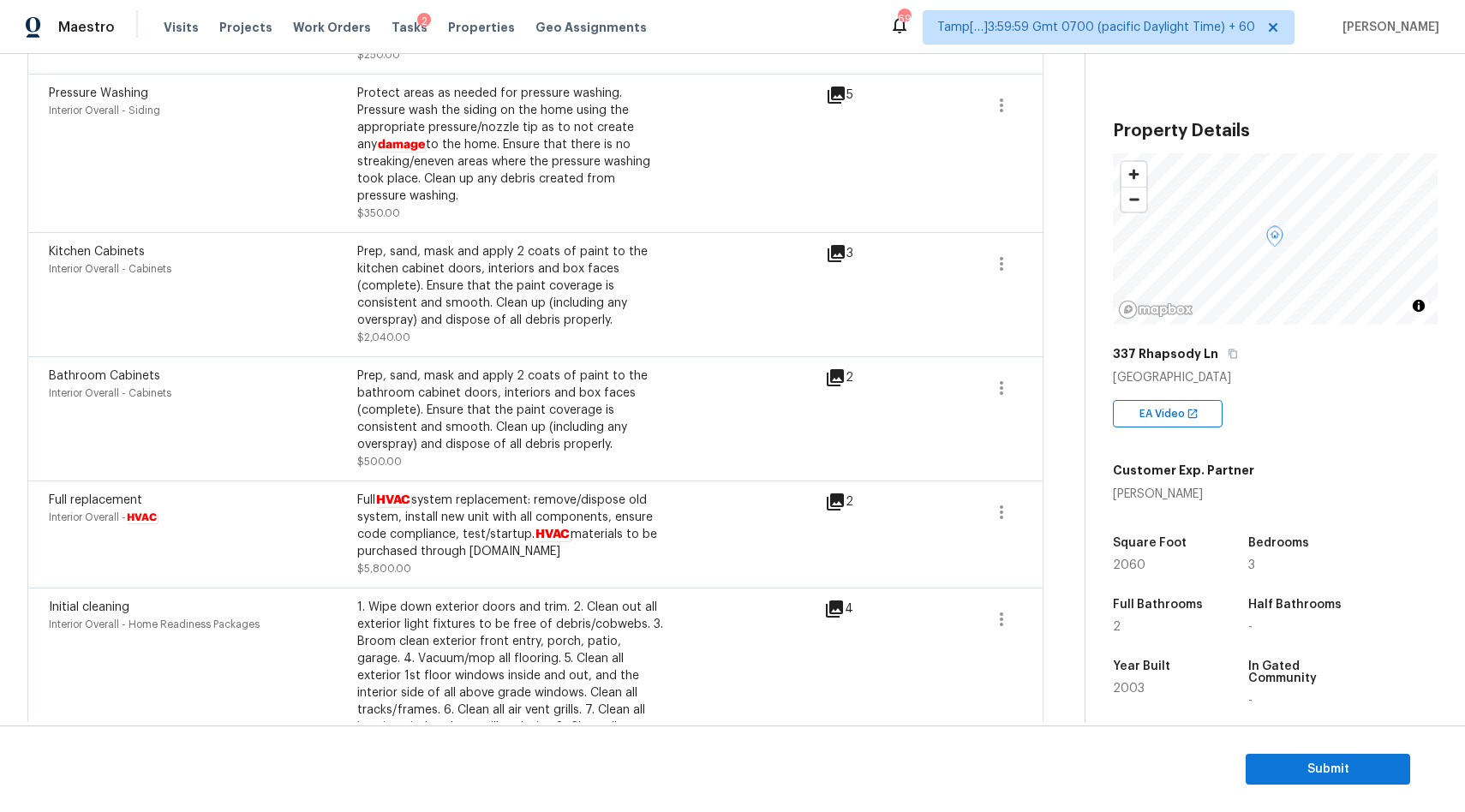
click at [838, 383] on icon at bounding box center [834, 377] width 17 height 17
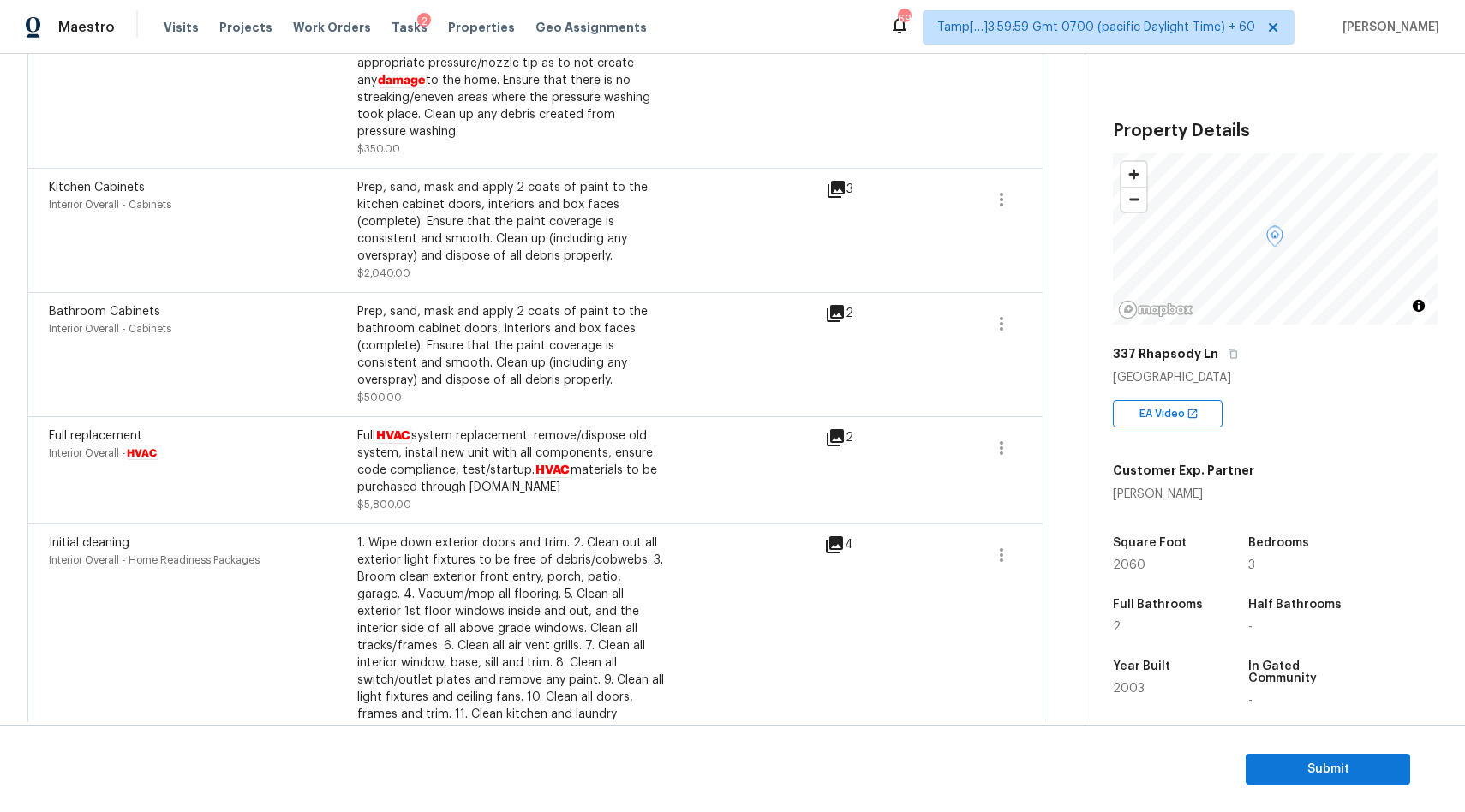
scroll to position [1534, 0]
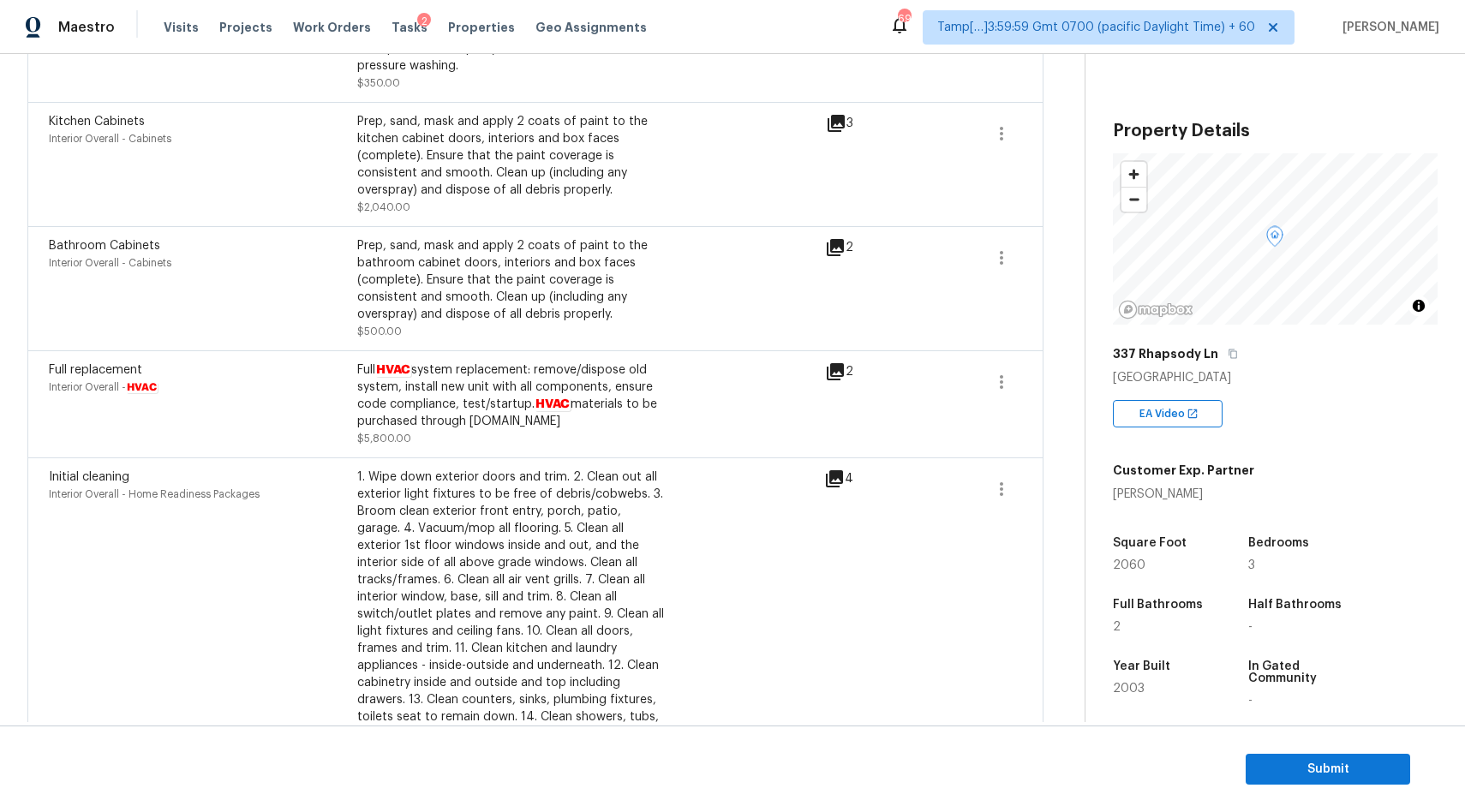
click at [846, 489] on div "4" at bounding box center [866, 479] width 84 height 21
click at [843, 483] on icon at bounding box center [834, 478] width 17 height 17
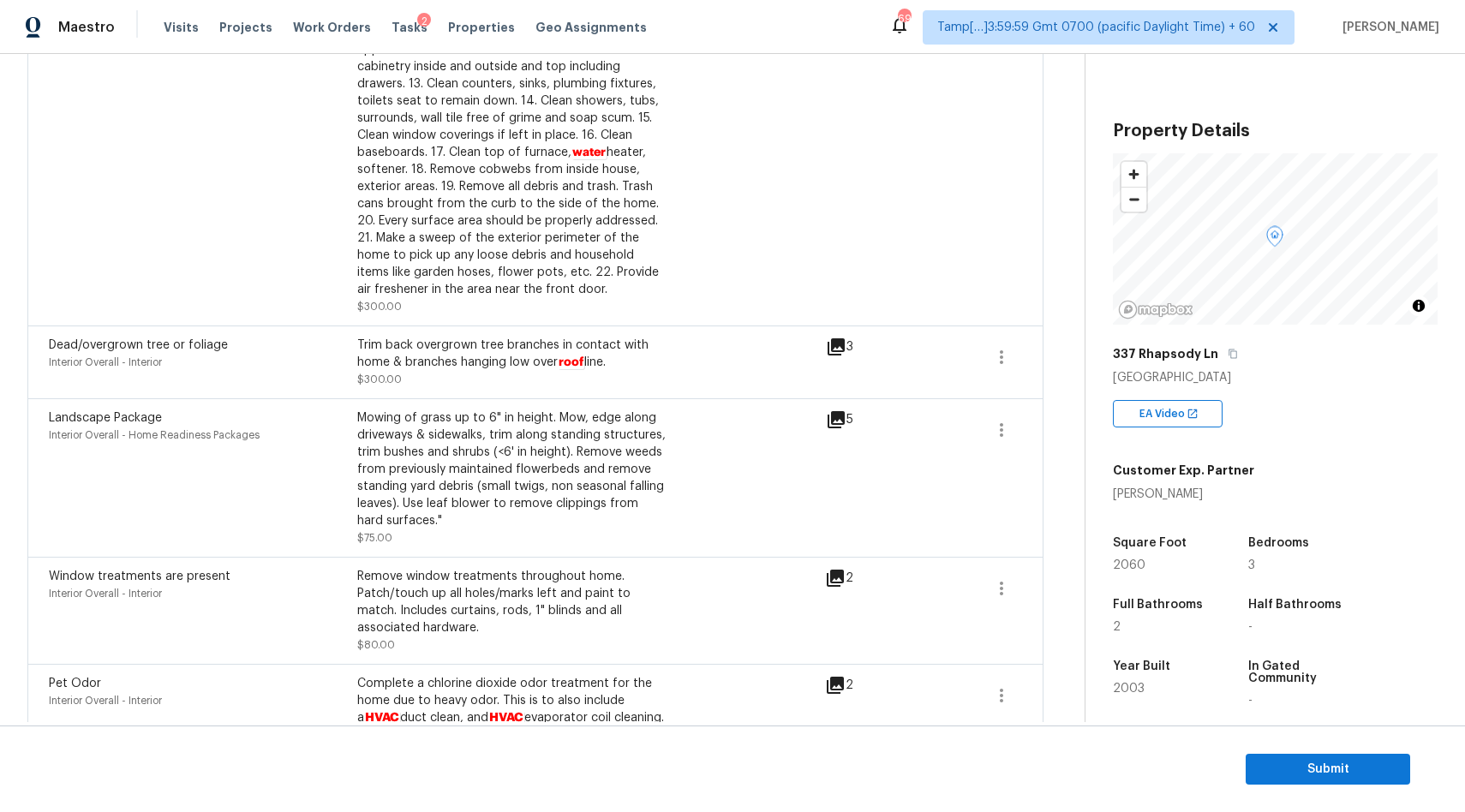
scroll to position [2450, 0]
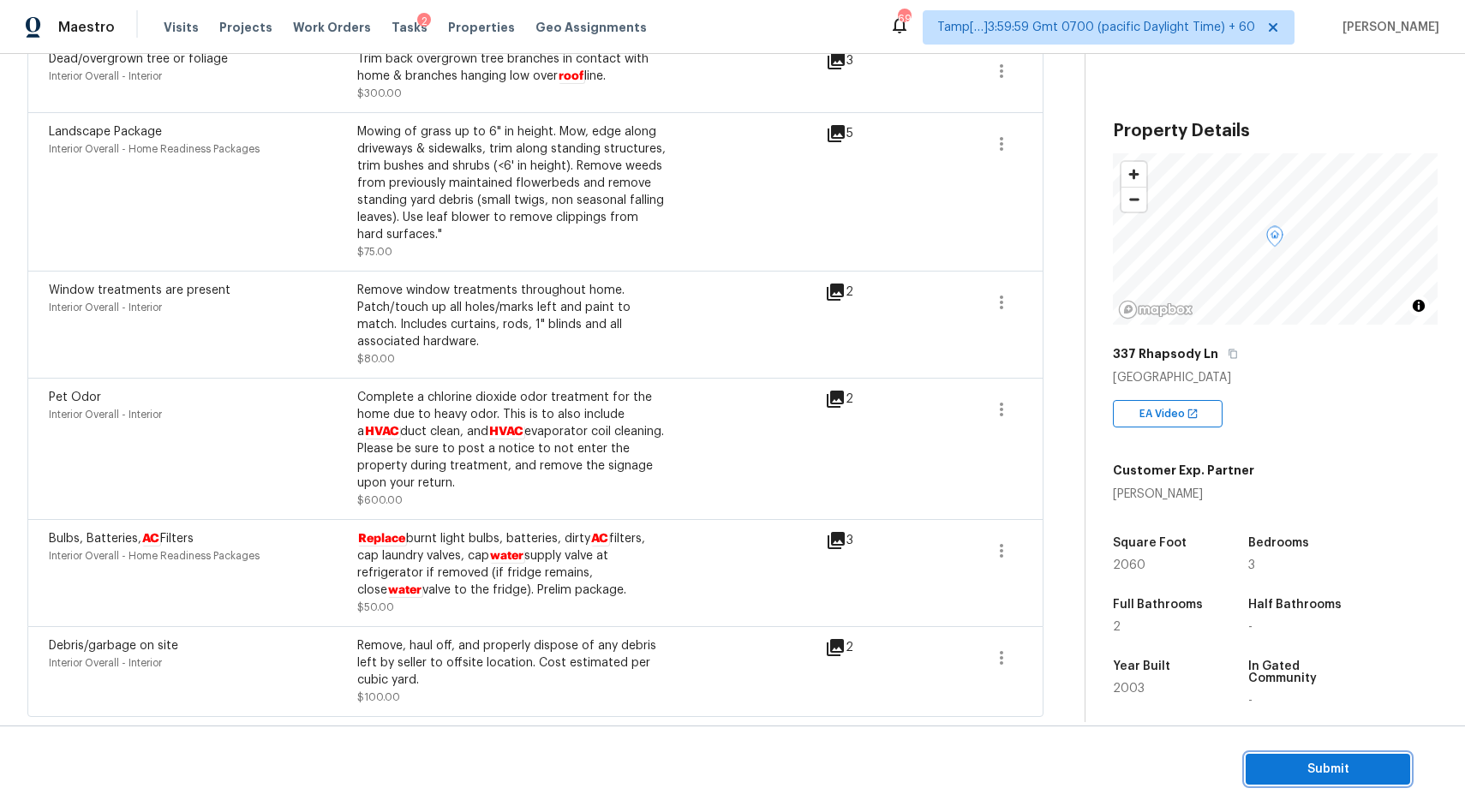
click at [1361, 779] on button "Submit" at bounding box center [1327, 769] width 164 height 32
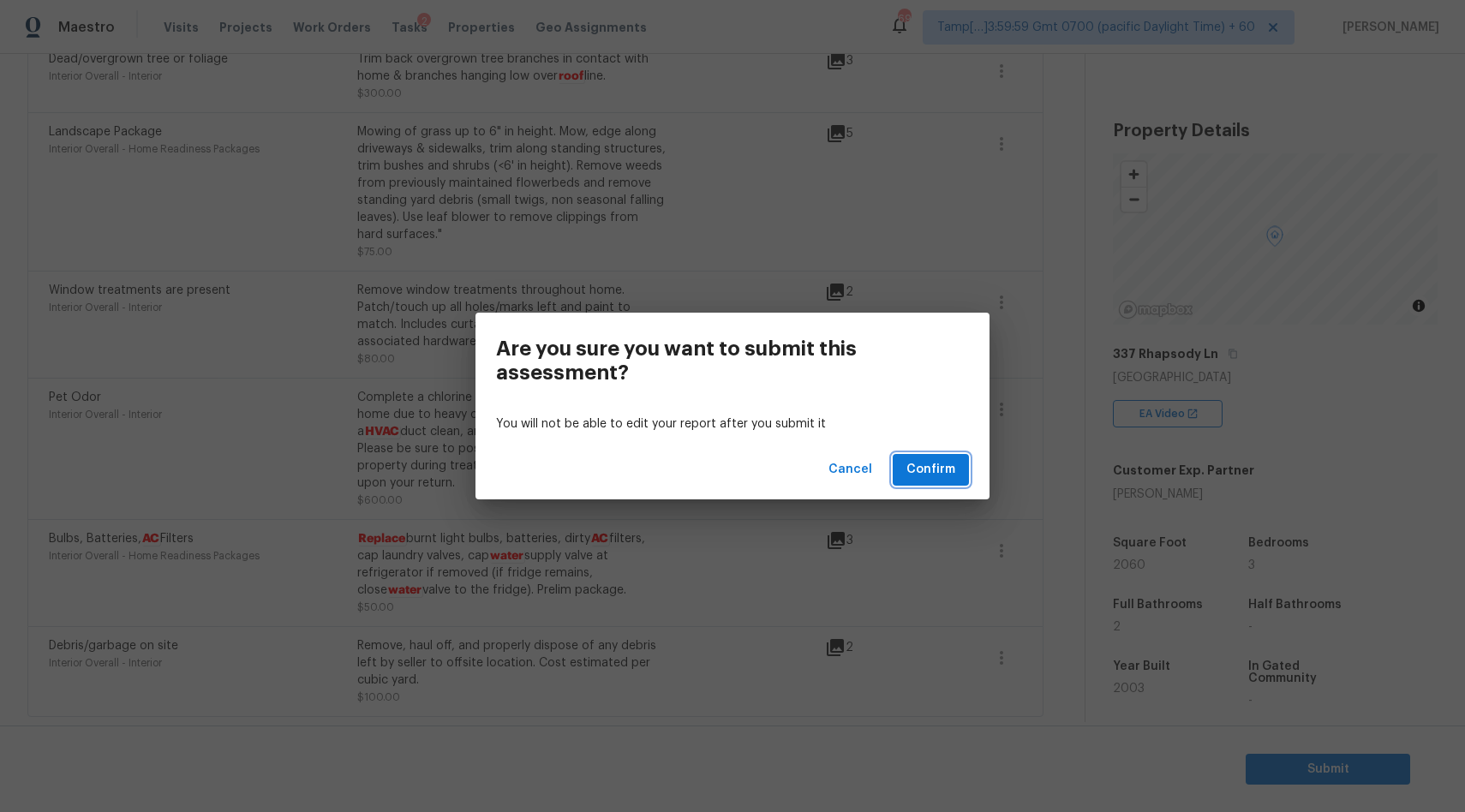
click at [947, 472] on span "Confirm" at bounding box center [931, 470] width 49 height 22
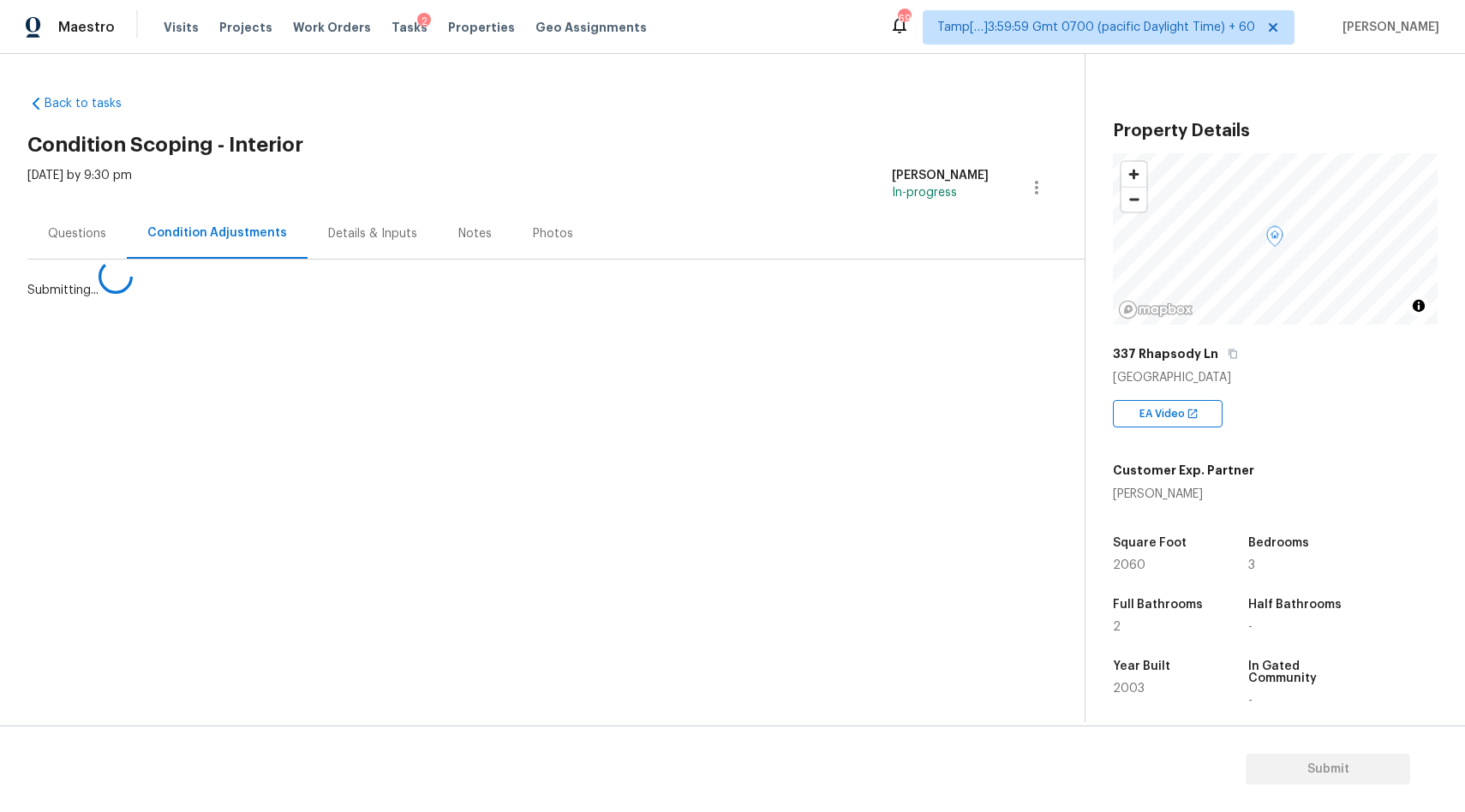
scroll to position [0, 0]
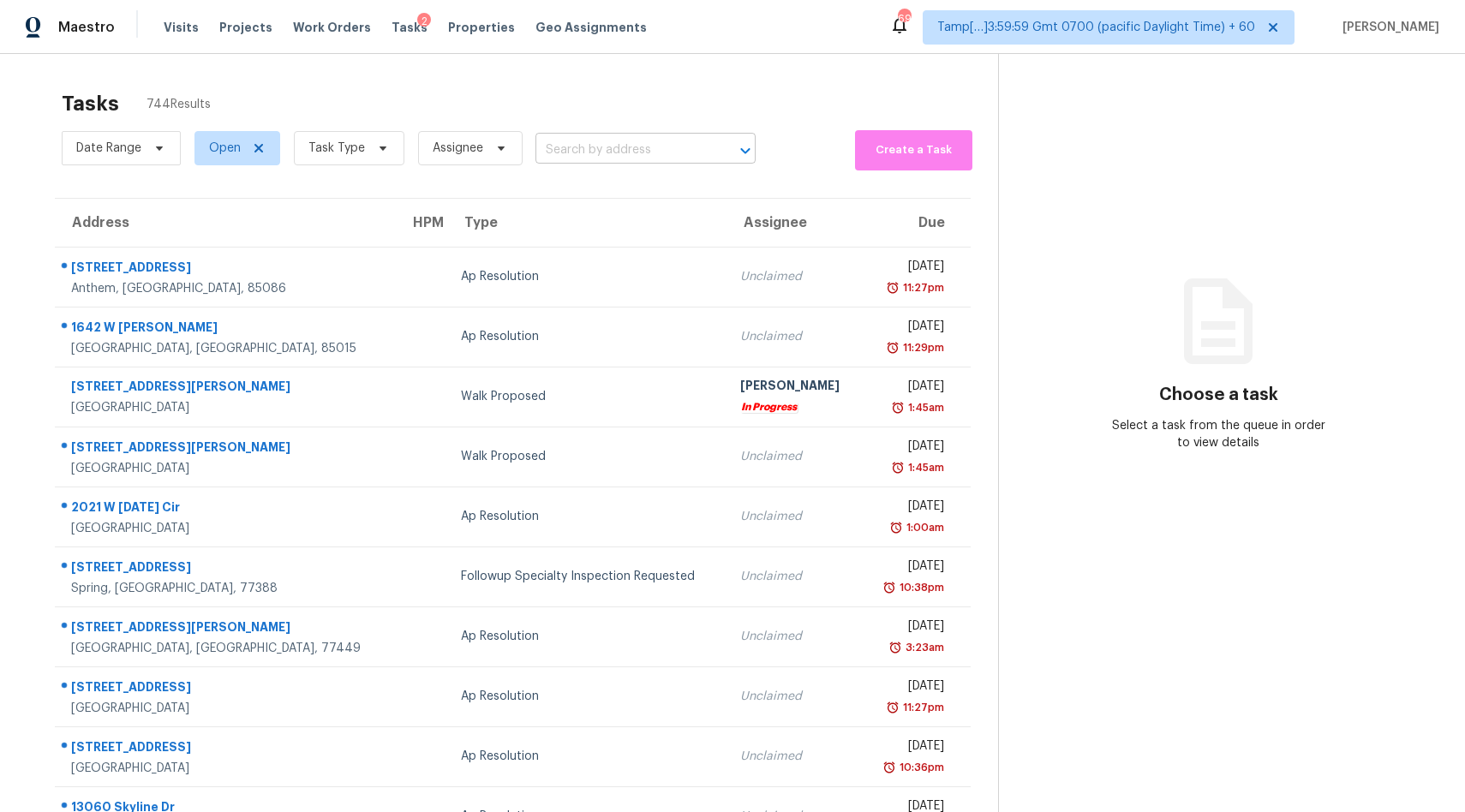
click at [616, 157] on input "text" at bounding box center [621, 150] width 172 height 27
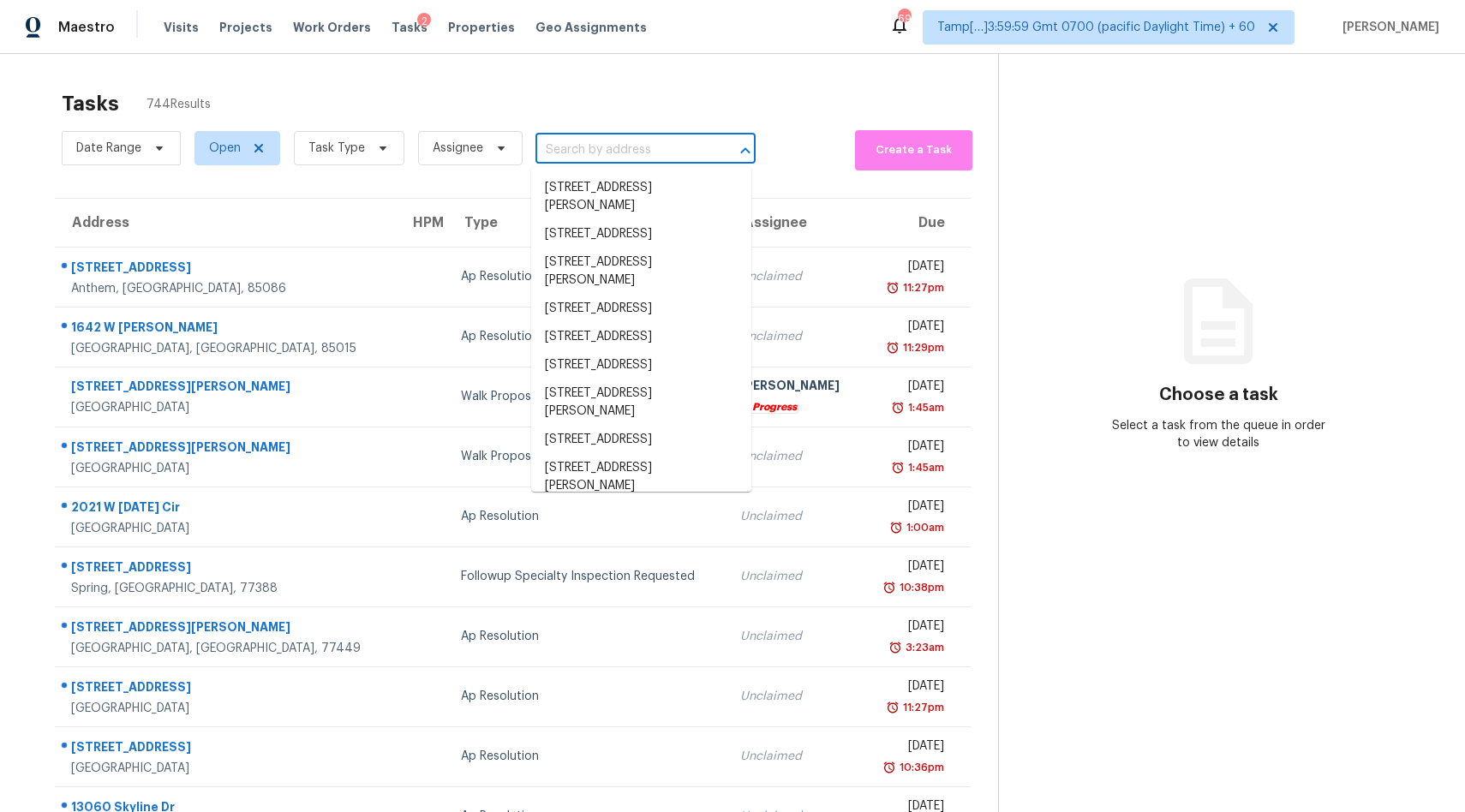
paste input "3017 E Idlewild Ave, Tampa, FL 33610"
type input "3017 E Idlewild Ave, Tampa, FL 33610"
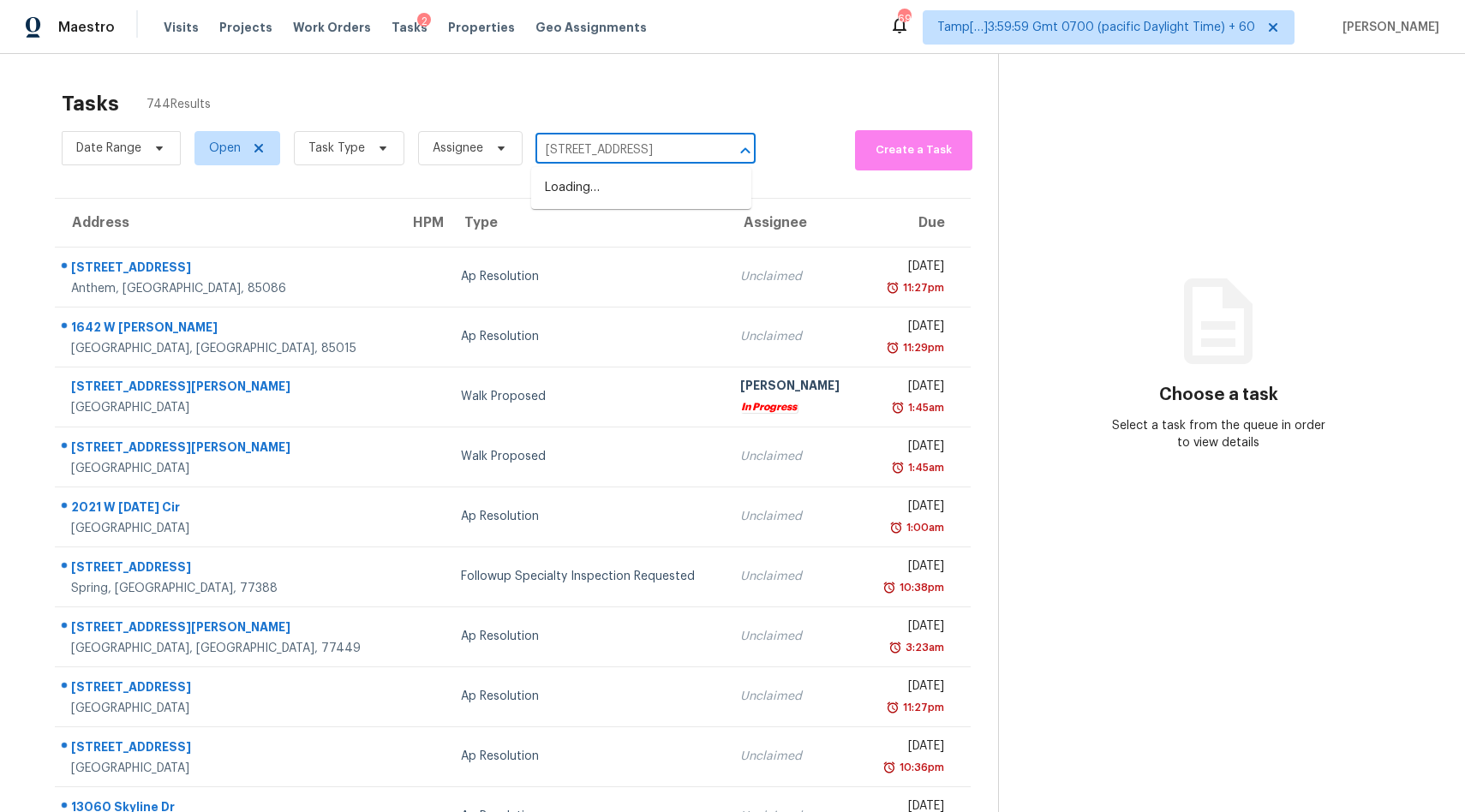
scroll to position [0, 47]
click at [593, 193] on span "3017 E Idlewild Ave, Tampa, FL 33610" at bounding box center [616, 188] width 144 height 18
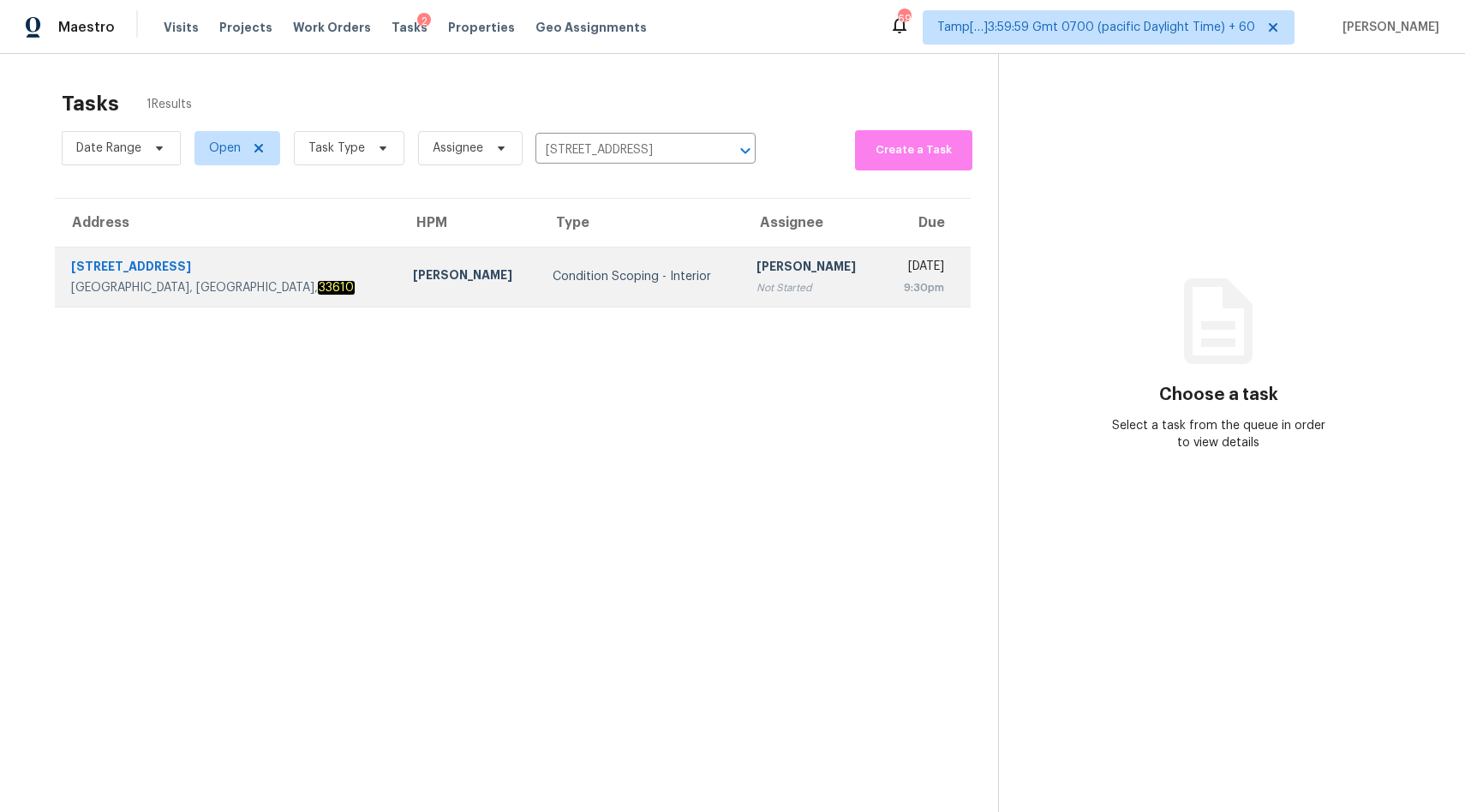
click at [538, 287] on td "Condition Scoping - Interior" at bounding box center [640, 277] width 204 height 60
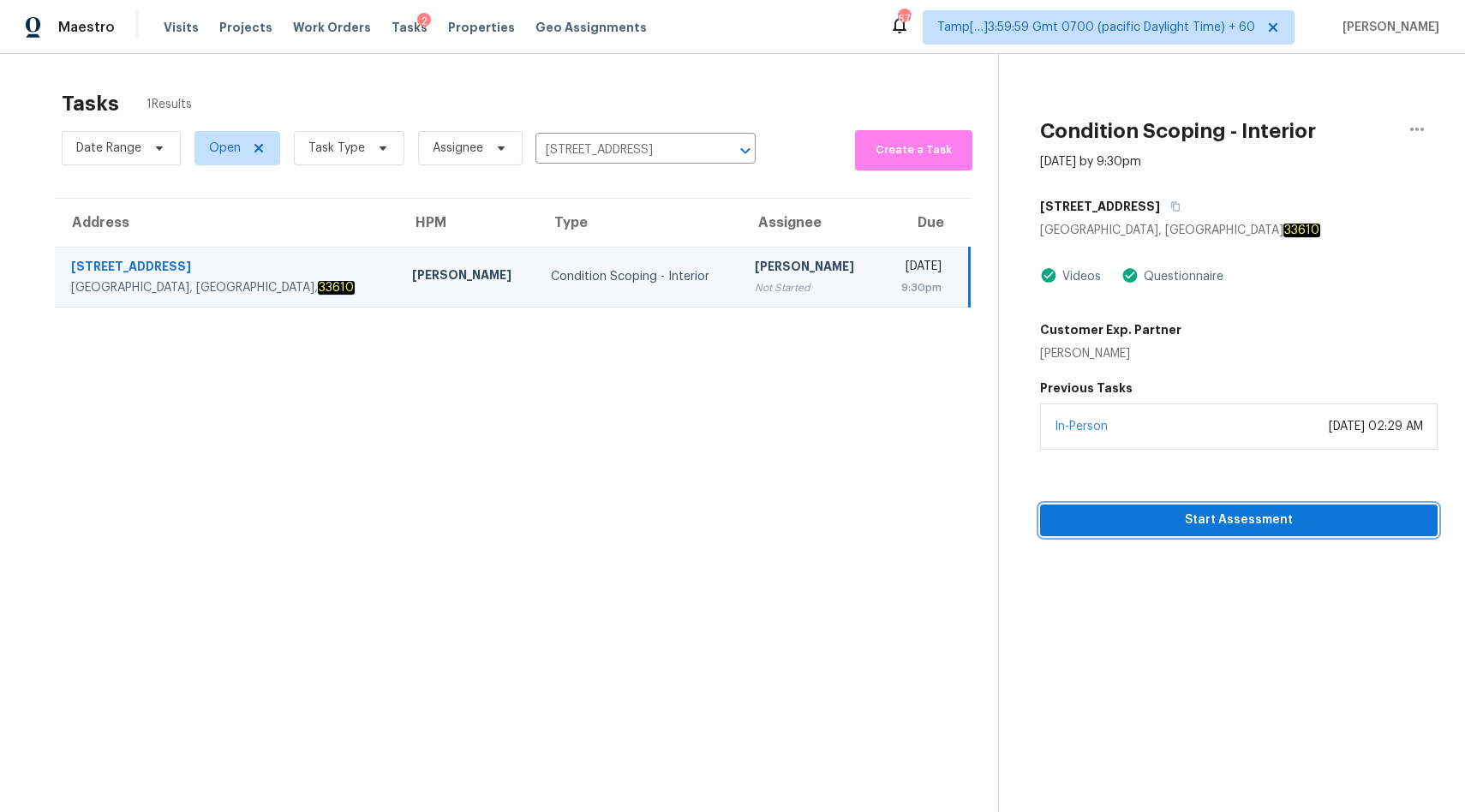
click at [1098, 519] on span "Start Assessment" at bounding box center [1239, 520] width 370 height 22
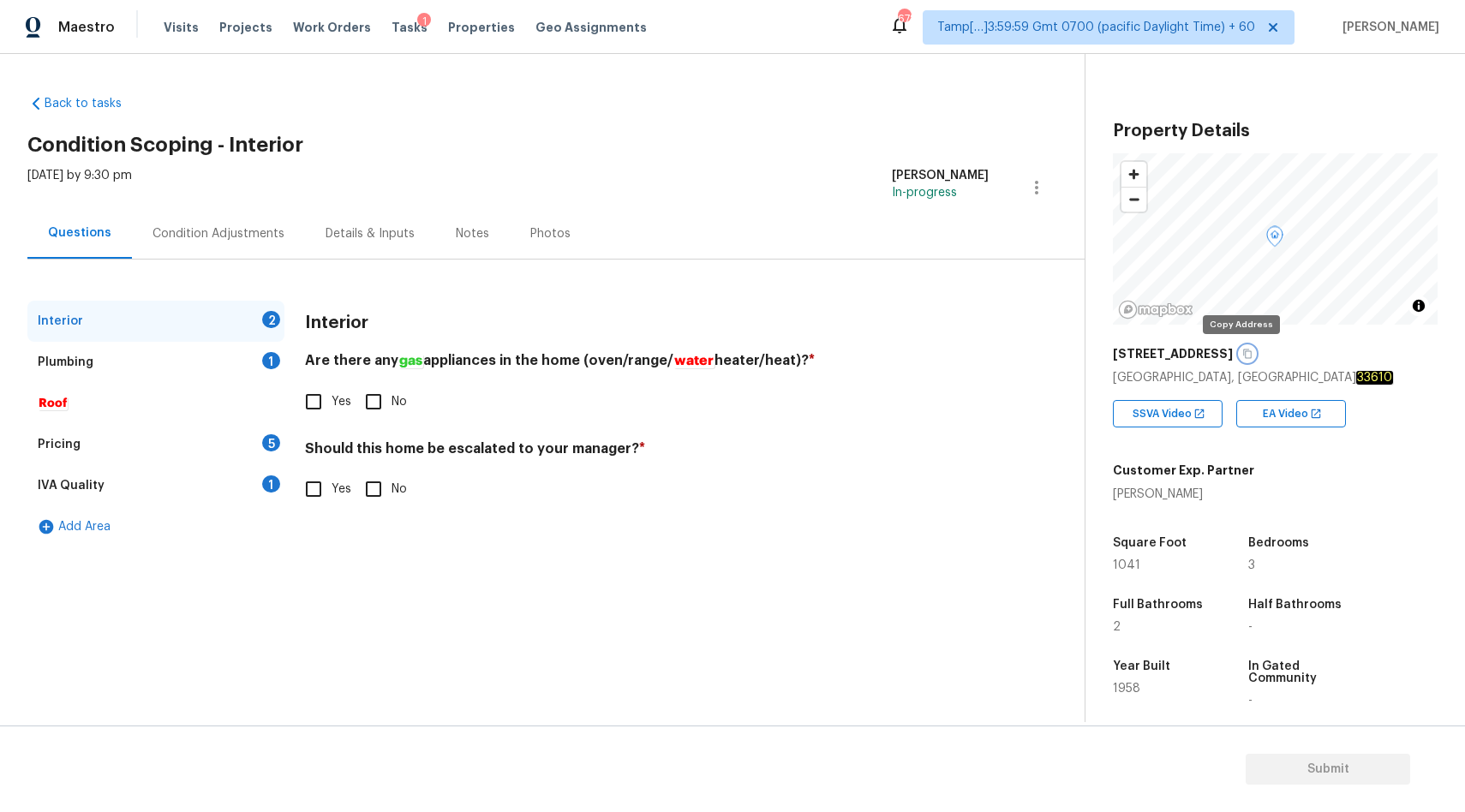
click at [1242, 353] on icon "button" at bounding box center [1247, 353] width 10 height 10
click at [255, 231] on div "Condition Adjustments" at bounding box center [218, 233] width 132 height 17
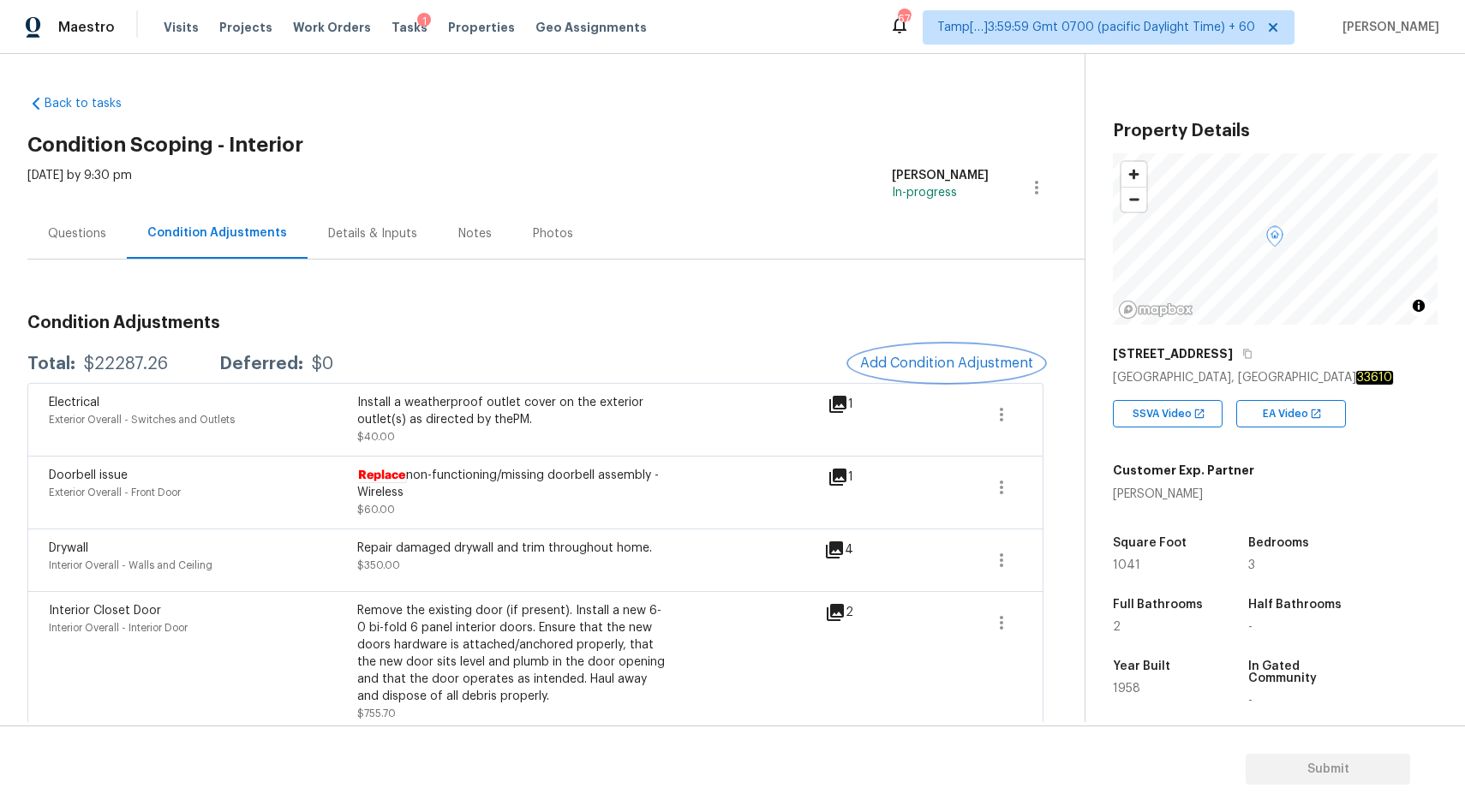
click at [957, 353] on button "Add Condition Adjustment" at bounding box center [946, 363] width 193 height 36
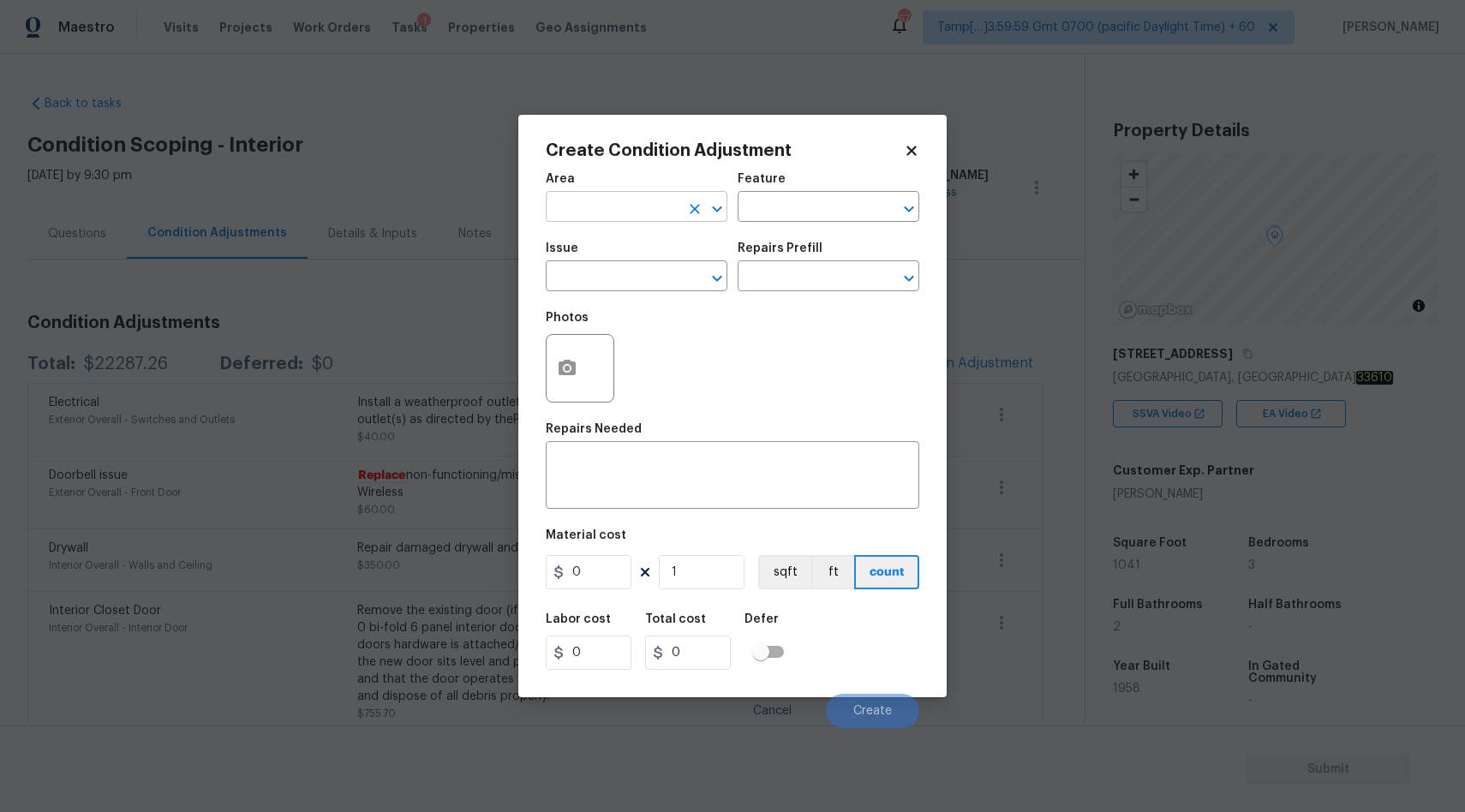
click at [601, 204] on input "text" at bounding box center [612, 208] width 133 height 27
click at [619, 282] on li "Interior Overall" at bounding box center [636, 275] width 181 height 28
type input "Interior Overall"
click at [593, 280] on input "text" at bounding box center [612, 278] width 133 height 27
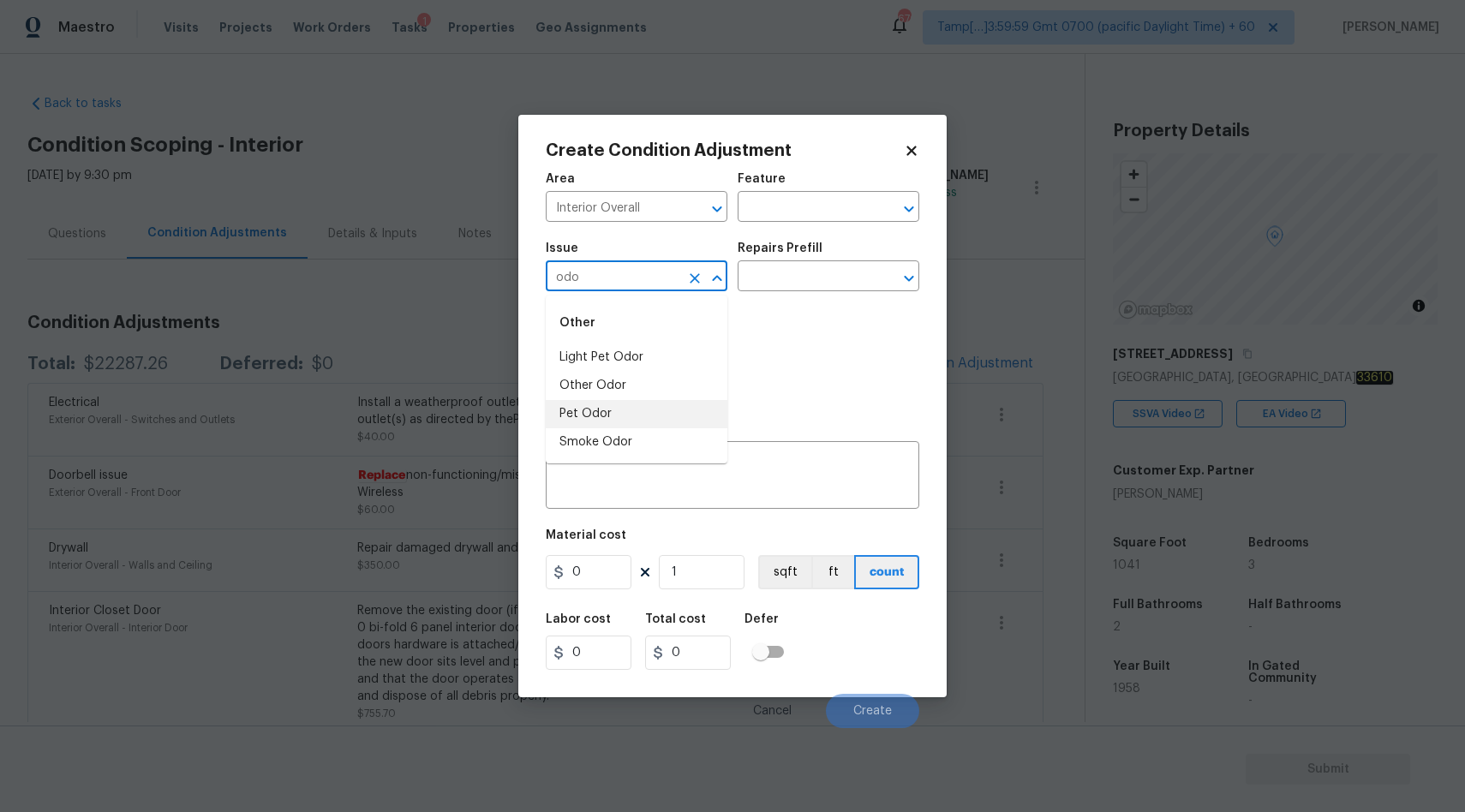
click at [618, 404] on li "Pet Odor" at bounding box center [636, 414] width 181 height 28
type input "Pet Odor"
click at [778, 276] on input "text" at bounding box center [804, 278] width 133 height 27
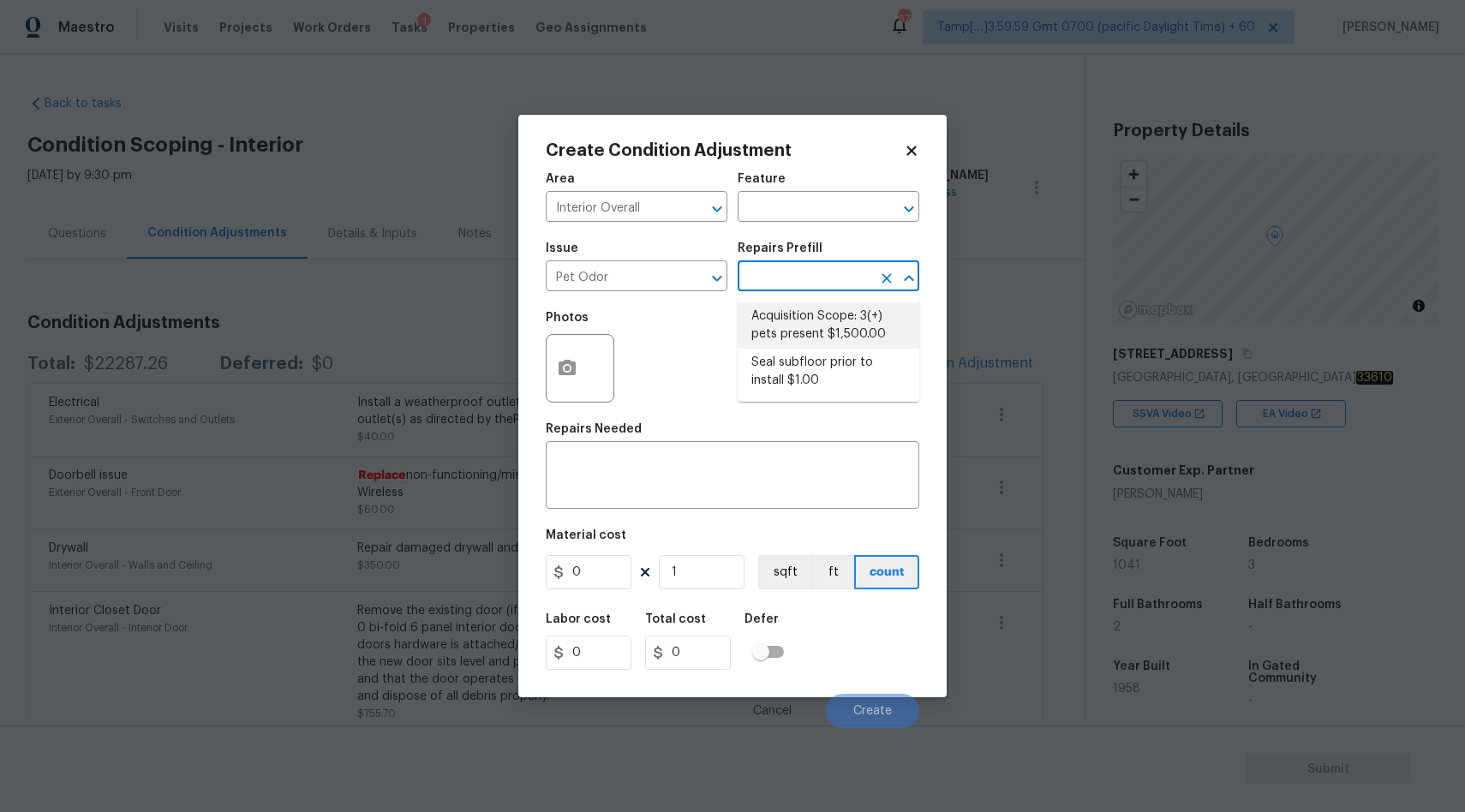
click at [796, 331] on li "Acquisition Scope: 3(+) pets present $1,500.00" at bounding box center [828, 325] width 181 height 46
type textarea "Acquisition Scope: 3(+) pets present"
type input "1500"
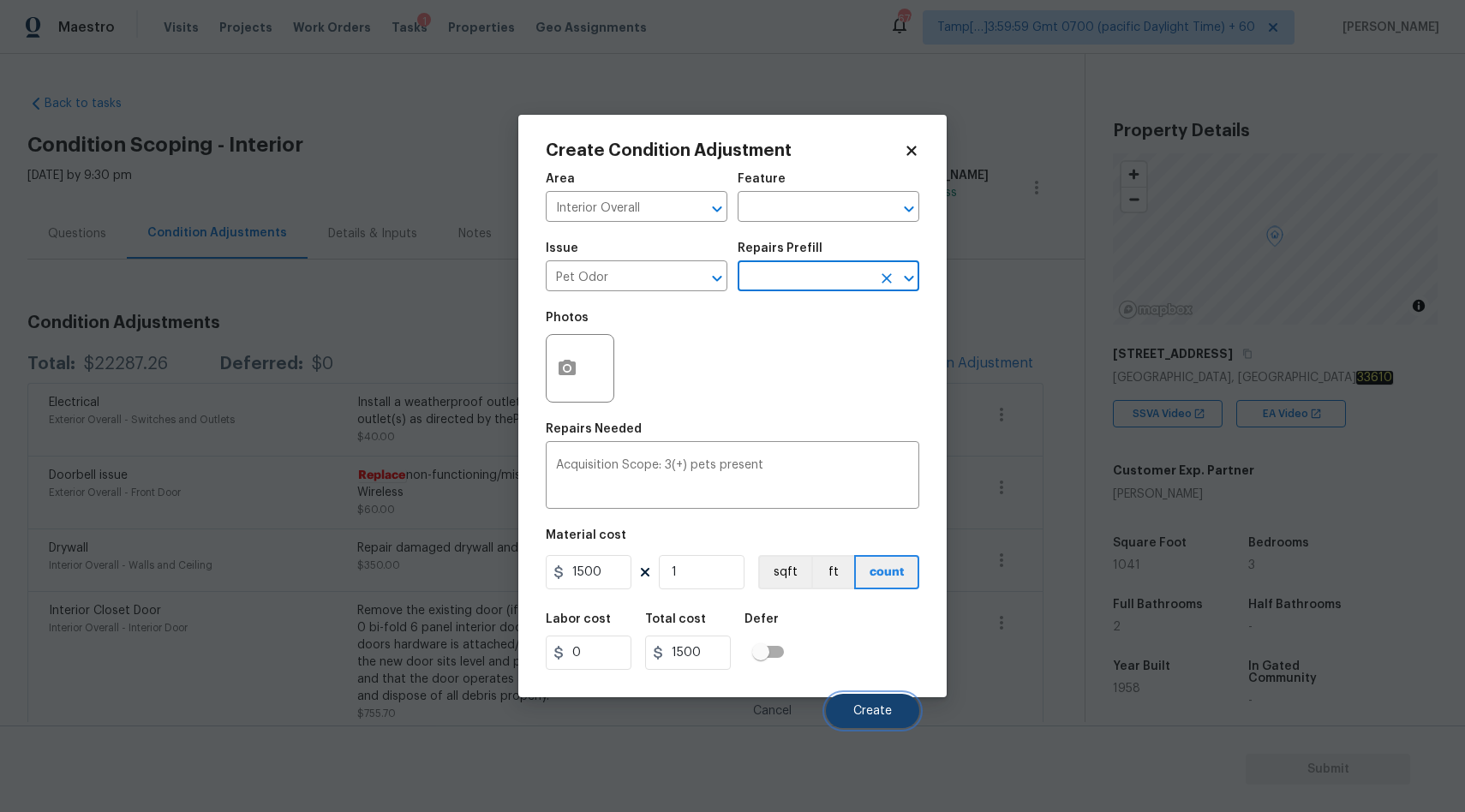
click at [870, 709] on span "Create" at bounding box center [872, 710] width 39 height 13
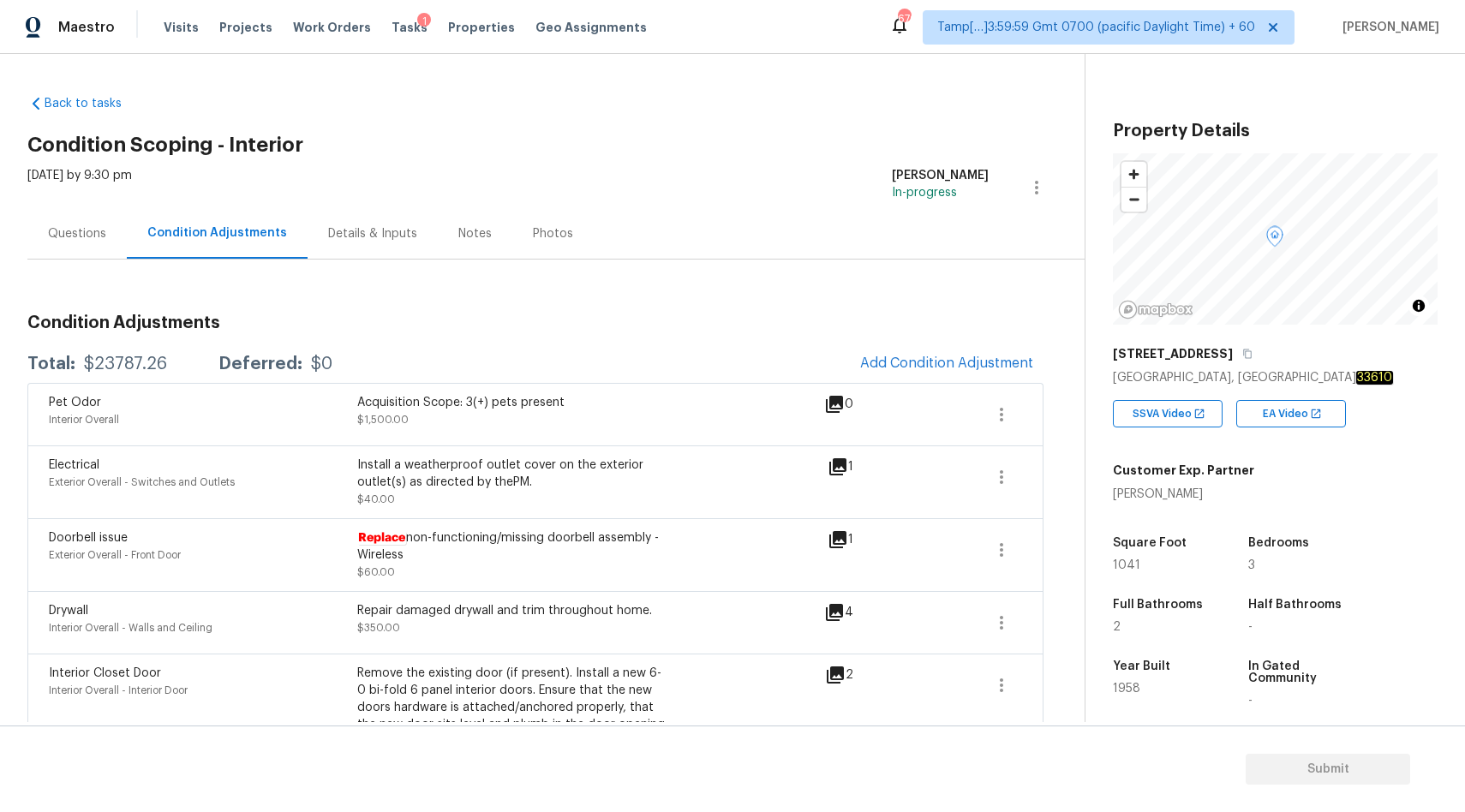
click at [97, 239] on div "Questions" at bounding box center [77, 233] width 59 height 17
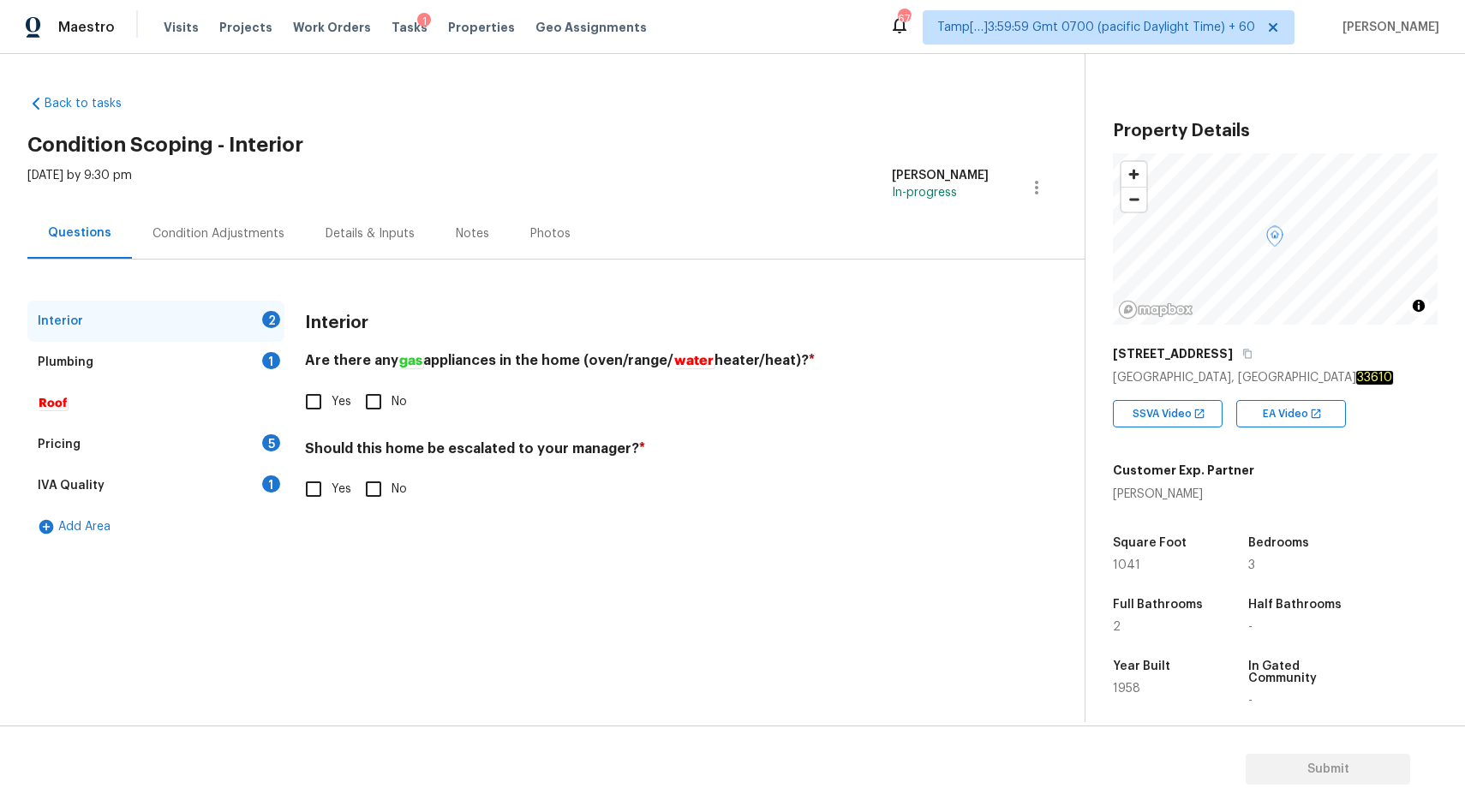
click at [376, 404] on input "No" at bounding box center [373, 402] width 36 height 36
checkbox input "true"
click at [103, 365] on div "Plumbing 1" at bounding box center [156, 361] width 257 height 41
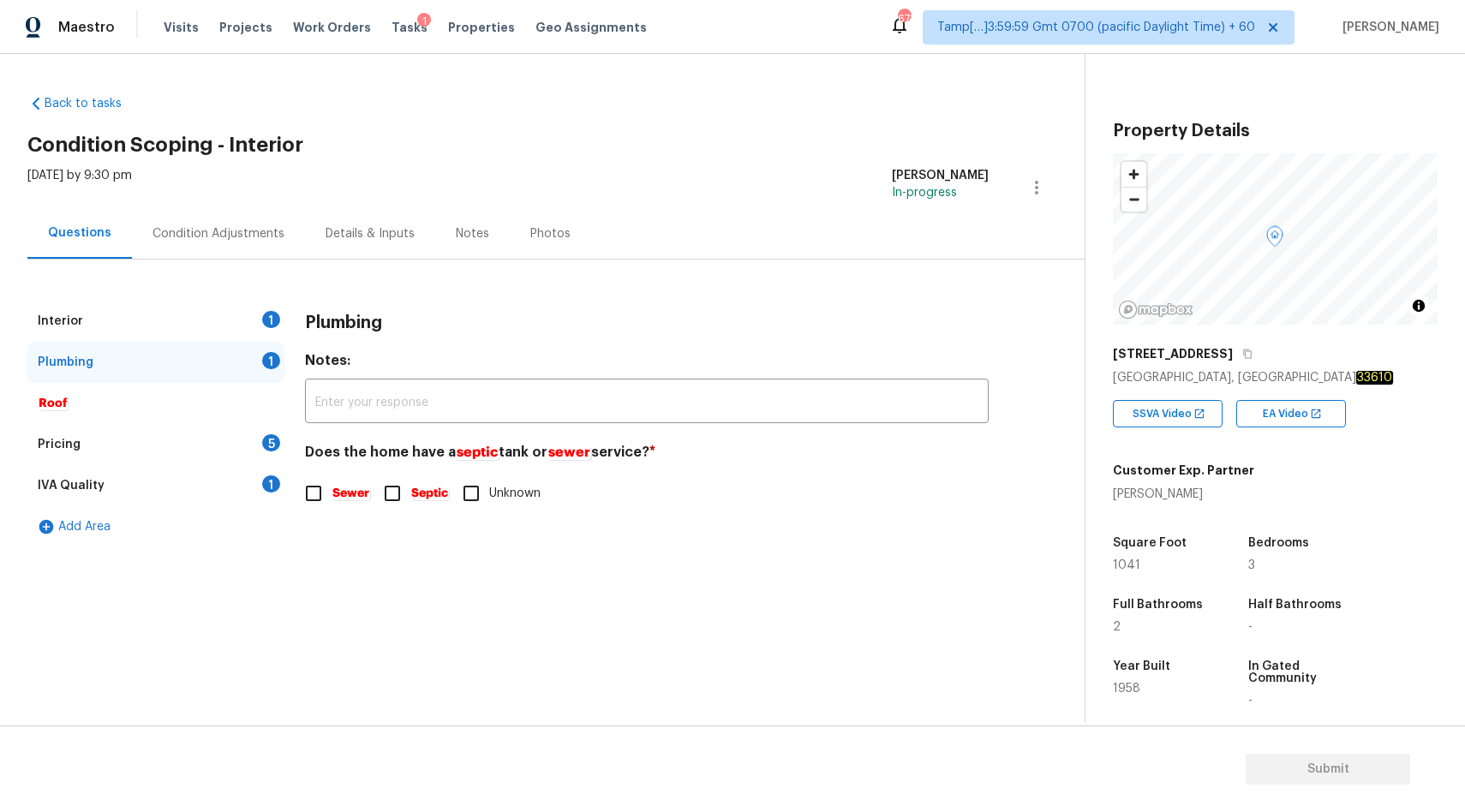
click at [428, 499] on em "Septic" at bounding box center [429, 494] width 39 height 14
click at [410, 499] on input "Septic" at bounding box center [392, 494] width 36 height 36
checkbox input "true"
click at [209, 328] on div "Interior 1" at bounding box center [156, 320] width 257 height 41
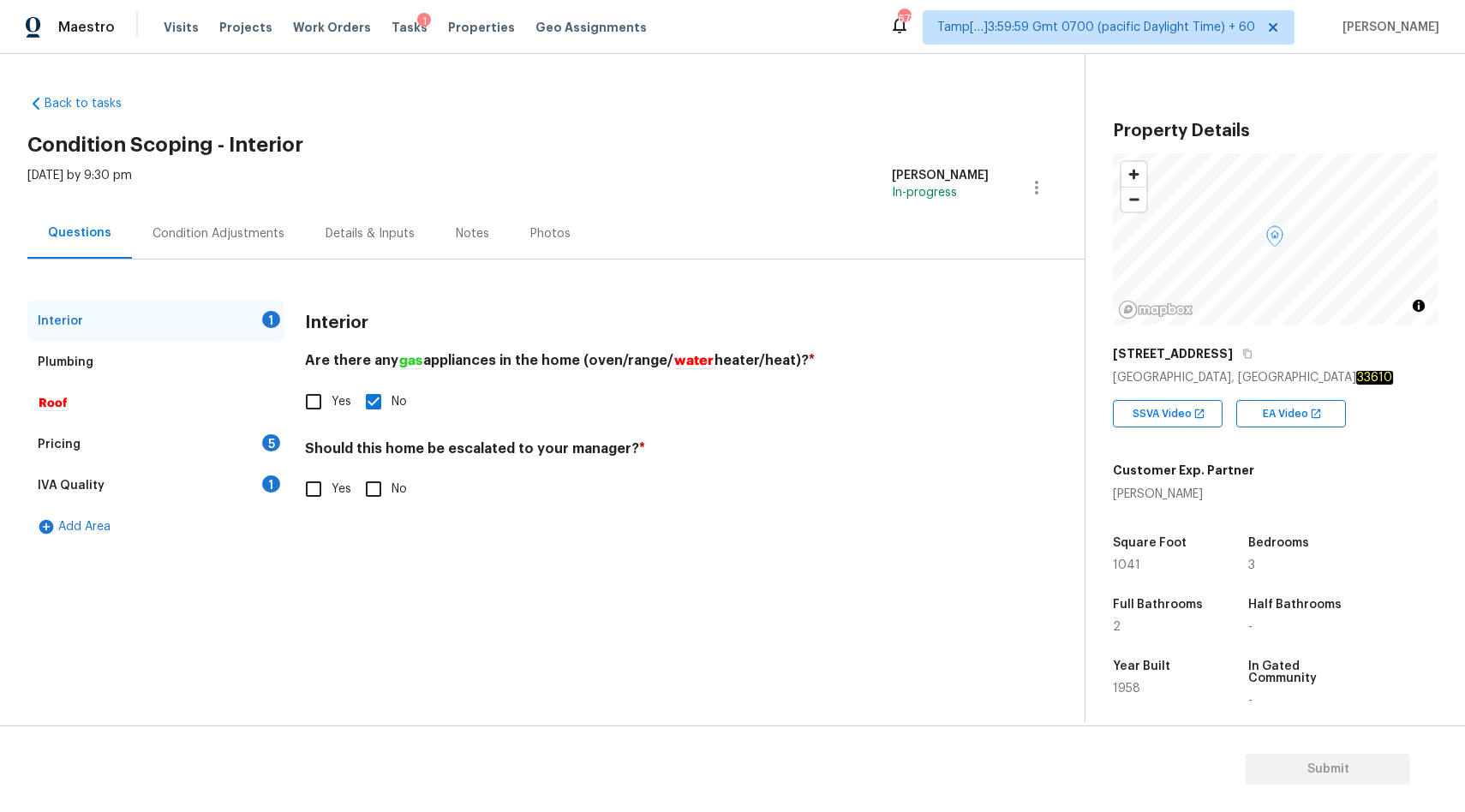
click at [382, 495] on input "No" at bounding box center [373, 489] width 36 height 36
checkbox input "true"
click at [179, 436] on div "Pricing 5" at bounding box center [156, 444] width 257 height 41
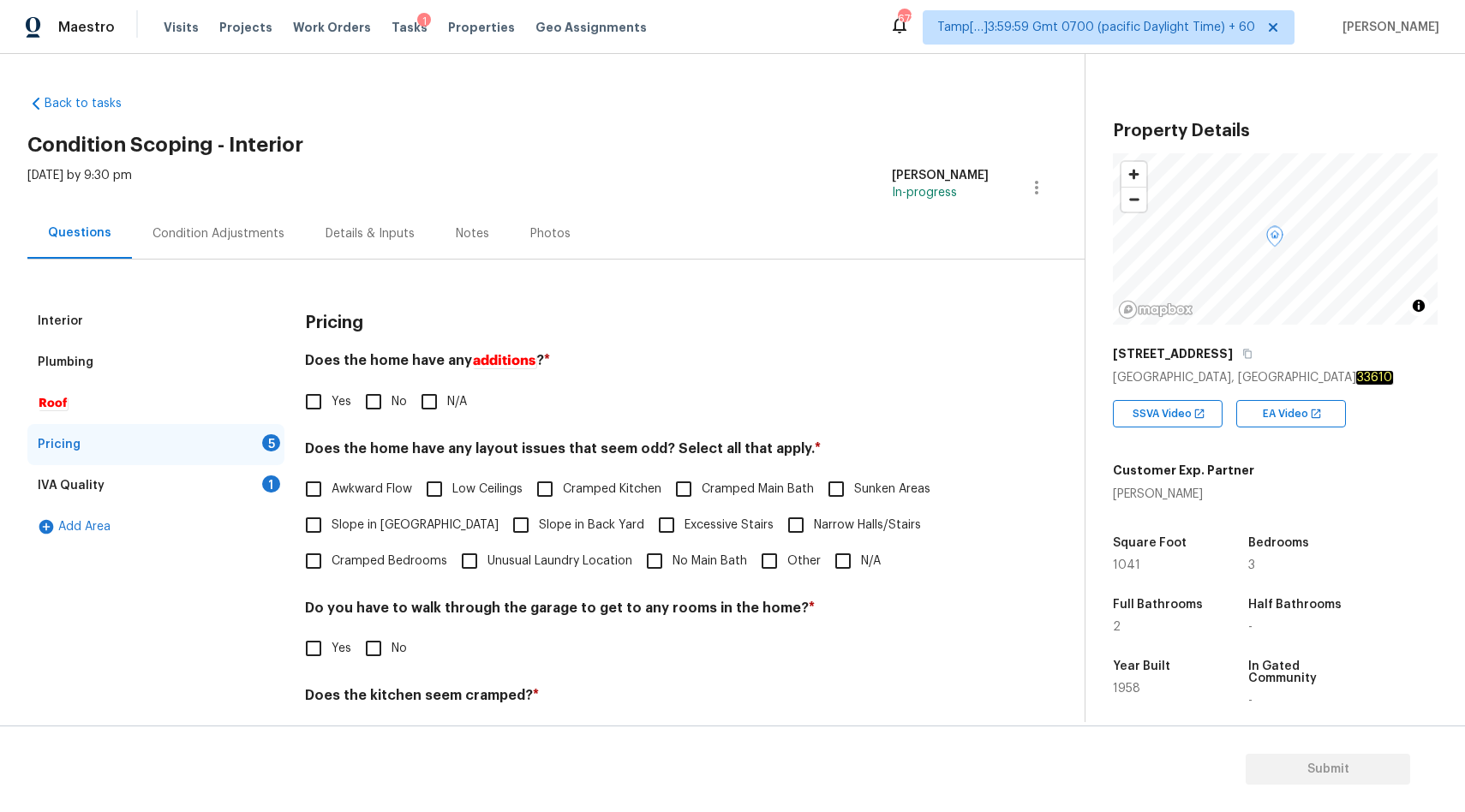
click at [365, 391] on input "No" at bounding box center [373, 402] width 36 height 36
checkbox input "true"
click at [526, 581] on div "Pricing Does the home have any additions ? * Yes No N/A Does the home have any …" at bounding box center [646, 581] width 684 height 562
click at [507, 567] on span "Unusual Laundry Location" at bounding box center [559, 563] width 144 height 18
click at [488, 567] on input "Unusual Laundry Location" at bounding box center [470, 562] width 36 height 36
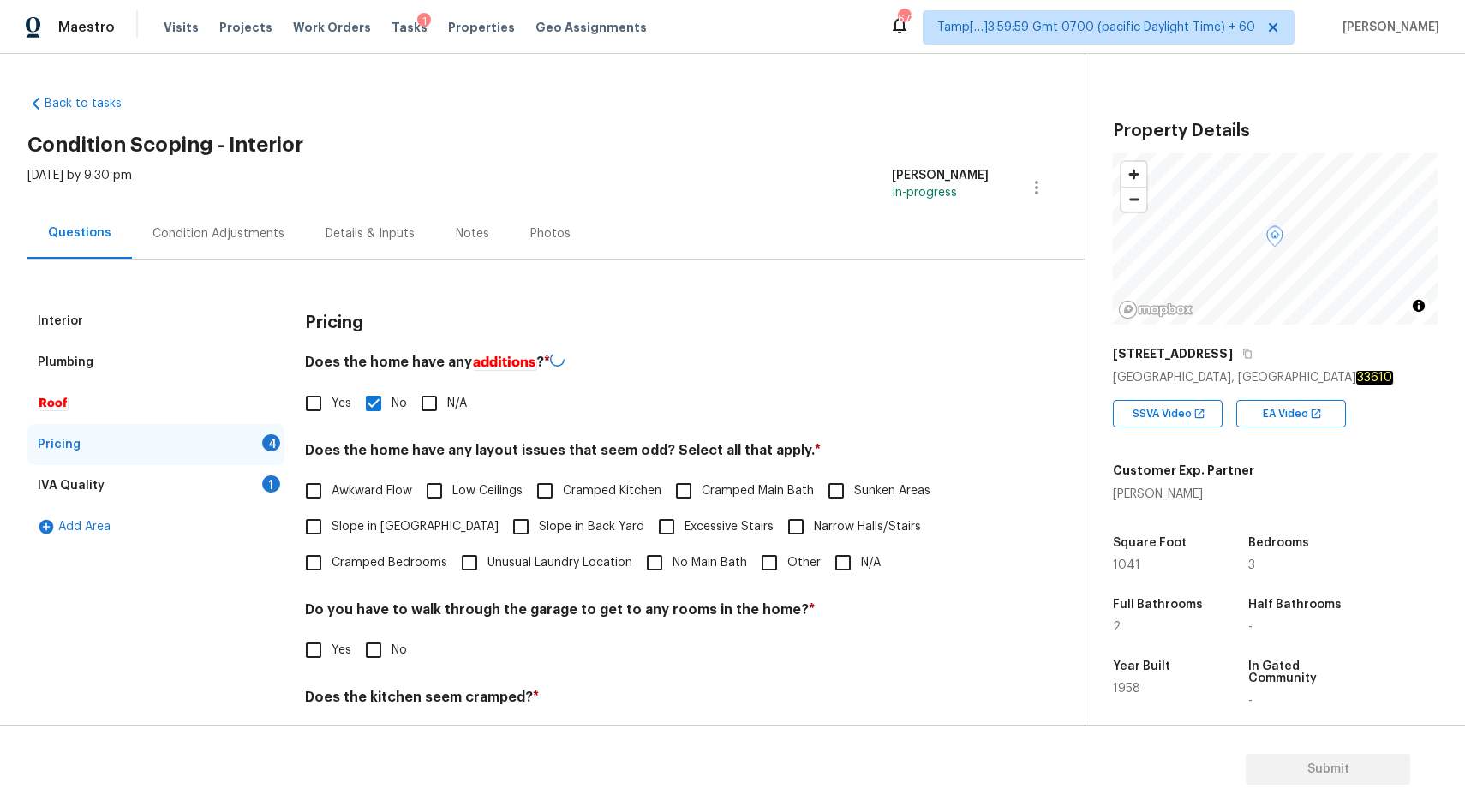
checkbox input "true"
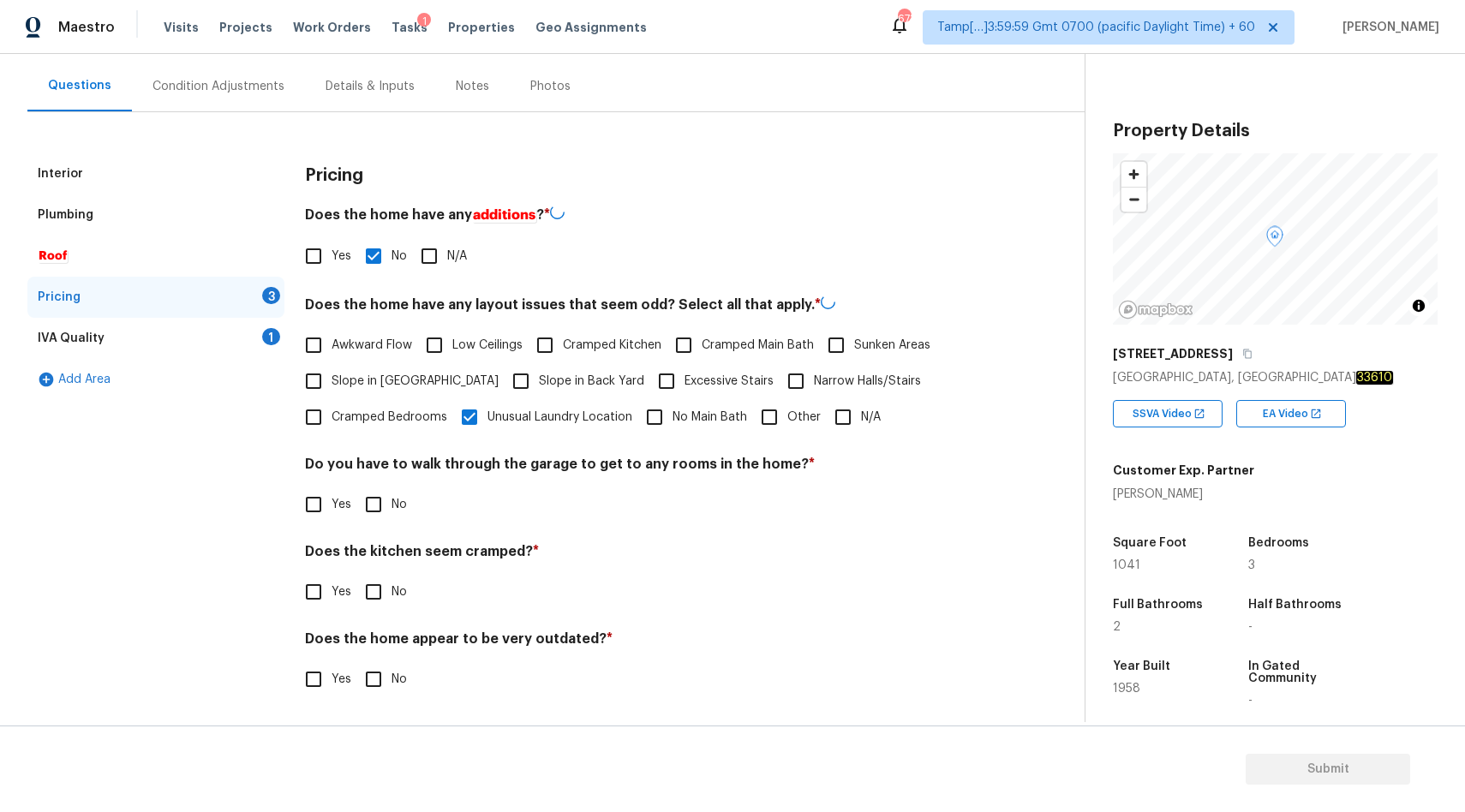
scroll to position [144, 0]
click at [377, 493] on input "No" at bounding box center [373, 505] width 36 height 36
checkbox input "true"
click at [375, 594] on input "No" at bounding box center [373, 592] width 36 height 36
checkbox input "true"
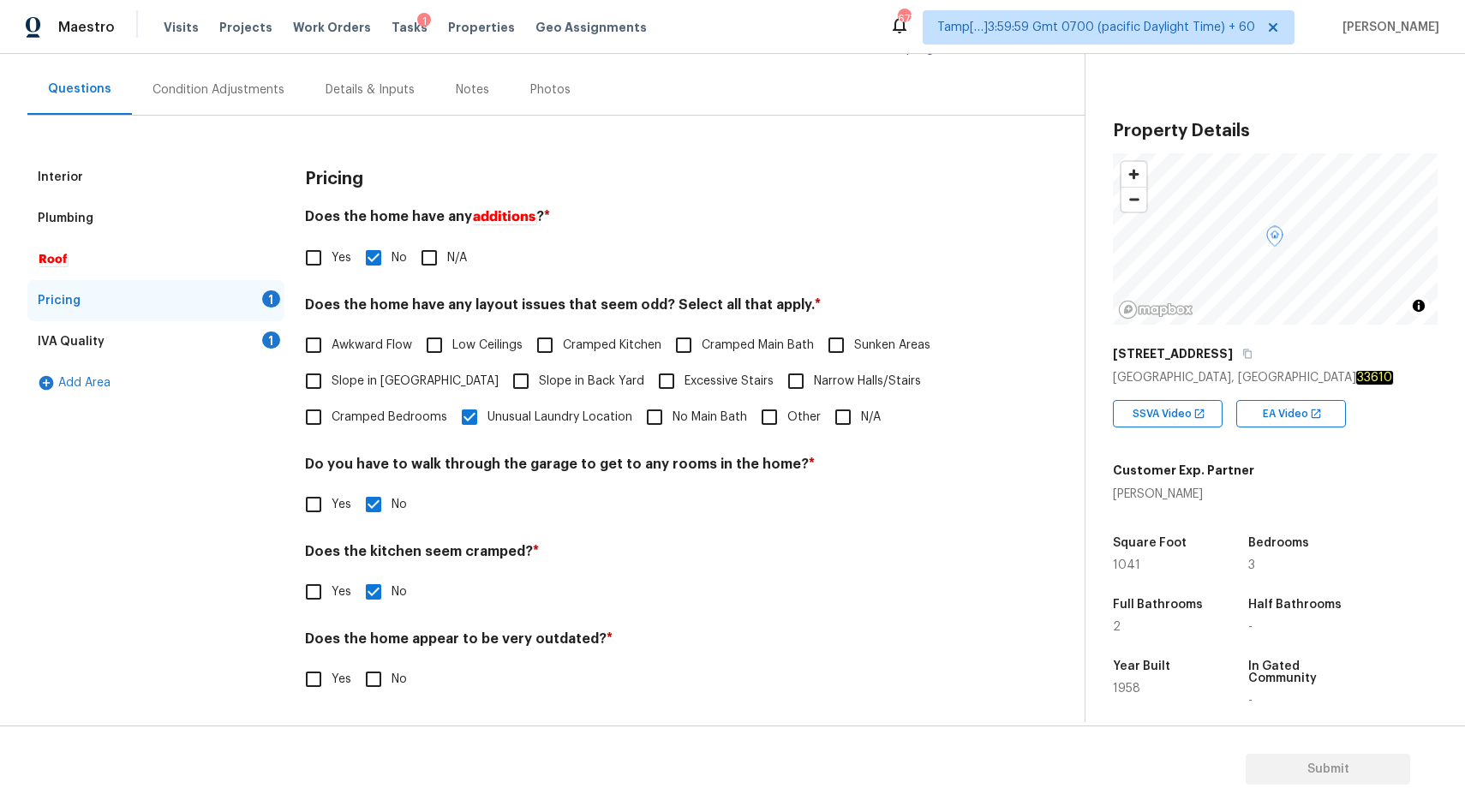
click at [376, 681] on input "No" at bounding box center [373, 679] width 36 height 36
checkbox input "true"
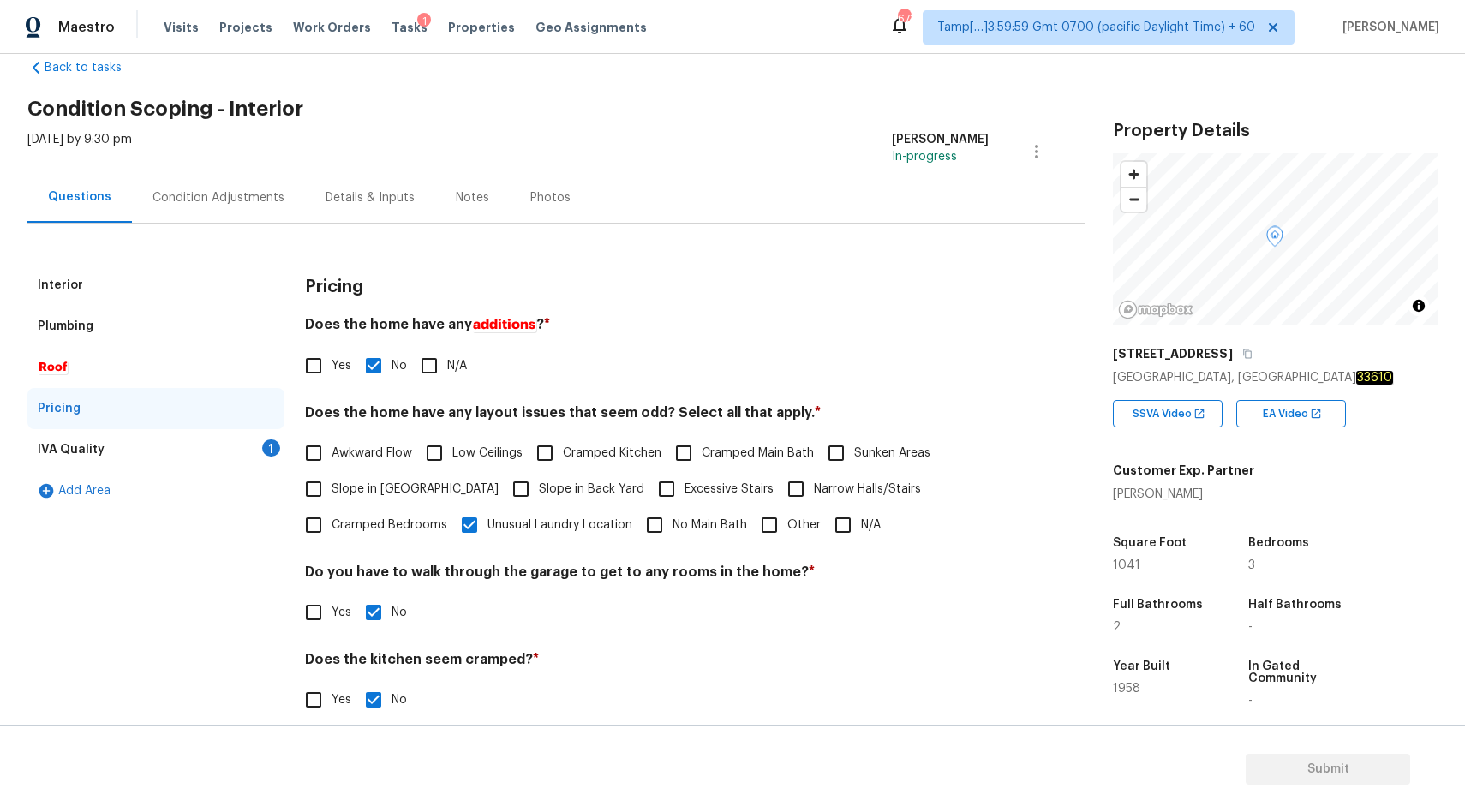
scroll to position [0, 0]
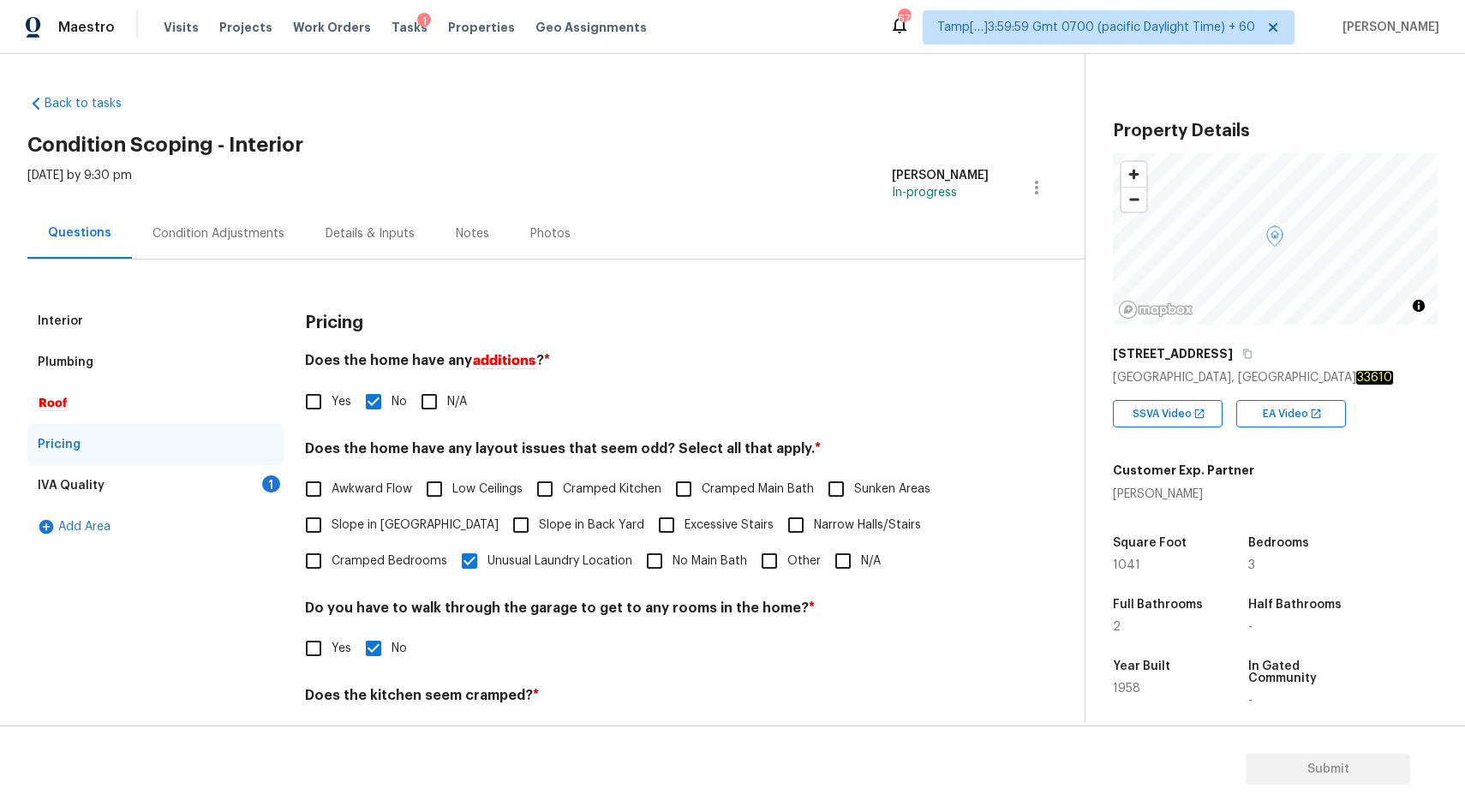
click at [145, 477] on div "IVA Quality 1" at bounding box center [156, 485] width 257 height 41
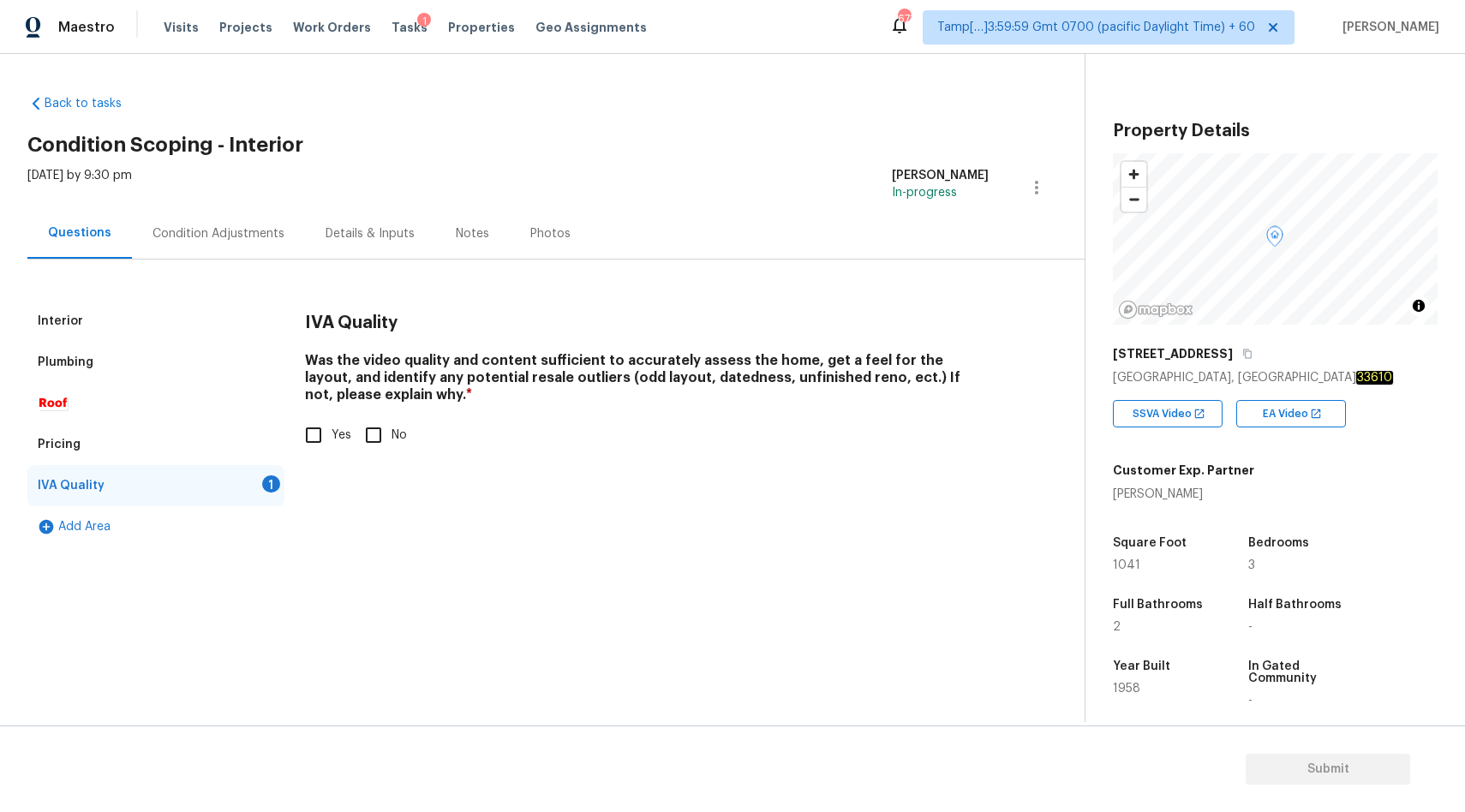
click at [319, 436] on input "Yes" at bounding box center [314, 435] width 36 height 36
checkbox input "true"
click at [226, 237] on div "Condition Adjustments" at bounding box center [218, 233] width 132 height 17
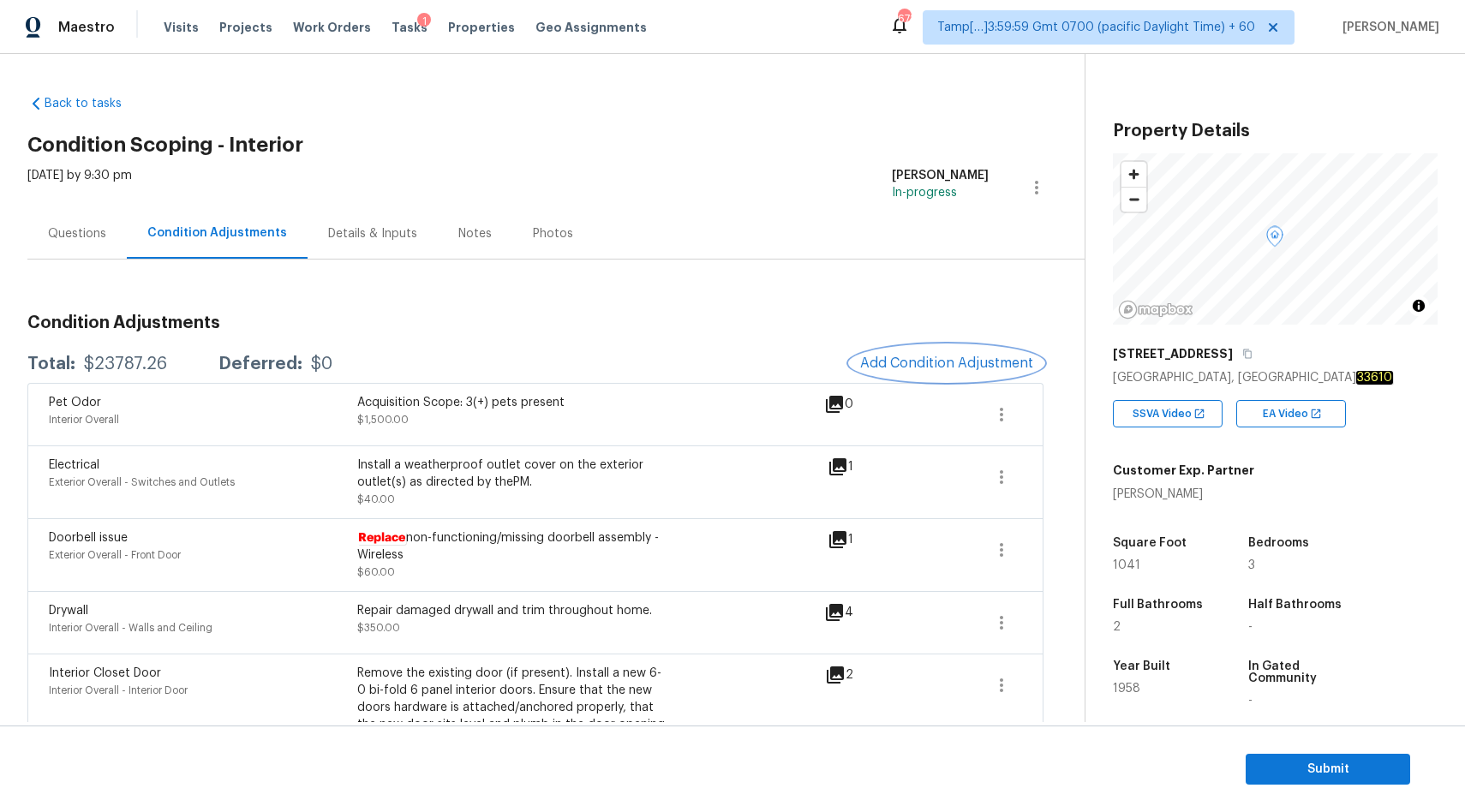
click at [927, 366] on span "Add Condition Adjustment" at bounding box center [946, 362] width 173 height 15
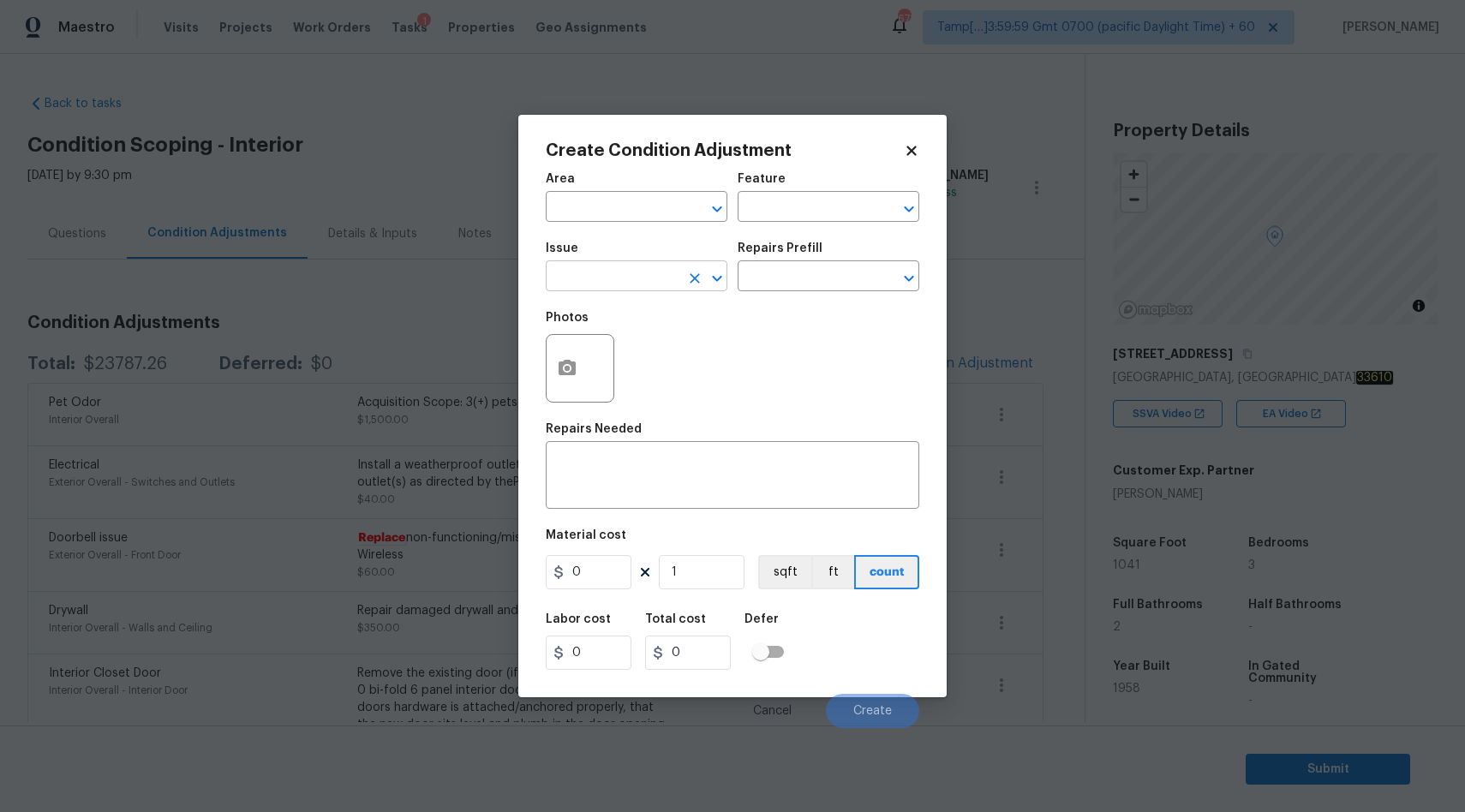
click at [665, 273] on input "text" at bounding box center [612, 278] width 133 height 27
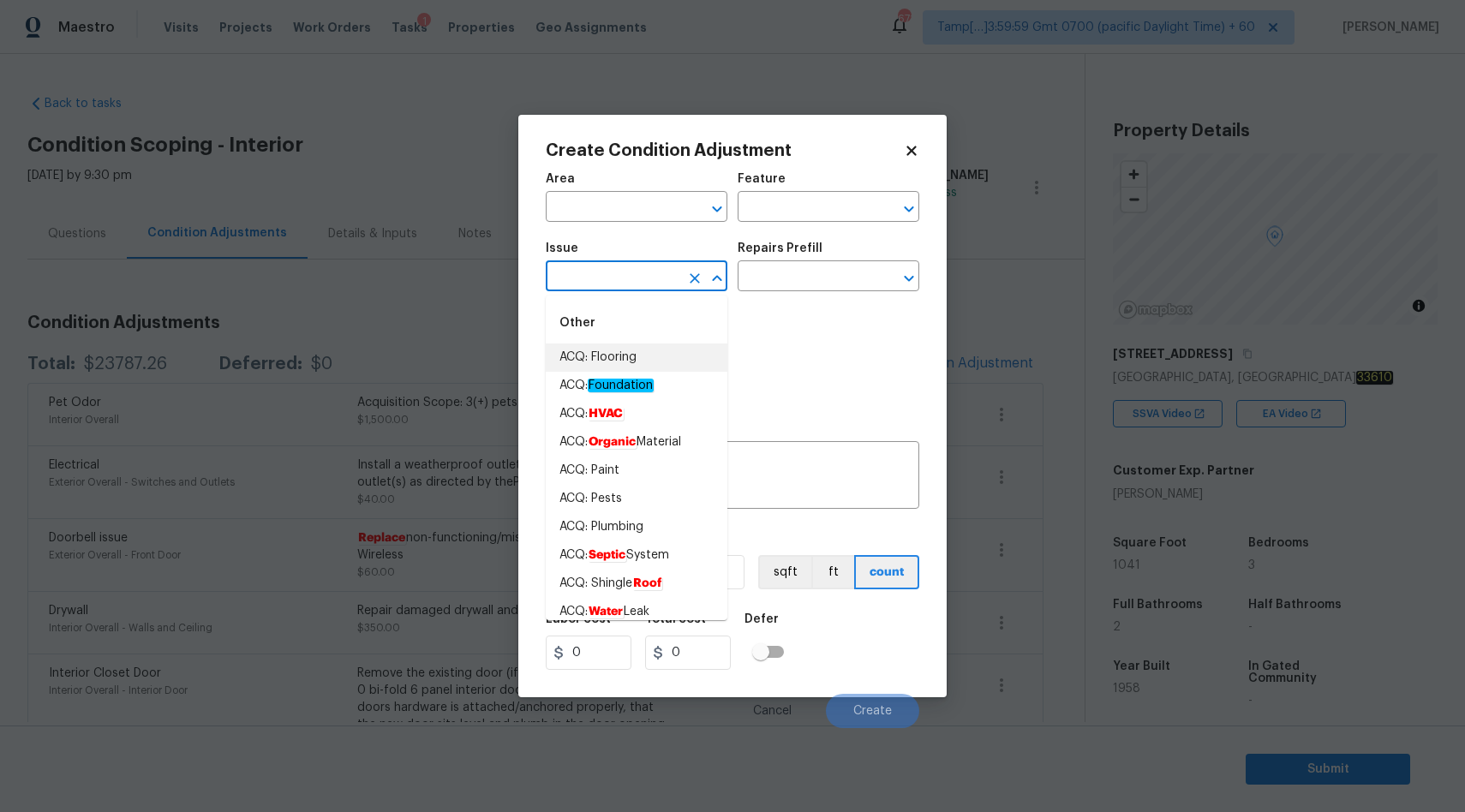
click at [639, 361] on li "ACQ: Flooring" at bounding box center [636, 357] width 181 height 28
type input "ACQ: Flooring"
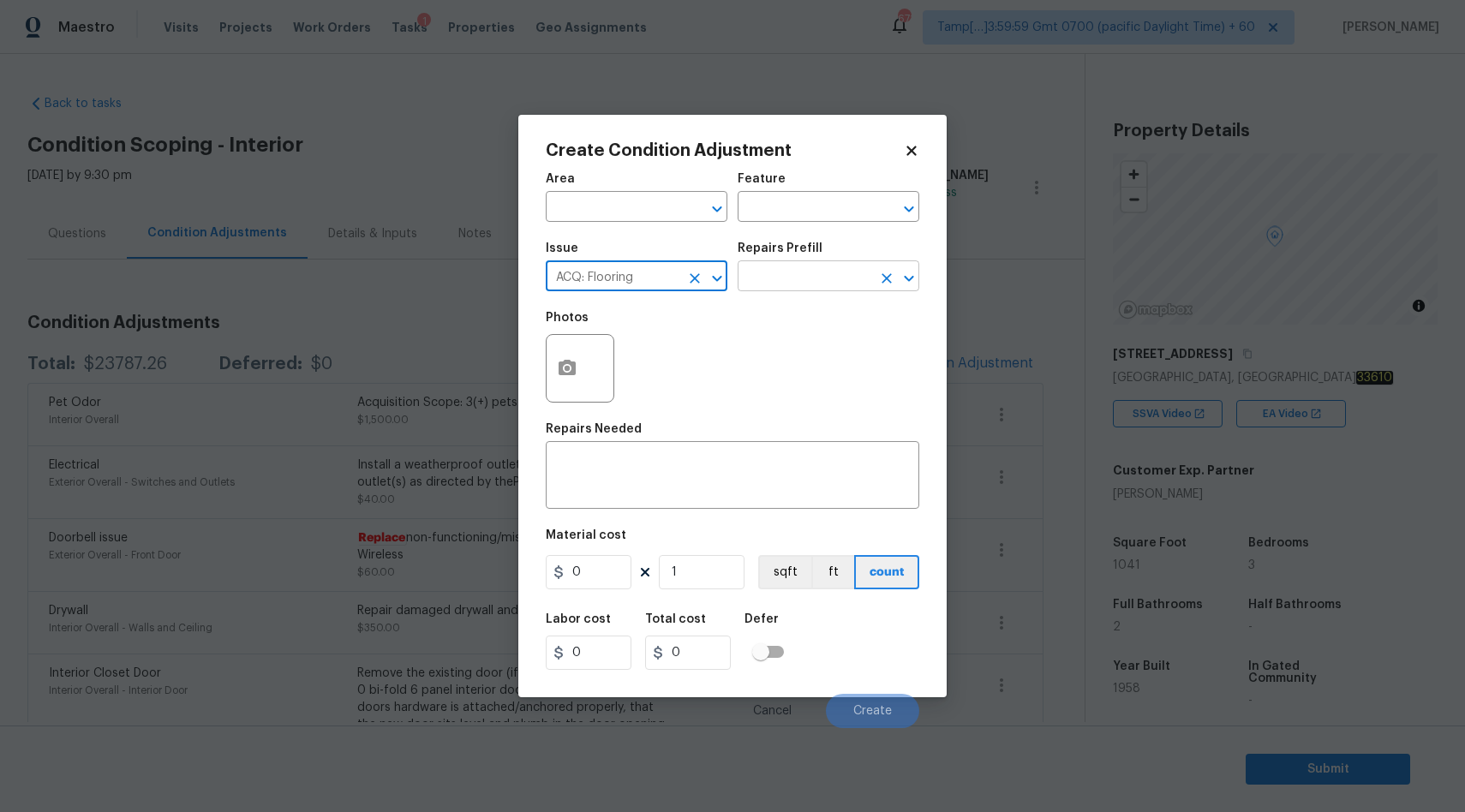
click at [798, 274] on input "text" at bounding box center [804, 278] width 133 height 27
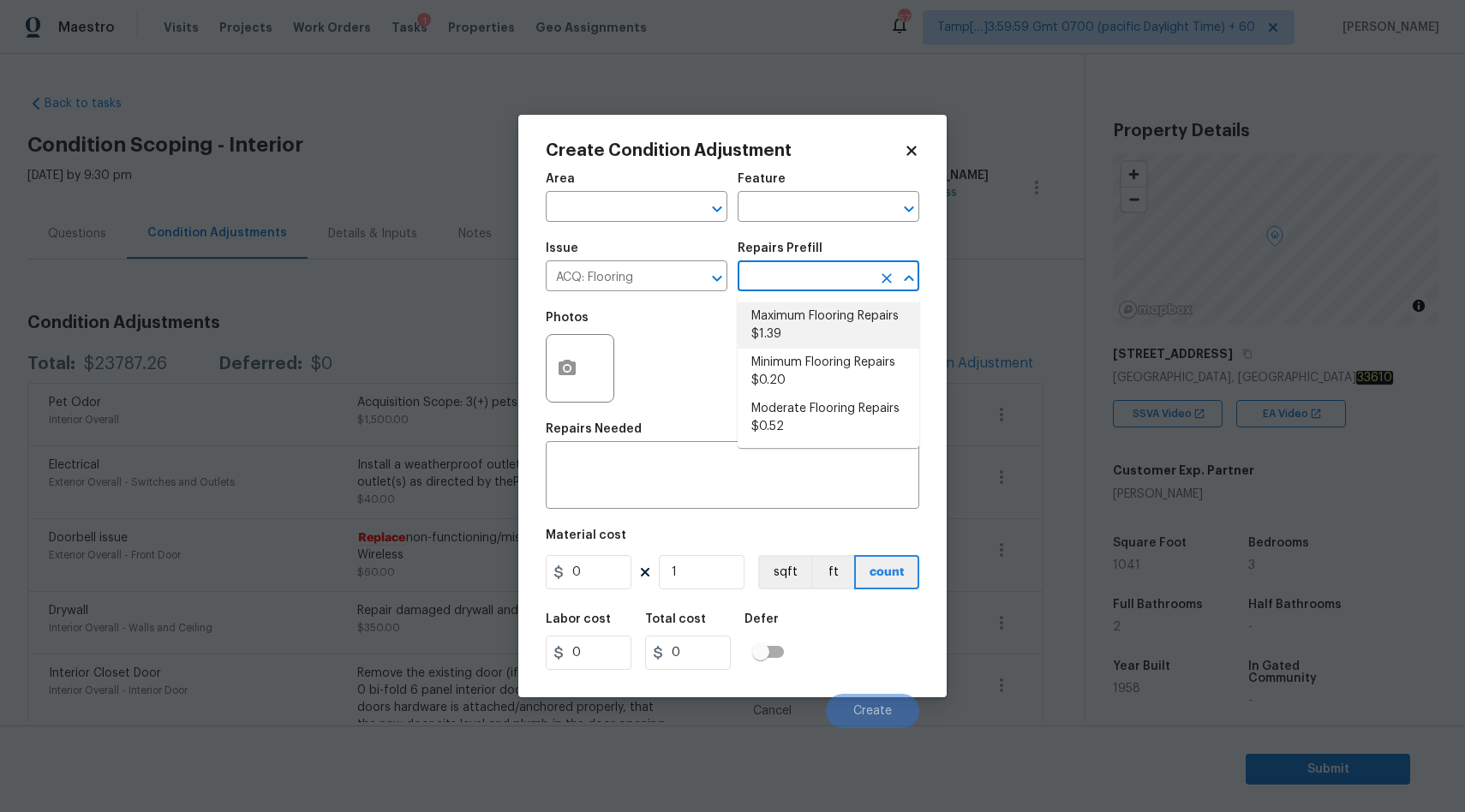
click at [799, 328] on li "Maximum Flooring Repairs $1.39" at bounding box center [828, 325] width 181 height 46
type input "Acquisition"
type textarea "Acquisition Scope: Maximum flooring repairs"
type input "1.39"
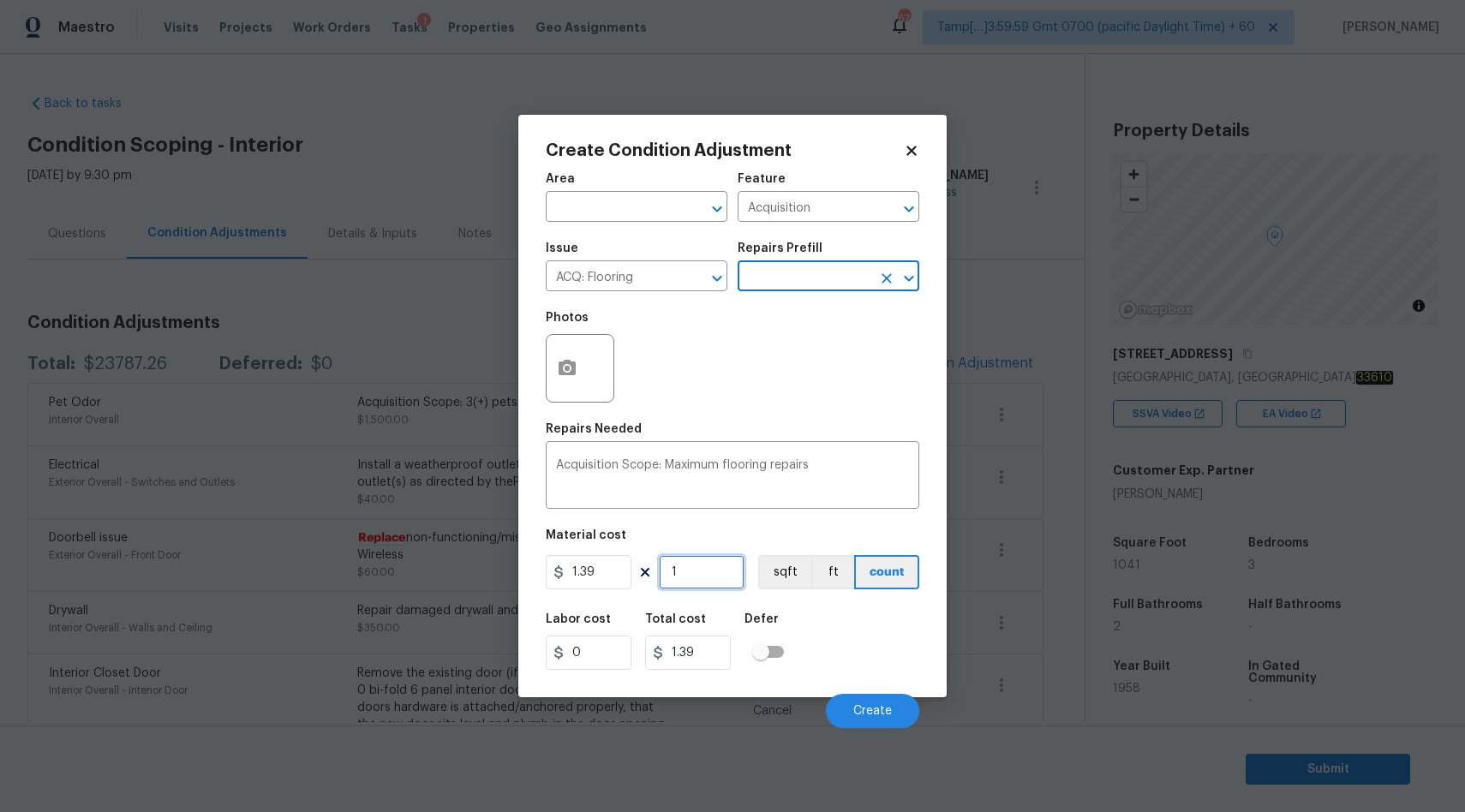
click at [702, 571] on input "1" at bounding box center [702, 572] width 86 height 34
type input "0"
type input "1"
type input "1.39"
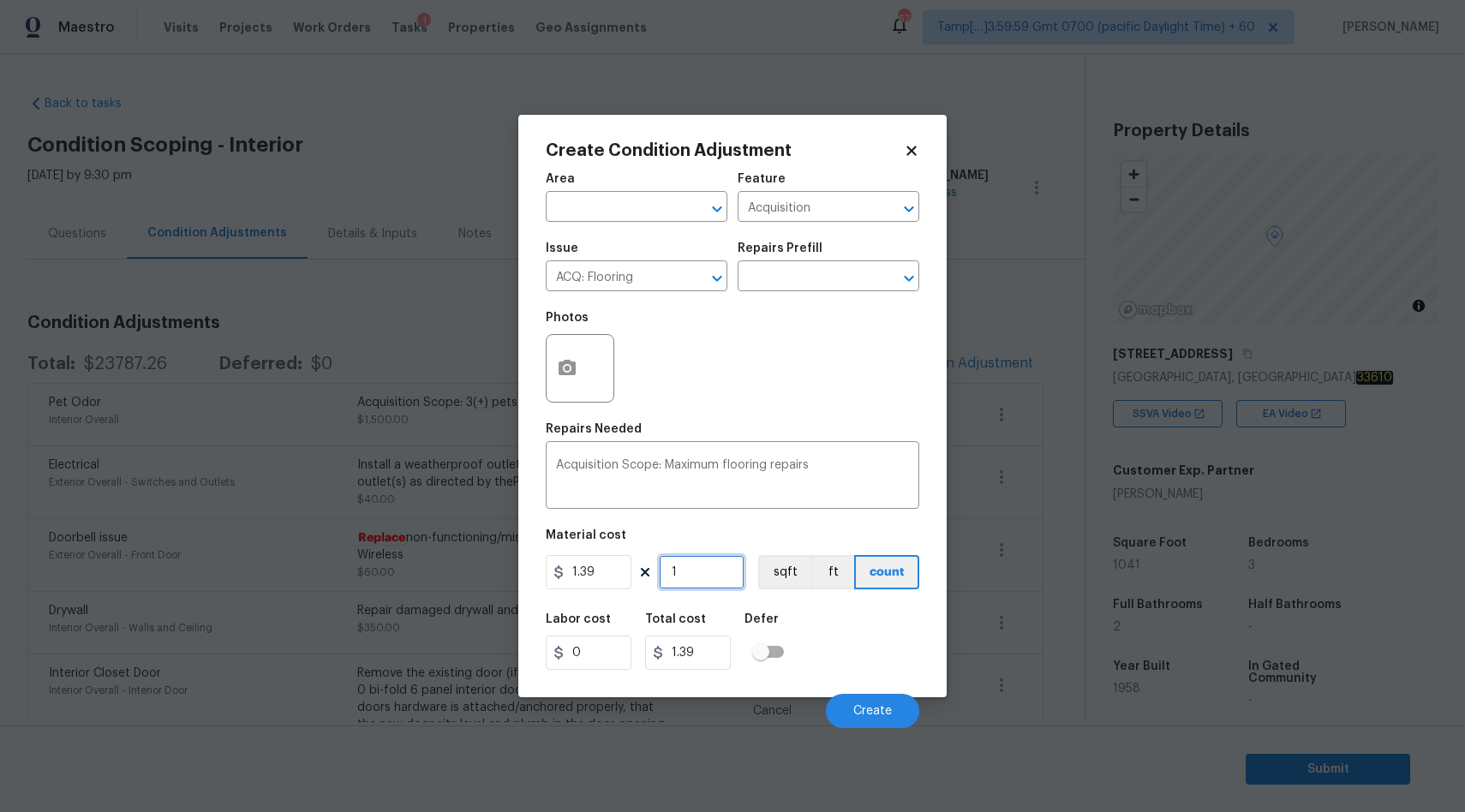
type input "10"
type input "13.9"
type input "104"
type input "144.56"
type input "1041"
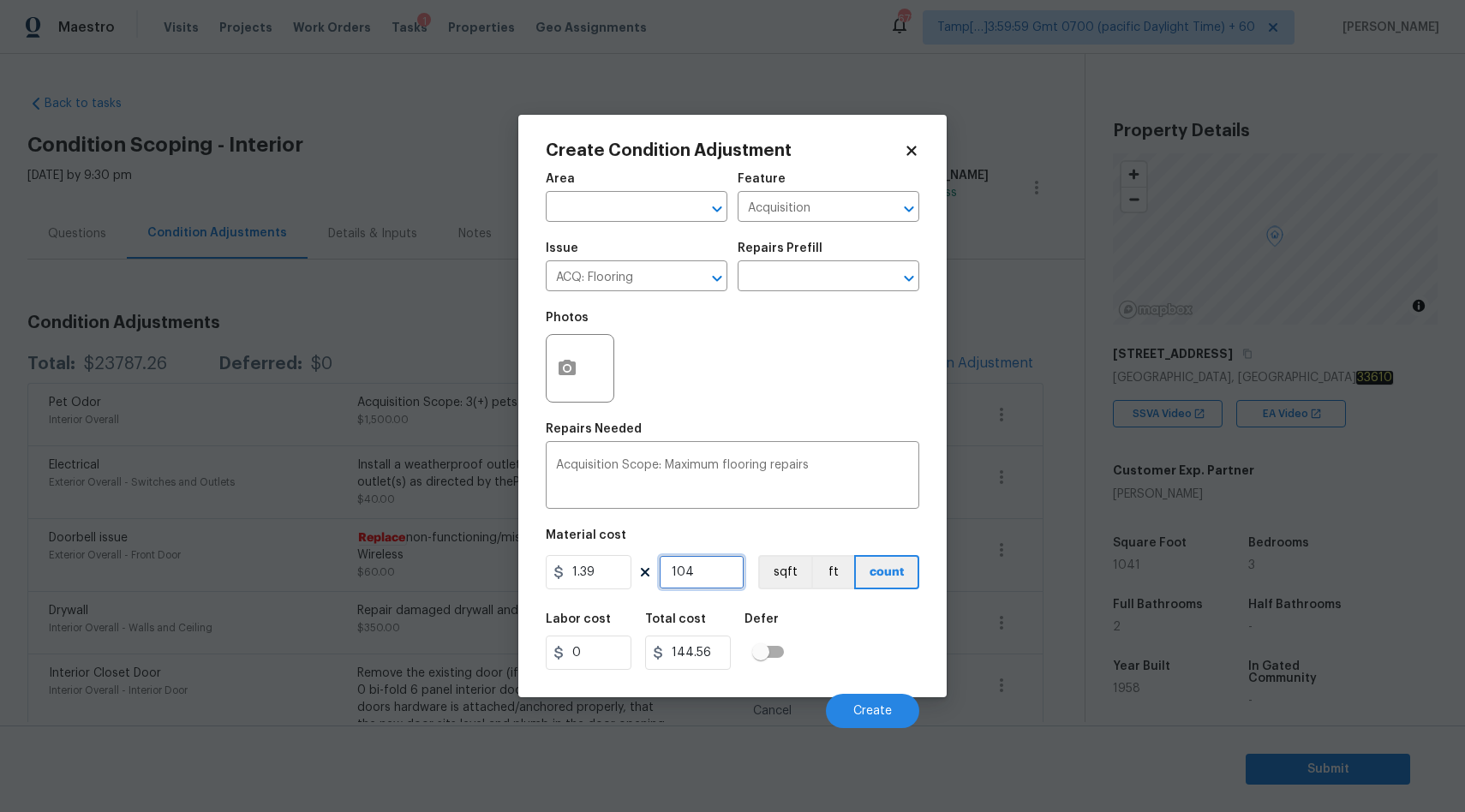
type input "1446.99"
type input "1041"
click at [918, 147] on icon at bounding box center [911, 150] width 15 height 15
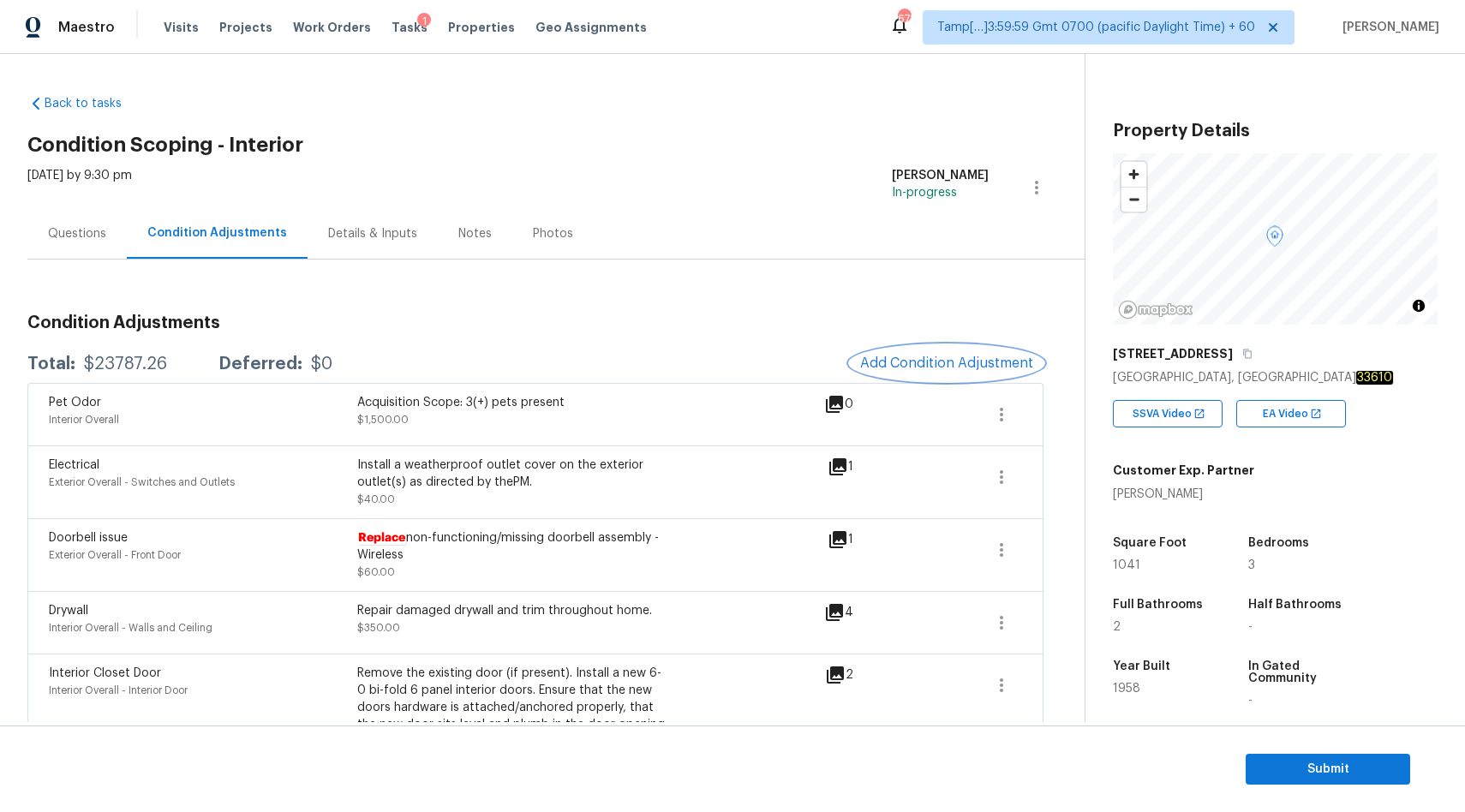
click at [974, 359] on span "Add Condition Adjustment" at bounding box center [946, 362] width 173 height 15
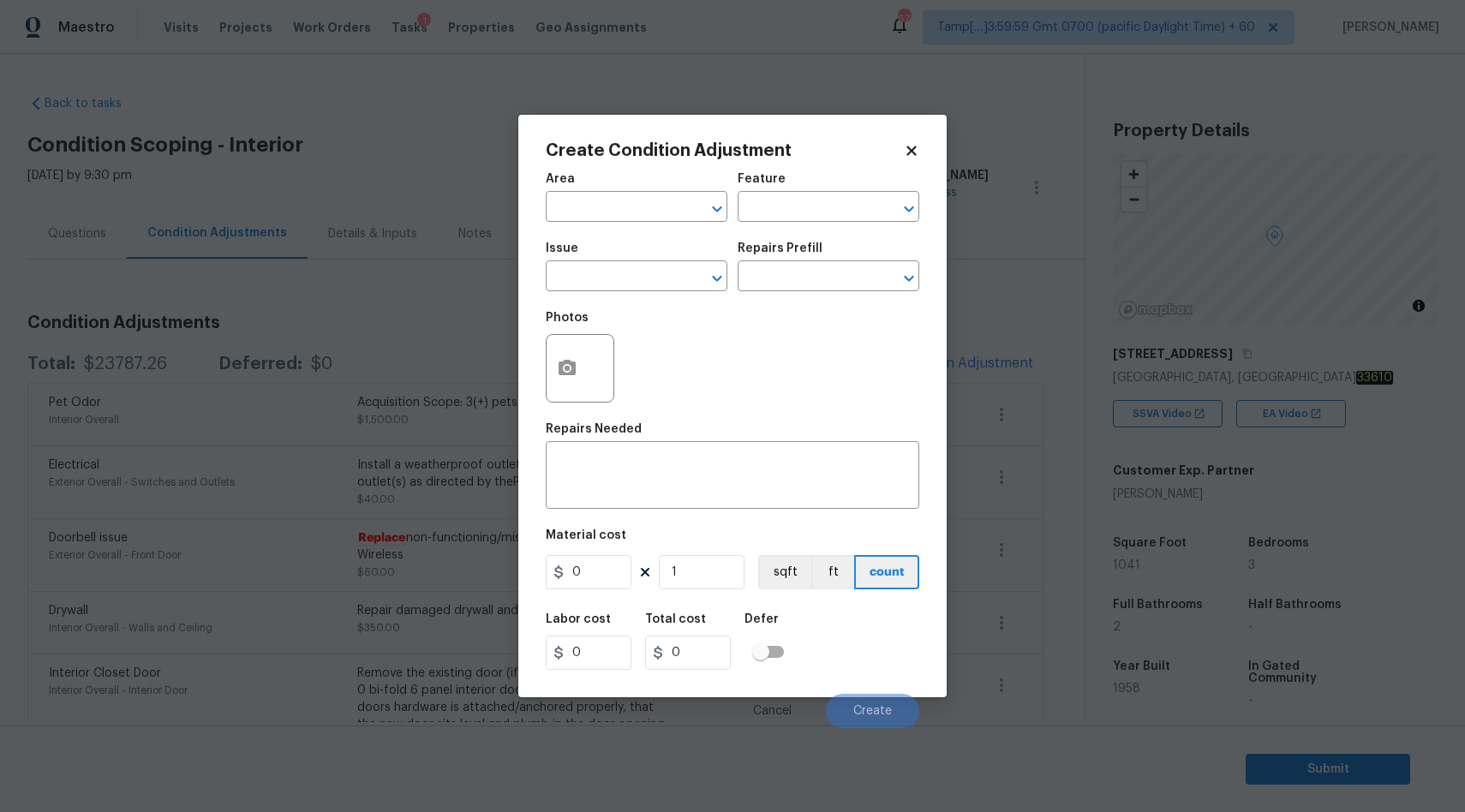
click at [453, 308] on body "Maestro Visits Projects Work Orders Tasks 1 Properties Geo Assignments 671 Tamp…" at bounding box center [732, 406] width 1465 height 812
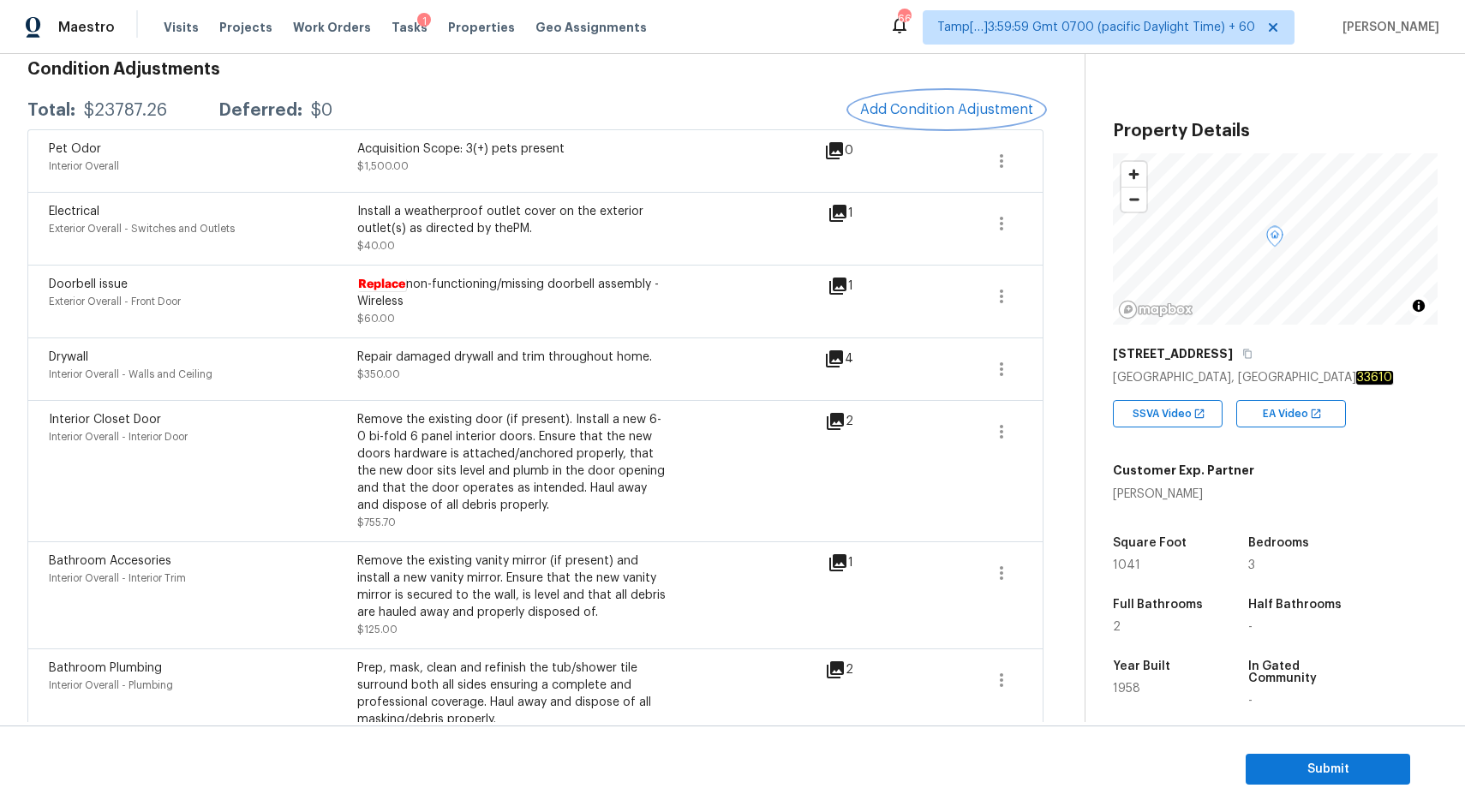
scroll to position [276, 0]
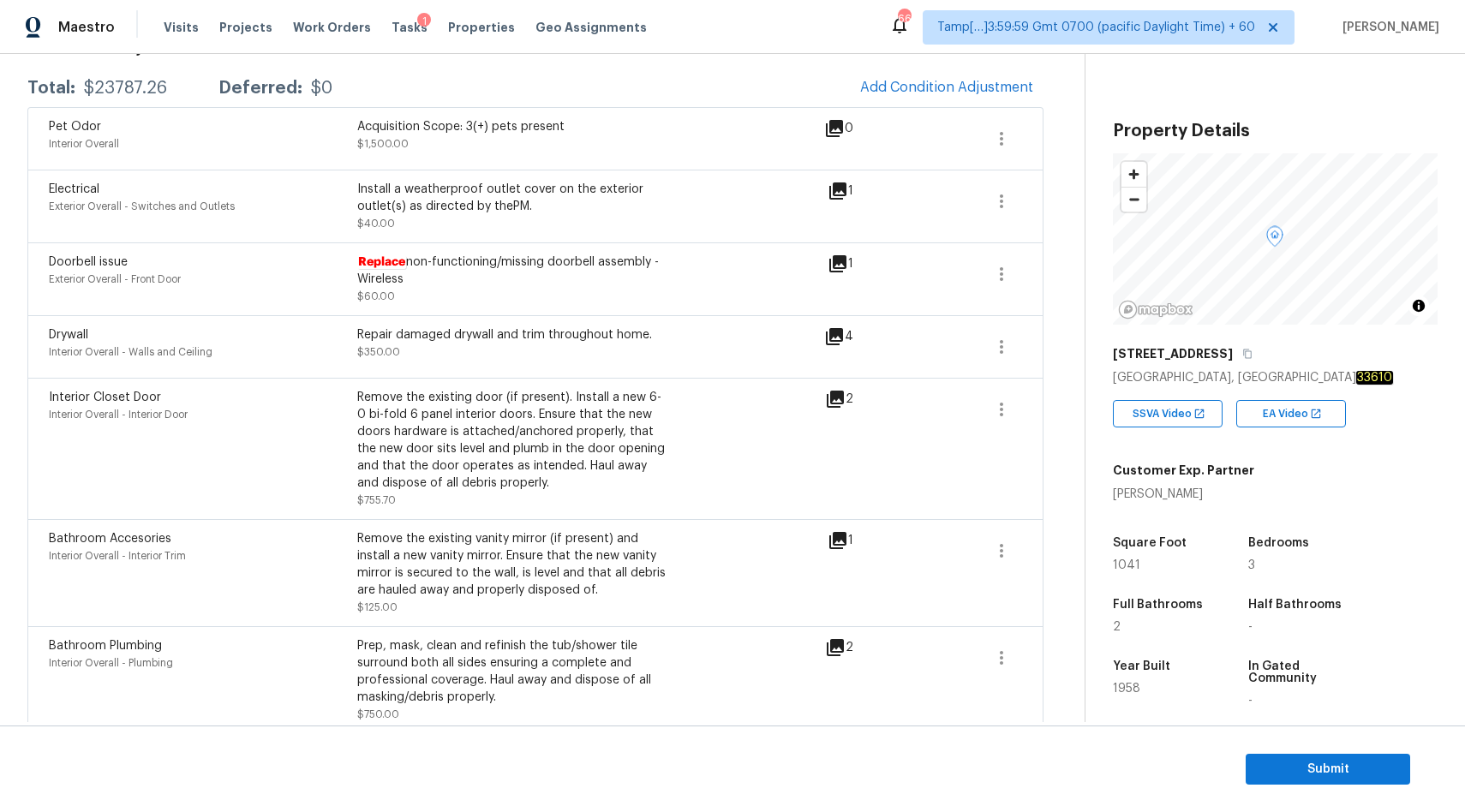
click at [840, 402] on icon at bounding box center [835, 399] width 21 height 21
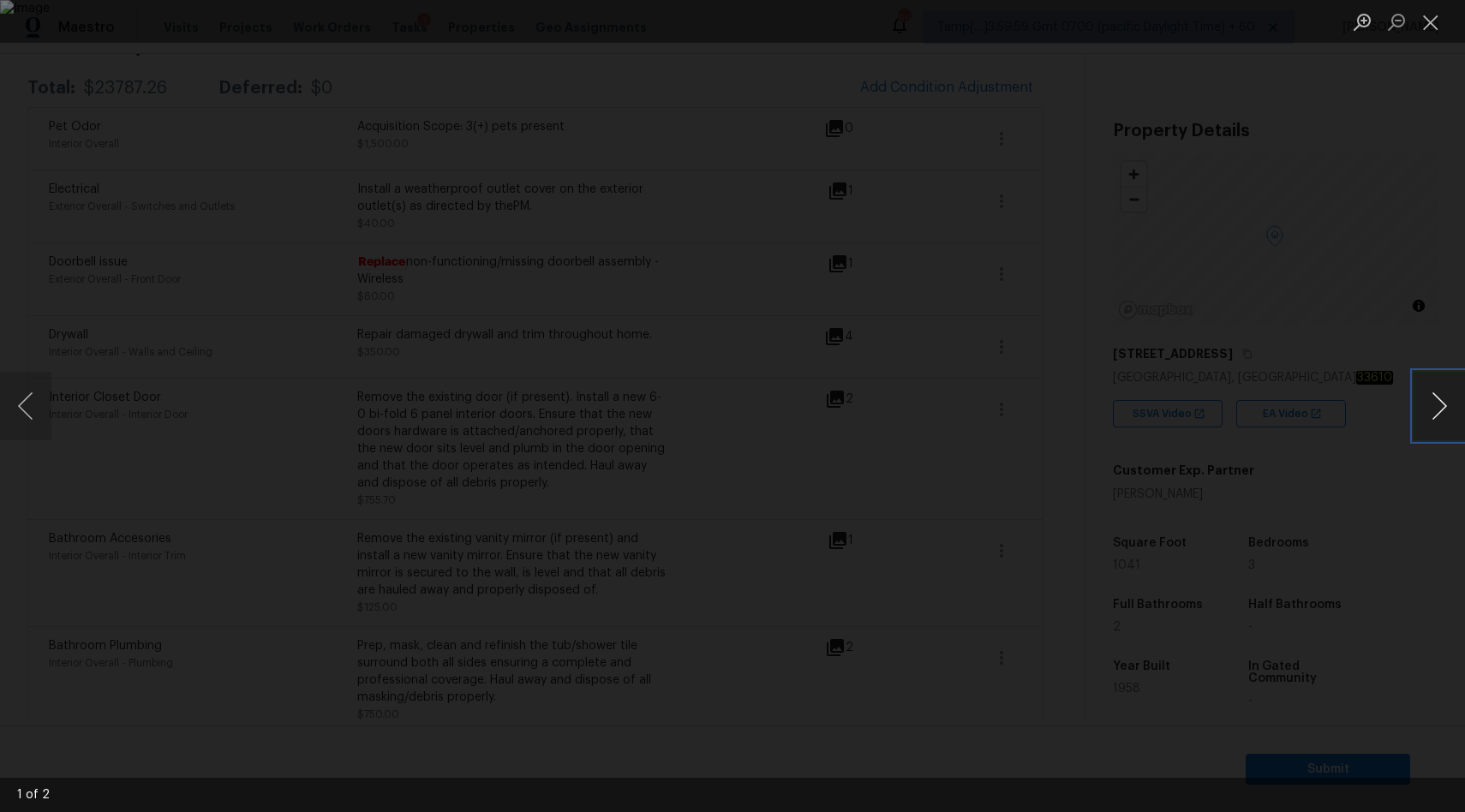
click at [1426, 407] on button "Next image" at bounding box center [1439, 406] width 52 height 69
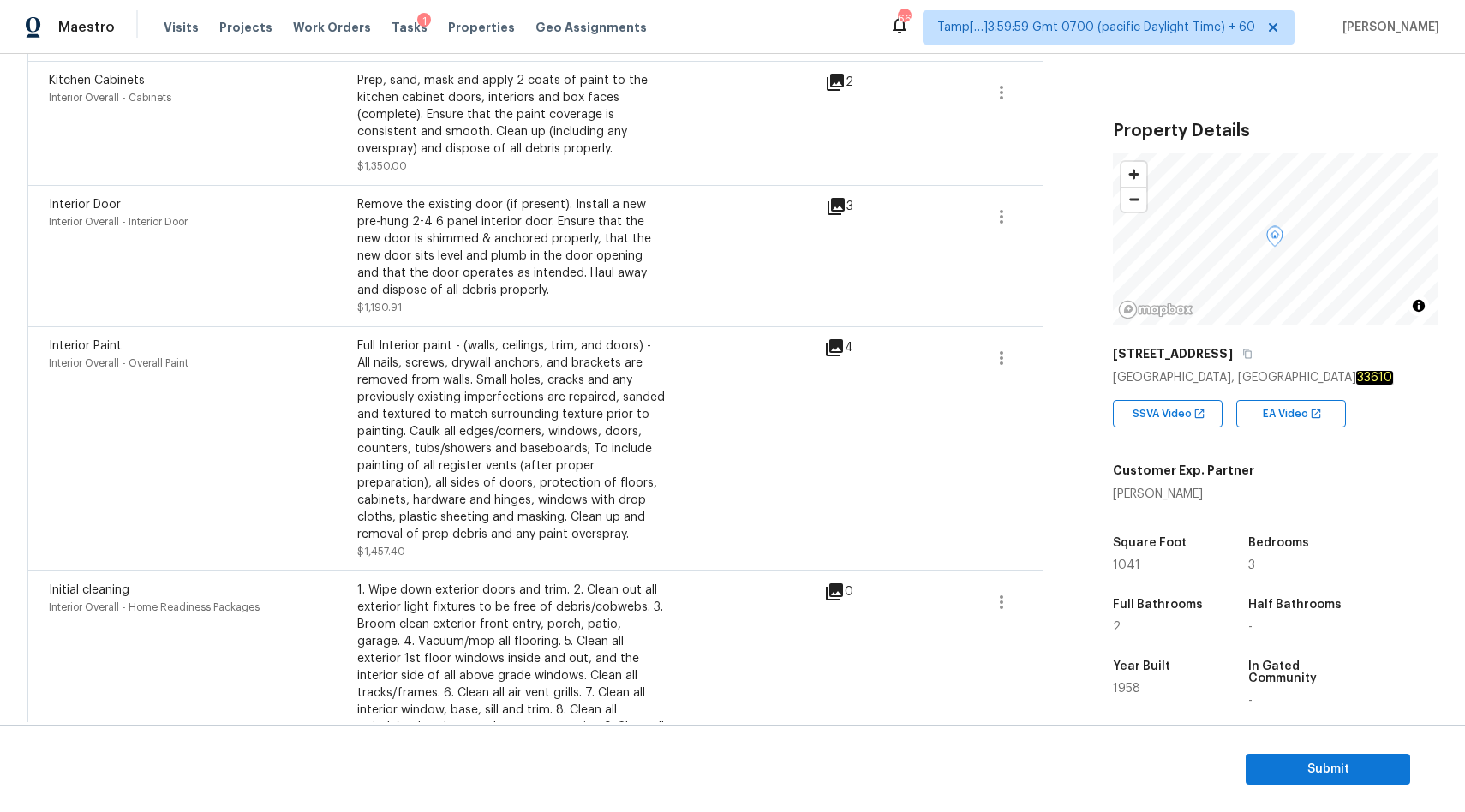
scroll to position [1168, 0]
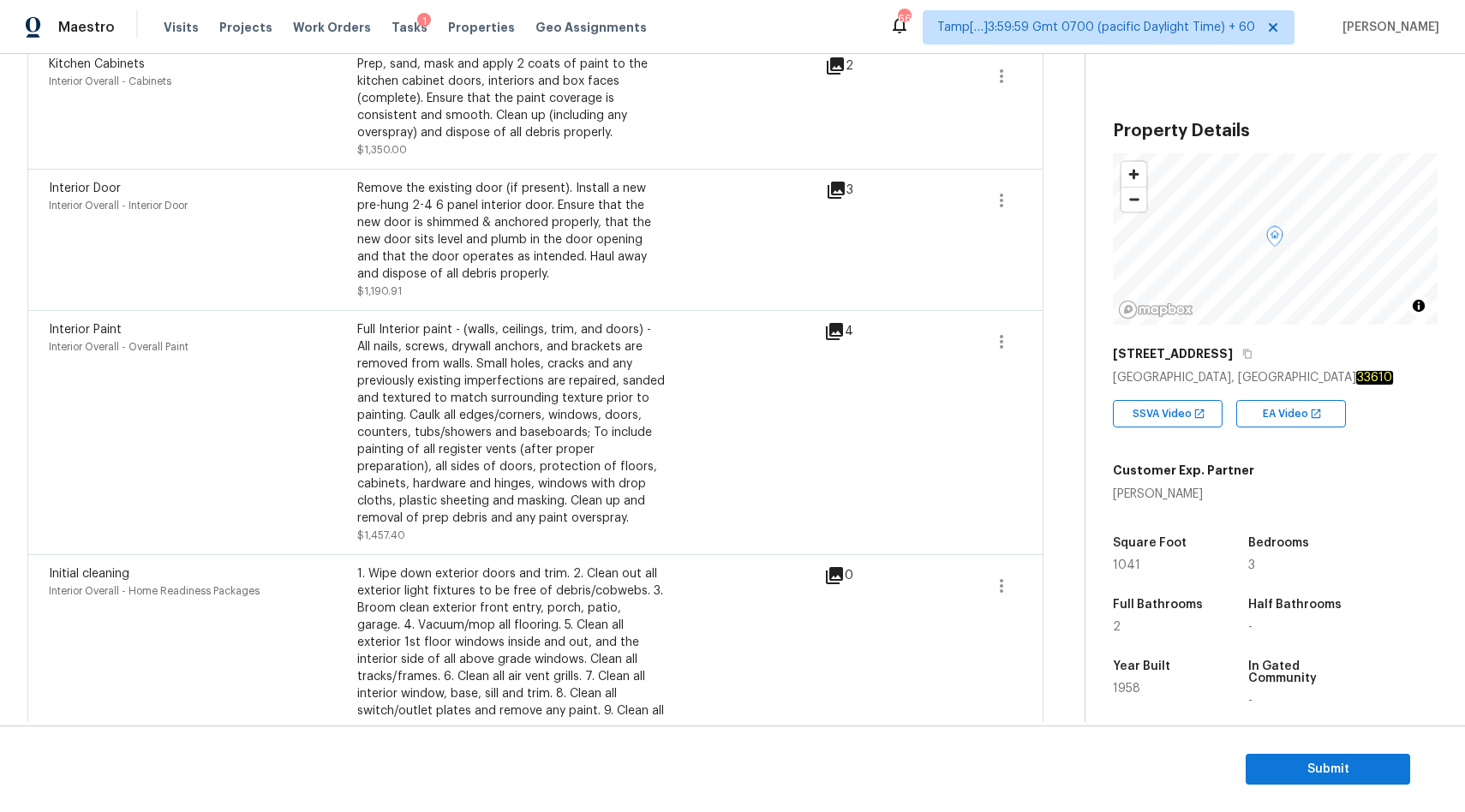
click at [833, 190] on icon at bounding box center [835, 189] width 17 height 17
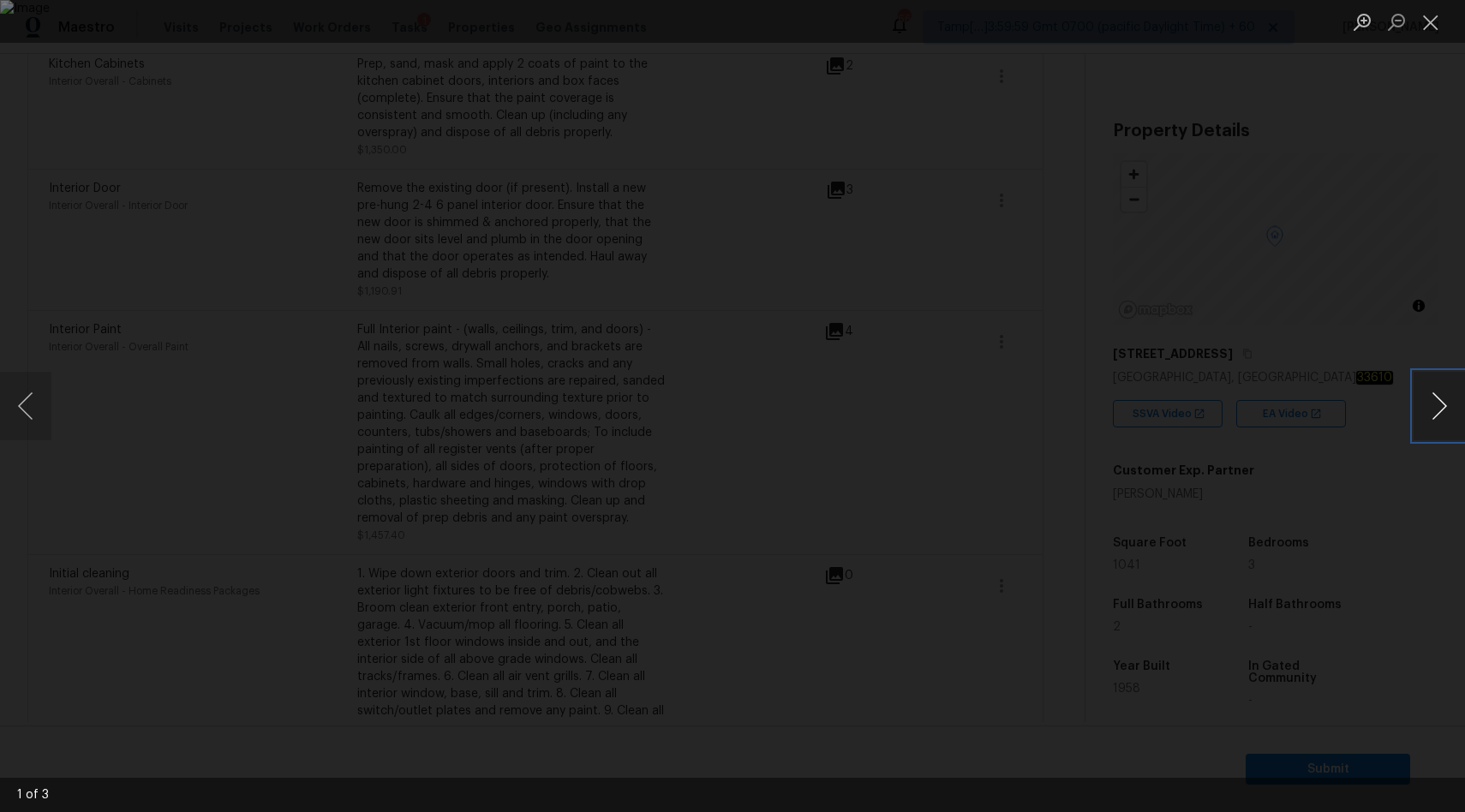
click at [1440, 401] on button "Next image" at bounding box center [1439, 406] width 52 height 69
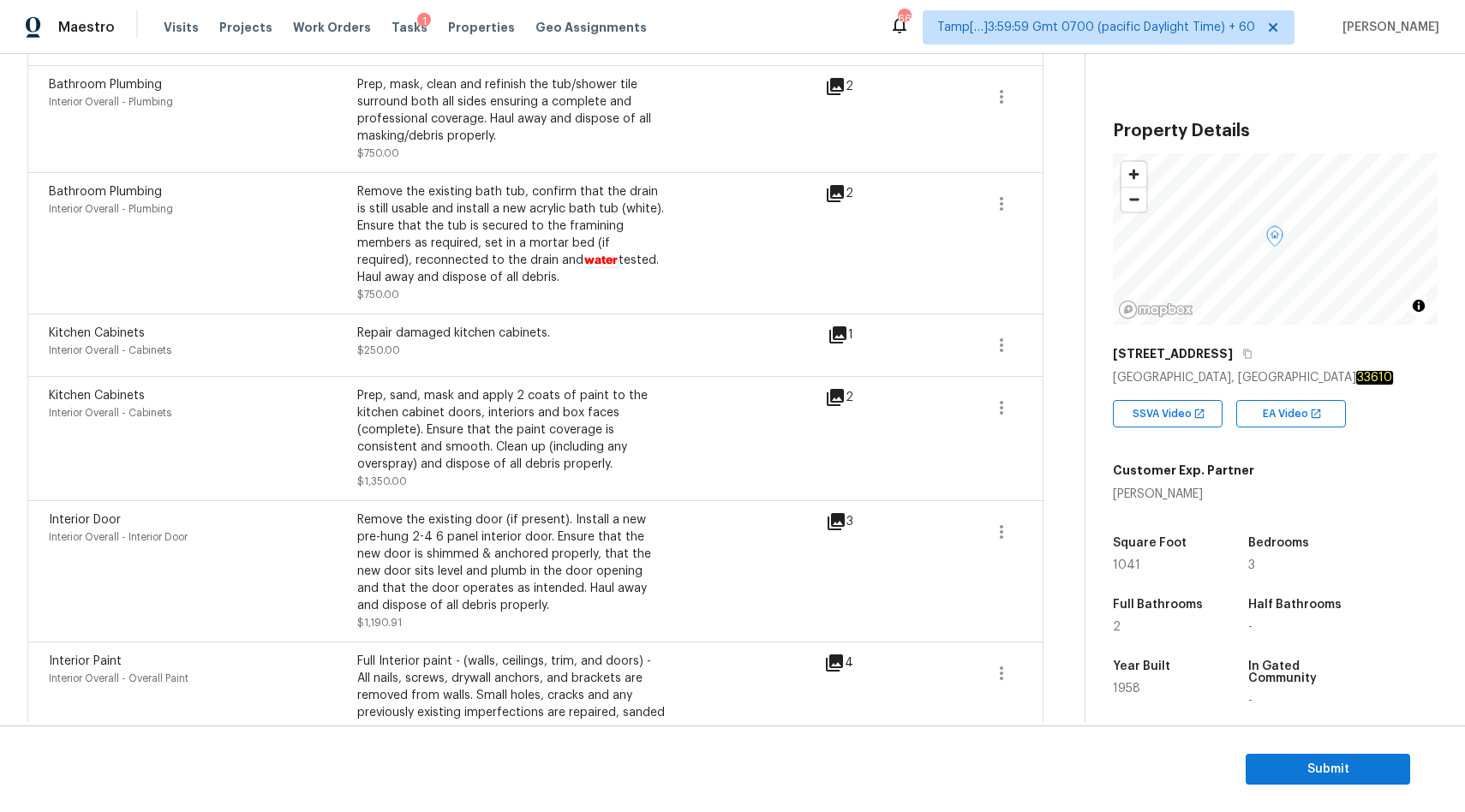
scroll to position [0, 0]
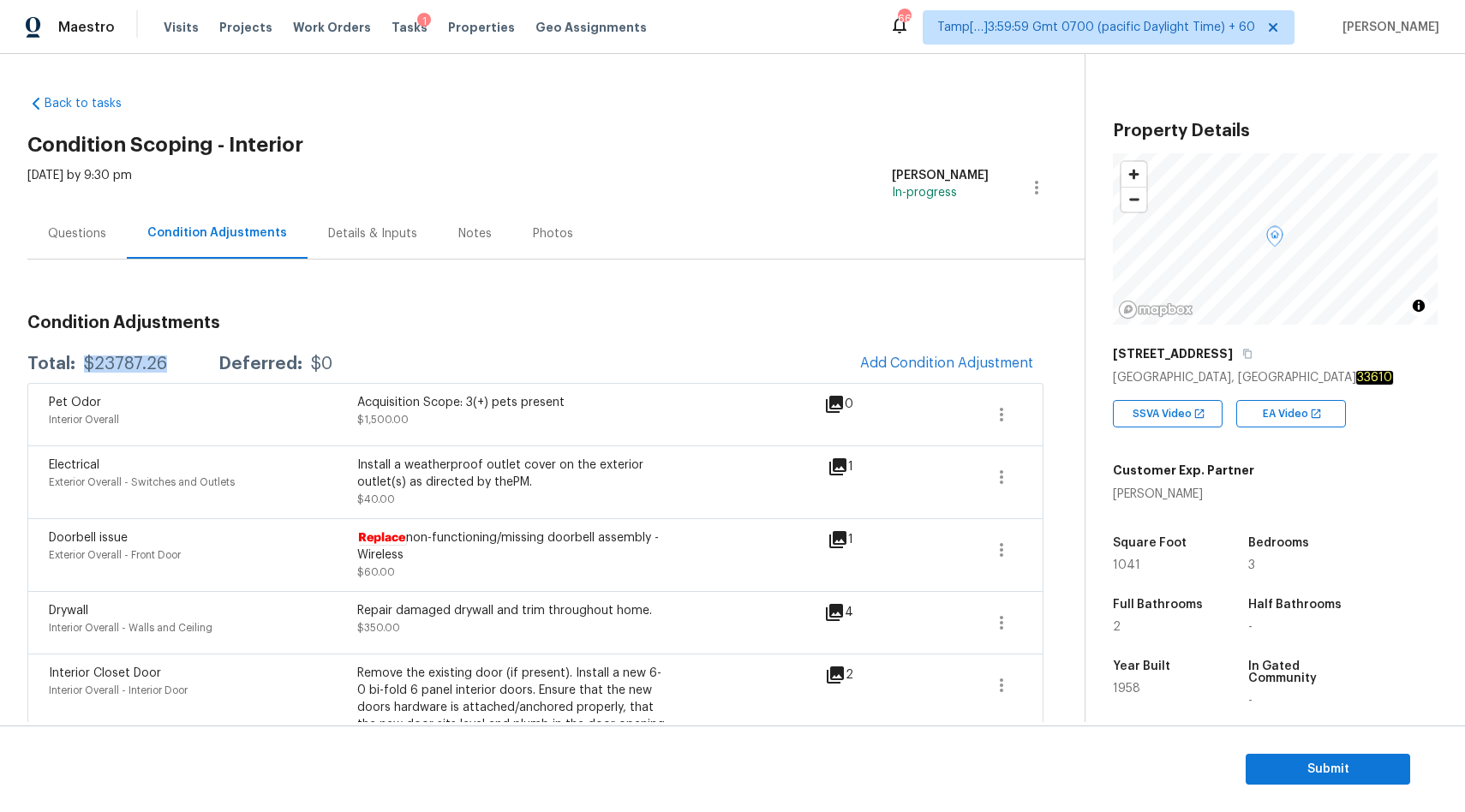
drag, startPoint x: 79, startPoint y: 363, endPoint x: 180, endPoint y: 372, distance: 101.4
click at [180, 368] on div "Total: $23787.26 Deferred: $0" at bounding box center [180, 363] width 305 height 17
copy div "$23787.26"
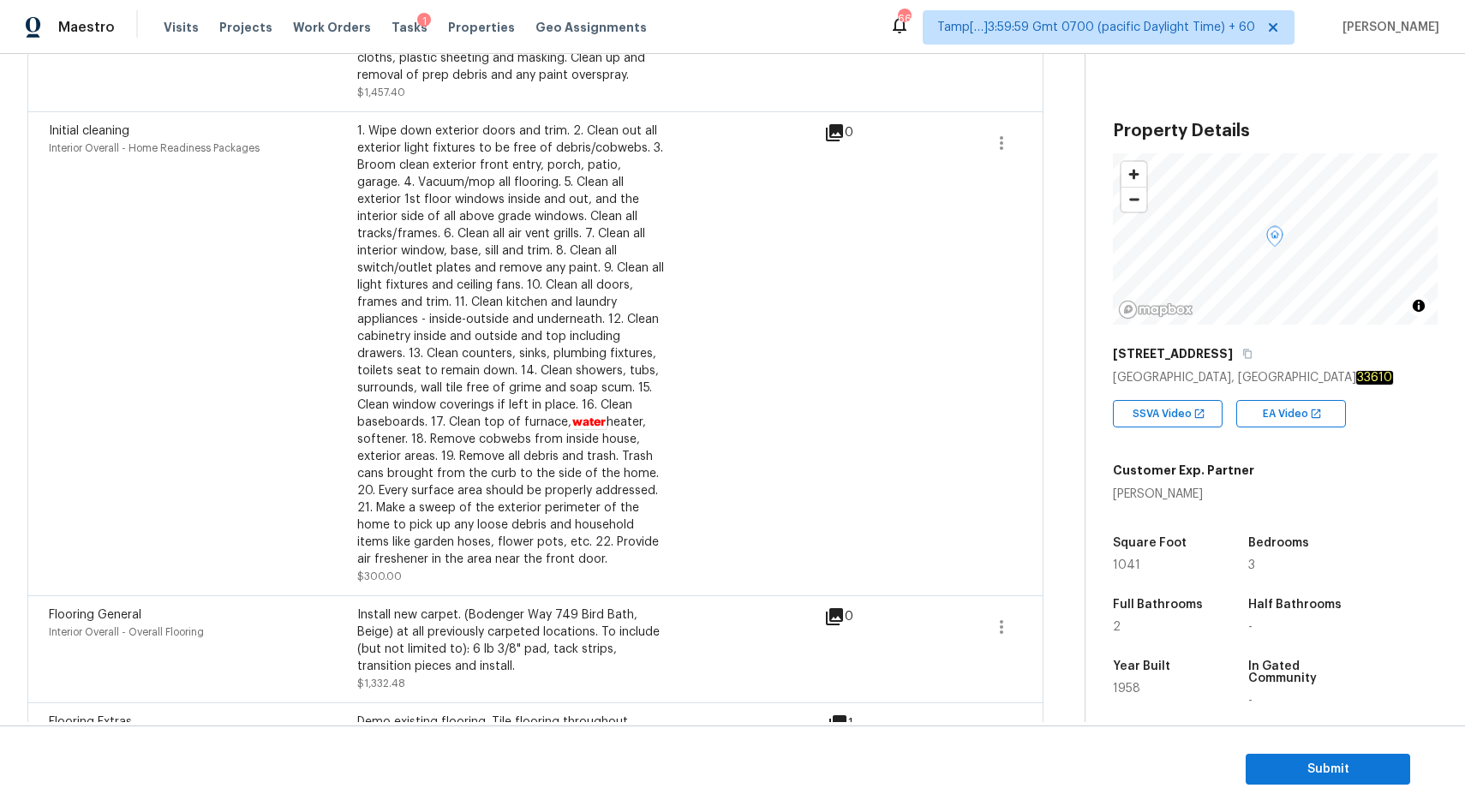
scroll to position [2607, 0]
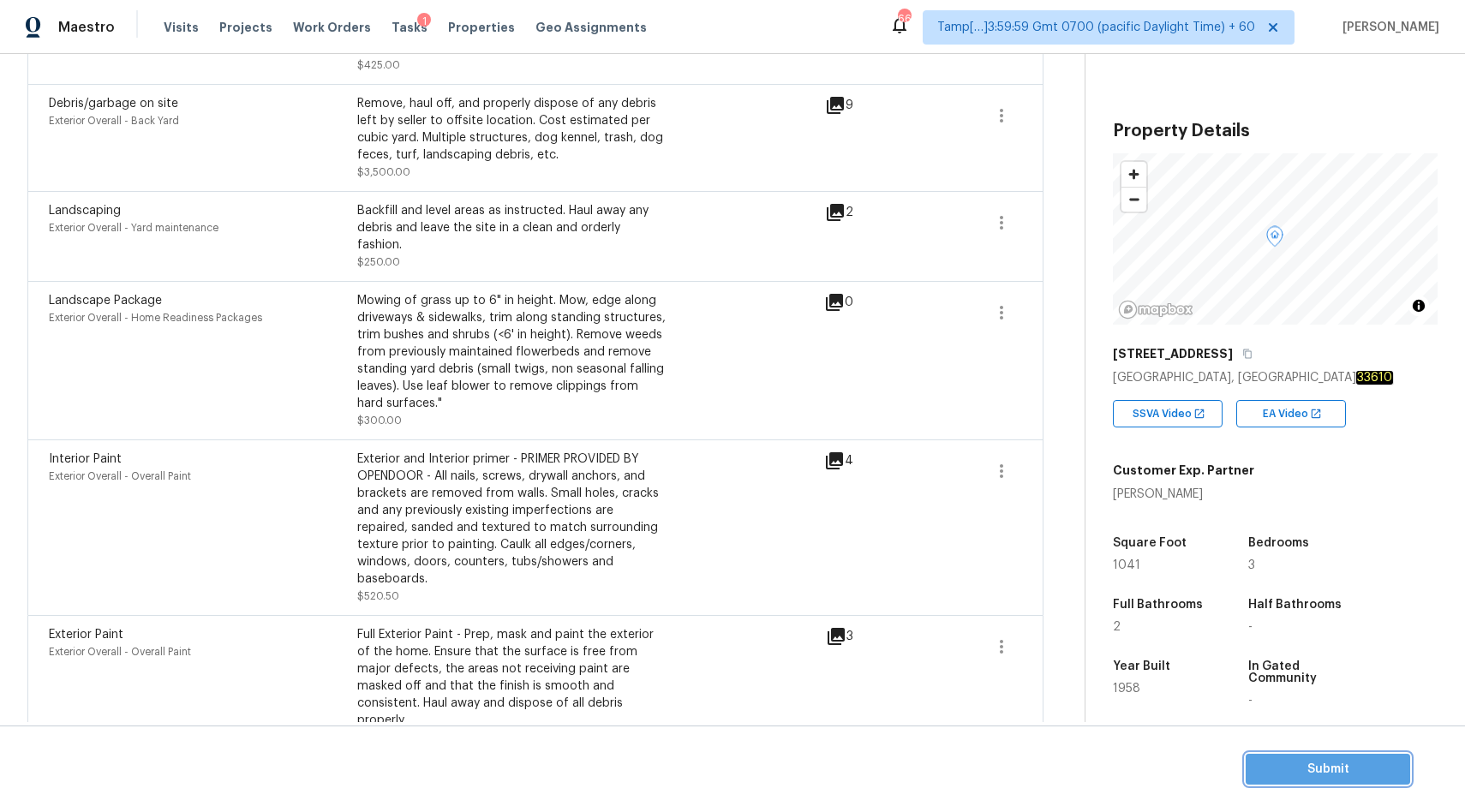
click at [1342, 771] on span "Submit" at bounding box center [1328, 770] width 137 height 22
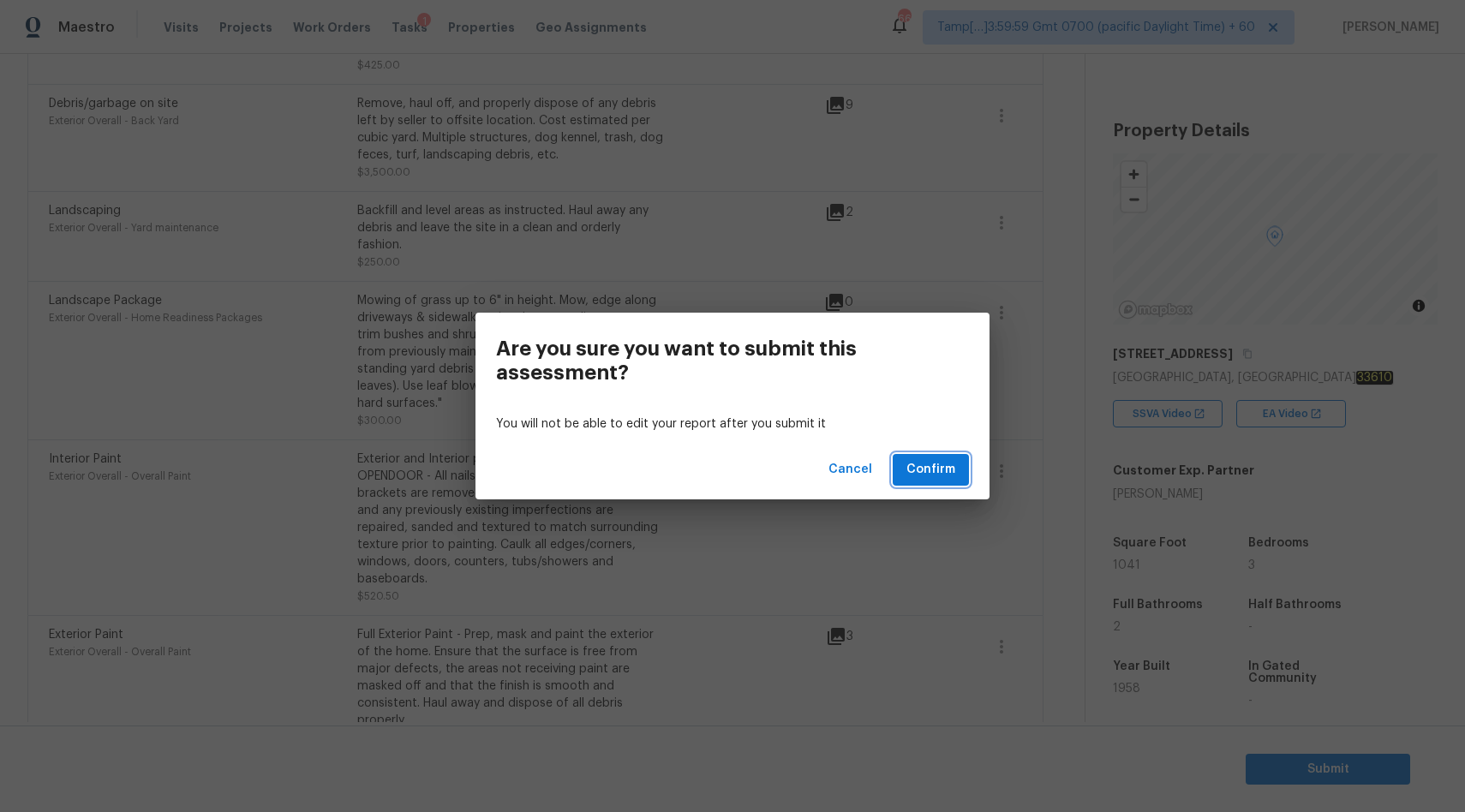
click at [932, 473] on span "Confirm" at bounding box center [931, 470] width 49 height 22
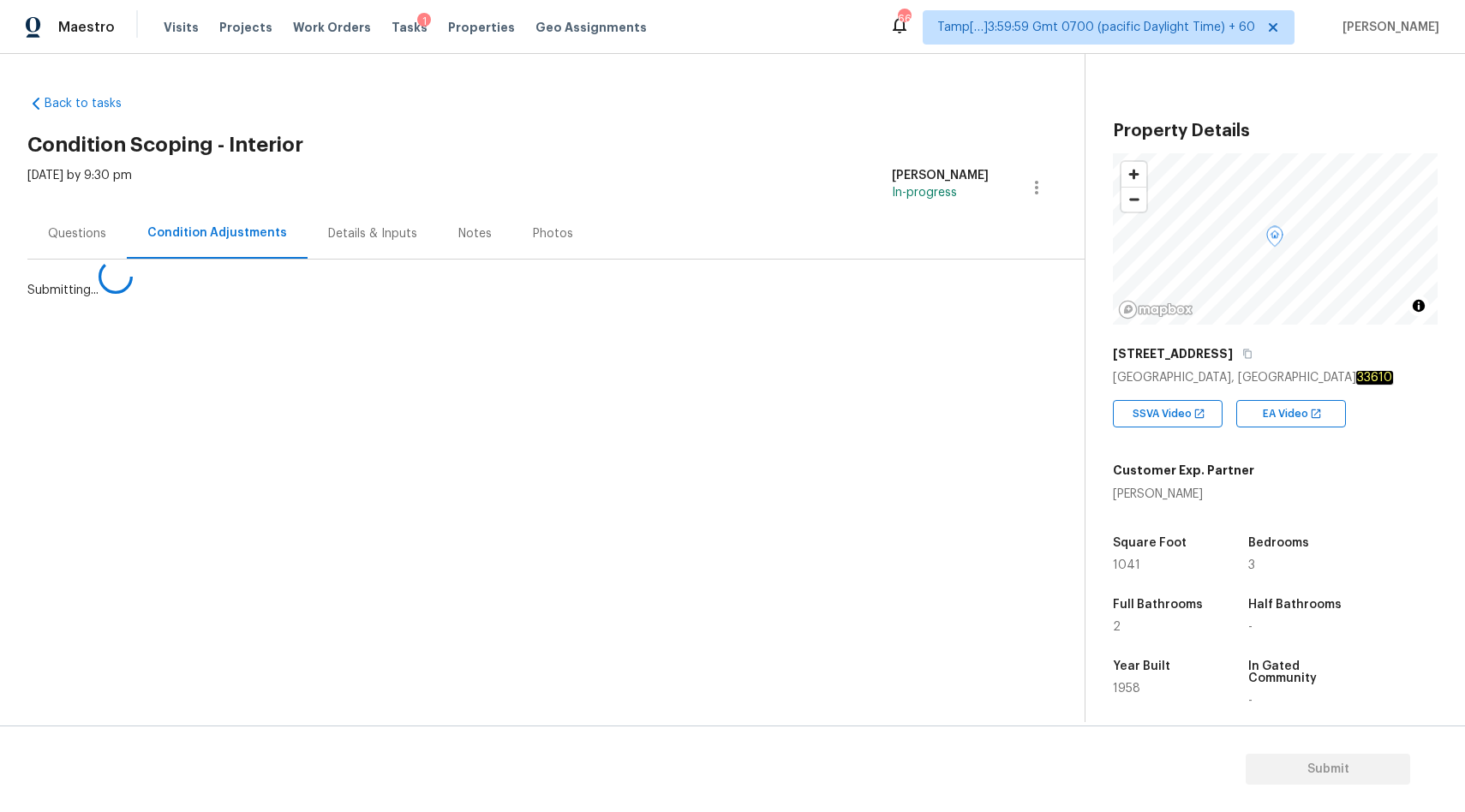
scroll to position [0, 0]
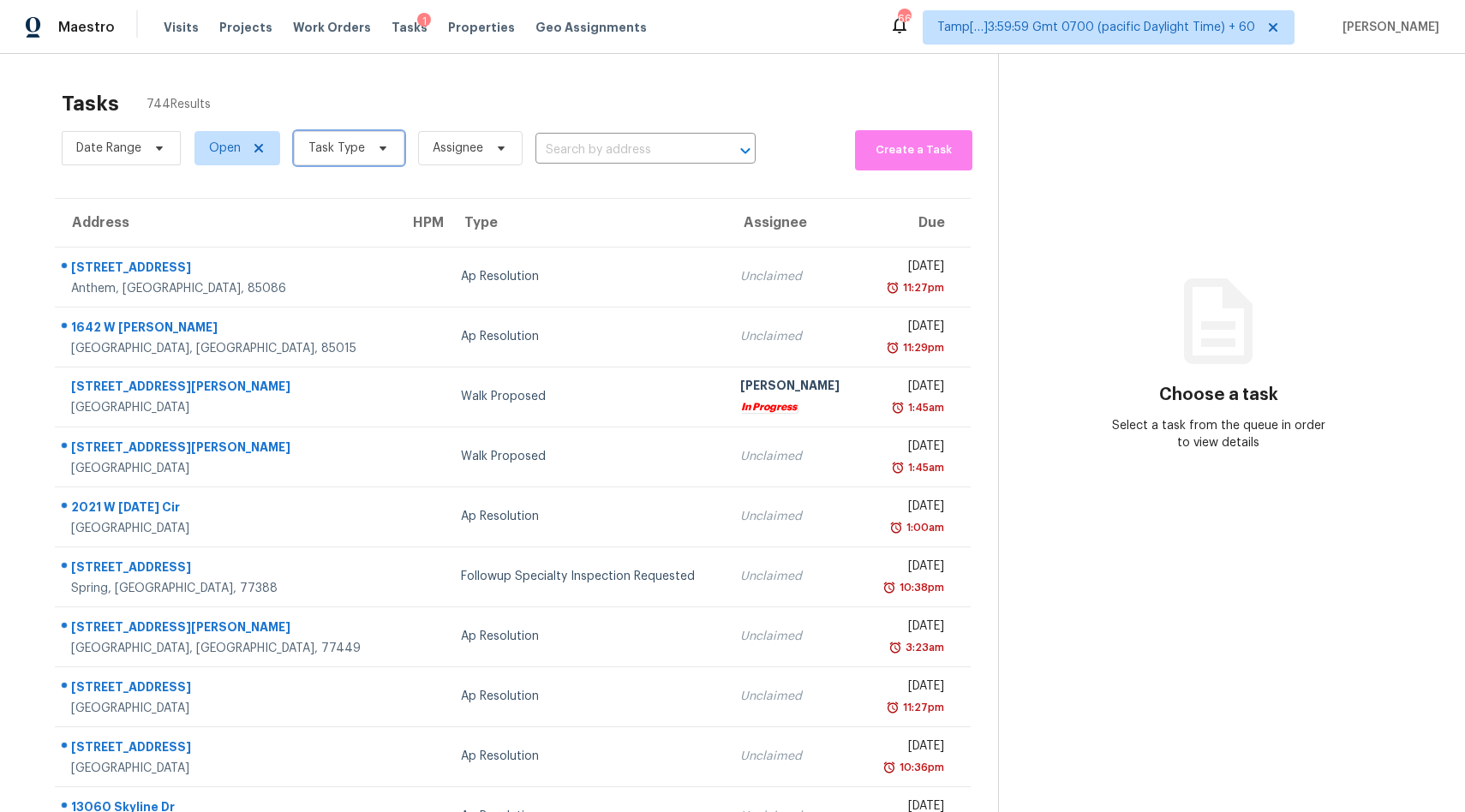
click at [327, 146] on span "Task Type" at bounding box center [336, 147] width 57 height 17
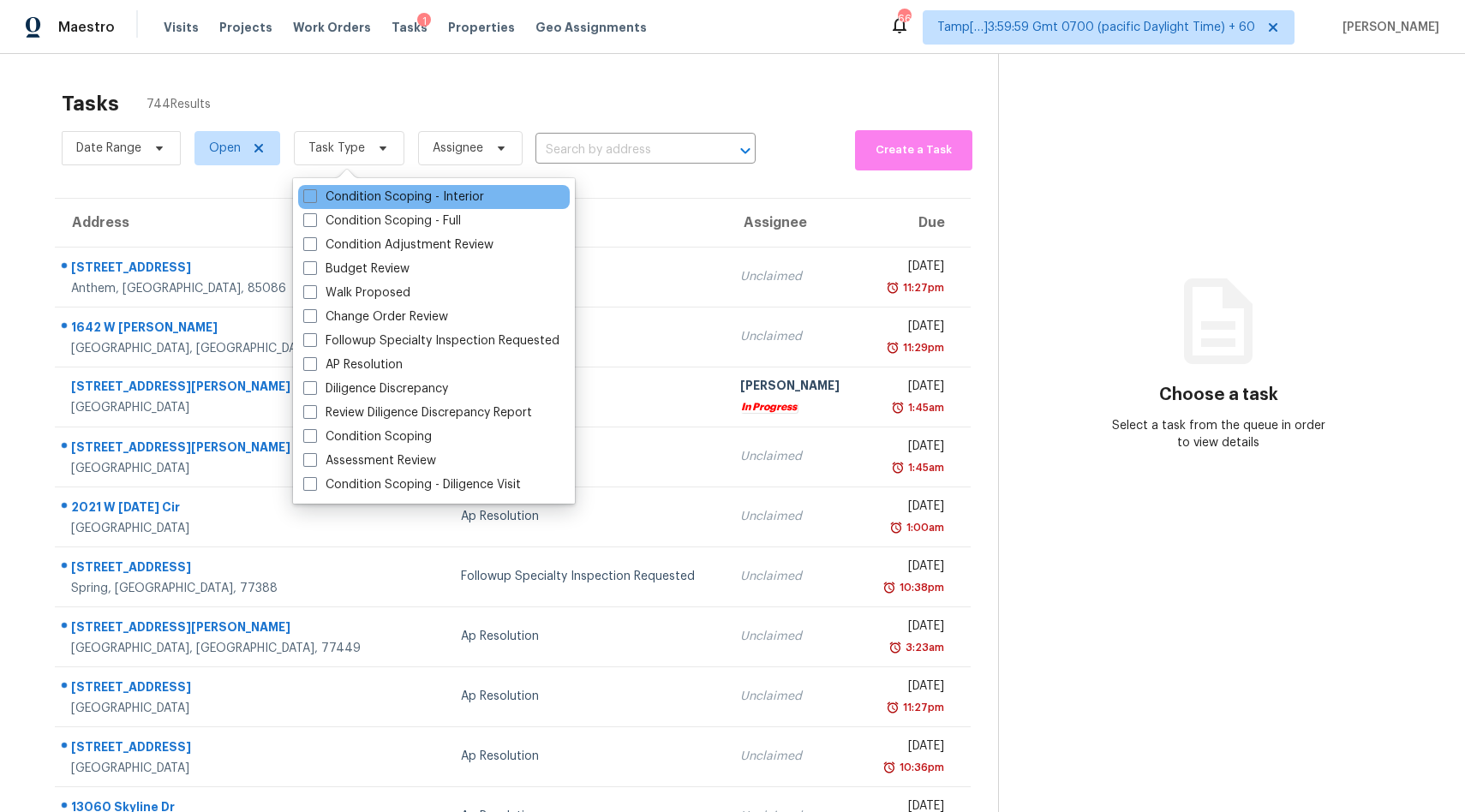
click at [351, 206] on div "Condition Scoping - Interior" at bounding box center [433, 197] width 272 height 24
click at [318, 198] on label "Condition Scoping - Interior" at bounding box center [394, 196] width 181 height 17
click at [314, 198] on input "Condition Scoping - Interior" at bounding box center [309, 193] width 11 height 11
checkbox input "true"
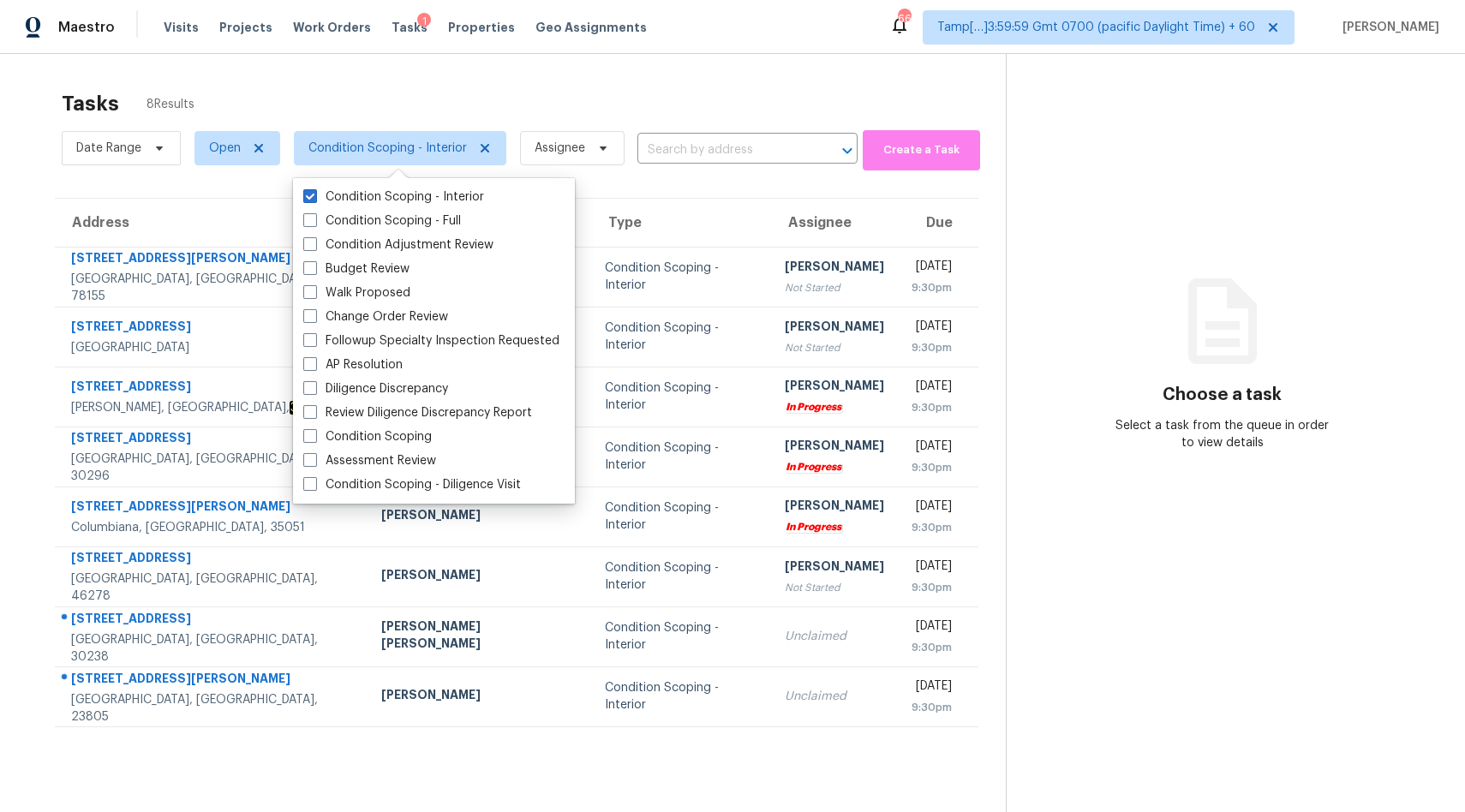
click at [347, 102] on div "Tasks 8 Results" at bounding box center [533, 103] width 943 height 45
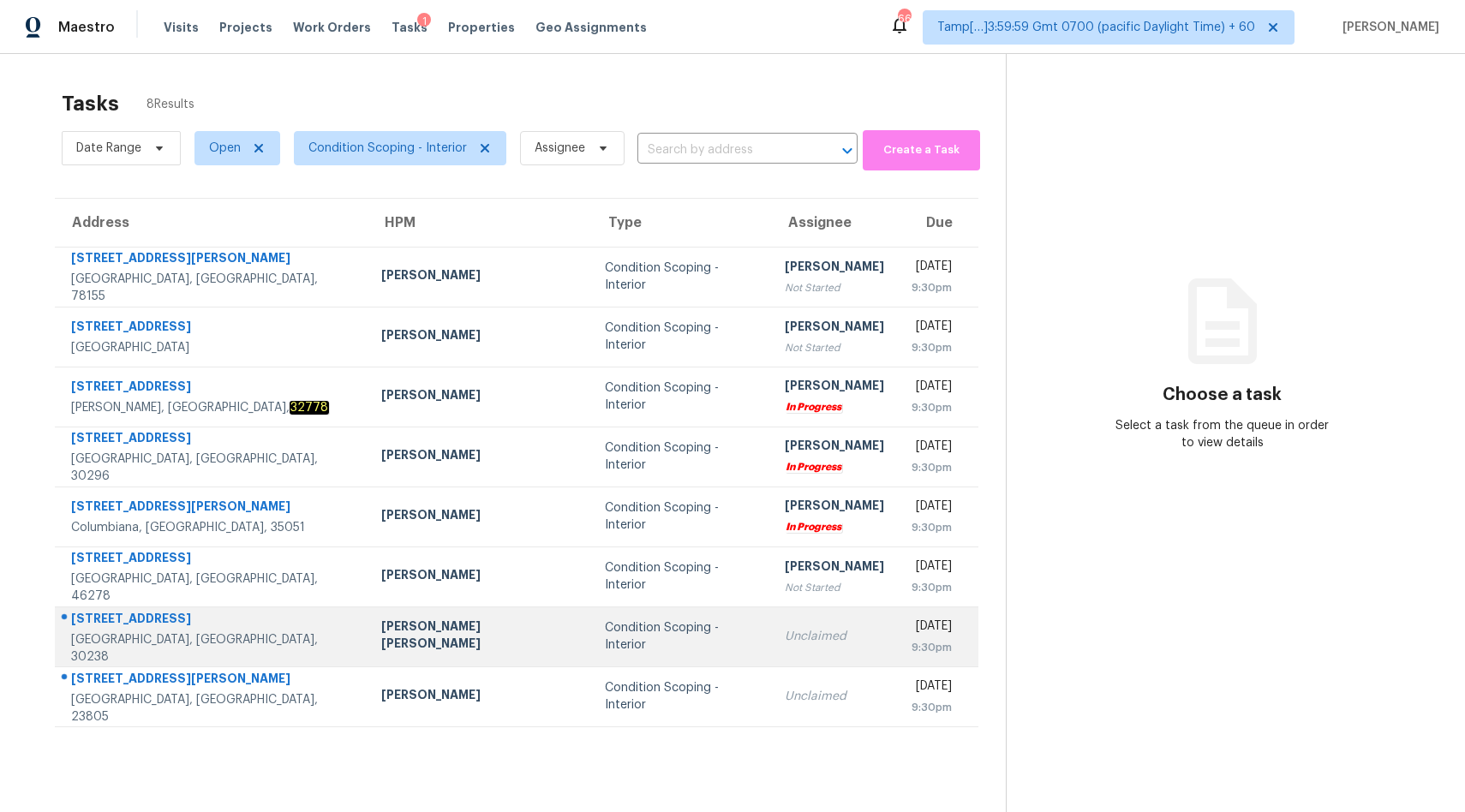
scroll to position [54, 0]
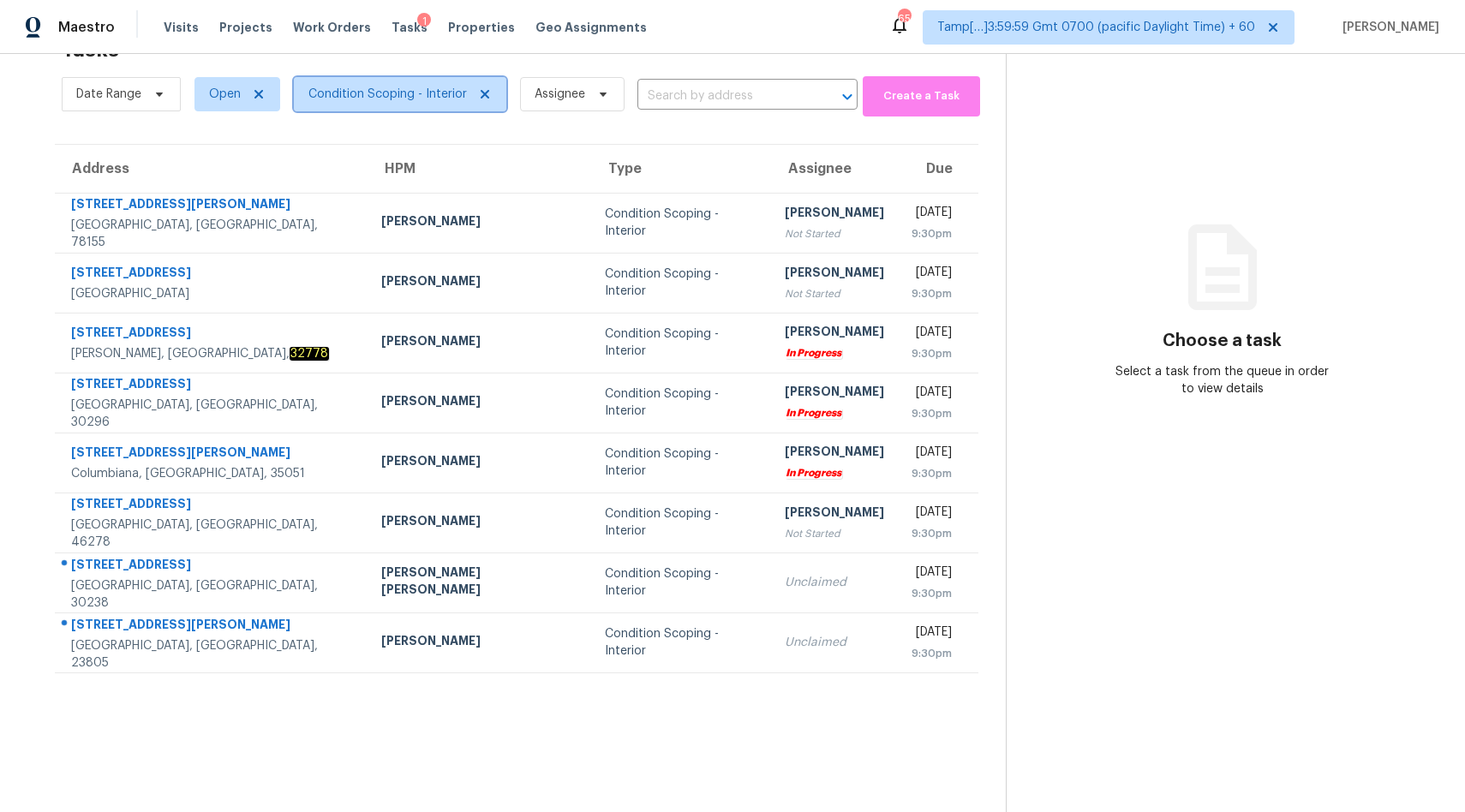
click at [341, 94] on span "Condition Scoping - Interior" at bounding box center [387, 94] width 158 height 17
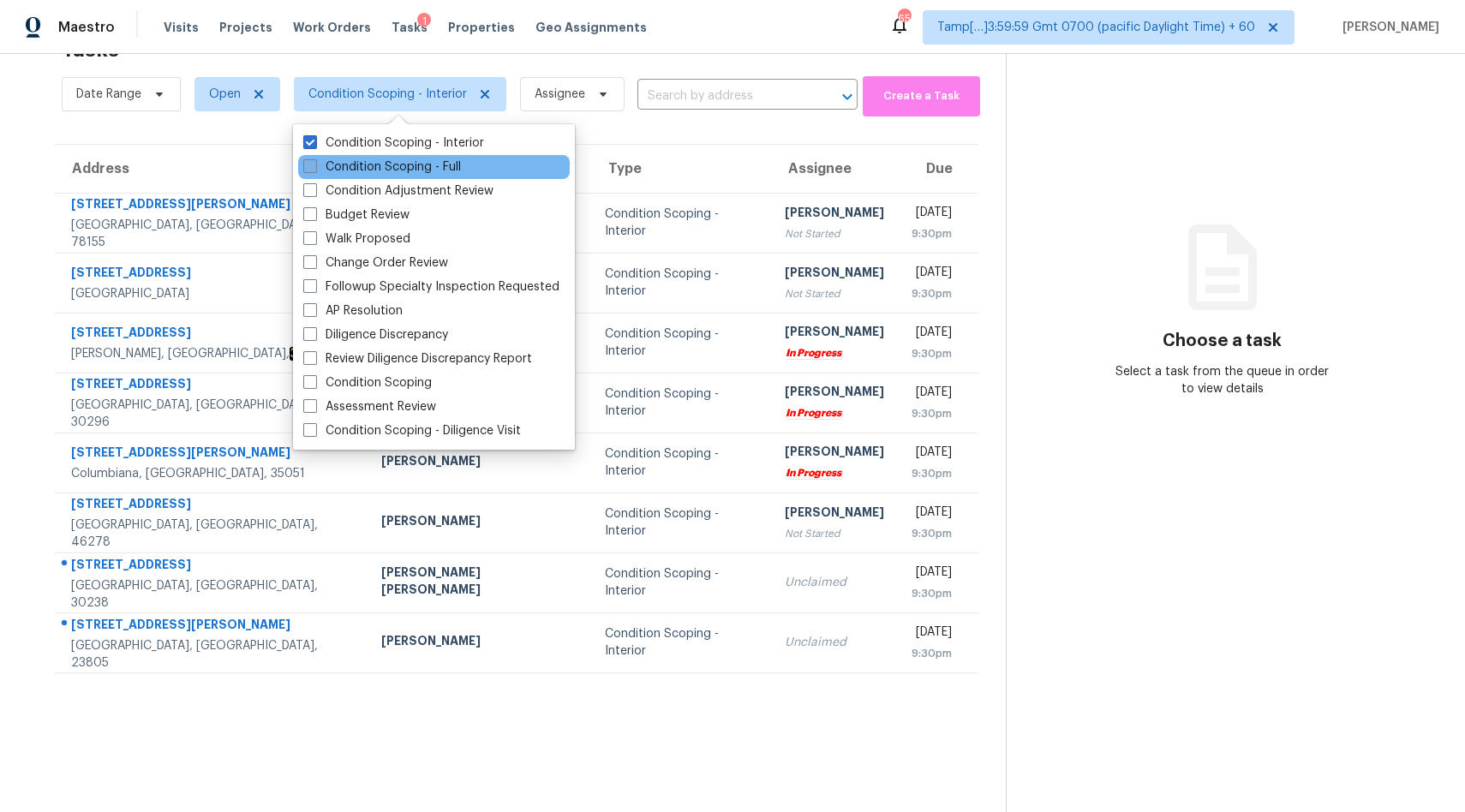
click at [367, 164] on label "Condition Scoping - Full" at bounding box center [382, 166] width 157 height 17
click at [314, 164] on input "Condition Scoping - Full" at bounding box center [309, 163] width 11 height 11
checkbox input "true"
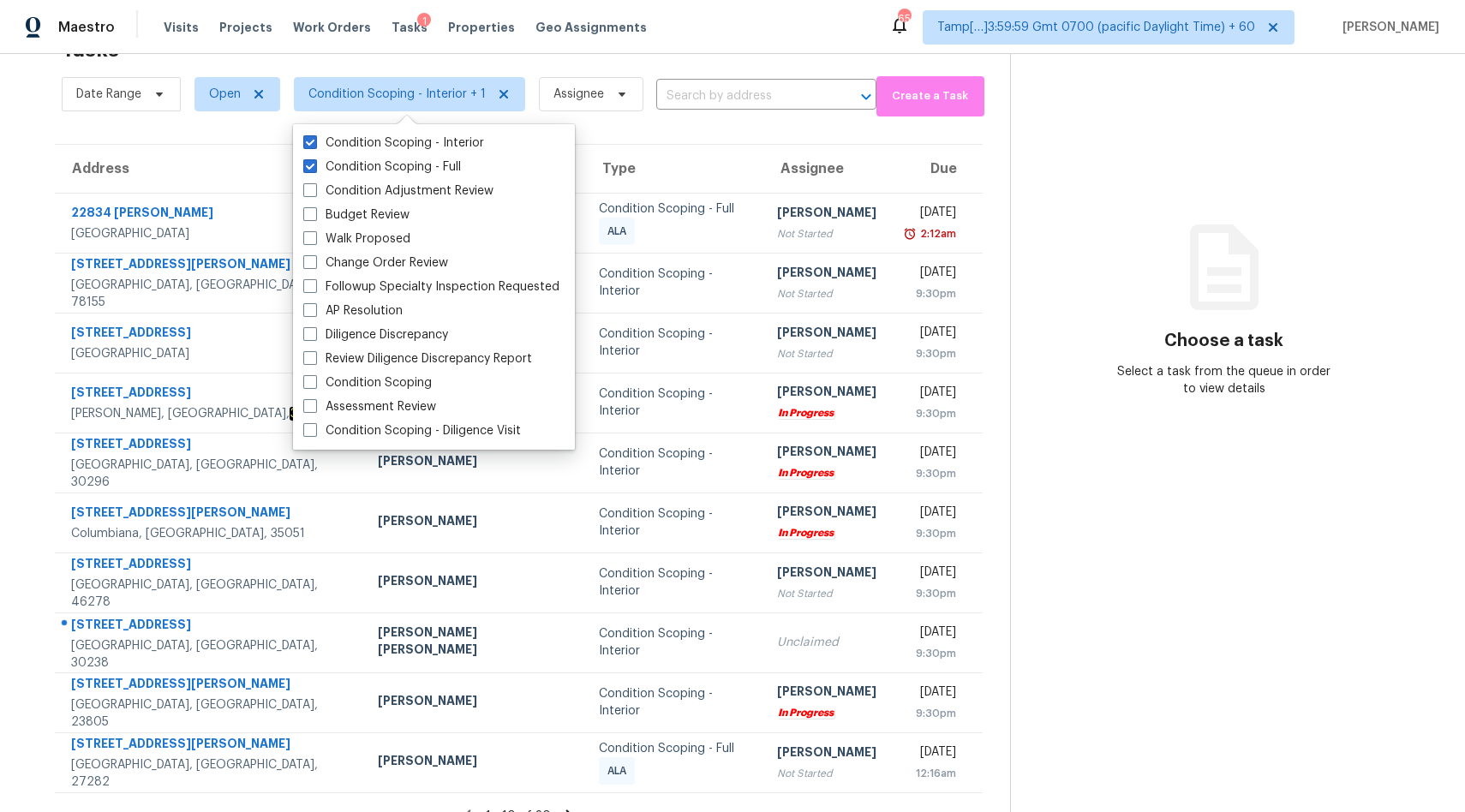
click at [681, 36] on div "Maestro Visits Projects Work Orders Tasks 1 Properties Geo Assignments 659 Tamp…" at bounding box center [732, 27] width 1465 height 54
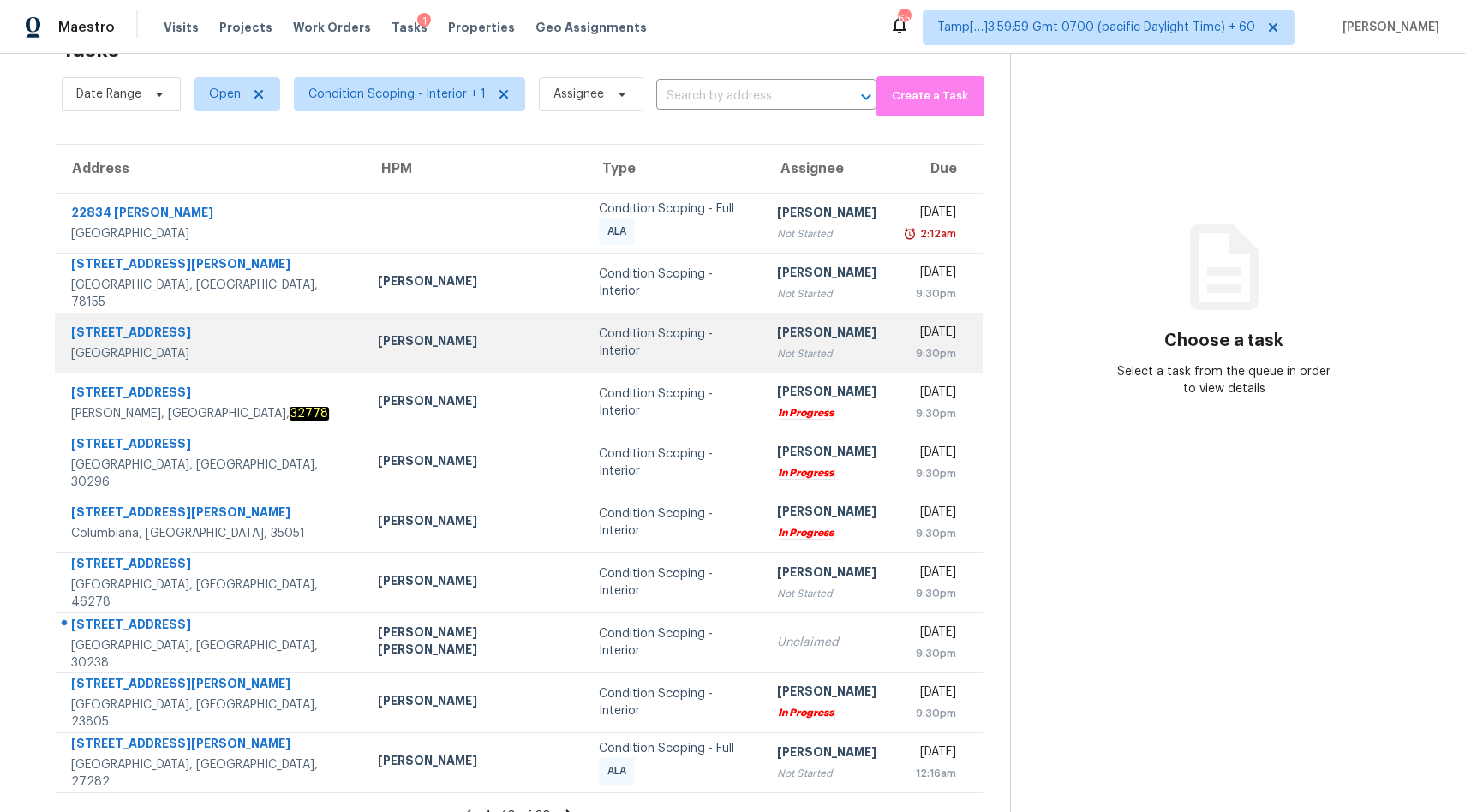
scroll to position [81, 0]
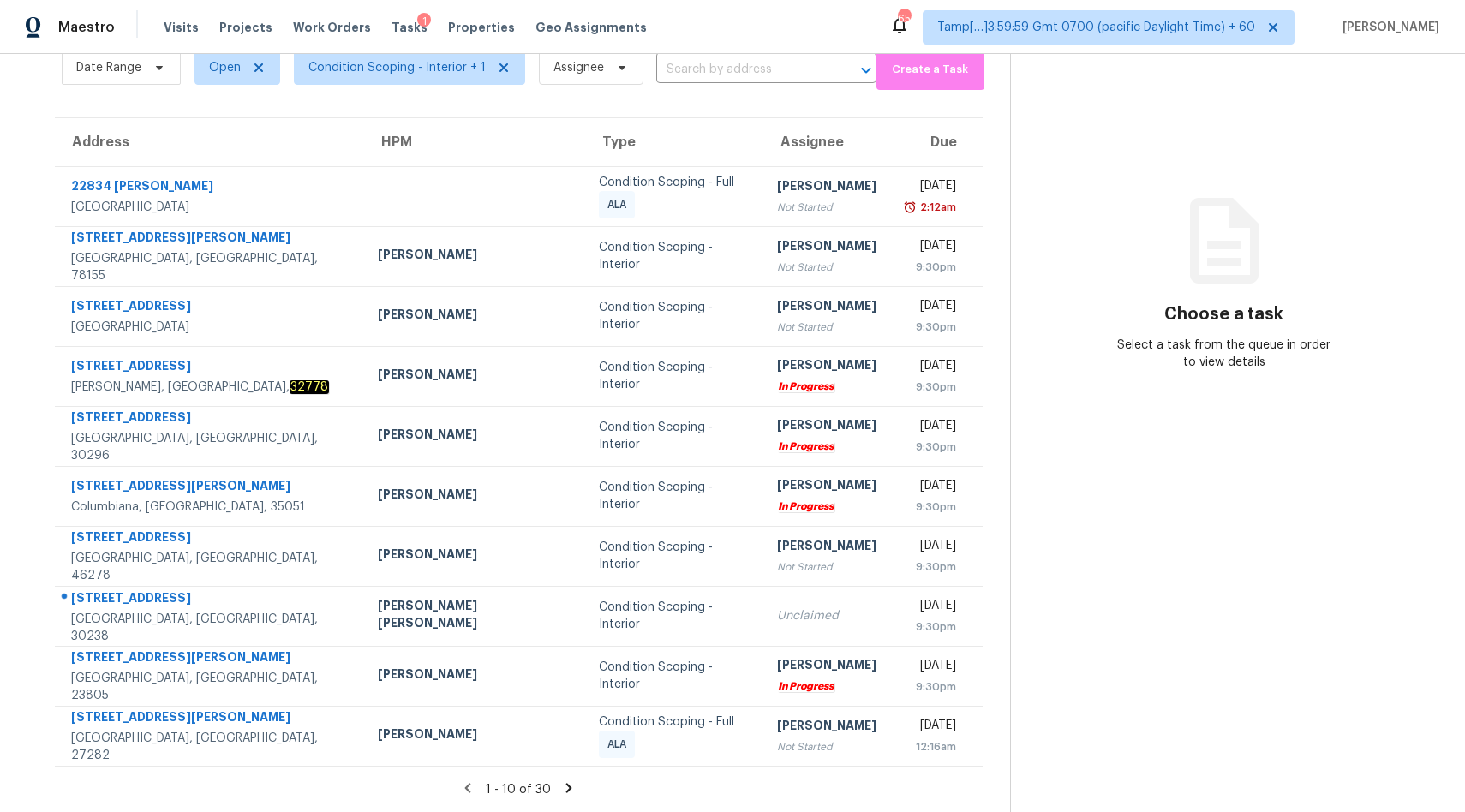
click at [568, 789] on icon at bounding box center [568, 787] width 15 height 15
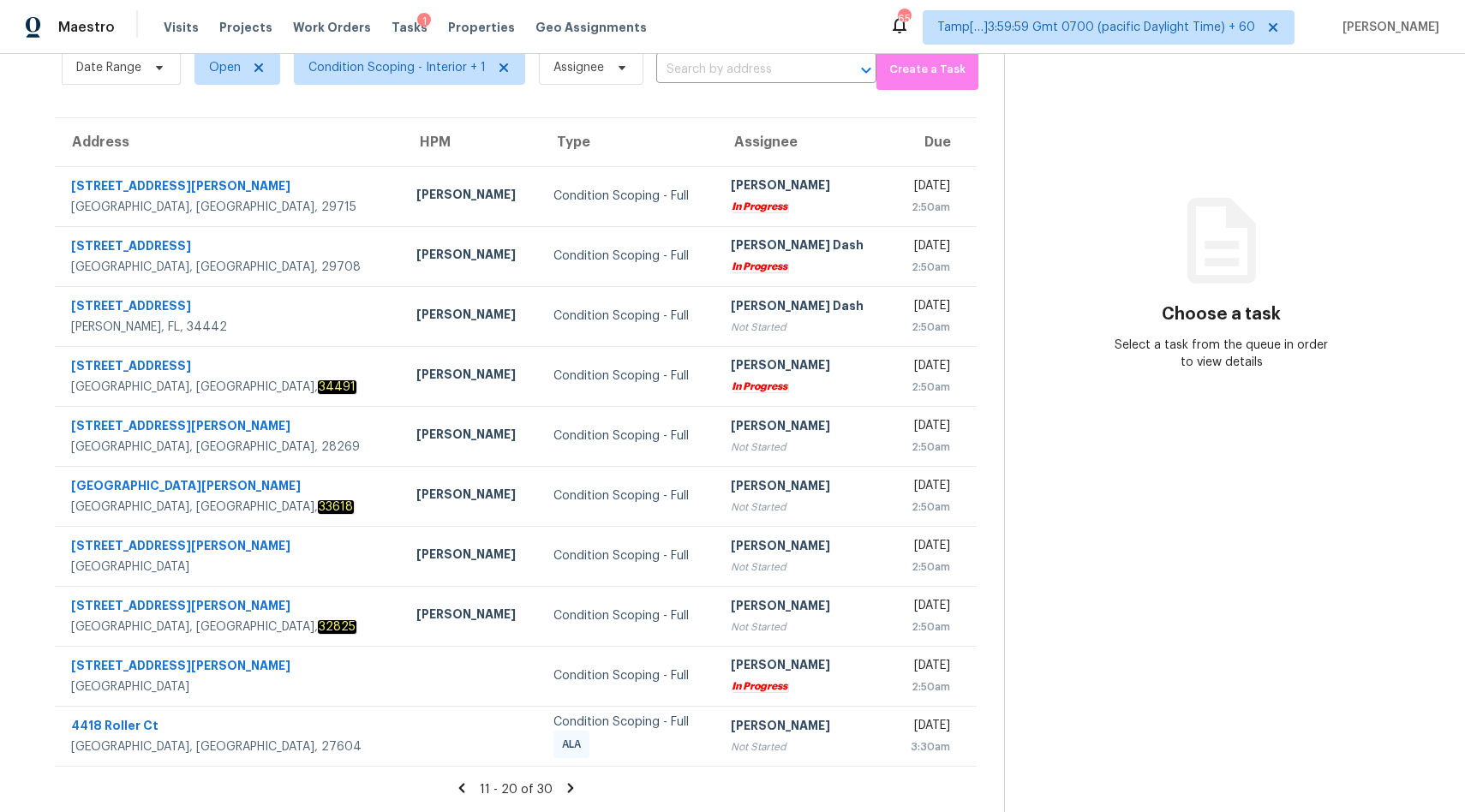
click at [568, 788] on icon at bounding box center [570, 787] width 6 height 9
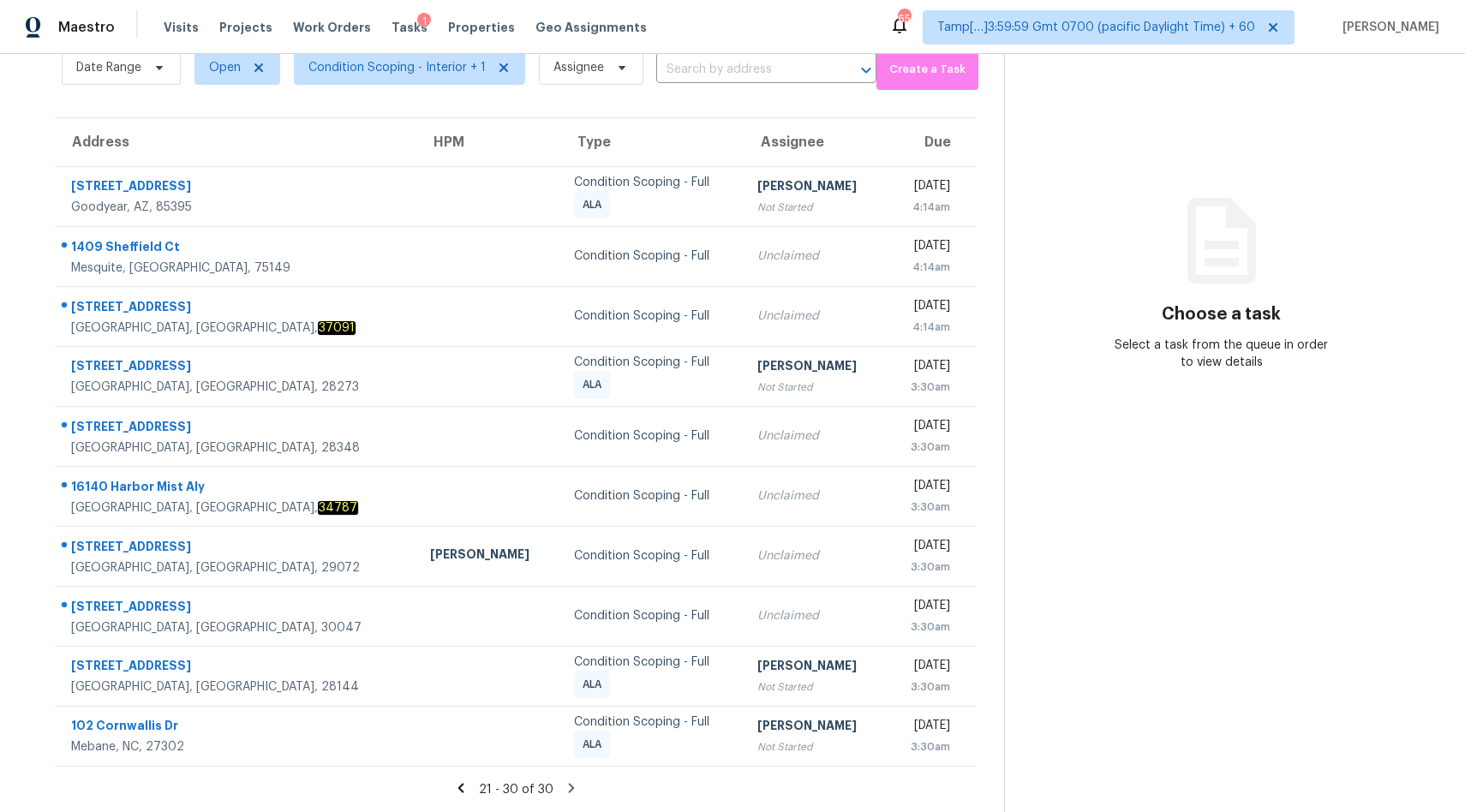
click at [463, 783] on icon at bounding box center [461, 787] width 6 height 9
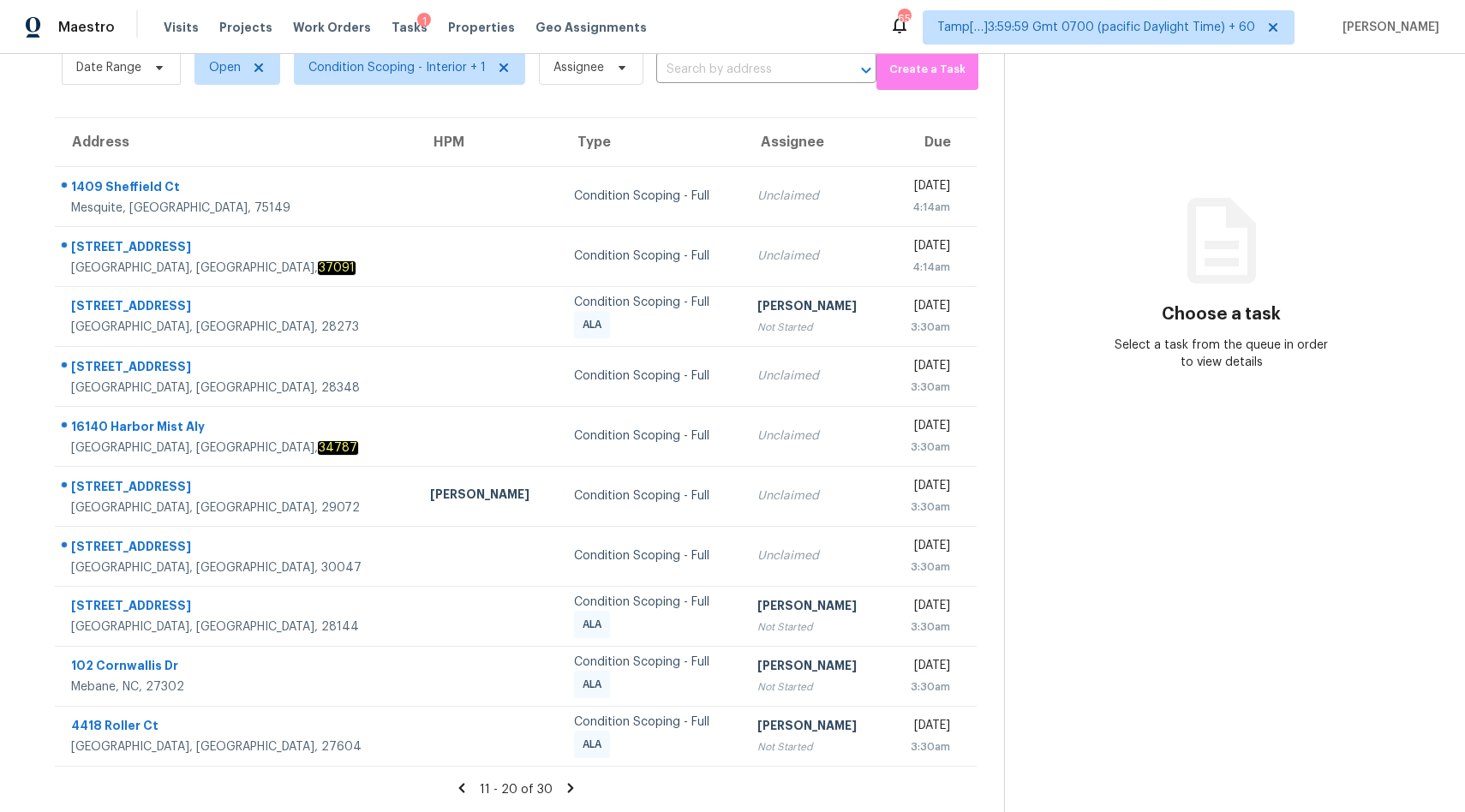
click at [463, 783] on icon at bounding box center [461, 787] width 15 height 15
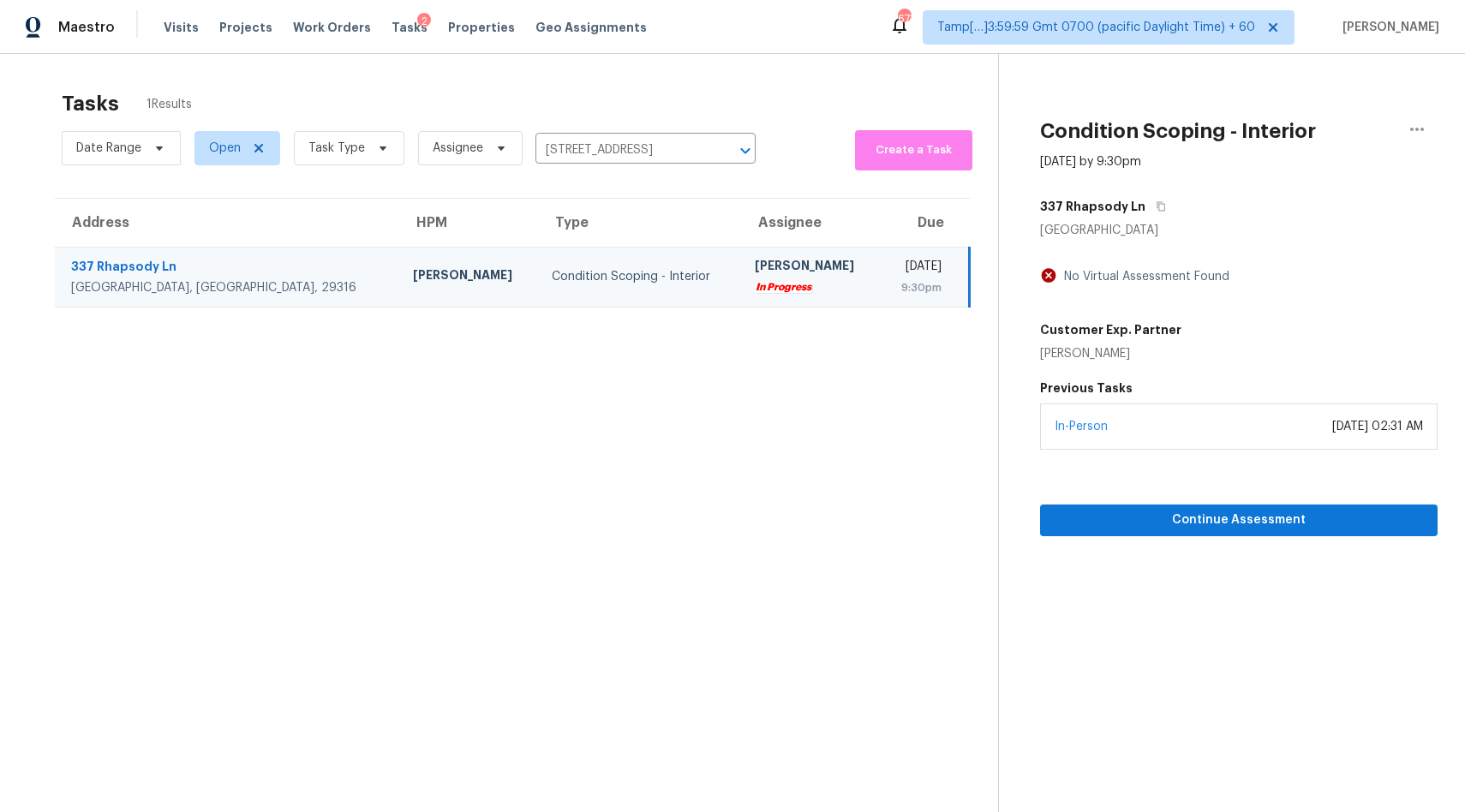
scroll to position [1, 0]
click at [636, 146] on input "[STREET_ADDRESS]" at bounding box center [621, 149] width 172 height 27
